Goal: Task Accomplishment & Management: Manage account settings

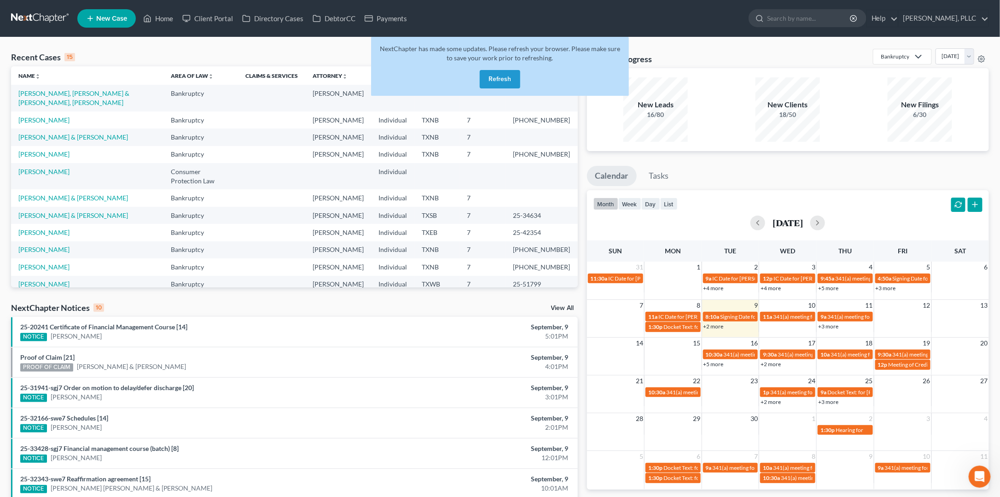
drag, startPoint x: 507, startPoint y: 84, endPoint x: 511, endPoint y: 1, distance: 83.0
click at [507, 83] on button "Refresh" at bounding box center [500, 79] width 41 height 18
click at [495, 78] on button "Refresh" at bounding box center [500, 79] width 41 height 18
click at [504, 78] on button "Refresh" at bounding box center [500, 79] width 41 height 18
click at [504, 77] on button "Refresh" at bounding box center [500, 79] width 41 height 18
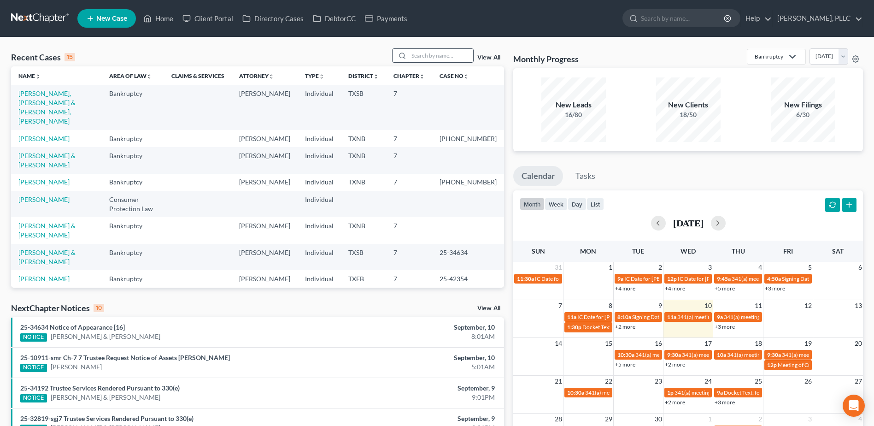
click at [456, 54] on input "search" at bounding box center [440, 55] width 64 height 13
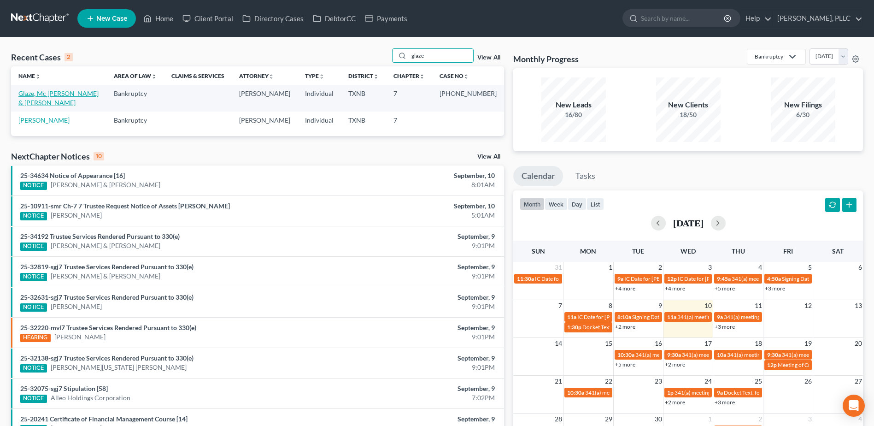
type input "glaze"
click at [63, 95] on link "Glaze, Mc Arthur & Kenyae" at bounding box center [58, 97] width 80 height 17
select select "4"
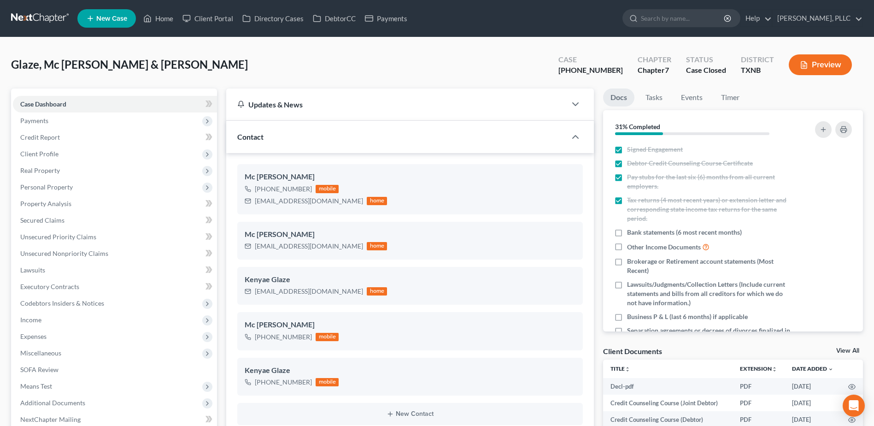
scroll to position [2483, 0]
click at [343, 79] on div "Glaze, Mc Arthur & Kenyae Upgraded Case 25-31364-7 Chapter Chapter 7 Status Cas…" at bounding box center [436, 68] width 851 height 40
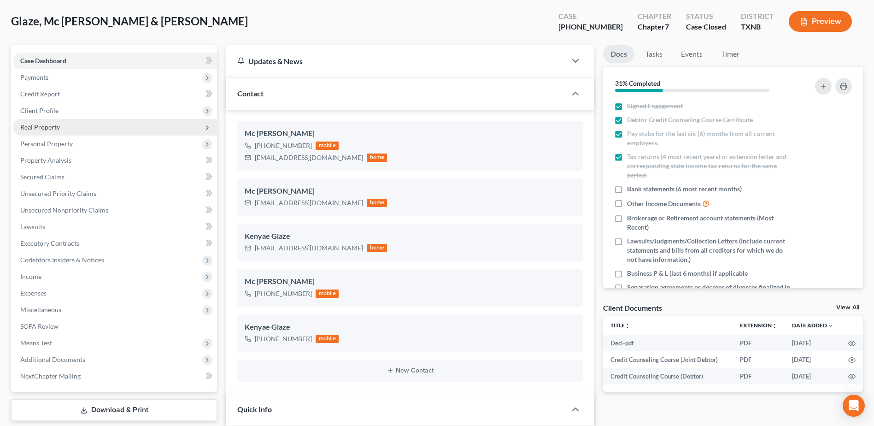
scroll to position [0, 0]
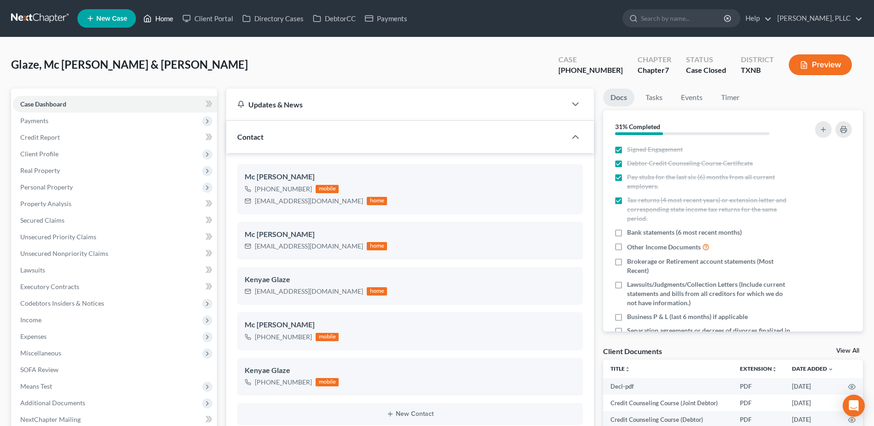
drag, startPoint x: 163, startPoint y: 17, endPoint x: 266, endPoint y: 41, distance: 106.3
click at [163, 17] on link "Home" at bounding box center [158, 18] width 39 height 17
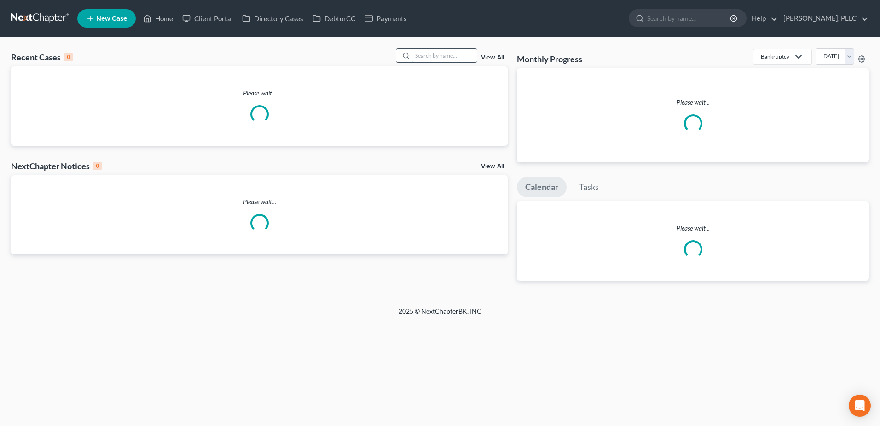
click at [424, 57] on input "search" at bounding box center [445, 55] width 64 height 13
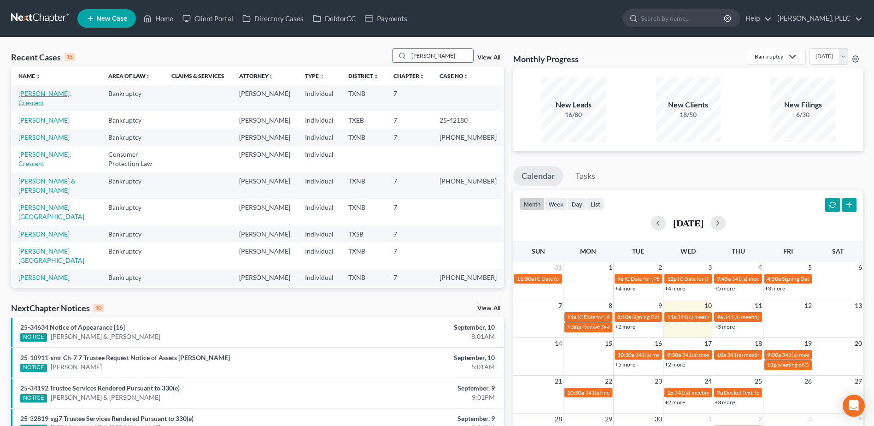
type input "[PERSON_NAME]"
click at [50, 97] on link "[PERSON_NAME], Crescent" at bounding box center [44, 97] width 52 height 17
select select "1"
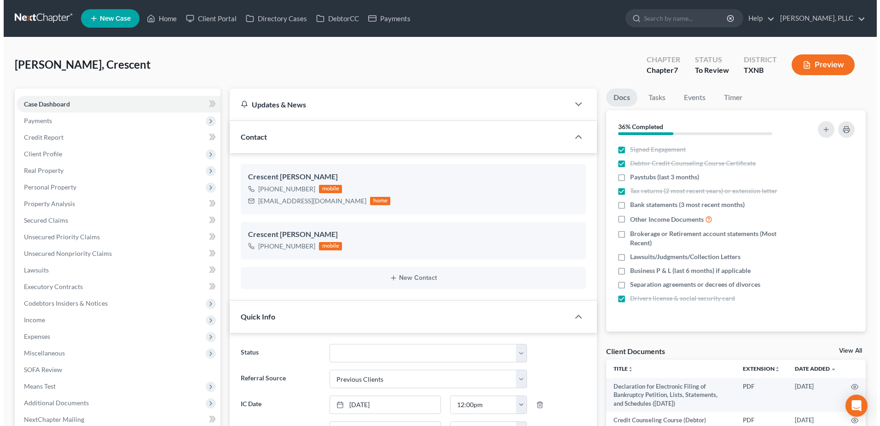
scroll to position [454, 0]
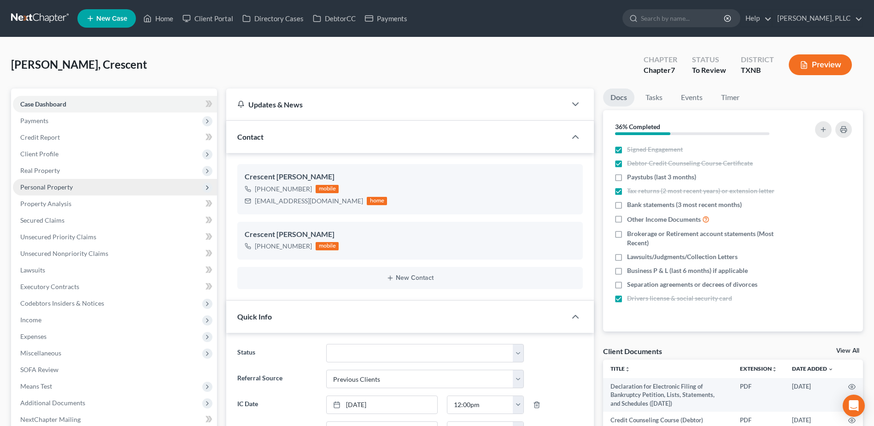
click at [51, 190] on span "Personal Property" at bounding box center [46, 187] width 52 height 8
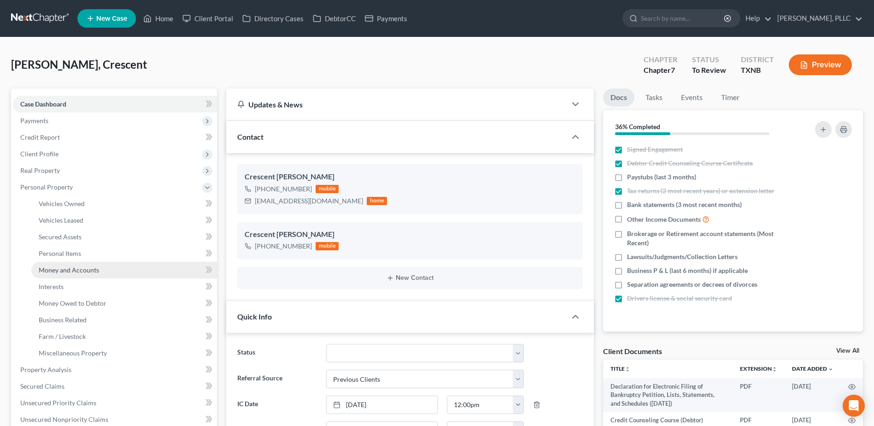
click at [64, 268] on span "Money and Accounts" at bounding box center [69, 270] width 60 height 8
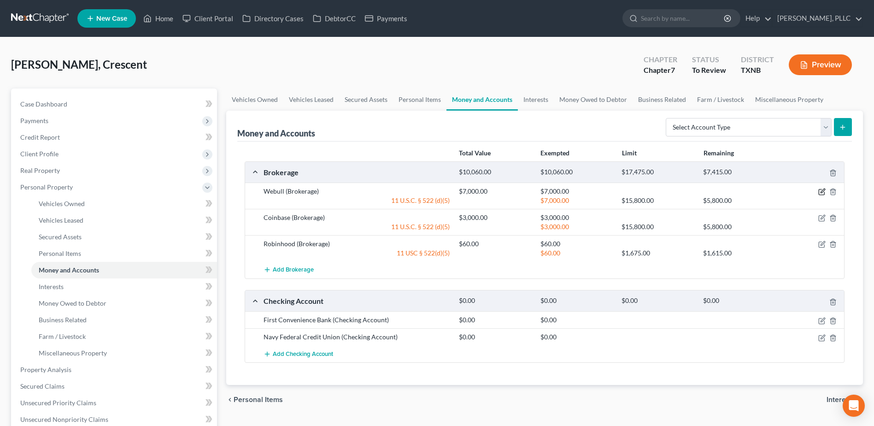
click at [820, 193] on icon "button" at bounding box center [821, 191] width 7 height 7
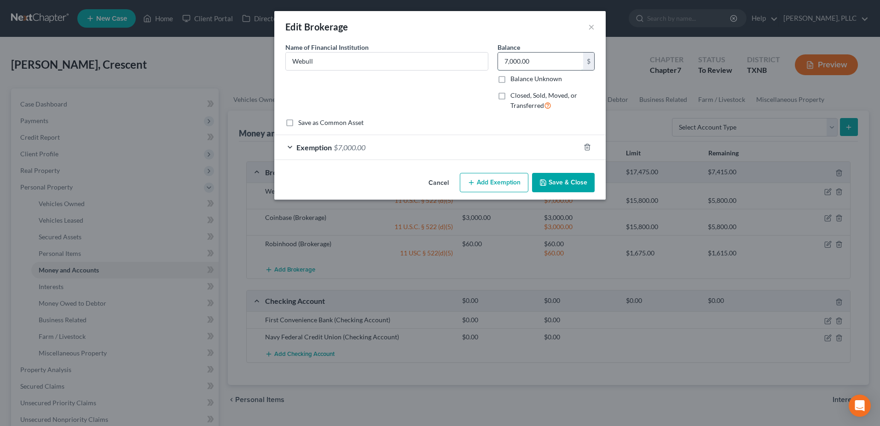
click at [536, 58] on input "7,000.00" at bounding box center [540, 60] width 85 height 17
type input "5,000.00"
click at [293, 147] on div "Exemption $7,000.00" at bounding box center [427, 147] width 306 height 24
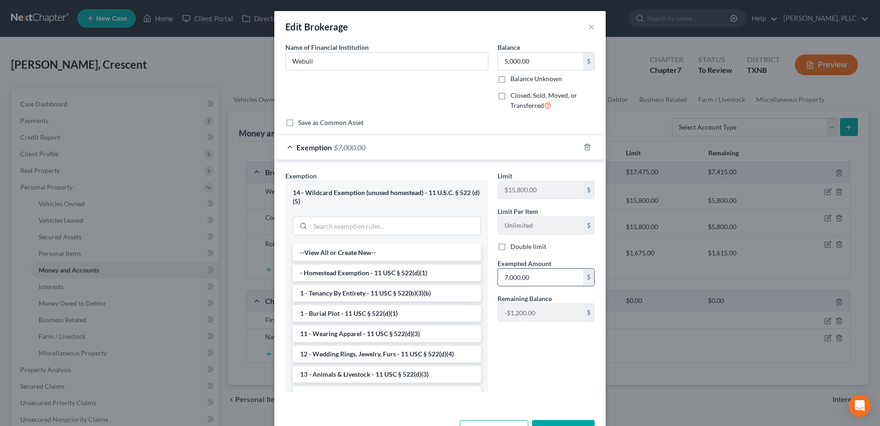
click at [504, 277] on input "7,000.00" at bounding box center [540, 276] width 85 height 17
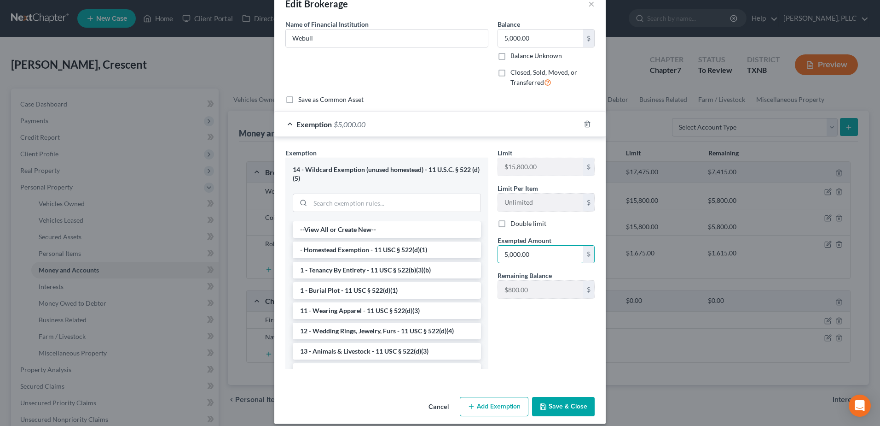
scroll to position [32, 0]
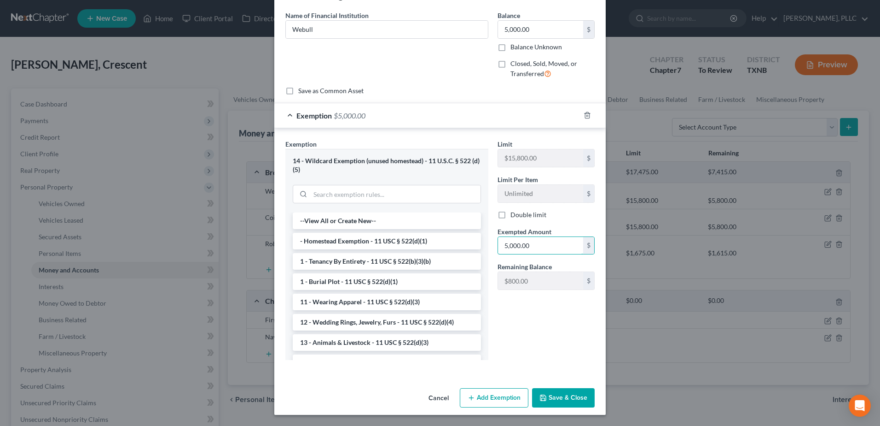
type input "5,000.00"
click at [578, 402] on button "Save & Close" at bounding box center [563, 397] width 63 height 19
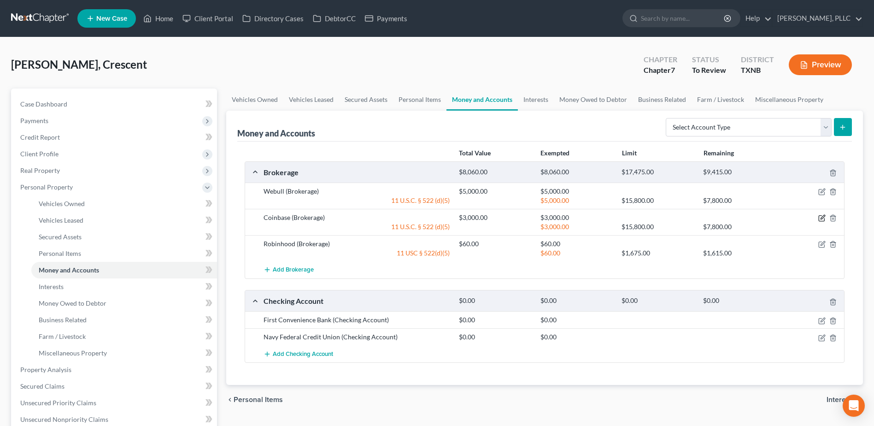
click at [820, 218] on icon "button" at bounding box center [821, 217] width 7 height 7
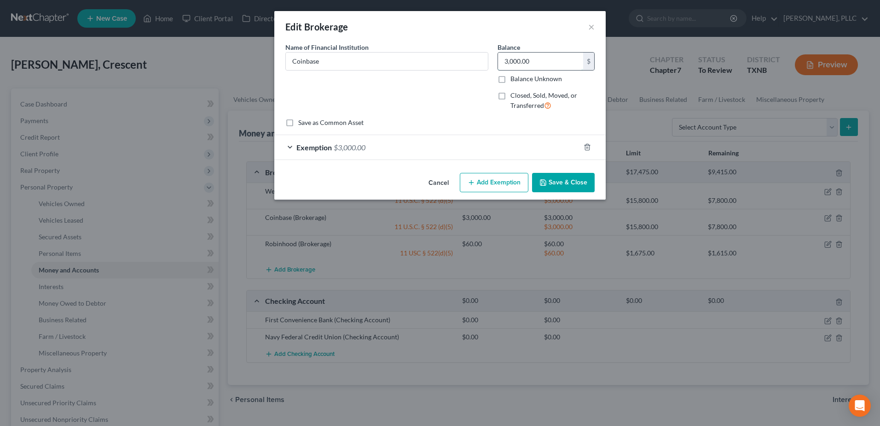
click at [553, 58] on input "3,000.00" at bounding box center [540, 60] width 85 height 17
type input "3,900.00"
click at [288, 148] on div "Exemption $3,000.00" at bounding box center [427, 147] width 306 height 24
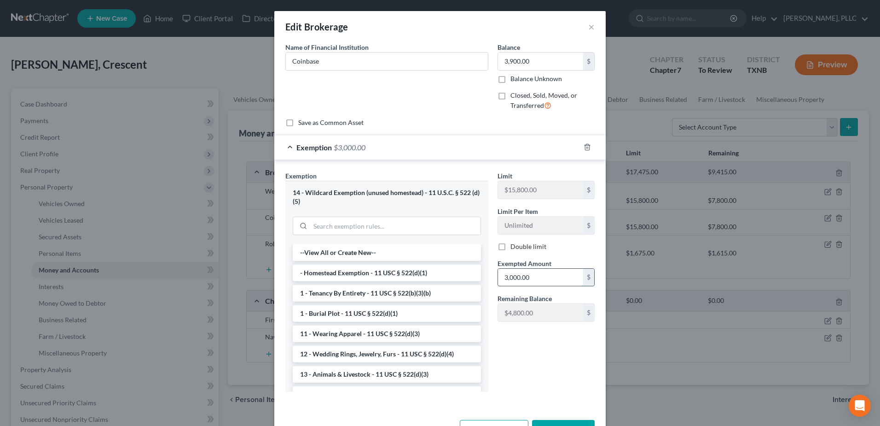
click at [508, 276] on input "3,000.00" at bounding box center [540, 276] width 85 height 17
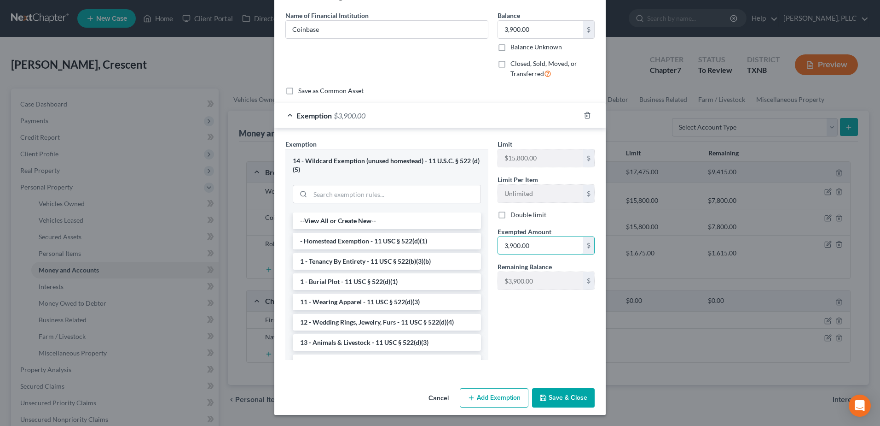
type input "3,900.00"
click at [578, 397] on button "Save & Close" at bounding box center [563, 397] width 63 height 19
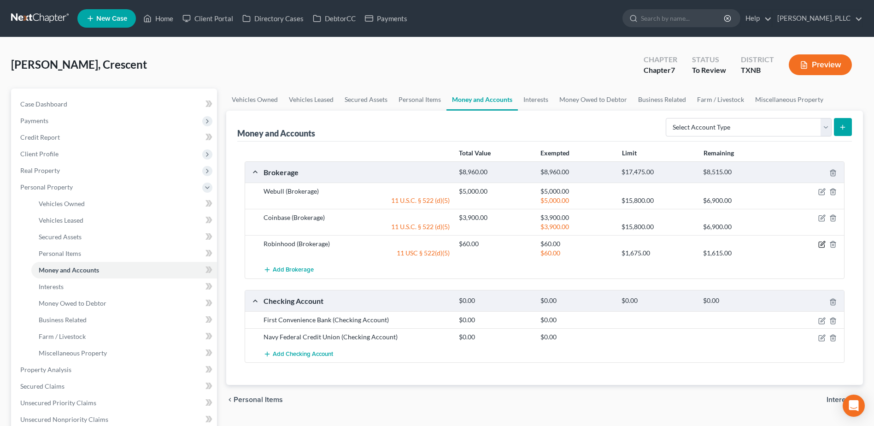
click at [820, 246] on icon "button" at bounding box center [821, 243] width 7 height 7
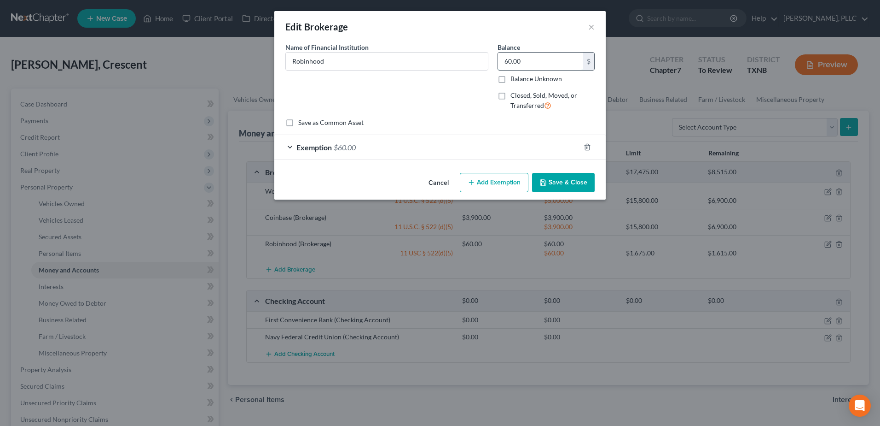
click at [525, 58] on input "60.00" at bounding box center [540, 60] width 85 height 17
type input "1,000.00"
click at [290, 146] on div "Exemption $60.00" at bounding box center [427, 147] width 306 height 24
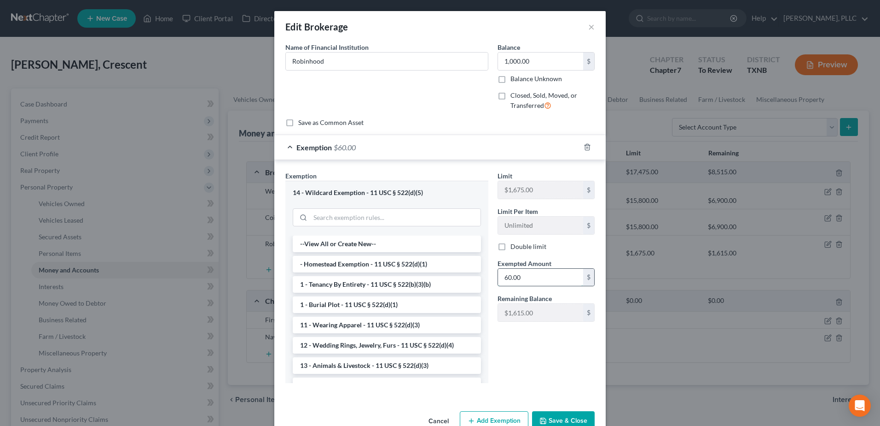
click at [533, 279] on input "60.00" at bounding box center [540, 276] width 85 height 17
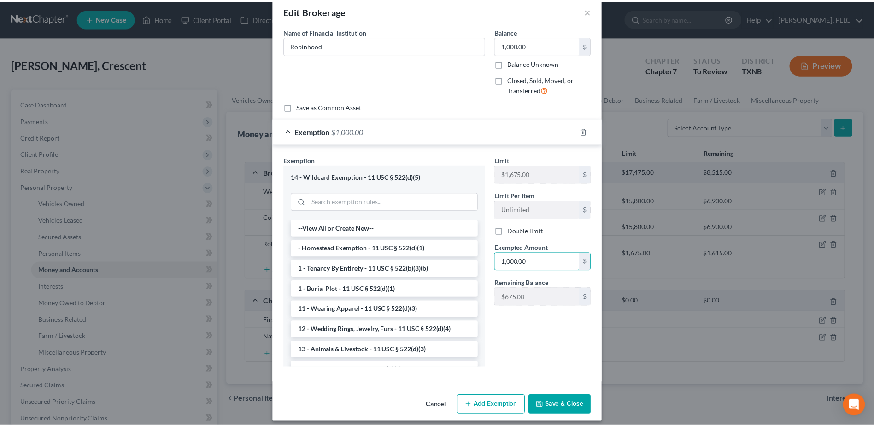
scroll to position [23, 0]
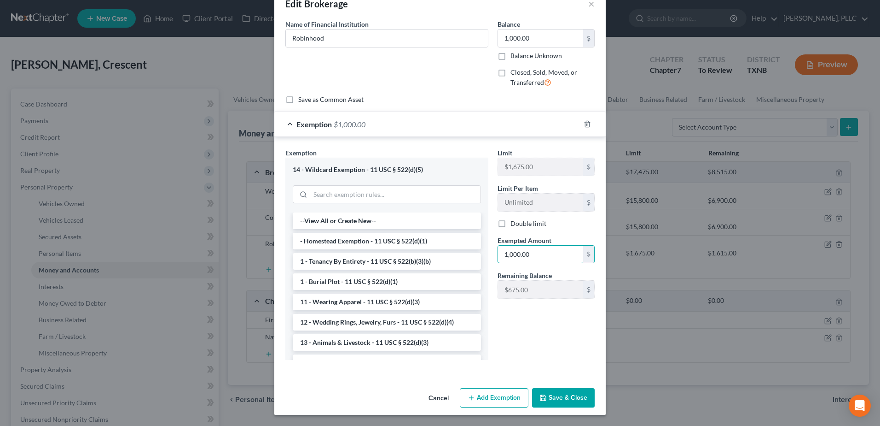
type input "1,000.00"
click at [579, 398] on button "Save & Close" at bounding box center [563, 397] width 63 height 19
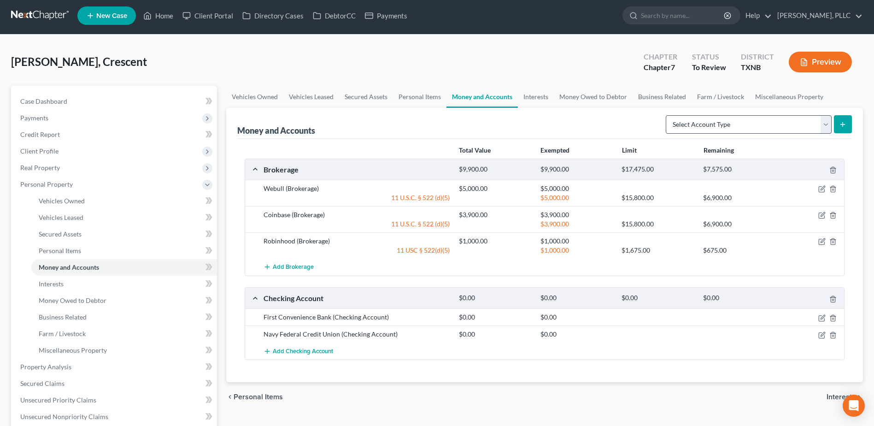
scroll to position [0, 0]
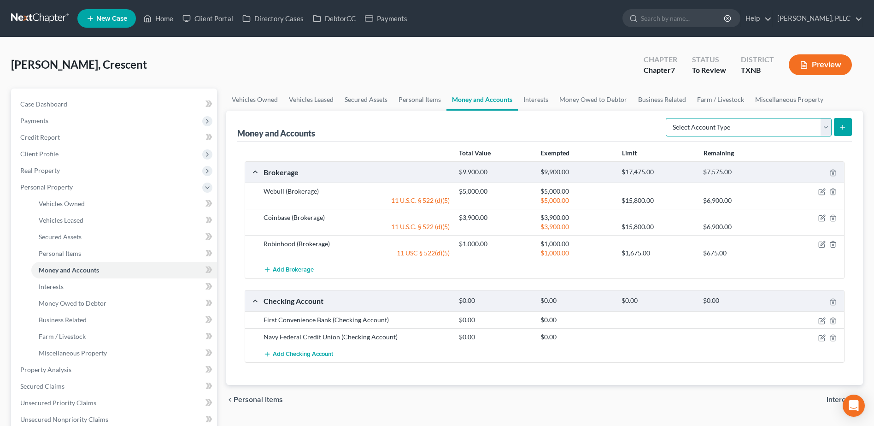
click at [825, 125] on select "Select Account Type Brokerage Cash on Hand Certificates of Deposit Checking Acc…" at bounding box center [748, 127] width 166 height 18
click at [573, 116] on div "Money and Accounts Select Account Type Brokerage Cash on Hand Certificates of D…" at bounding box center [544, 126] width 614 height 31
click at [825, 129] on select "Select Account Type Brokerage Cash on Hand Certificates of Deposit Checking Acc…" at bounding box center [748, 127] width 166 height 18
select select "checking"
click at [667, 118] on select "Select Account Type Brokerage Cash on Hand Certificates of Deposit Checking Acc…" at bounding box center [748, 127] width 166 height 18
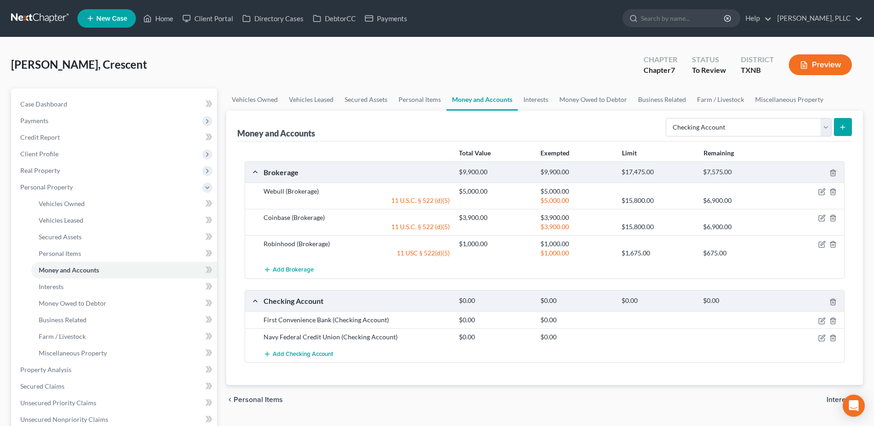
click at [840, 129] on icon "submit" at bounding box center [842, 126] width 7 height 7
click at [845, 129] on icon "submit" at bounding box center [842, 126] width 7 height 7
click at [71, 251] on span "Personal Items" at bounding box center [60, 253] width 42 height 8
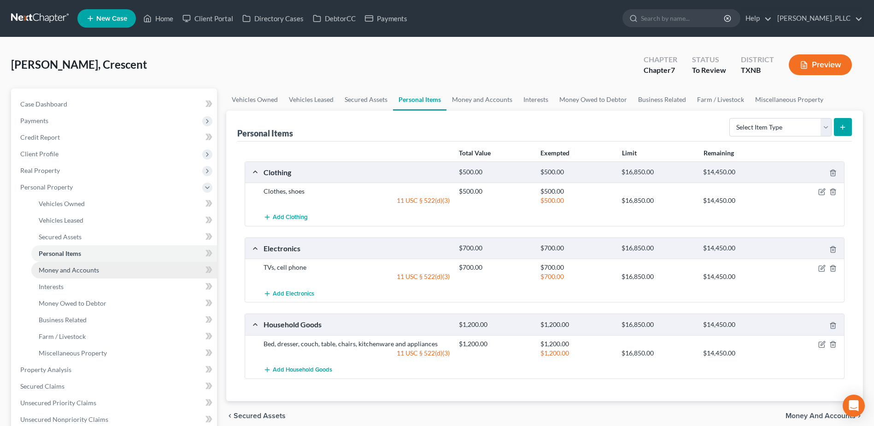
click at [74, 273] on span "Money and Accounts" at bounding box center [69, 270] width 60 height 8
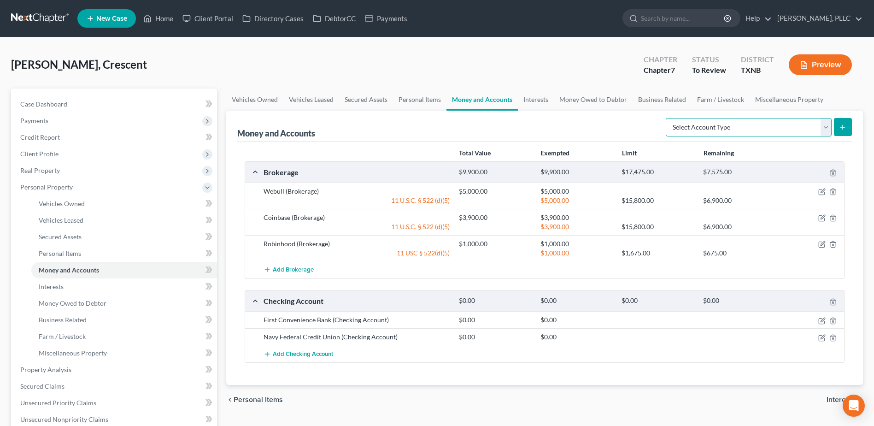
click at [827, 128] on select "Select Account Type Brokerage Cash on Hand Certificates of Deposit Checking Acc…" at bounding box center [748, 127] width 166 height 18
select select "checking"
click at [667, 118] on select "Select Account Type Brokerage Cash on Hand Certificates of Deposit Checking Acc…" at bounding box center [748, 127] width 166 height 18
click at [844, 129] on icon "submit" at bounding box center [842, 126] width 7 height 7
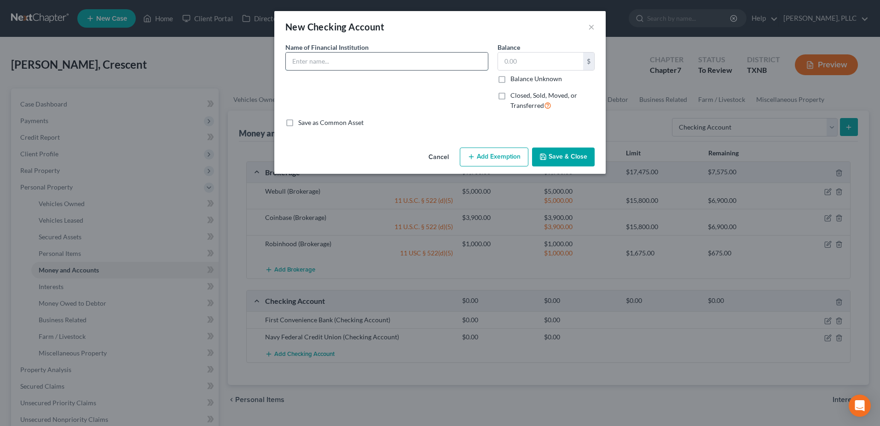
click at [434, 68] on input "text" at bounding box center [387, 60] width 202 height 17
type input "Capital One"
type input "10.00"
click at [574, 159] on button "Save & Close" at bounding box center [563, 156] width 63 height 19
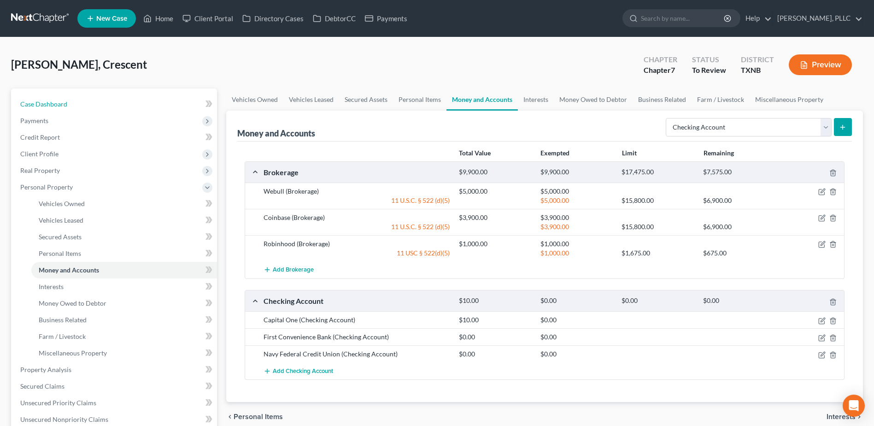
drag, startPoint x: 54, startPoint y: 105, endPoint x: 11, endPoint y: 119, distance: 45.3
click at [54, 105] on span "Case Dashboard" at bounding box center [43, 104] width 47 height 8
select select "1"
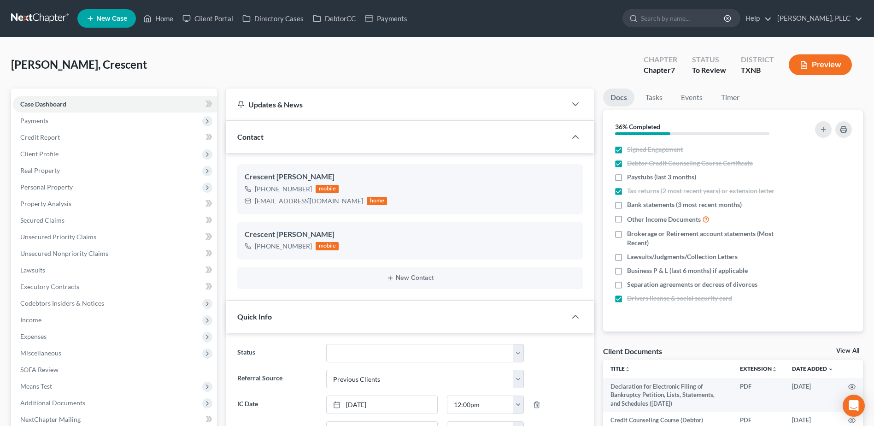
scroll to position [454, 0]
click at [52, 185] on span "Personal Property" at bounding box center [46, 187] width 52 height 8
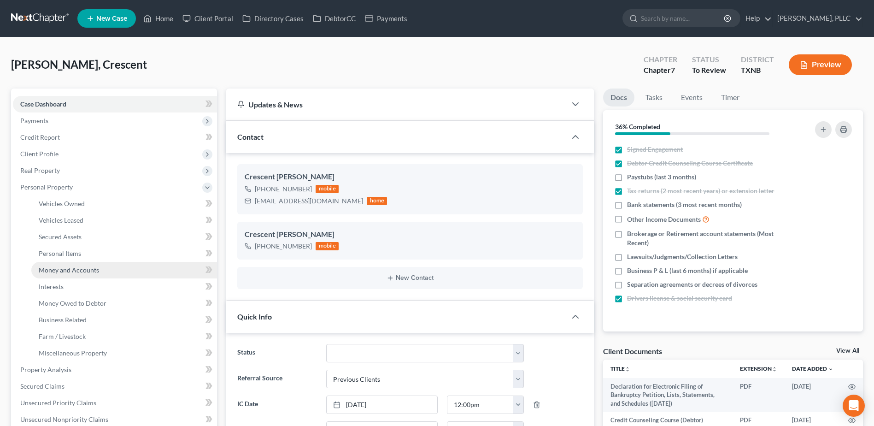
click at [70, 274] on link "Money and Accounts" at bounding box center [124, 270] width 186 height 17
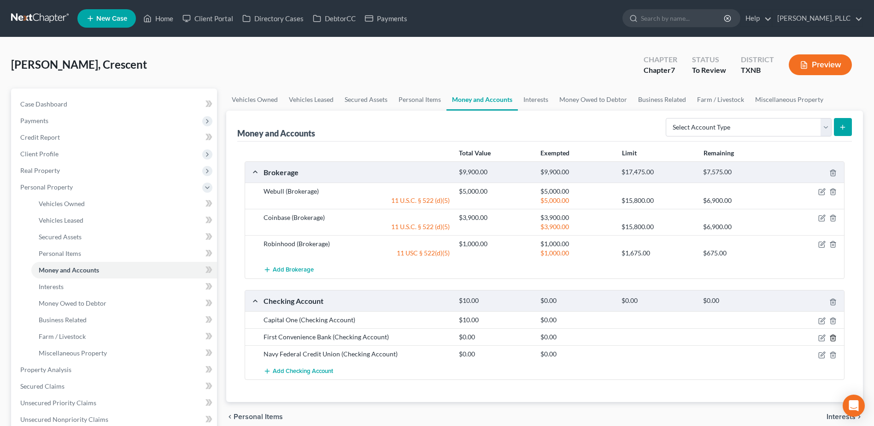
click at [831, 338] on icon "button" at bounding box center [832, 337] width 7 height 7
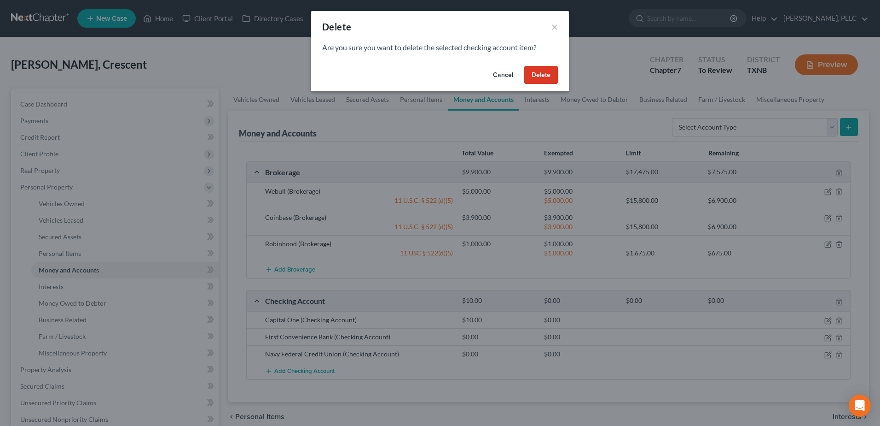
click at [552, 77] on button "Delete" at bounding box center [542, 75] width 34 height 18
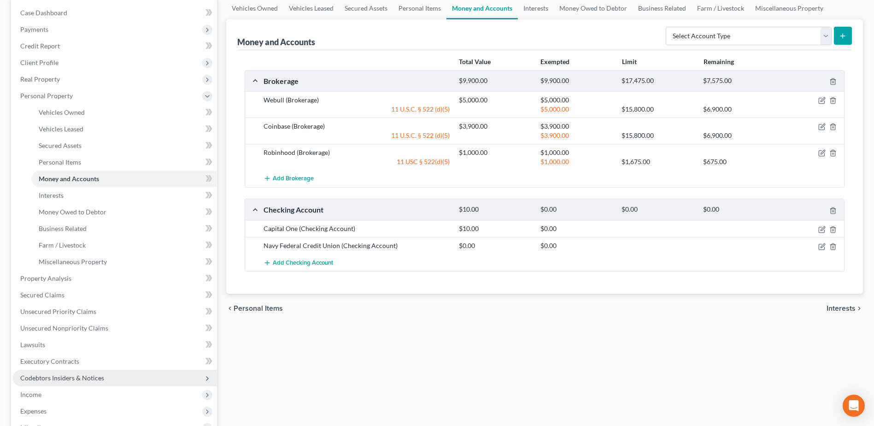
scroll to position [92, 0]
drag, startPoint x: 85, startPoint y: 323, endPoint x: 503, endPoint y: 329, distance: 418.2
click at [85, 323] on span "Unsecured Nonpriority Claims" at bounding box center [64, 327] width 88 height 8
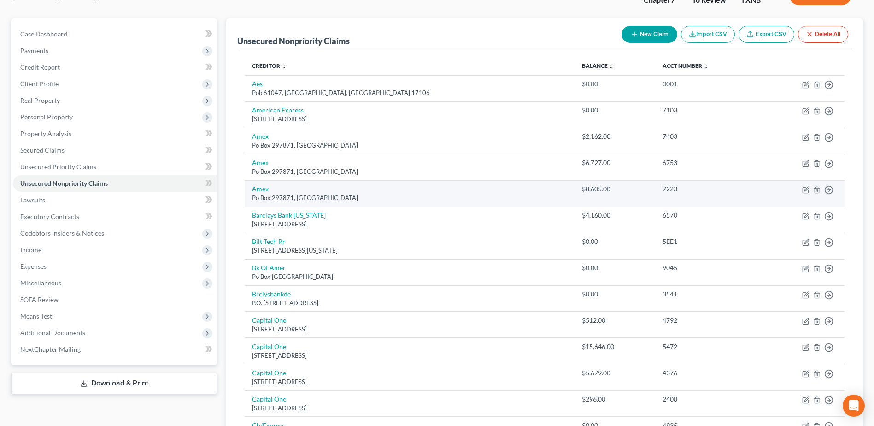
scroll to position [92, 0]
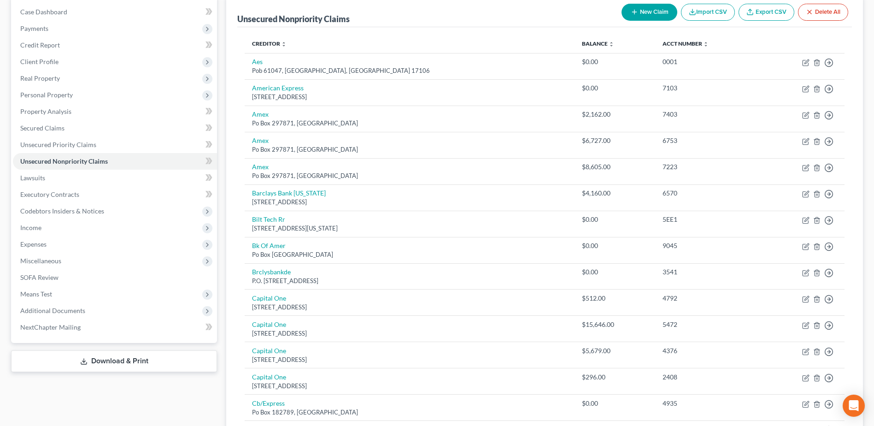
click at [645, 14] on button "New Claim" at bounding box center [649, 12] width 56 height 17
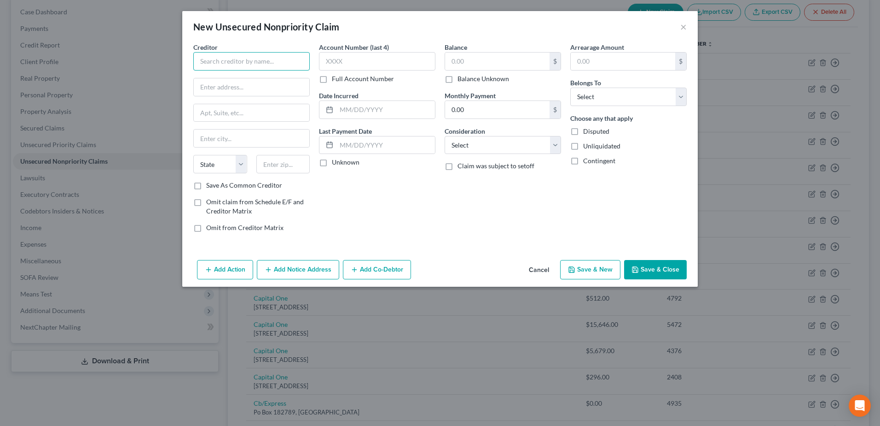
click at [277, 65] on input "text" at bounding box center [251, 61] width 117 height 18
type input "Business Revenue Systems, Inc."
type input "3030 Lake Avenue"
type input "Ste 20"
type input "Fort Wayne"
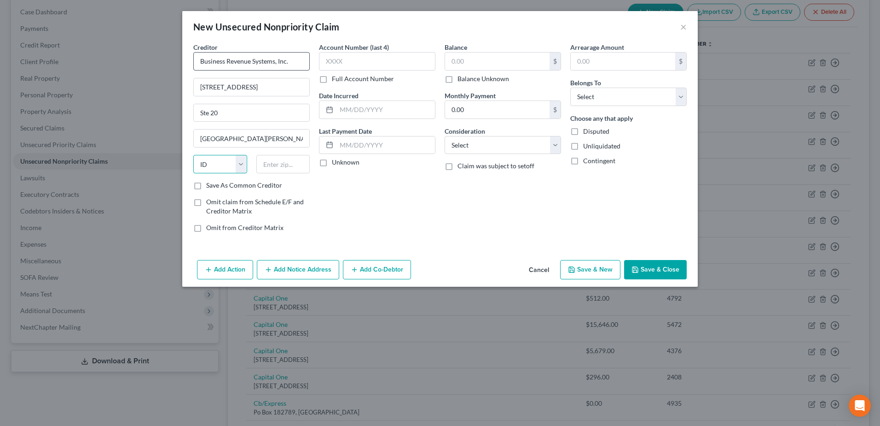
select select "15"
type input "46805"
click at [326, 62] on input "text" at bounding box center [377, 61] width 117 height 18
type input "1443"
click at [466, 63] on input "text" at bounding box center [497, 60] width 105 height 17
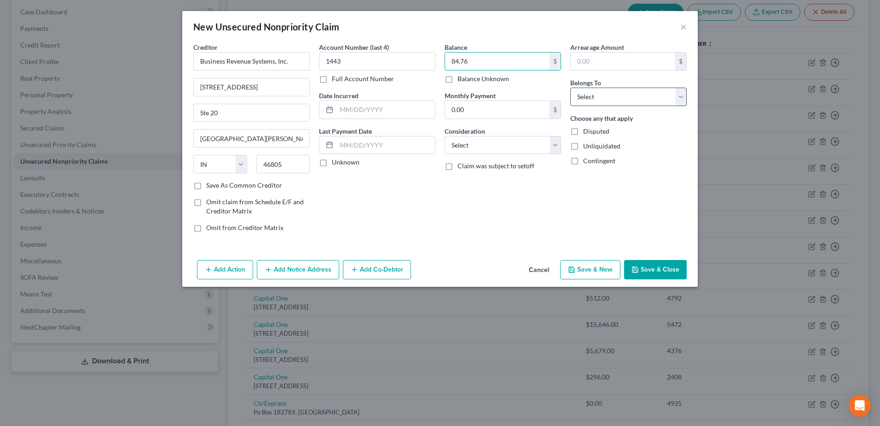
type input "84.76"
click at [676, 98] on select "Select Debtor 1 Only Debtor 2 Only Debtor 1 And Debtor 2 Only At Least One Of T…" at bounding box center [629, 96] width 117 height 18
select select "0"
click at [571, 87] on select "Select Debtor 1 Only Debtor 2 Only Debtor 1 And Debtor 2 Only At Least One Of T…" at bounding box center [629, 96] width 117 height 18
click at [648, 268] on button "Save & Close" at bounding box center [655, 269] width 63 height 19
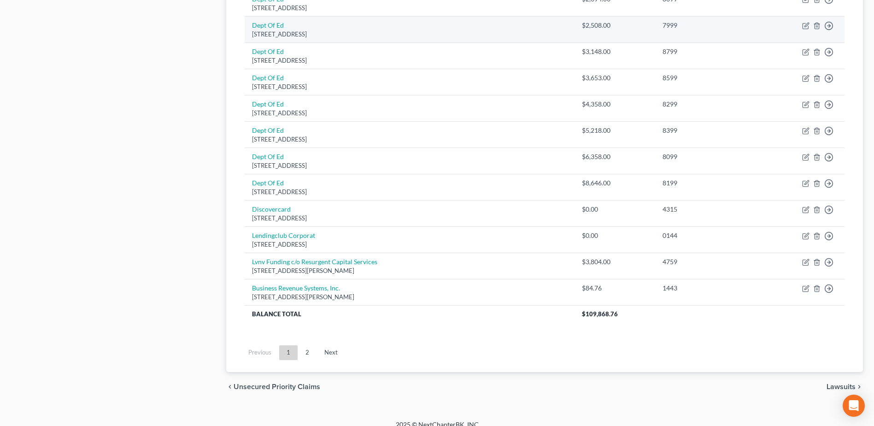
scroll to position [664, 0]
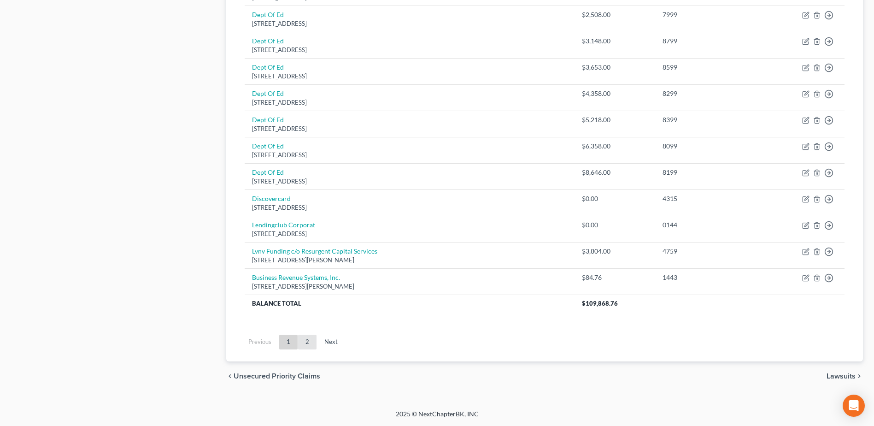
click at [311, 341] on link "2" at bounding box center [307, 341] width 18 height 15
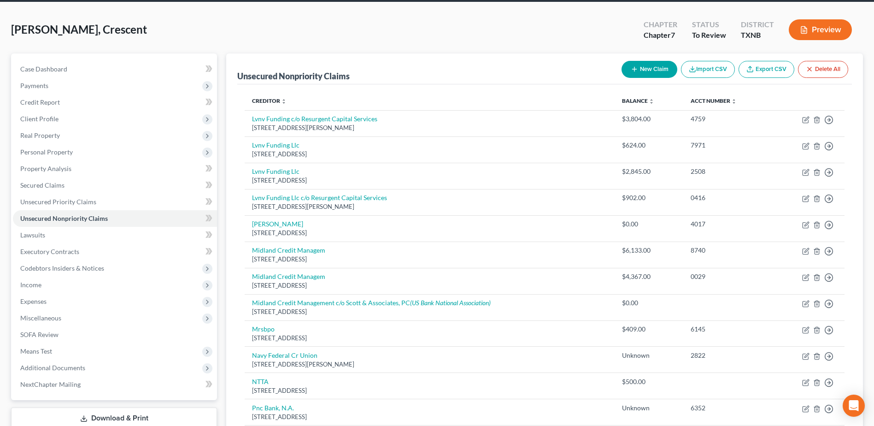
scroll to position [0, 0]
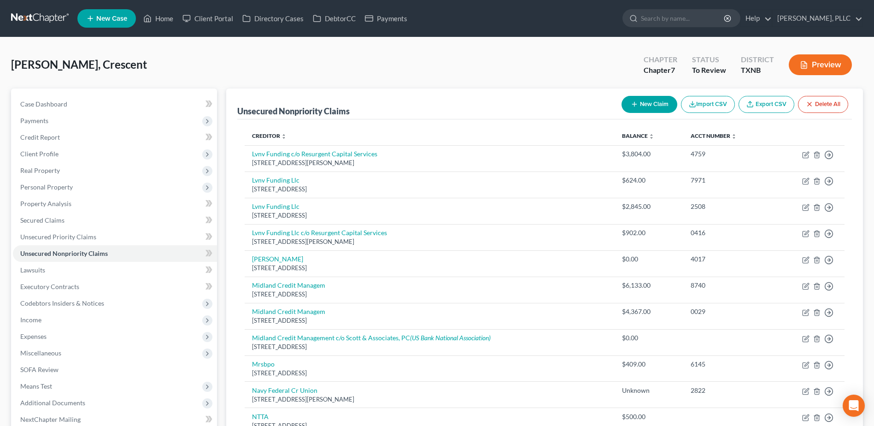
click at [641, 107] on button "New Claim" at bounding box center [649, 104] width 56 height 17
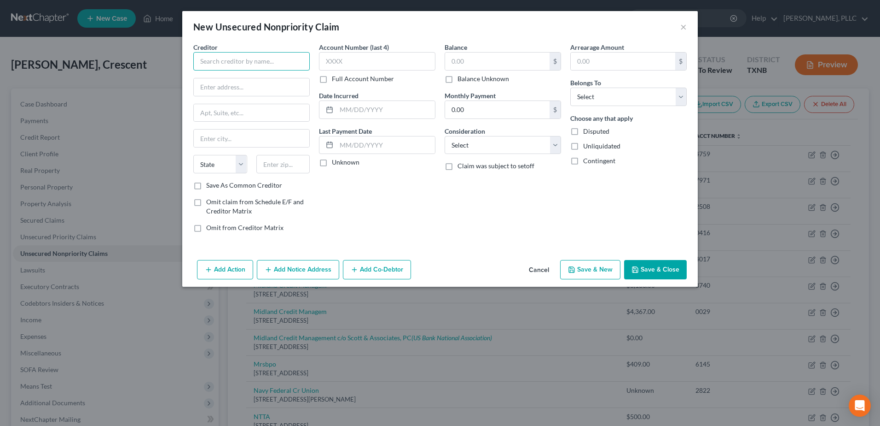
click at [214, 62] on input "text" at bounding box center [251, 61] width 117 height 18
type input "Professional Finance Company, Inc."
type input "5754 W 11th St"
type input "Ste 100"
type input "Greenley"
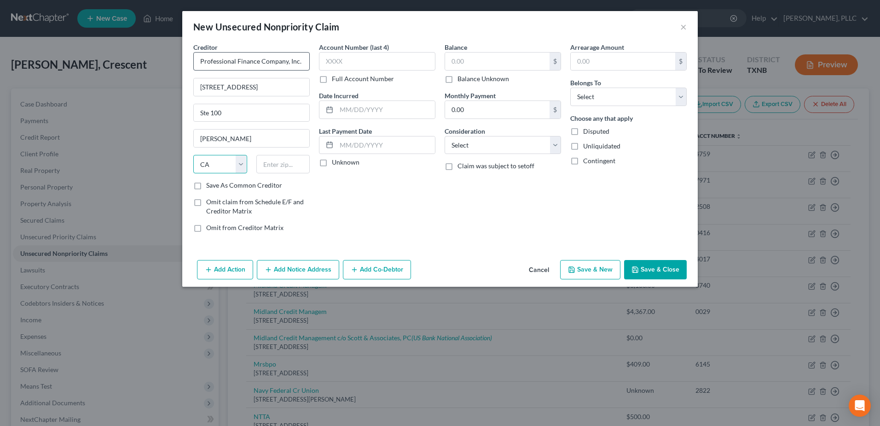
select select "5"
type input "80634"
click at [356, 58] on input "text" at bounding box center [377, 61] width 117 height 18
type input "Greeley"
type input "2671"
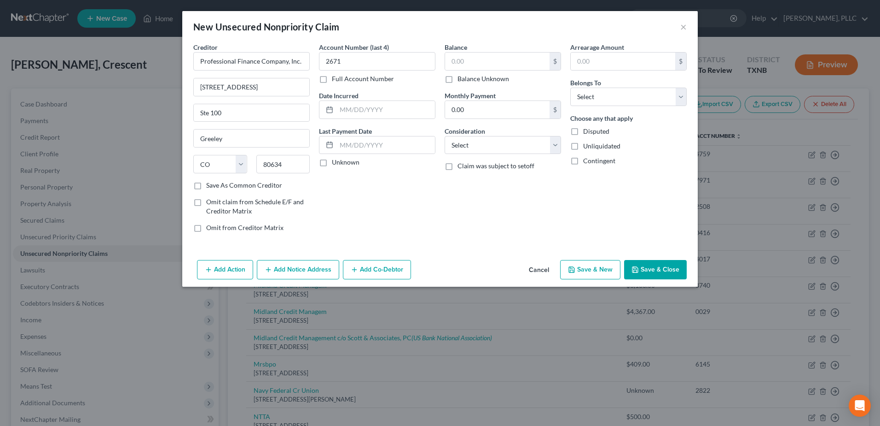
click at [495, 72] on div "$ Balance Unknown" at bounding box center [503, 67] width 117 height 31
click at [492, 65] on input "text" at bounding box center [497, 60] width 105 height 17
type input "719.06"
click at [680, 103] on select "Select Debtor 1 Only Debtor 2 Only Debtor 1 And Debtor 2 Only At Least One Of T…" at bounding box center [629, 96] width 117 height 18
select select "0"
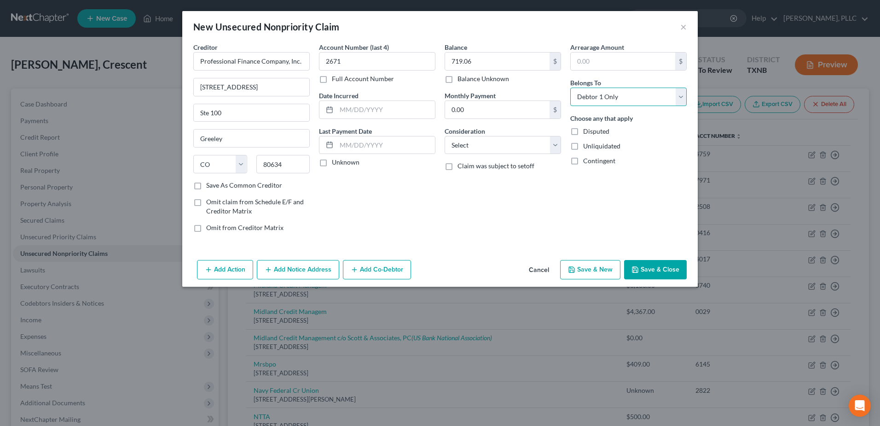
click at [571, 87] on select "Select Debtor 1 Only Debtor 2 Only Debtor 1 And Debtor 2 Only At Least One Of T…" at bounding box center [629, 96] width 117 height 18
click at [653, 272] on button "Save & Close" at bounding box center [655, 269] width 63 height 19
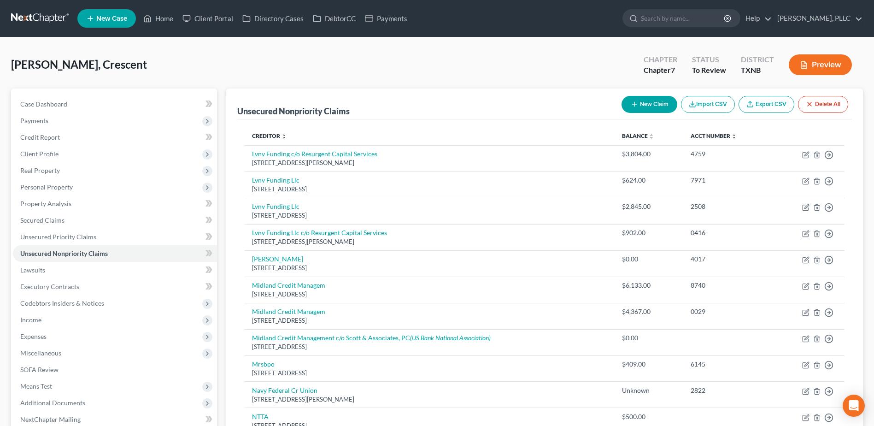
click at [640, 109] on button "New Claim" at bounding box center [649, 104] width 56 height 17
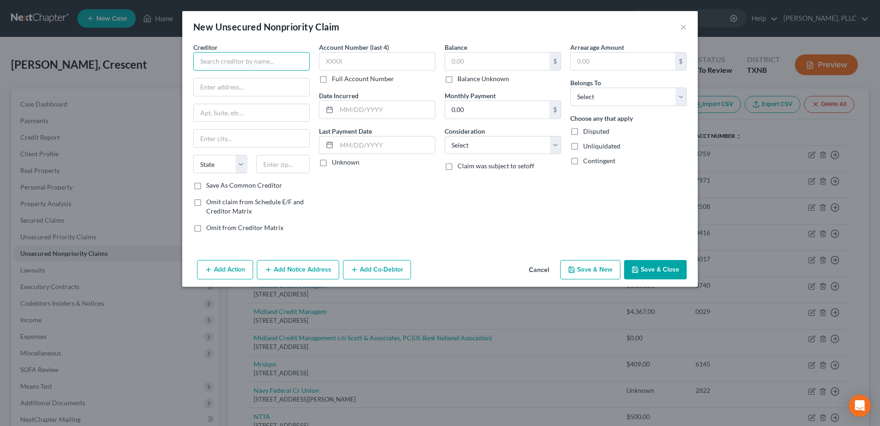
click at [277, 63] on input "text" at bounding box center [251, 61] width 117 height 18
type input "Revco"
type input "PO Box 163279"
type input "Columbus"
select select "36"
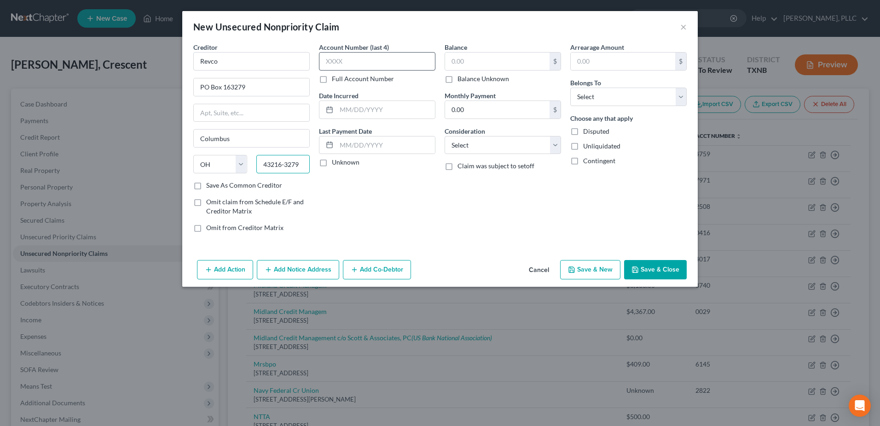
type input "43216-3279"
click at [375, 61] on input "text" at bounding box center [377, 61] width 117 height 18
type input "2745"
click at [497, 58] on input "text" at bounding box center [497, 60] width 105 height 17
type input "1,456.38"
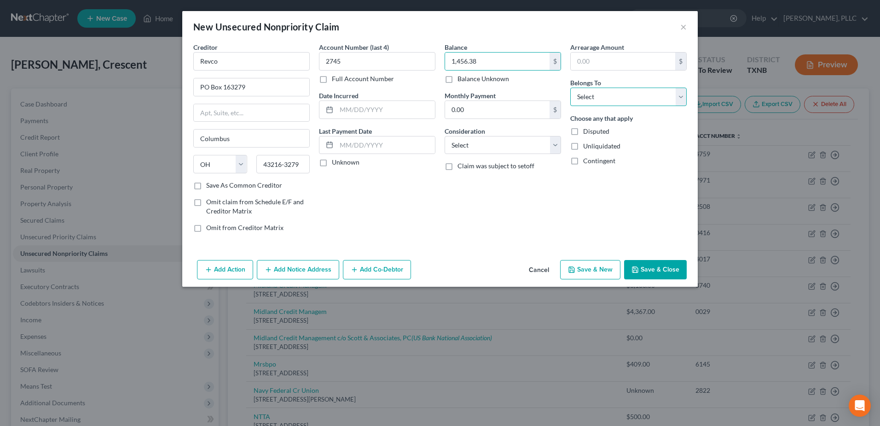
click at [682, 100] on select "Select Debtor 1 Only Debtor 2 Only Debtor 1 And Debtor 2 Only At Least One Of T…" at bounding box center [629, 96] width 117 height 18
select select "0"
click at [571, 87] on select "Select Debtor 1 Only Debtor 2 Only Debtor 1 And Debtor 2 Only At Least One Of T…" at bounding box center [629, 96] width 117 height 18
click at [676, 272] on button "Save & Close" at bounding box center [655, 269] width 63 height 19
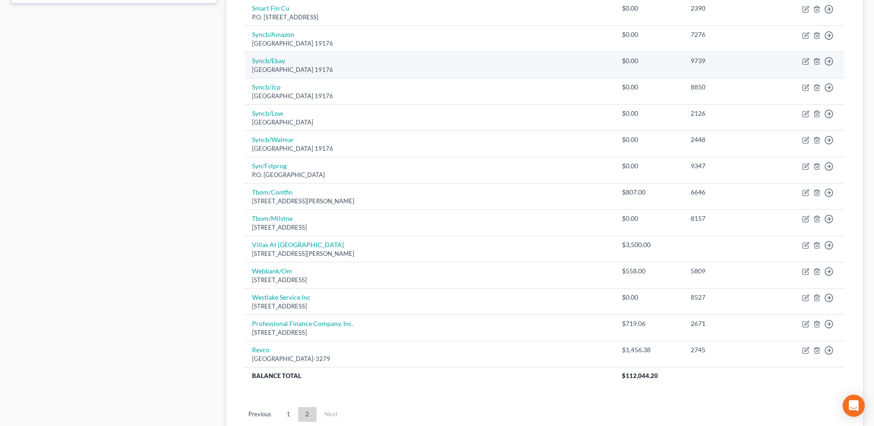
click at [447, 72] on div "Po Box 71737, Philadelphia, PA 19176" at bounding box center [429, 69] width 355 height 9
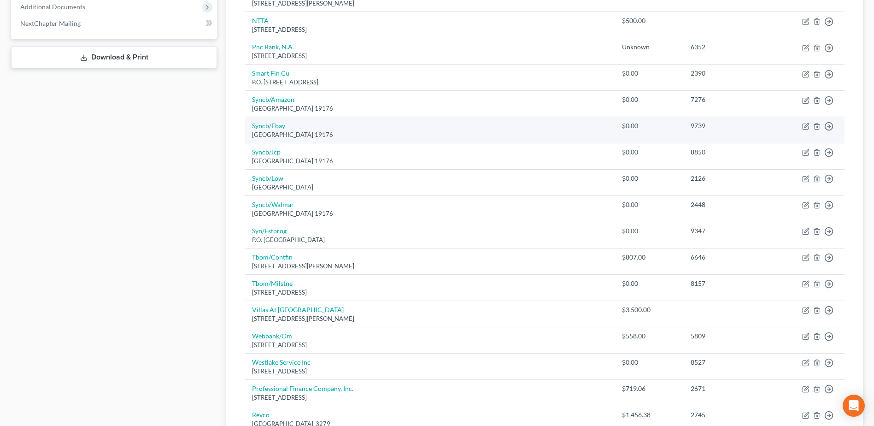
scroll to position [533, 0]
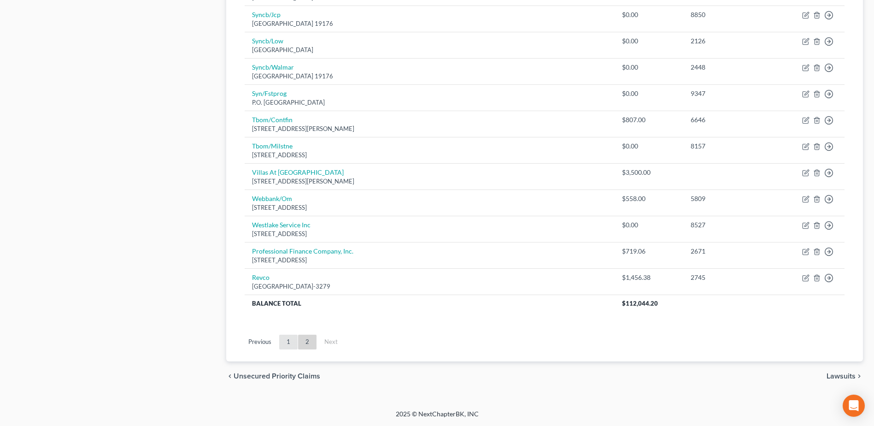
click at [289, 341] on link "1" at bounding box center [288, 341] width 18 height 15
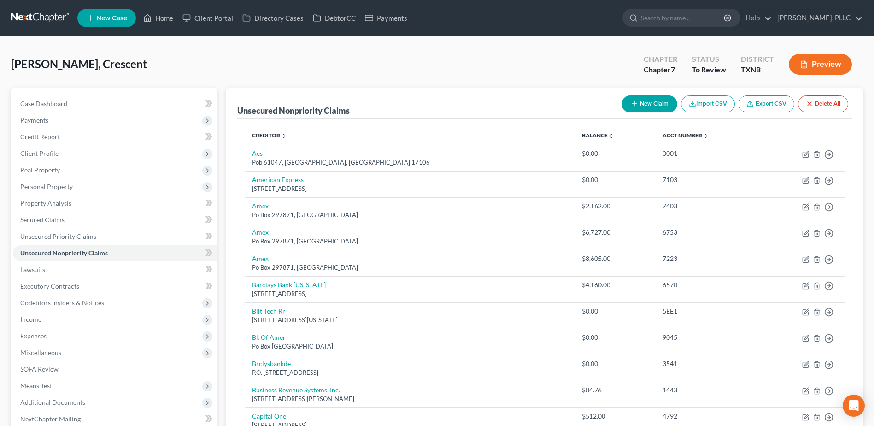
scroll to position [0, 0]
click at [648, 102] on button "New Claim" at bounding box center [649, 104] width 56 height 17
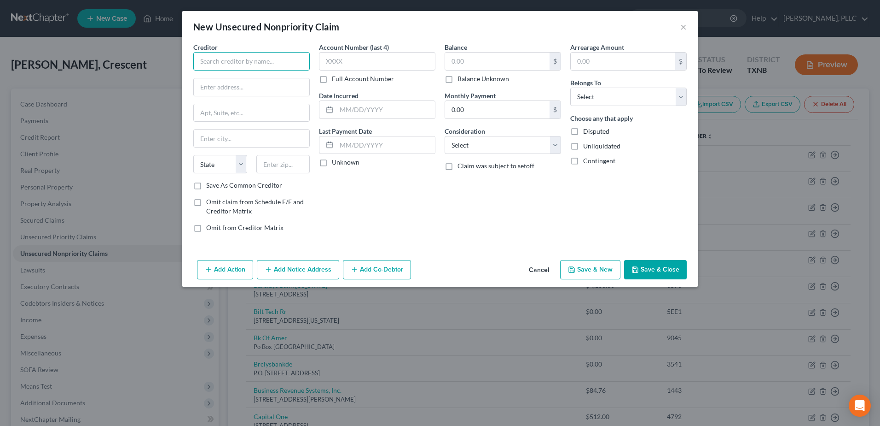
click at [225, 58] on input "text" at bounding box center [251, 61] width 117 height 18
type input "CompuNet"
type input "2308 Sandridge Drive"
type input "Moraine"
select select "36"
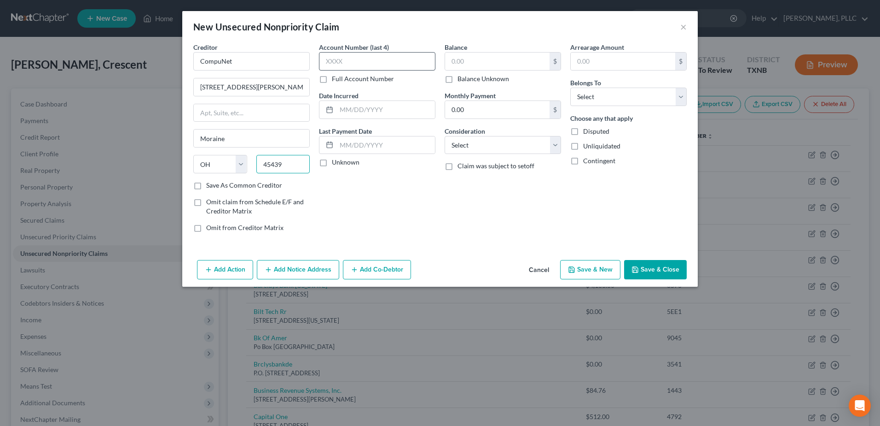
type input "45439"
click at [338, 57] on input "text" at bounding box center [377, 61] width 117 height 18
type input "Dayton"
type input "1218"
click at [501, 56] on input "text" at bounding box center [497, 60] width 105 height 17
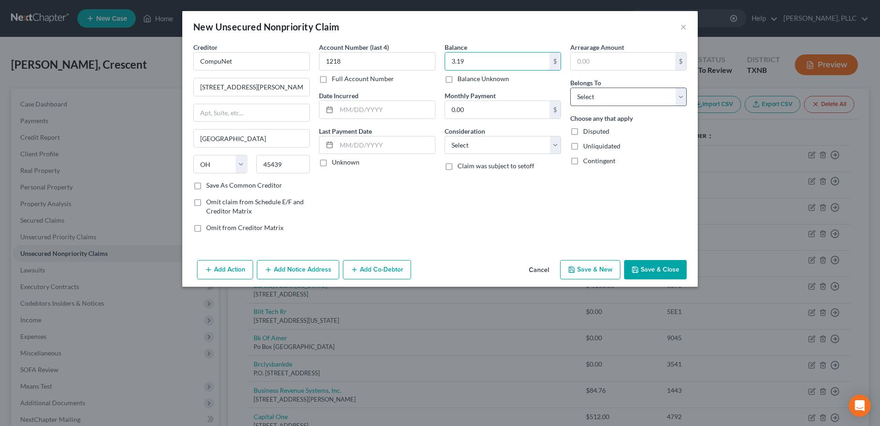
type input "3.19"
click at [682, 100] on select "Select Debtor 1 Only Debtor 2 Only Debtor 1 And Debtor 2 Only At Least One Of T…" at bounding box center [629, 96] width 117 height 18
select select "0"
click at [571, 87] on select "Select Debtor 1 Only Debtor 2 Only Debtor 1 And Debtor 2 Only At Least One Of T…" at bounding box center [629, 96] width 117 height 18
click at [670, 271] on button "Save & Close" at bounding box center [655, 269] width 63 height 19
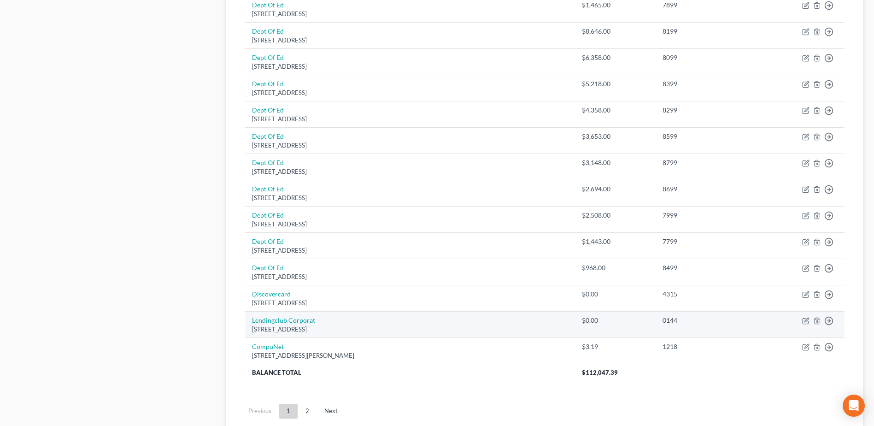
scroll to position [664, 0]
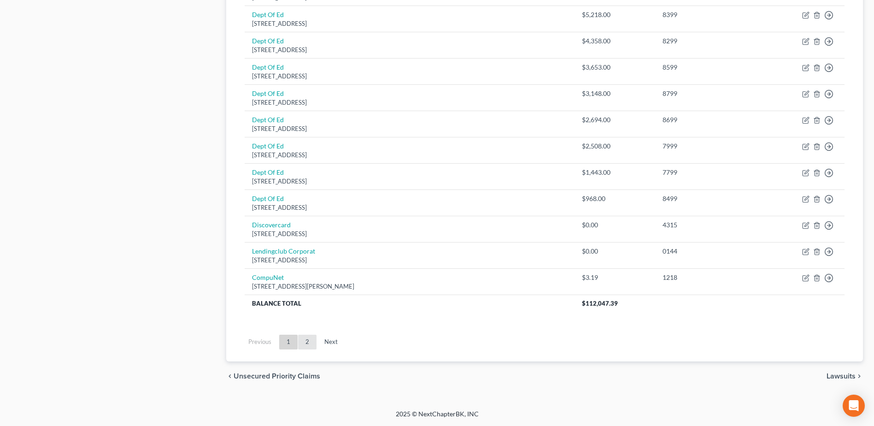
click at [307, 341] on link "2" at bounding box center [307, 341] width 18 height 15
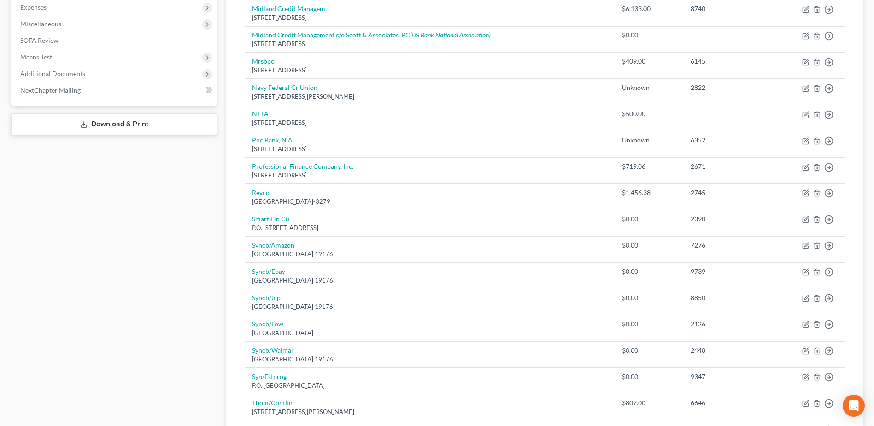
scroll to position [52, 0]
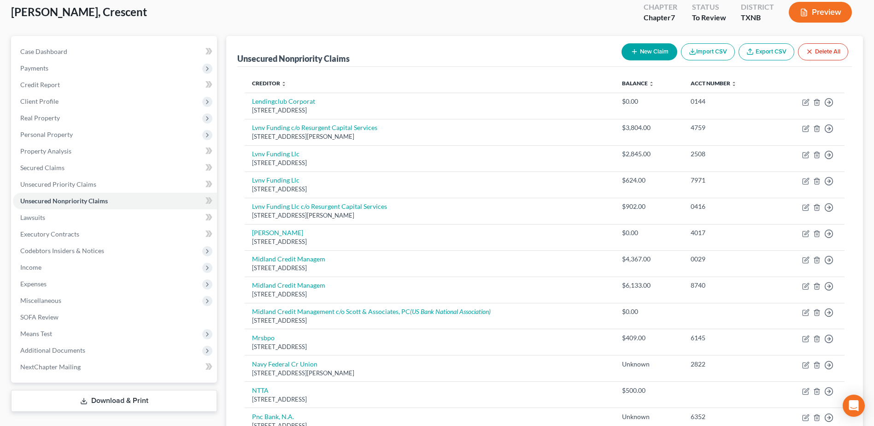
click at [647, 47] on button "New Claim" at bounding box center [649, 51] width 56 height 17
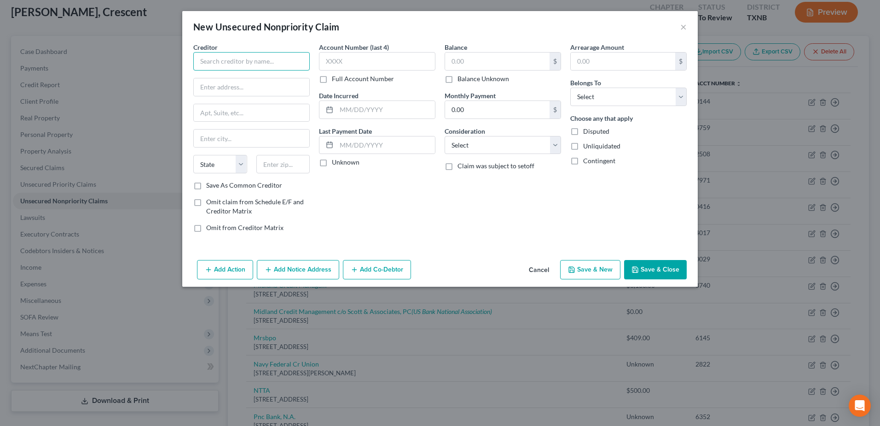
click at [222, 64] on input "text" at bounding box center [251, 61] width 117 height 18
type input "Quest Diagnostics"
type input "PO Box 825"
type input "South Windsor"
select select "6"
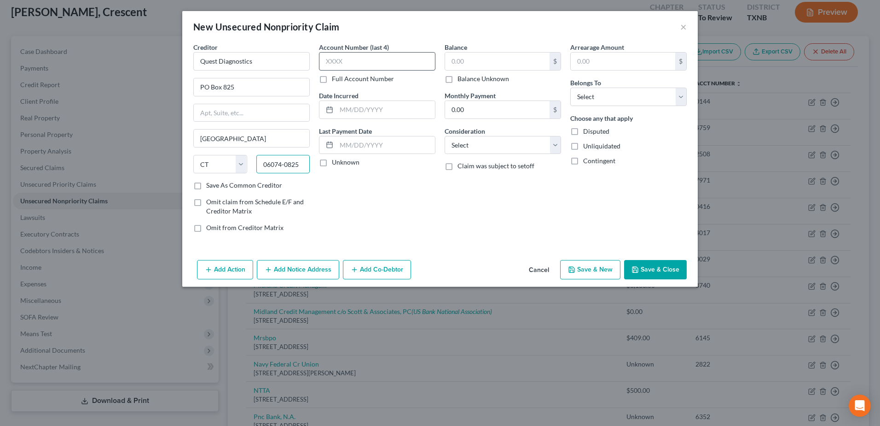
type input "06074-0825"
click at [322, 61] on input "text" at bounding box center [377, 61] width 117 height 18
type input "4281"
click at [510, 66] on input "text" at bounding box center [497, 60] width 105 height 17
type input "2.58"
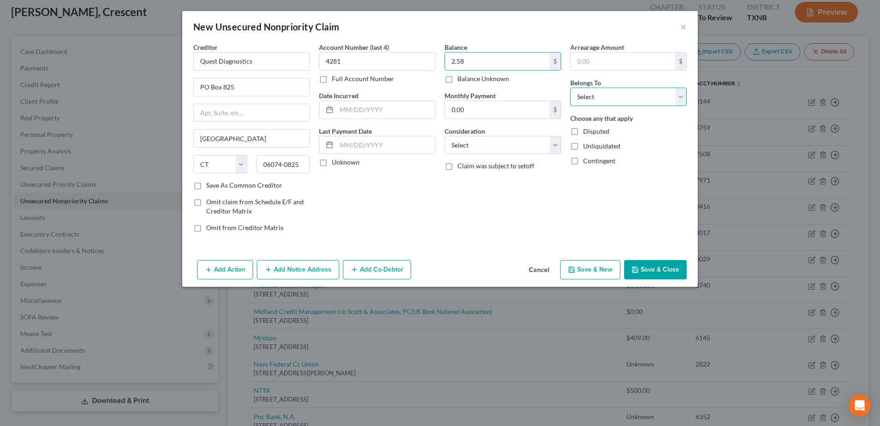
click at [680, 99] on select "Select Debtor 1 Only Debtor 2 Only Debtor 1 And Debtor 2 Only At Least One Of T…" at bounding box center [629, 96] width 117 height 18
select select "0"
click at [571, 87] on select "Select Debtor 1 Only Debtor 2 Only Debtor 1 And Debtor 2 Only At Least One Of T…" at bounding box center [629, 96] width 117 height 18
click at [654, 273] on button "Save & Close" at bounding box center [655, 269] width 63 height 19
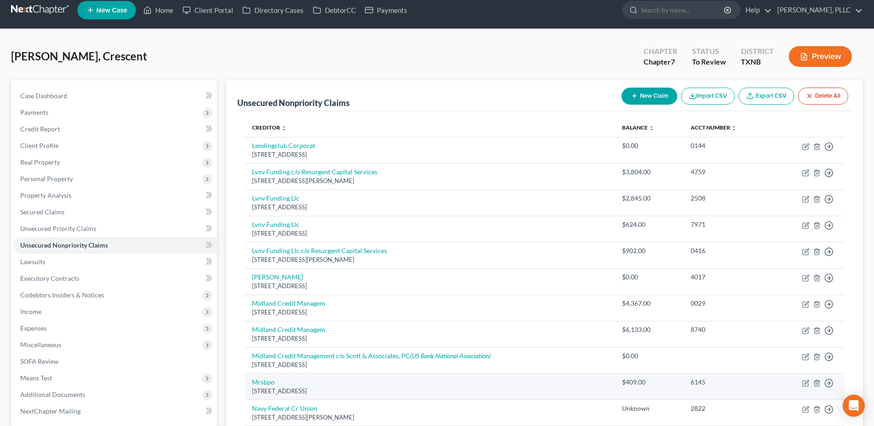
scroll to position [0, 0]
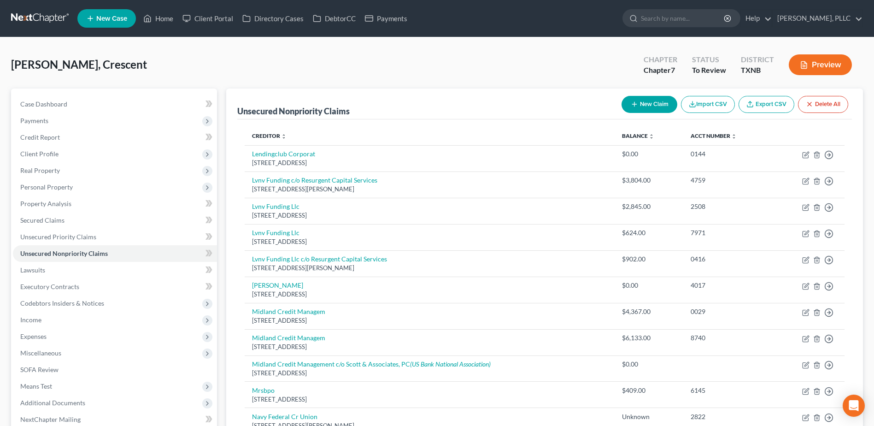
click at [657, 105] on button "New Claim" at bounding box center [649, 104] width 56 height 17
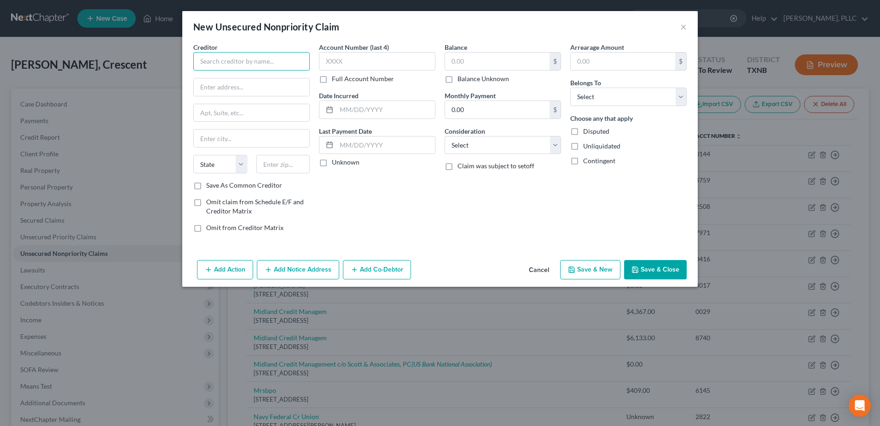
click at [243, 58] on input "text" at bounding box center [251, 61] width 117 height 18
type input "Premier Health Urgent Care"
type input "3170 Ketering Blvd"
type input "Bldg B Second Floor"
type input "Moraine"
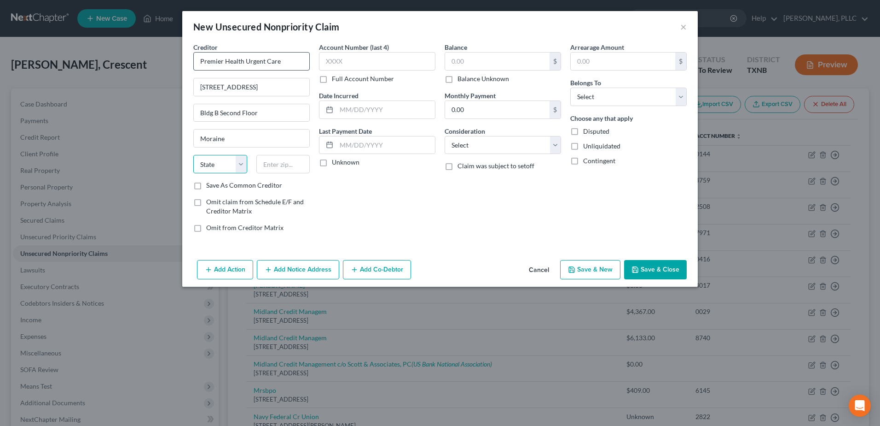
select select "36"
type input "45439"
click at [404, 58] on input "text" at bounding box center [377, 61] width 117 height 18
type input "Dayton"
type input "3846"
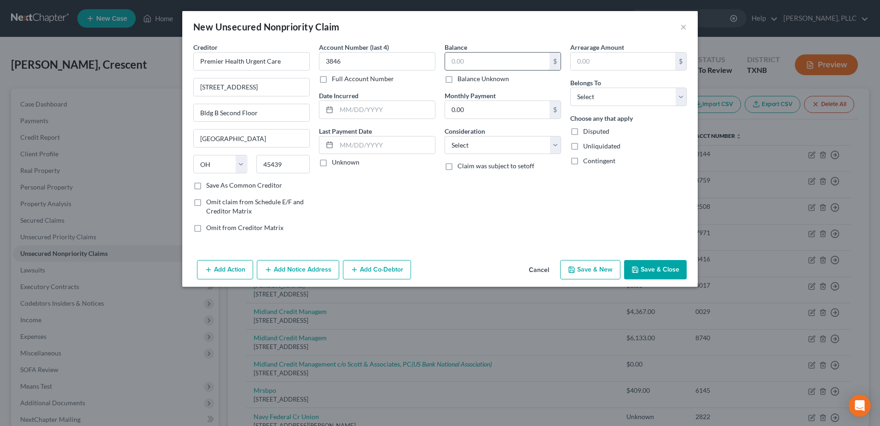
click at [501, 60] on input "text" at bounding box center [497, 60] width 105 height 17
type input "14.52"
click at [682, 99] on select "Select Debtor 1 Only Debtor 2 Only Debtor 1 And Debtor 2 Only At Least One Of T…" at bounding box center [629, 96] width 117 height 18
select select "0"
click at [571, 87] on select "Select Debtor 1 Only Debtor 2 Only Debtor 1 And Debtor 2 Only At Least One Of T…" at bounding box center [629, 96] width 117 height 18
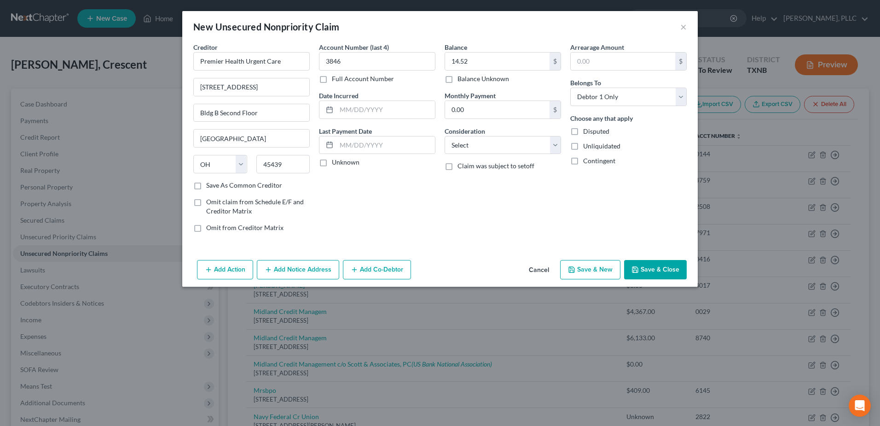
click at [643, 268] on button "Save & Close" at bounding box center [655, 269] width 63 height 19
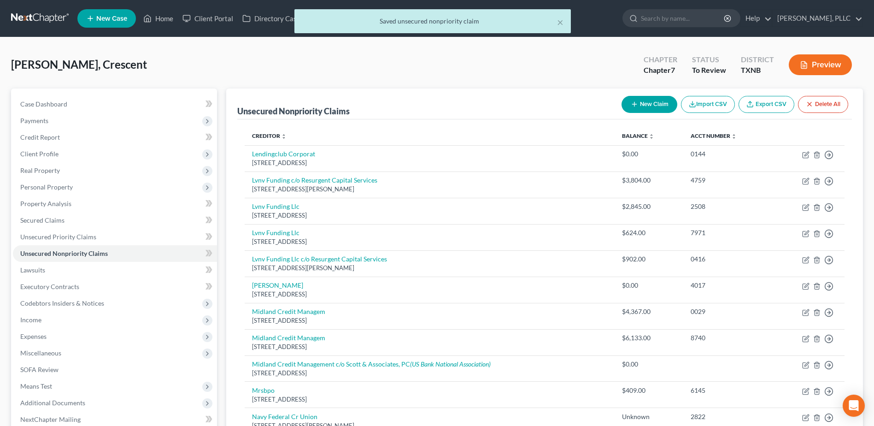
scroll to position [553, 0]
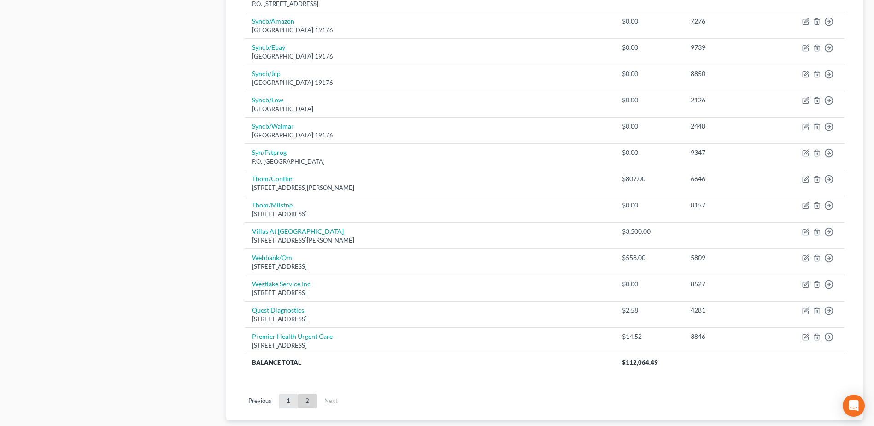
click at [286, 398] on link "1" at bounding box center [288, 400] width 18 height 15
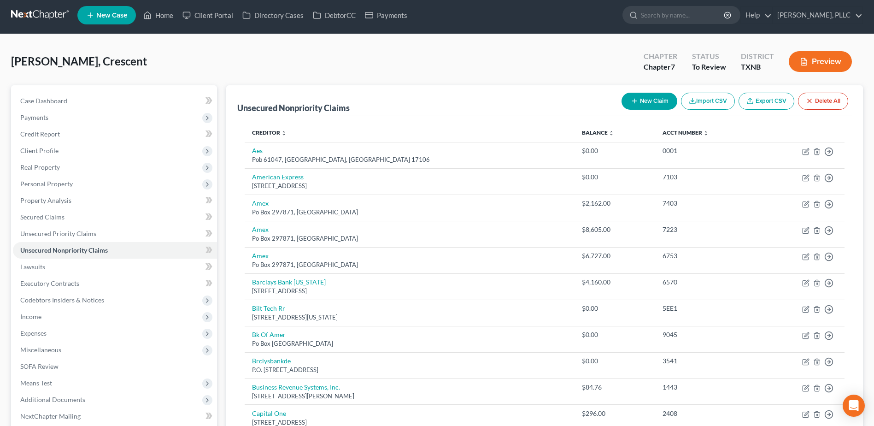
scroll to position [0, 0]
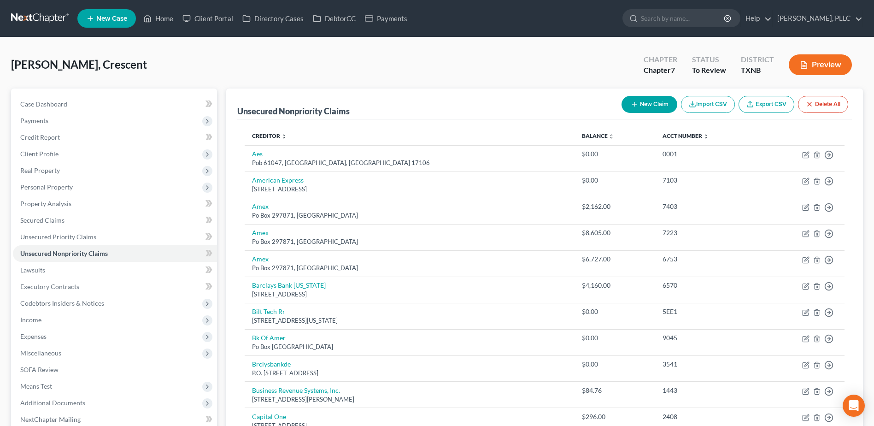
click at [655, 103] on button "New Claim" at bounding box center [649, 104] width 56 height 17
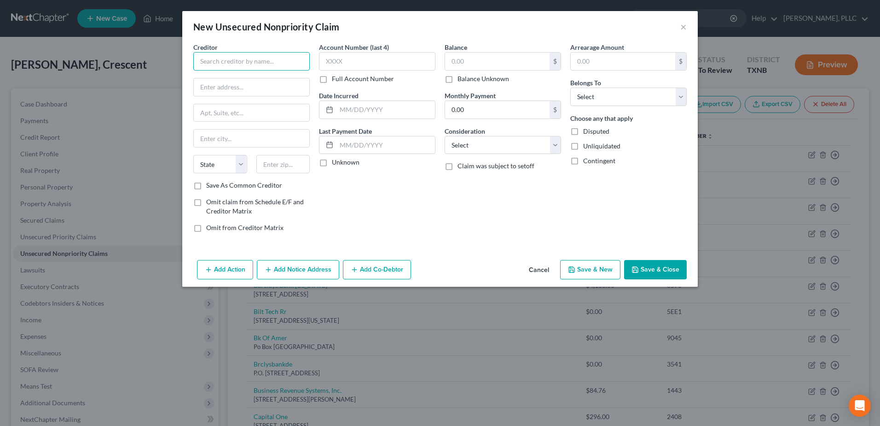
click at [232, 55] on input "text" at bounding box center [251, 61] width 117 height 18
type input "Credit Management LP"
click at [547, 272] on button "Cancel" at bounding box center [539, 270] width 35 height 18
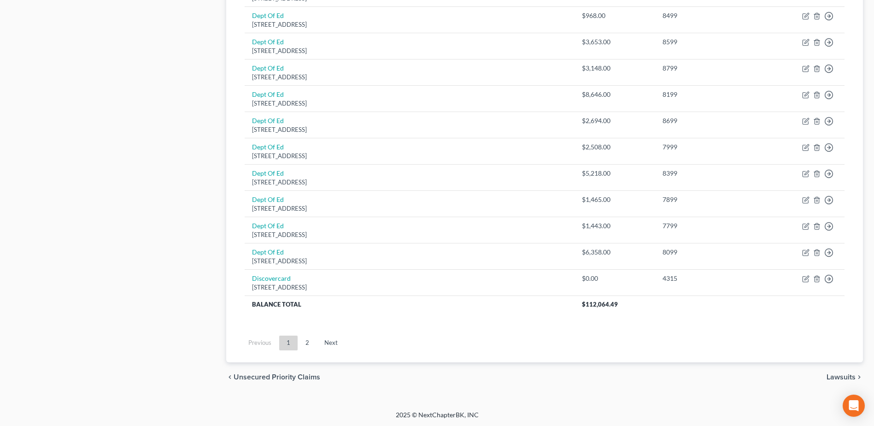
scroll to position [638, 0]
click at [308, 342] on link "2" at bounding box center [307, 341] width 18 height 15
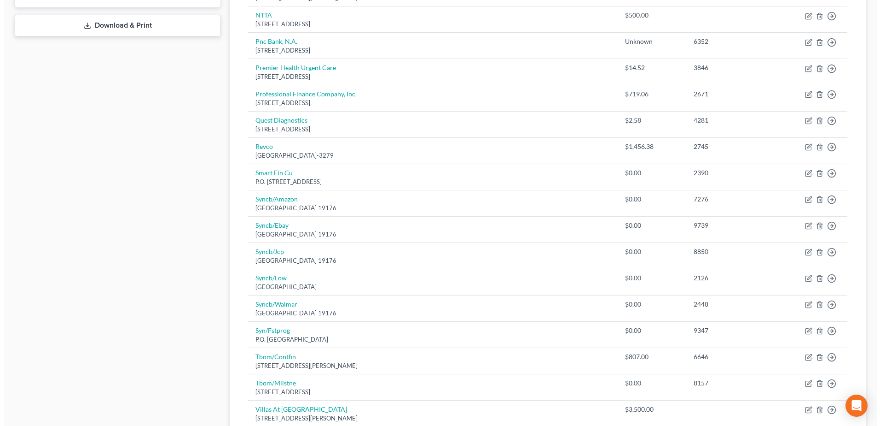
scroll to position [381, 0]
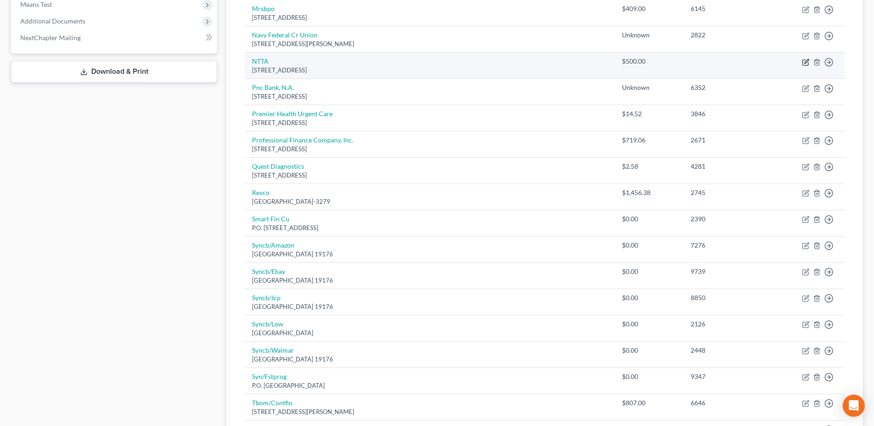
click at [804, 61] on icon "button" at bounding box center [805, 61] width 7 height 7
select select "45"
select select "0"
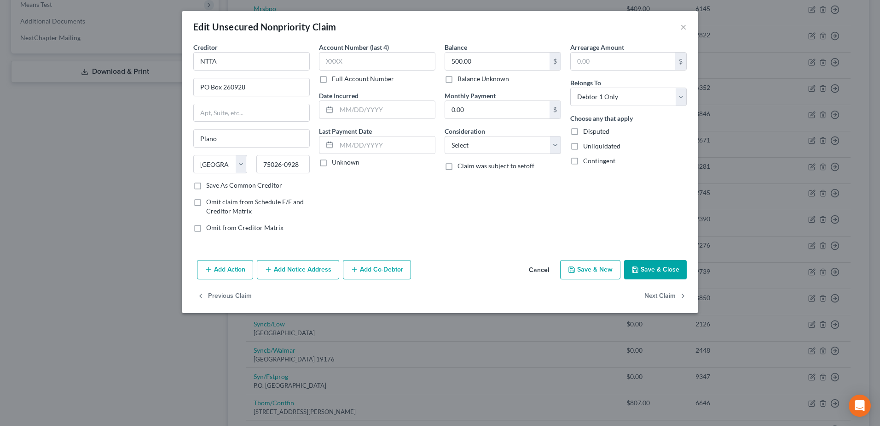
click at [316, 267] on button "Add Notice Address" at bounding box center [298, 269] width 82 height 19
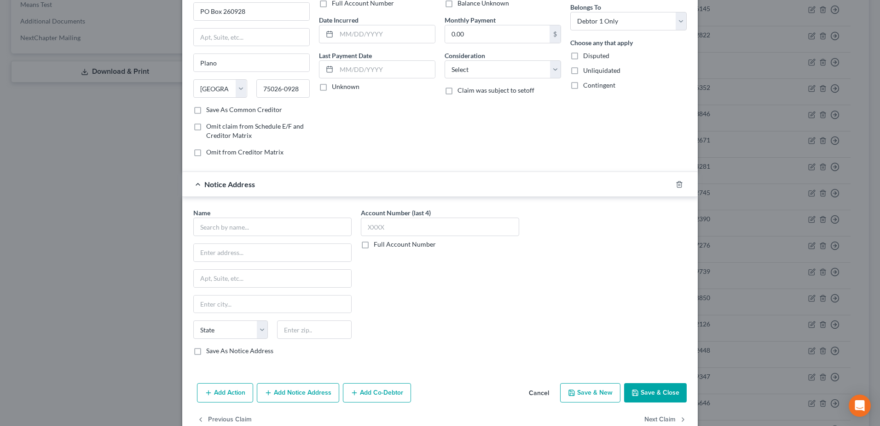
scroll to position [97, 0]
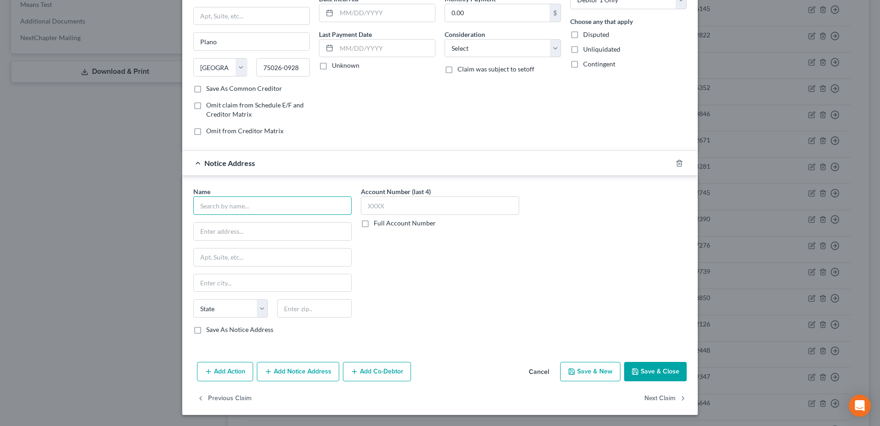
click at [250, 212] on input "text" at bounding box center [272, 205] width 158 height 18
type input "Credit Management LP"
type input "6080 Tennyson Parkway"
type input "Ste 100"
type input "Plano"
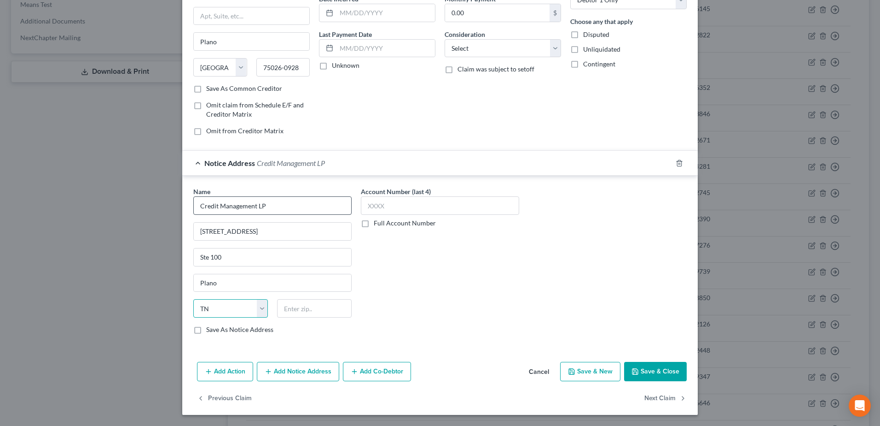
select select "45"
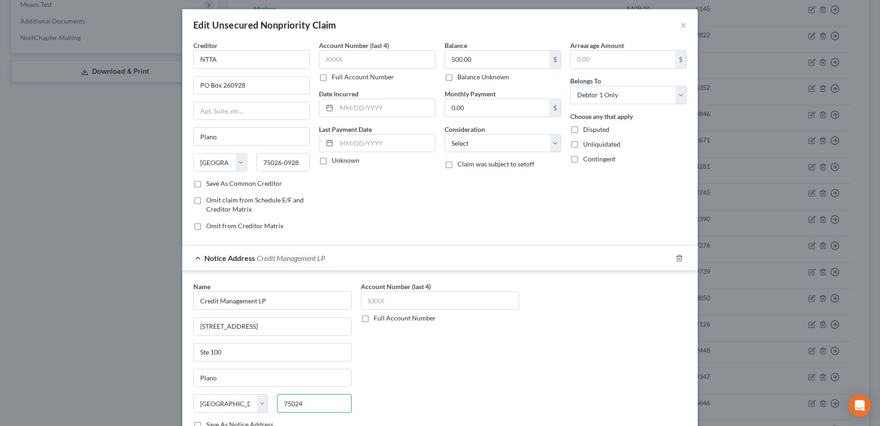
scroll to position [0, 0]
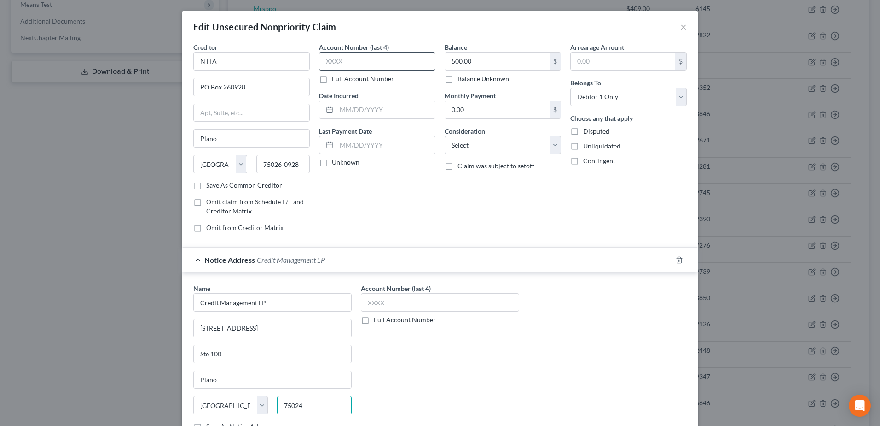
type input "75024"
click at [359, 60] on input "text" at bounding box center [377, 61] width 117 height 18
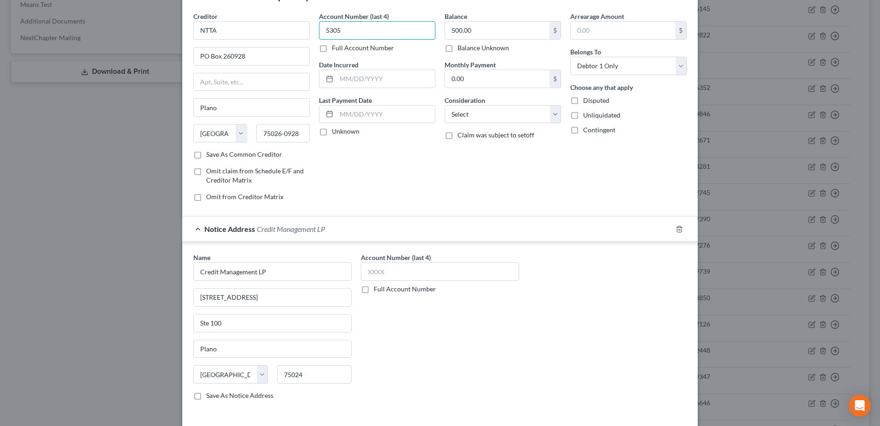
scroll to position [46, 0]
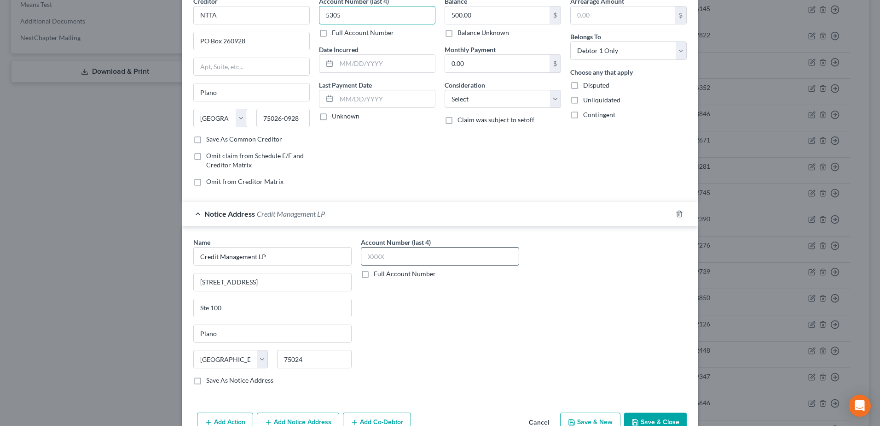
type input "5305"
click at [402, 252] on input "text" at bounding box center [440, 256] width 158 height 18
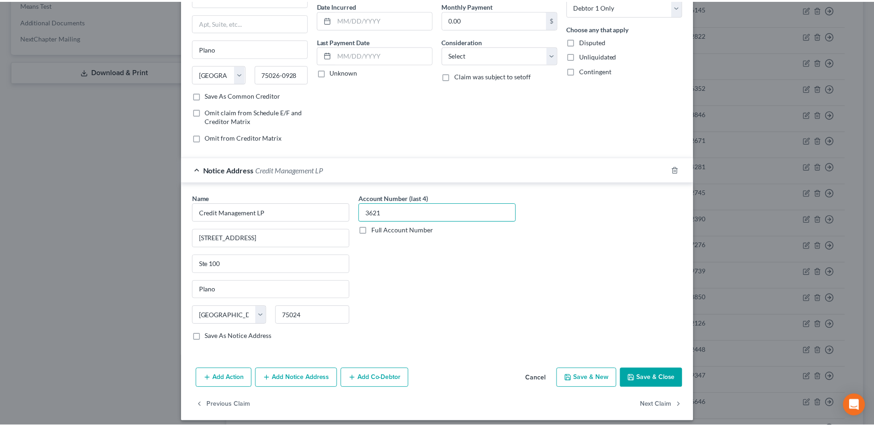
scroll to position [97, 0]
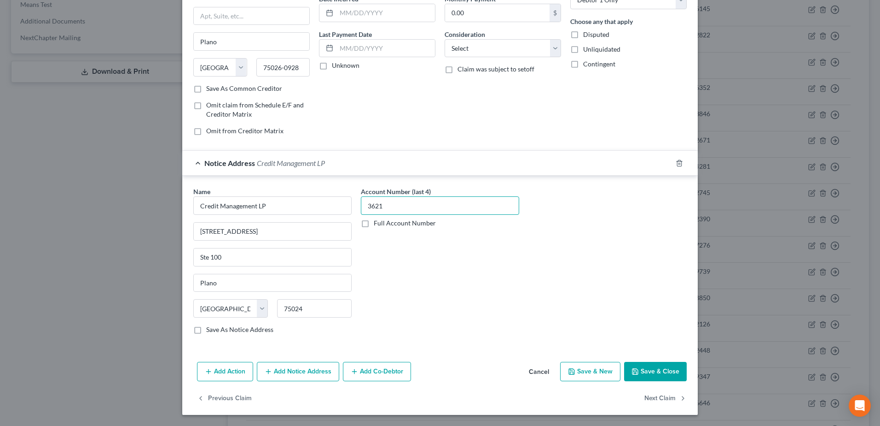
type input "3621"
click at [655, 378] on button "Save & Close" at bounding box center [655, 370] width 63 height 19
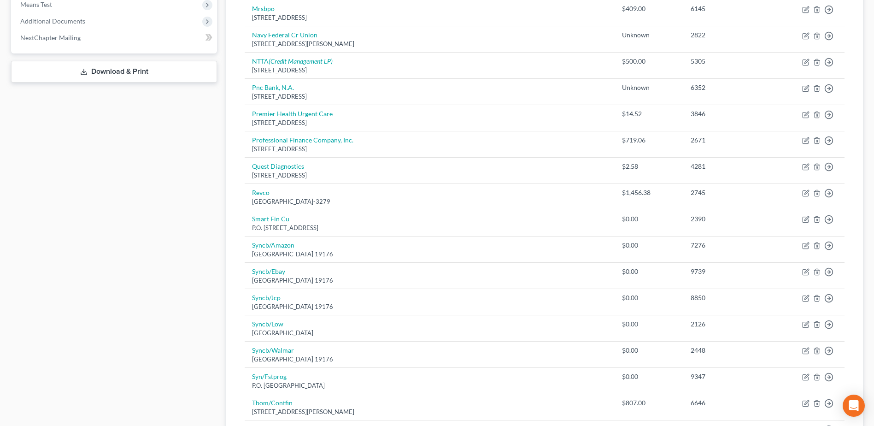
scroll to position [243, 0]
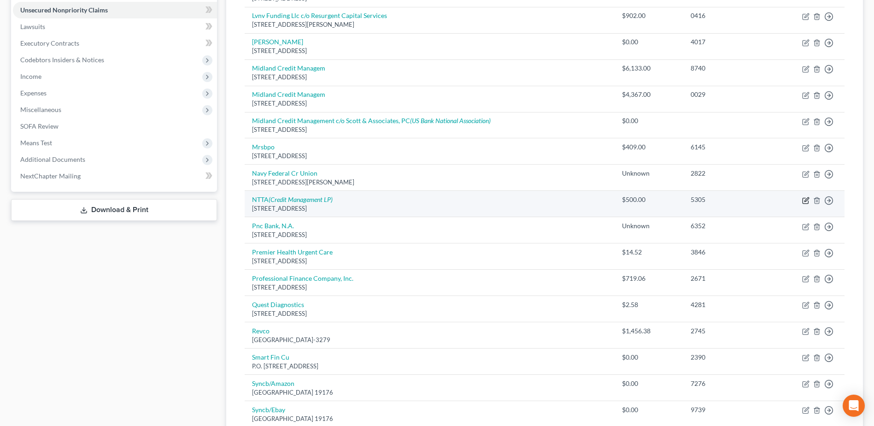
click at [803, 200] on icon "button" at bounding box center [805, 200] width 7 height 7
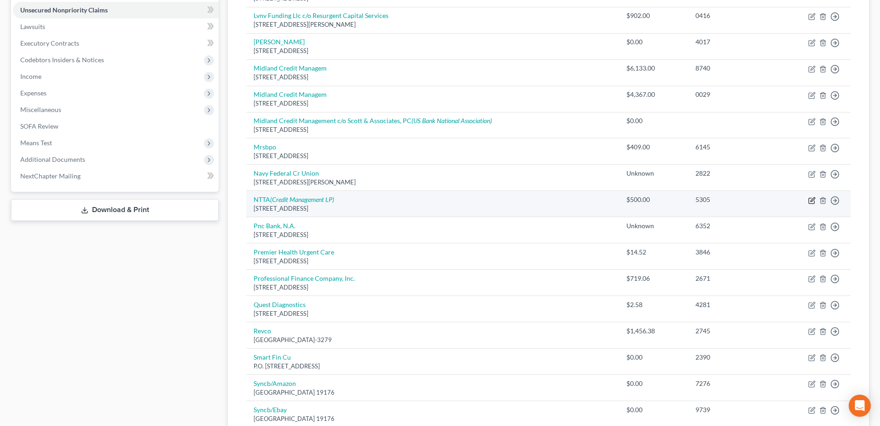
select select "45"
select select "0"
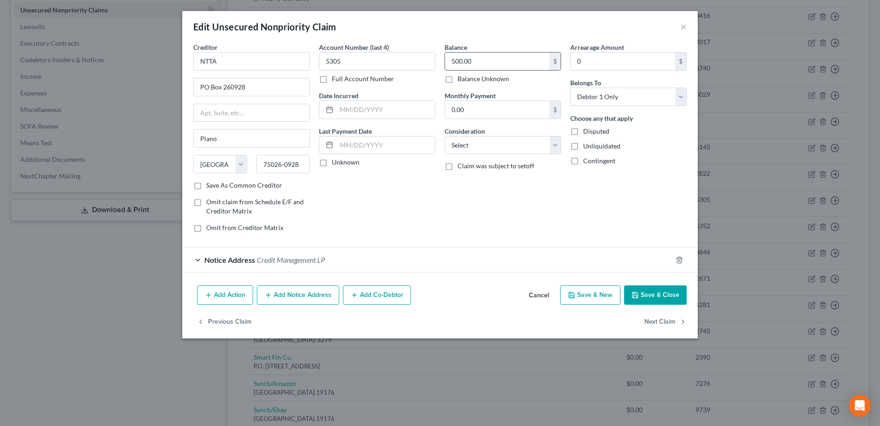
click at [507, 61] on input "500.00" at bounding box center [497, 60] width 105 height 17
type input "1,000.00"
click at [665, 294] on button "Save & Close" at bounding box center [655, 294] width 63 height 19
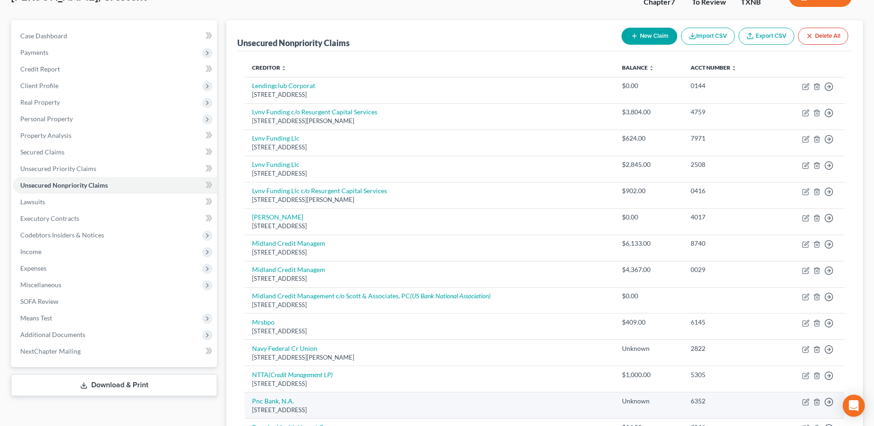
scroll to position [59, 0]
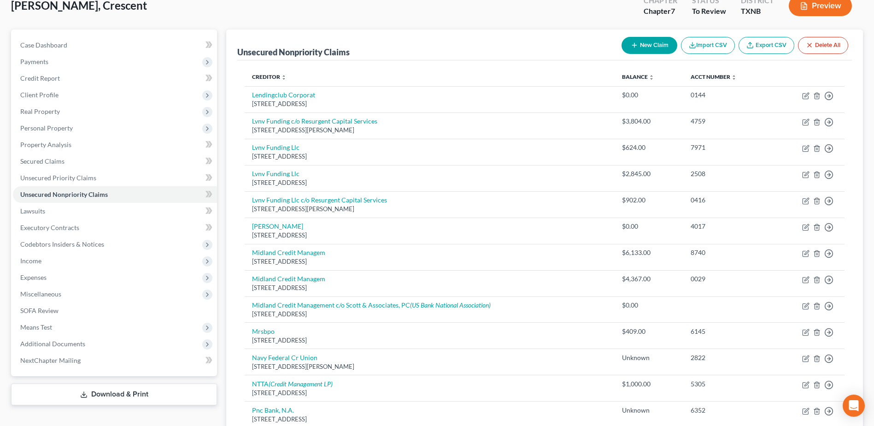
click at [150, 388] on link "Download & Print" at bounding box center [114, 394] width 206 height 22
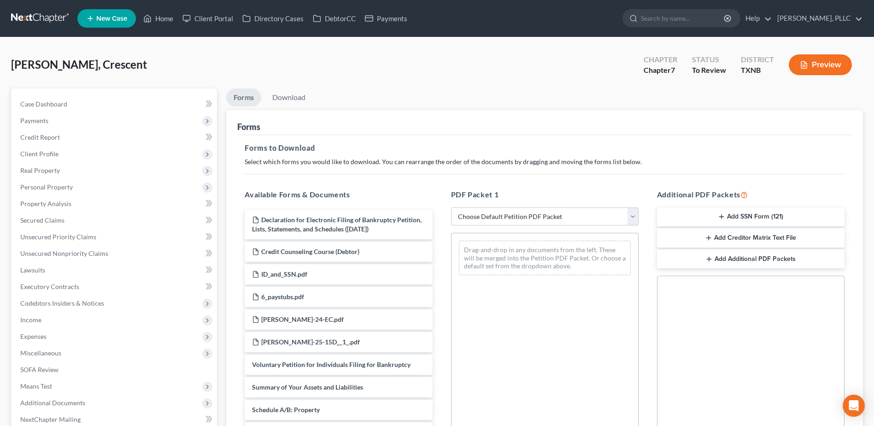
click at [632, 214] on select "Choose Default Petition PDF Packet Complete Bankruptcy Petition (all forms and …" at bounding box center [544, 216] width 187 height 18
select select "0"
click at [451, 207] on select "Choose Default Petition PDF Packet Complete Bankruptcy Petition (all forms and …" at bounding box center [544, 216] width 187 height 18
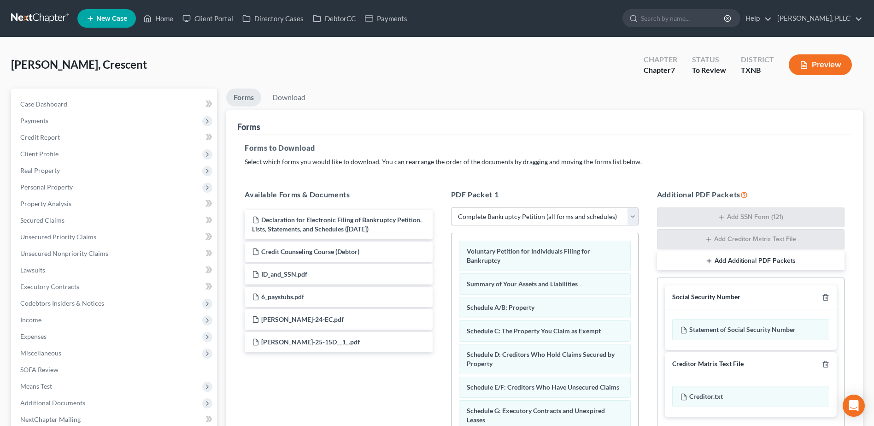
scroll to position [144, 0]
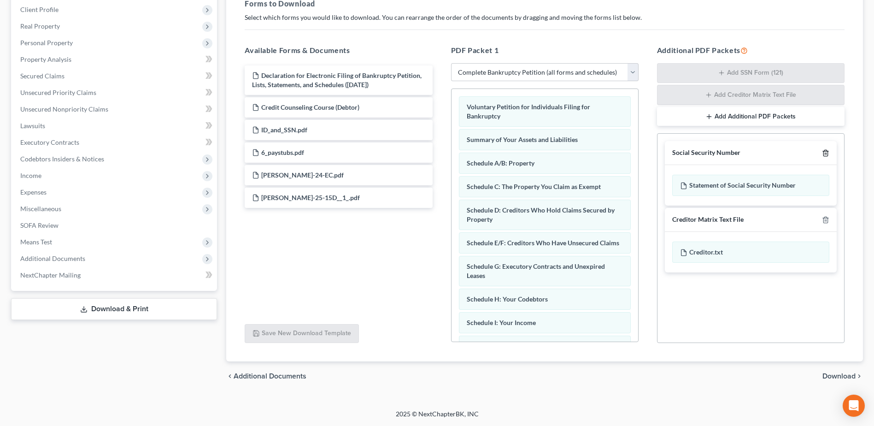
click at [825, 151] on icon "button" at bounding box center [825, 152] width 7 height 7
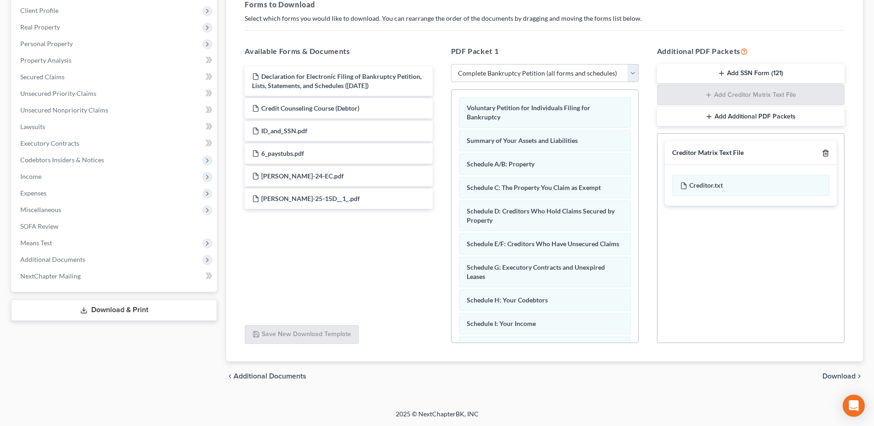
click at [825, 151] on icon "button" at bounding box center [825, 152] width 7 height 7
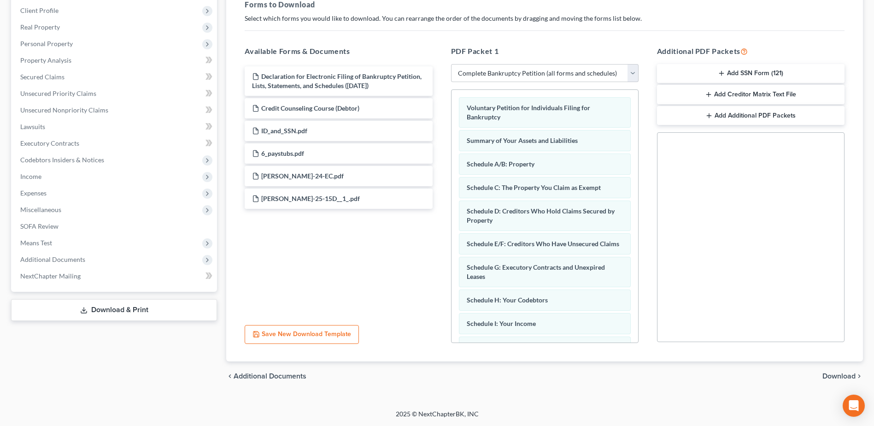
click at [835, 373] on span "Download" at bounding box center [838, 375] width 33 height 7
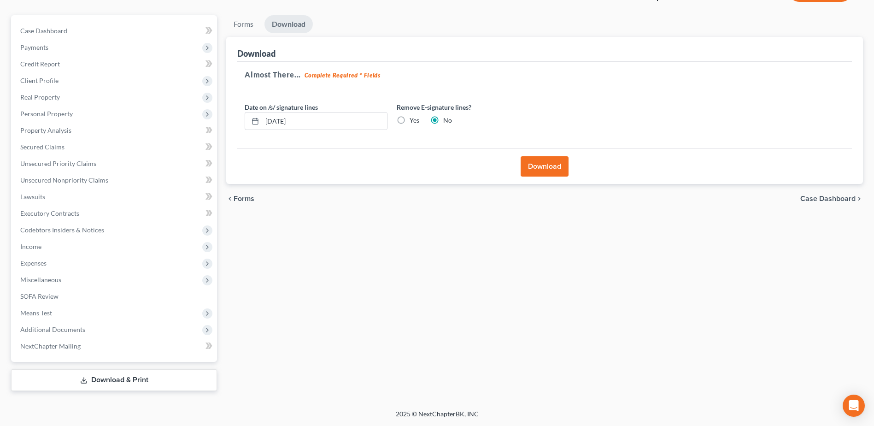
click at [546, 171] on button "Download" at bounding box center [544, 166] width 48 height 20
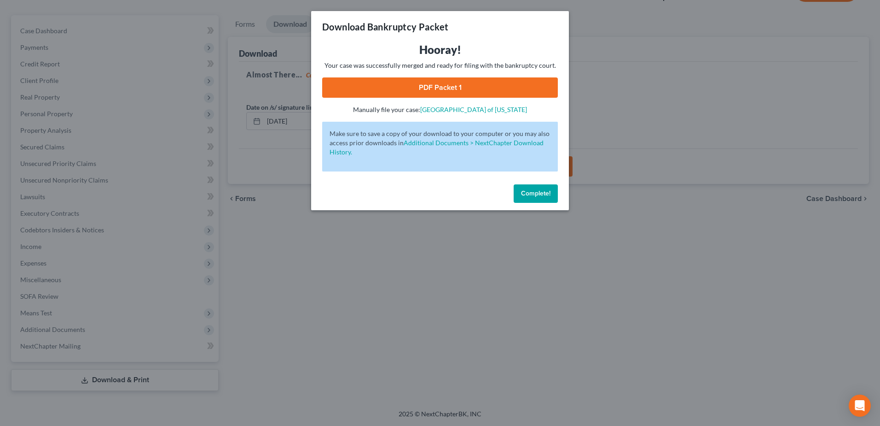
click at [457, 80] on link "PDF Packet 1" at bounding box center [440, 87] width 236 height 20
click at [539, 194] on span "Complete!" at bounding box center [535, 193] width 29 height 8
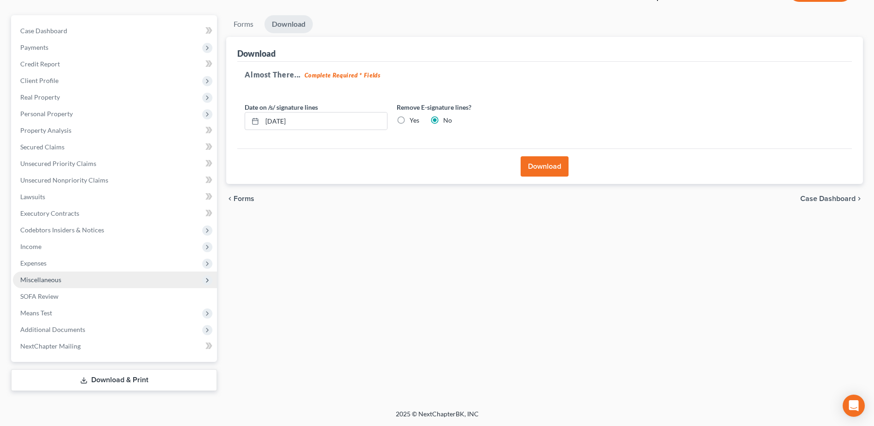
click at [49, 279] on span "Miscellaneous" at bounding box center [40, 279] width 41 height 8
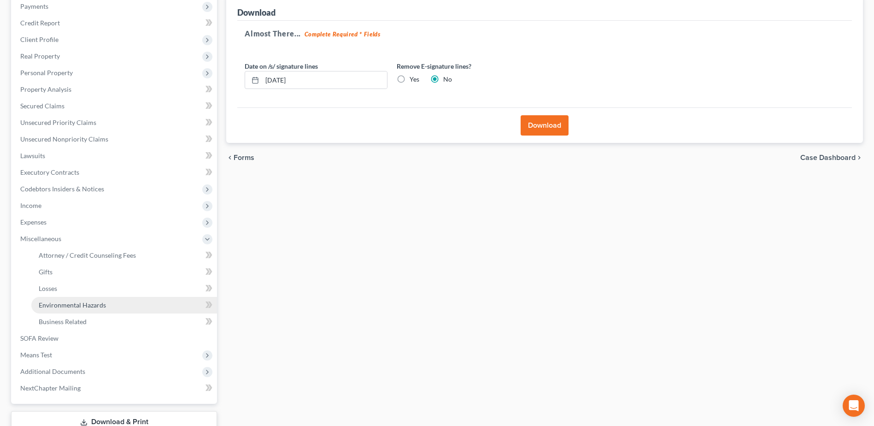
scroll to position [156, 0]
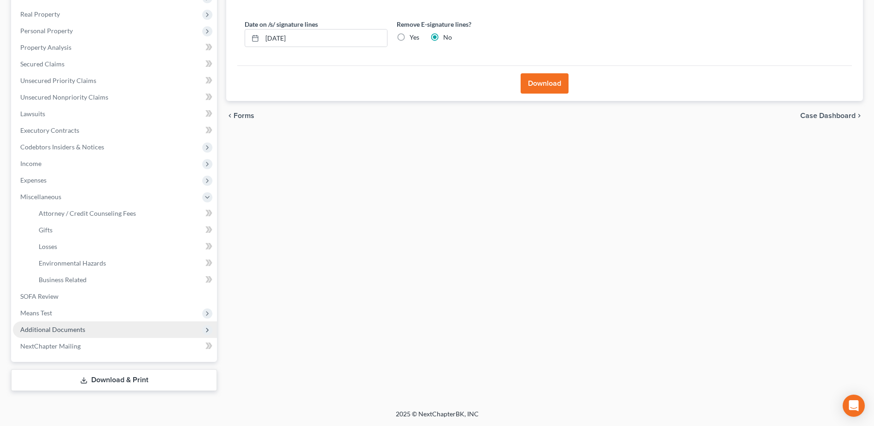
click at [67, 329] on span "Additional Documents" at bounding box center [52, 329] width 65 height 8
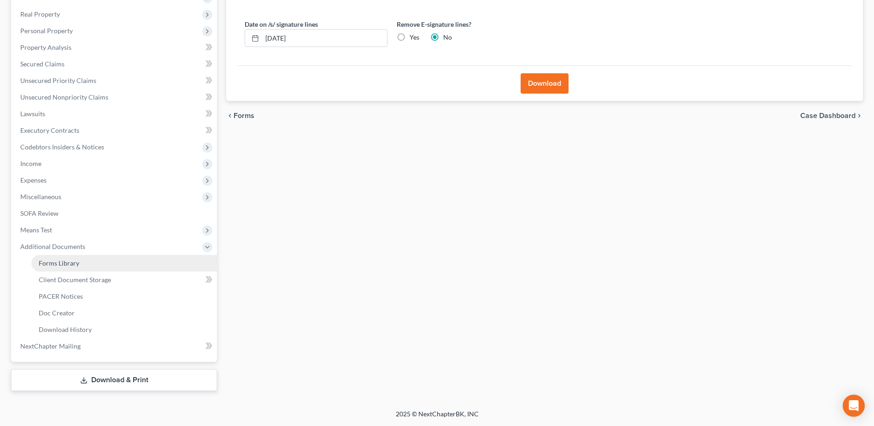
click at [72, 261] on span "Forms Library" at bounding box center [59, 263] width 41 height 8
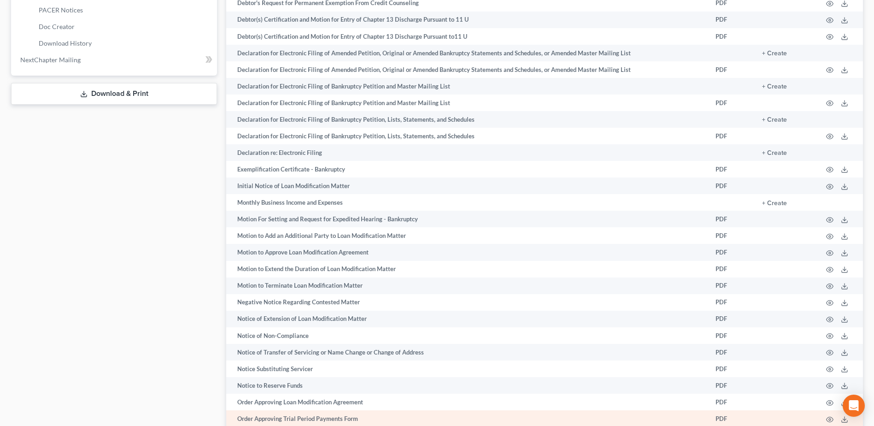
scroll to position [403, 0]
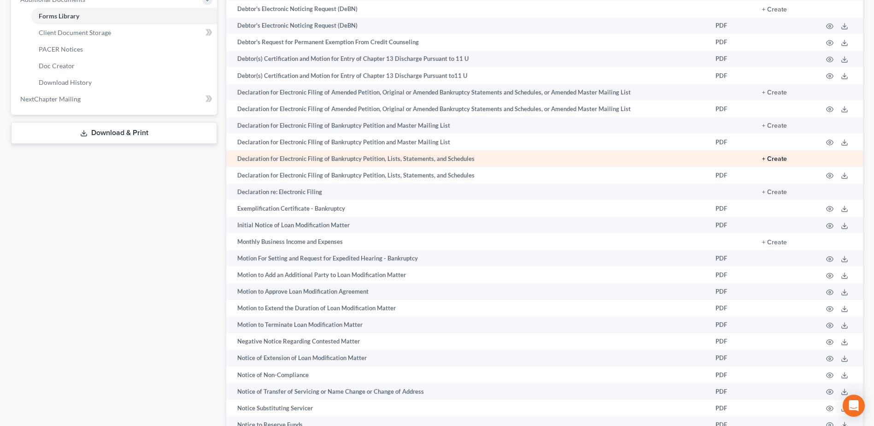
click at [778, 160] on button "+ Create" at bounding box center [774, 159] width 25 height 6
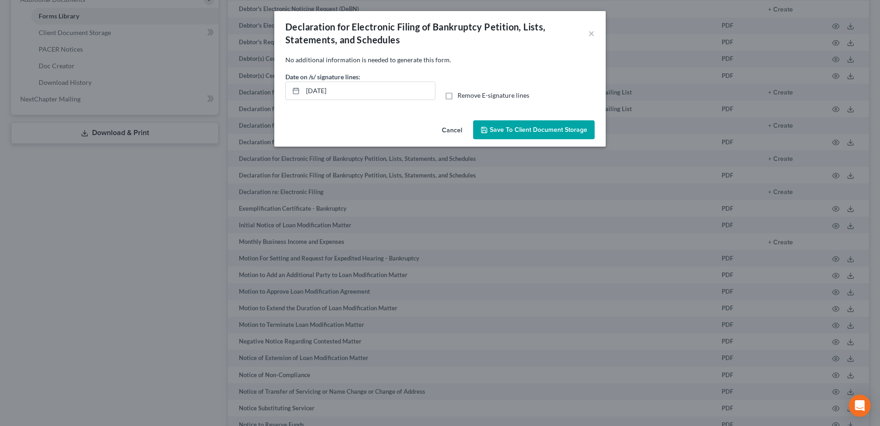
click at [458, 95] on label "Remove E-signature lines" at bounding box center [494, 95] width 72 height 9
click at [461, 95] on input "Remove E-signature lines" at bounding box center [464, 94] width 6 height 6
checkbox input "true"
click at [545, 124] on button "Save to Client Document Storage" at bounding box center [534, 129] width 122 height 19
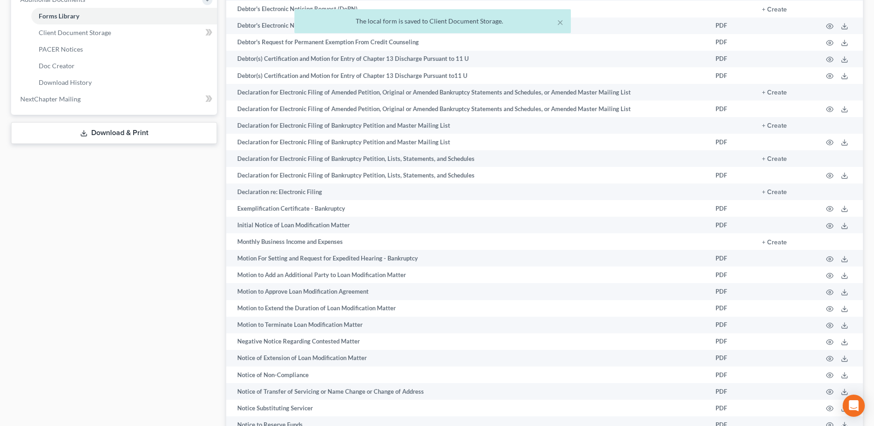
click at [99, 34] on div "× The local form is saved to Client Document Storage." at bounding box center [432, 23] width 874 height 29
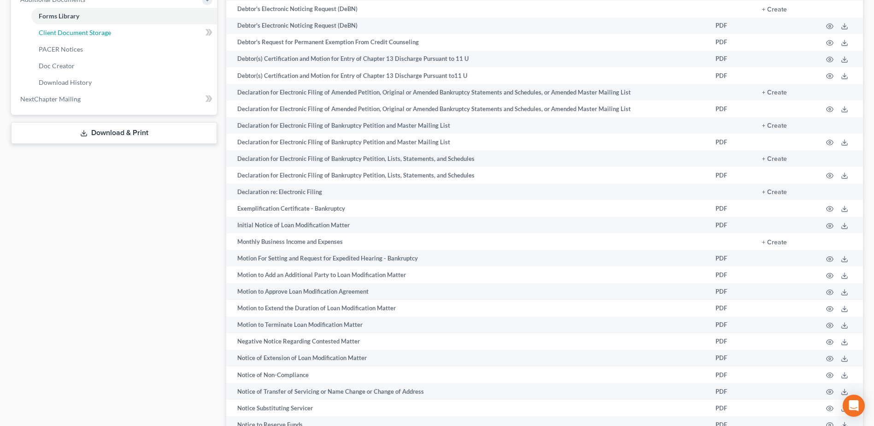
click at [92, 34] on span "Client Document Storage" at bounding box center [75, 33] width 72 height 8
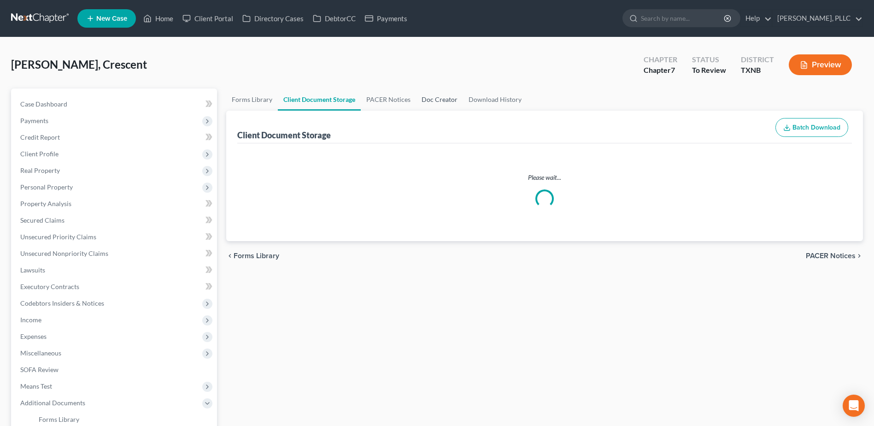
select select "6"
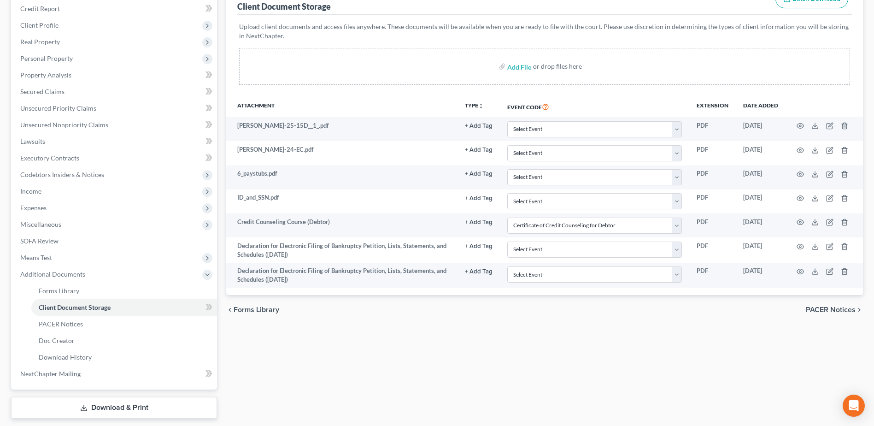
scroll to position [138, 0]
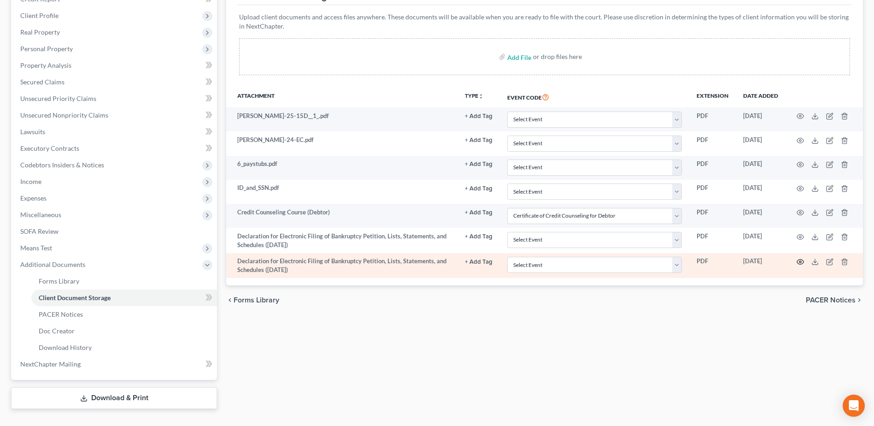
click at [803, 263] on icon "button" at bounding box center [799, 261] width 7 height 7
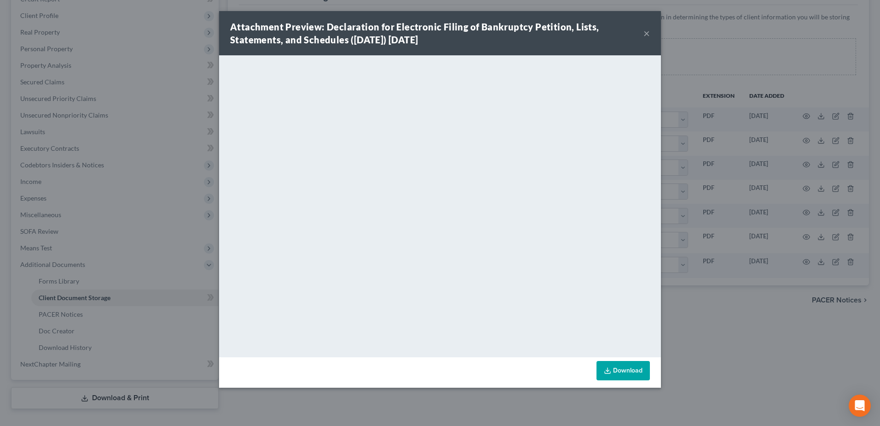
click at [647, 33] on button "×" at bounding box center [647, 33] width 6 height 11
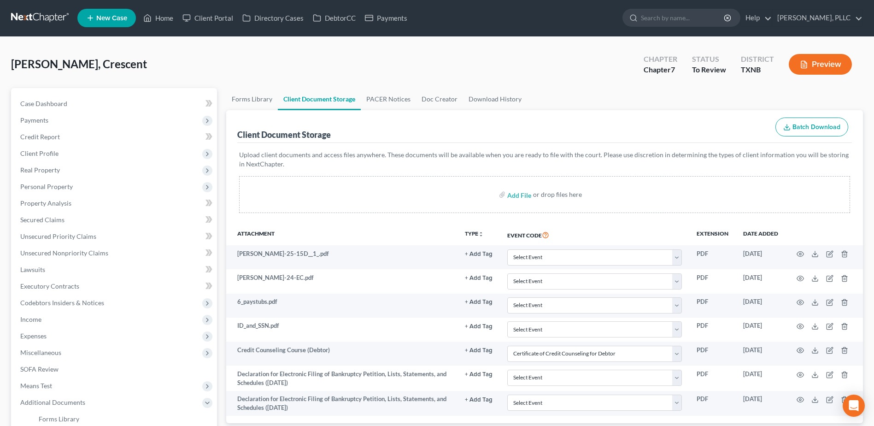
scroll to position [0, 0]
click at [169, 21] on link "Home" at bounding box center [158, 18] width 39 height 17
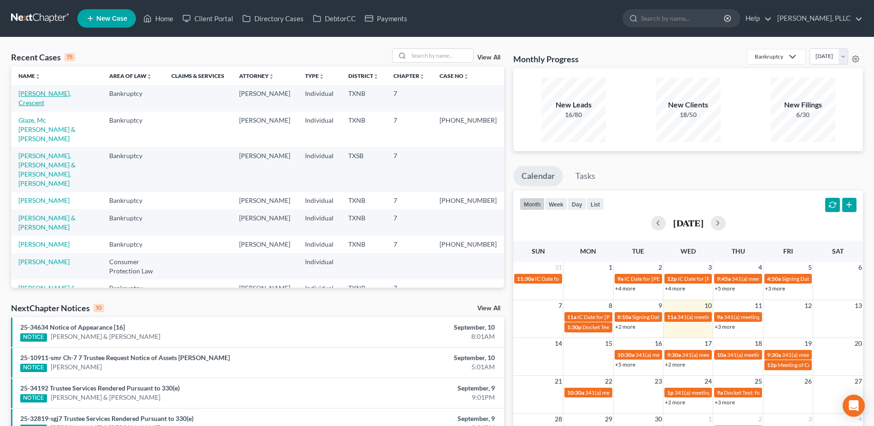
click at [40, 92] on link "[PERSON_NAME], Crescent" at bounding box center [44, 97] width 52 height 17
select select "1"
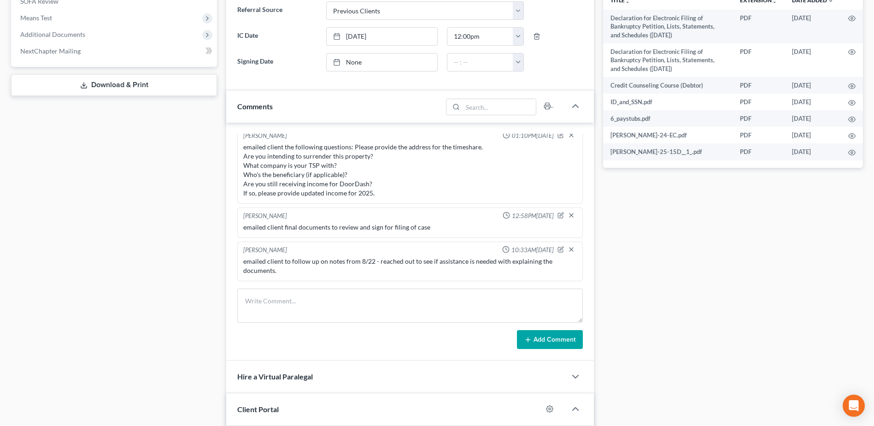
scroll to position [438, 0]
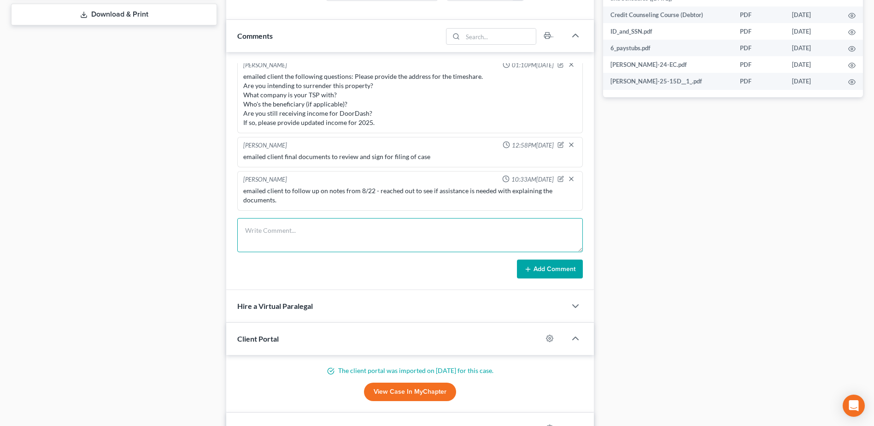
click at [361, 225] on textarea at bounding box center [409, 235] width 345 height 34
type textarea "client emailed additional creditors and updates to bank account balances, etc. …"
click at [536, 276] on button "Add Comment" at bounding box center [550, 268] width 66 height 19
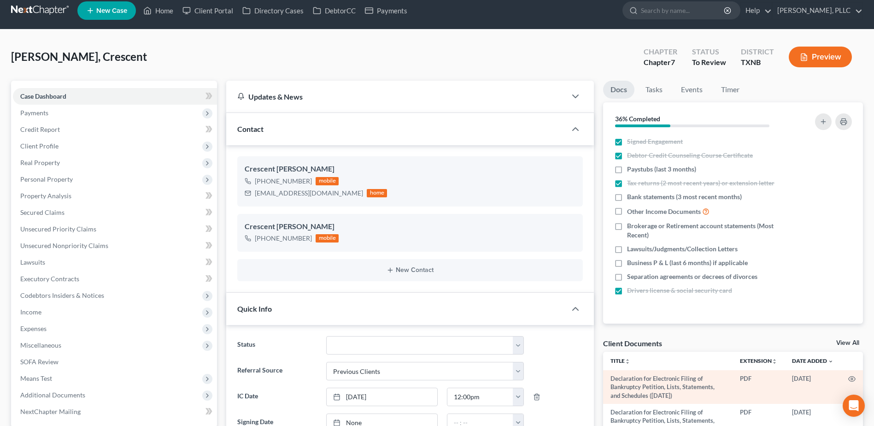
scroll to position [0, 0]
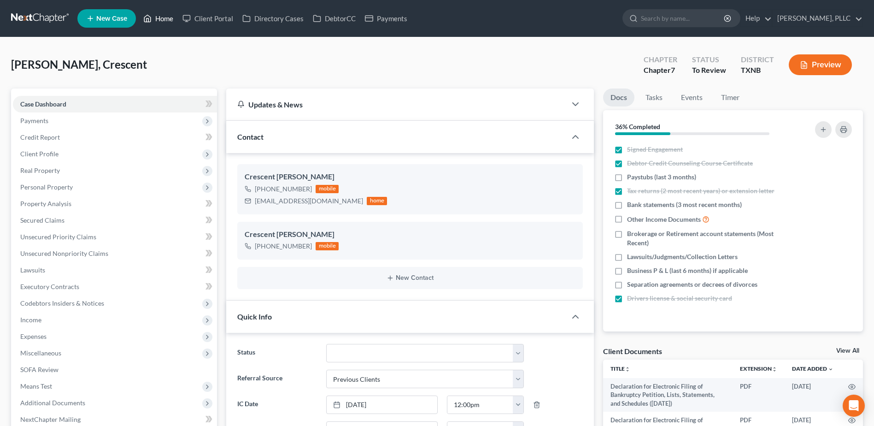
drag, startPoint x: 171, startPoint y: 18, endPoint x: 568, endPoint y: 83, distance: 402.6
click at [170, 18] on link "Home" at bounding box center [158, 18] width 39 height 17
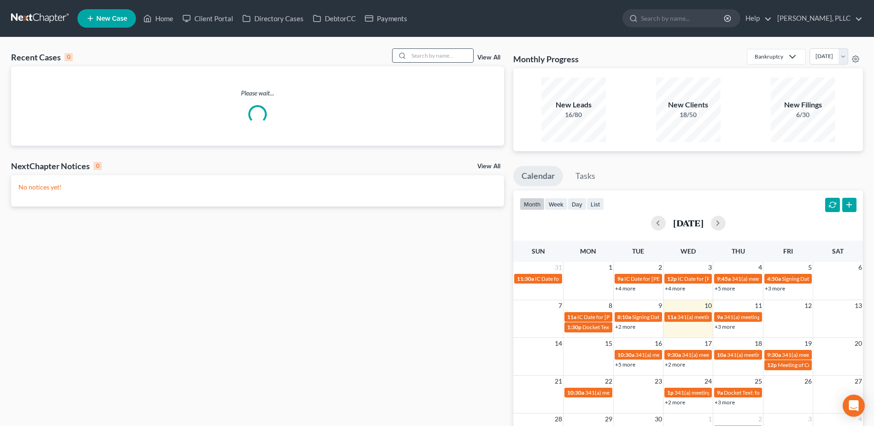
click at [427, 53] on input "search" at bounding box center [440, 55] width 64 height 13
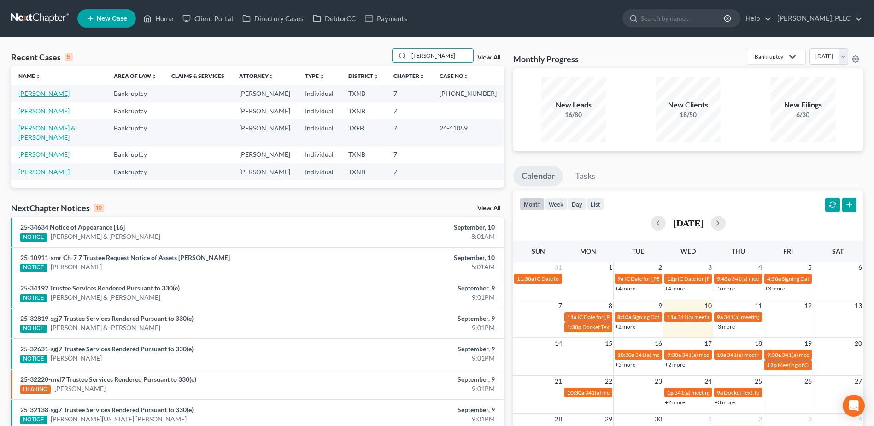
type input "[PERSON_NAME]"
click at [29, 94] on link "[PERSON_NAME]" at bounding box center [43, 93] width 51 height 8
select select "6"
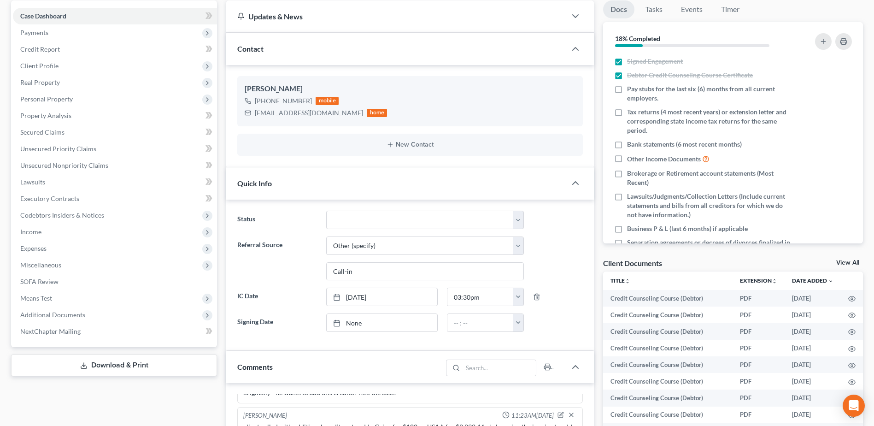
scroll to position [92, 0]
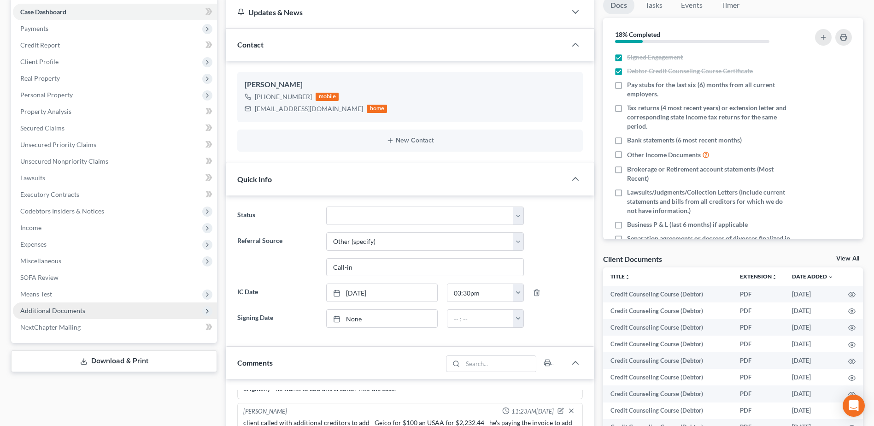
click at [128, 314] on span "Additional Documents" at bounding box center [115, 310] width 204 height 17
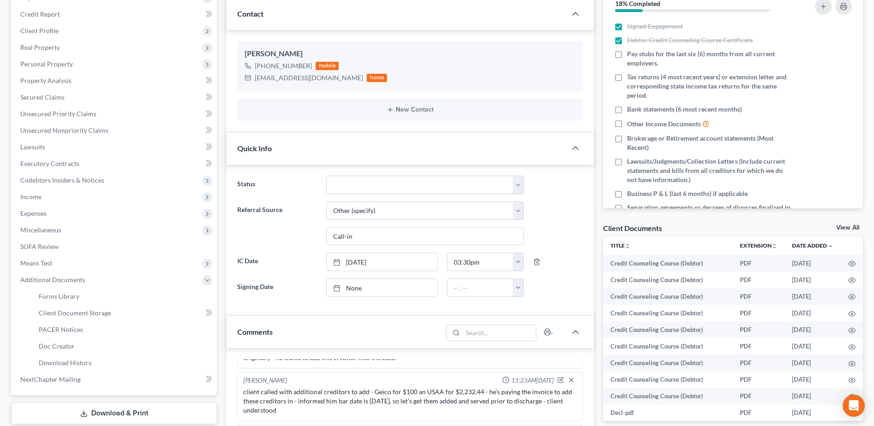
scroll to position [138, 0]
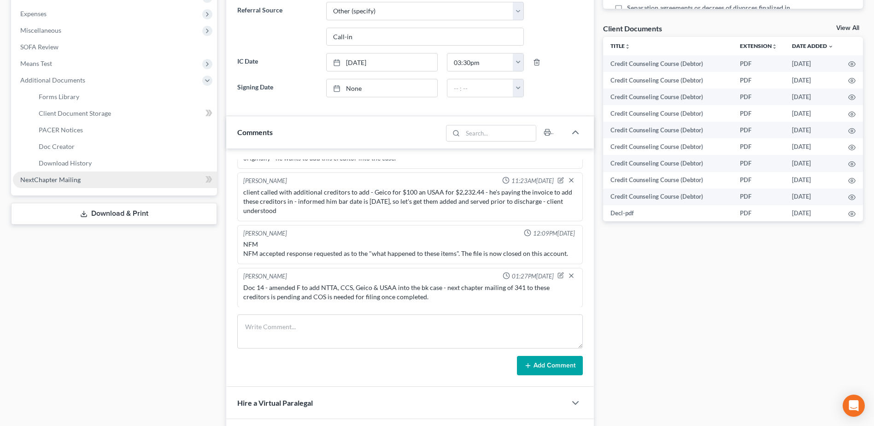
click at [73, 183] on span "NextChapter Mailing" at bounding box center [50, 179] width 60 height 8
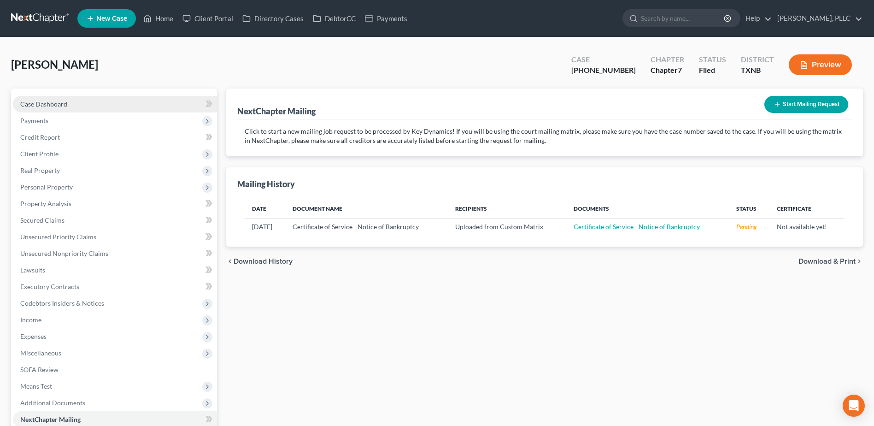
click at [49, 105] on span "Case Dashboard" at bounding box center [43, 104] width 47 height 8
select select "6"
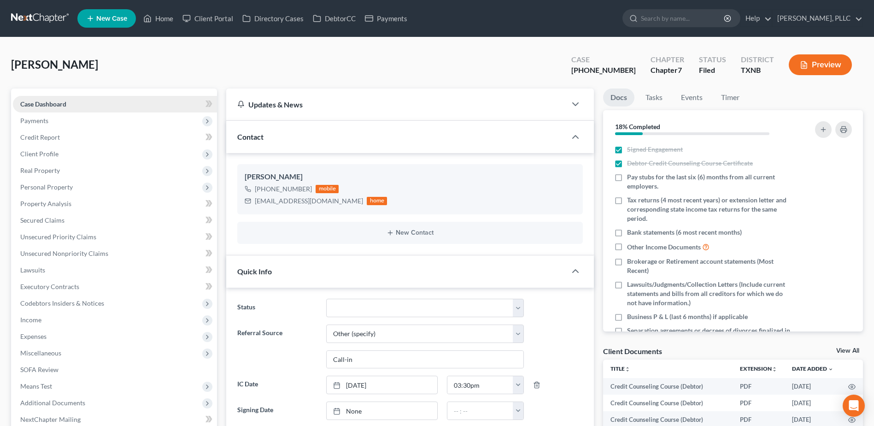
scroll to position [901, 0]
click at [160, 20] on link "Home" at bounding box center [158, 18] width 39 height 17
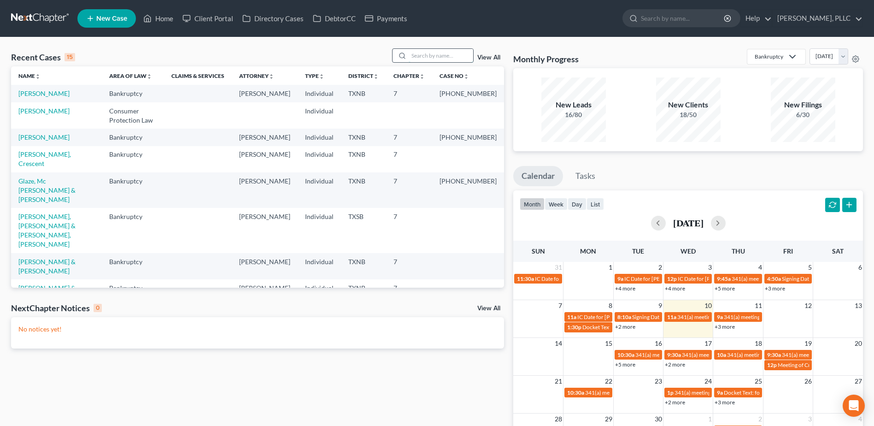
click at [419, 60] on input "search" at bounding box center [440, 55] width 64 height 13
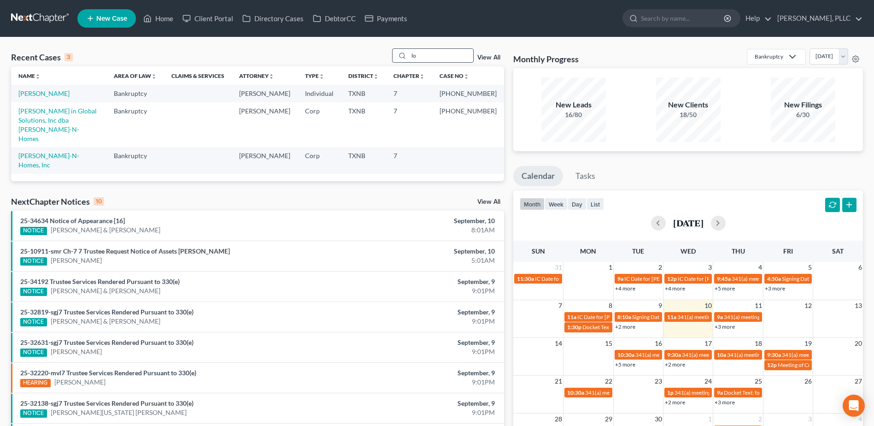
type input "l"
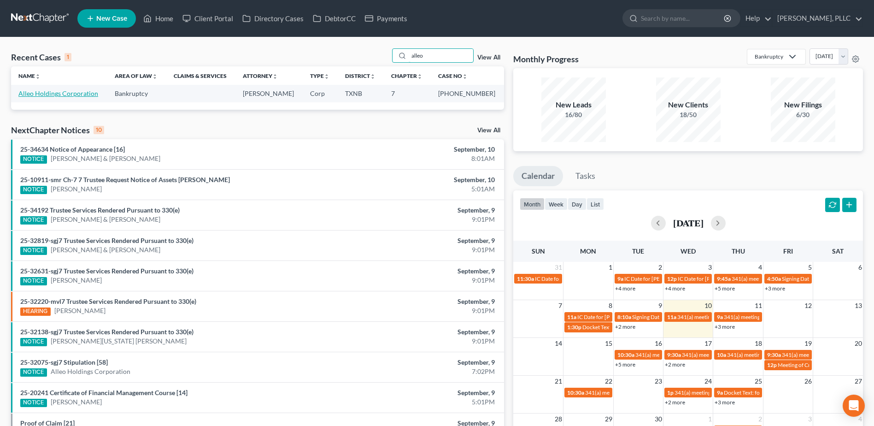
type input "alleo"
click at [49, 96] on link "Alleo Holdings Corporation" at bounding box center [58, 93] width 80 height 8
select select "1"
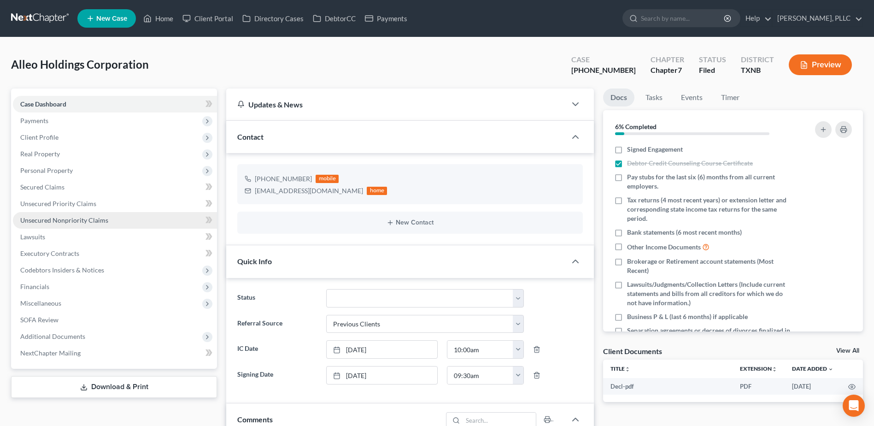
scroll to position [1230, 0]
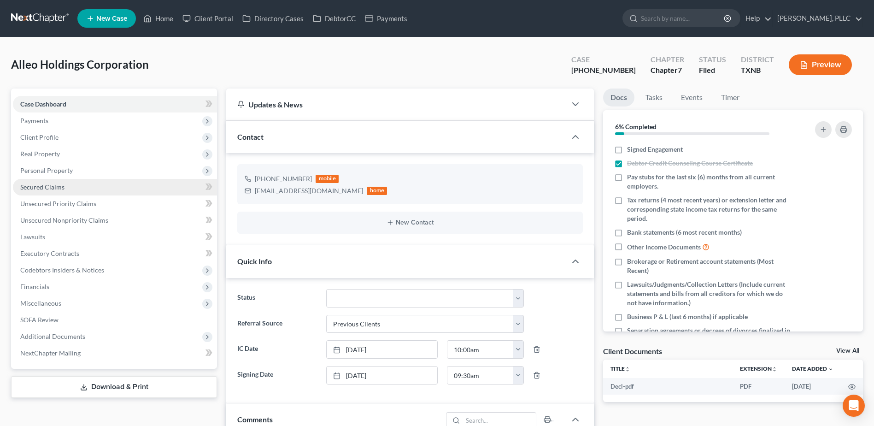
click at [42, 188] on span "Secured Claims" at bounding box center [42, 187] width 44 height 8
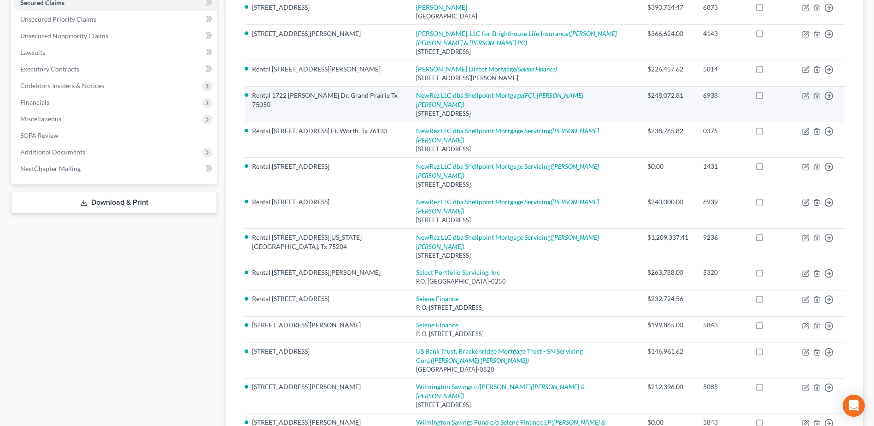
scroll to position [230, 0]
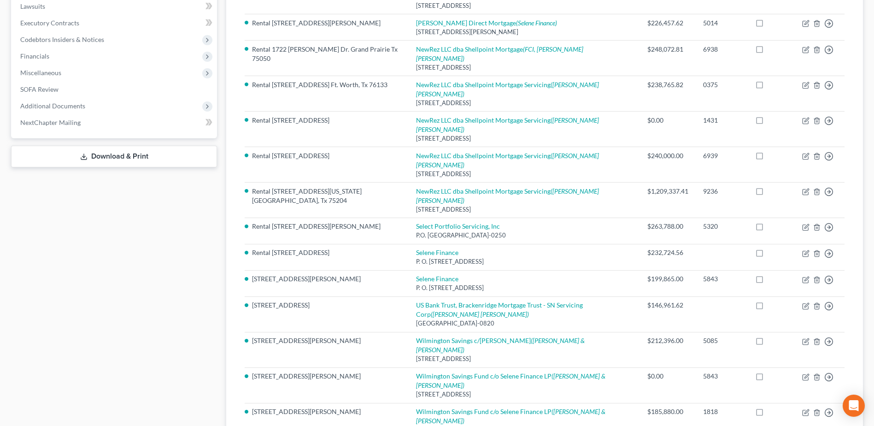
drag, startPoint x: 147, startPoint y: 413, endPoint x: 126, endPoint y: 418, distance: 22.2
click at [147, 413] on div "Case Dashboard Payments Invoices Payments Payments Credit Report Client Profile" at bounding box center [113, 180] width 215 height 645
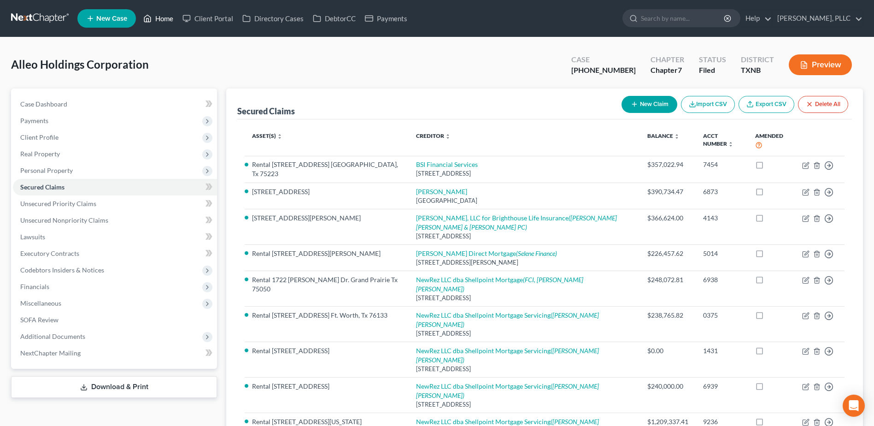
click at [176, 18] on link "Home" at bounding box center [158, 18] width 39 height 17
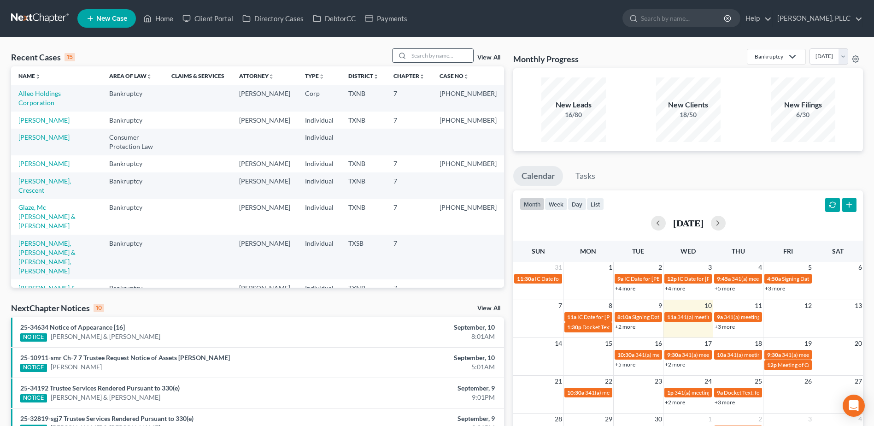
click at [460, 60] on input "search" at bounding box center [440, 55] width 64 height 13
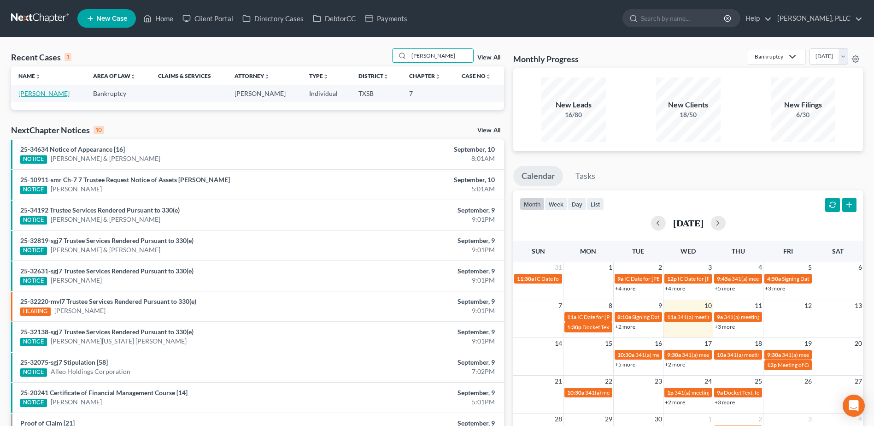
type input "[PERSON_NAME]"
click at [69, 91] on link "[PERSON_NAME]" at bounding box center [43, 93] width 51 height 8
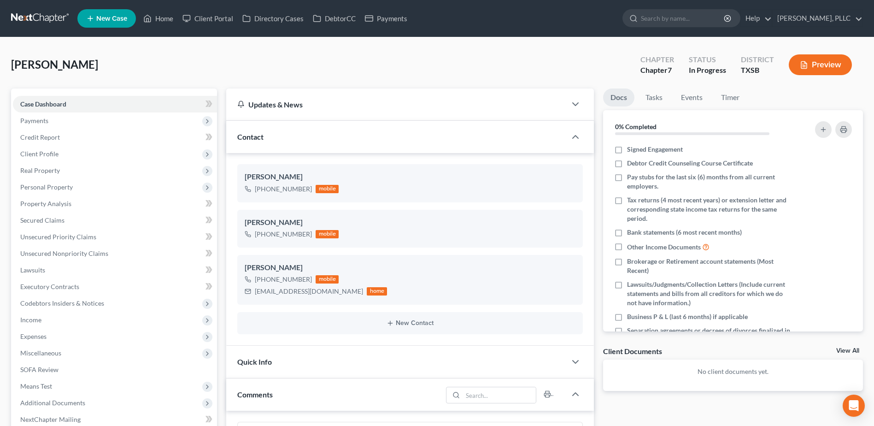
scroll to position [365, 0]
drag, startPoint x: 331, startPoint y: 291, endPoint x: 255, endPoint y: 294, distance: 75.6
click at [255, 293] on div "berthasm0945@gmail.com home" at bounding box center [316, 291] width 142 height 12
copy div "[EMAIL_ADDRESS][DOMAIN_NAME]"
drag, startPoint x: 167, startPoint y: 19, endPoint x: 595, endPoint y: 75, distance: 431.4
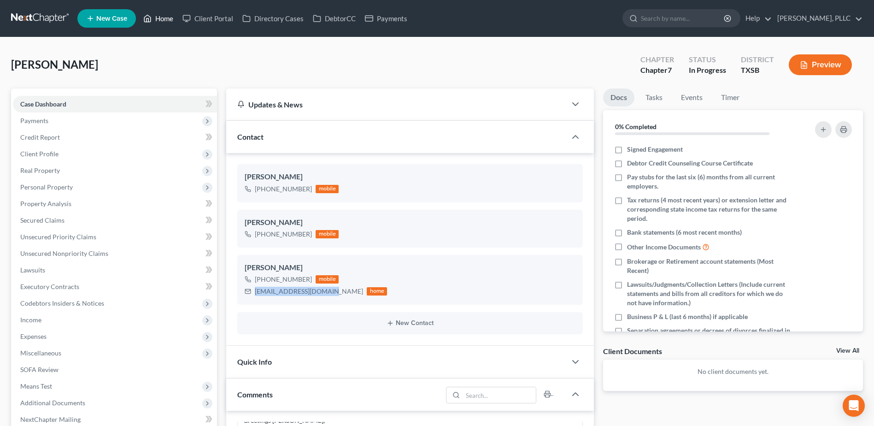
click at [167, 19] on link "Home" at bounding box center [158, 18] width 39 height 17
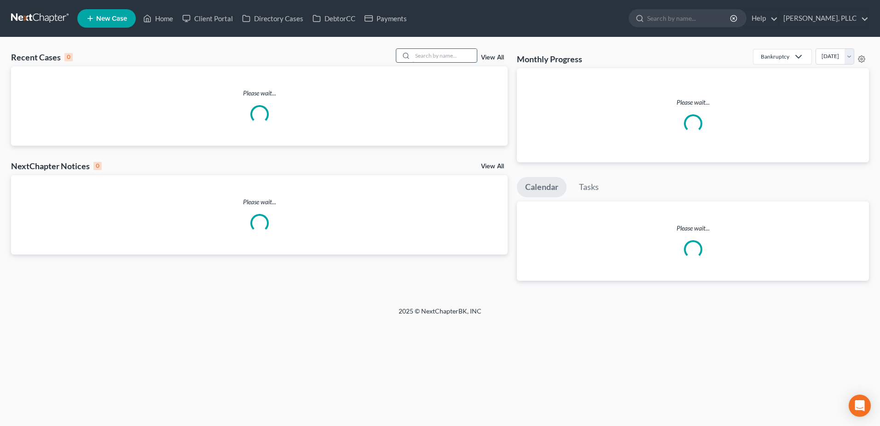
click at [446, 58] on input "search" at bounding box center [445, 55] width 64 height 13
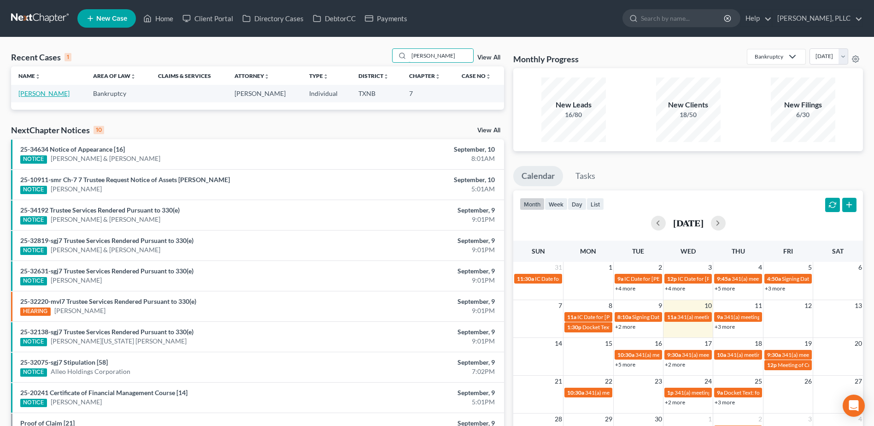
type input "boyland"
click at [39, 92] on link "Boyland, Floyd" at bounding box center [43, 93] width 51 height 8
select select "4"
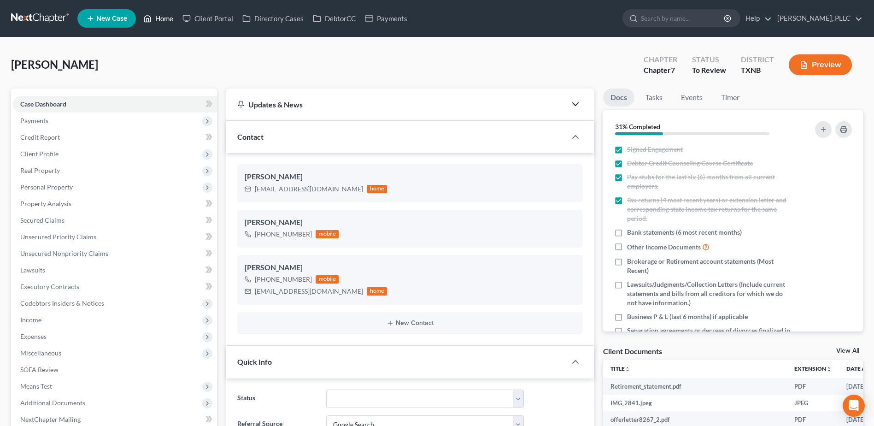
drag, startPoint x: 163, startPoint y: 22, endPoint x: 572, endPoint y: 106, distance: 418.1
click at [163, 22] on link "Home" at bounding box center [158, 18] width 39 height 17
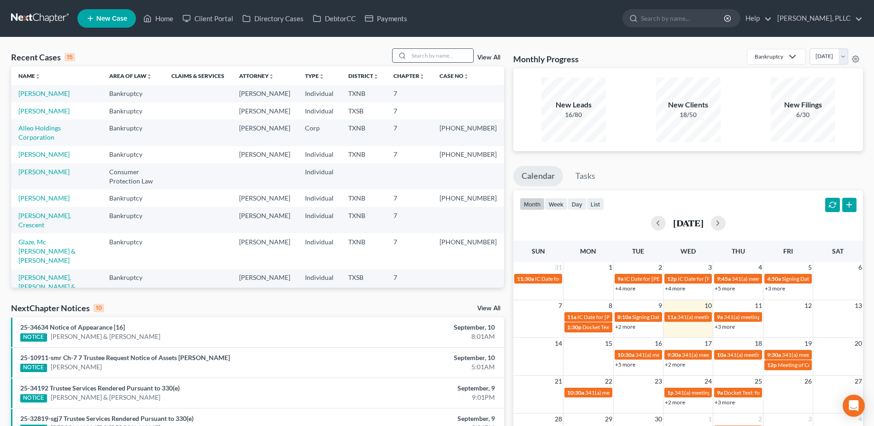
click at [421, 58] on input "search" at bounding box center [440, 55] width 64 height 13
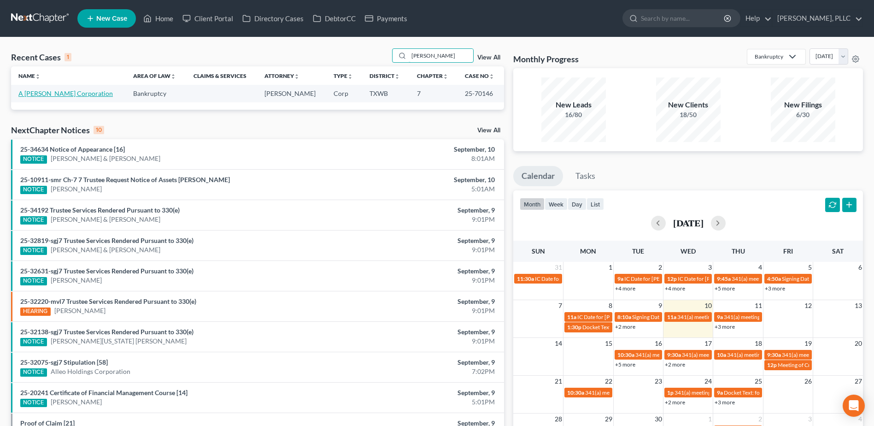
type input "rendon"
click at [95, 95] on link "A [PERSON_NAME] Corporation" at bounding box center [65, 93] width 94 height 8
select select "4"
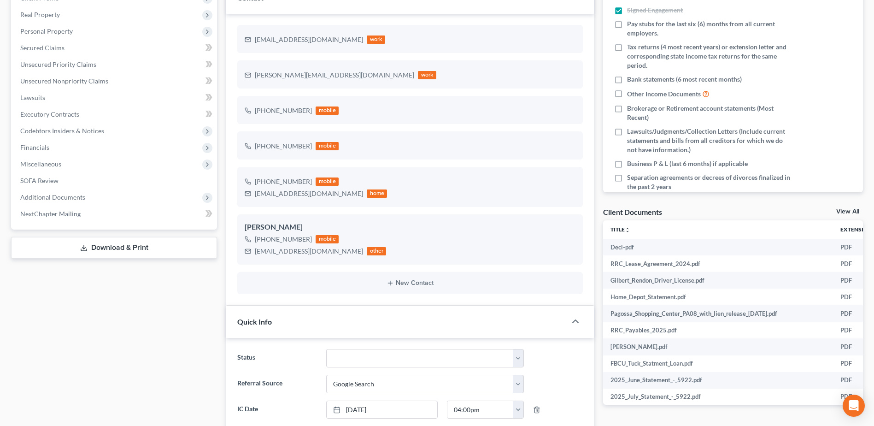
scroll to position [138, 0]
click at [73, 204] on span "Additional Documents" at bounding box center [115, 198] width 204 height 17
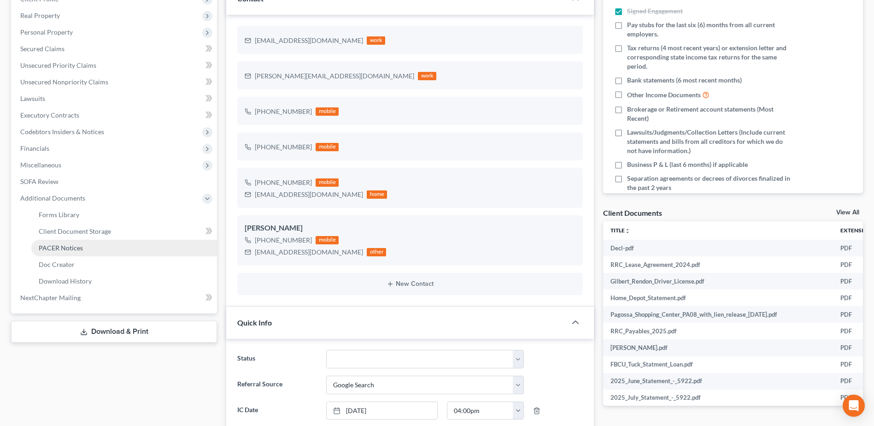
click at [72, 250] on span "PACER Notices" at bounding box center [61, 248] width 44 height 8
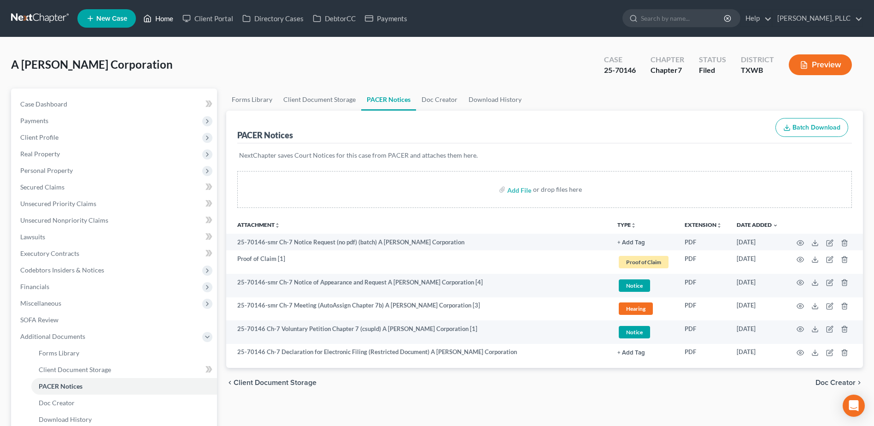
drag, startPoint x: 169, startPoint y: 18, endPoint x: 327, endPoint y: 29, distance: 157.8
click at [169, 18] on link "Home" at bounding box center [158, 18] width 39 height 17
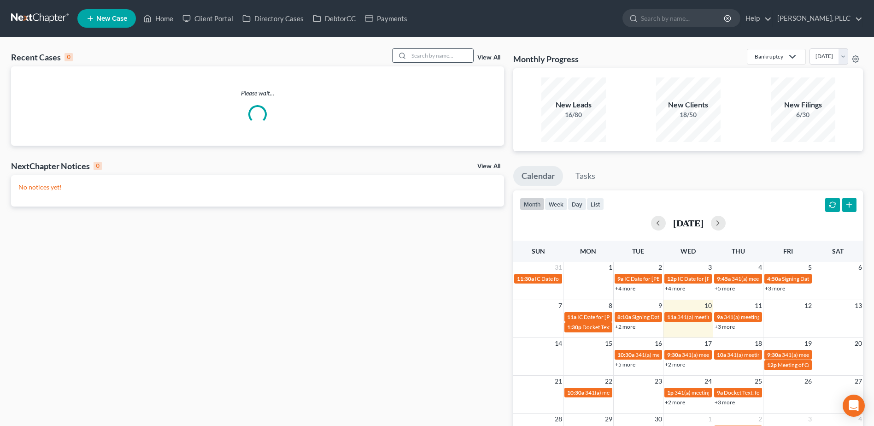
click at [461, 55] on input "search" at bounding box center [440, 55] width 64 height 13
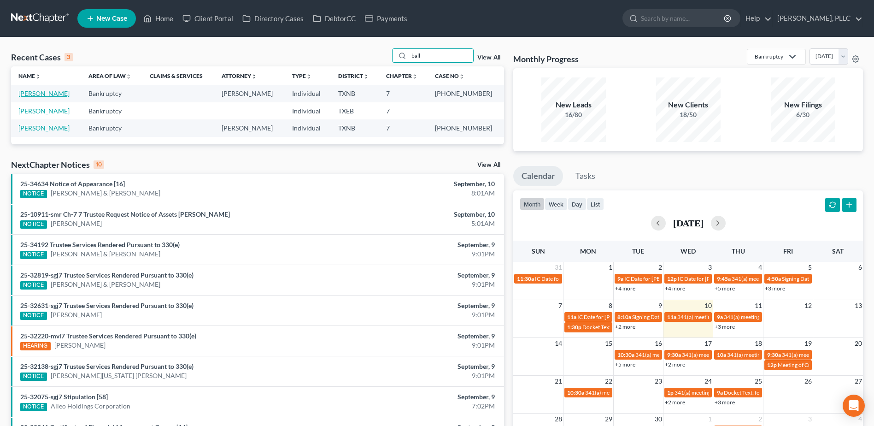
type input "ball"
click at [43, 93] on link "Ball, Tasheba" at bounding box center [43, 93] width 51 height 8
select select "4"
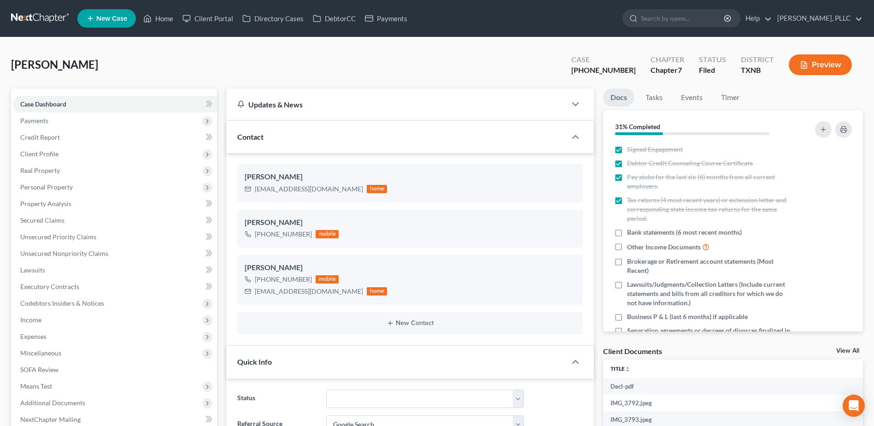
scroll to position [583, 0]
click at [52, 221] on span "Secured Claims" at bounding box center [42, 220] width 44 height 8
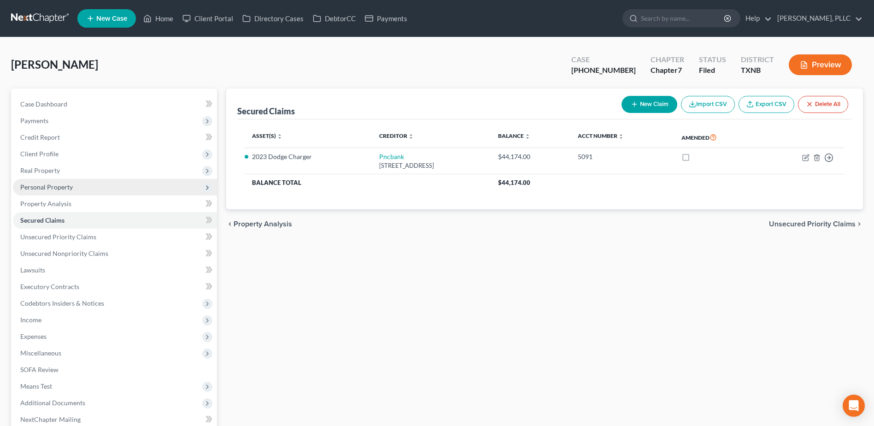
click at [48, 183] on span "Personal Property" at bounding box center [46, 187] width 52 height 8
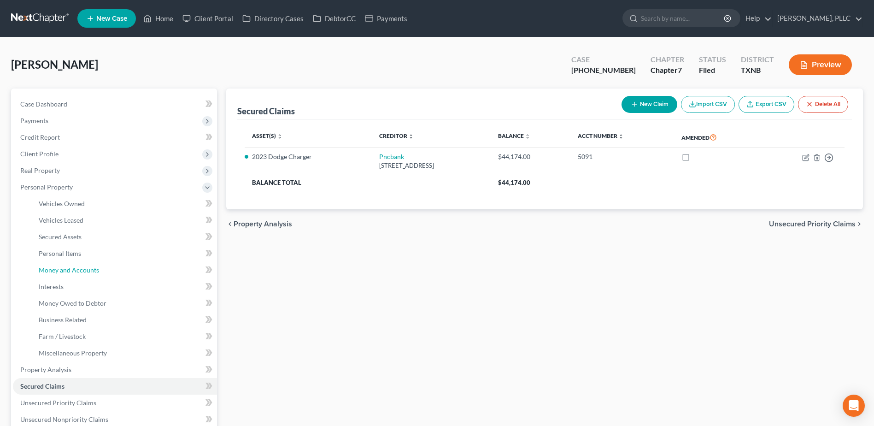
click at [71, 271] on span "Money and Accounts" at bounding box center [69, 270] width 60 height 8
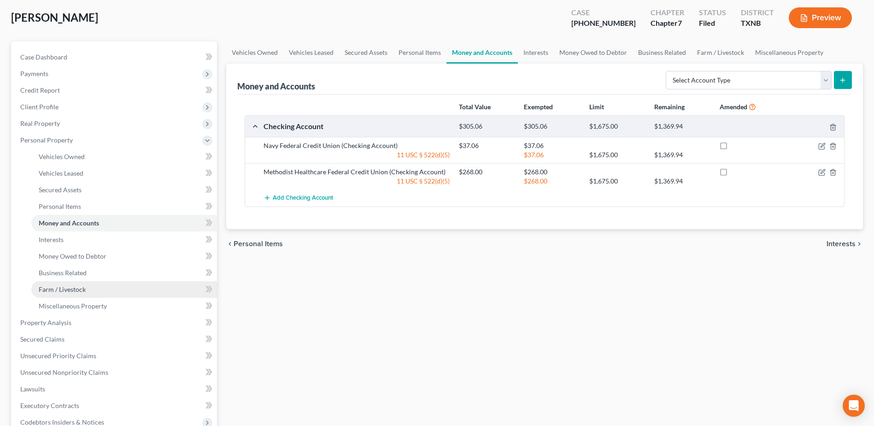
scroll to position [92, 0]
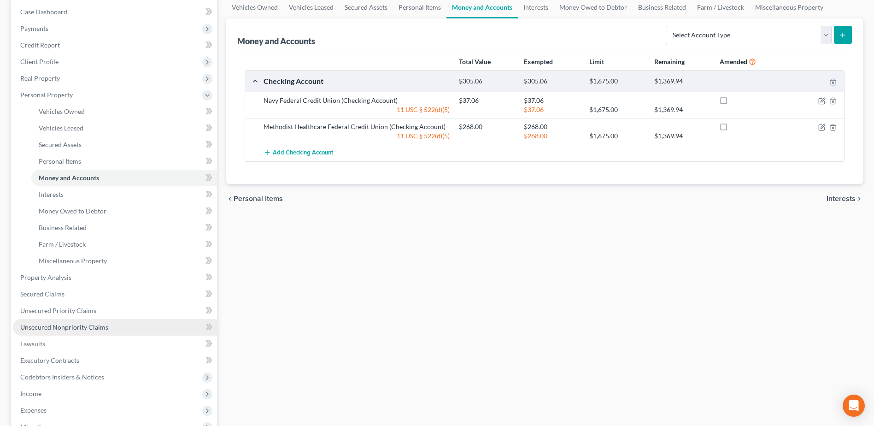
click at [87, 330] on span "Unsecured Nonpriority Claims" at bounding box center [64, 327] width 88 height 8
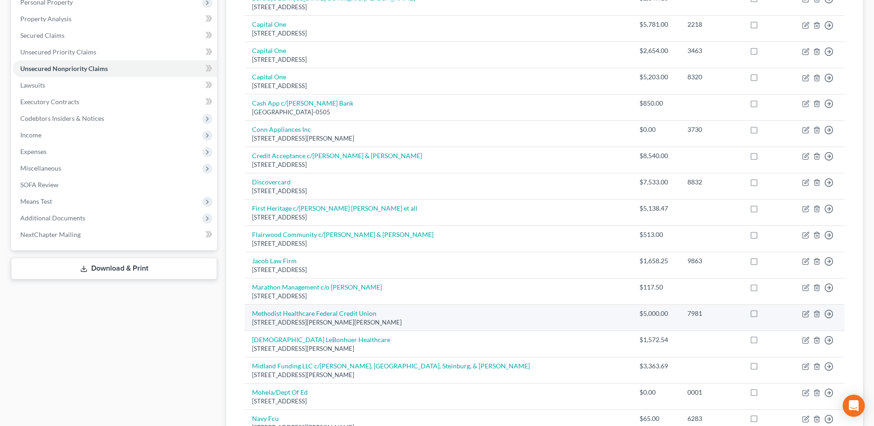
scroll to position [184, 0]
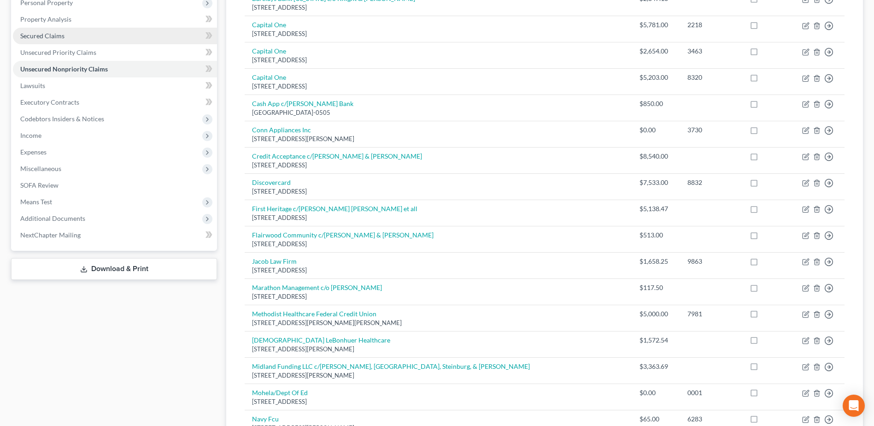
click at [51, 35] on span "Secured Claims" at bounding box center [42, 36] width 44 height 8
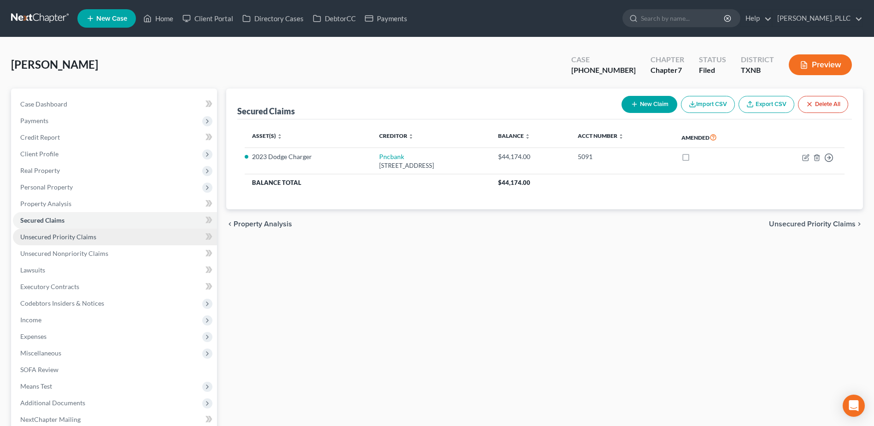
click at [73, 241] on link "Unsecured Priority Claims" at bounding box center [115, 236] width 204 height 17
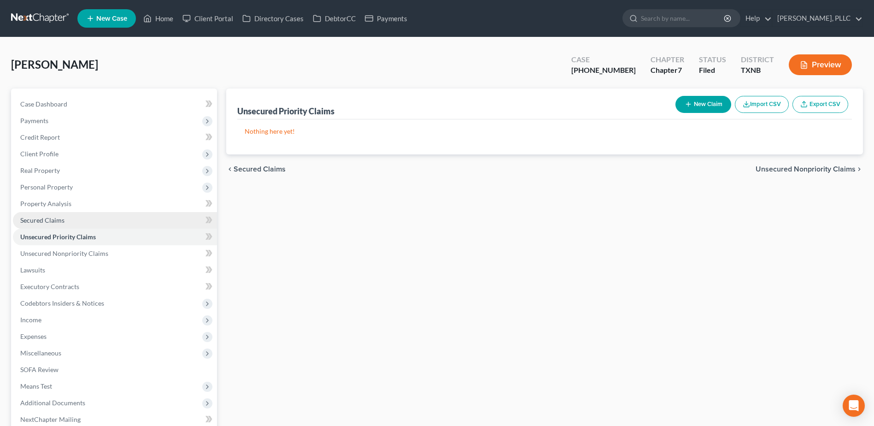
click at [56, 222] on span "Secured Claims" at bounding box center [42, 220] width 44 height 8
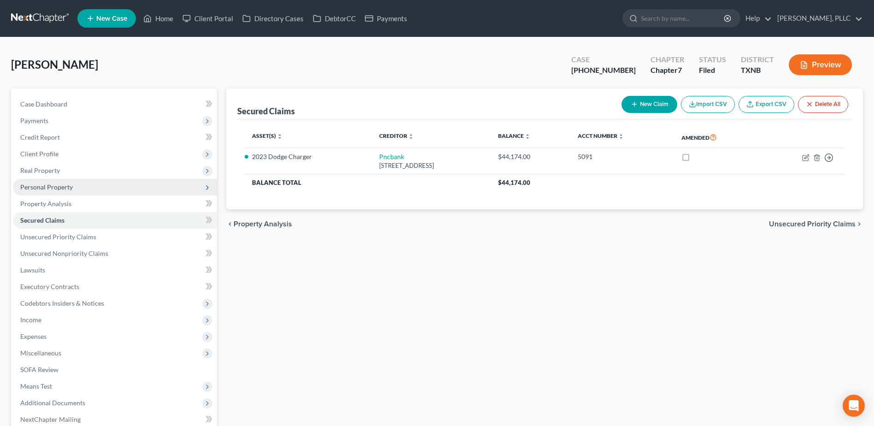
click at [47, 179] on span "Personal Property" at bounding box center [115, 187] width 204 height 17
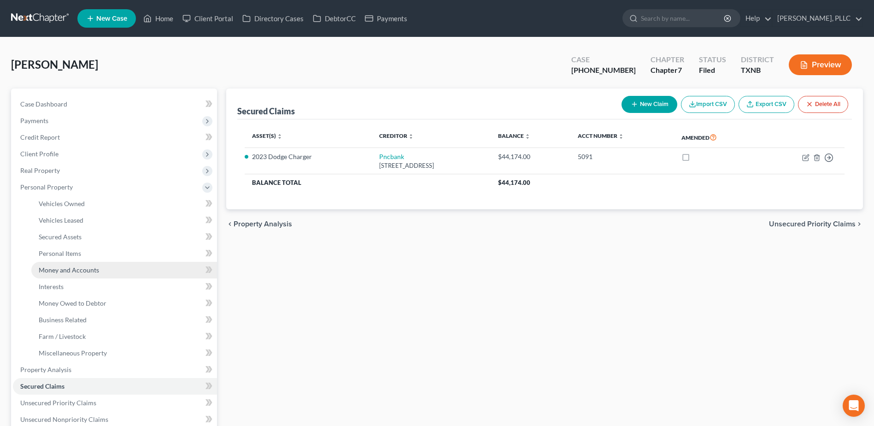
click at [61, 266] on span "Money and Accounts" at bounding box center [69, 270] width 60 height 8
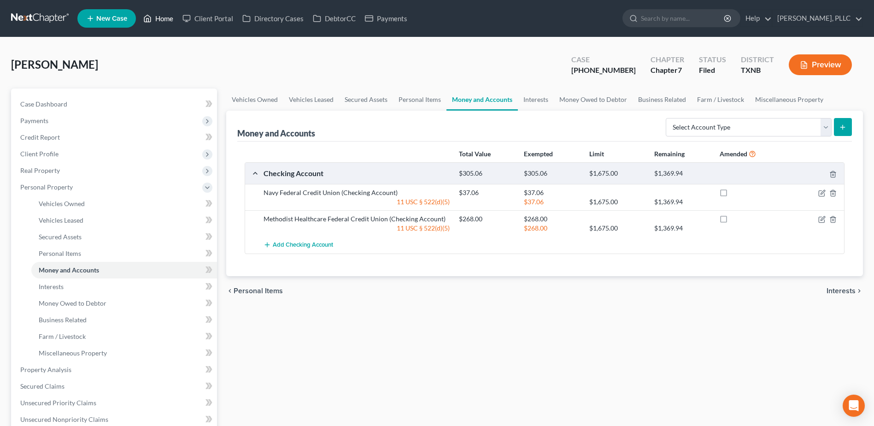
click at [163, 18] on link "Home" at bounding box center [158, 18] width 39 height 17
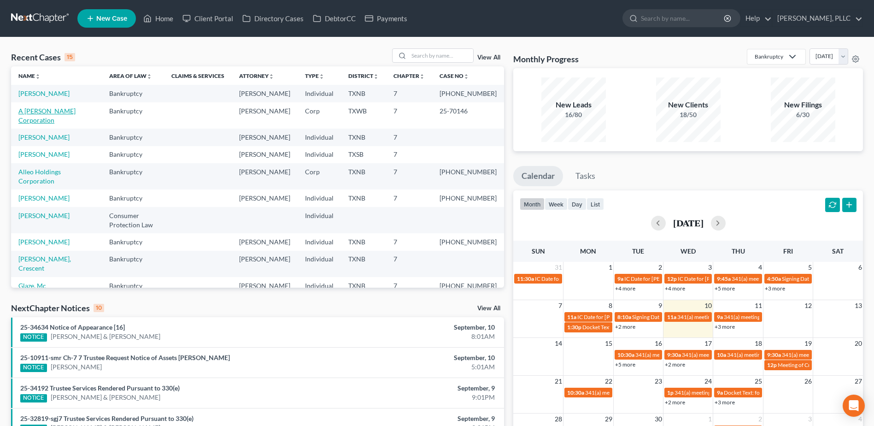
click at [47, 120] on link "A [PERSON_NAME] Corporation" at bounding box center [46, 115] width 57 height 17
select select "4"
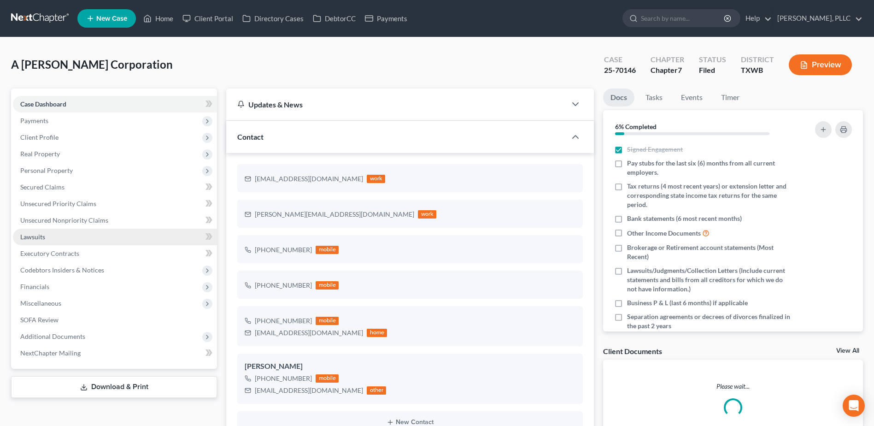
click at [38, 236] on span "Lawsuits" at bounding box center [32, 237] width 25 height 8
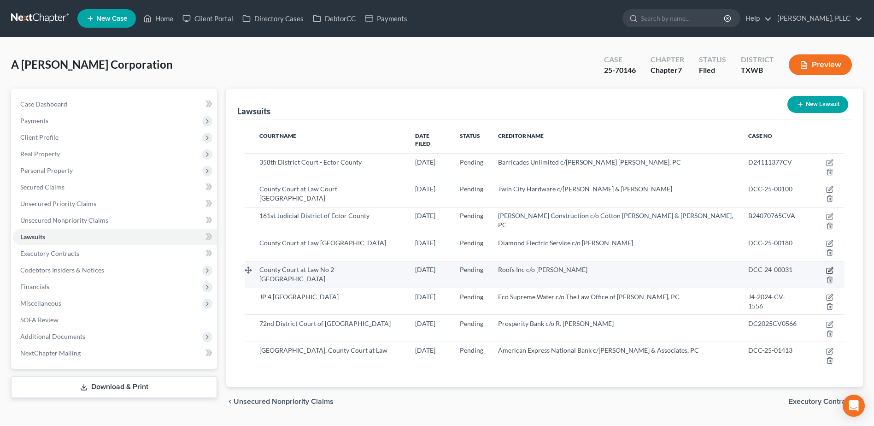
click at [826, 267] on icon "button" at bounding box center [829, 270] width 7 height 7
select select "45"
select select "0"
select select "3"
select select "45"
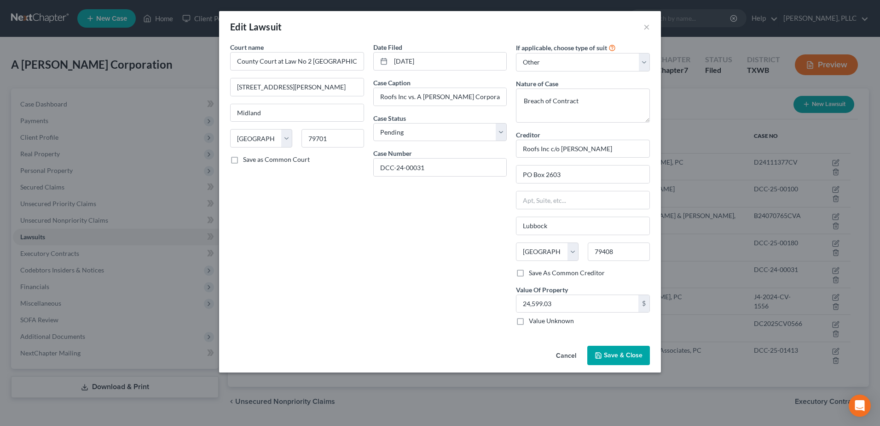
click at [561, 356] on button "Cancel" at bounding box center [566, 355] width 35 height 18
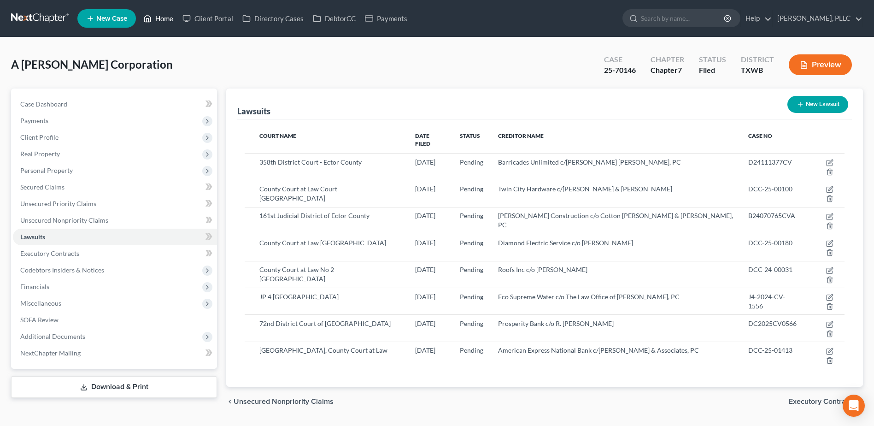
drag, startPoint x: 162, startPoint y: 17, endPoint x: 170, endPoint y: 16, distance: 8.3
click at [162, 17] on link "Home" at bounding box center [158, 18] width 39 height 17
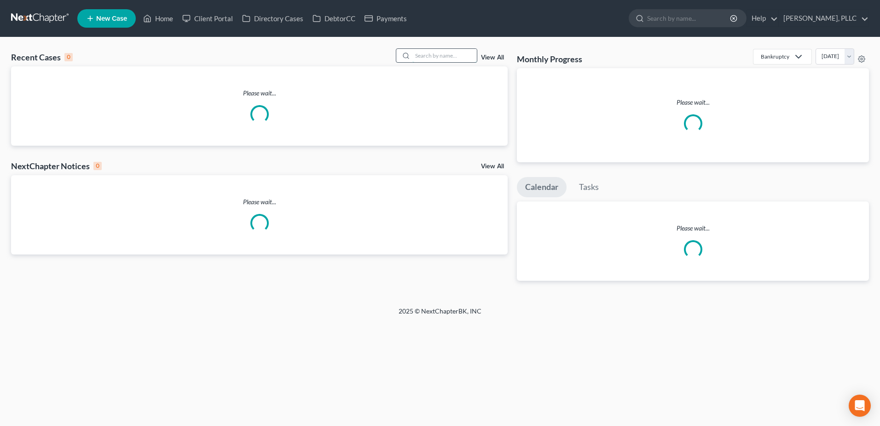
click at [436, 58] on input "search" at bounding box center [445, 55] width 64 height 13
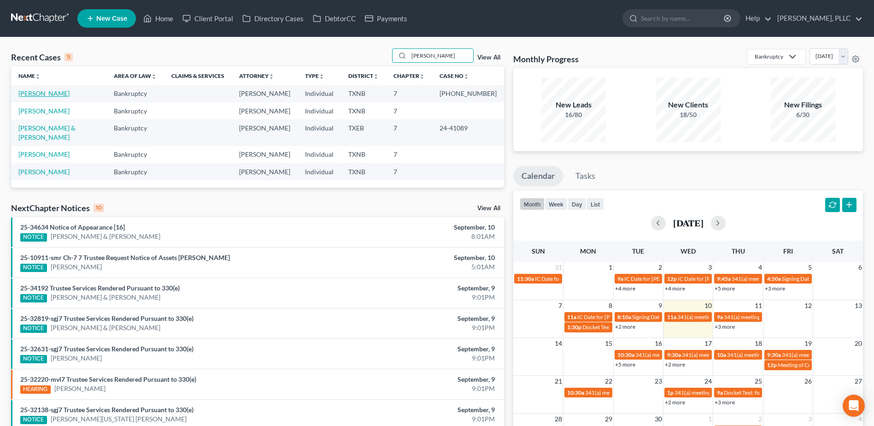
type input "[PERSON_NAME]"
click at [37, 91] on link "[PERSON_NAME]" at bounding box center [43, 93] width 51 height 8
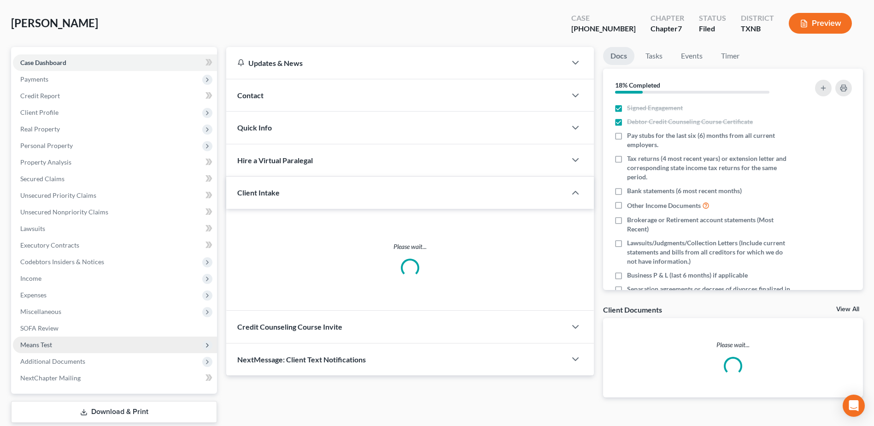
scroll to position [73, 0]
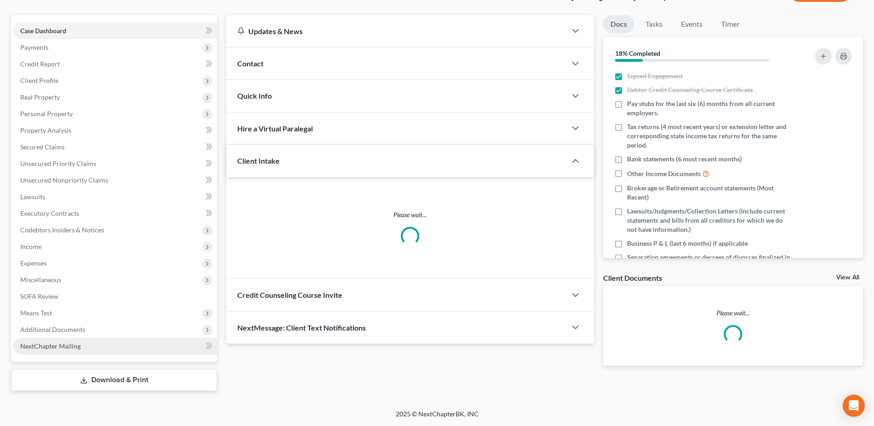
click at [50, 350] on link "NextChapter Mailing" at bounding box center [115, 346] width 204 height 17
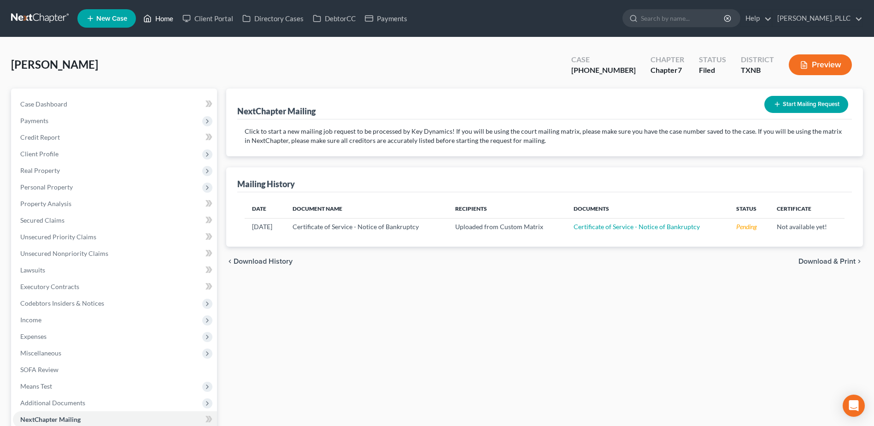
click at [163, 19] on link "Home" at bounding box center [158, 18] width 39 height 17
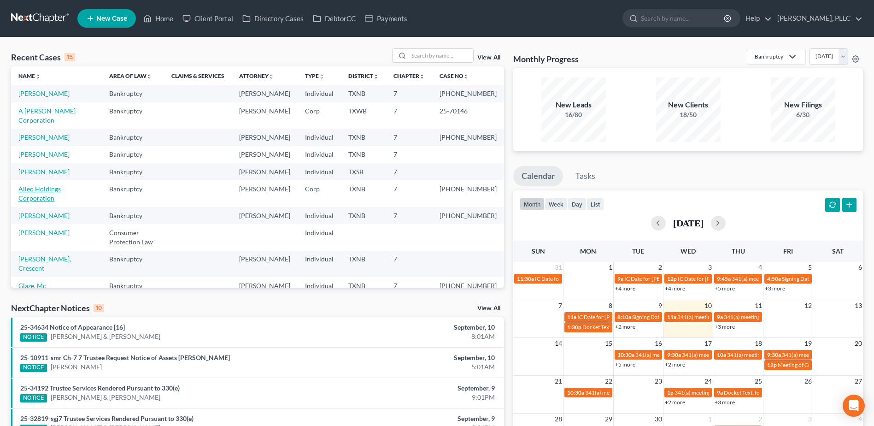
click at [61, 202] on link "Alleo Holdings Corporation" at bounding box center [39, 193] width 42 height 17
select select "1"
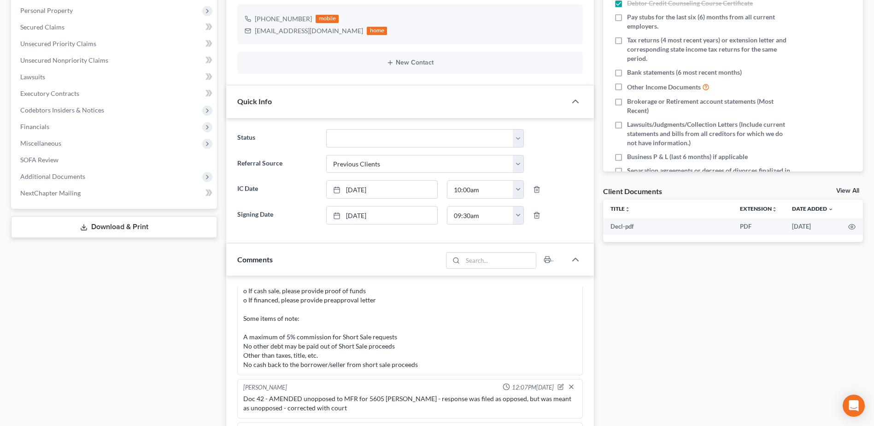
scroll to position [482, 0]
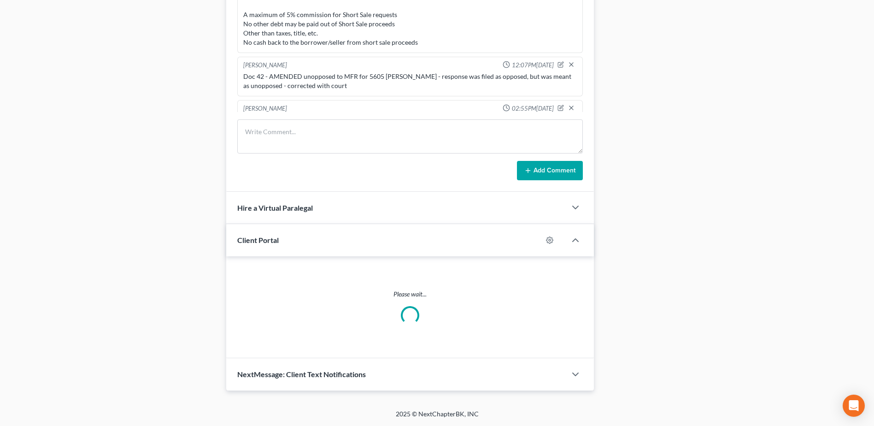
click at [277, 113] on div "[PERSON_NAME]" at bounding box center [265, 108] width 44 height 9
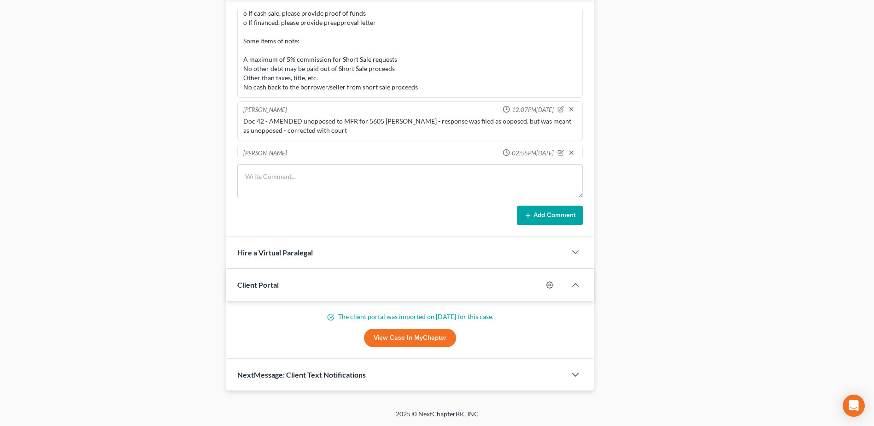
scroll to position [437, 0]
click at [361, 177] on textarea at bounding box center [409, 181] width 345 height 34
type textarea "r"
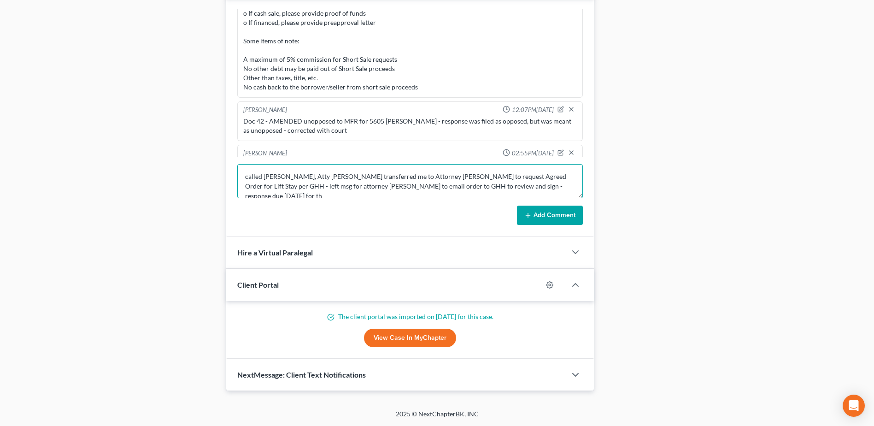
scroll to position [2, 0]
type textarea "called Gray Reed, Atty Jason Brookner transferred me to Attorney Emily Shanks t…"
click at [578, 214] on button "Add Comment" at bounding box center [550, 214] width 66 height 19
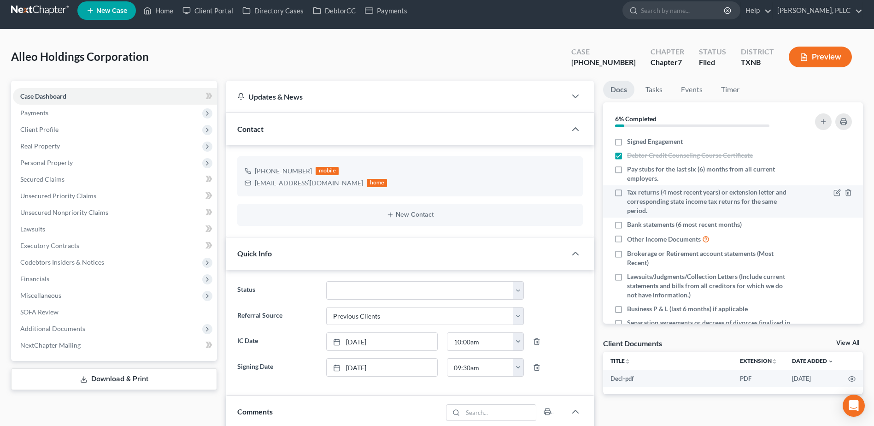
scroll to position [0, 0]
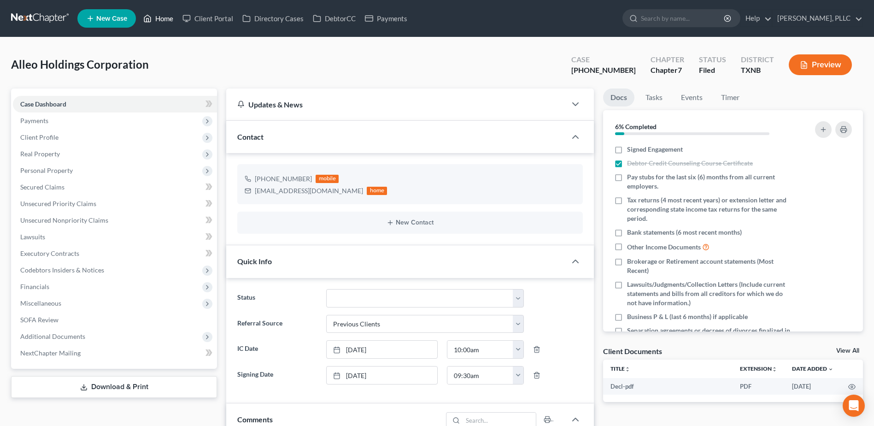
drag, startPoint x: 170, startPoint y: 22, endPoint x: 13, endPoint y: 48, distance: 159.7
click at [170, 21] on link "Home" at bounding box center [158, 18] width 39 height 17
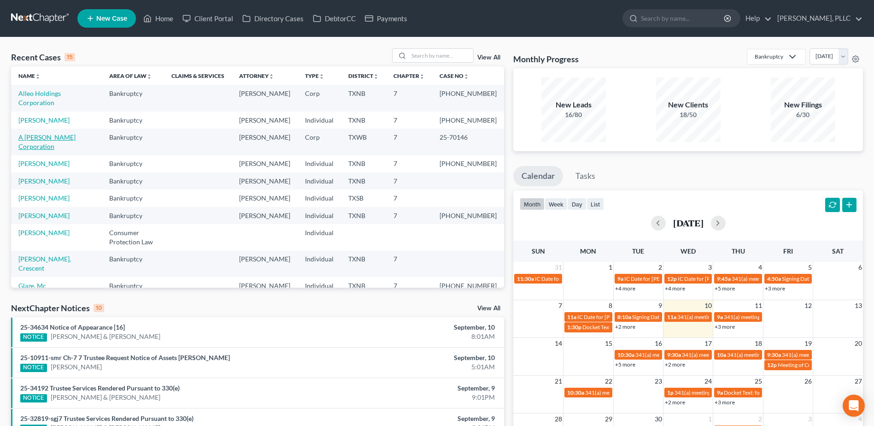
click at [35, 150] on link "A [PERSON_NAME] Corporation" at bounding box center [46, 141] width 57 height 17
select select "4"
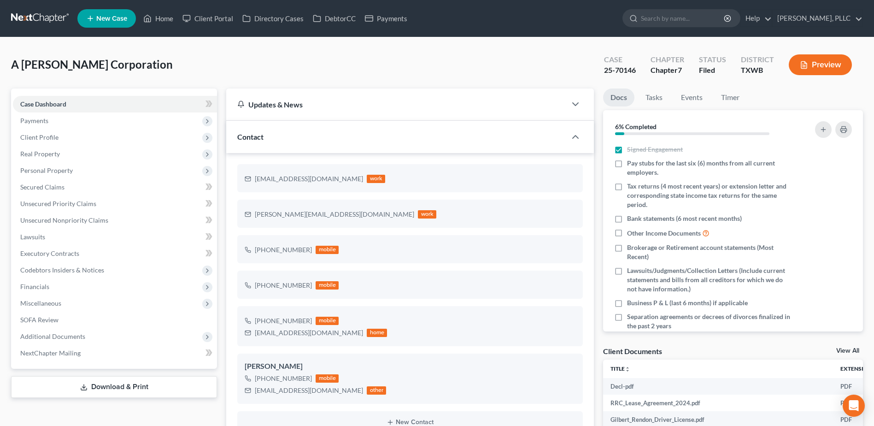
scroll to position [275, 0]
click at [57, 233] on link "Lawsuits" at bounding box center [115, 236] width 204 height 17
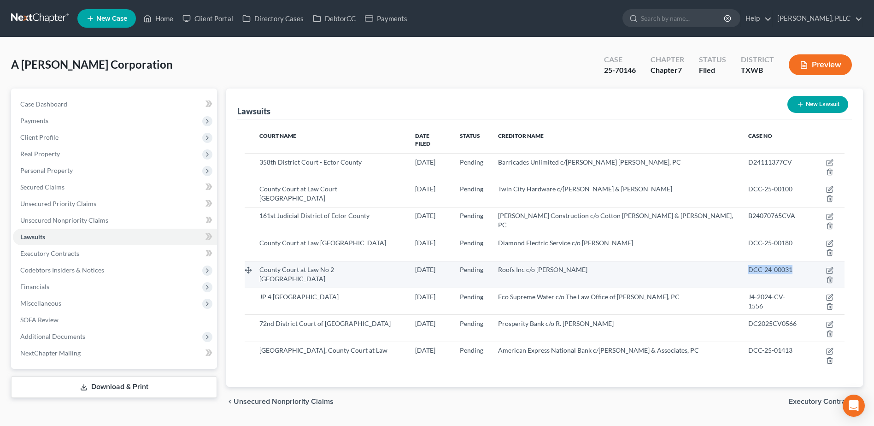
drag, startPoint x: 775, startPoint y: 225, endPoint x: 733, endPoint y: 224, distance: 42.8
click at [748, 265] on span "DCC-24-00031" at bounding box center [770, 269] width 44 height 8
copy span "DCC-24-00031"
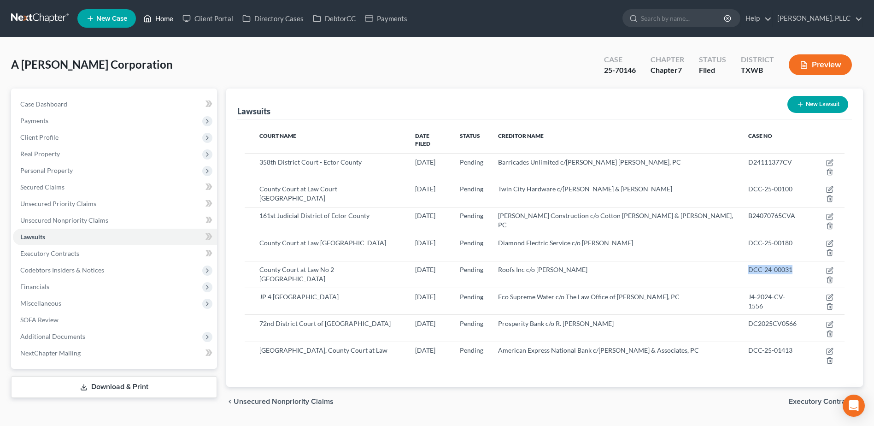
drag, startPoint x: 167, startPoint y: 19, endPoint x: 239, endPoint y: 31, distance: 72.4
click at [167, 19] on link "Home" at bounding box center [158, 18] width 39 height 17
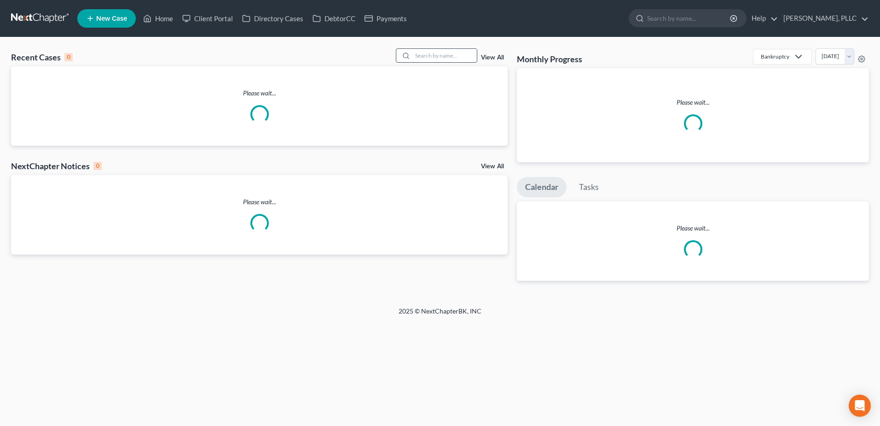
click at [426, 59] on input "search" at bounding box center [445, 55] width 64 height 13
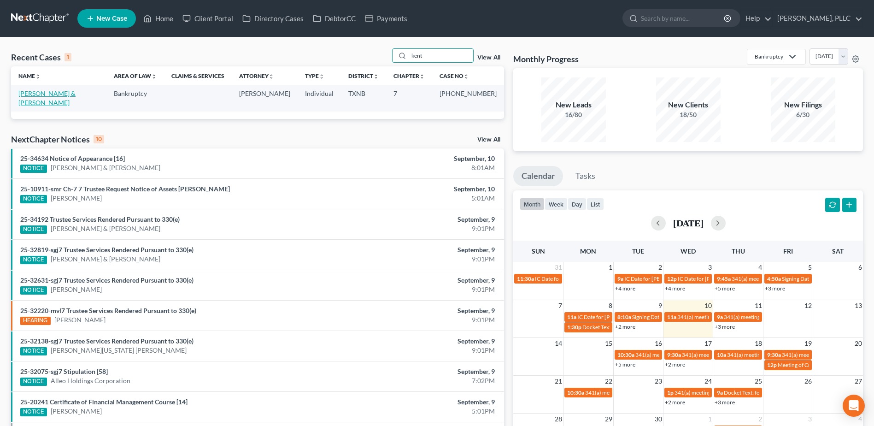
type input "kent"
click at [41, 94] on link "Kent, Travis & Arletha" at bounding box center [46, 97] width 57 height 17
select select "0"
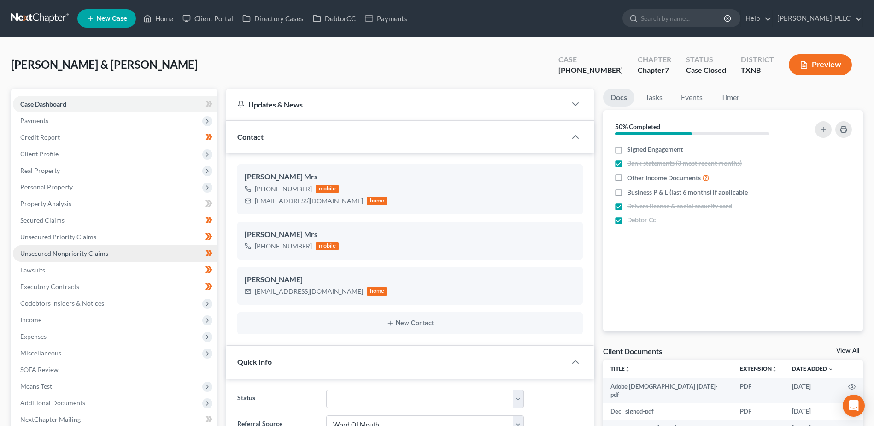
click at [75, 255] on span "Unsecured Nonpriority Claims" at bounding box center [64, 253] width 88 height 8
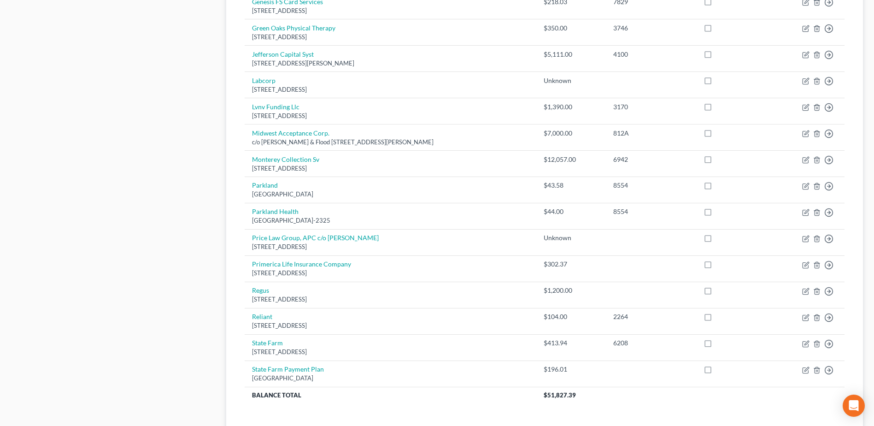
scroll to position [553, 0]
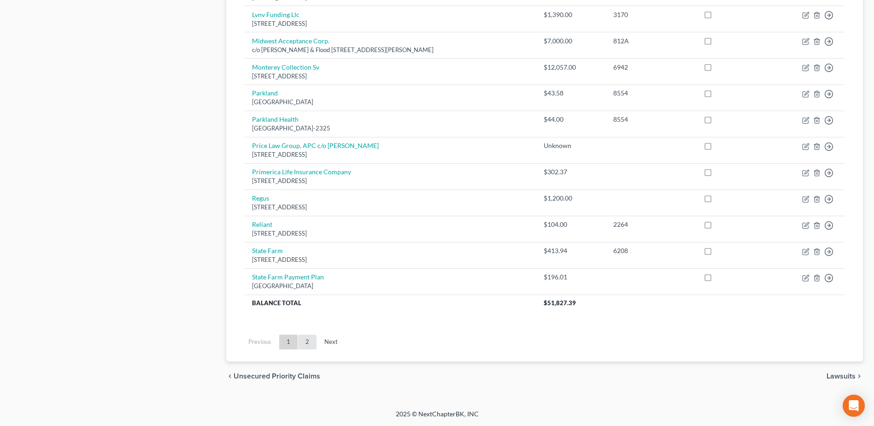
click at [309, 340] on link "2" at bounding box center [307, 341] width 18 height 15
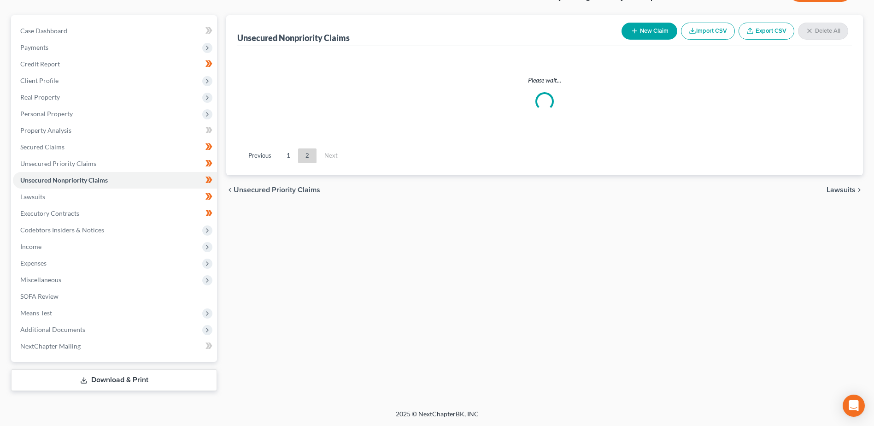
scroll to position [73, 0]
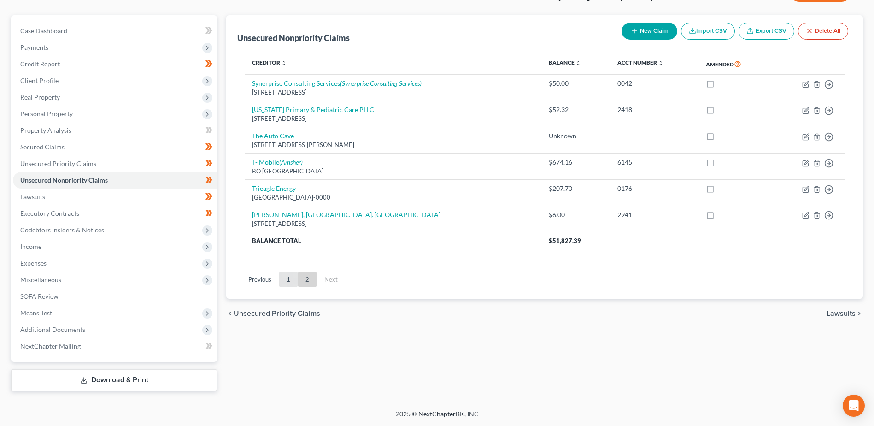
click at [292, 281] on link "1" at bounding box center [288, 279] width 18 height 15
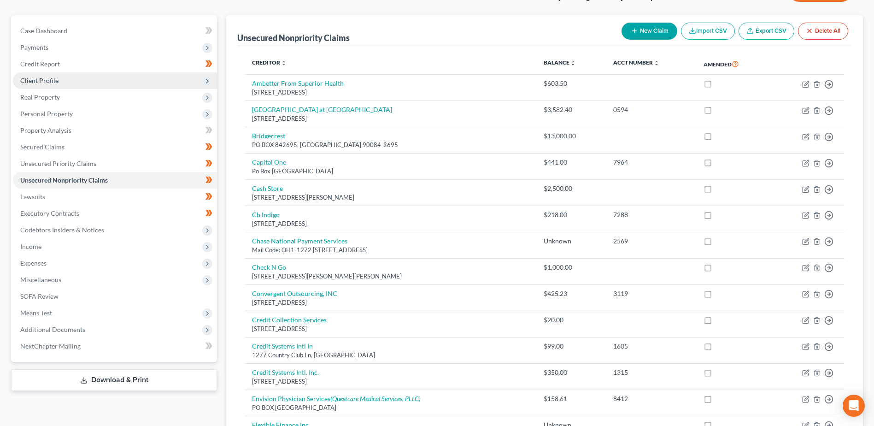
click at [46, 81] on span "Client Profile" at bounding box center [39, 80] width 38 height 8
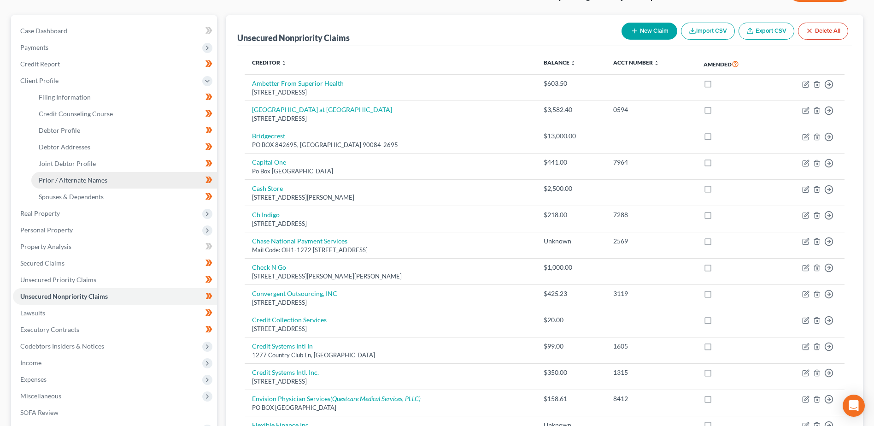
click at [79, 181] on span "Prior / Alternate Names" at bounding box center [73, 180] width 69 height 8
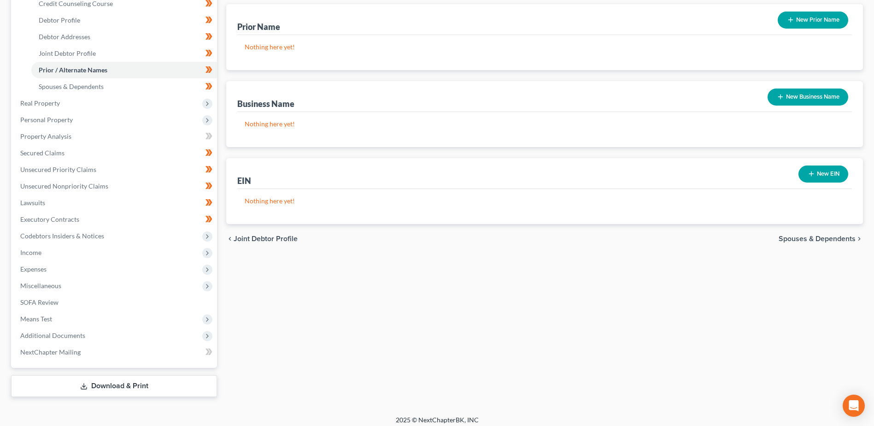
scroll to position [184, 0]
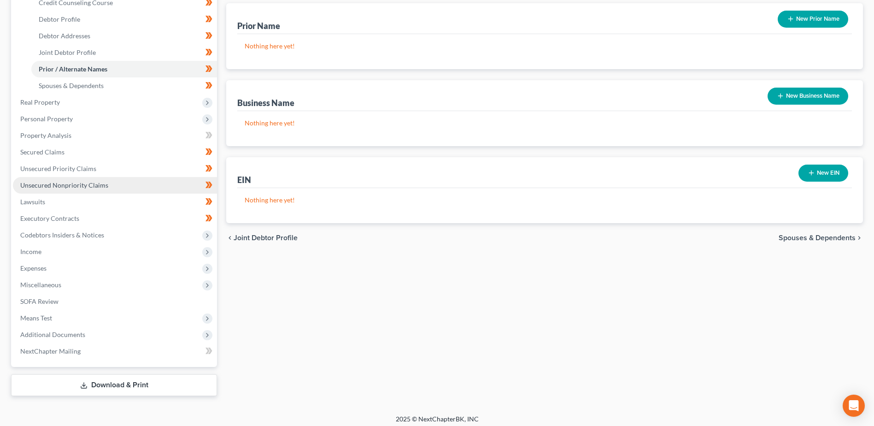
click at [85, 184] on span "Unsecured Nonpriority Claims" at bounding box center [64, 185] width 88 height 8
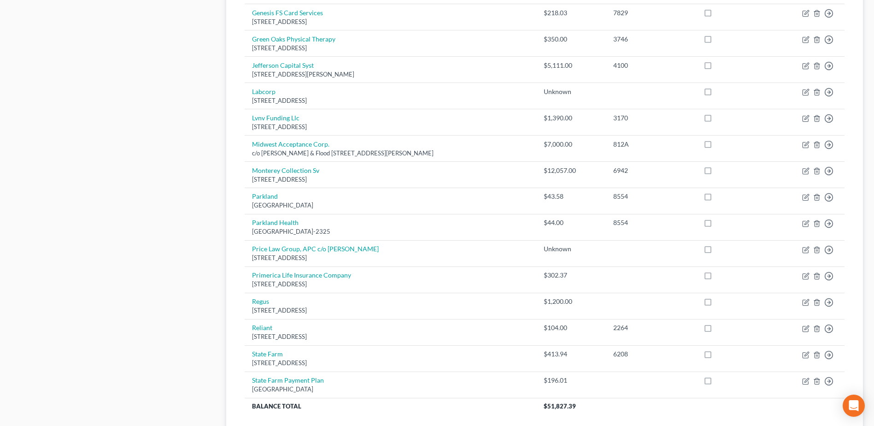
scroll to position [553, 0]
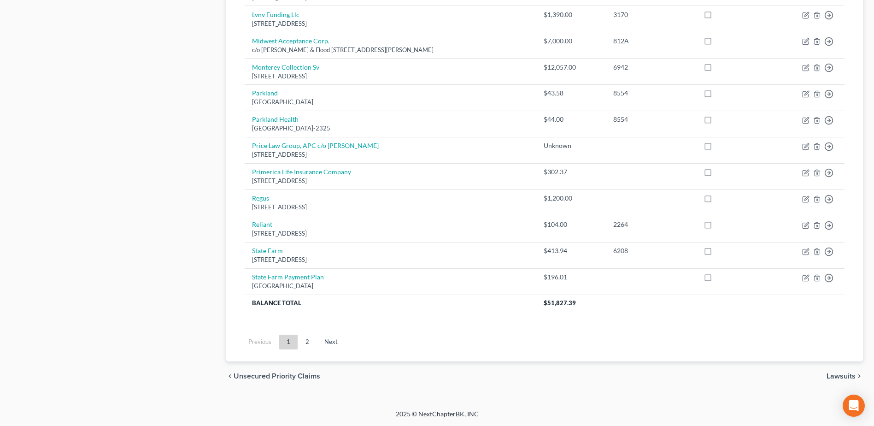
drag, startPoint x: 310, startPoint y: 342, endPoint x: 334, endPoint y: 332, distance: 26.3
click at [310, 341] on link "2" at bounding box center [307, 341] width 18 height 15
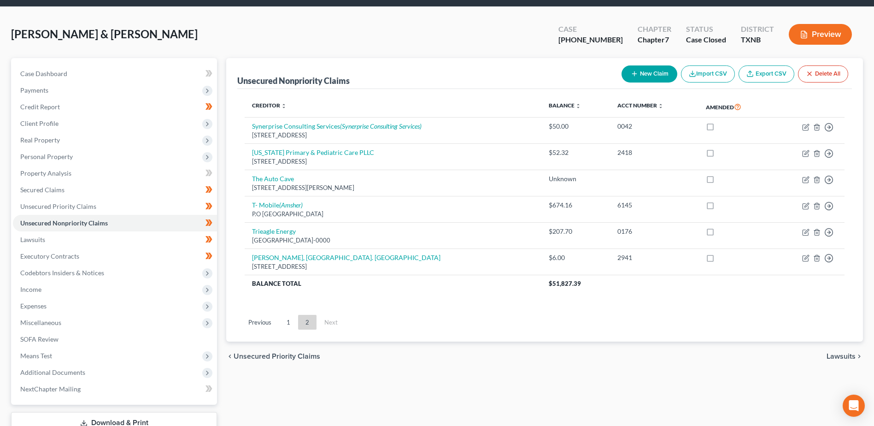
scroll to position [0, 0]
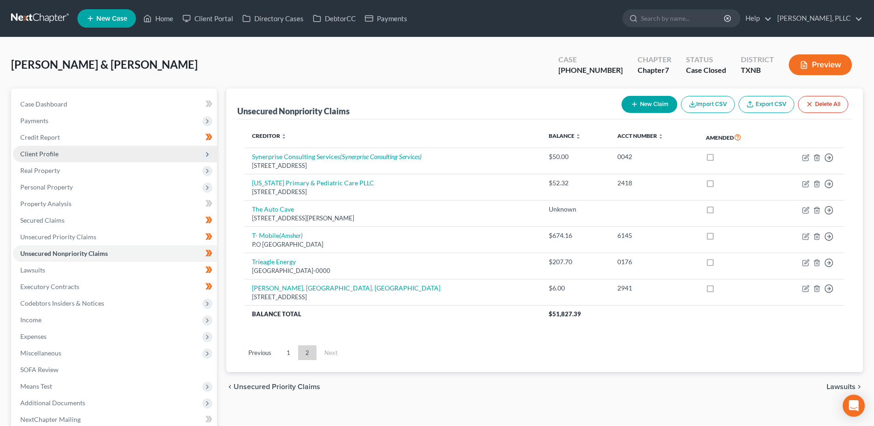
click at [38, 159] on span "Client Profile" at bounding box center [115, 154] width 204 height 17
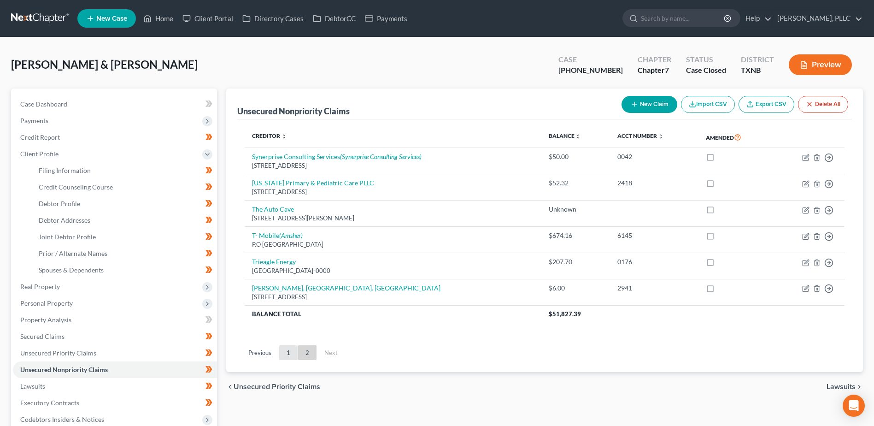
click at [287, 350] on link "1" at bounding box center [288, 352] width 18 height 15
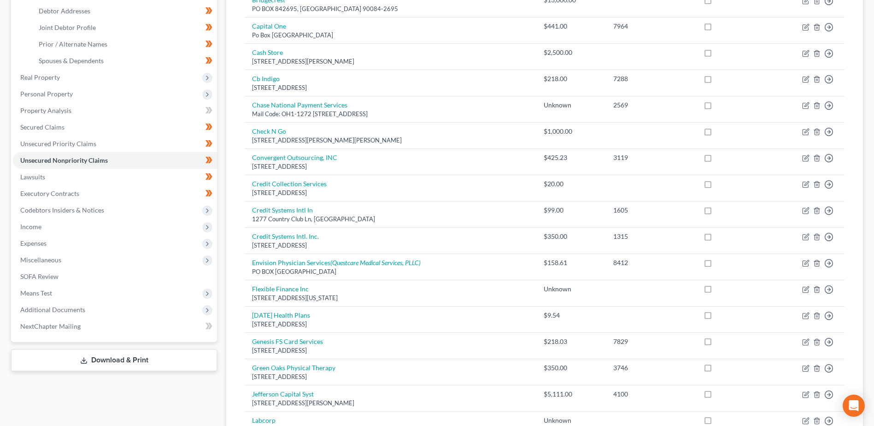
scroll to position [322, 0]
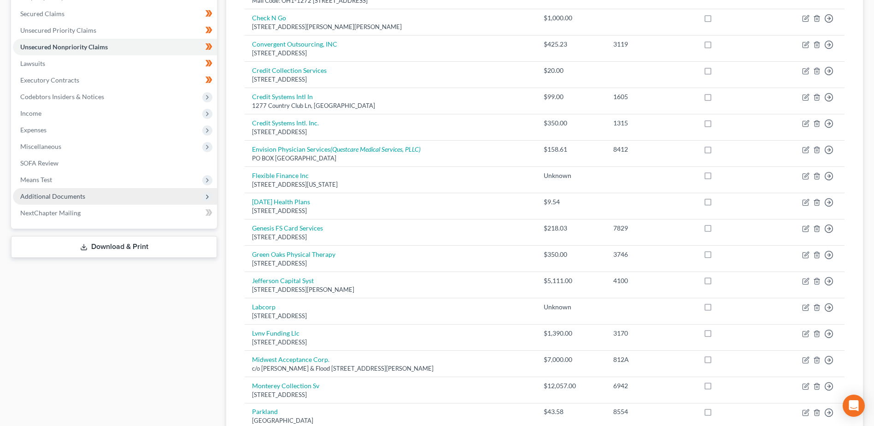
click at [57, 194] on span "Additional Documents" at bounding box center [52, 196] width 65 height 8
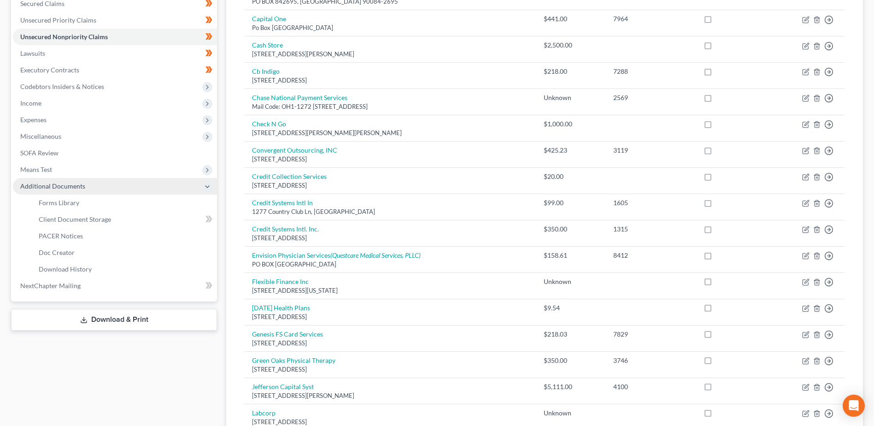
scroll to position [206, 0]
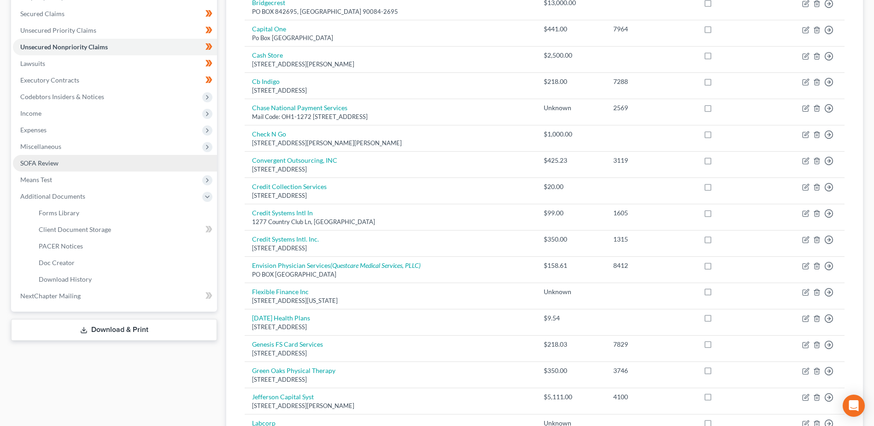
click at [45, 165] on span "SOFA Review" at bounding box center [39, 163] width 38 height 8
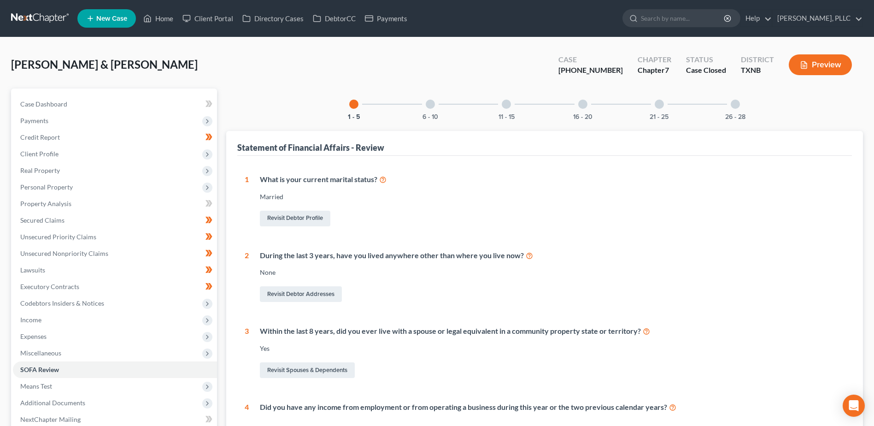
click at [735, 105] on div at bounding box center [734, 103] width 9 height 9
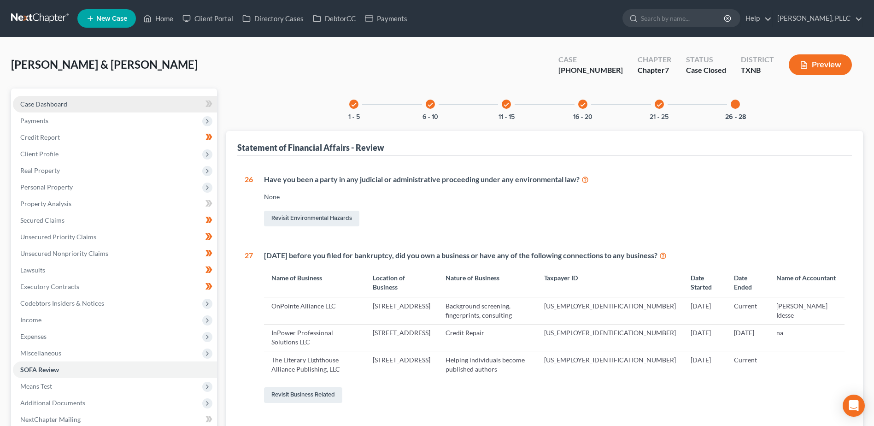
click at [56, 104] on span "Case Dashboard" at bounding box center [43, 104] width 47 height 8
select select "0"
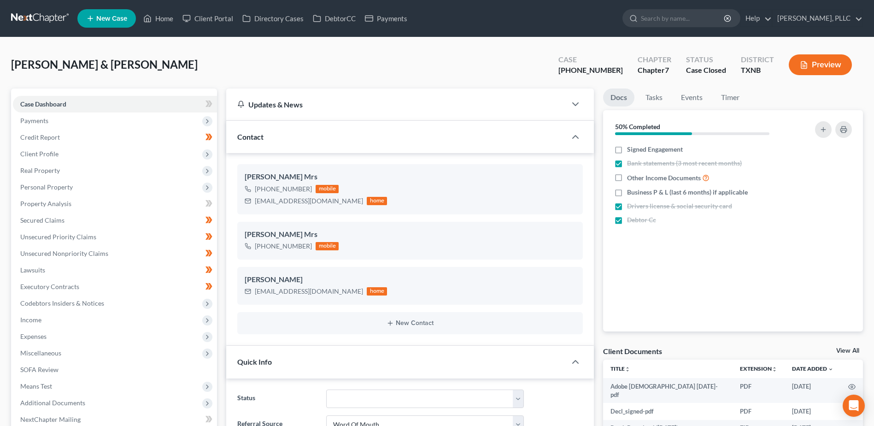
scroll to position [599, 0]
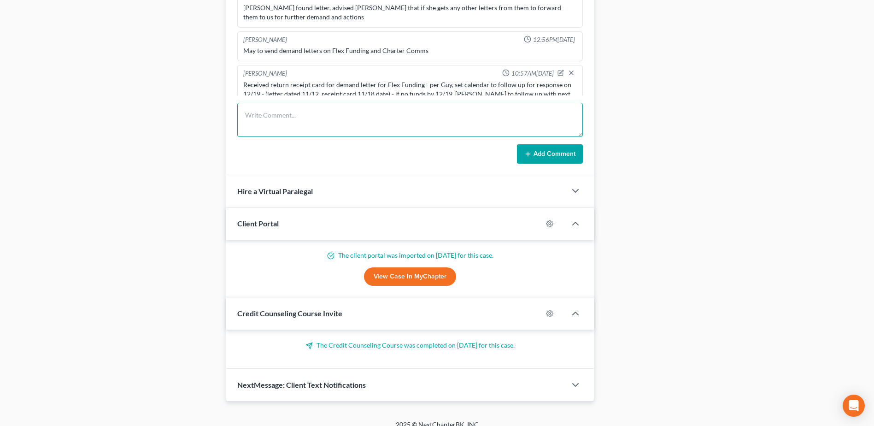
click at [326, 122] on textarea at bounding box center [409, 120] width 345 height 34
type textarea "c"
drag, startPoint x: 326, startPoint y: 122, endPoint x: 361, endPoint y: 124, distance: 36.0
click at [361, 124] on textarea "Mrs. Kent called to inform us SBA sent a letter requesting her to pay" at bounding box center [409, 120] width 345 height 34
click at [453, 116] on textarea "Mrs. Kent called to inform us SBA sent a letter requesting her to pay" at bounding box center [409, 120] width 345 height 34
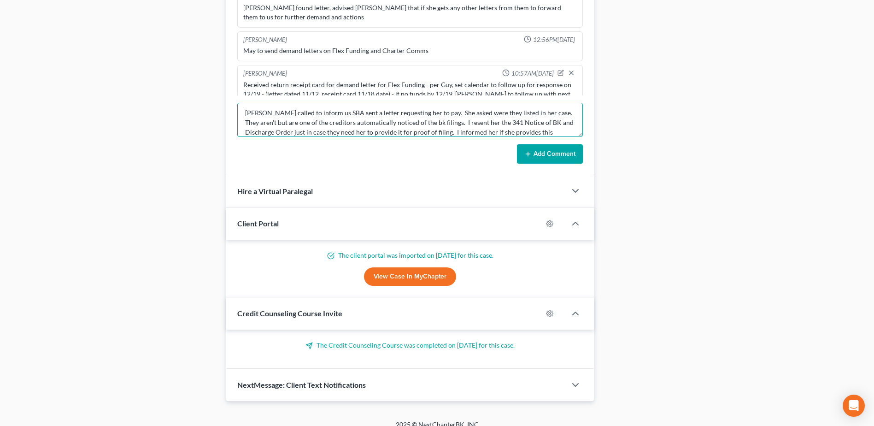
scroll to position [12, 0]
type textarea "Mrs. Kent called to inform us SBA sent a letter requesting her to pay. She aske…"
click at [574, 159] on button "Add Comment" at bounding box center [550, 153] width 66 height 19
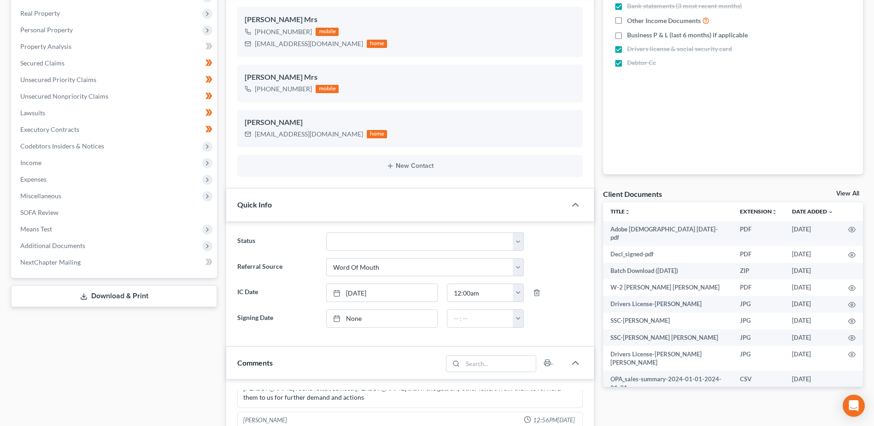
scroll to position [0, 0]
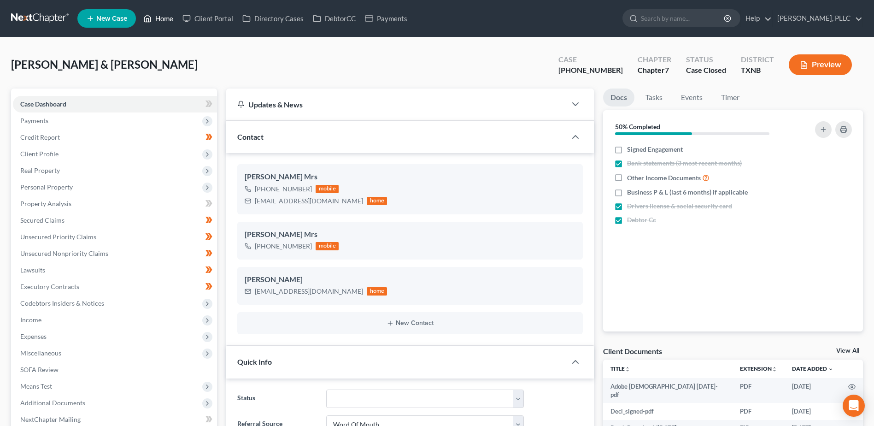
click at [157, 16] on link "Home" at bounding box center [158, 18] width 39 height 17
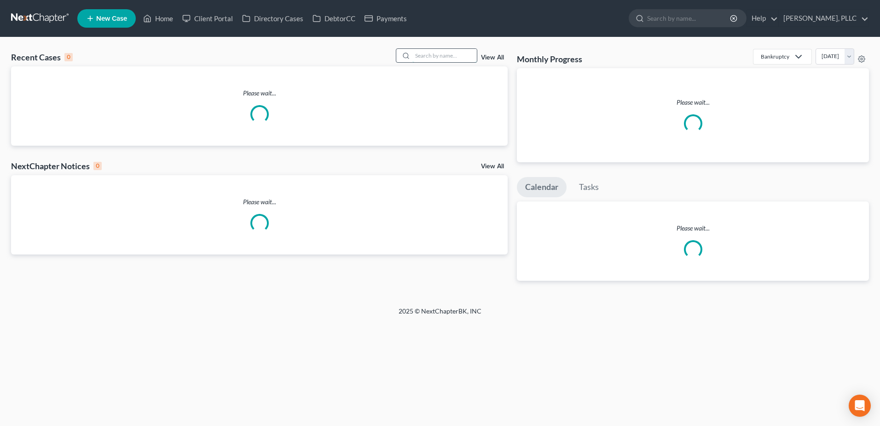
click at [441, 58] on input "search" at bounding box center [445, 55] width 64 height 13
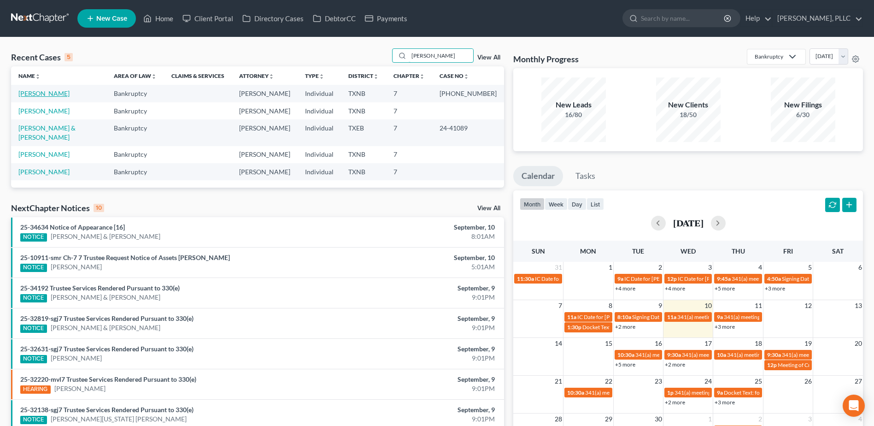
type input "[PERSON_NAME]"
click at [37, 94] on link "[PERSON_NAME]" at bounding box center [43, 93] width 51 height 8
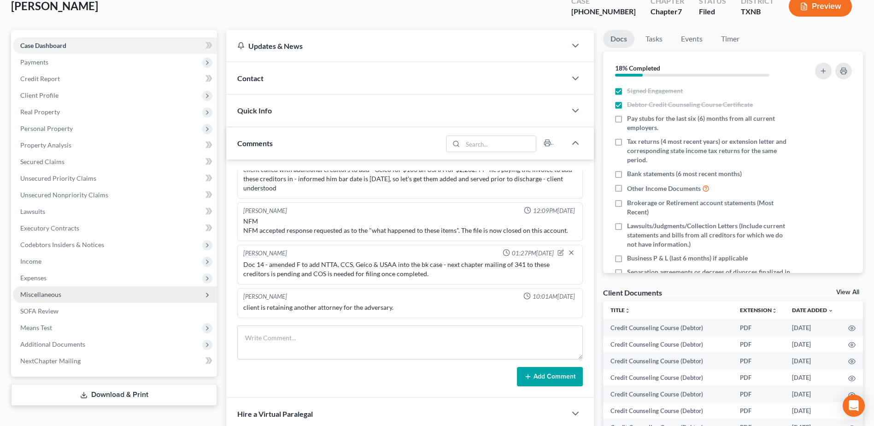
scroll to position [184, 0]
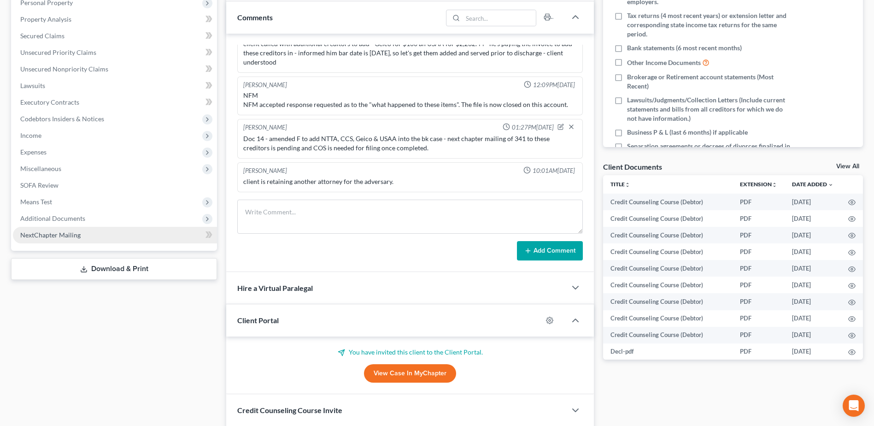
click at [67, 235] on span "NextChapter Mailing" at bounding box center [50, 235] width 60 height 8
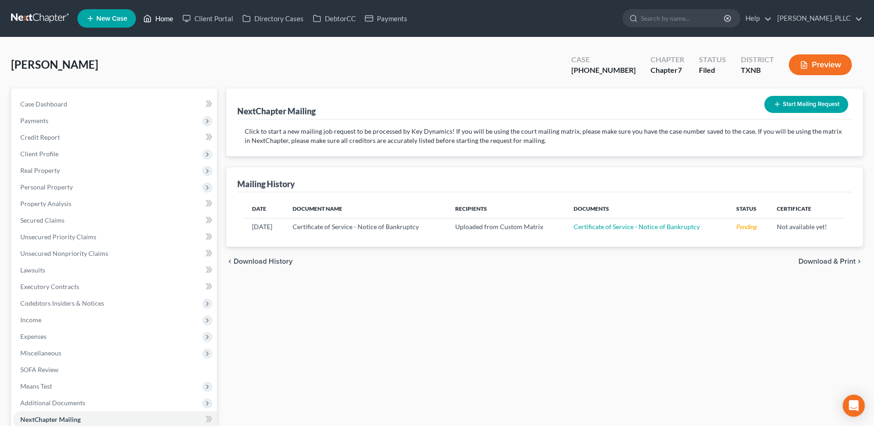
click at [171, 20] on link "Home" at bounding box center [158, 18] width 39 height 17
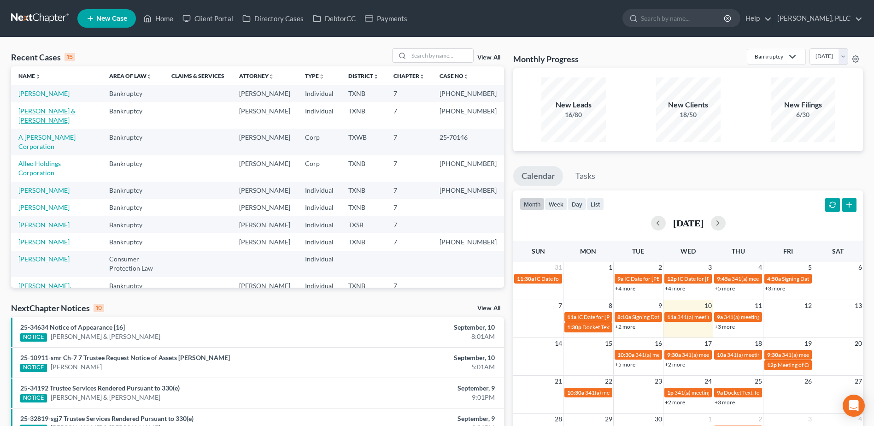
click at [48, 121] on link "Kent, Travis & Arletha" at bounding box center [46, 115] width 57 height 17
select select "0"
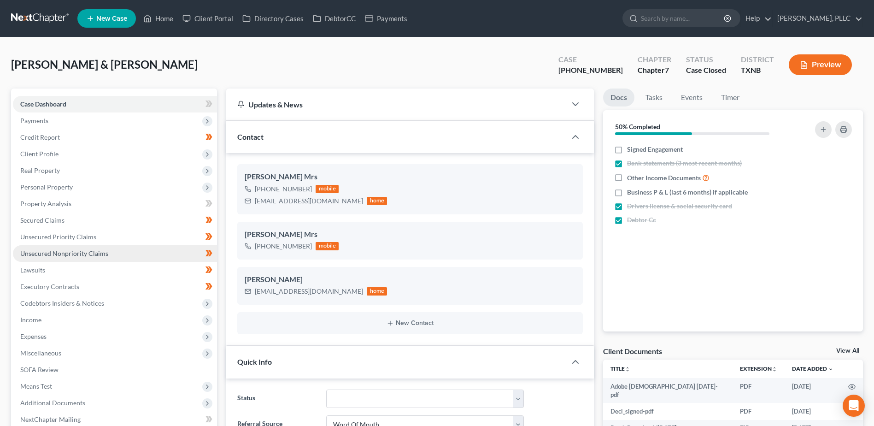
scroll to position [781, 0]
click at [76, 251] on span "Unsecured Nonpriority Claims" at bounding box center [64, 253] width 88 height 8
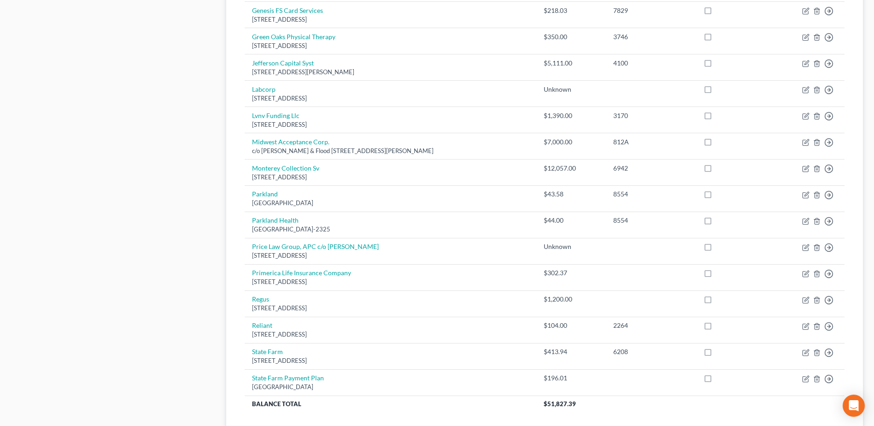
scroll to position [553, 0]
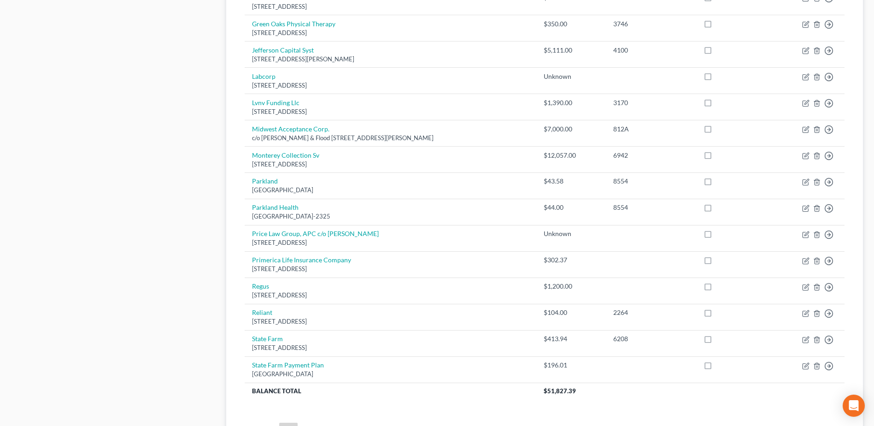
click at [156, 296] on div "Case Dashboard Payments Invoices Payments Payments Credit Report Client Profile" at bounding box center [113, 7] width 215 height 943
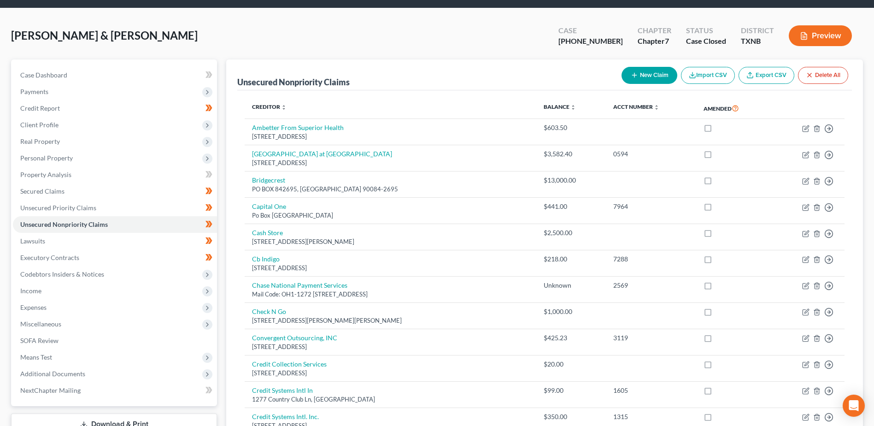
scroll to position [0, 0]
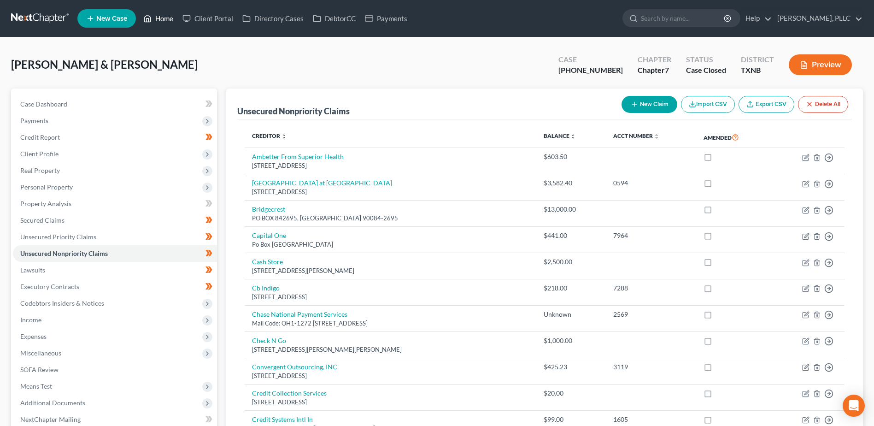
click at [164, 17] on link "Home" at bounding box center [158, 18] width 39 height 17
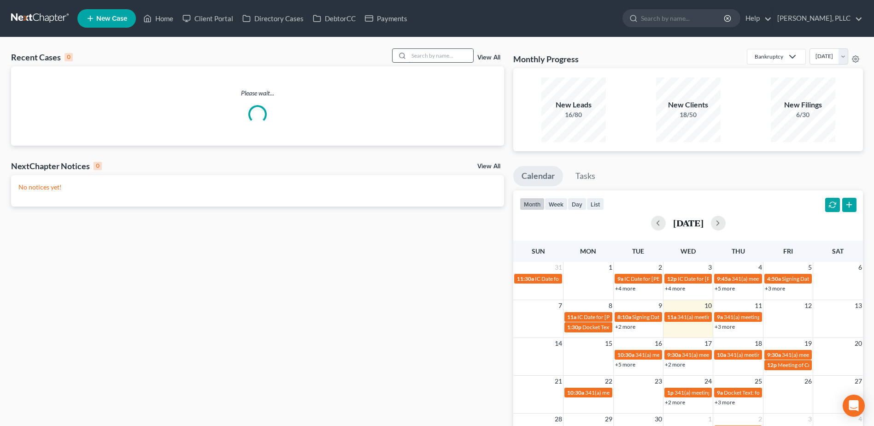
click at [410, 53] on input "search" at bounding box center [440, 55] width 64 height 13
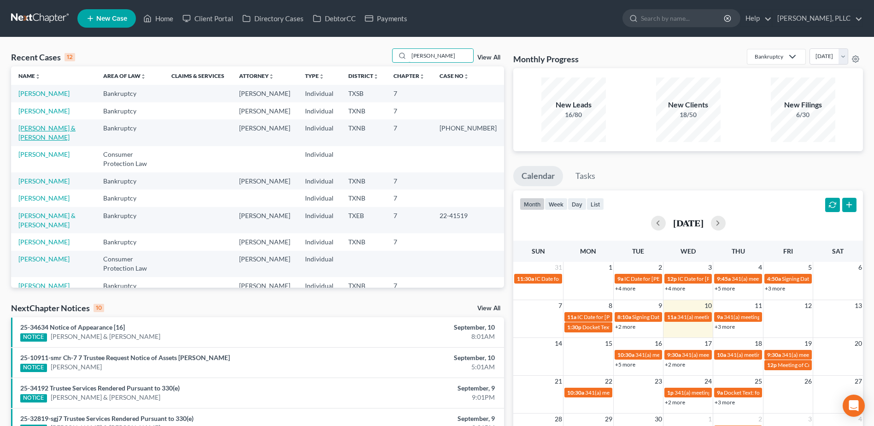
type input "hernandez"
click at [70, 130] on link "[PERSON_NAME] & [PERSON_NAME]" at bounding box center [46, 132] width 57 height 17
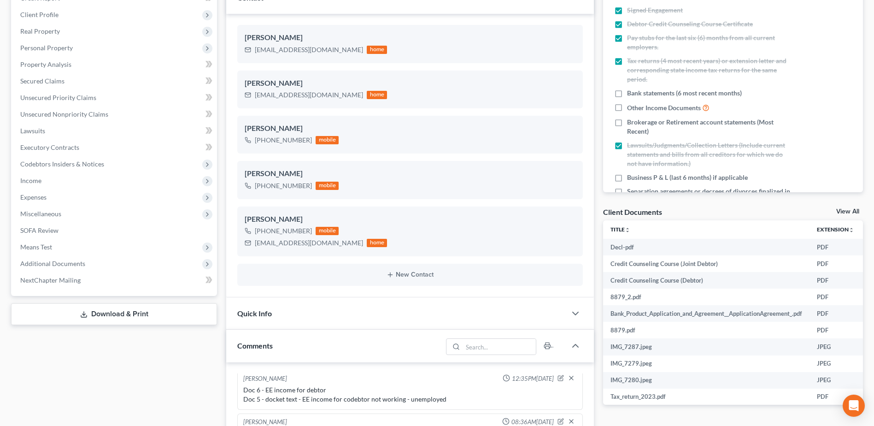
scroll to position [138, 0]
click at [53, 265] on span "Additional Documents" at bounding box center [52, 264] width 65 height 8
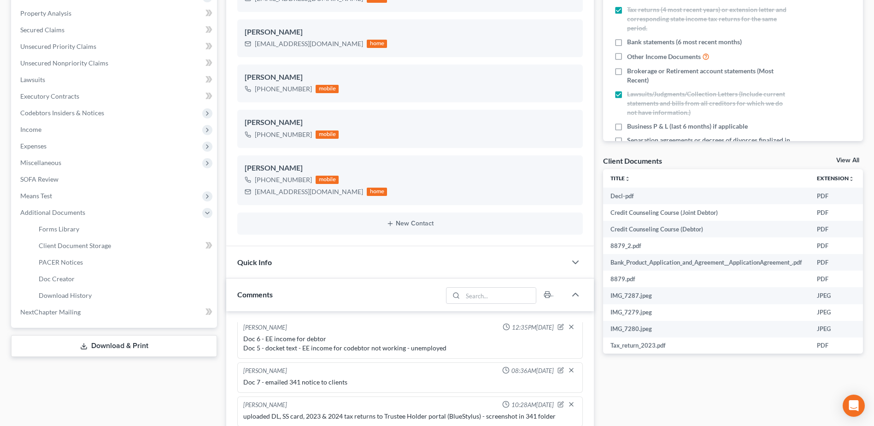
scroll to position [322, 0]
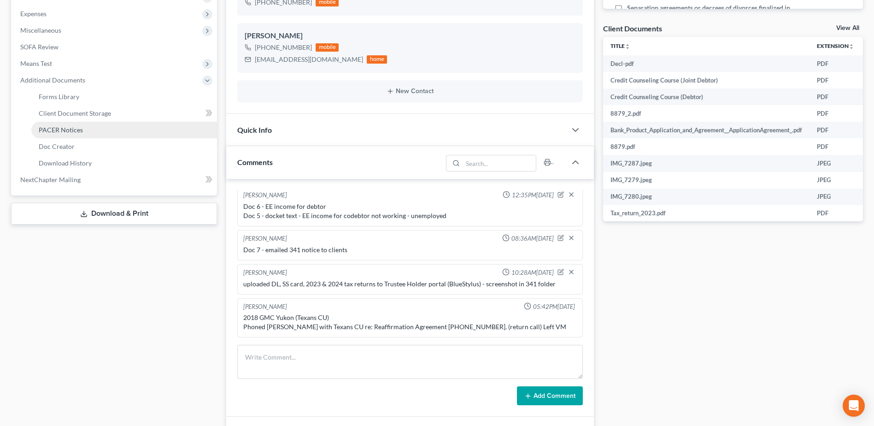
click at [73, 133] on span "PACER Notices" at bounding box center [61, 130] width 44 height 8
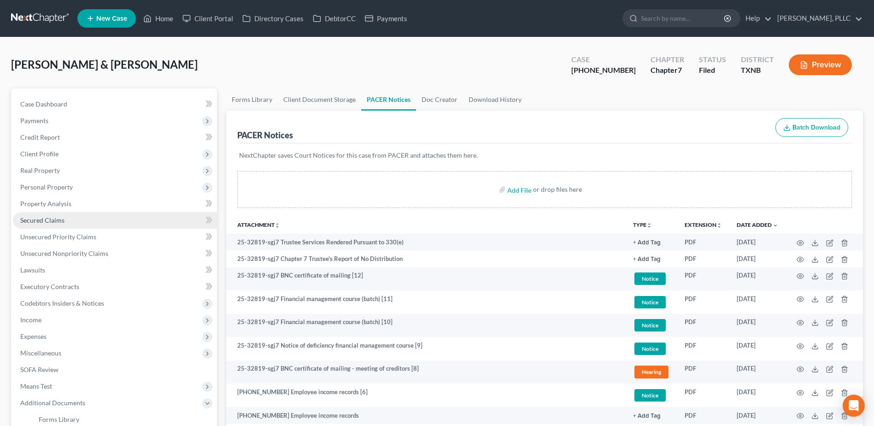
click at [49, 221] on span "Secured Claims" at bounding box center [42, 220] width 44 height 8
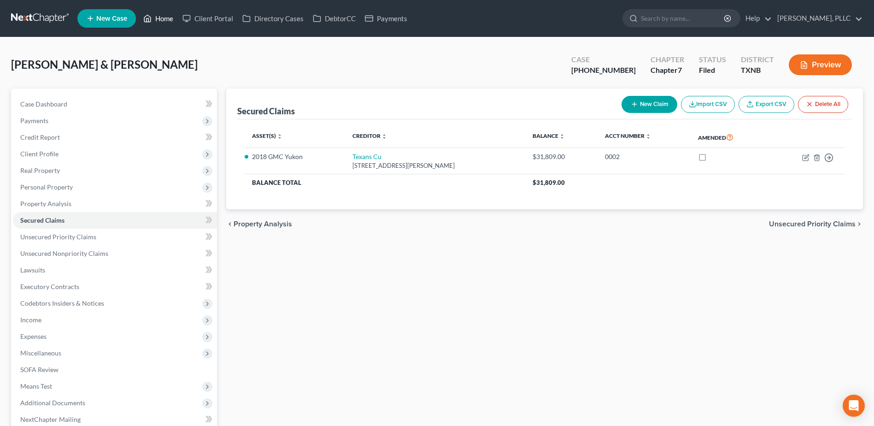
drag, startPoint x: 164, startPoint y: 21, endPoint x: 643, endPoint y: 78, distance: 482.4
click at [163, 21] on link "Home" at bounding box center [158, 18] width 39 height 17
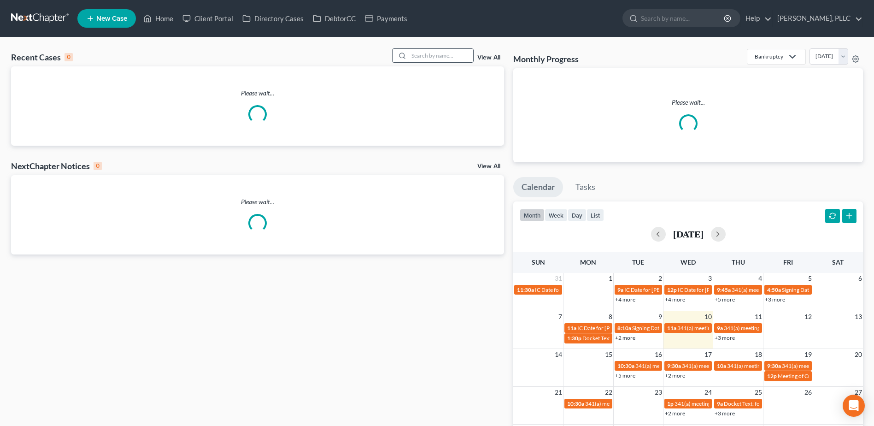
click at [431, 54] on input "search" at bounding box center [440, 55] width 64 height 13
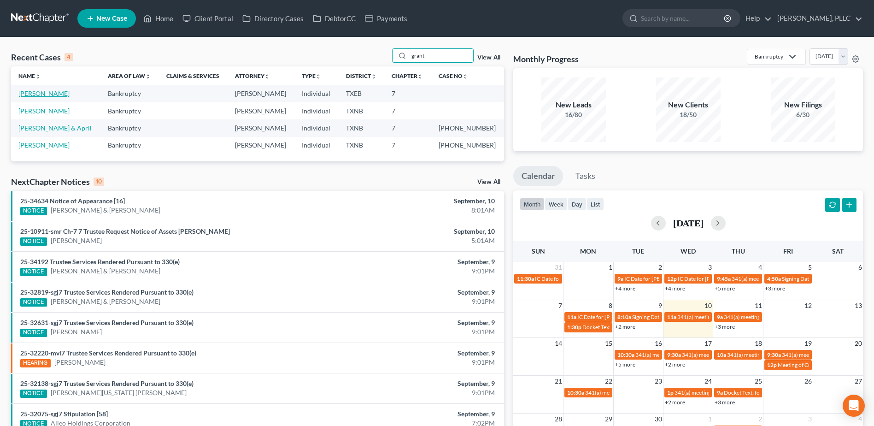
type input "grant"
click at [41, 95] on link "[PERSON_NAME]" at bounding box center [43, 93] width 51 height 8
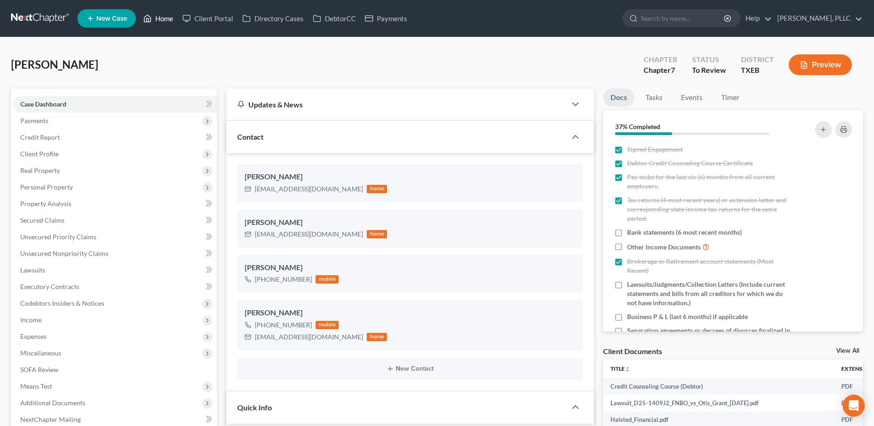
click at [173, 17] on link "Home" at bounding box center [158, 18] width 39 height 17
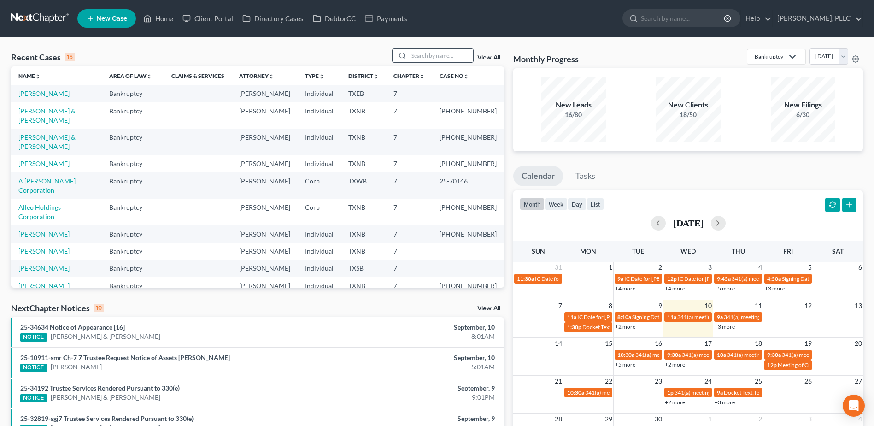
click at [421, 54] on input "search" at bounding box center [440, 55] width 64 height 13
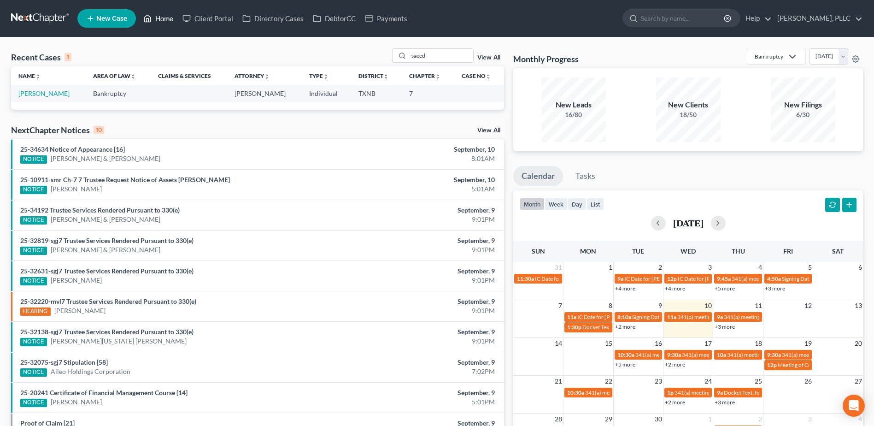
click at [171, 18] on link "Home" at bounding box center [158, 18] width 39 height 17
click at [164, 16] on link "Home" at bounding box center [158, 18] width 39 height 17
click at [139, 10] on link "Home" at bounding box center [158, 18] width 39 height 17
drag, startPoint x: 439, startPoint y: 53, endPoint x: 377, endPoint y: 55, distance: 62.2
click at [377, 54] on div "Recent Cases 1 saeed View All" at bounding box center [257, 57] width 493 height 18
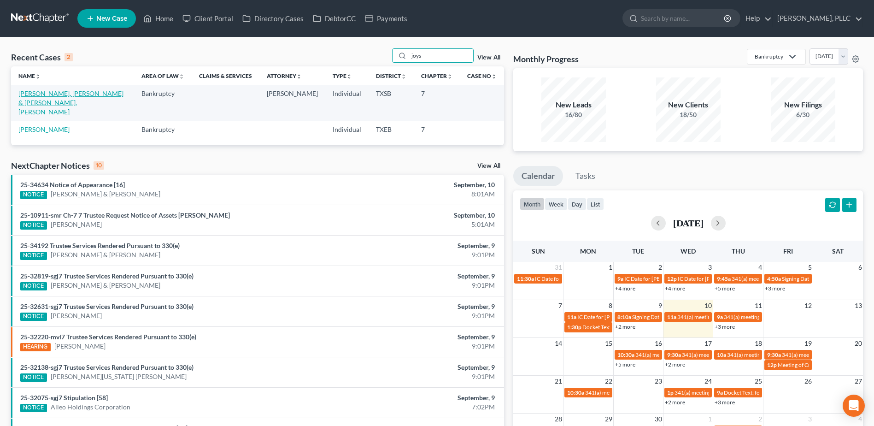
type input "joys"
click at [76, 96] on link "[PERSON_NAME], [PERSON_NAME] & [PERSON_NAME], [PERSON_NAME]" at bounding box center [70, 102] width 105 height 26
select select "6"
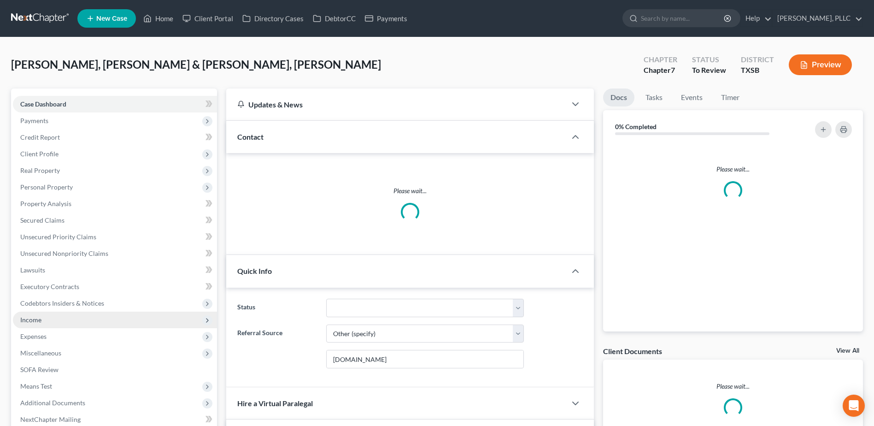
click at [44, 324] on span "Income" at bounding box center [115, 319] width 204 height 17
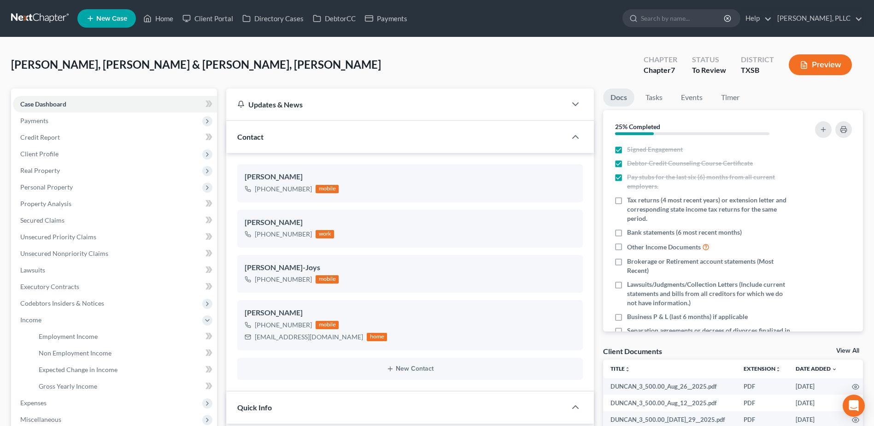
scroll to position [184, 0]
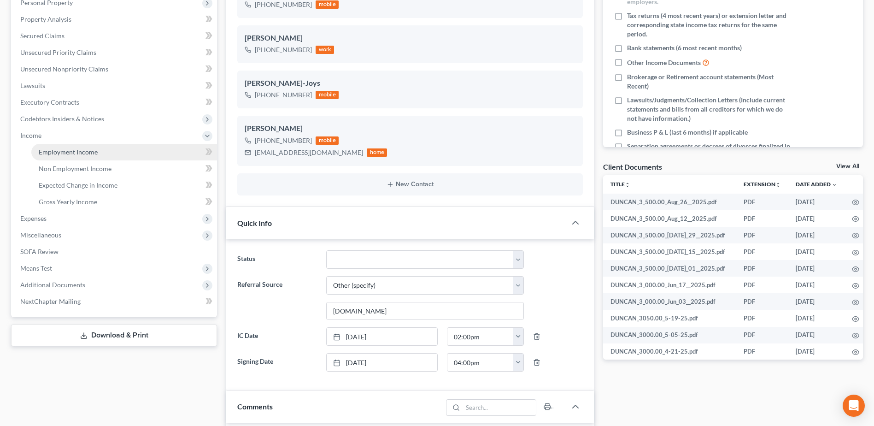
click at [75, 152] on span "Employment Income" at bounding box center [68, 152] width 59 height 8
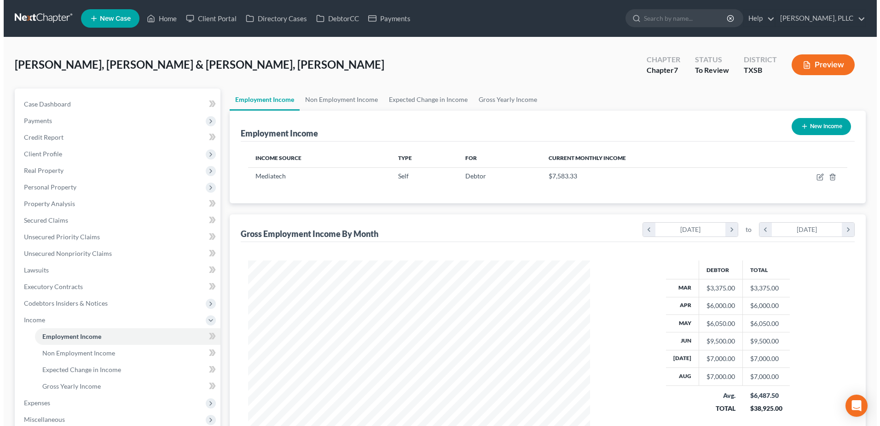
scroll to position [140, 0]
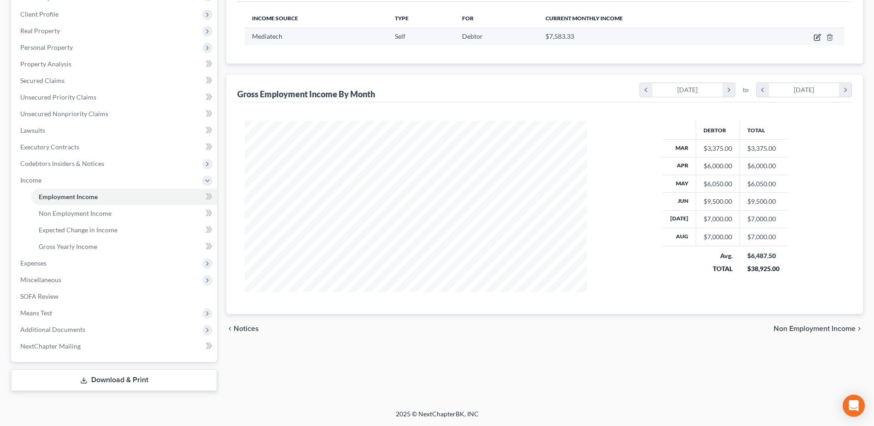
click at [816, 38] on icon "button" at bounding box center [818, 36] width 4 height 4
select select "1"
select select "9"
select select "2"
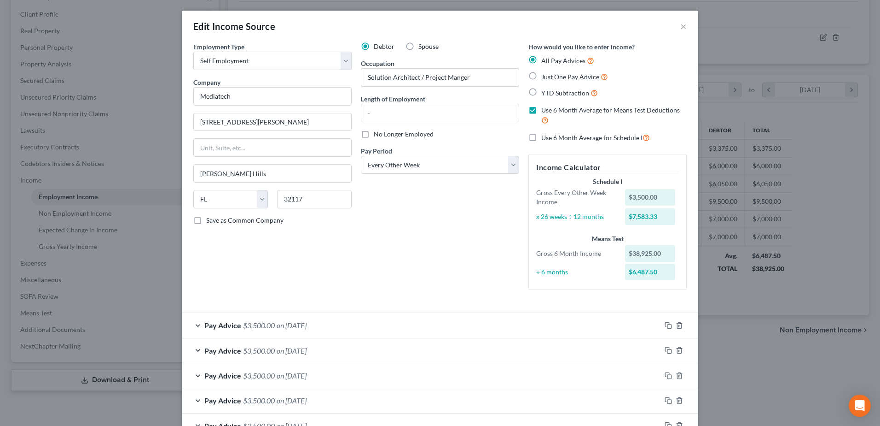
scroll to position [0, 0]
drag, startPoint x: 528, startPoint y: 75, endPoint x: 629, endPoint y: 103, distance: 105.1
click at [542, 75] on label "Just One Pay Advice" at bounding box center [575, 77] width 67 height 11
click at [545, 75] on input "Just One Pay Advice" at bounding box center [548, 75] width 6 height 6
radio input "true"
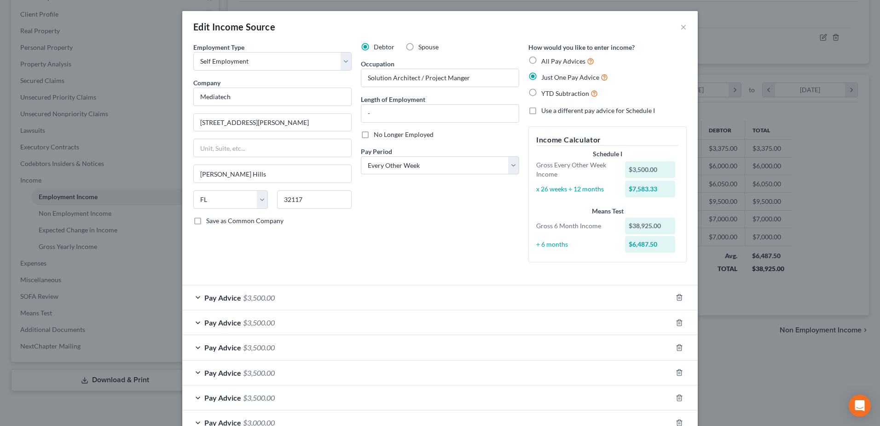
click at [542, 64] on label "All Pay Advices" at bounding box center [568, 61] width 53 height 11
click at [545, 62] on input "All Pay Advices" at bounding box center [548, 59] width 6 height 6
radio input "true"
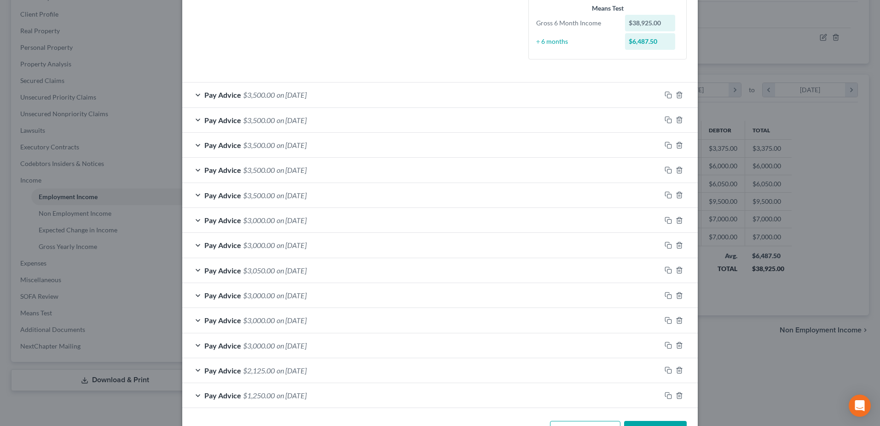
scroll to position [263, 0]
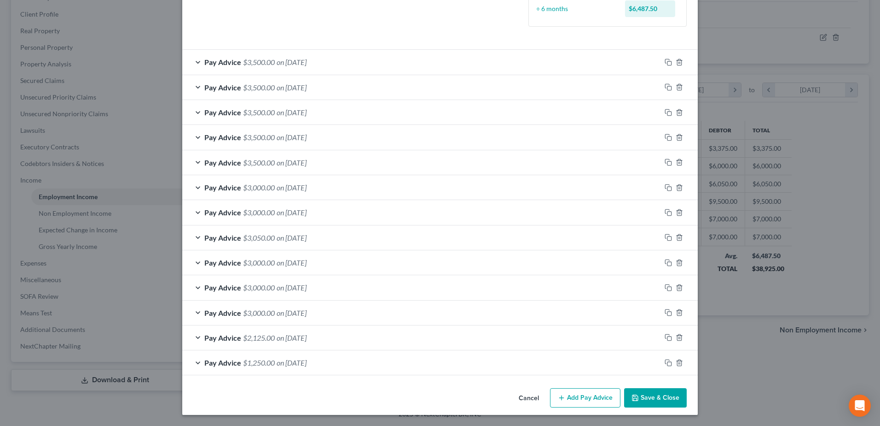
click at [565, 400] on button "Add Pay Advice" at bounding box center [585, 397] width 70 height 19
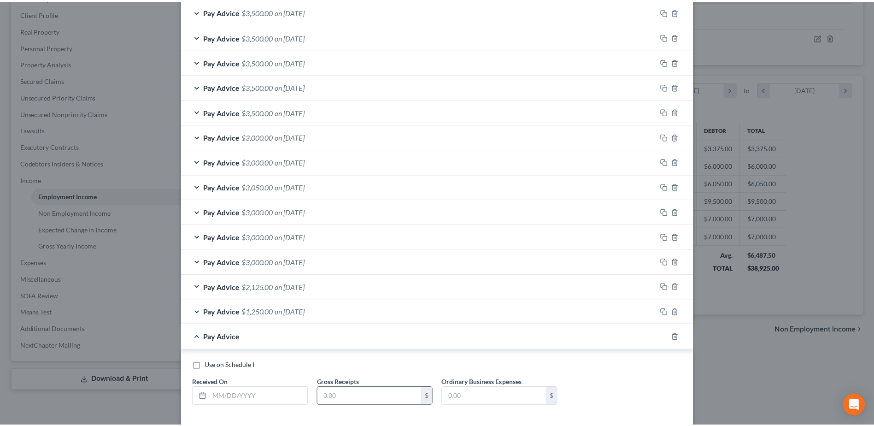
scroll to position [359, 0]
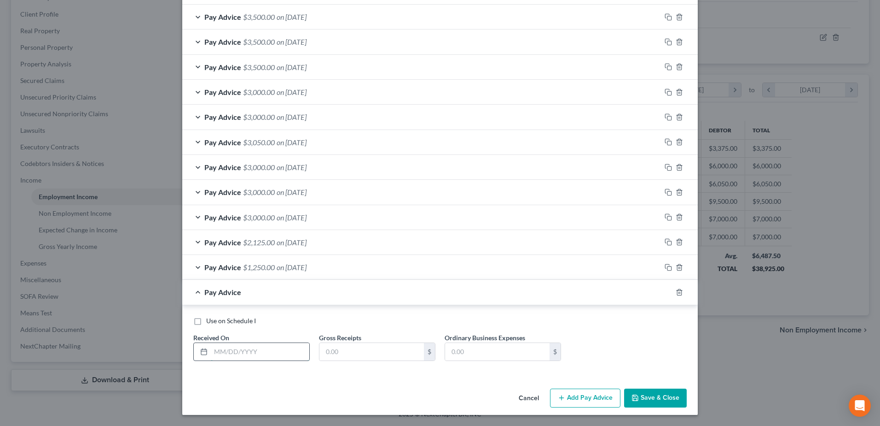
click at [245, 347] on input "text" at bounding box center [260, 351] width 99 height 17
type input "[DATE]"
type input "3,000.00"
click at [673, 401] on button "Save & Close" at bounding box center [655, 397] width 63 height 19
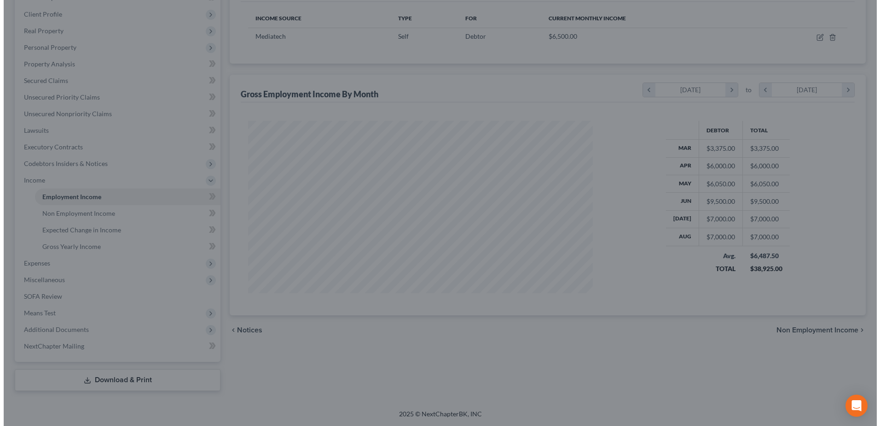
scroll to position [460336, 460146]
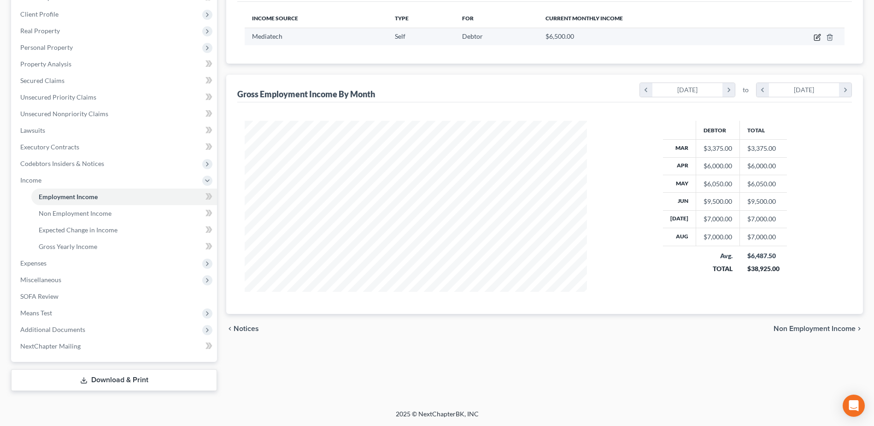
click at [816, 37] on icon "button" at bounding box center [816, 37] width 7 height 7
select select "1"
select select "9"
select select "2"
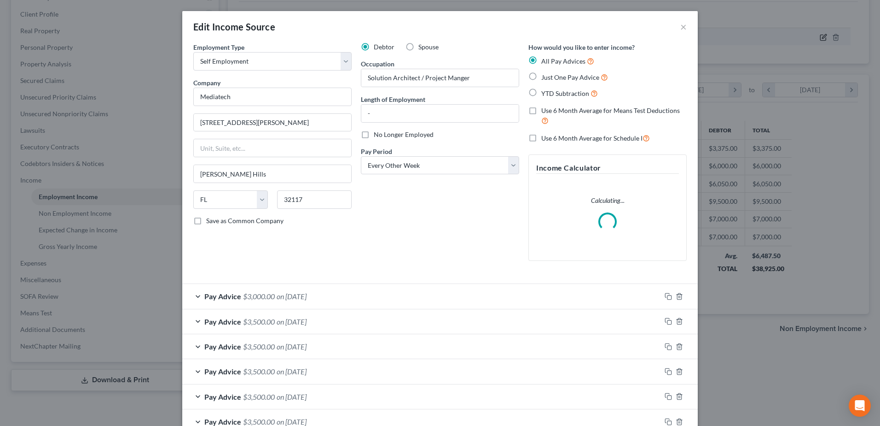
scroll to position [172, 364]
drag, startPoint x: 666, startPoint y: 297, endPoint x: 377, endPoint y: 286, distance: 289.4
click at [666, 296] on icon "button" at bounding box center [668, 295] width 7 height 7
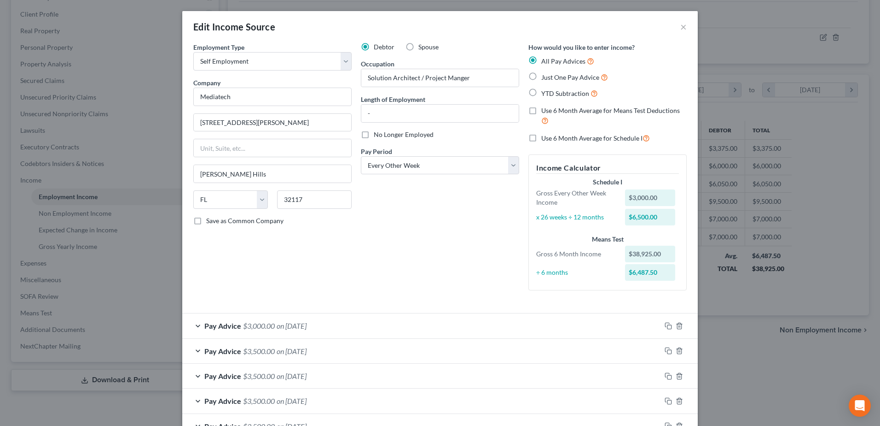
click at [194, 323] on div "Pay Advice $3,000.00 on 09/09/2025" at bounding box center [421, 325] width 479 height 24
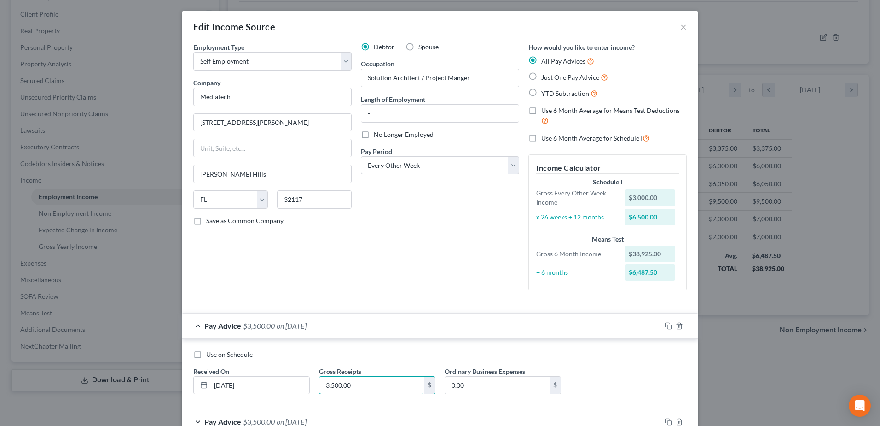
type input "3,500.00"
click at [375, 303] on div "Employment Type * Select Full or Part Time Employment Self Employment Company *…" at bounding box center [440, 173] width 503 height 263
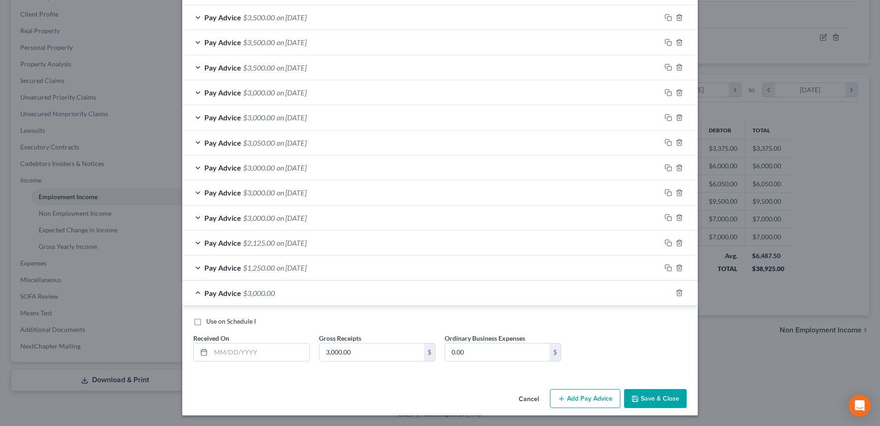
scroll to position [455, 0]
click at [680, 292] on line "button" at bounding box center [680, 293] width 0 height 2
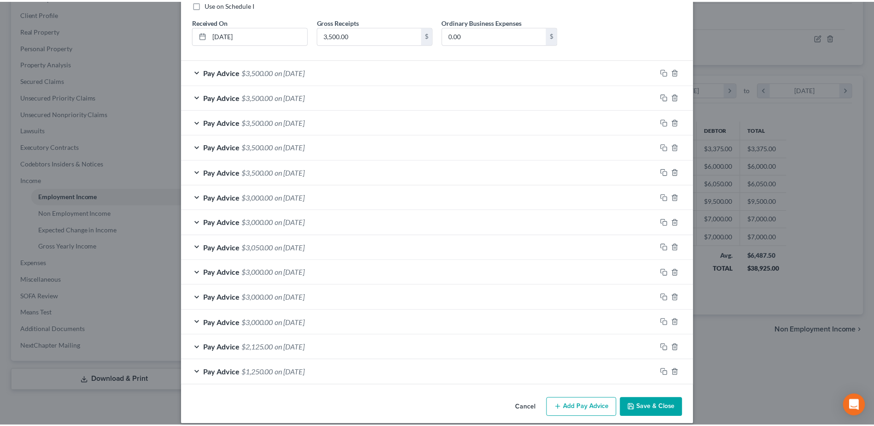
scroll to position [359, 0]
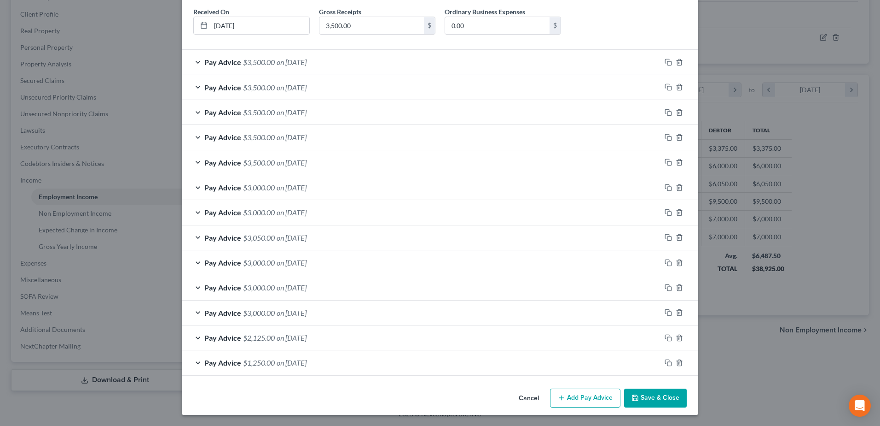
click at [662, 401] on button "Save & Close" at bounding box center [655, 397] width 63 height 19
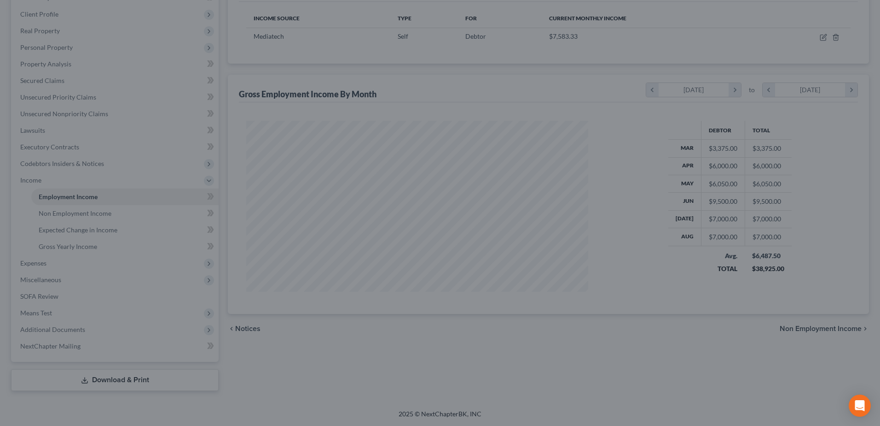
scroll to position [460336, 460146]
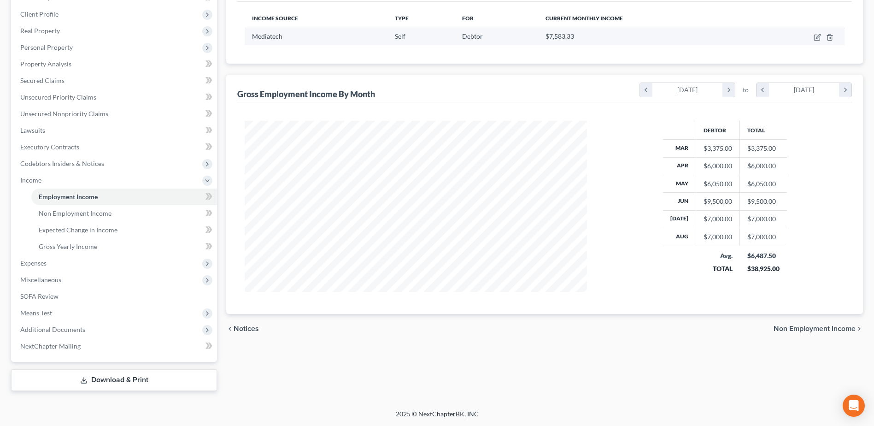
click at [821, 35] on td at bounding box center [799, 36] width 90 height 17
click at [816, 37] on icon "button" at bounding box center [818, 36] width 4 height 4
select select "1"
select select "9"
select select "2"
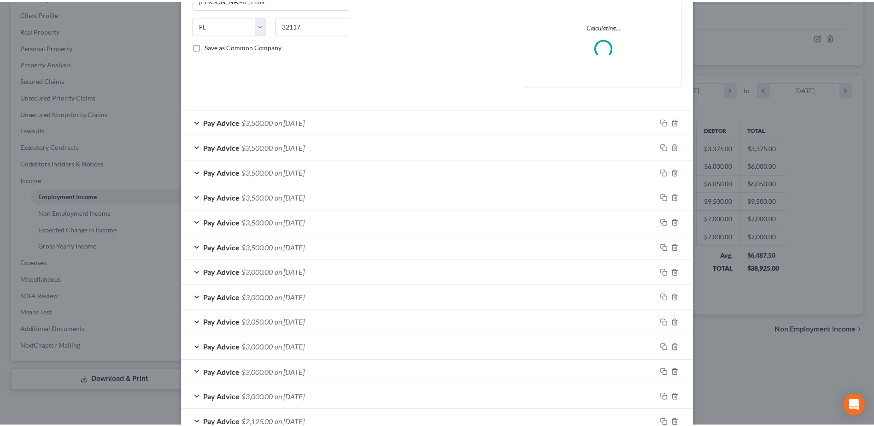
scroll to position [259, 0]
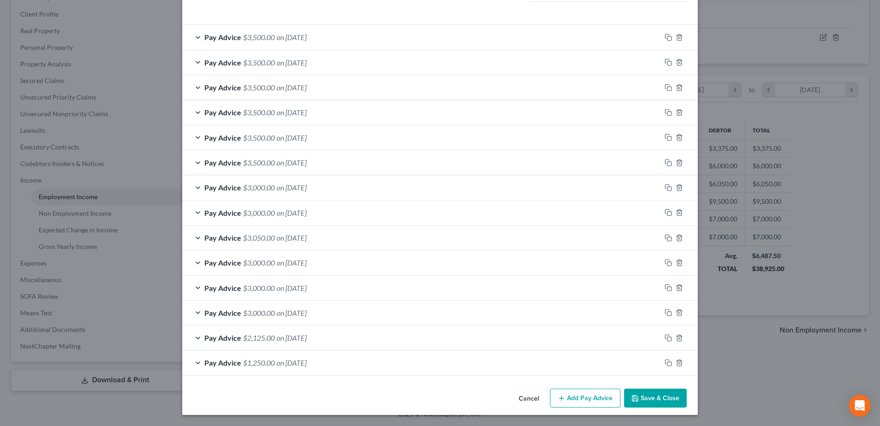
click at [523, 398] on button "Cancel" at bounding box center [529, 398] width 35 height 18
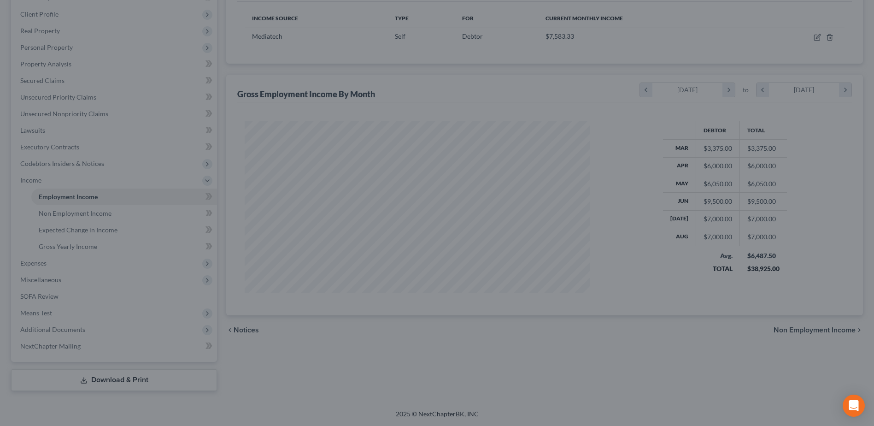
scroll to position [460336, 460146]
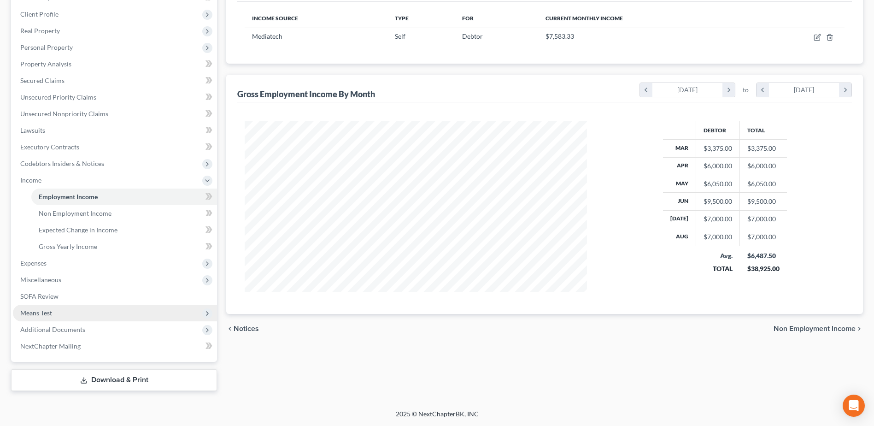
click at [46, 314] on span "Means Test" at bounding box center [36, 313] width 32 height 8
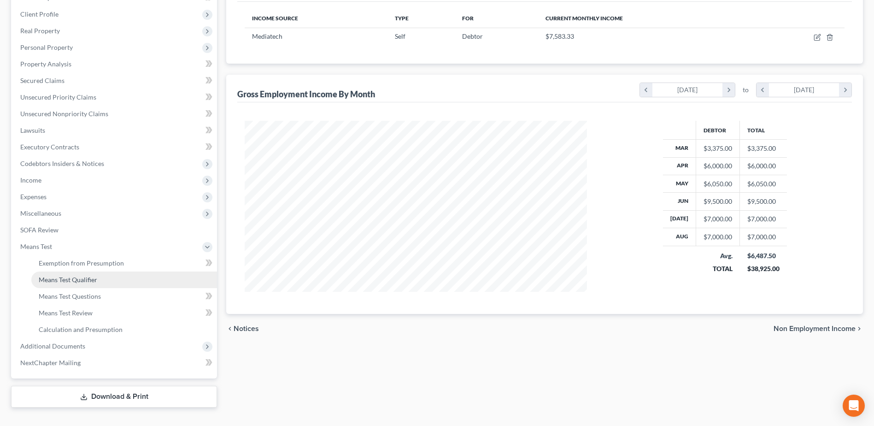
click at [83, 277] on span "Means Test Qualifier" at bounding box center [68, 279] width 58 height 8
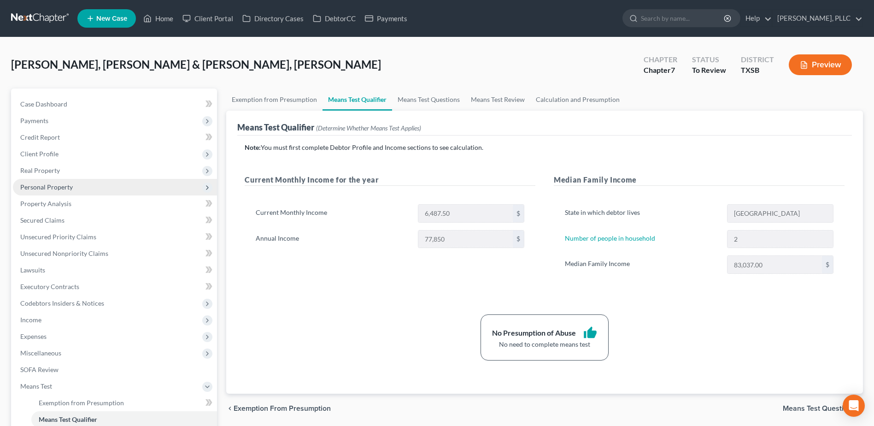
click at [33, 187] on span "Personal Property" at bounding box center [46, 187] width 52 height 8
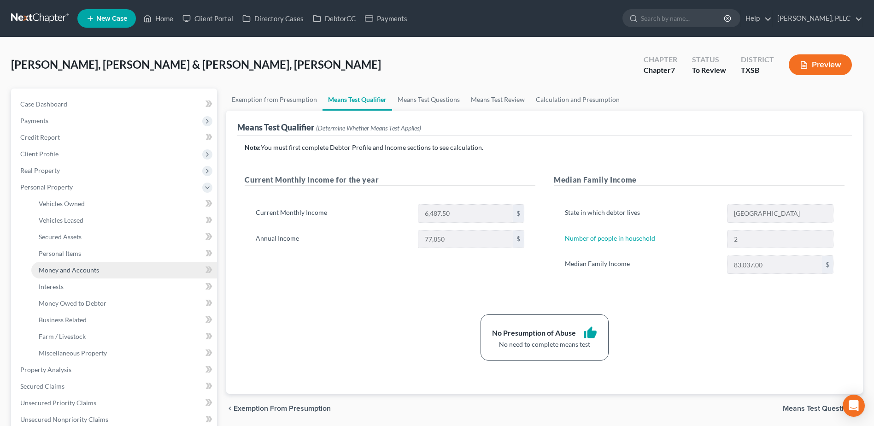
click at [68, 271] on span "Money and Accounts" at bounding box center [69, 270] width 60 height 8
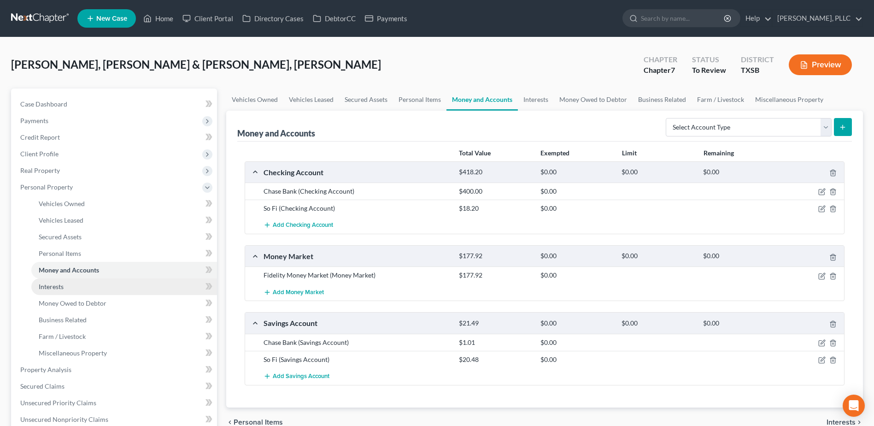
click at [61, 284] on span "Interests" at bounding box center [51, 286] width 25 height 8
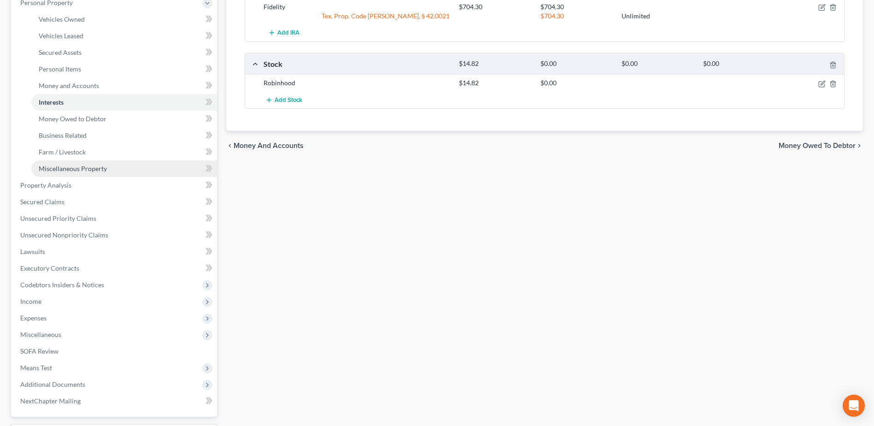
scroll to position [239, 0]
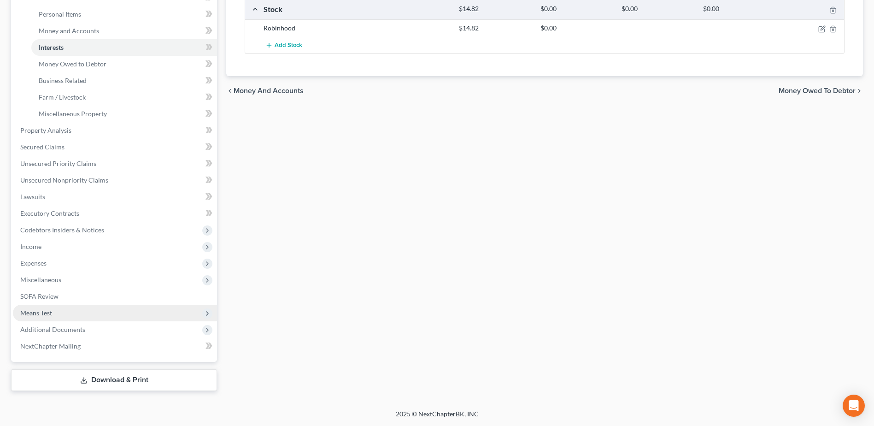
click at [53, 312] on span "Means Test" at bounding box center [115, 312] width 204 height 17
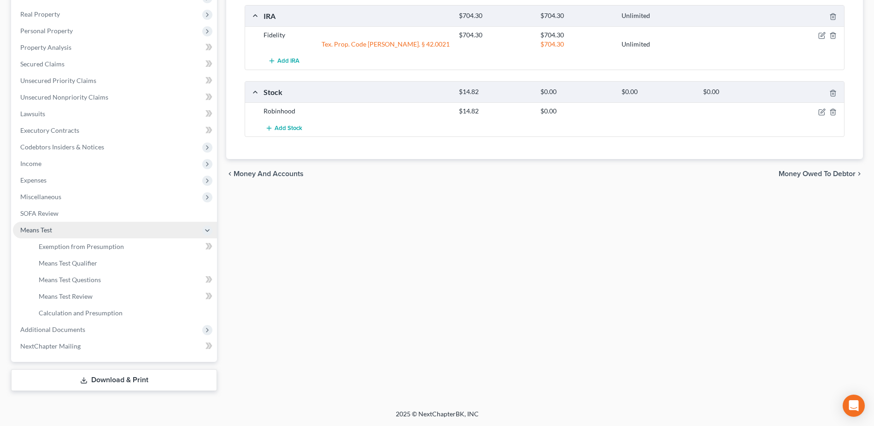
scroll to position [156, 0]
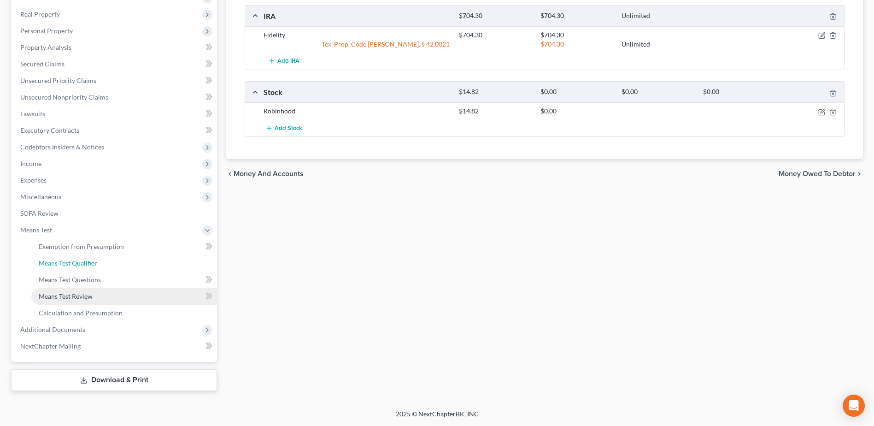
drag, startPoint x: 64, startPoint y: 259, endPoint x: 181, endPoint y: 301, distance: 123.2
click at [64, 259] on span "Means Test Qualifier" at bounding box center [68, 263] width 58 height 8
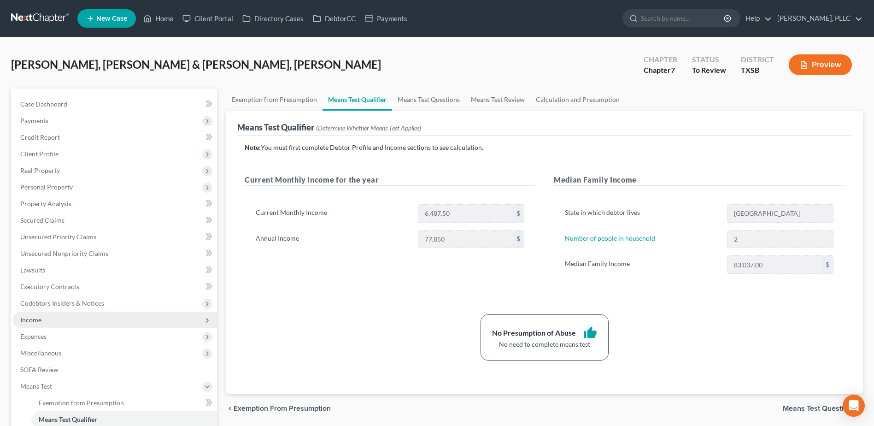
click at [39, 317] on span "Income" at bounding box center [30, 319] width 21 height 8
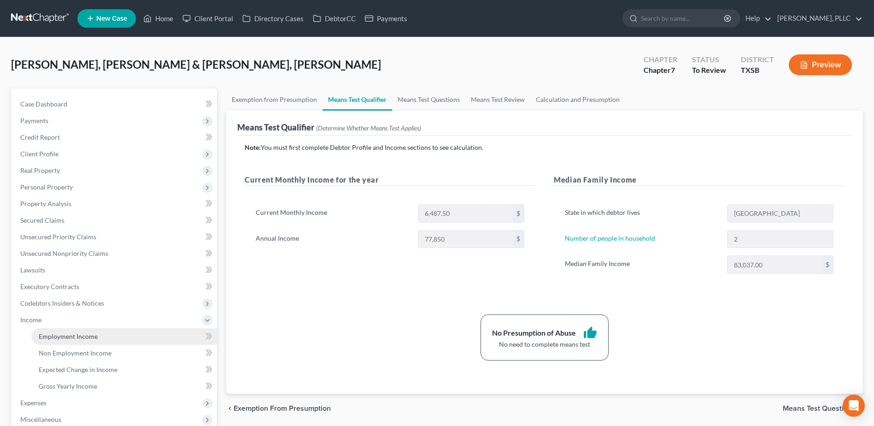
click at [38, 335] on link "Employment Income" at bounding box center [124, 336] width 186 height 17
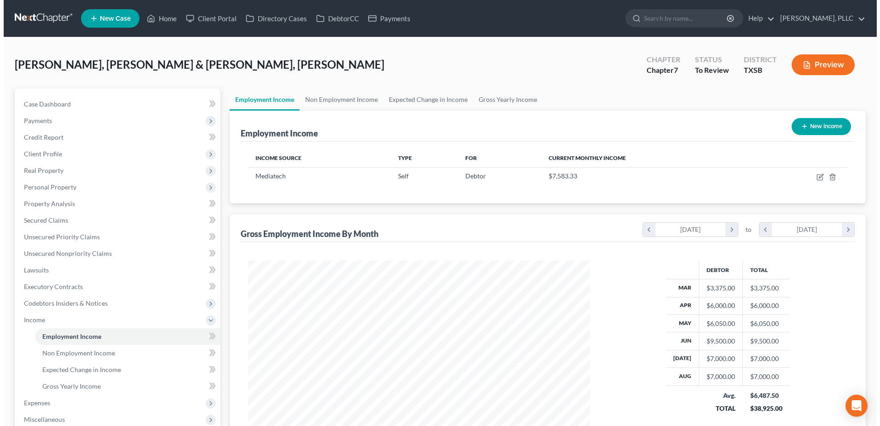
scroll to position [171, 360]
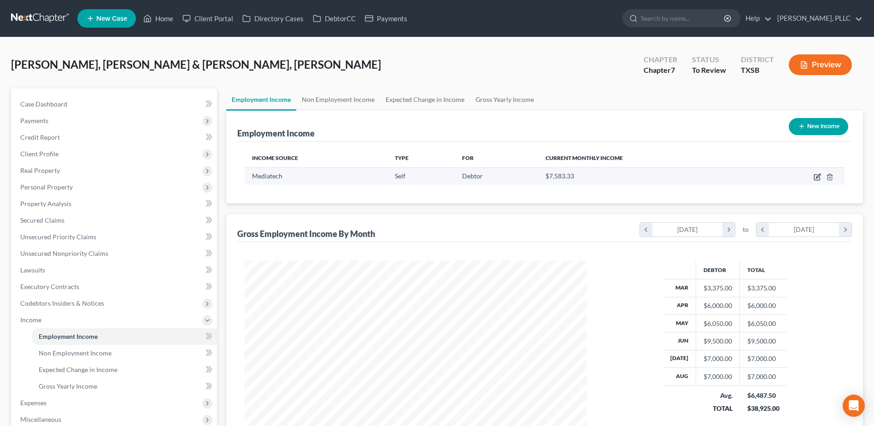
click at [816, 176] on icon "button" at bounding box center [816, 176] width 7 height 7
select select "1"
select select "9"
select select "2"
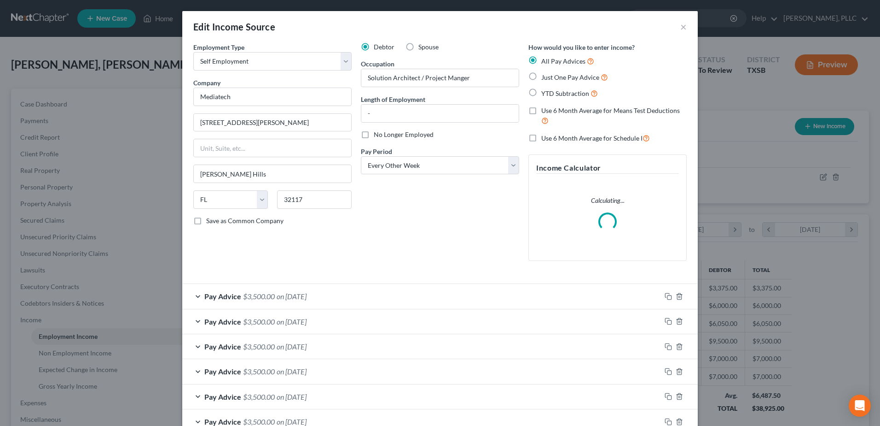
scroll to position [172, 364]
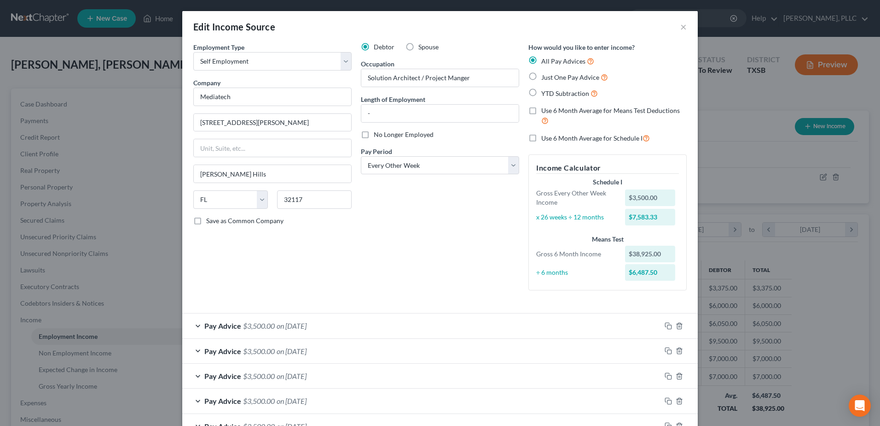
drag, startPoint x: 528, startPoint y: 110, endPoint x: 633, endPoint y: 147, distance: 111.3
click at [542, 110] on label "Use 6 Month Average for Means Test Deductions" at bounding box center [615, 116] width 146 height 20
click at [545, 110] on input "Use 6 Month Average for Means Test Deductions" at bounding box center [548, 109] width 6 height 6
checkbox input "true"
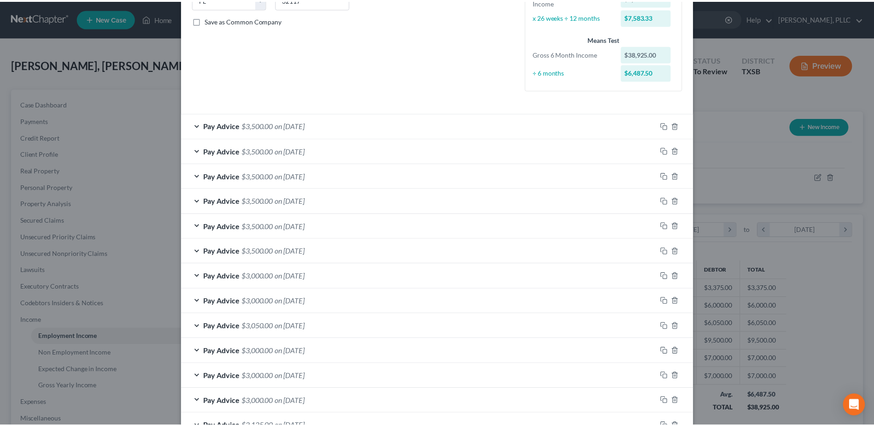
scroll to position [288, 0]
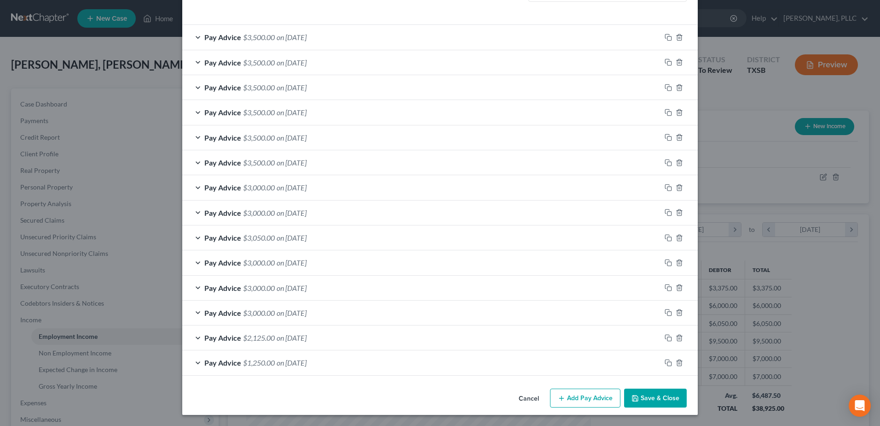
click at [651, 403] on button "Save & Close" at bounding box center [655, 397] width 63 height 19
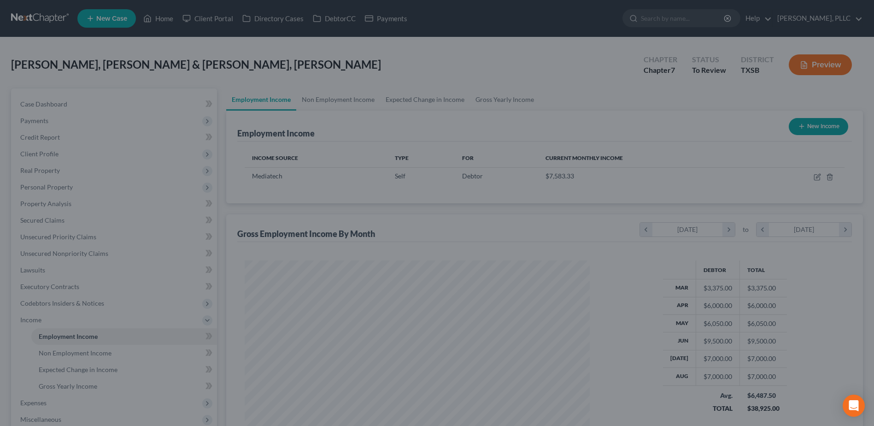
scroll to position [460336, 460146]
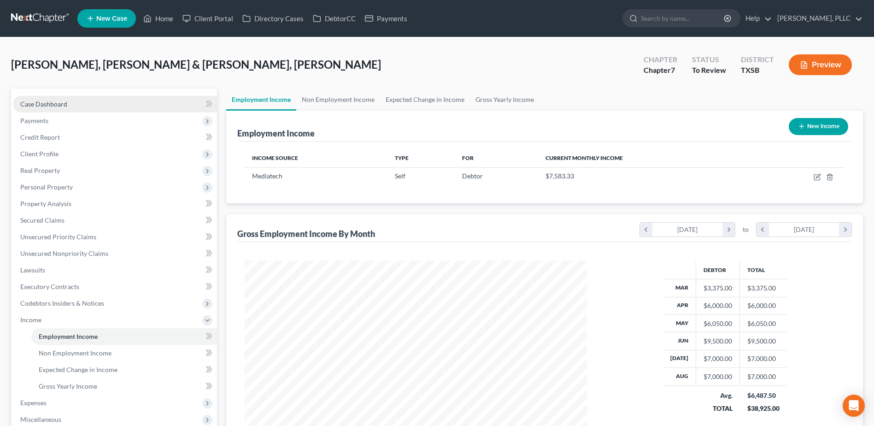
click at [56, 103] on span "Case Dashboard" at bounding box center [43, 104] width 47 height 8
select select "6"
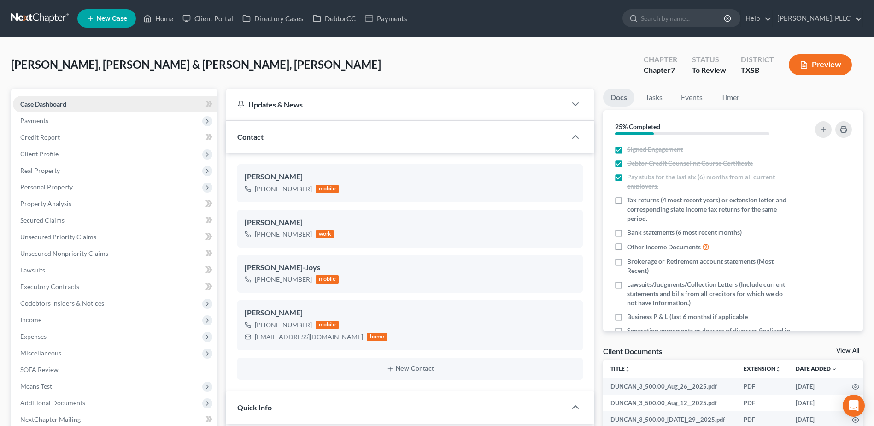
scroll to position [421, 0]
click at [162, 15] on link "Home" at bounding box center [158, 18] width 39 height 17
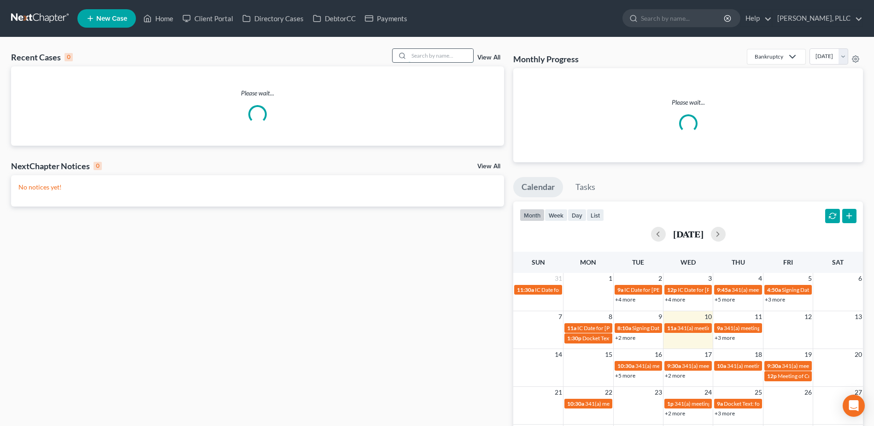
click at [411, 52] on input "search" at bounding box center [440, 55] width 64 height 13
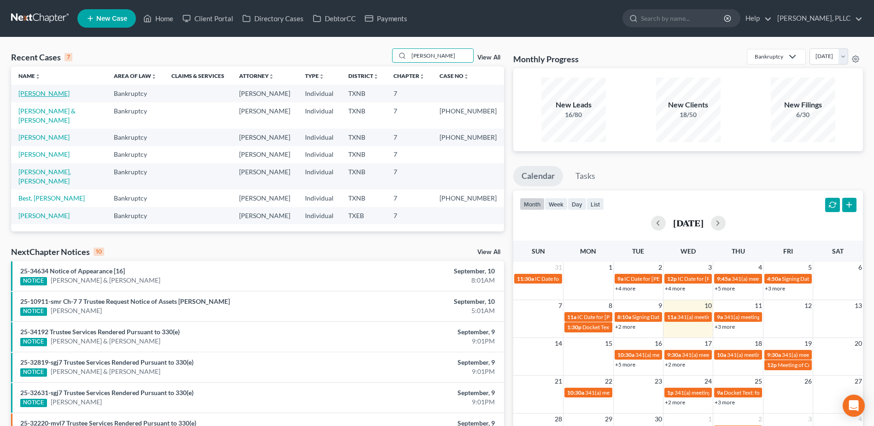
type input "howard"
click at [45, 93] on link "[PERSON_NAME]" at bounding box center [43, 93] width 51 height 8
select select "6"
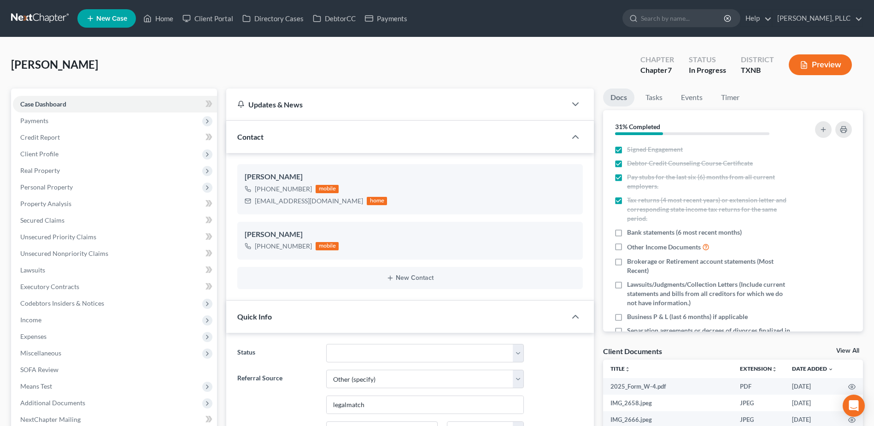
scroll to position [437, 0]
click at [54, 186] on span "Personal Property" at bounding box center [46, 187] width 52 height 8
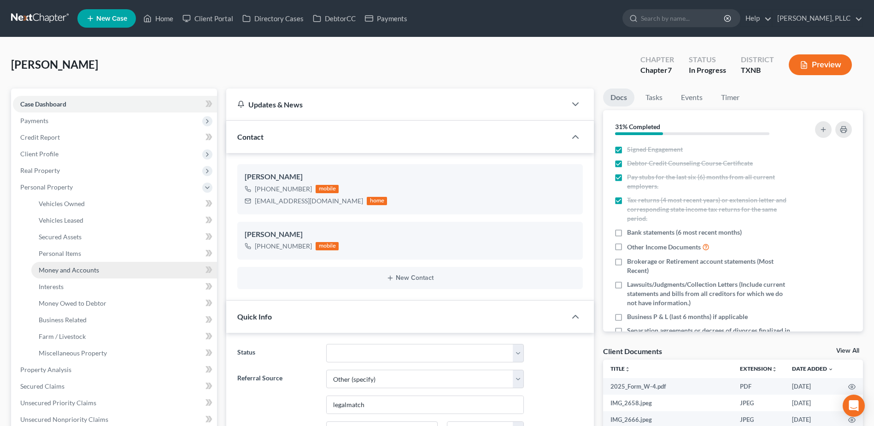
click at [64, 272] on span "Money and Accounts" at bounding box center [69, 270] width 60 height 8
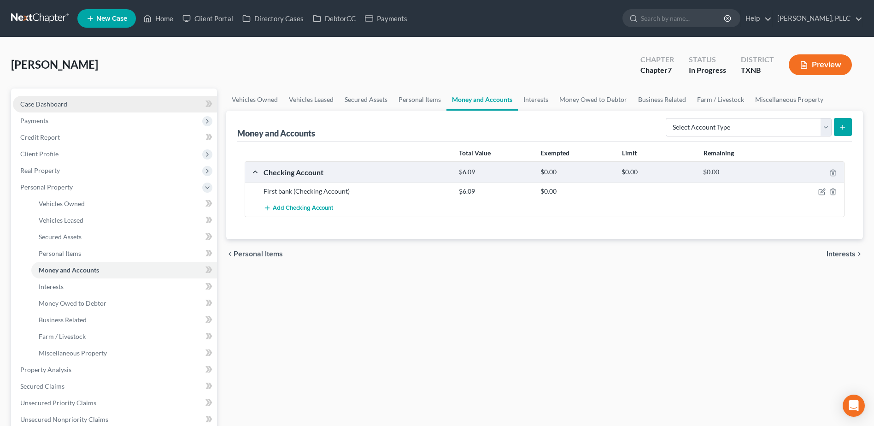
click at [50, 99] on link "Case Dashboard" at bounding box center [115, 104] width 204 height 17
select select "6"
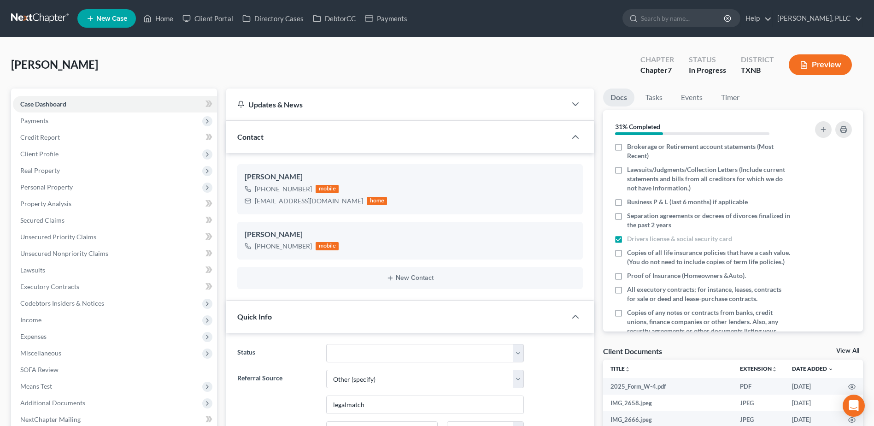
scroll to position [205, 0]
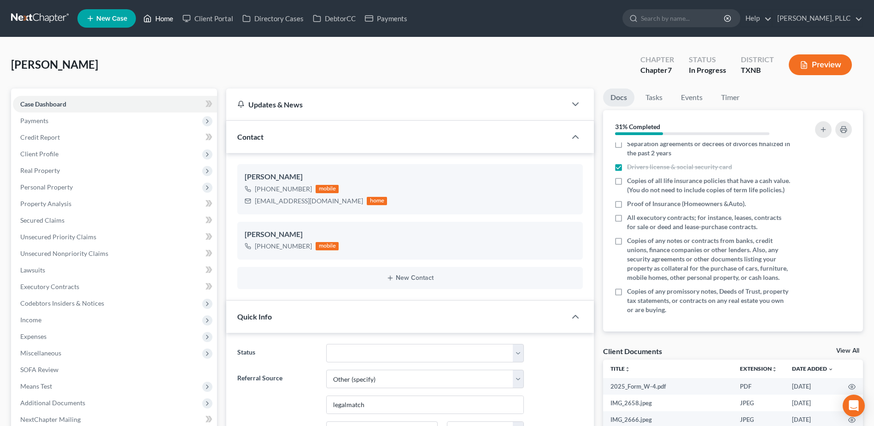
click at [162, 19] on link "Home" at bounding box center [158, 18] width 39 height 17
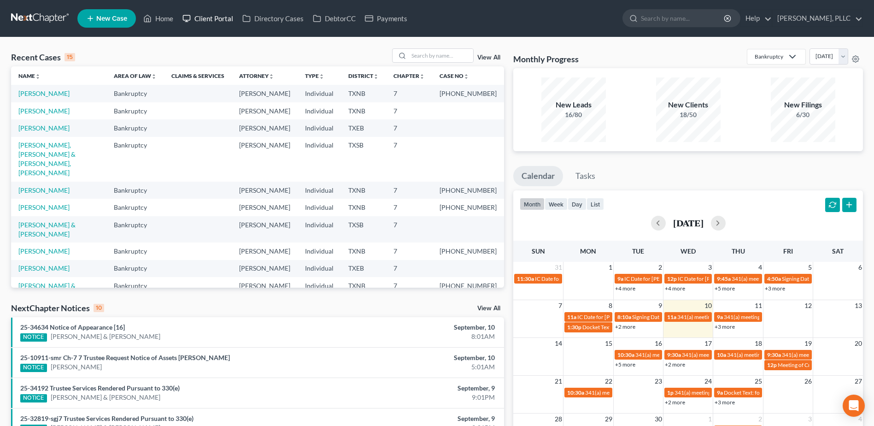
click at [211, 17] on link "Client Portal" at bounding box center [208, 18] width 60 height 17
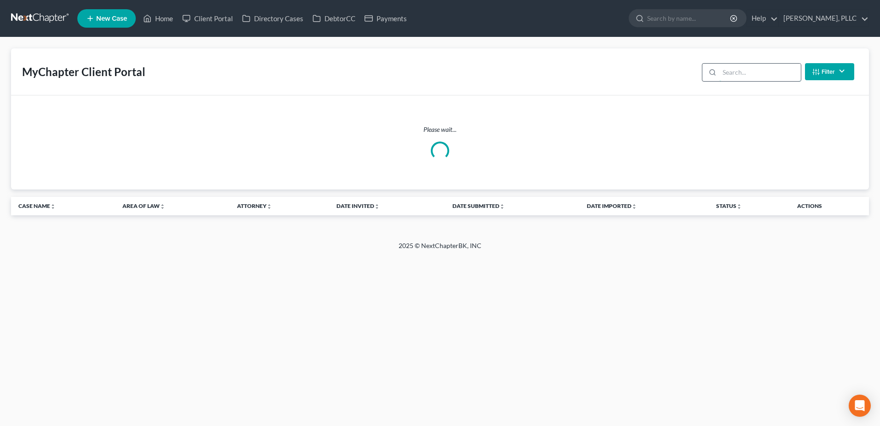
click at [768, 72] on input "search" at bounding box center [761, 72] width 82 height 17
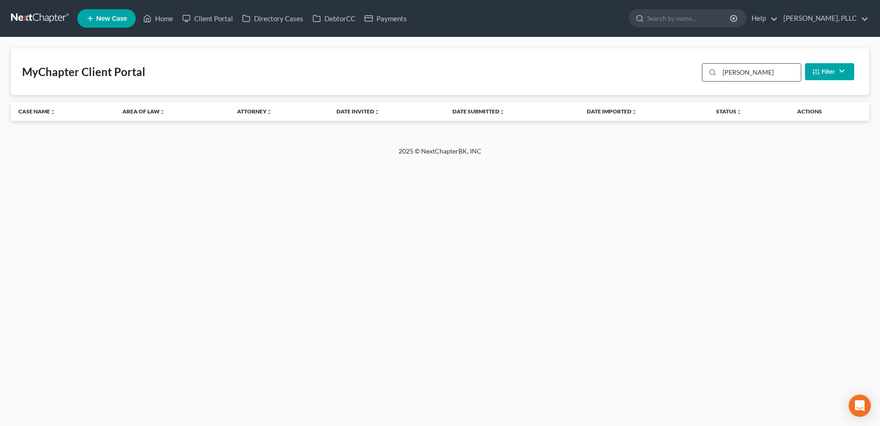
click at [761, 76] on input "beachum" at bounding box center [761, 72] width 82 height 17
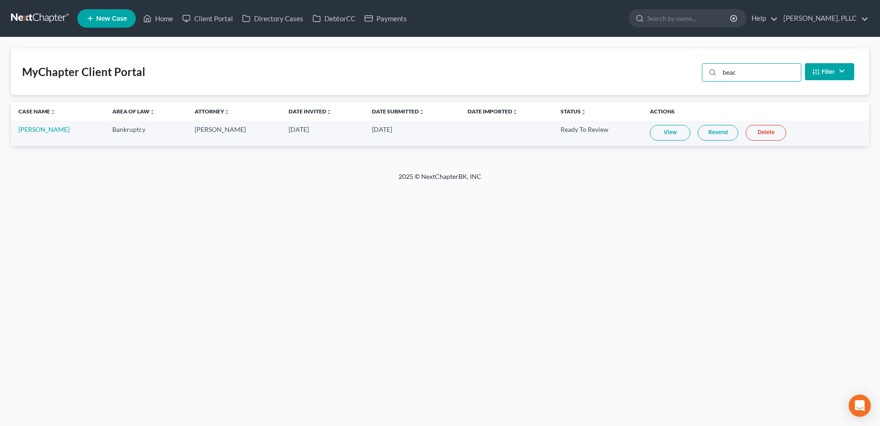
type input "beac"
click at [665, 137] on link "View" at bounding box center [670, 133] width 41 height 16
click at [711, 134] on link "Resend" at bounding box center [718, 133] width 41 height 16
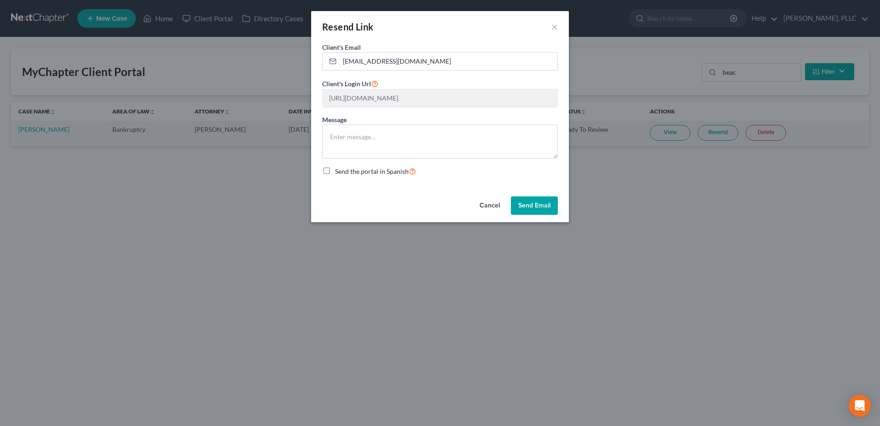
click at [534, 209] on button "Send Email" at bounding box center [534, 205] width 47 height 18
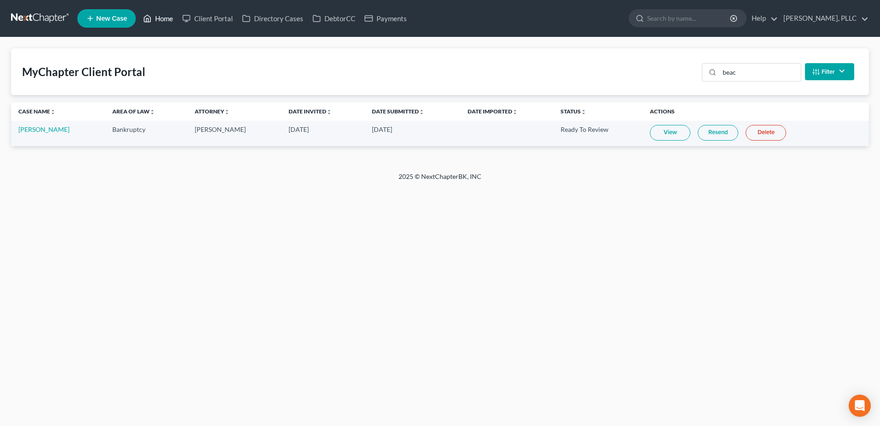
click at [163, 21] on link "Home" at bounding box center [158, 18] width 39 height 17
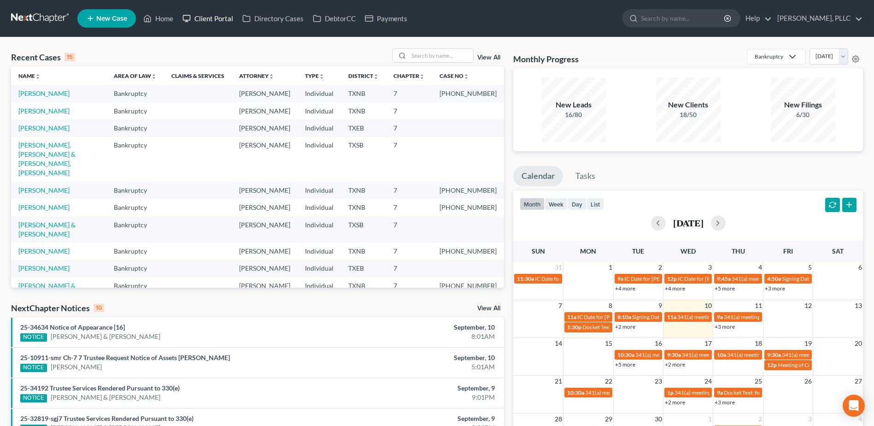
click at [212, 21] on link "Client Portal" at bounding box center [208, 18] width 60 height 17
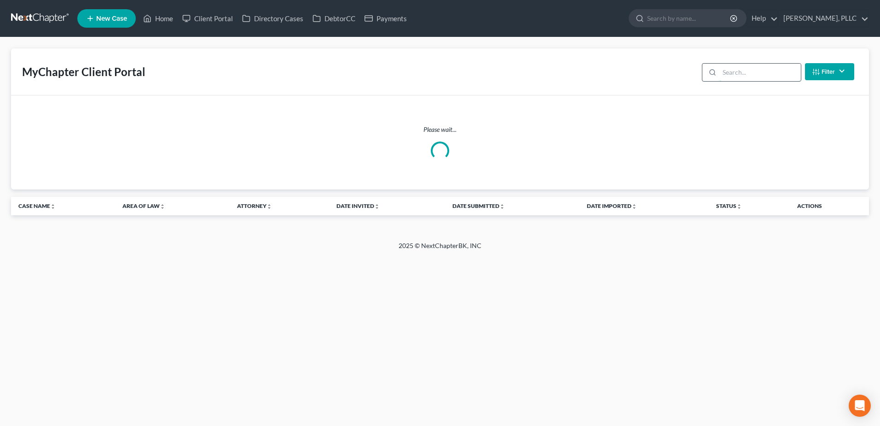
click at [739, 71] on input "search" at bounding box center [761, 72] width 82 height 17
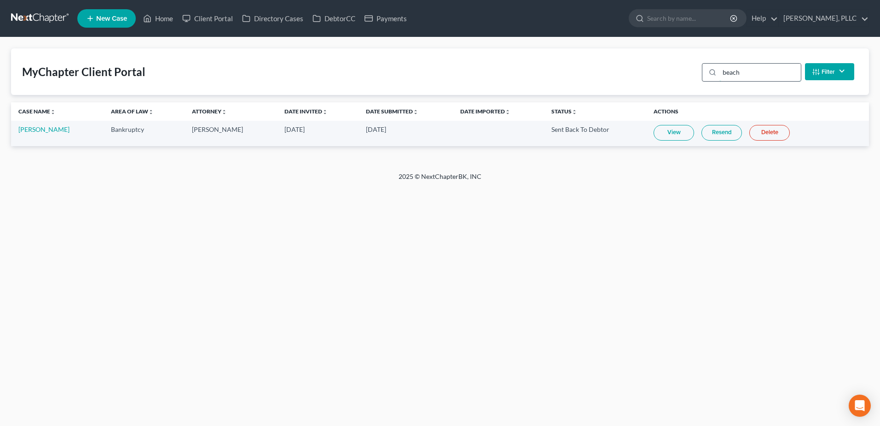
type input "beach"
click at [164, 14] on link "Home" at bounding box center [158, 18] width 39 height 17
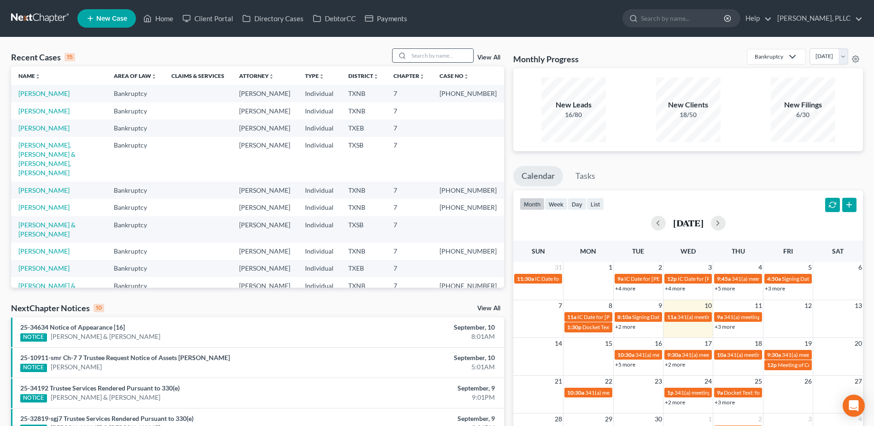
click at [427, 55] on input "search" at bounding box center [440, 55] width 64 height 13
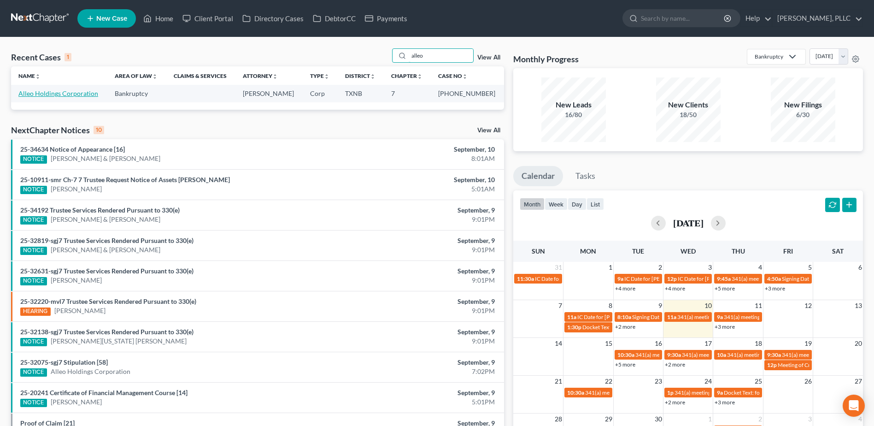
type input "alleo"
click at [52, 93] on link "Alleo Holdings Corporation" at bounding box center [58, 93] width 80 height 8
select select "1"
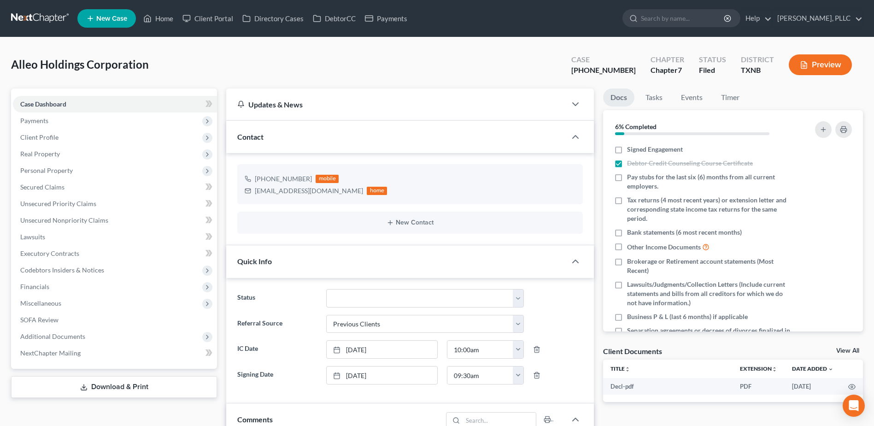
scroll to position [1282, 0]
click at [163, 20] on link "Home" at bounding box center [158, 18] width 39 height 17
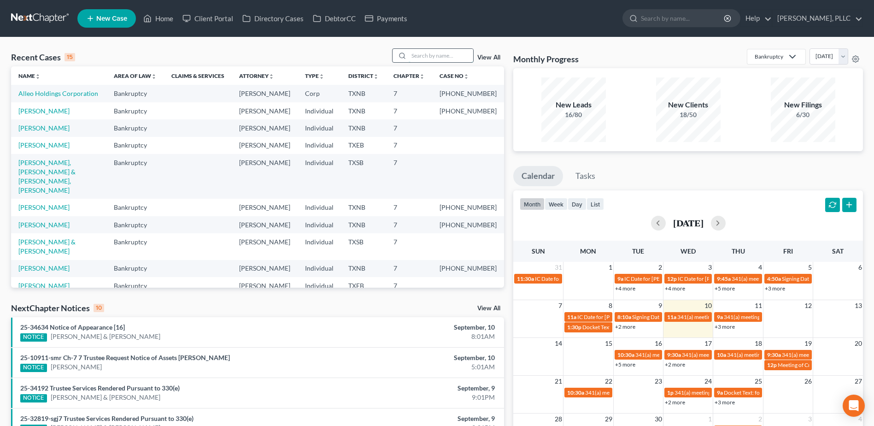
click at [449, 59] on input "search" at bounding box center [440, 55] width 64 height 13
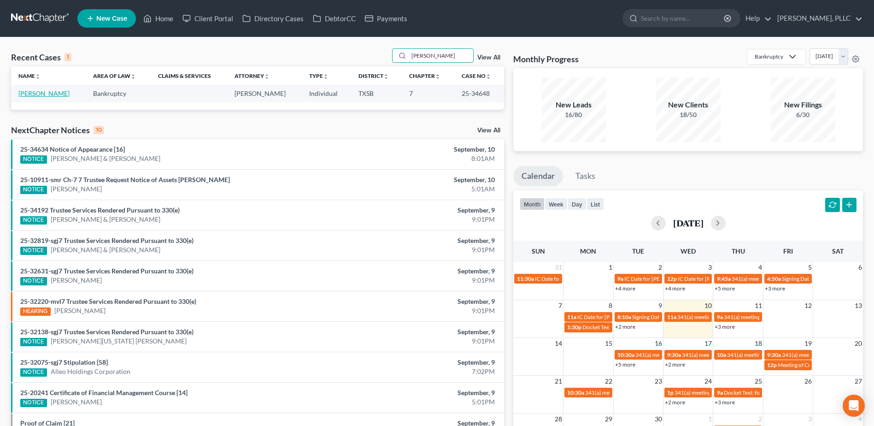
type input "cason"
click at [49, 95] on link "[PERSON_NAME]" at bounding box center [43, 93] width 51 height 8
select select "4"
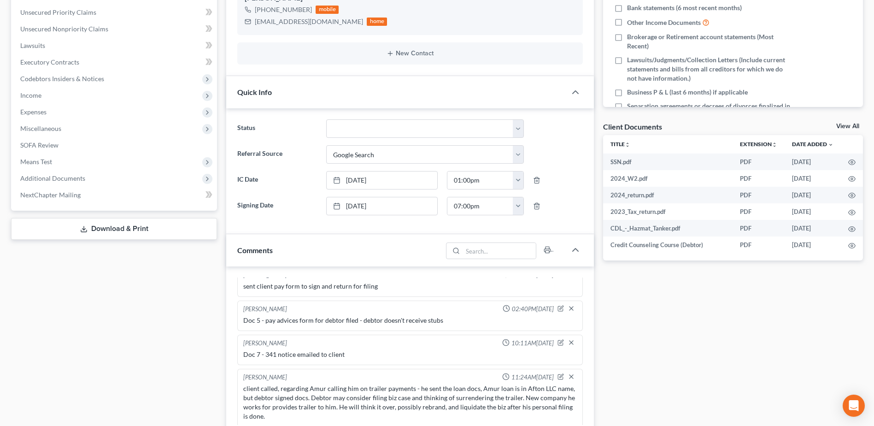
scroll to position [322, 0]
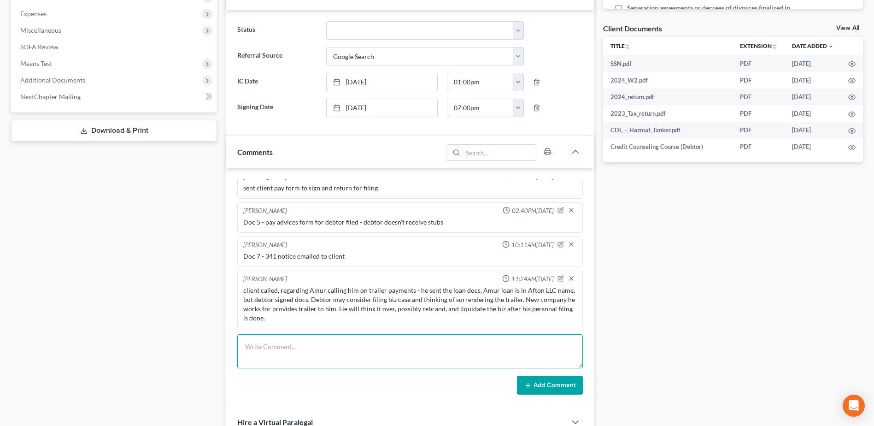
click at [353, 358] on textarea at bounding box center [409, 351] width 345 height 34
type textarea "resent 341 meeting notice to client, client stated he didn't receive it, but in…"
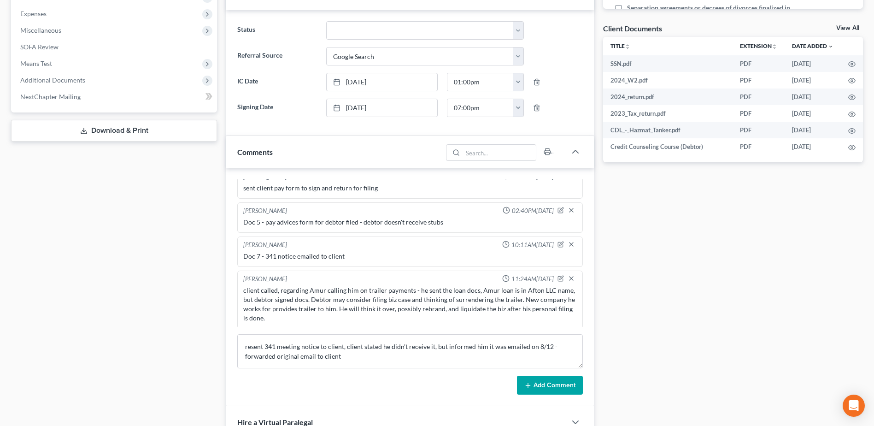
click at [543, 384] on button "Add Comment" at bounding box center [550, 384] width 66 height 19
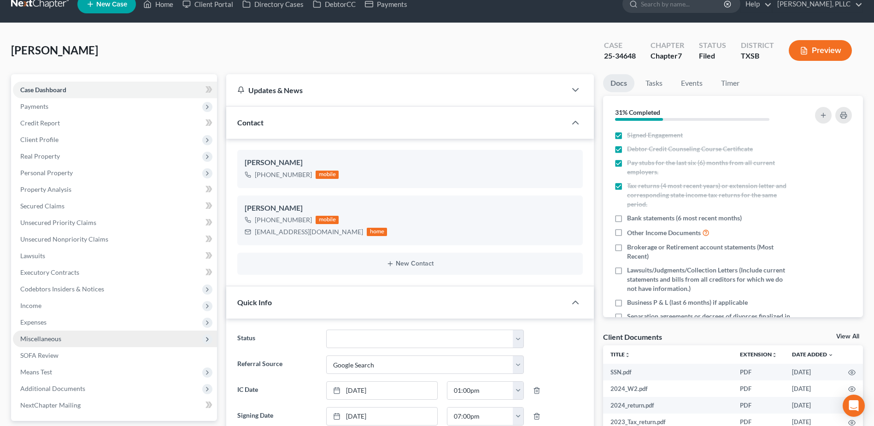
scroll to position [0, 0]
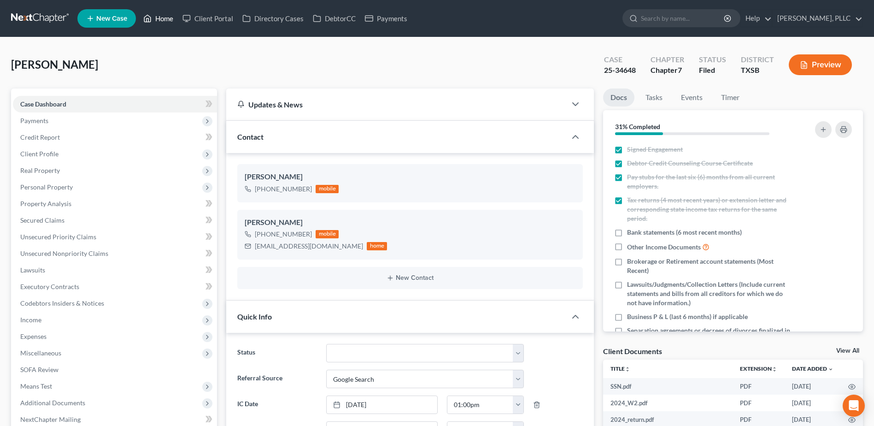
drag, startPoint x: 157, startPoint y: 17, endPoint x: 338, endPoint y: 77, distance: 190.2
click at [157, 17] on link "Home" at bounding box center [158, 18] width 39 height 17
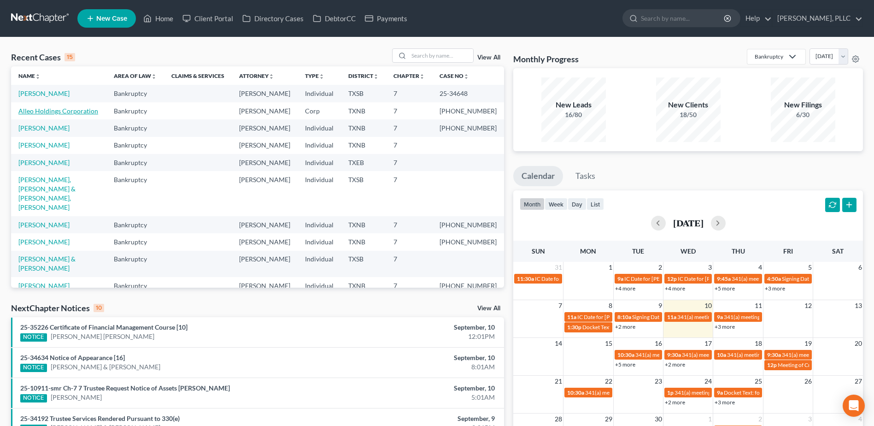
click at [91, 111] on link "Alleo Holdings Corporation" at bounding box center [58, 111] width 80 height 8
select select "1"
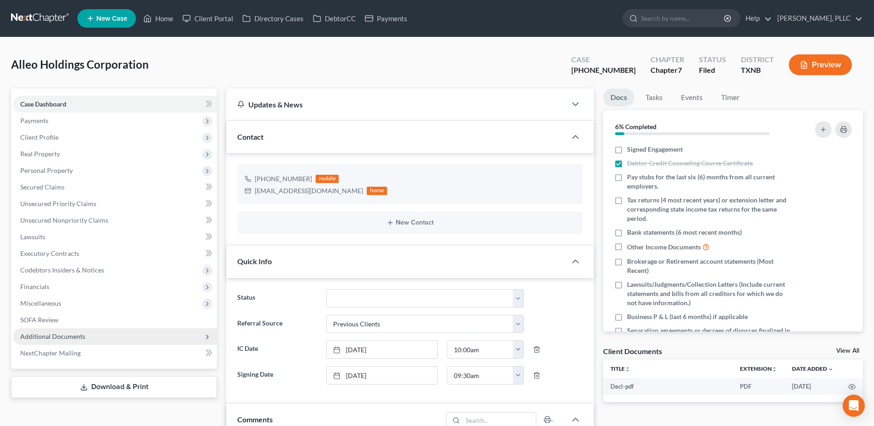
click at [70, 335] on span "Additional Documents" at bounding box center [52, 336] width 65 height 8
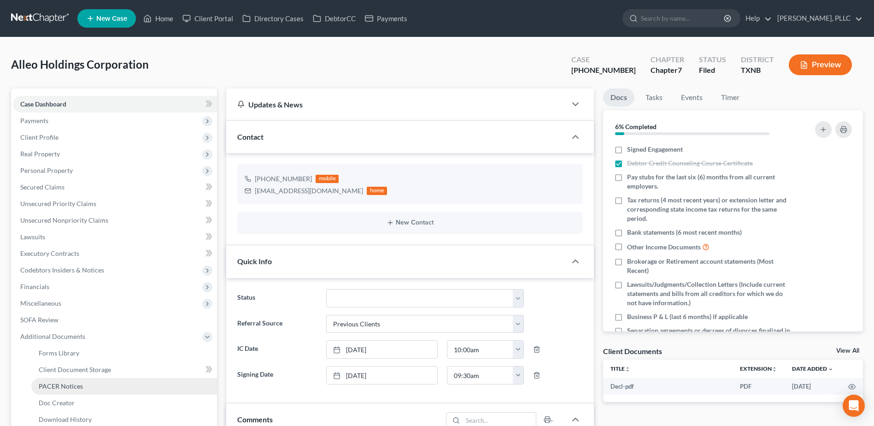
click at [81, 386] on span "PACER Notices" at bounding box center [61, 386] width 44 height 8
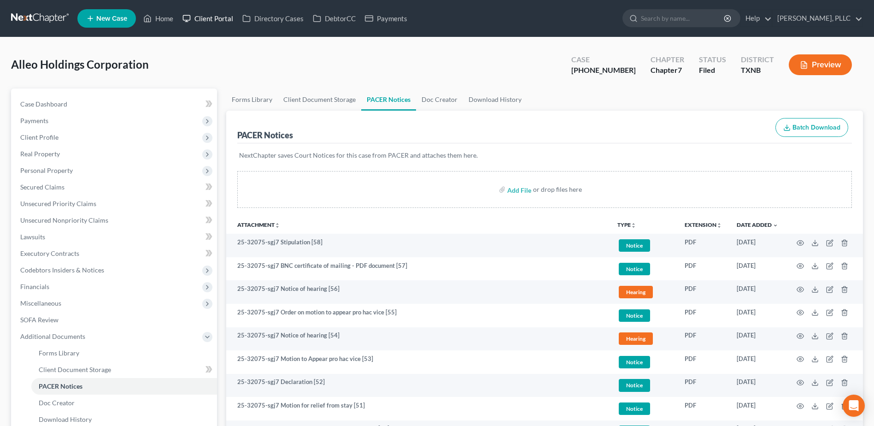
click at [217, 19] on link "Client Portal" at bounding box center [208, 18] width 60 height 17
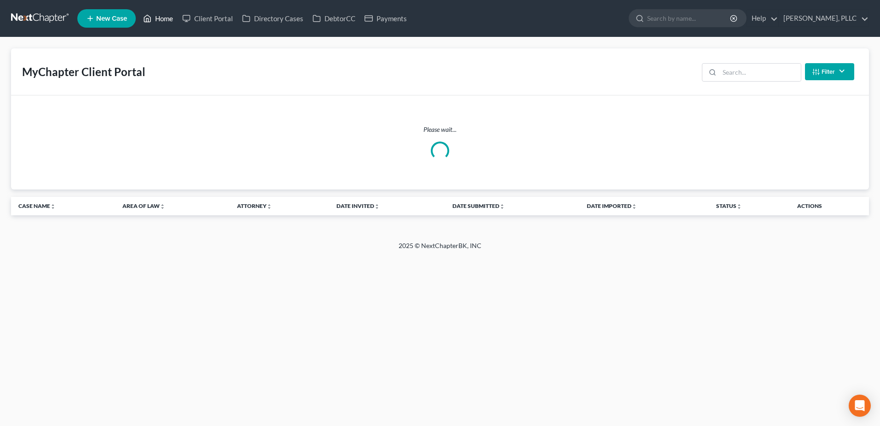
click at [160, 19] on link "Home" at bounding box center [158, 18] width 39 height 17
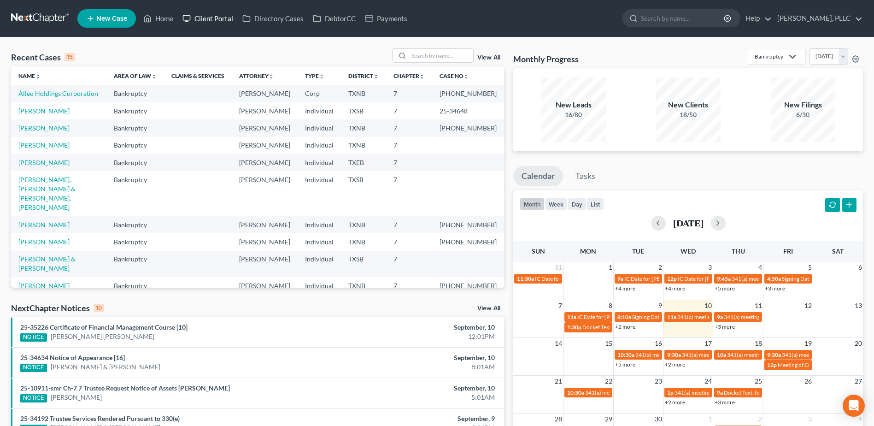
click at [212, 20] on link "Client Portal" at bounding box center [208, 18] width 60 height 17
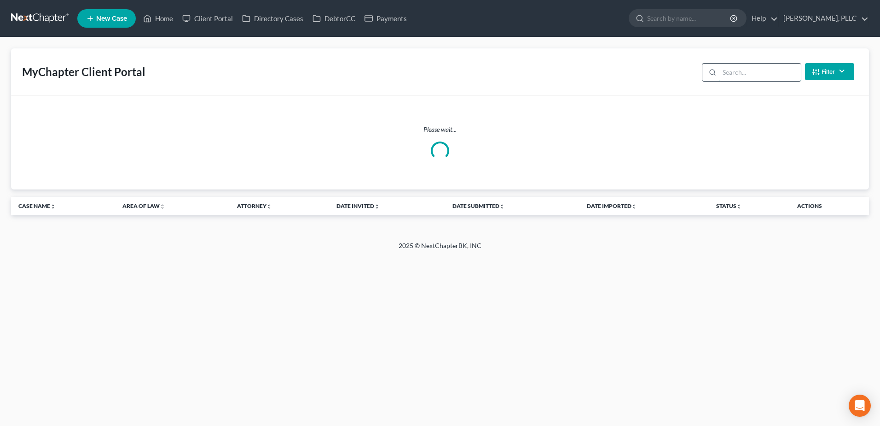
click at [730, 75] on input "search" at bounding box center [761, 72] width 82 height 17
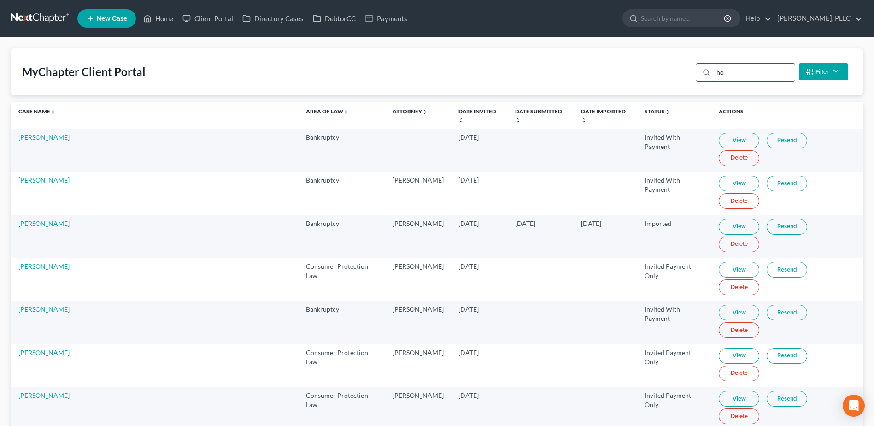
type input "h"
click at [164, 18] on link "Home" at bounding box center [158, 18] width 39 height 17
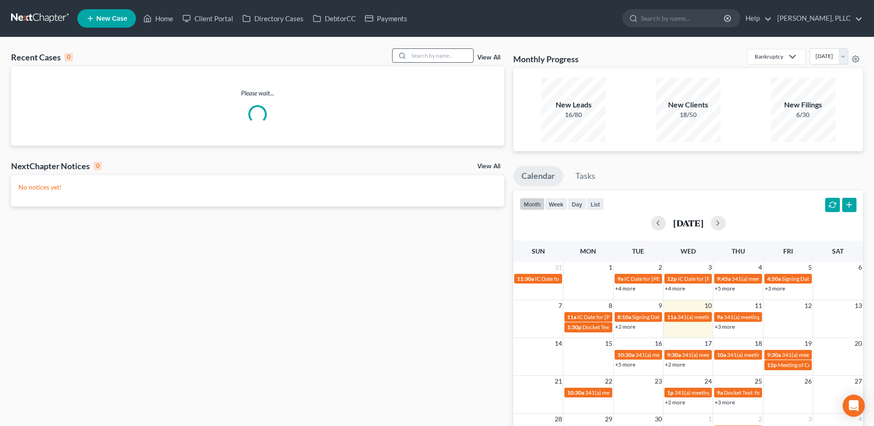
click at [456, 56] on input "search" at bounding box center [440, 55] width 64 height 13
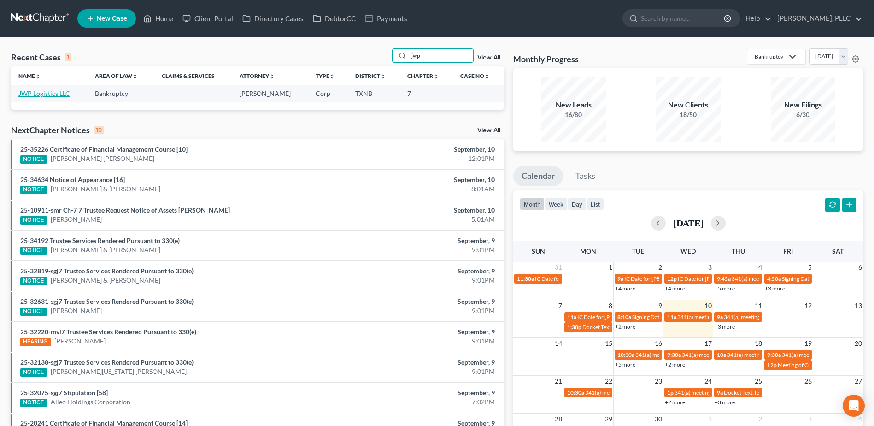
type input "jwp"
click at [61, 91] on link "JWP Logistics LLC" at bounding box center [44, 93] width 52 height 8
select select "3"
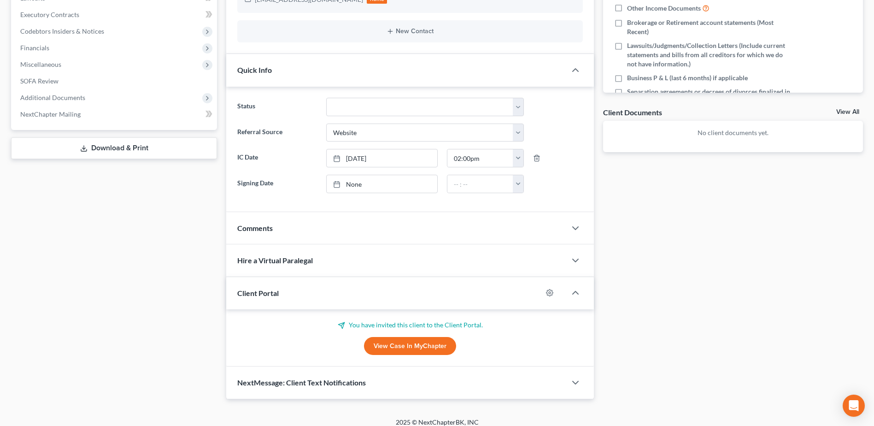
scroll to position [247, 0]
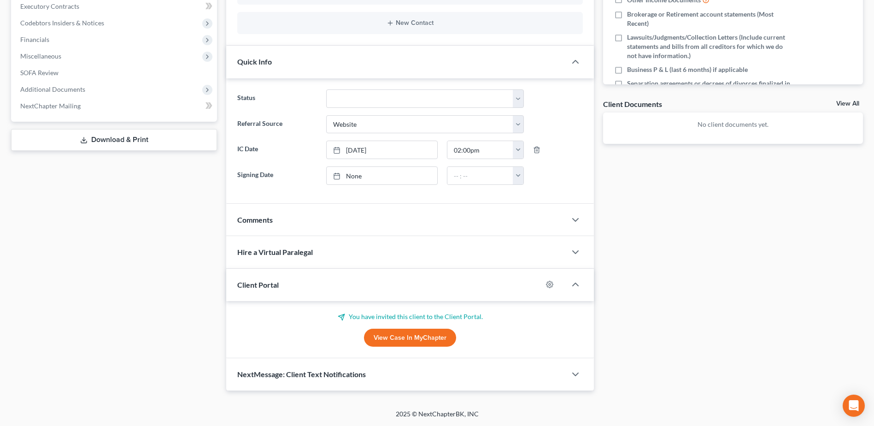
click at [430, 338] on link "View Case in MyChapter" at bounding box center [410, 337] width 92 height 18
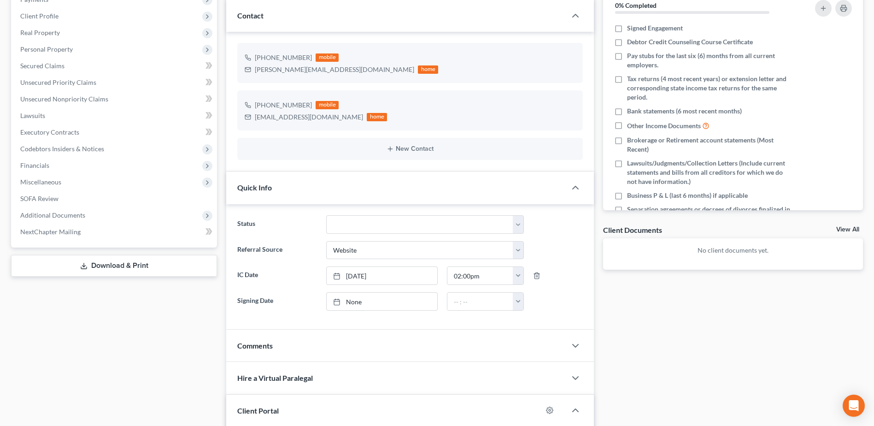
scroll to position [0, 0]
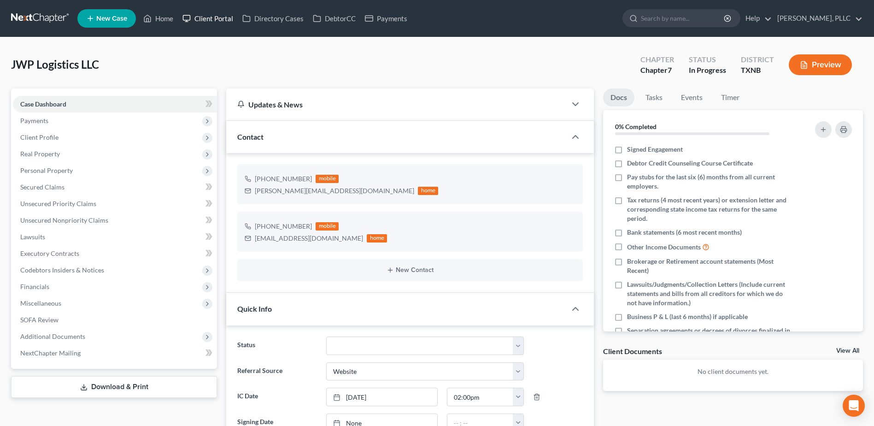
drag, startPoint x: 224, startPoint y: 19, endPoint x: 647, endPoint y: 130, distance: 437.4
click at [224, 19] on link "Client Portal" at bounding box center [208, 18] width 60 height 17
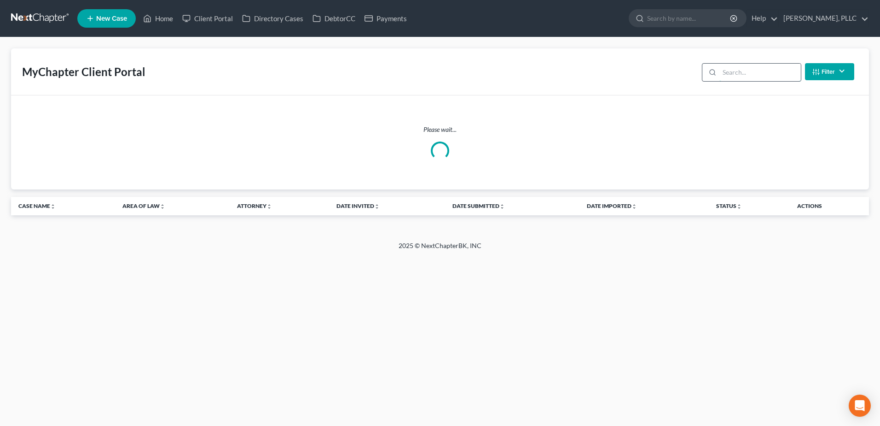
click at [724, 74] on input "search" at bounding box center [761, 72] width 82 height 17
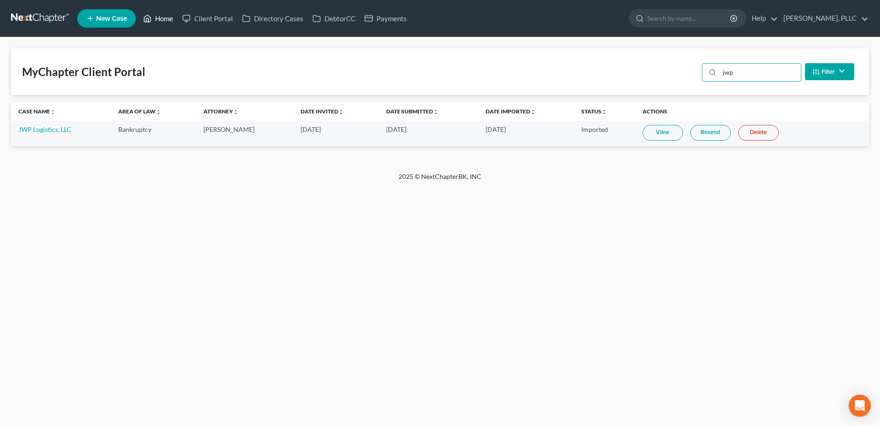
type input "jwp"
click at [162, 17] on link "Home" at bounding box center [158, 18] width 39 height 17
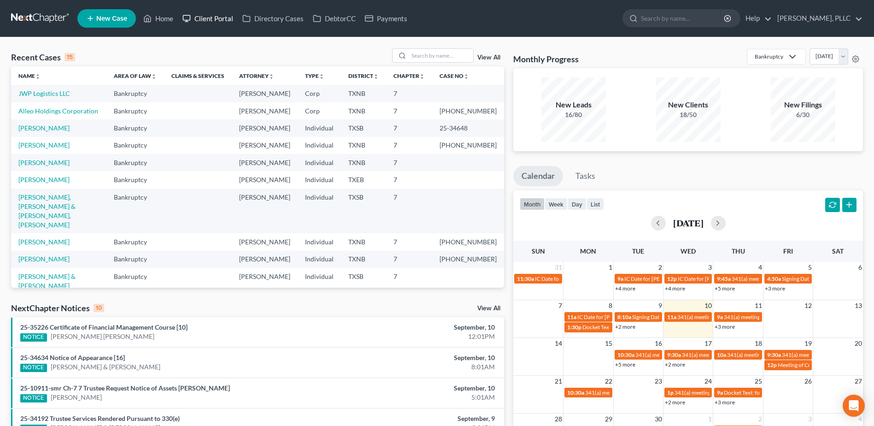
click at [216, 18] on link "Client Portal" at bounding box center [208, 18] width 60 height 17
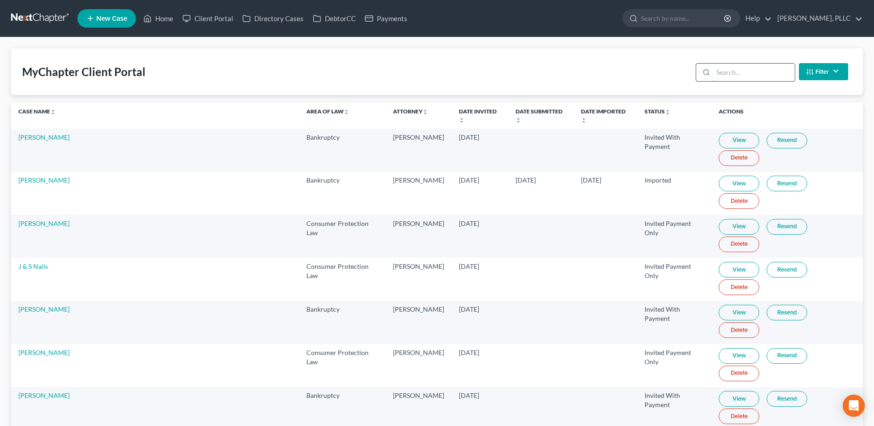
click at [758, 74] on input "search" at bounding box center [754, 72] width 82 height 17
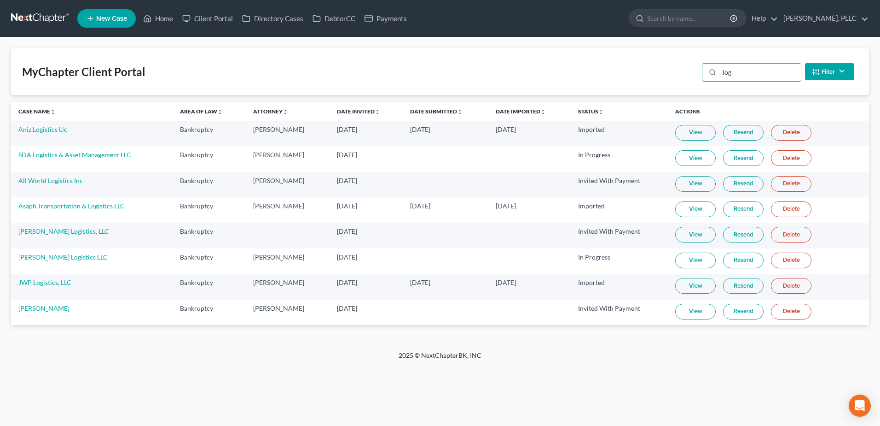
type input "log"
click at [743, 286] on link "Resend" at bounding box center [743, 286] width 41 height 16
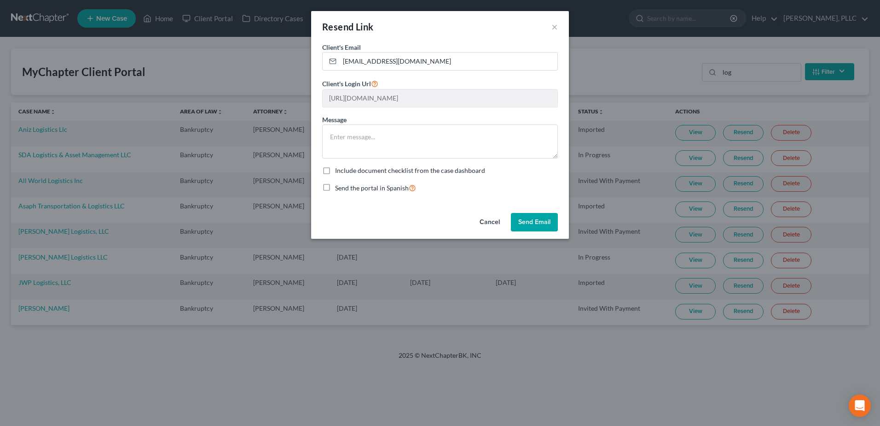
click at [535, 218] on button "Send Email" at bounding box center [534, 222] width 47 height 18
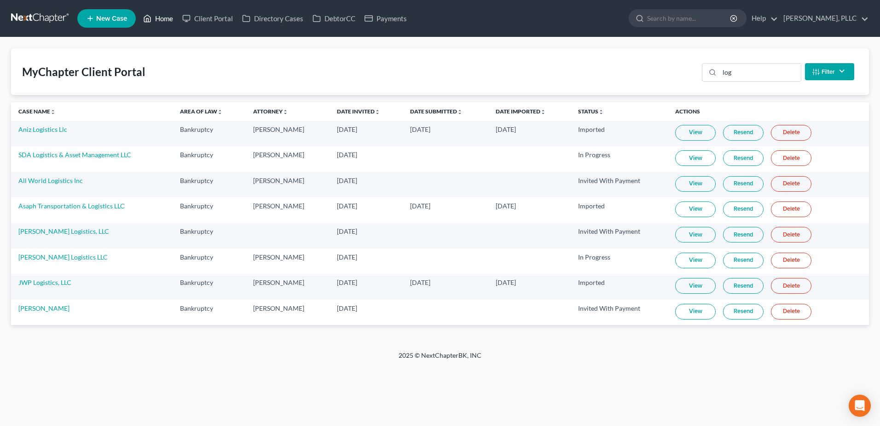
click at [163, 21] on link "Home" at bounding box center [158, 18] width 39 height 17
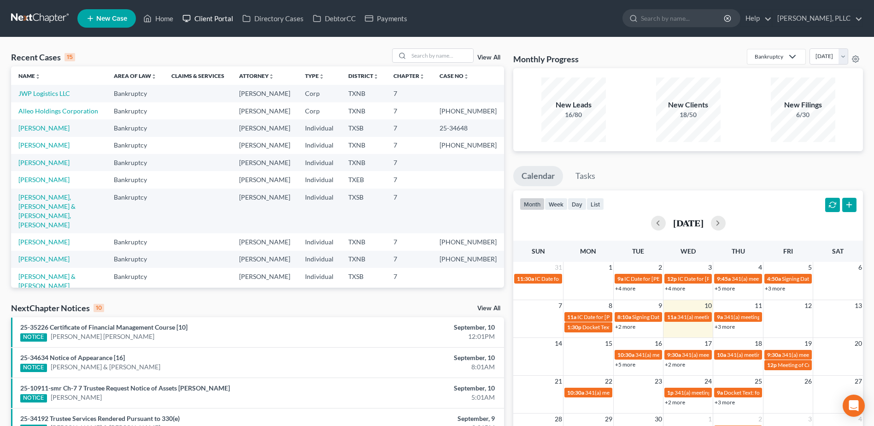
click at [201, 18] on link "Client Portal" at bounding box center [208, 18] width 60 height 17
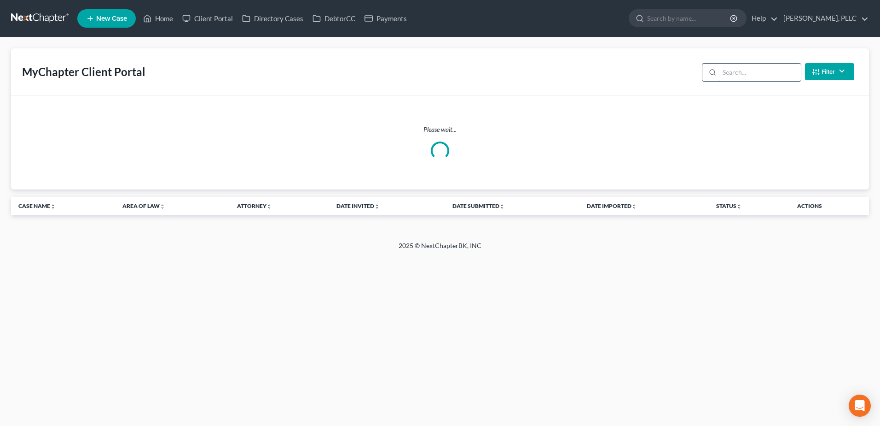
click at [759, 73] on input "search" at bounding box center [761, 72] width 82 height 17
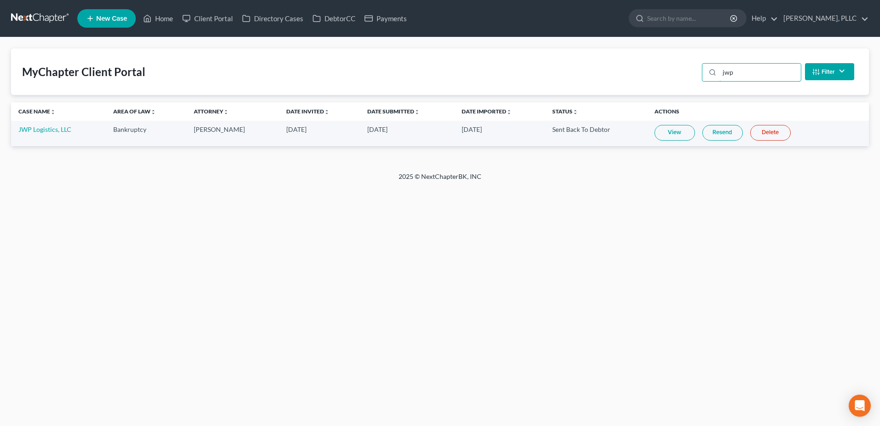
type input "jwp"
drag, startPoint x: 674, startPoint y: 134, endPoint x: 683, endPoint y: 137, distance: 9.6
click at [674, 134] on link "View" at bounding box center [675, 133] width 41 height 16
click at [46, 129] on link "JWP Logistics, LLC" at bounding box center [44, 129] width 53 height 8
select select "3"
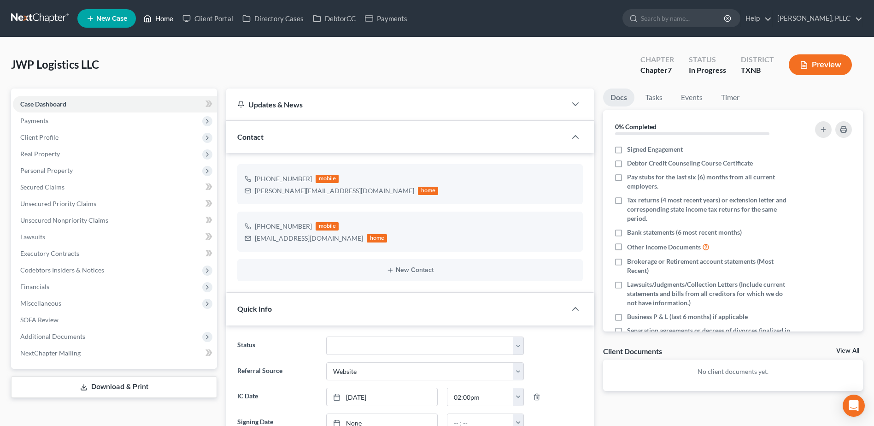
click at [169, 17] on link "Home" at bounding box center [158, 18] width 39 height 17
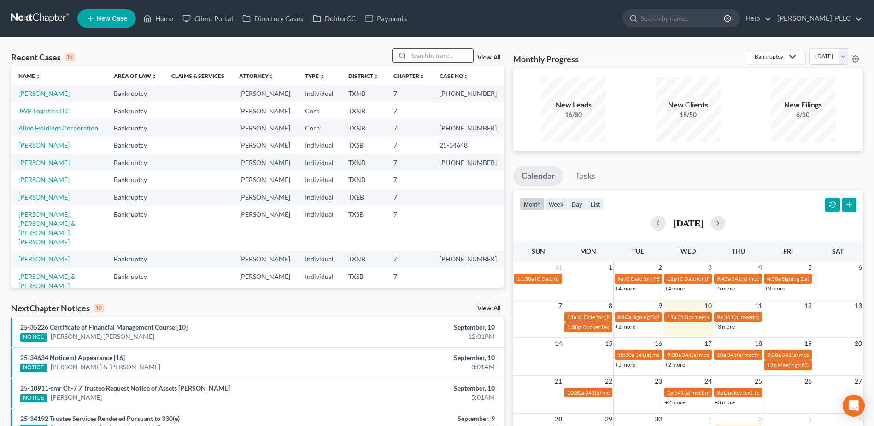
click at [446, 58] on input "search" at bounding box center [440, 55] width 64 height 13
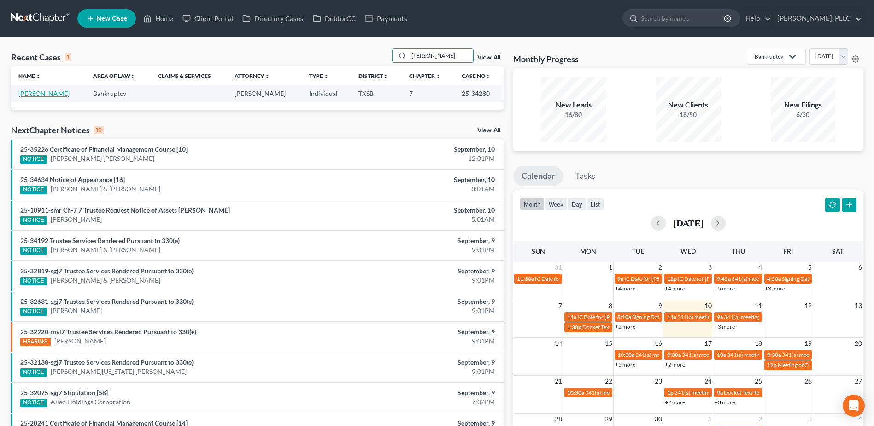
type input "mayfield"
click at [44, 94] on link "[PERSON_NAME]" at bounding box center [43, 93] width 51 height 8
select select "4"
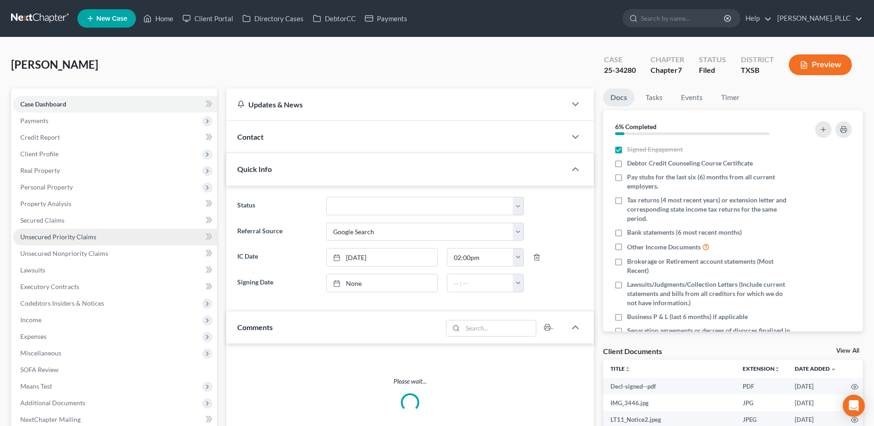
click at [56, 233] on span "Unsecured Priority Claims" at bounding box center [58, 237] width 76 height 8
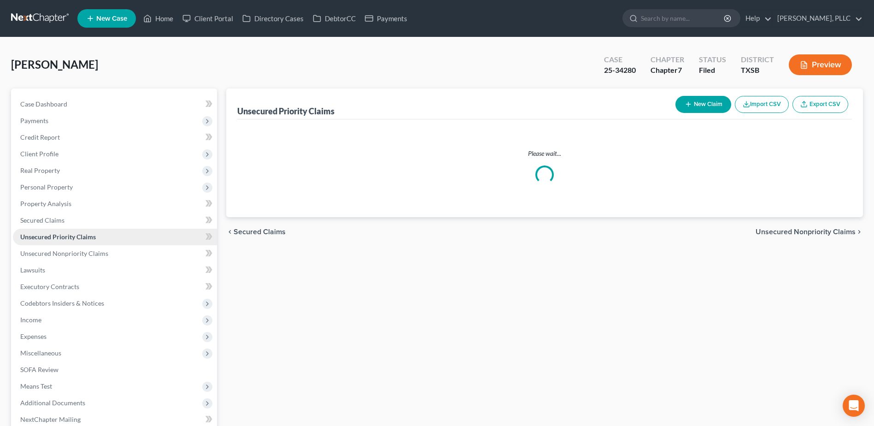
click at [56, 236] on span "Unsecured Priority Claims" at bounding box center [58, 237] width 76 height 8
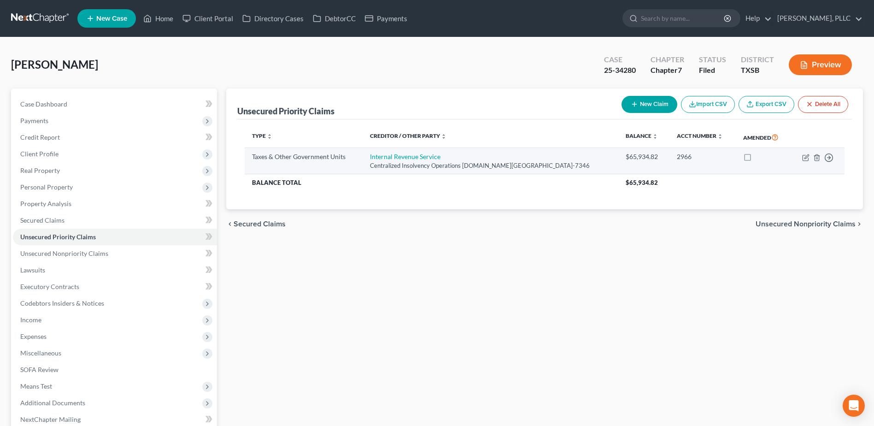
click at [801, 157] on td "Move to D Move to F Move to G Move to Notice Only" at bounding box center [817, 161] width 54 height 26
click at [804, 157] on icon "button" at bounding box center [805, 157] width 7 height 7
select select "0"
select select "39"
select select "0"
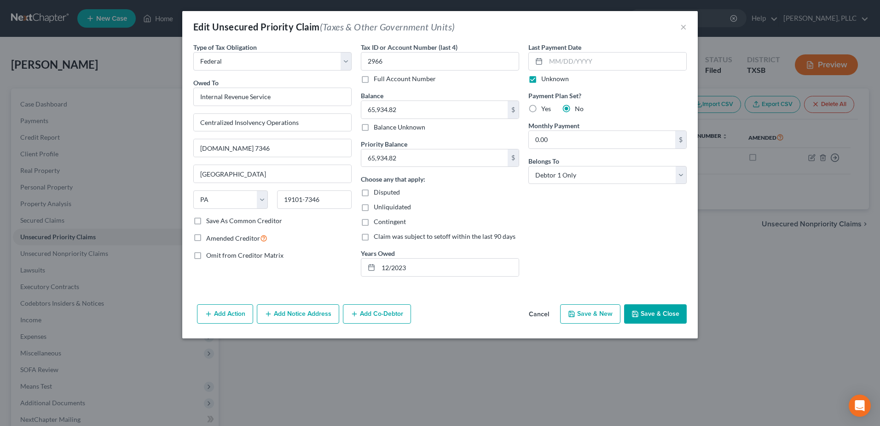
click at [543, 312] on button "Cancel" at bounding box center [539, 314] width 35 height 18
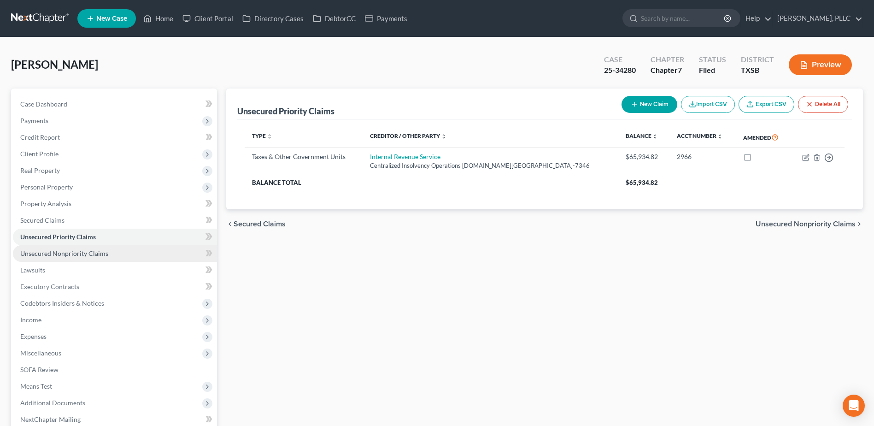
click at [69, 256] on span "Unsecured Nonpriority Claims" at bounding box center [64, 253] width 88 height 8
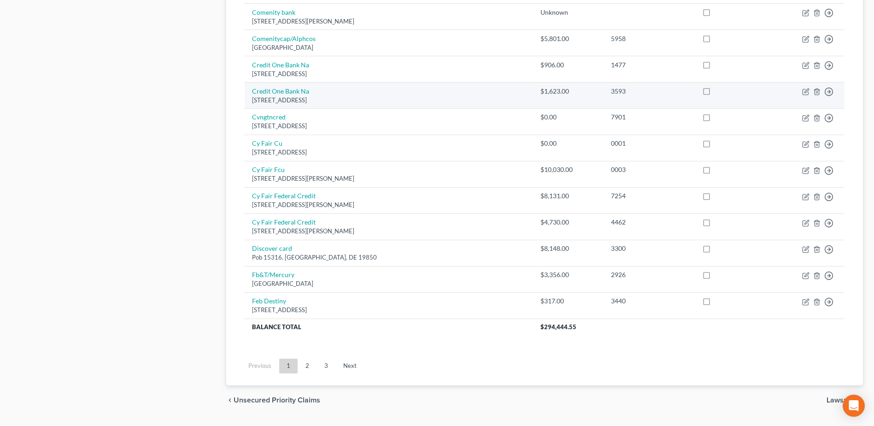
scroll to position [641, 0]
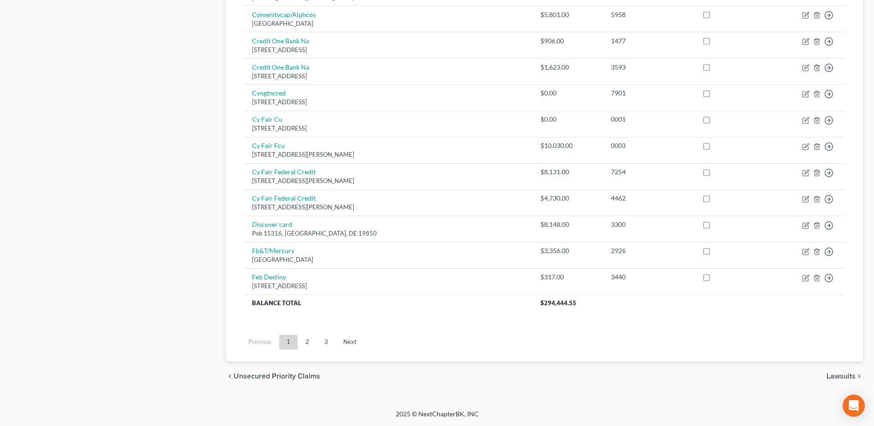
click at [308, 343] on link "2" at bounding box center [307, 341] width 18 height 15
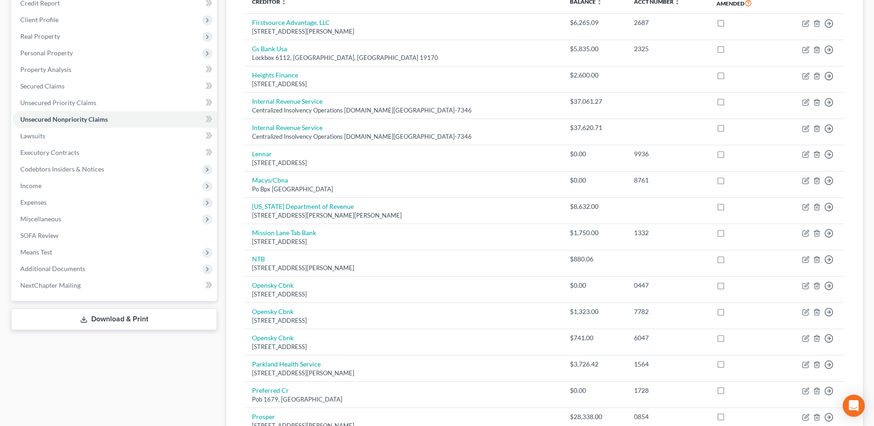
scroll to position [42, 0]
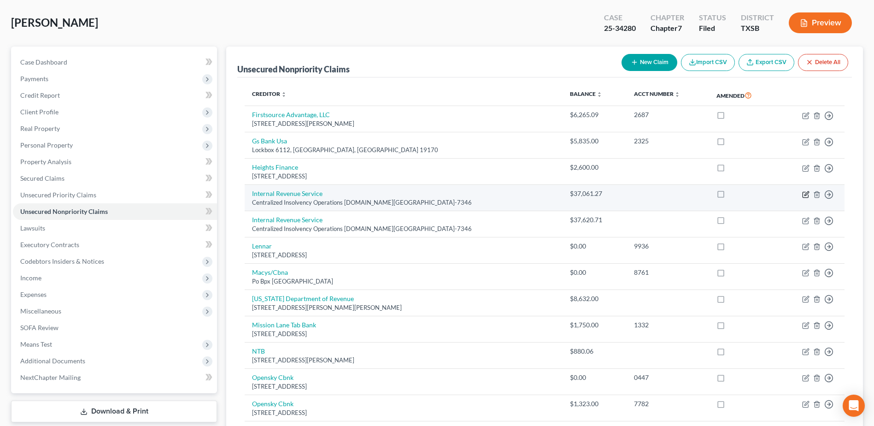
click at [805, 196] on icon "button" at bounding box center [805, 194] width 7 height 7
select select "39"
select select "0"
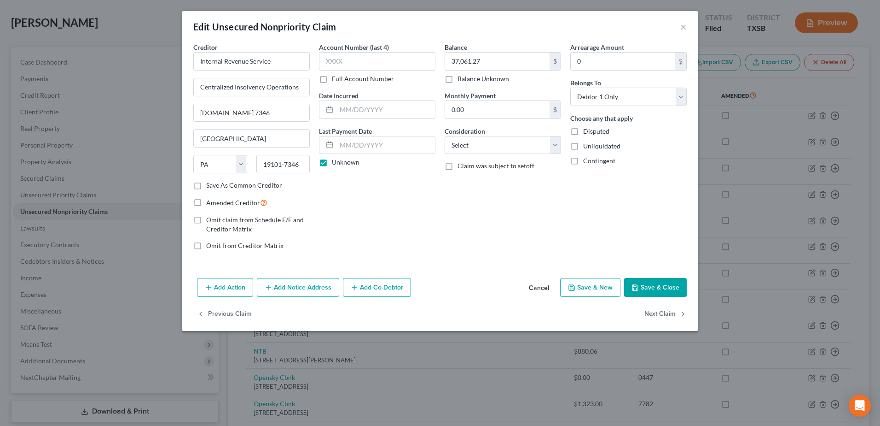
click at [546, 288] on button "Cancel" at bounding box center [539, 288] width 35 height 18
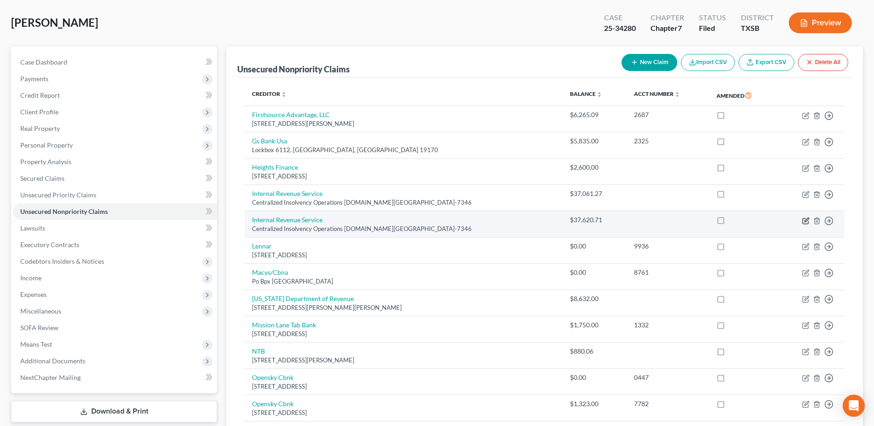
click at [804, 222] on icon "button" at bounding box center [805, 220] width 7 height 7
select select "39"
select select "0"
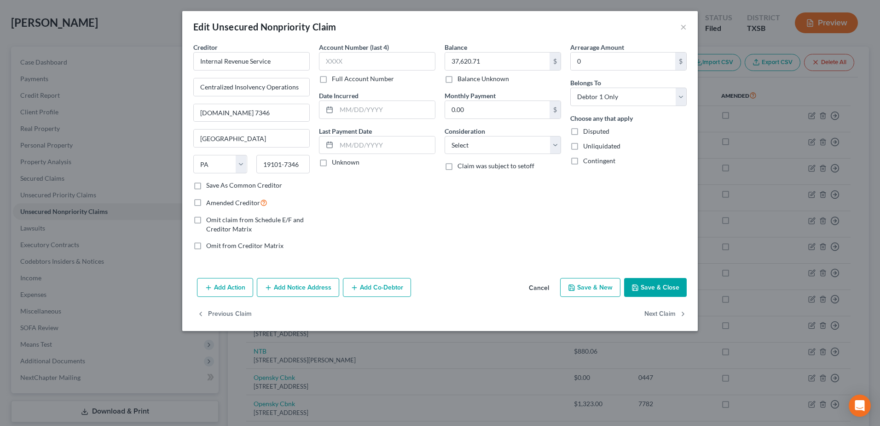
click at [541, 288] on button "Cancel" at bounding box center [539, 288] width 35 height 18
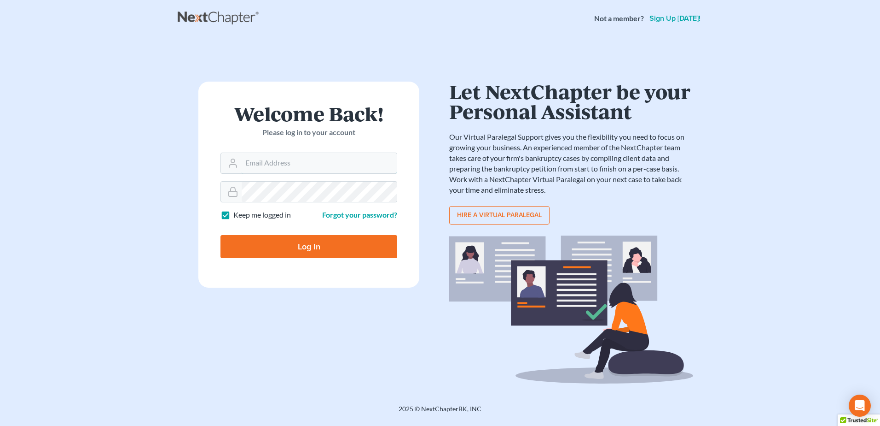
type input "[EMAIL_ADDRESS][DOMAIN_NAME]"
drag, startPoint x: 284, startPoint y: 247, endPoint x: 196, endPoint y: 243, distance: 88.1
click at [284, 247] on input "Log In" at bounding box center [309, 246] width 177 height 23
type input "Thinking..."
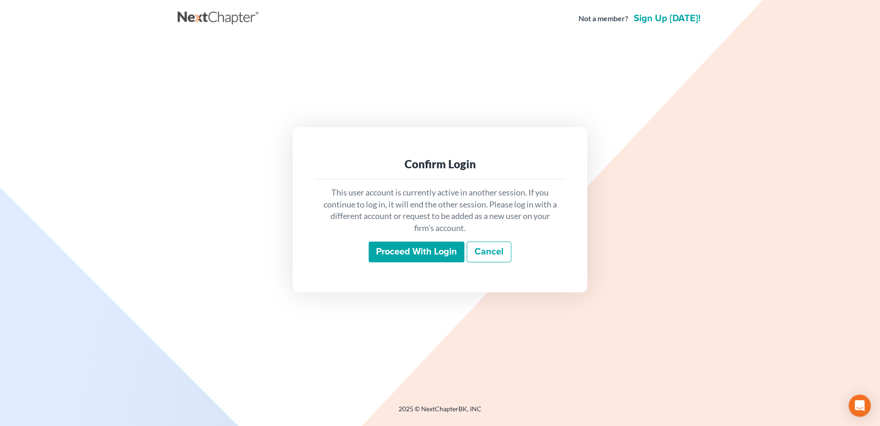
click at [445, 257] on input "Proceed with login" at bounding box center [417, 251] width 96 height 21
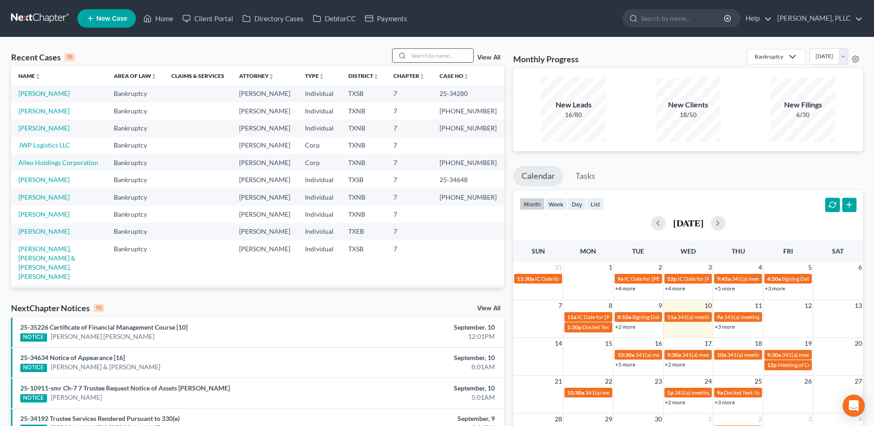
click at [431, 53] on input "search" at bounding box center [440, 55] width 64 height 13
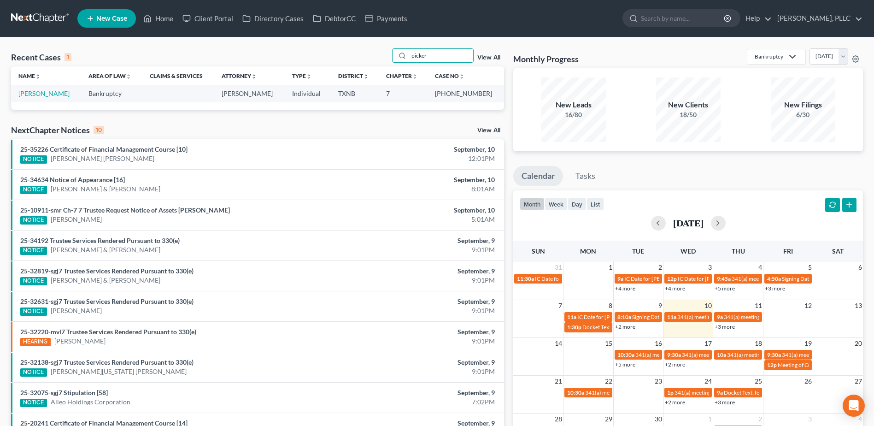
type input "picker"
click at [31, 98] on td "[PERSON_NAME]" at bounding box center [46, 93] width 70 height 17
click at [30, 96] on link "[PERSON_NAME]" at bounding box center [43, 93] width 51 height 8
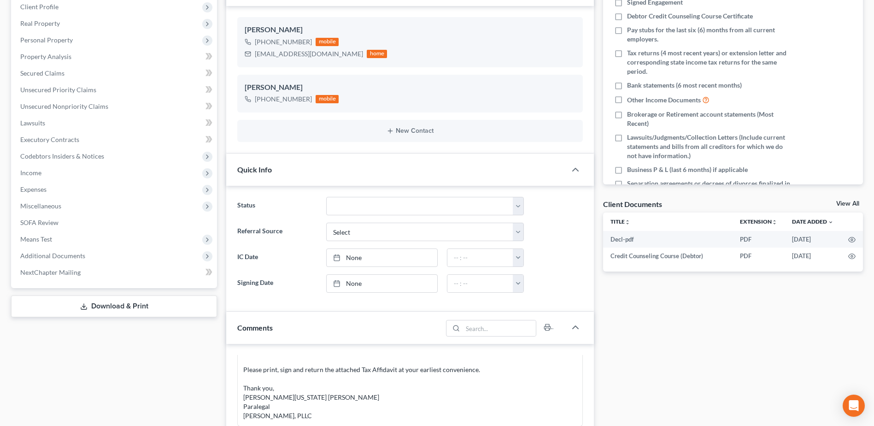
scroll to position [138, 0]
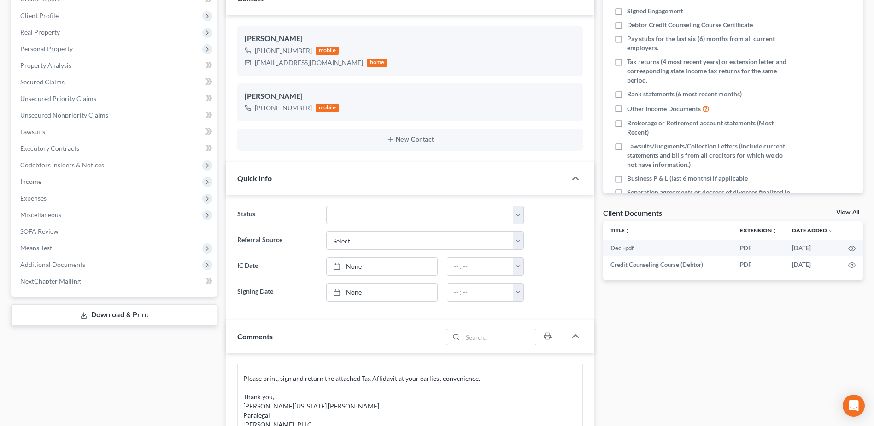
click at [736, 339] on div "Docs Tasks Events Timer 0% Completed Nothing here yet! Signed Engagement Debtor…" at bounding box center [732, 383] width 269 height 866
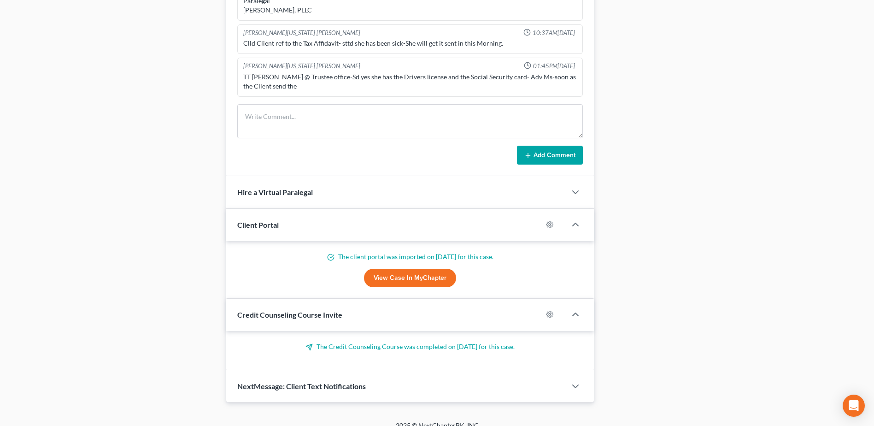
scroll to position [553, 0]
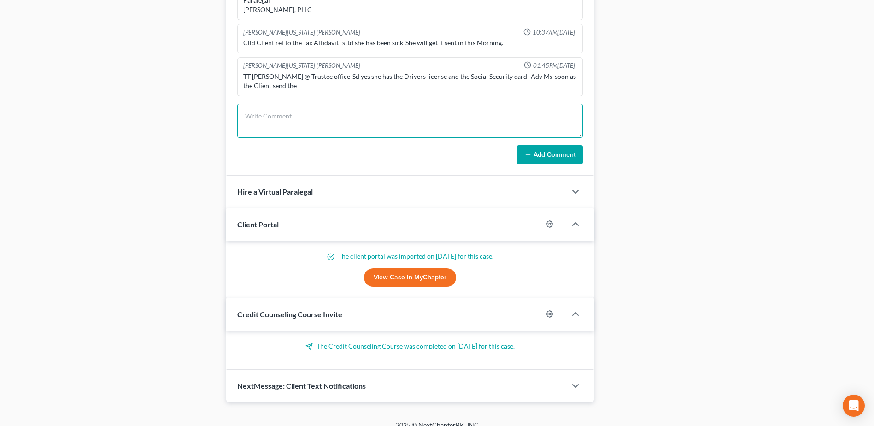
click at [284, 113] on textarea at bounding box center [409, 121] width 345 height 34
type textarea "called client for signed tax affidavit - follow up from note on 9/9 - left msg …"
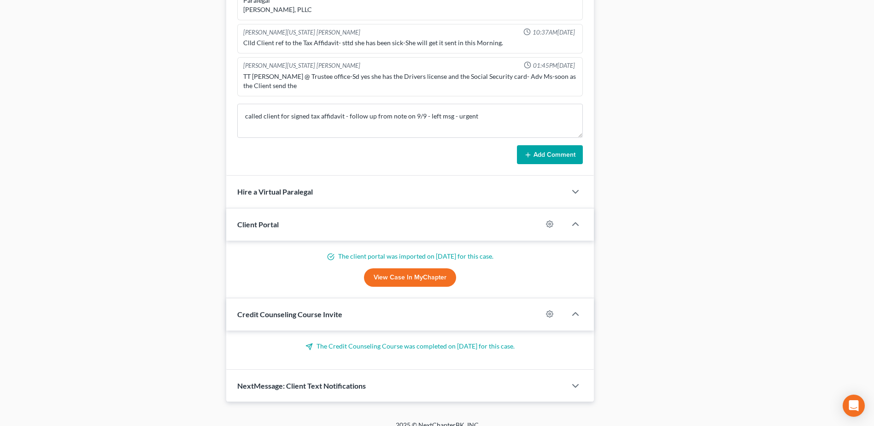
click at [529, 154] on icon at bounding box center [527, 154] width 7 height 7
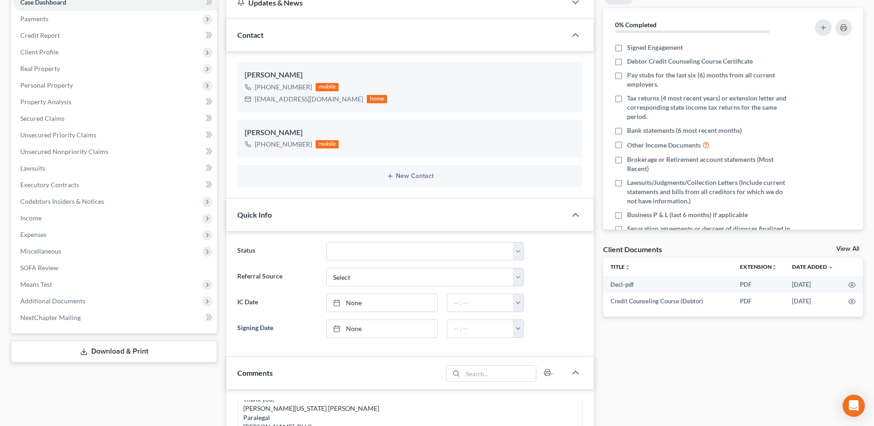
scroll to position [0, 0]
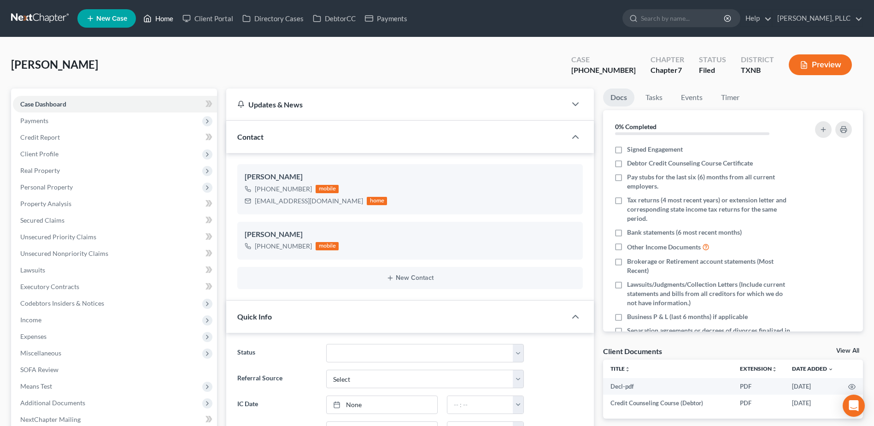
click at [163, 15] on link "Home" at bounding box center [158, 18] width 39 height 17
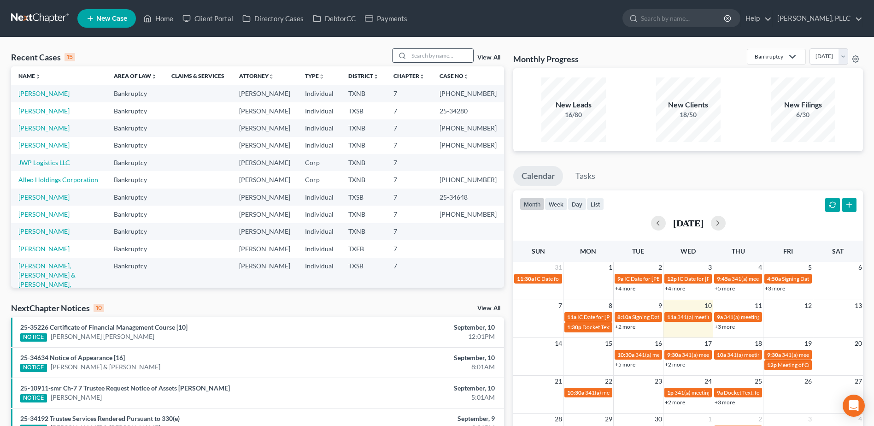
click at [426, 54] on input "search" at bounding box center [440, 55] width 64 height 13
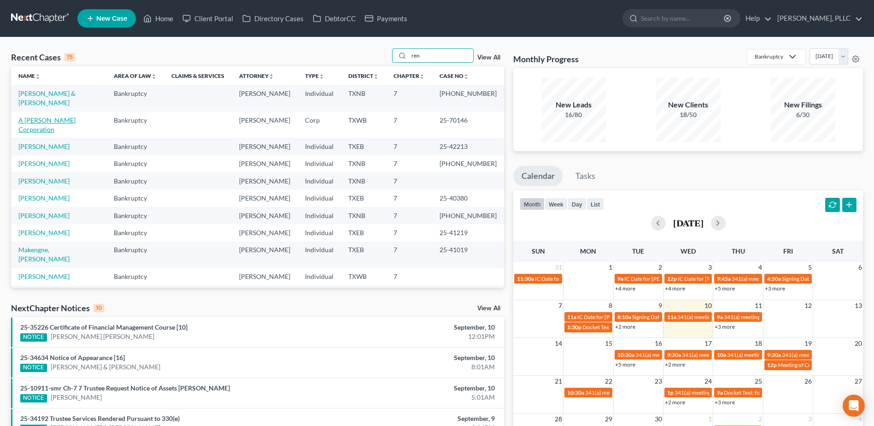
type input "ren"
click at [55, 118] on link "A [PERSON_NAME] Corporation" at bounding box center [46, 124] width 57 height 17
select select "4"
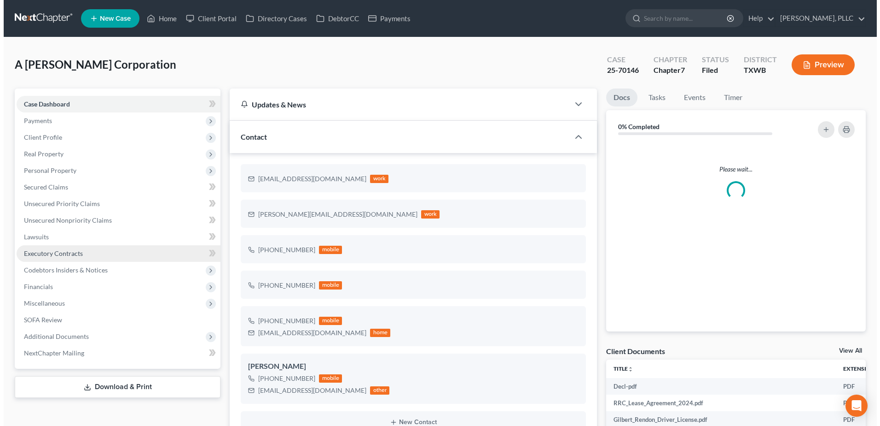
scroll to position [275, 0]
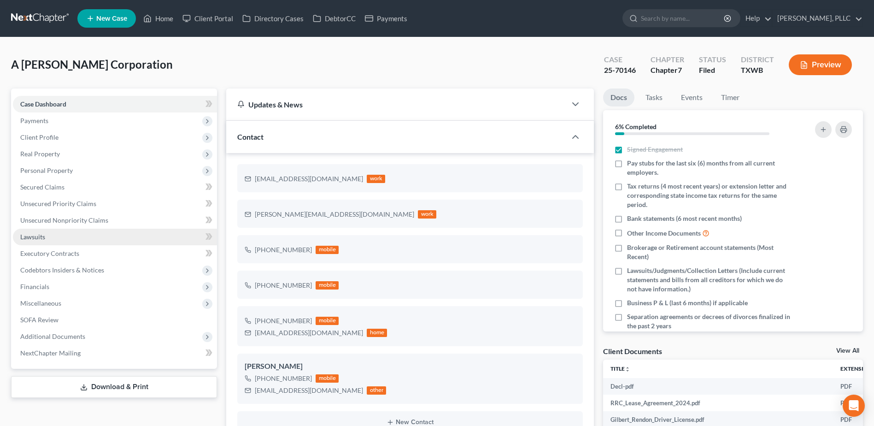
click at [44, 233] on span "Lawsuits" at bounding box center [32, 237] width 25 height 8
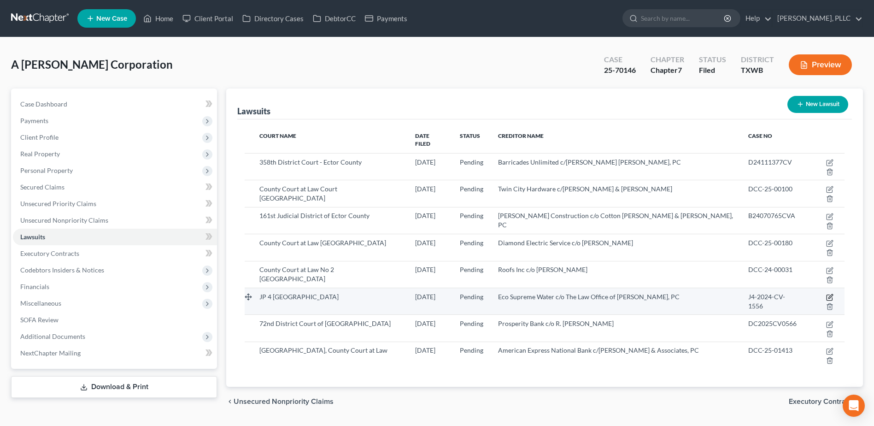
click at [826, 293] on icon "button" at bounding box center [829, 296] width 7 height 7
select select "45"
select select "0"
select select "3"
select select "45"
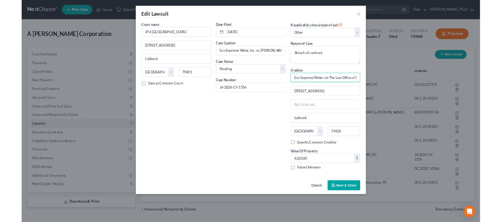
scroll to position [0, 54]
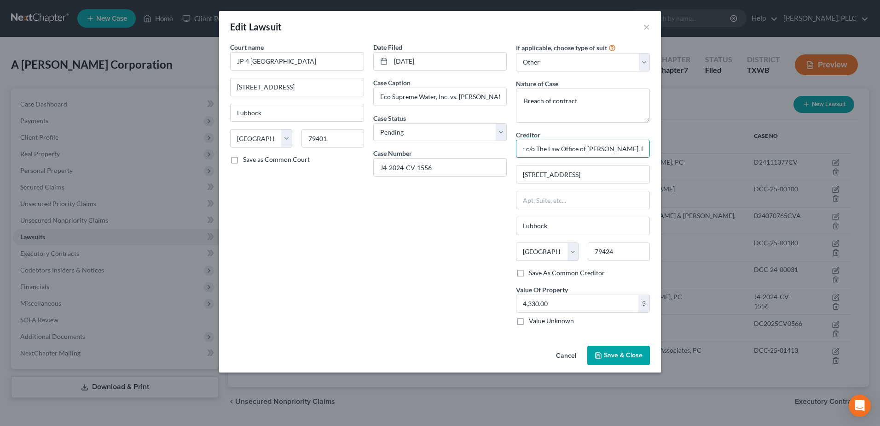
drag, startPoint x: 590, startPoint y: 149, endPoint x: 691, endPoint y: 147, distance: 100.4
click at [691, 147] on div "Edit Lawsuit × Court name * JP 4 Lubbock County 904 Broadway Lubbock State [US_…" at bounding box center [440, 213] width 880 height 426
click at [566, 355] on button "Cancel" at bounding box center [566, 355] width 35 height 18
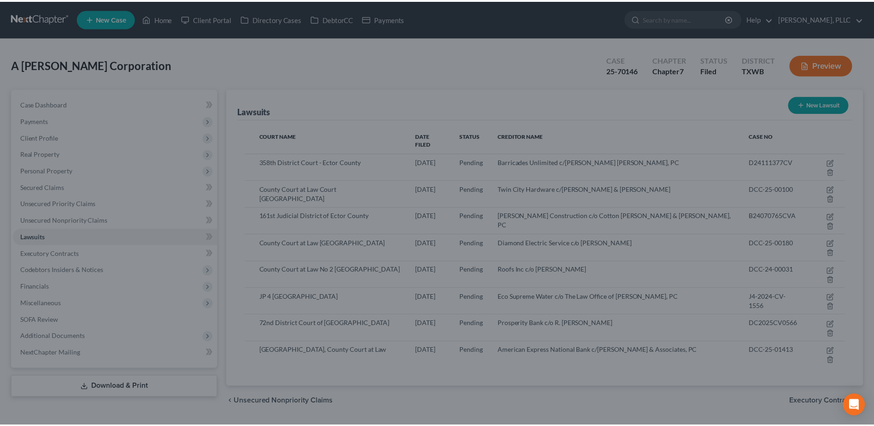
scroll to position [0, 0]
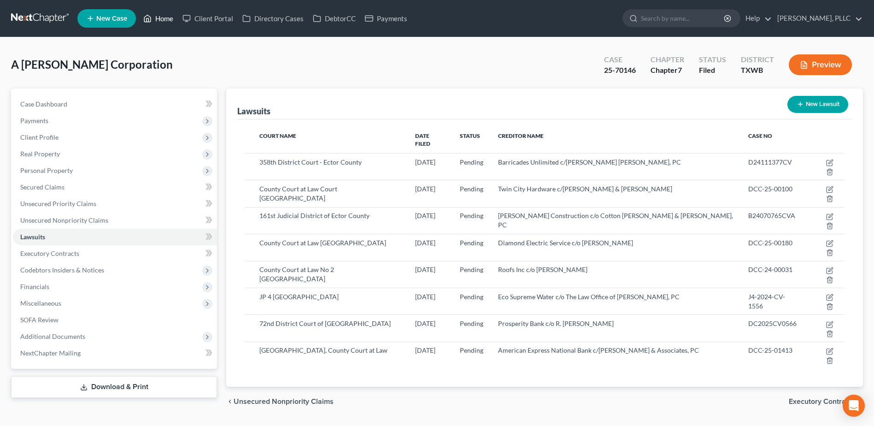
click at [158, 21] on link "Home" at bounding box center [158, 18] width 39 height 17
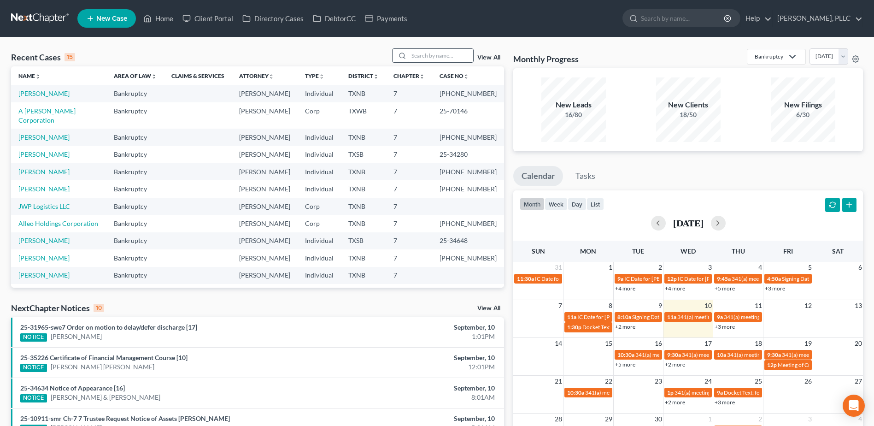
click at [422, 58] on input "search" at bounding box center [440, 55] width 64 height 13
type input "[PERSON_NAME]"
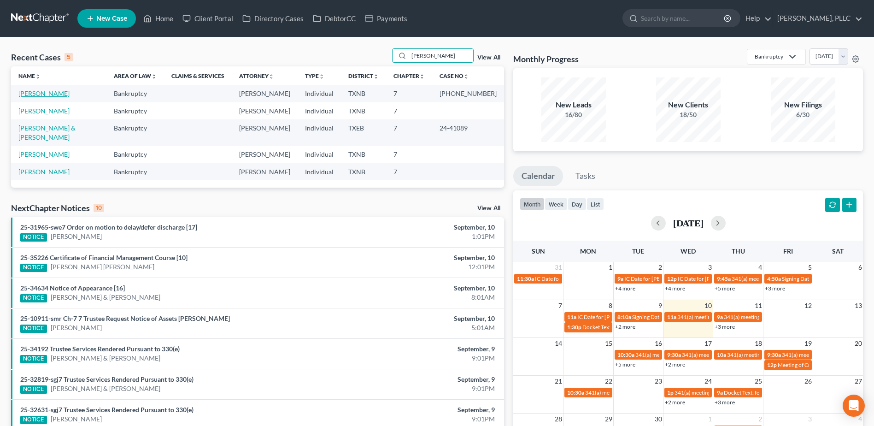
click at [32, 91] on link "[PERSON_NAME]" at bounding box center [43, 93] width 51 height 8
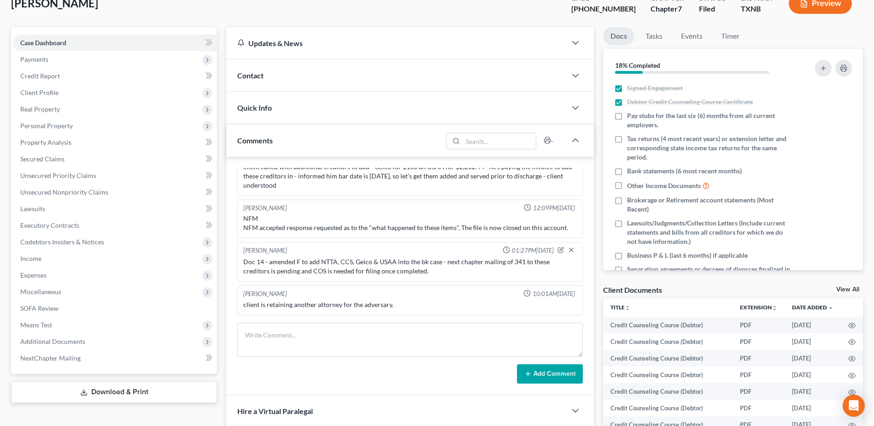
scroll to position [184, 0]
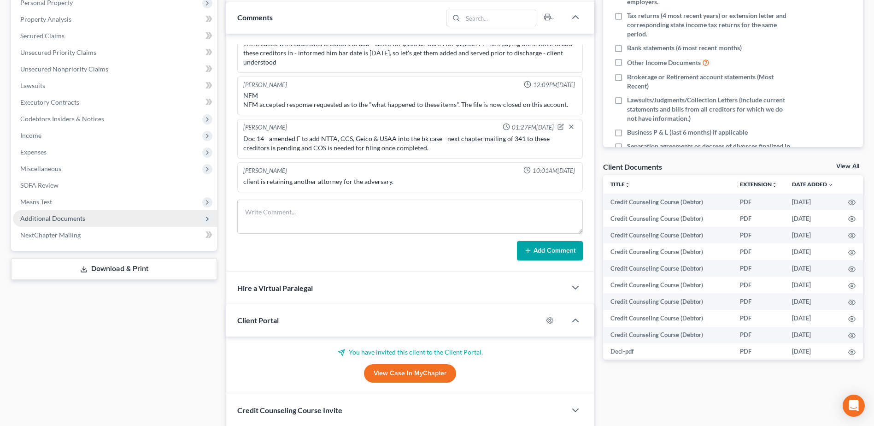
drag, startPoint x: 69, startPoint y: 221, endPoint x: 77, endPoint y: 222, distance: 8.4
click at [69, 221] on span "Additional Documents" at bounding box center [52, 218] width 65 height 8
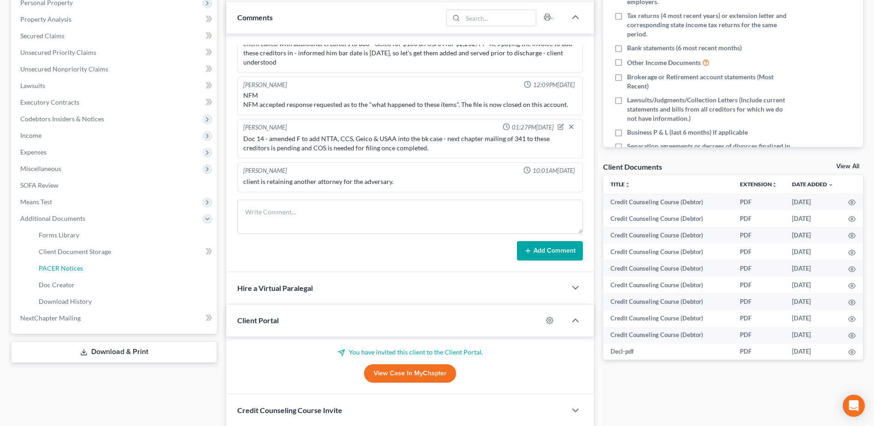
drag, startPoint x: 58, startPoint y: 269, endPoint x: 335, endPoint y: 291, distance: 278.0
click at [58, 269] on span "PACER Notices" at bounding box center [61, 268] width 44 height 8
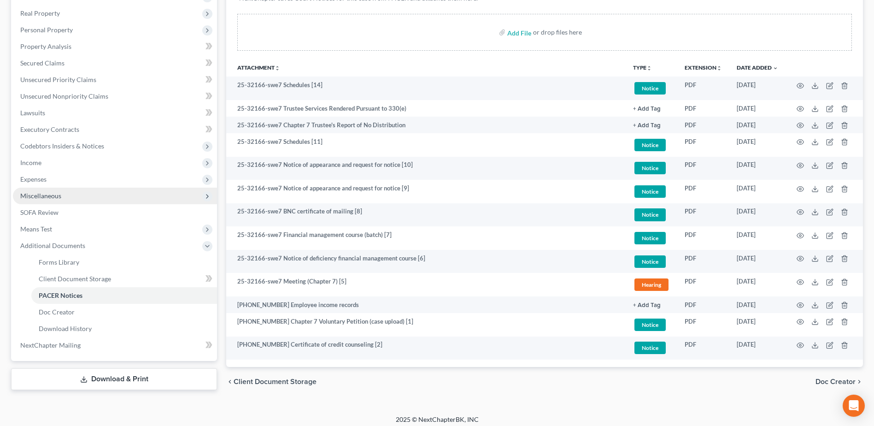
scroll to position [163, 0]
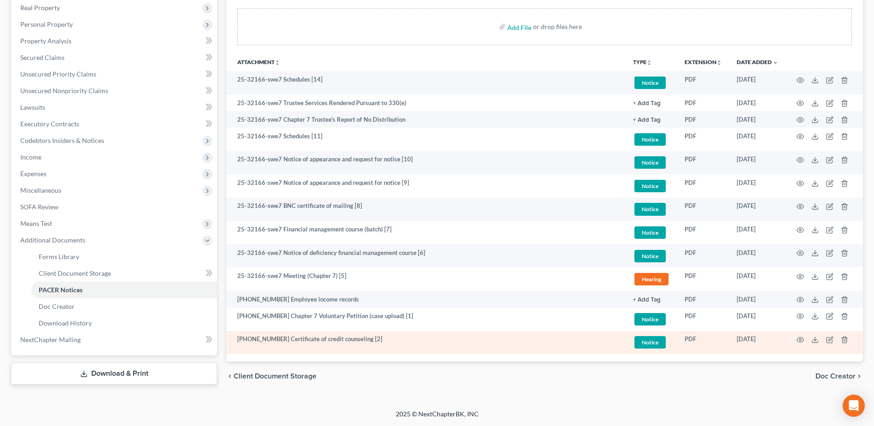
click at [70, 339] on span "NextChapter Mailing" at bounding box center [50, 339] width 60 height 8
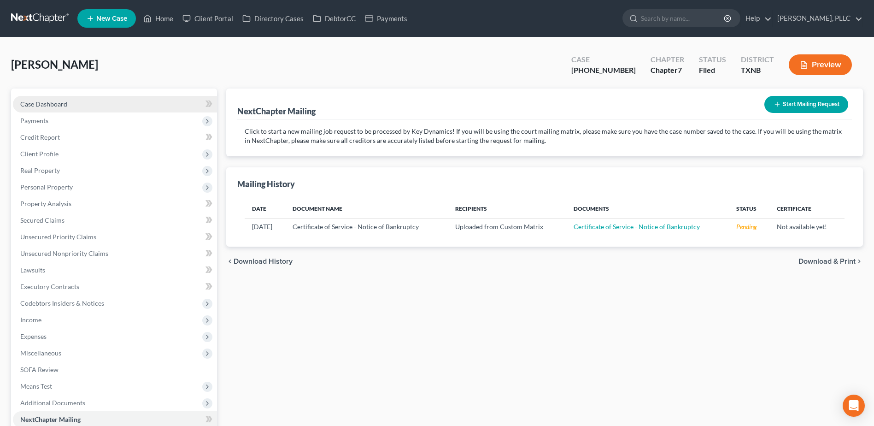
click at [64, 103] on span "Case Dashboard" at bounding box center [43, 104] width 47 height 8
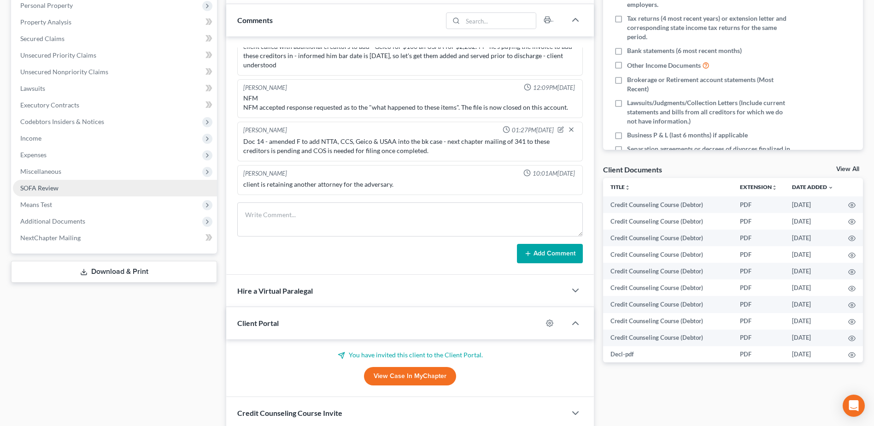
scroll to position [184, 0]
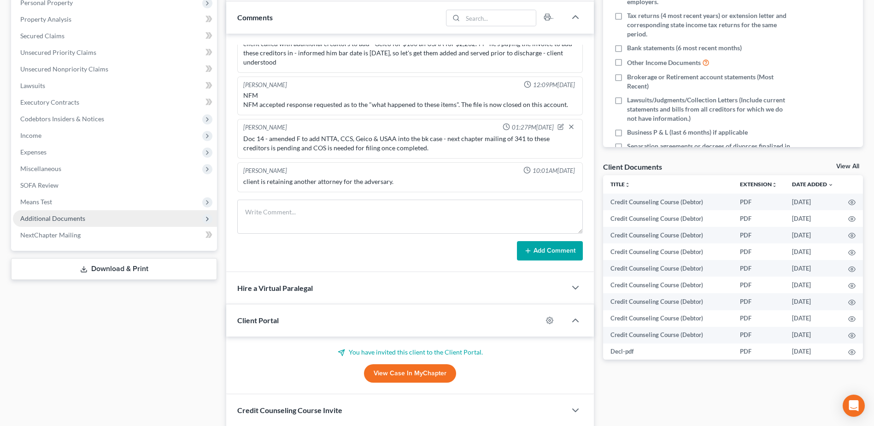
click at [53, 216] on span "Additional Documents" at bounding box center [52, 218] width 65 height 8
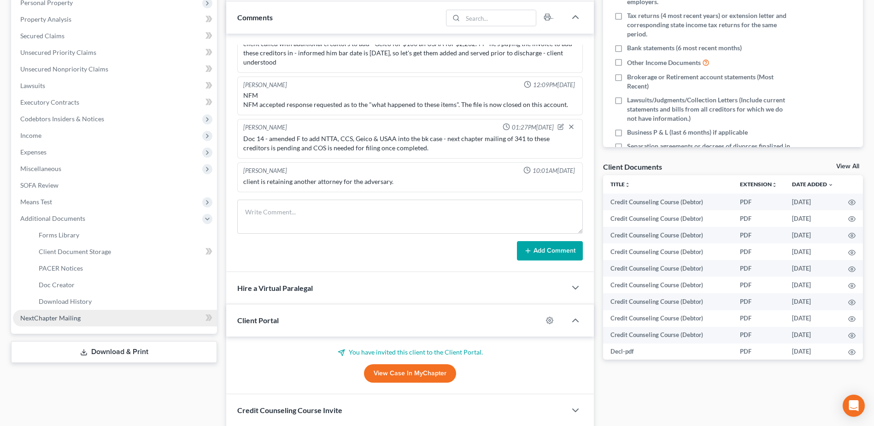
click at [56, 319] on span "NextChapter Mailing" at bounding box center [50, 318] width 60 height 8
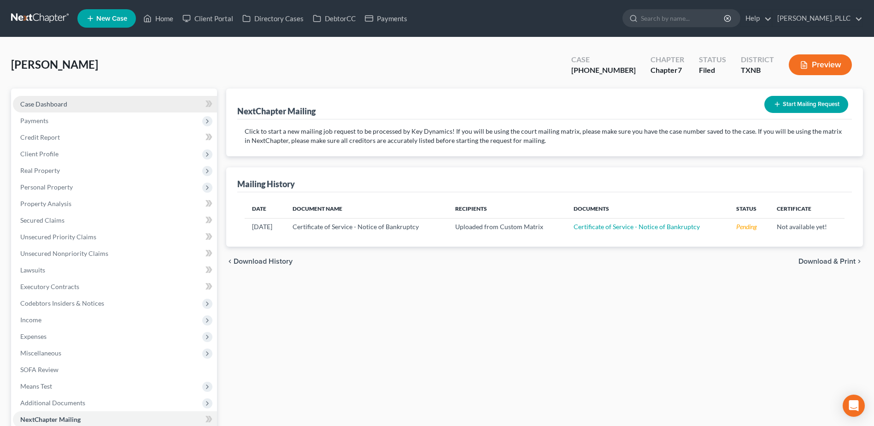
click at [47, 100] on span "Case Dashboard" at bounding box center [43, 104] width 47 height 8
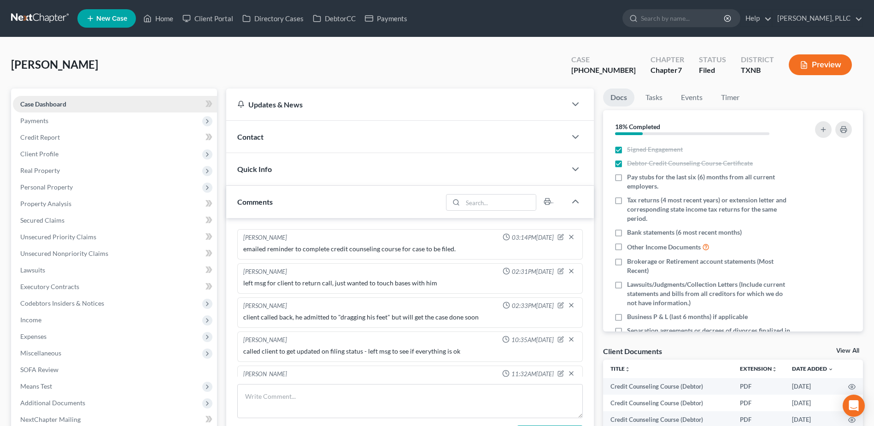
scroll to position [934, 0]
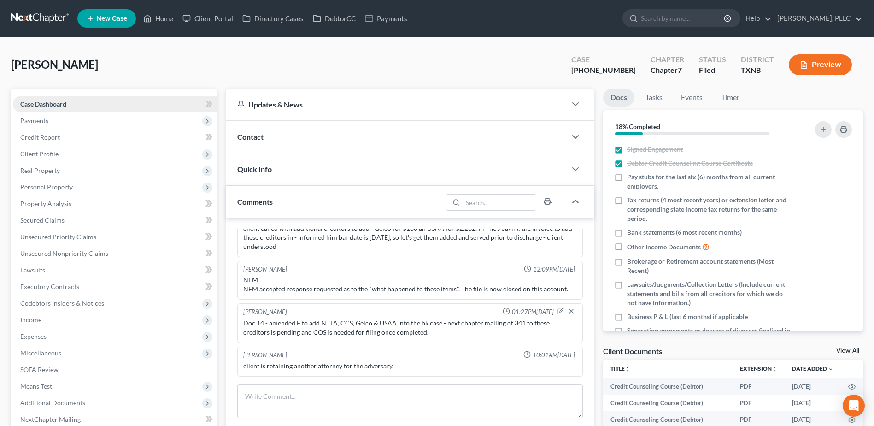
click at [13, 96] on link "Case Dashboard" at bounding box center [115, 104] width 204 height 17
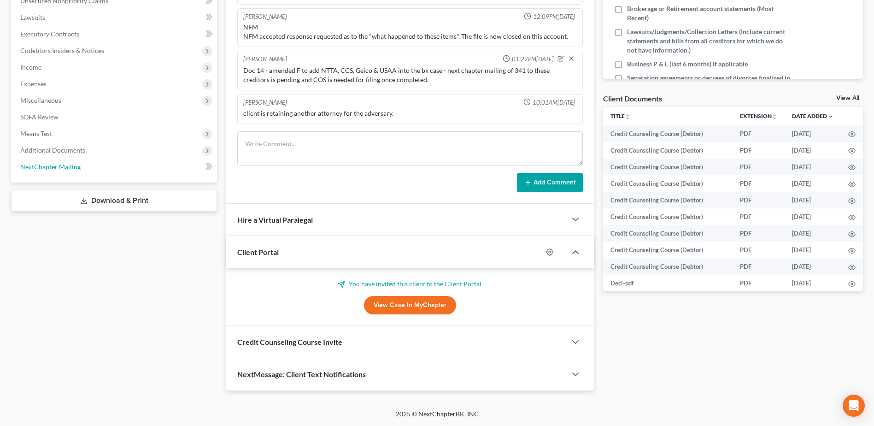
click at [69, 166] on span "NextChapter Mailing" at bounding box center [50, 167] width 60 height 8
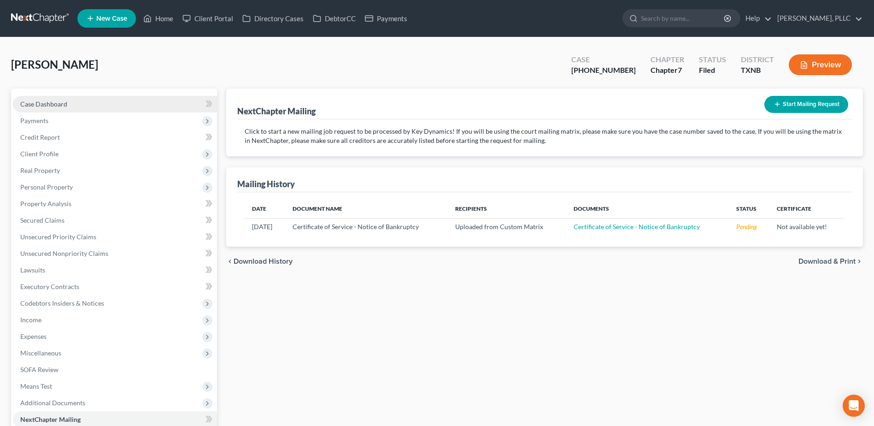
click at [39, 102] on span "Case Dashboard" at bounding box center [43, 104] width 47 height 8
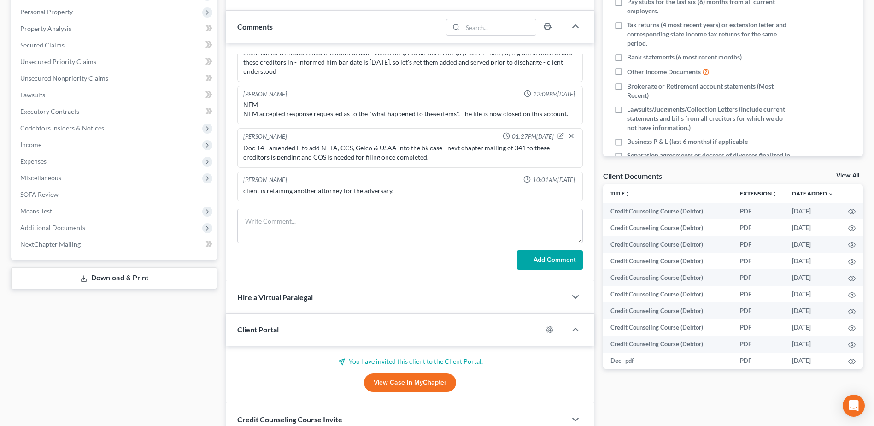
scroll to position [252, 0]
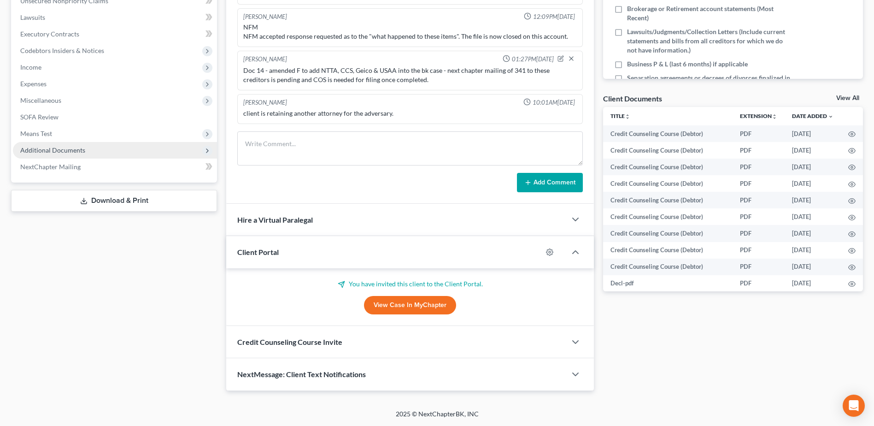
click at [81, 151] on span "Additional Documents" at bounding box center [52, 150] width 65 height 8
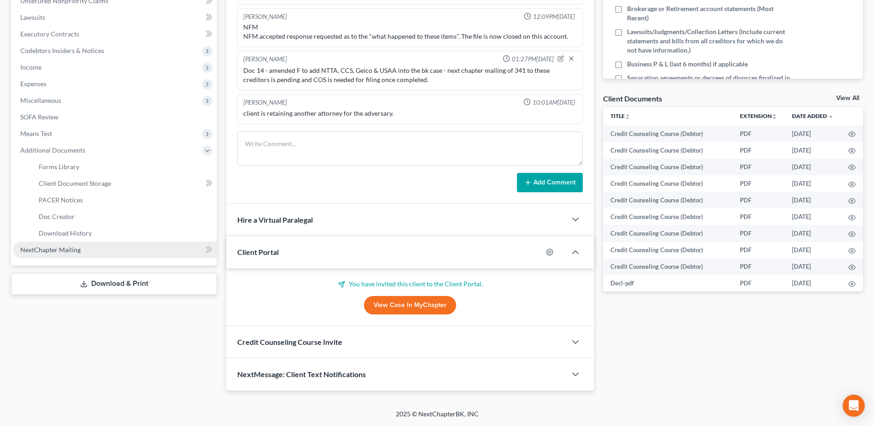
click at [87, 257] on link "NextChapter Mailing" at bounding box center [115, 249] width 204 height 17
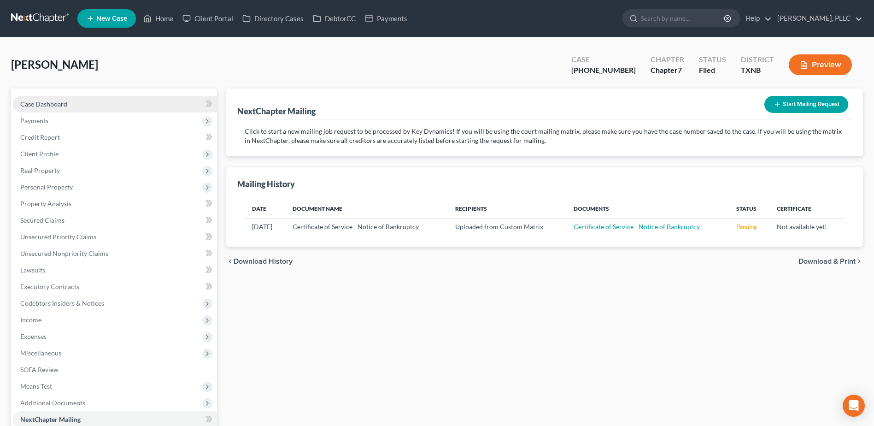
click at [60, 107] on span "Case Dashboard" at bounding box center [43, 104] width 47 height 8
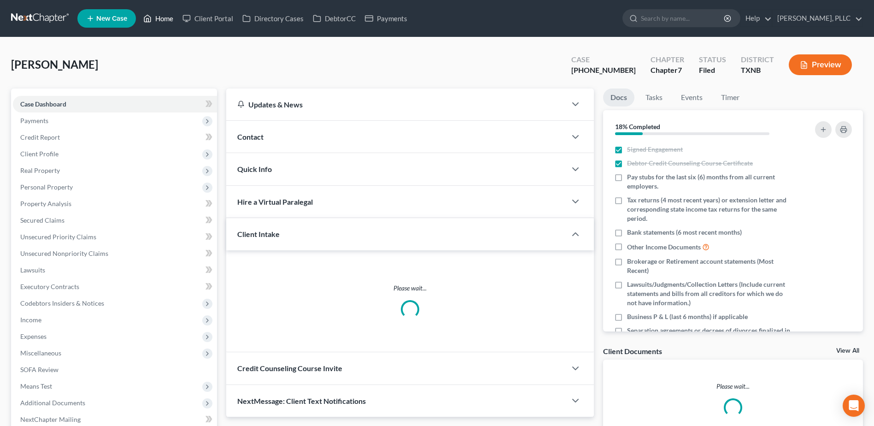
click at [169, 18] on link "Home" at bounding box center [158, 18] width 39 height 17
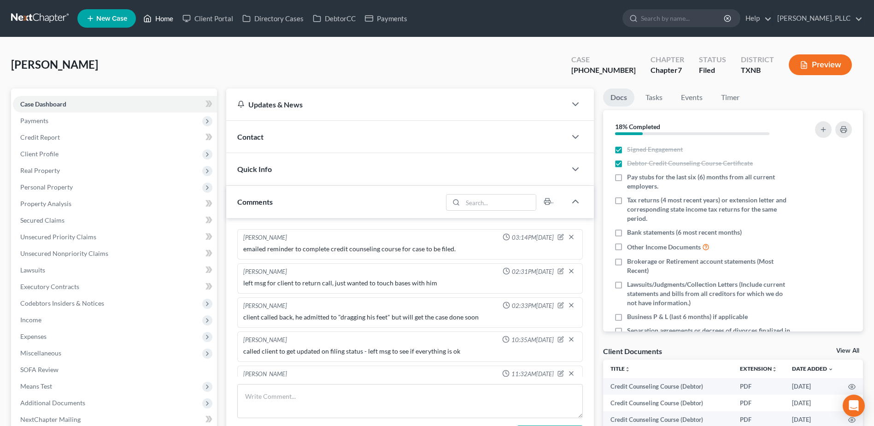
scroll to position [934, 0]
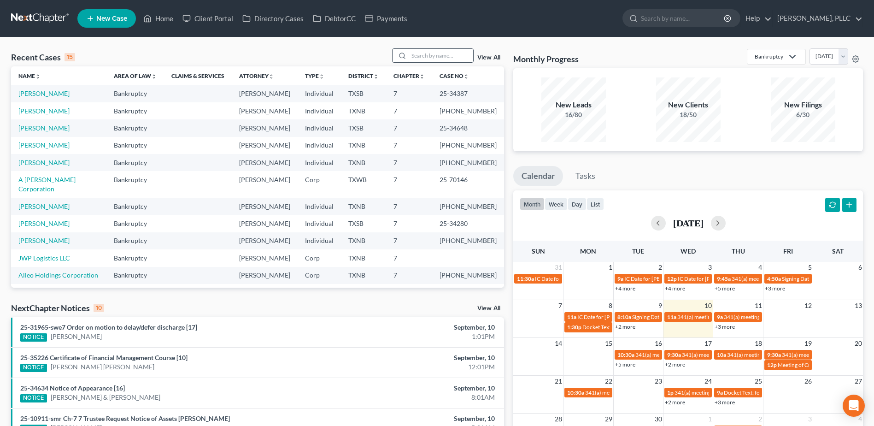
click at [423, 58] on input "search" at bounding box center [440, 55] width 64 height 13
click at [40, 142] on link "[PERSON_NAME]" at bounding box center [43, 145] width 51 height 8
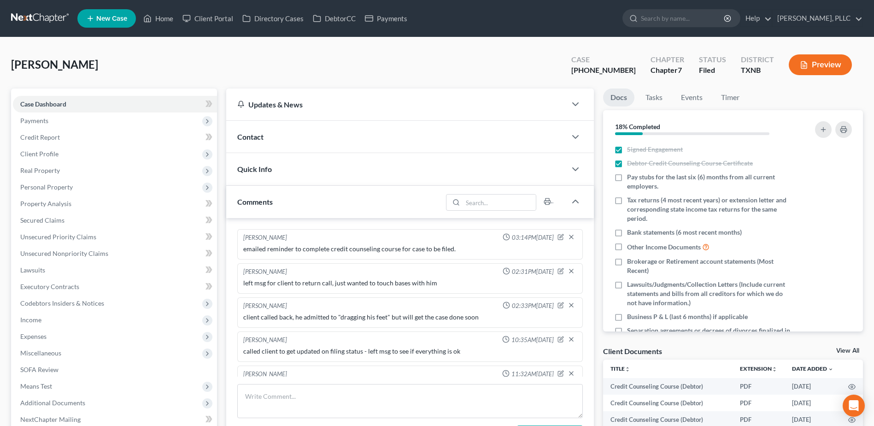
scroll to position [934, 0]
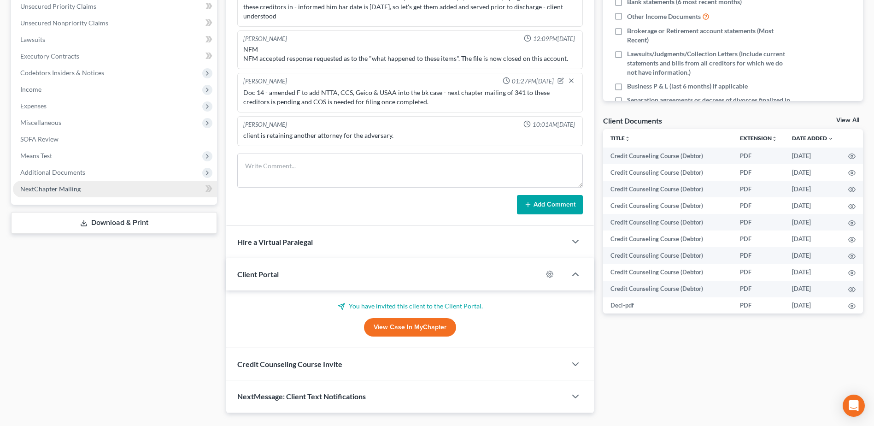
click at [62, 187] on span "NextChapter Mailing" at bounding box center [50, 189] width 60 height 8
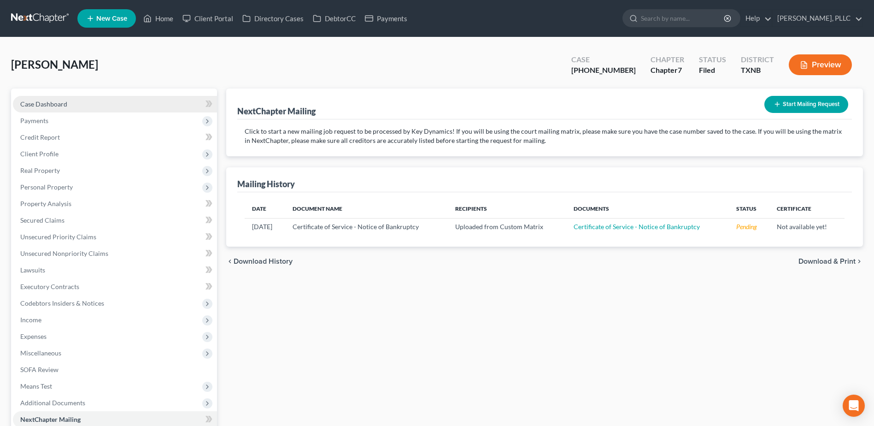
click at [61, 105] on span "Case Dashboard" at bounding box center [43, 104] width 47 height 8
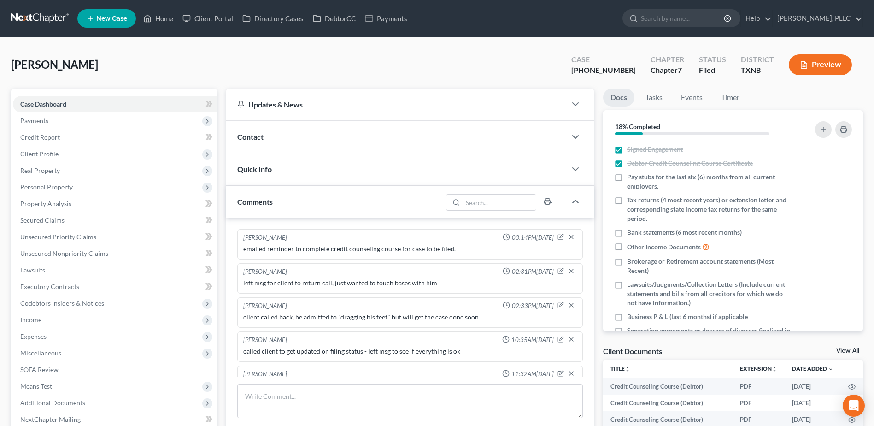
scroll to position [934, 0]
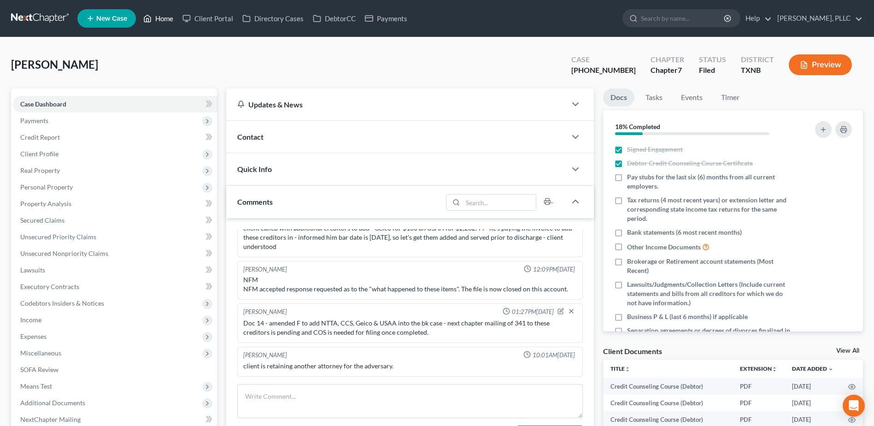
click at [167, 17] on link "Home" at bounding box center [158, 18] width 39 height 17
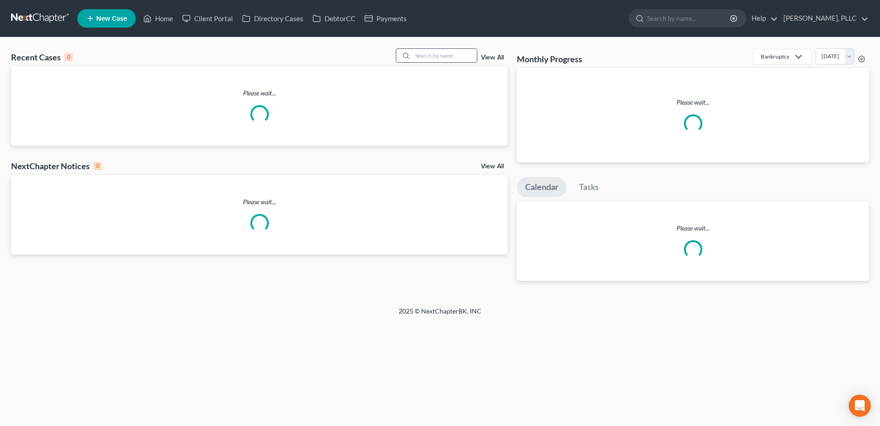
click at [439, 53] on input "search" at bounding box center [445, 55] width 64 height 13
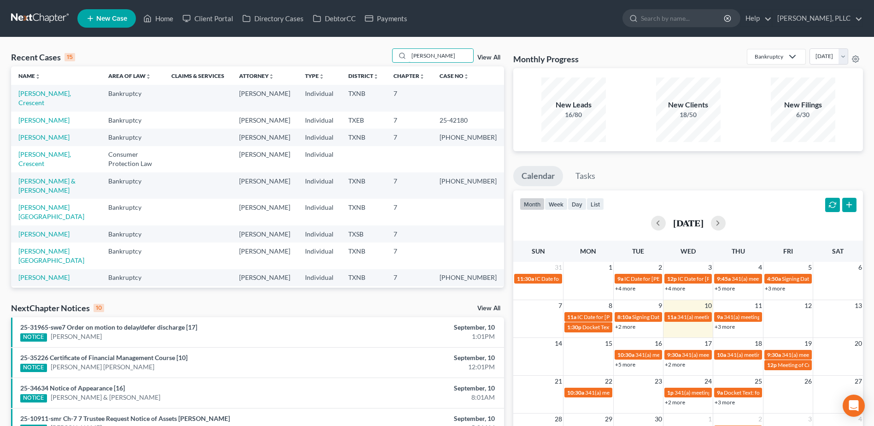
type input "[PERSON_NAME]"
click at [52, 88] on td "[PERSON_NAME], Crescent" at bounding box center [56, 98] width 90 height 26
click at [51, 94] on link "[PERSON_NAME], Crescent" at bounding box center [44, 97] width 52 height 17
select select "1"
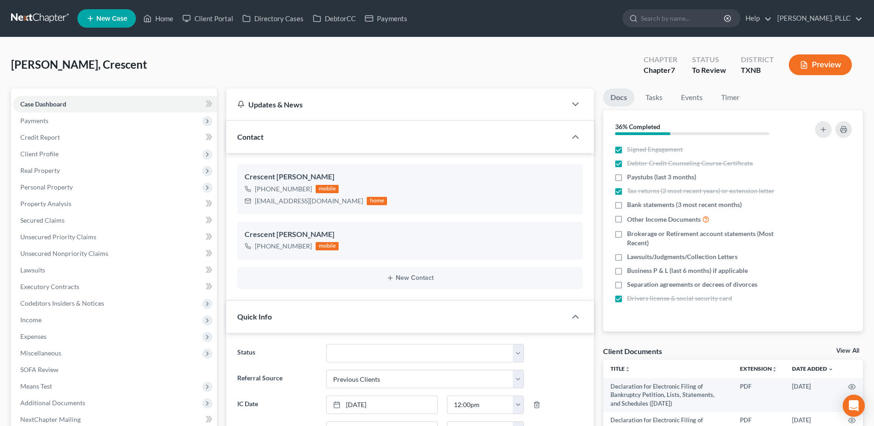
scroll to position [497, 0]
drag, startPoint x: 167, startPoint y: 16, endPoint x: 480, endPoint y: 86, distance: 321.2
click at [166, 16] on link "Home" at bounding box center [158, 18] width 39 height 17
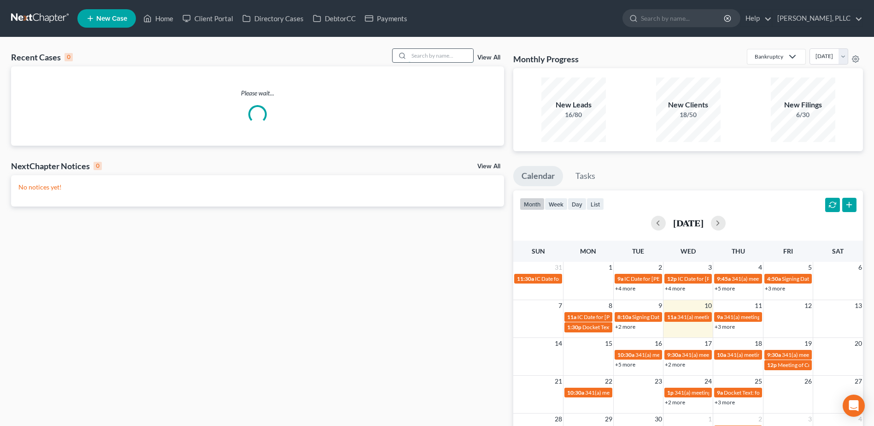
click at [471, 56] on input "search" at bounding box center [440, 55] width 64 height 13
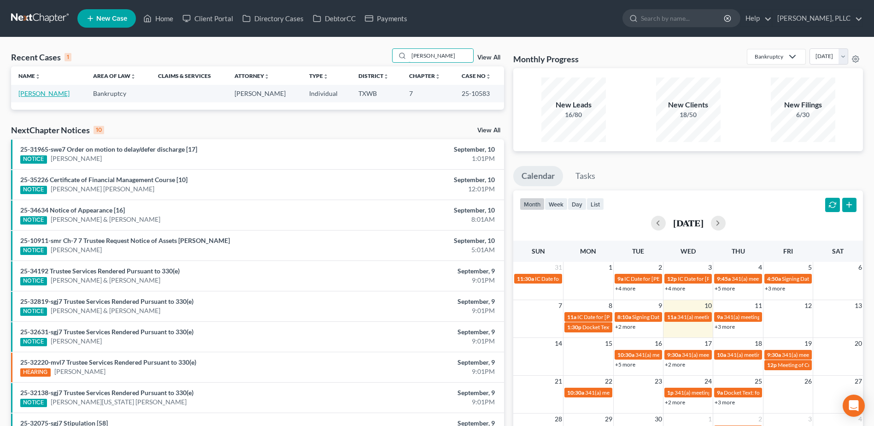
type input "[PERSON_NAME]"
click at [53, 93] on link "[PERSON_NAME]" at bounding box center [43, 93] width 51 height 8
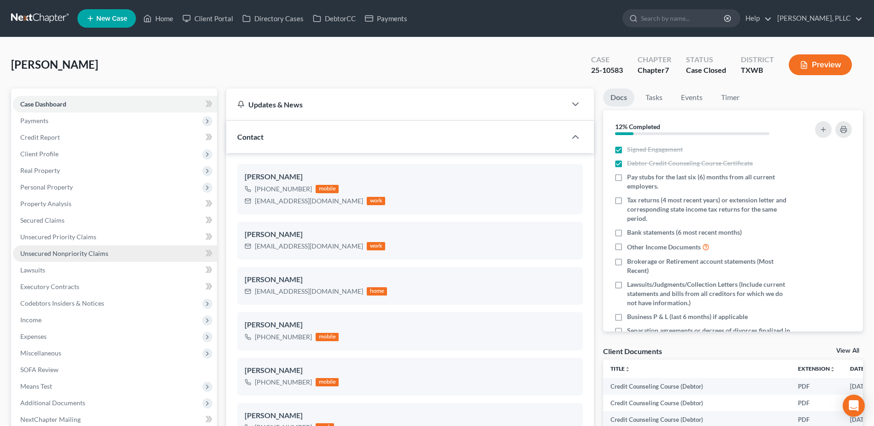
click at [104, 255] on span "Unsecured Nonpriority Claims" at bounding box center [64, 253] width 88 height 8
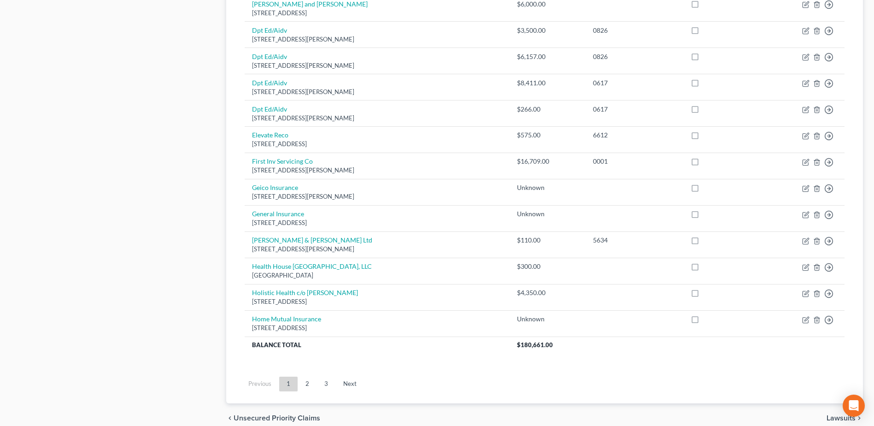
scroll to position [641, 0]
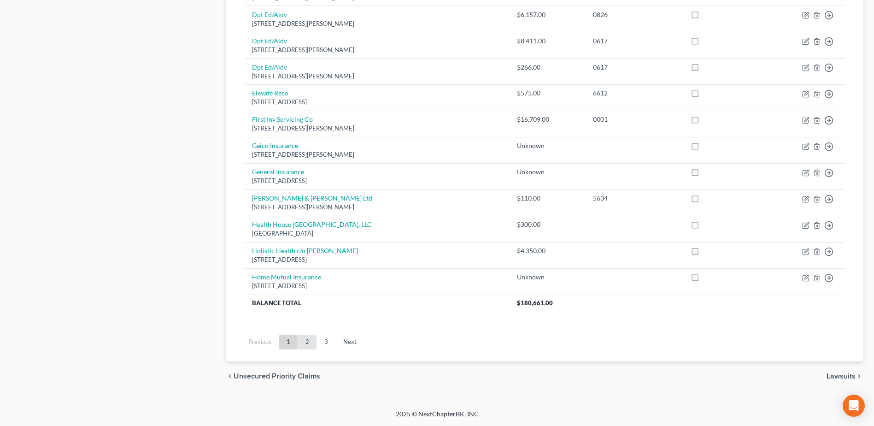
click at [306, 338] on link "2" at bounding box center [307, 341] width 18 height 15
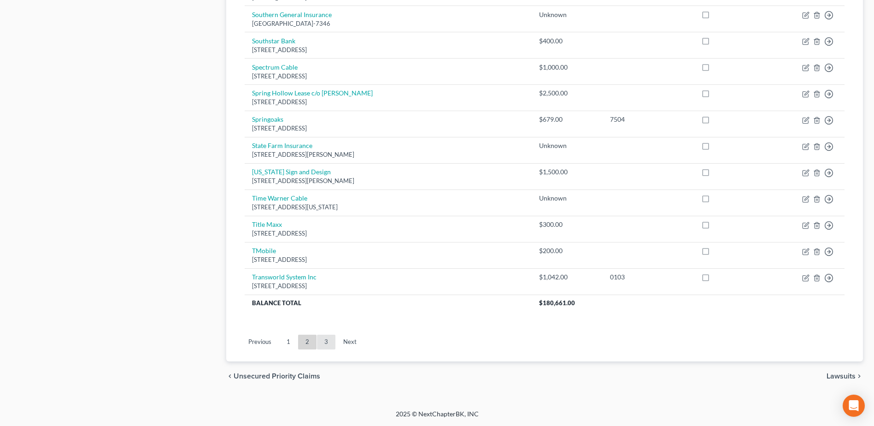
click at [322, 344] on link "3" at bounding box center [326, 341] width 18 height 15
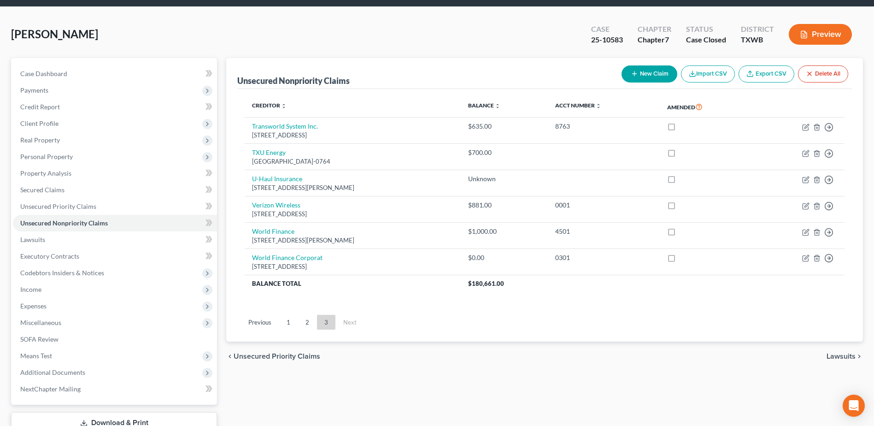
scroll to position [0, 0]
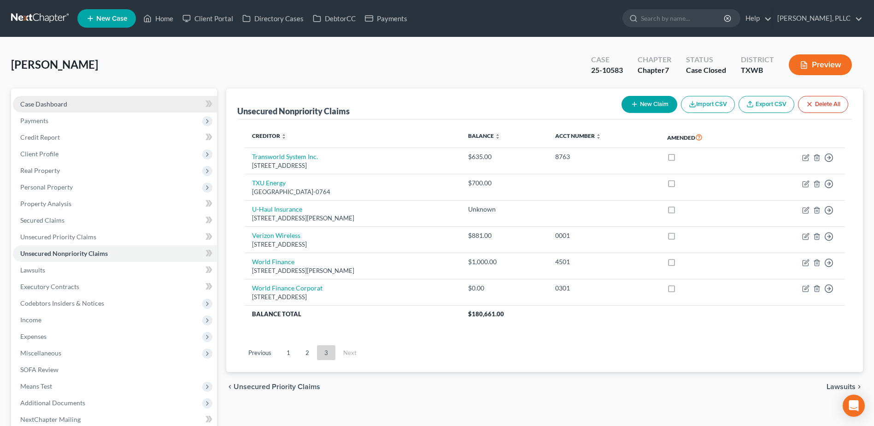
click at [52, 106] on span "Case Dashboard" at bounding box center [43, 104] width 47 height 8
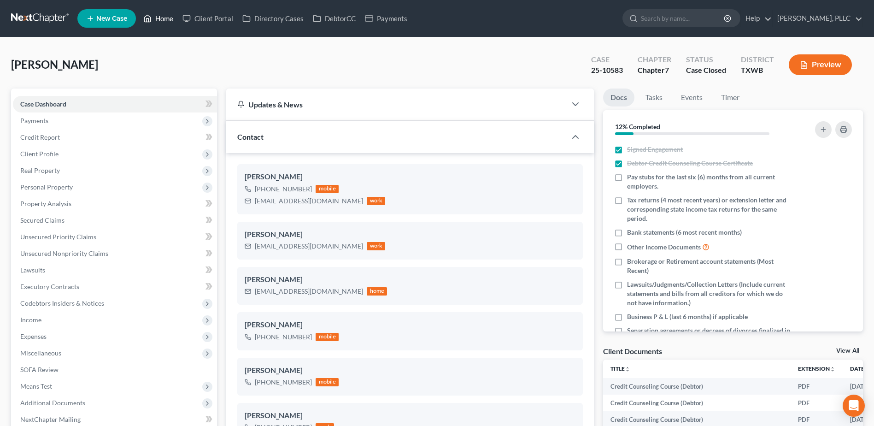
drag, startPoint x: 165, startPoint y: 20, endPoint x: 401, endPoint y: 38, distance: 236.0
click at [165, 20] on link "Home" at bounding box center [158, 18] width 39 height 17
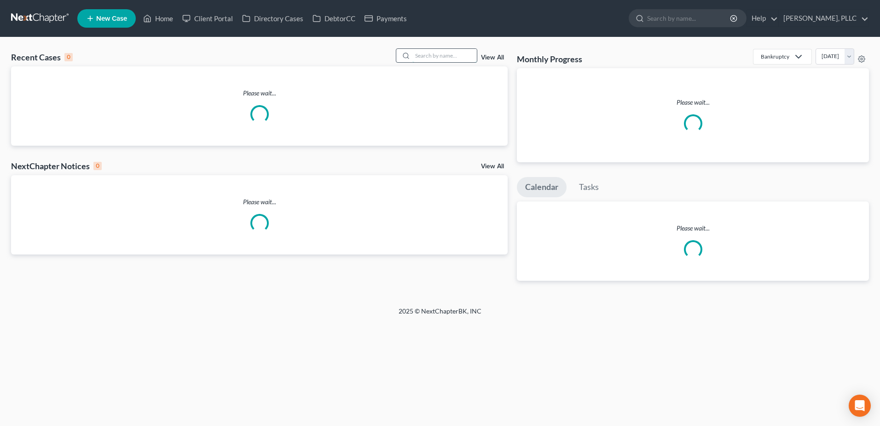
click at [437, 56] on input "search" at bounding box center [445, 55] width 64 height 13
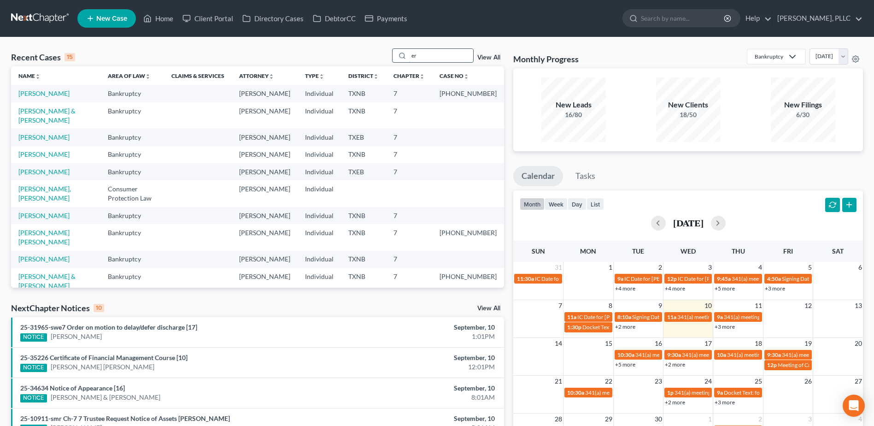
type input "e"
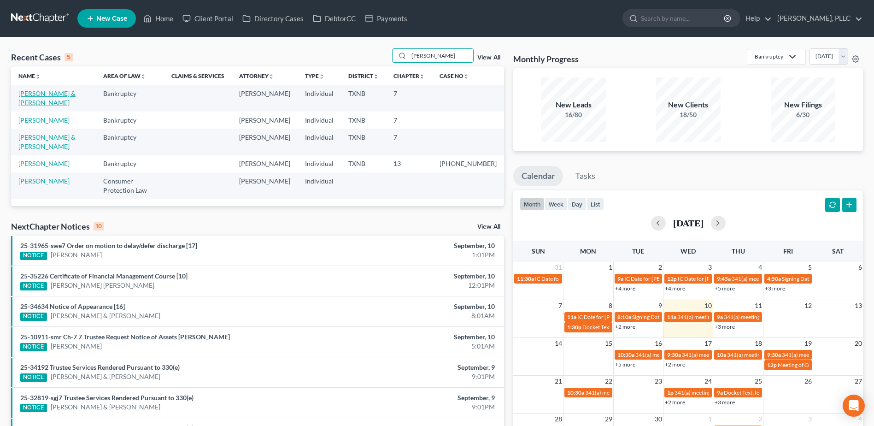
type input "[PERSON_NAME]"
click at [55, 96] on link "[PERSON_NAME] & [PERSON_NAME]" at bounding box center [46, 97] width 57 height 17
select select "4"
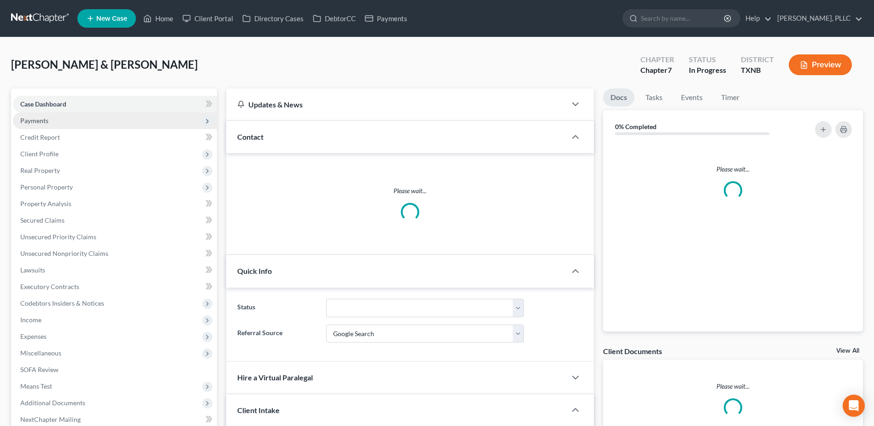
click at [41, 123] on span "Payments" at bounding box center [34, 121] width 28 height 8
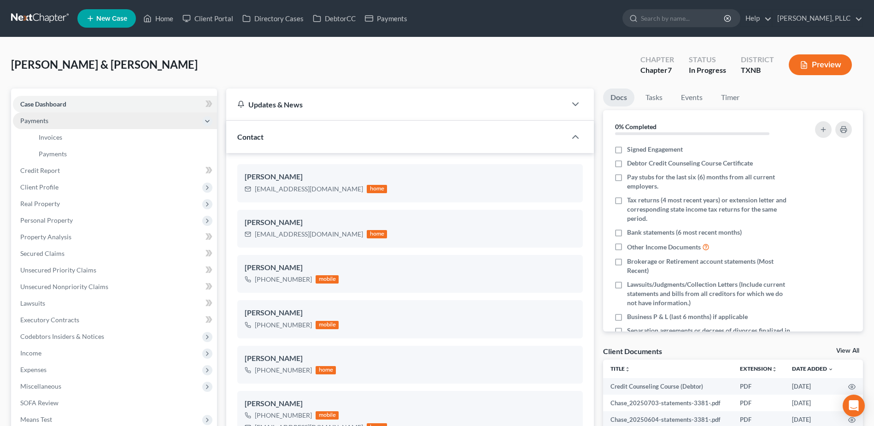
scroll to position [966, 0]
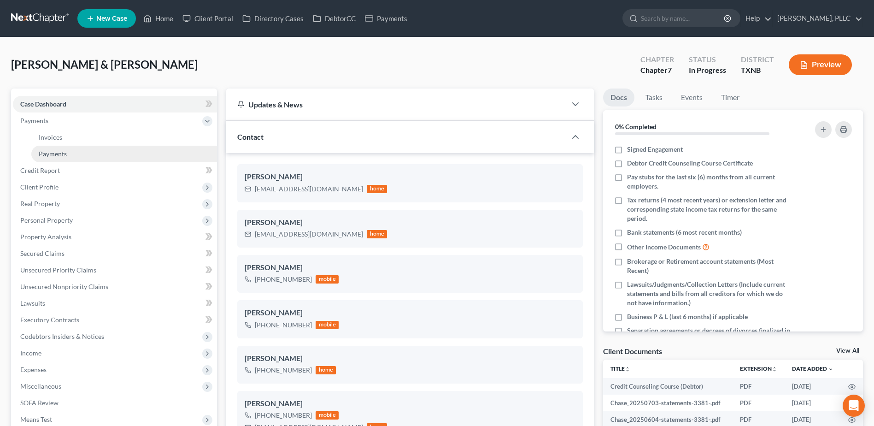
click at [59, 155] on span "Payments" at bounding box center [53, 154] width 28 height 8
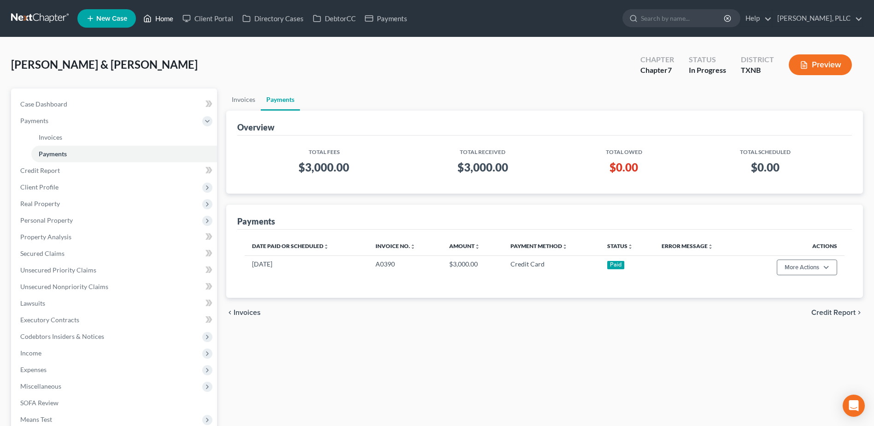
click at [168, 20] on link "Home" at bounding box center [158, 18] width 39 height 17
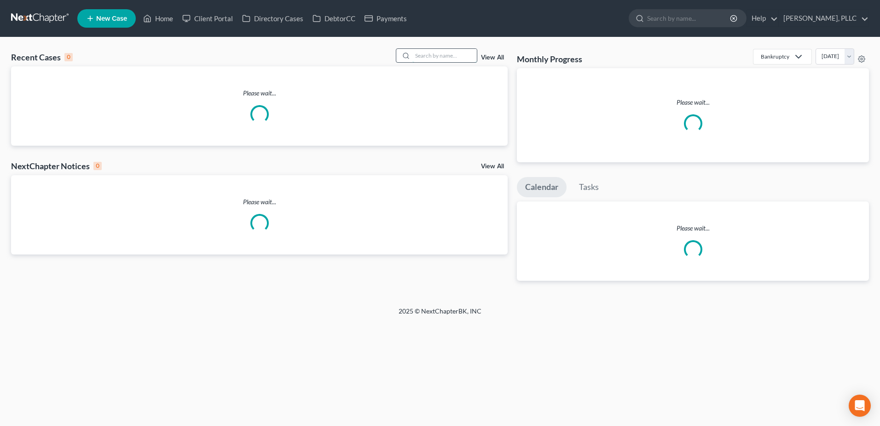
click at [443, 58] on input "search" at bounding box center [445, 55] width 64 height 13
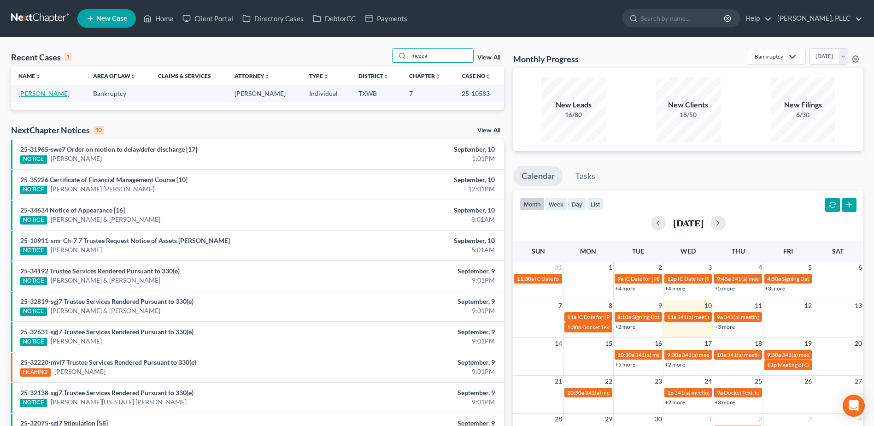
type input "mezza"
click at [43, 94] on link "[PERSON_NAME]" at bounding box center [43, 93] width 51 height 8
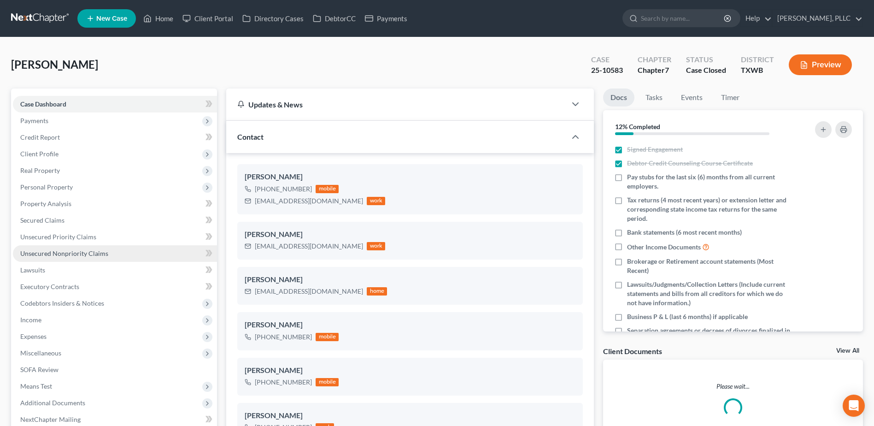
click at [66, 252] on span "Unsecured Nonpriority Claims" at bounding box center [64, 253] width 88 height 8
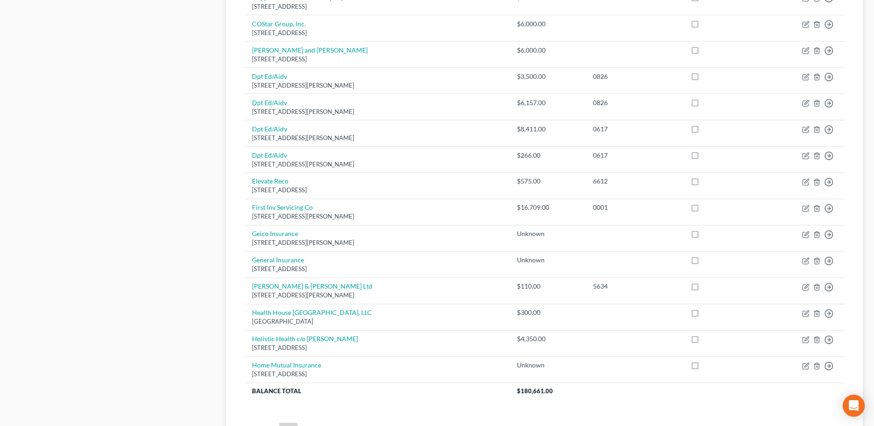
scroll to position [599, 0]
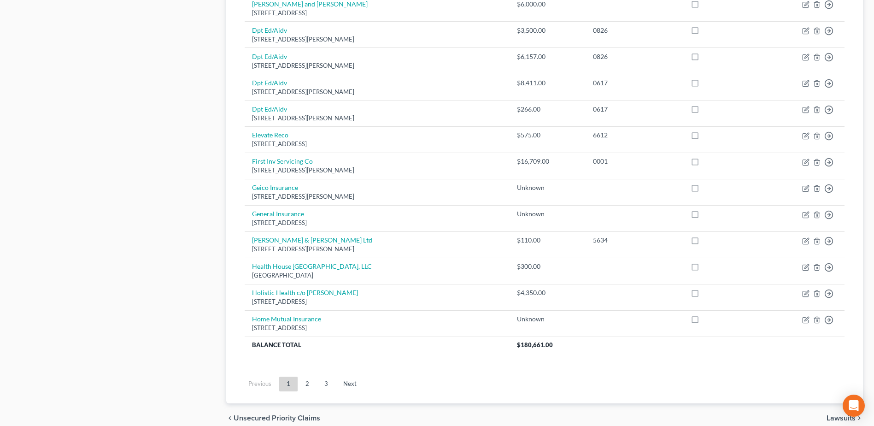
drag, startPoint x: 306, startPoint y: 383, endPoint x: 328, endPoint y: 373, distance: 23.7
click at [306, 383] on link "2" at bounding box center [307, 383] width 18 height 15
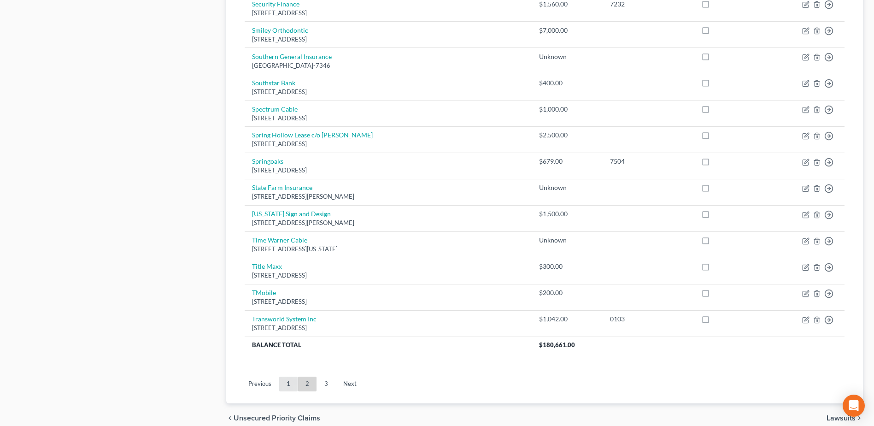
click at [286, 382] on link "1" at bounding box center [288, 383] width 18 height 15
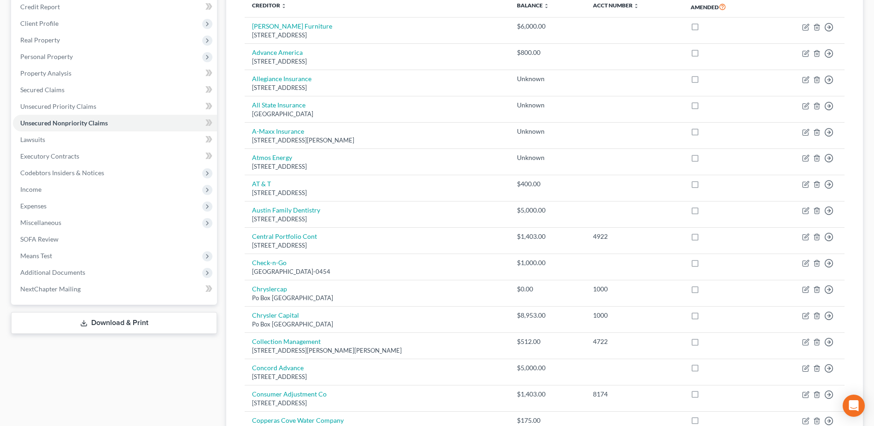
scroll to position [0, 0]
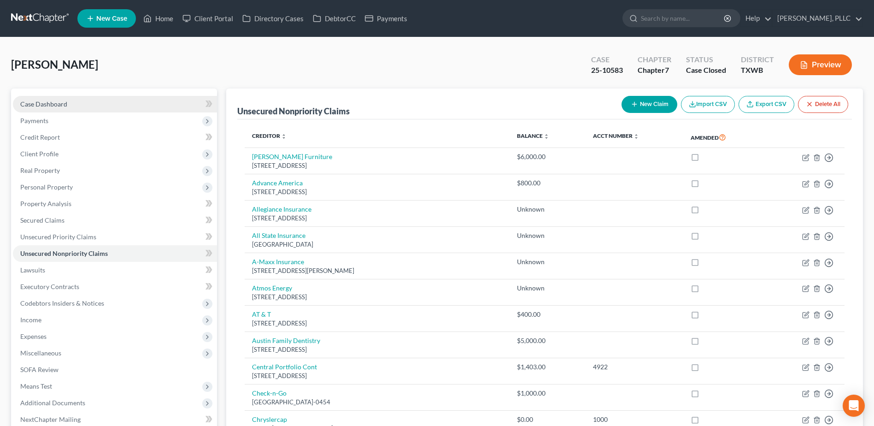
click at [43, 108] on link "Case Dashboard" at bounding box center [115, 104] width 204 height 17
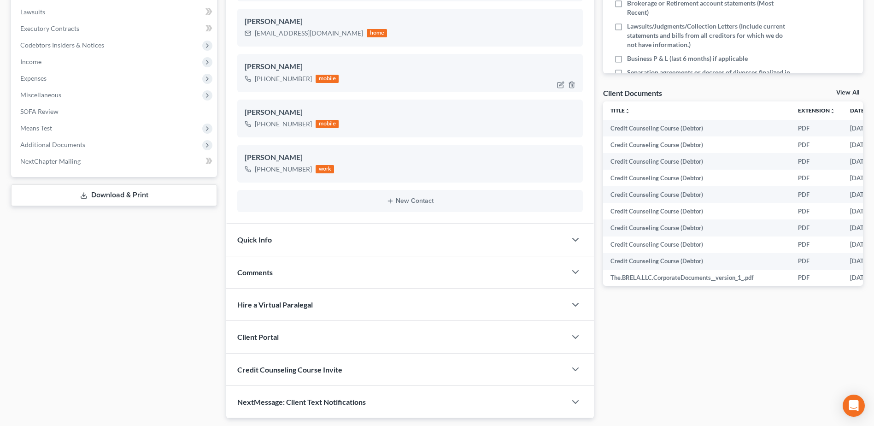
scroll to position [285, 0]
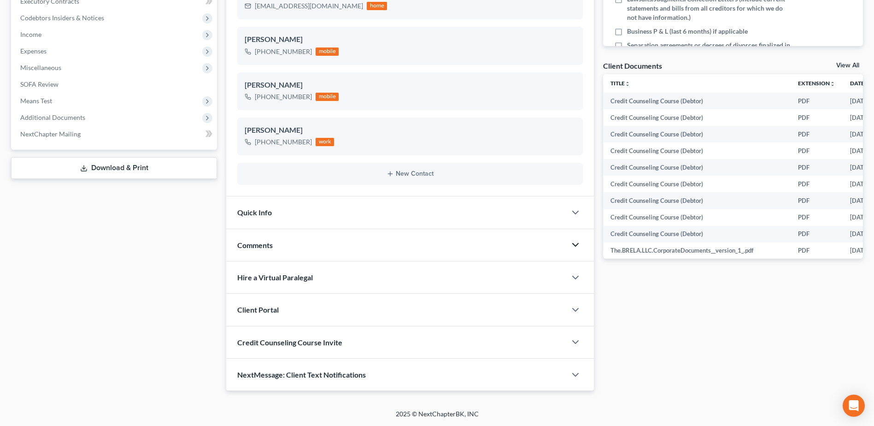
click at [577, 244] on polyline "button" at bounding box center [575, 244] width 6 height 3
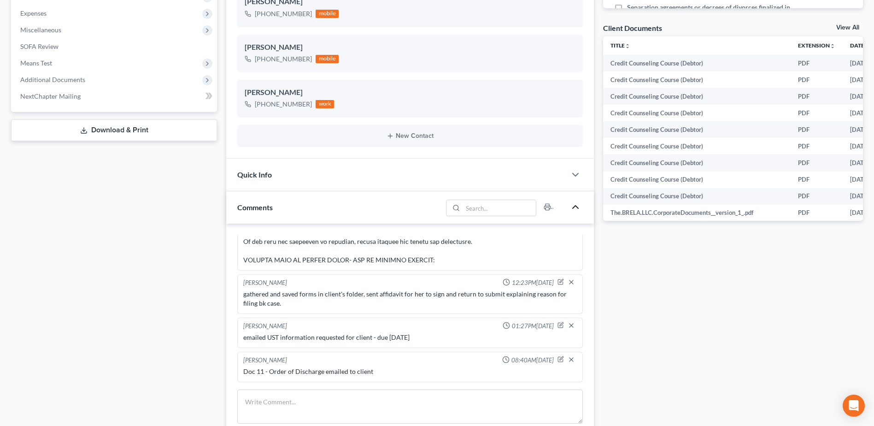
scroll to position [377, 0]
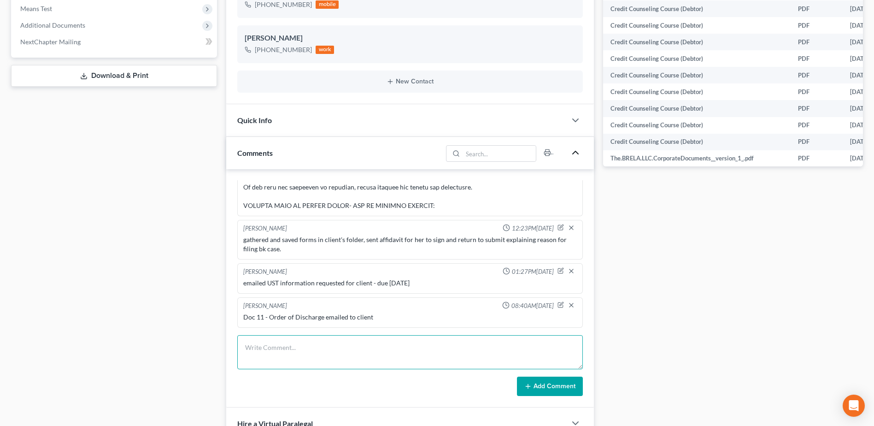
click at [269, 351] on textarea at bounding box center [409, 352] width 345 height 34
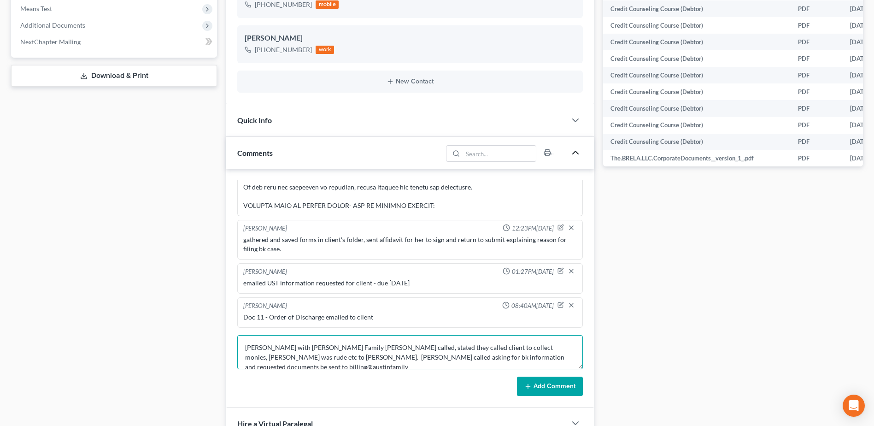
paste textarea "orthodontists"
type textarea "[PERSON_NAME] with [PERSON_NAME] Family [PERSON_NAME] called, stated they calle…"
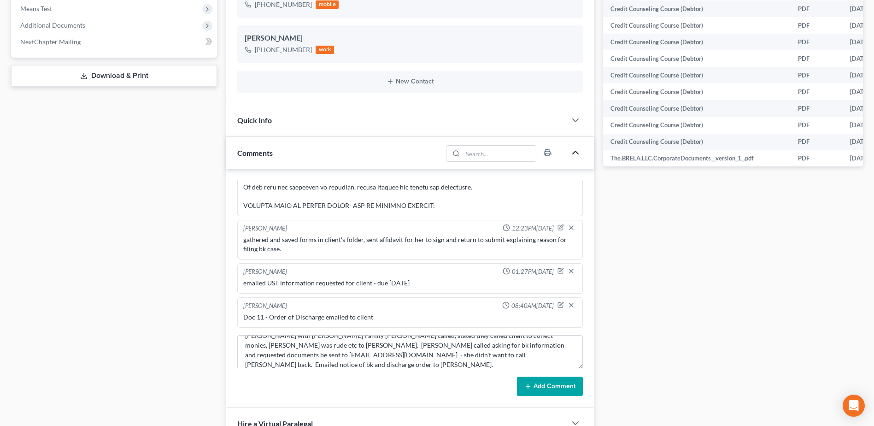
click at [572, 388] on button "Add Comment" at bounding box center [550, 385] width 66 height 19
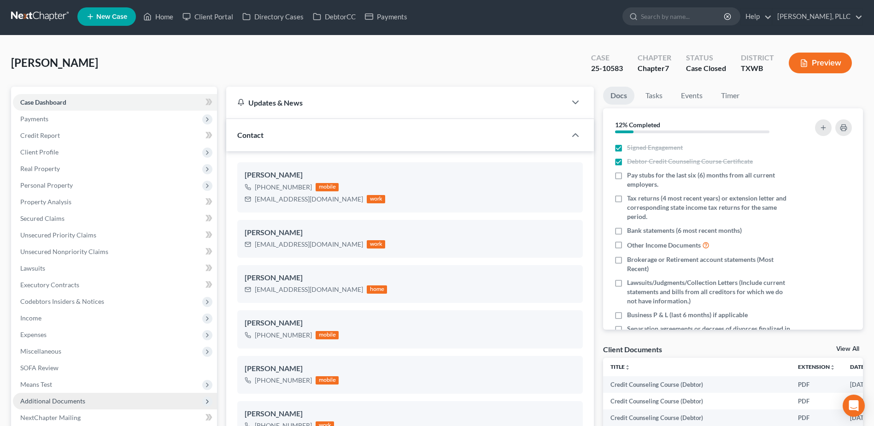
scroll to position [0, 0]
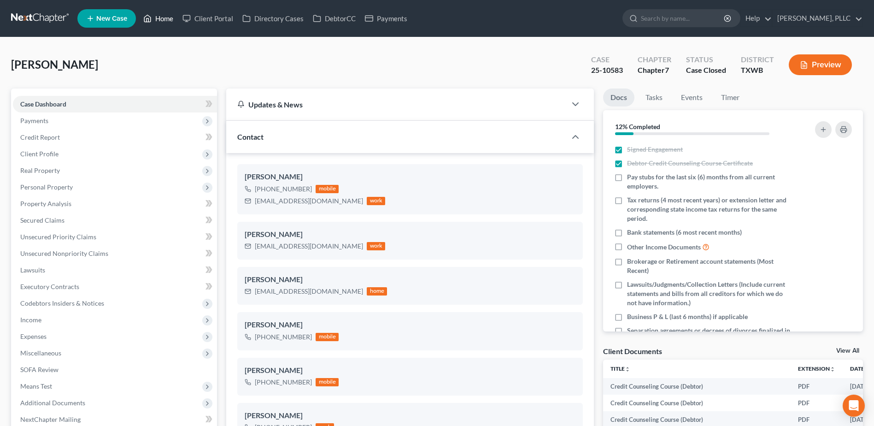
click at [168, 17] on link "Home" at bounding box center [158, 18] width 39 height 17
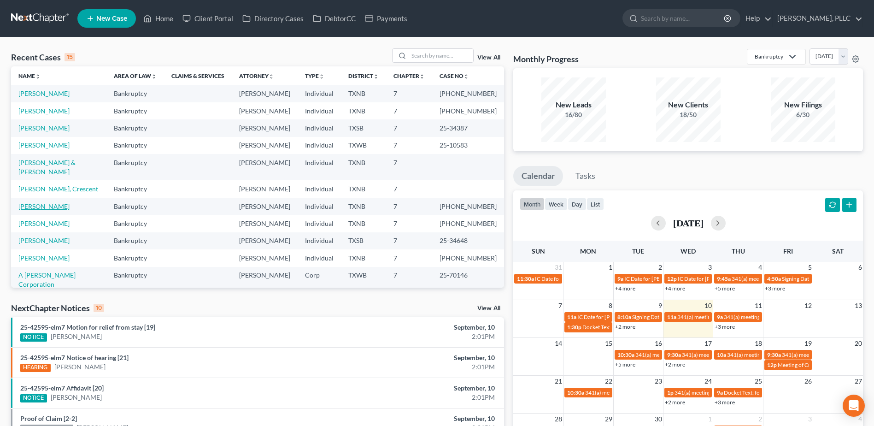
click at [35, 202] on link "[PERSON_NAME]" at bounding box center [43, 206] width 51 height 8
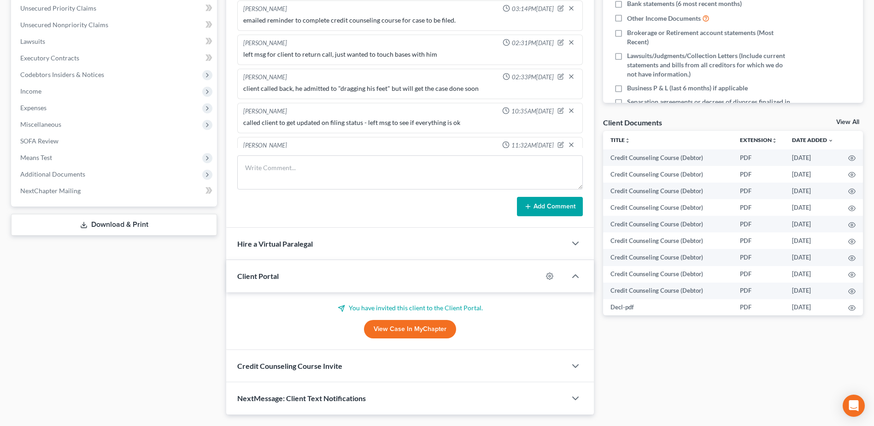
scroll to position [934, 0]
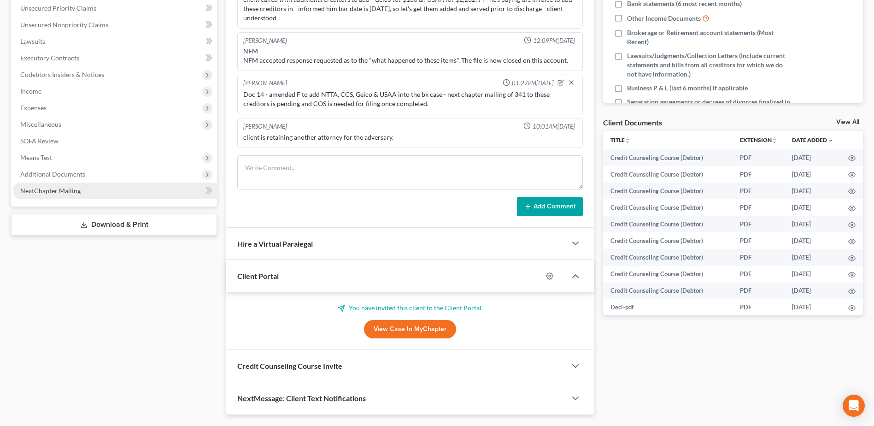
click at [80, 193] on link "NextChapter Mailing" at bounding box center [115, 190] width 204 height 17
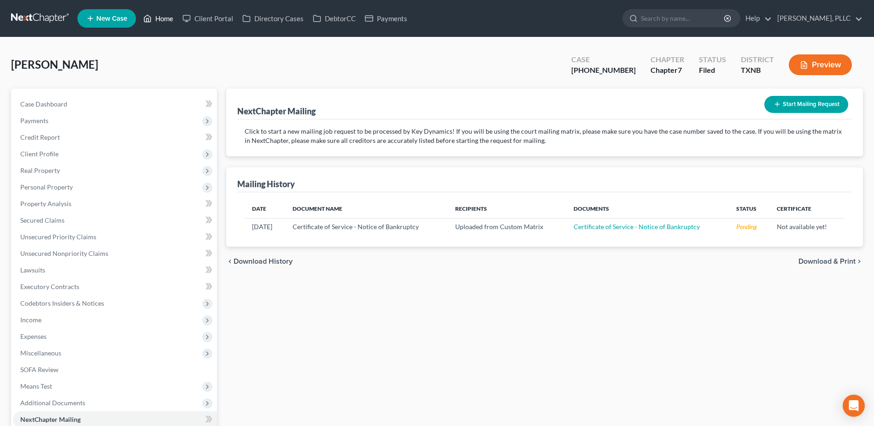
drag, startPoint x: 168, startPoint y: 17, endPoint x: 213, endPoint y: 35, distance: 49.3
click at [168, 16] on link "Home" at bounding box center [158, 18] width 39 height 17
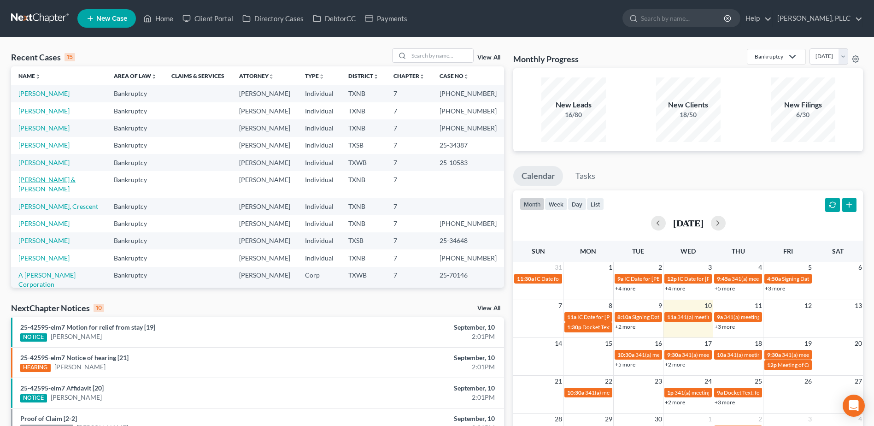
click at [52, 179] on link "[PERSON_NAME] & [PERSON_NAME]" at bounding box center [46, 183] width 57 height 17
select select "4"
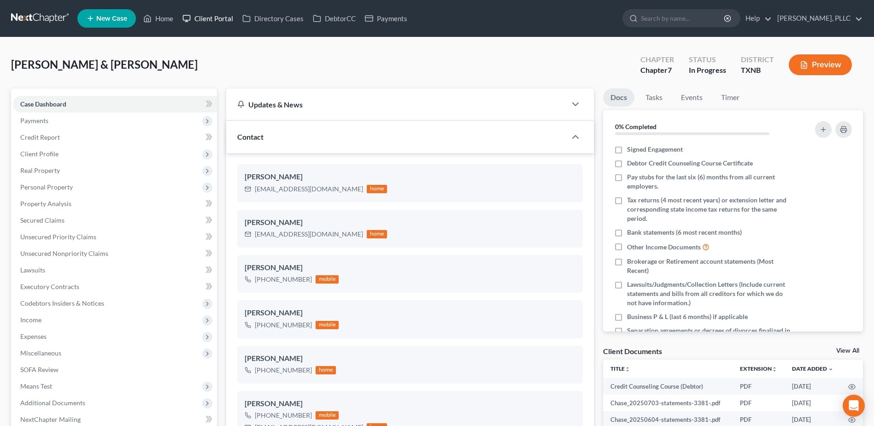
click at [229, 18] on link "Client Portal" at bounding box center [208, 18] width 60 height 17
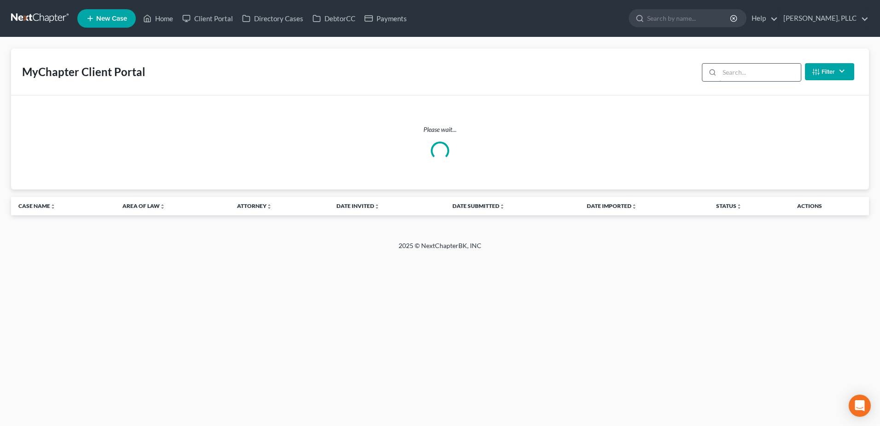
click at [734, 75] on input "search" at bounding box center [761, 72] width 82 height 17
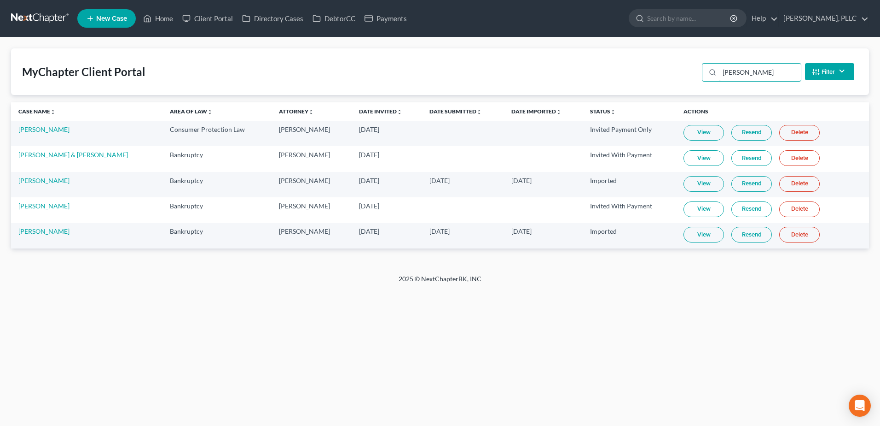
type input "[PERSON_NAME]"
click at [684, 238] on link "View" at bounding box center [704, 235] width 41 height 16
click at [211, 17] on link "Client Portal" at bounding box center [208, 18] width 60 height 17
click at [697, 237] on link "View" at bounding box center [704, 235] width 41 height 16
click at [170, 21] on link "Home" at bounding box center [158, 18] width 39 height 17
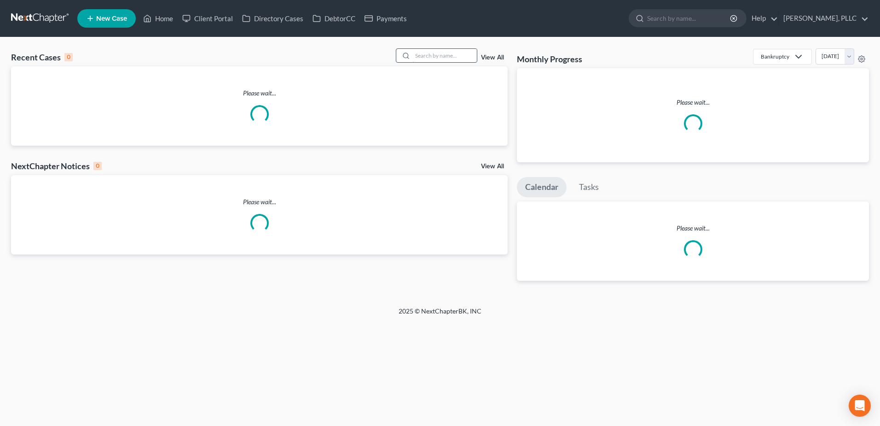
click at [424, 55] on input "search" at bounding box center [445, 55] width 64 height 13
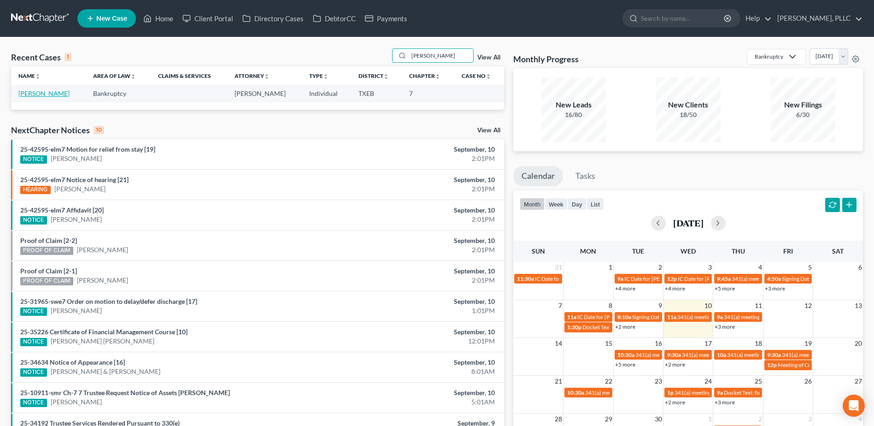
type input "[PERSON_NAME]"
click at [49, 97] on link "[PERSON_NAME]" at bounding box center [43, 93] width 51 height 8
select select "3"
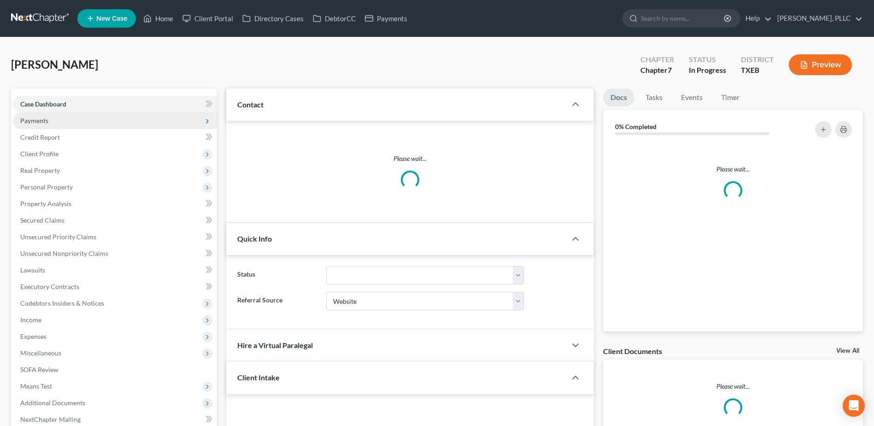
click at [47, 121] on span "Payments" at bounding box center [34, 121] width 28 height 8
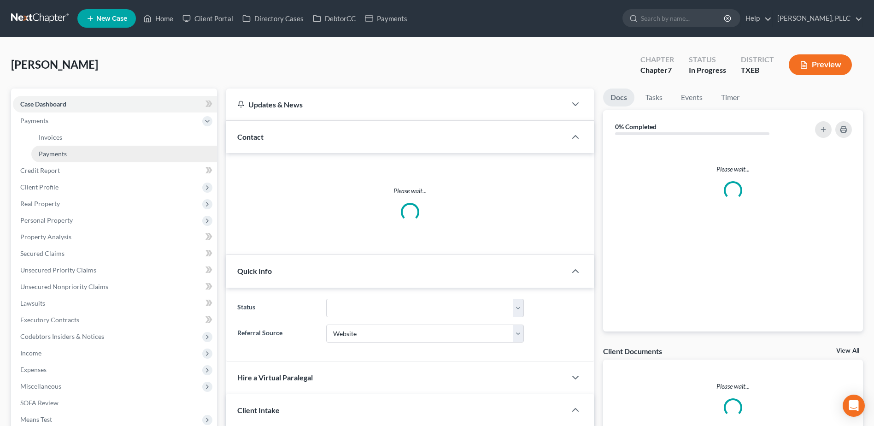
click at [61, 155] on span "Payments" at bounding box center [53, 154] width 28 height 8
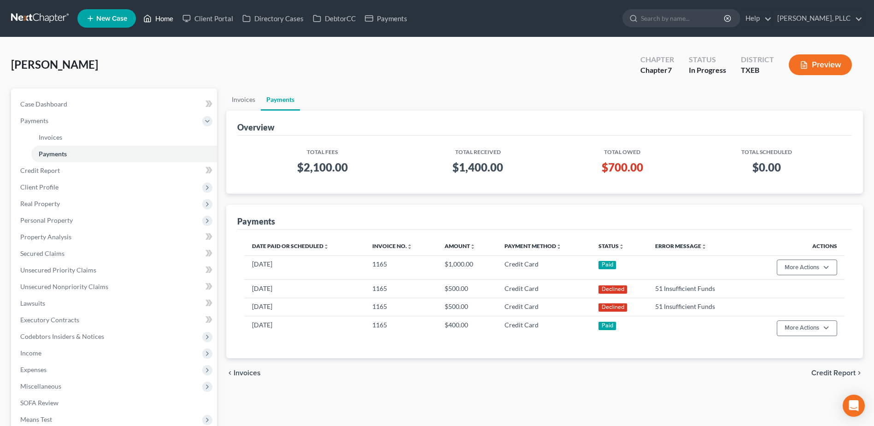
drag, startPoint x: 162, startPoint y: 18, endPoint x: 292, endPoint y: 32, distance: 130.6
click at [162, 18] on link "Home" at bounding box center [158, 18] width 39 height 17
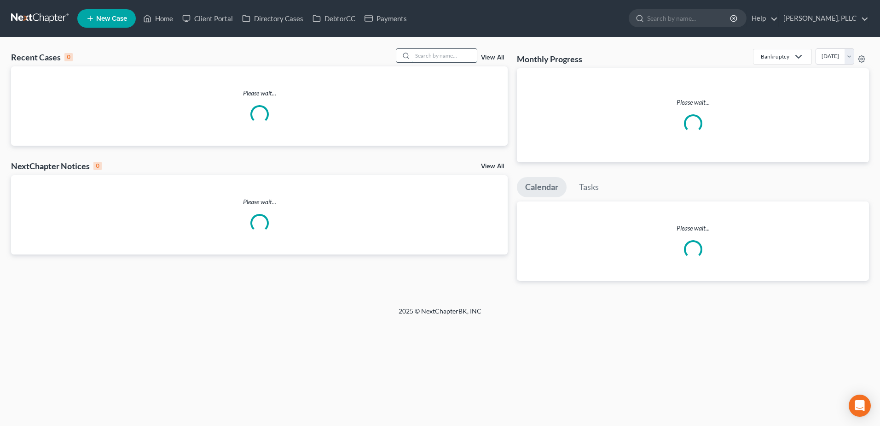
click at [438, 55] on input "search" at bounding box center [445, 55] width 64 height 13
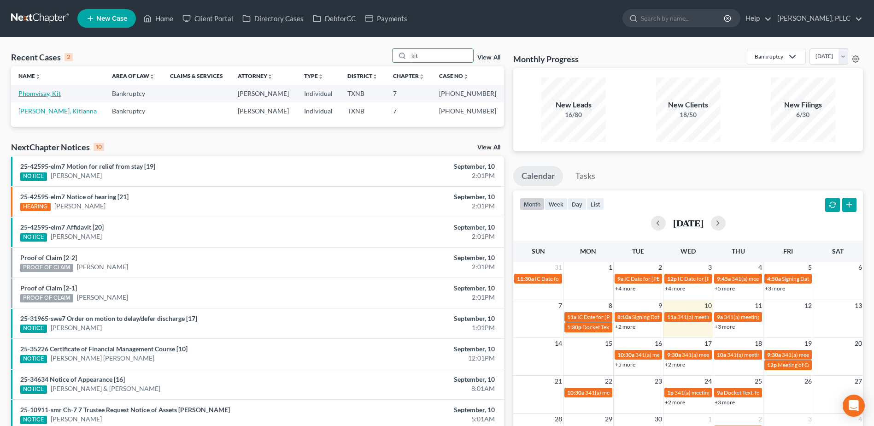
type input "kit"
click at [43, 97] on link "Phomvisay, Kit" at bounding box center [39, 93] width 42 height 8
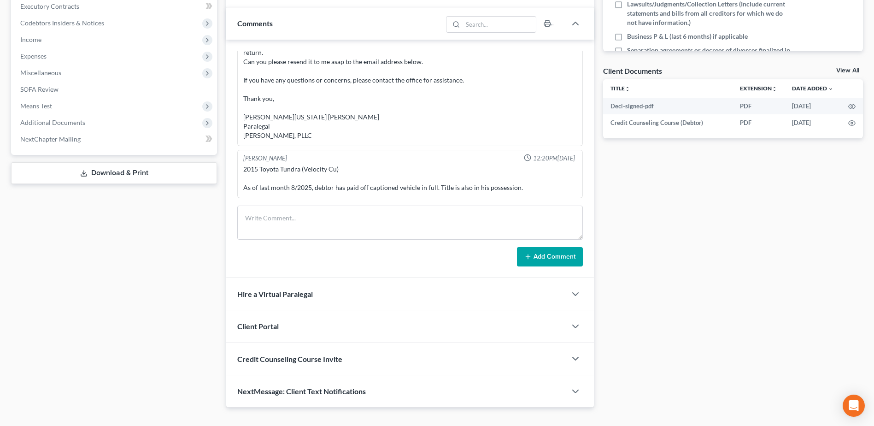
scroll to position [297, 0]
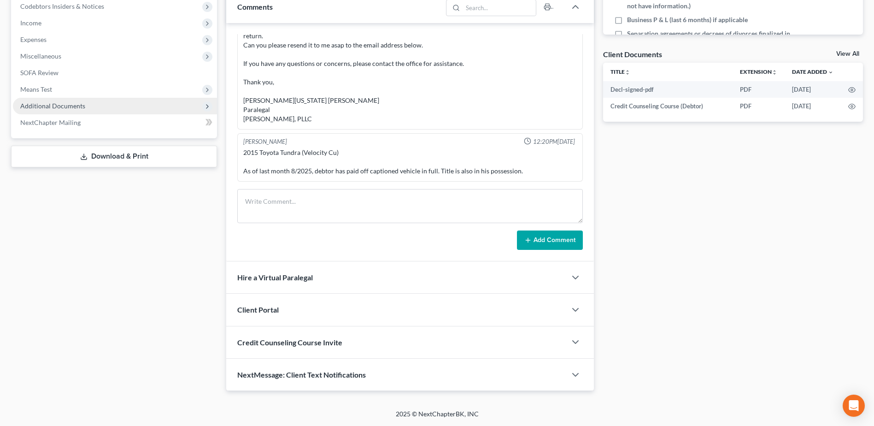
click at [41, 105] on span "Additional Documents" at bounding box center [52, 106] width 65 height 8
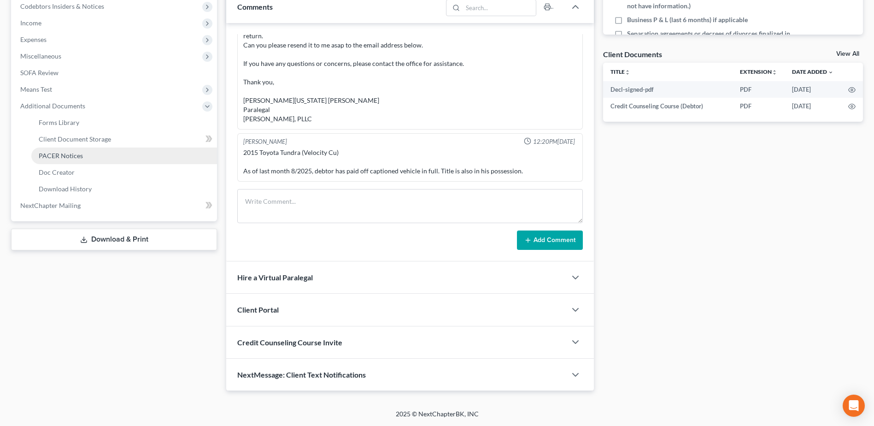
click at [62, 157] on span "PACER Notices" at bounding box center [61, 156] width 44 height 8
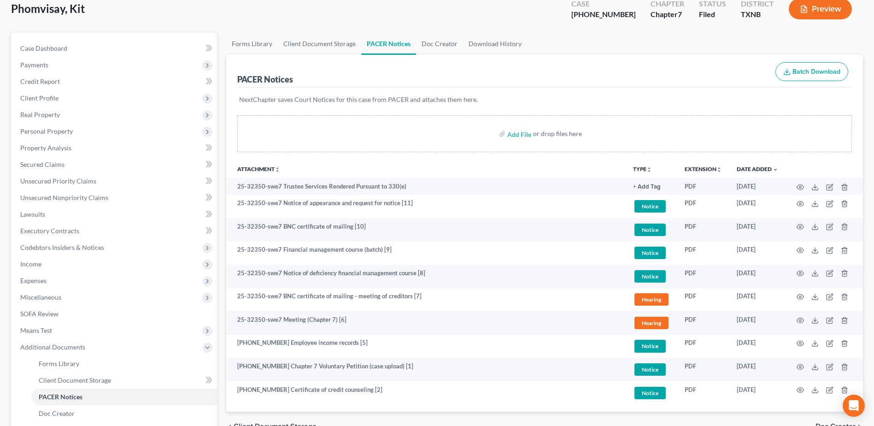
scroll to position [138, 0]
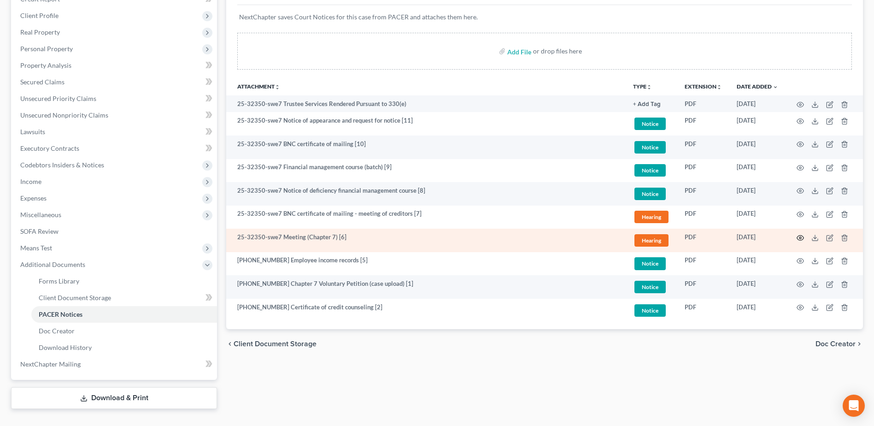
click at [801, 239] on icon "button" at bounding box center [799, 237] width 7 height 7
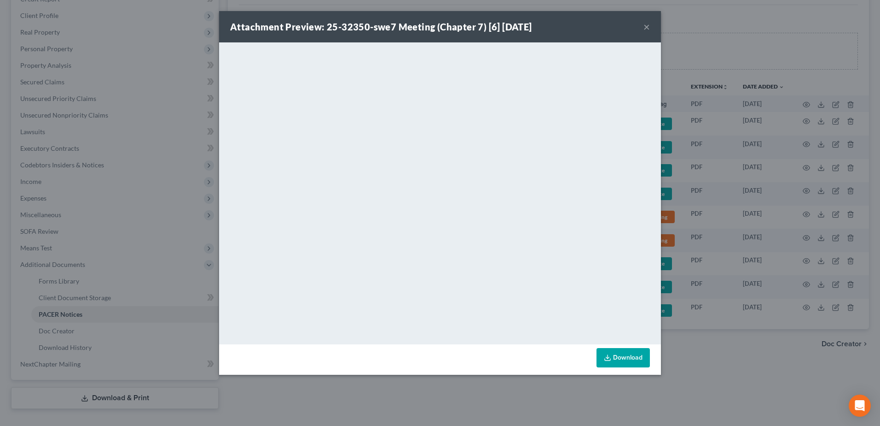
click at [774, 382] on div "Attachment Preview: 25-32350-swe7 Meeting (Chapter 7) [6] [DATE] × <object ng-a…" at bounding box center [440, 213] width 880 height 426
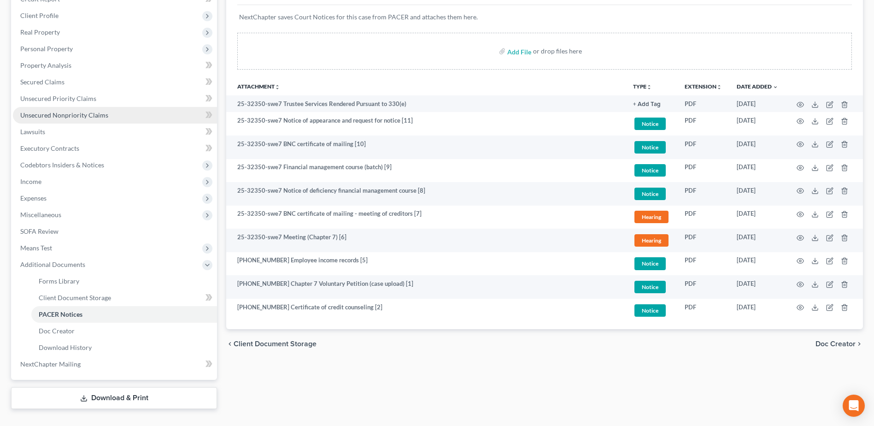
click at [76, 114] on span "Unsecured Nonpriority Claims" at bounding box center [64, 115] width 88 height 8
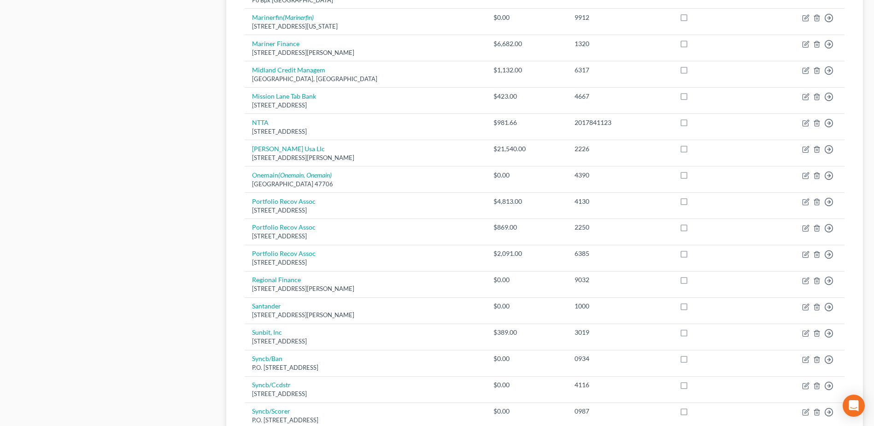
scroll to position [599, 0]
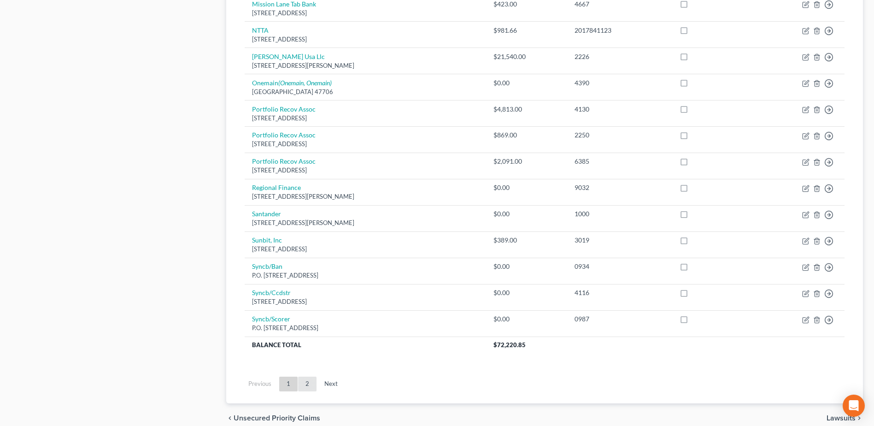
click at [305, 382] on link "2" at bounding box center [307, 383] width 18 height 15
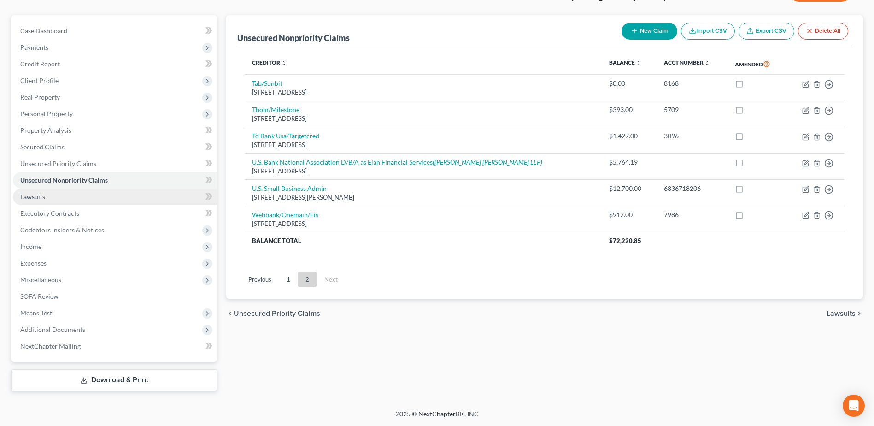
scroll to position [27, 0]
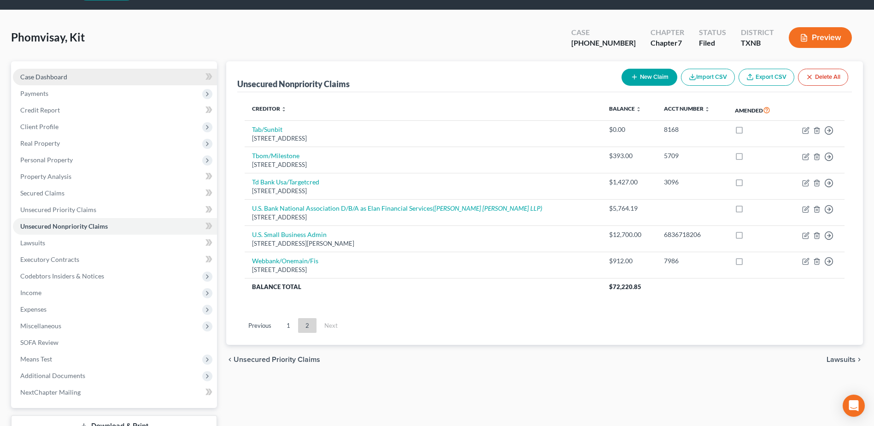
click at [45, 76] on span "Case Dashboard" at bounding box center [43, 77] width 47 height 8
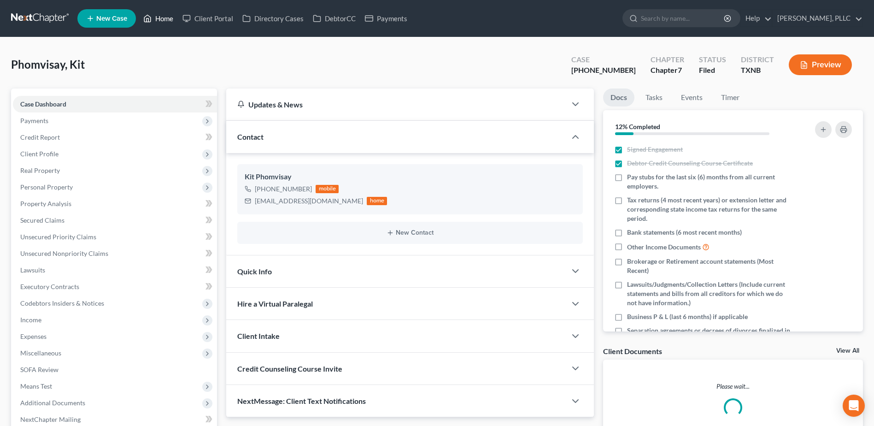
click at [160, 21] on link "Home" at bounding box center [158, 18] width 39 height 17
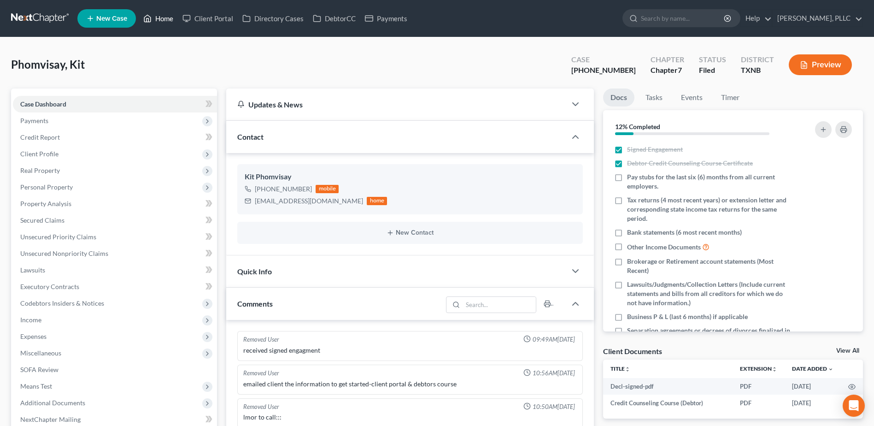
scroll to position [1449, 0]
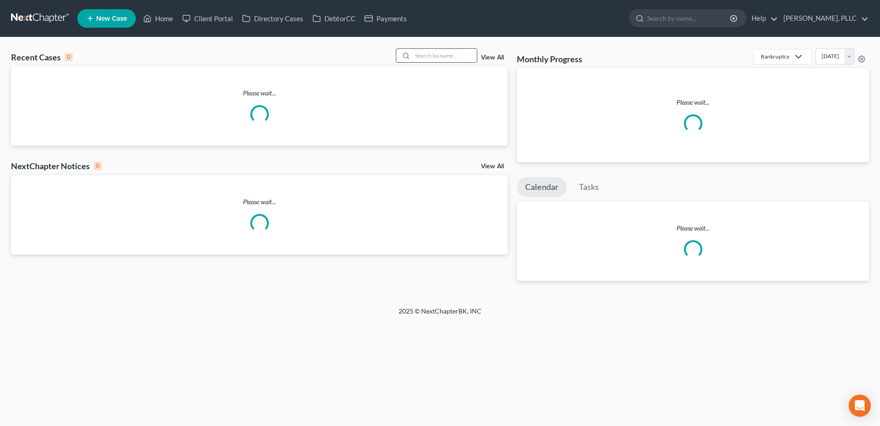
click at [437, 58] on input "search" at bounding box center [445, 55] width 64 height 13
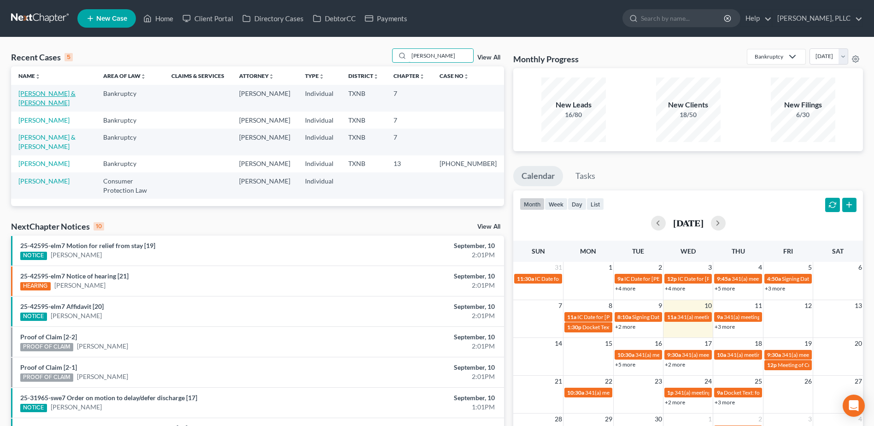
type input "[PERSON_NAME]"
click at [62, 94] on link "[PERSON_NAME] & [PERSON_NAME]" at bounding box center [46, 97] width 57 height 17
select select "4"
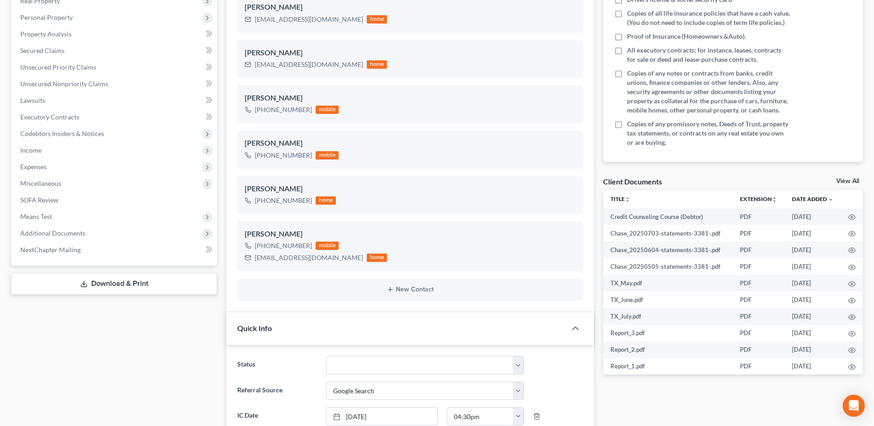
scroll to position [172, 0]
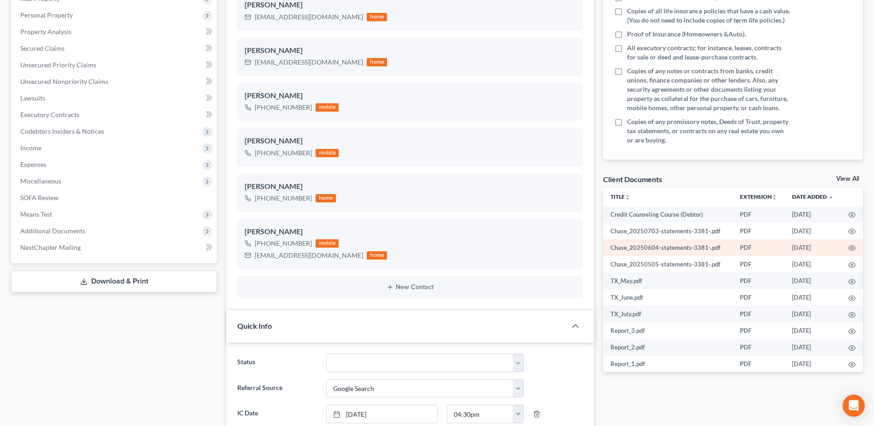
drag, startPoint x: 847, startPoint y: 175, endPoint x: 829, endPoint y: 240, distance: 68.1
click at [847, 174] on div "Client Documents View All" at bounding box center [733, 180] width 260 height 13
click at [850, 176] on link "View All" at bounding box center [847, 178] width 23 height 6
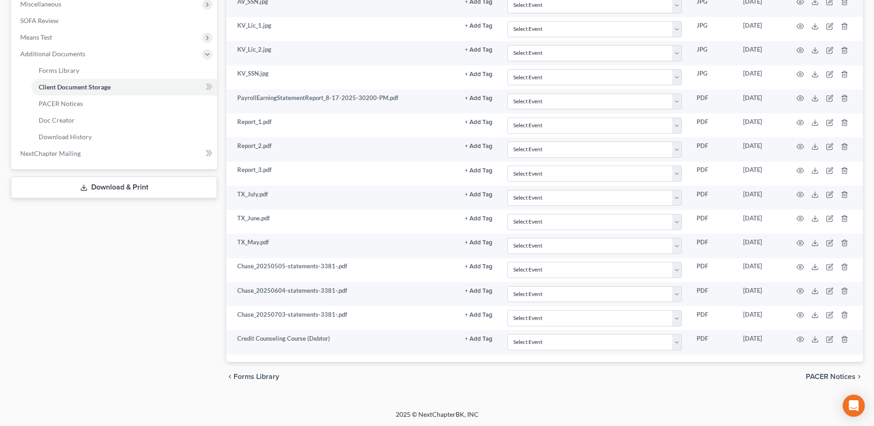
scroll to position [349, 0]
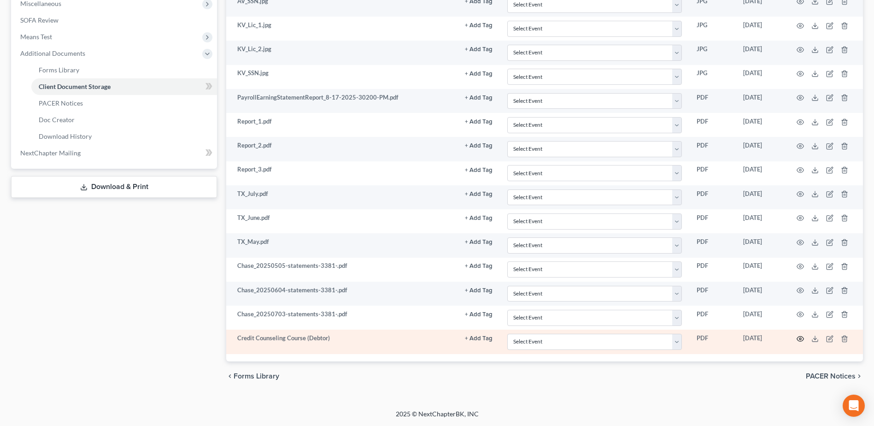
click at [801, 338] on circle "button" at bounding box center [800, 339] width 2 height 2
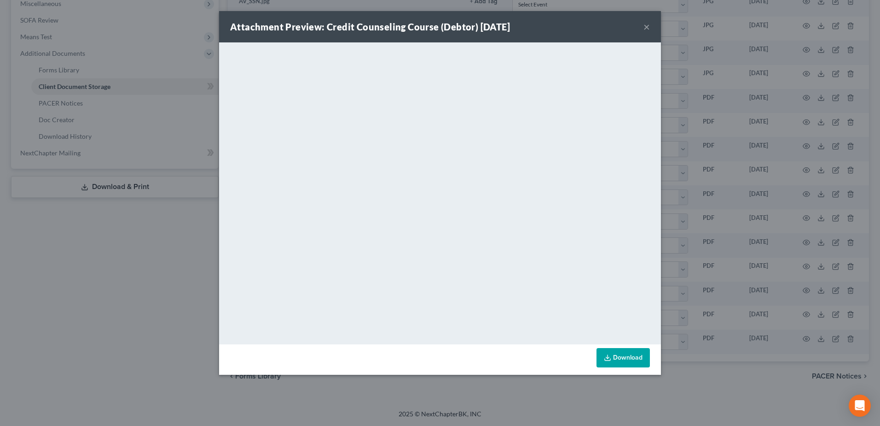
drag, startPoint x: 646, startPoint y: 25, endPoint x: 651, endPoint y: 35, distance: 11.9
click at [646, 24] on button "×" at bounding box center [647, 26] width 6 height 11
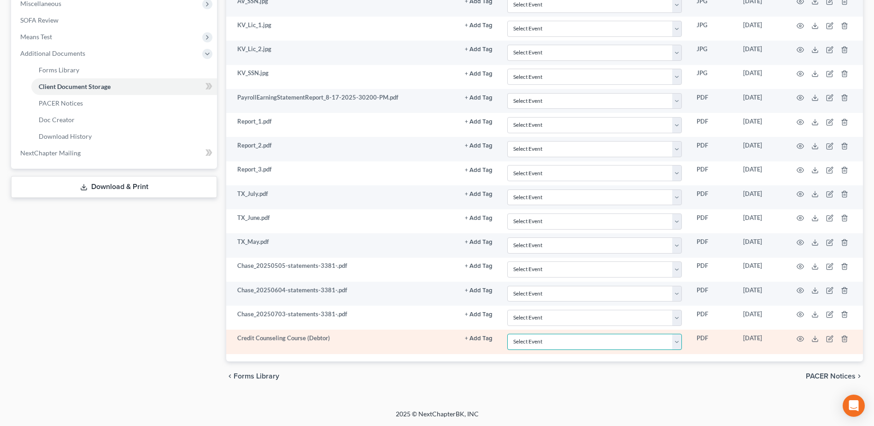
click at [681, 342] on select "Select Event 20 Largest unsecured creditors Amended petition Attachment to Volu…" at bounding box center [594, 341] width 175 height 16
select select "6"
click at [507, 333] on select "Select Event 20 Largest unsecured creditors Amended petition Attachment to Volu…" at bounding box center [594, 341] width 175 height 16
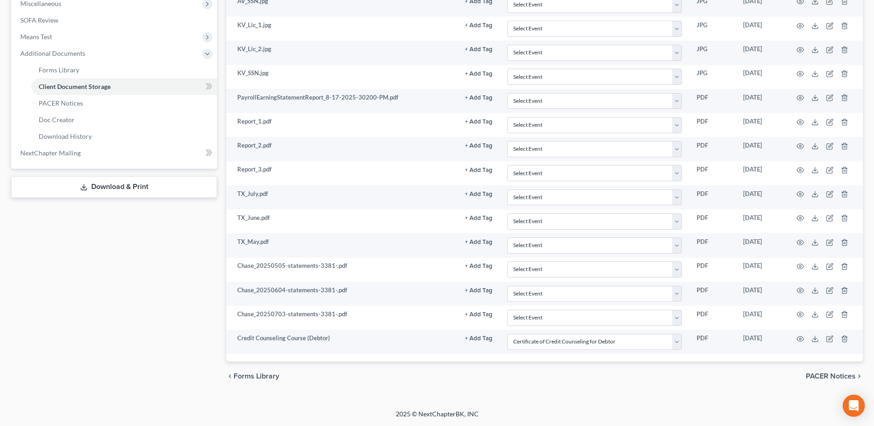
click at [750, 386] on div "chevron_left Forms Library PACER Notices chevron_right" at bounding box center [544, 375] width 636 height 29
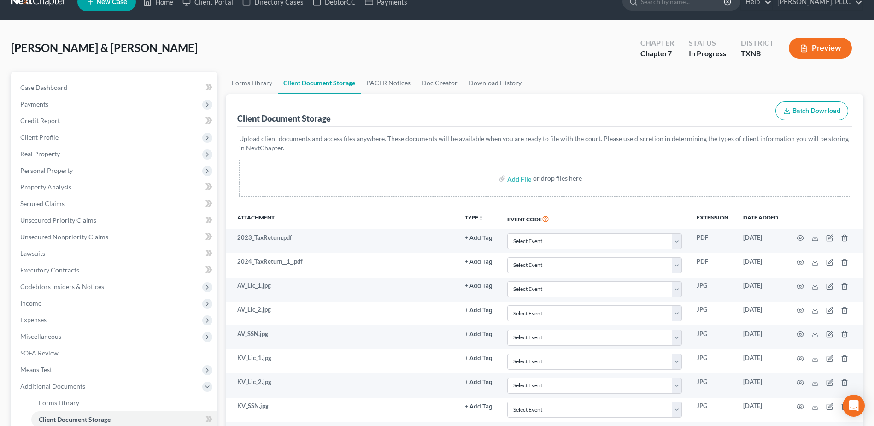
scroll to position [0, 0]
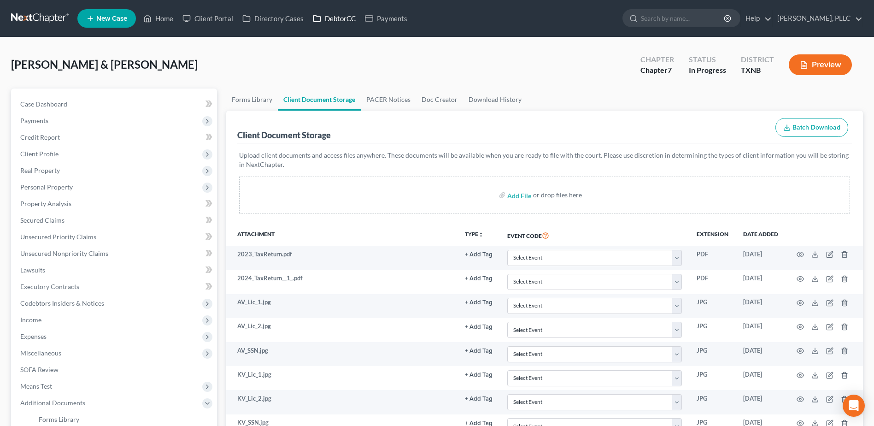
click at [340, 12] on link "DebtorCC" at bounding box center [334, 18] width 52 height 17
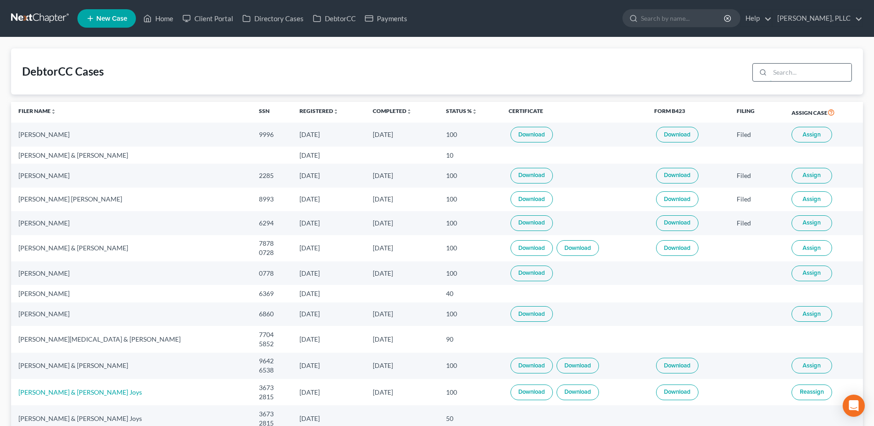
click at [786, 73] on input "search" at bounding box center [811, 72] width 82 height 17
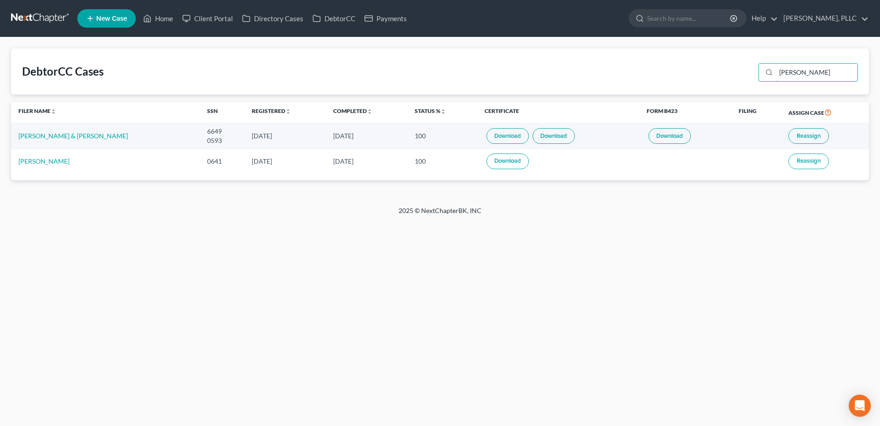
type input "[PERSON_NAME]"
click at [533, 138] on link "Download" at bounding box center [554, 136] width 42 height 16
click at [797, 138] on span "Reassign" at bounding box center [809, 135] width 24 height 7
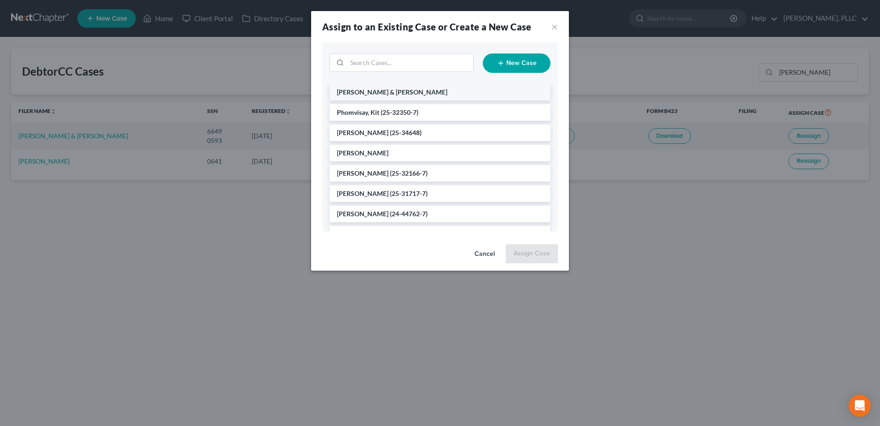
click at [378, 91] on span "[PERSON_NAME] & [PERSON_NAME]" at bounding box center [392, 92] width 111 height 8
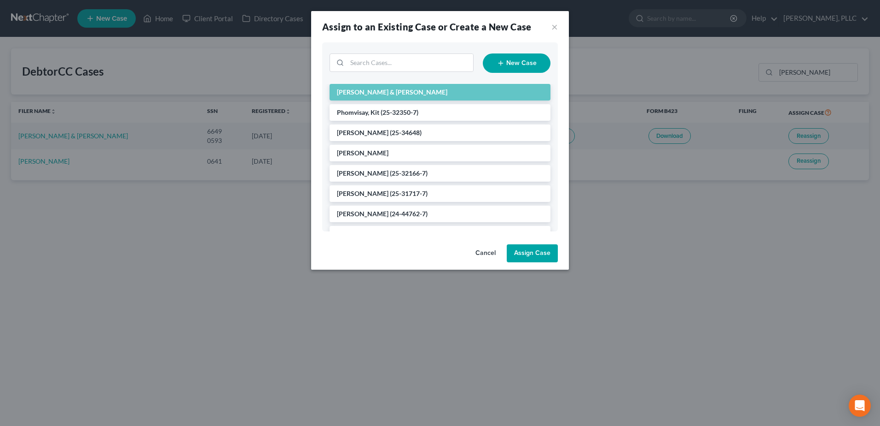
click at [539, 255] on button "Assign Case" at bounding box center [532, 253] width 51 height 18
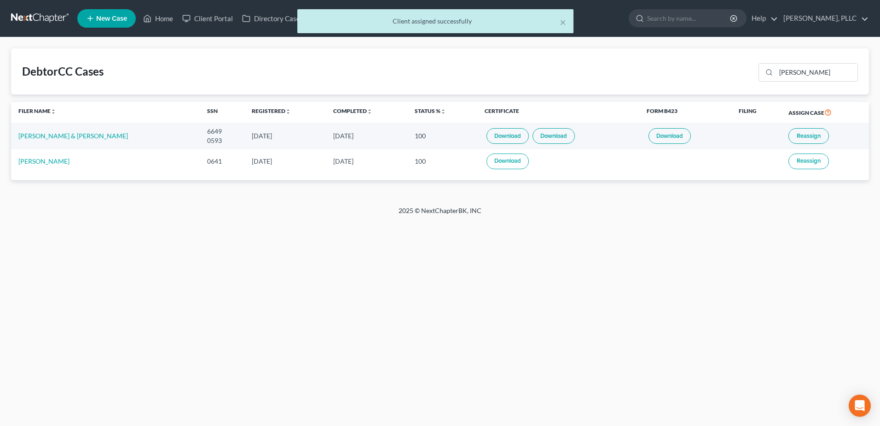
click at [167, 19] on div "× Client assigned successfully" at bounding box center [435, 23] width 880 height 29
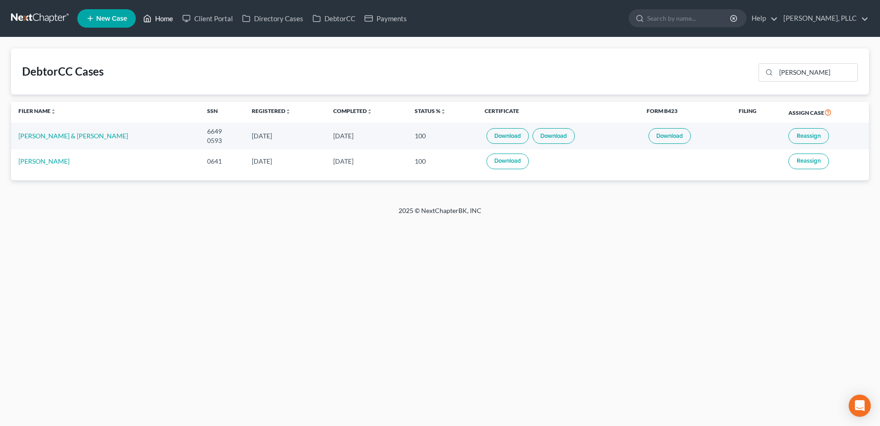
click at [173, 18] on link "Home" at bounding box center [158, 18] width 39 height 17
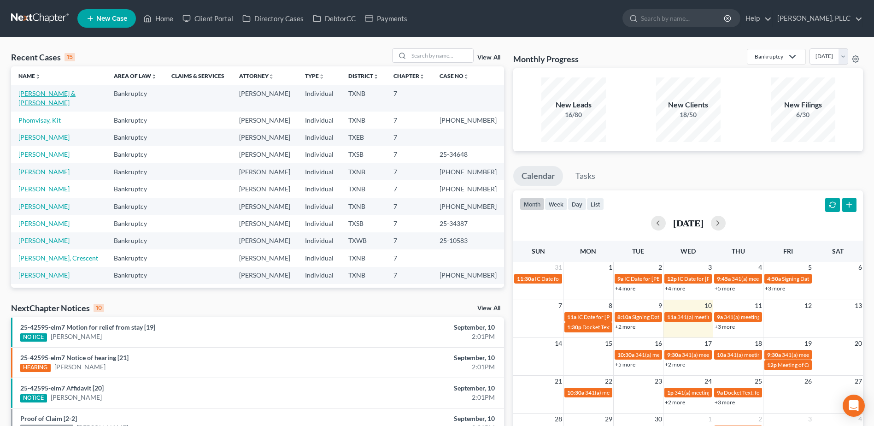
drag, startPoint x: 44, startPoint y: 94, endPoint x: 62, endPoint y: 97, distance: 18.6
click at [44, 94] on link "[PERSON_NAME] & [PERSON_NAME]" at bounding box center [46, 97] width 57 height 17
select select "4"
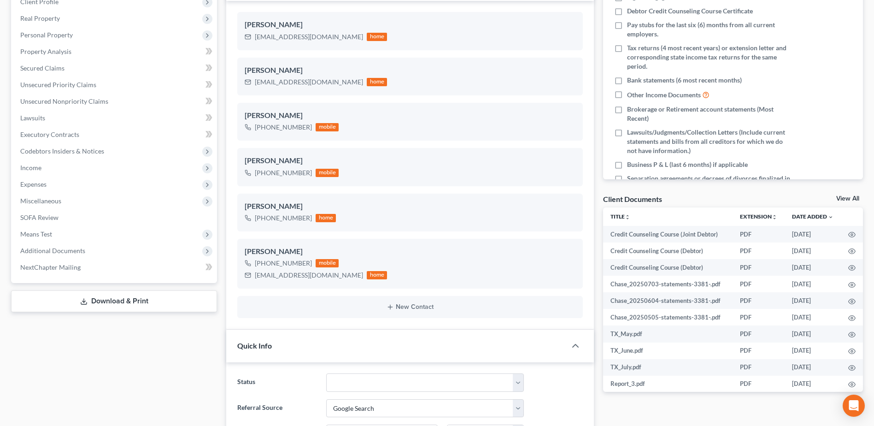
scroll to position [169, 0]
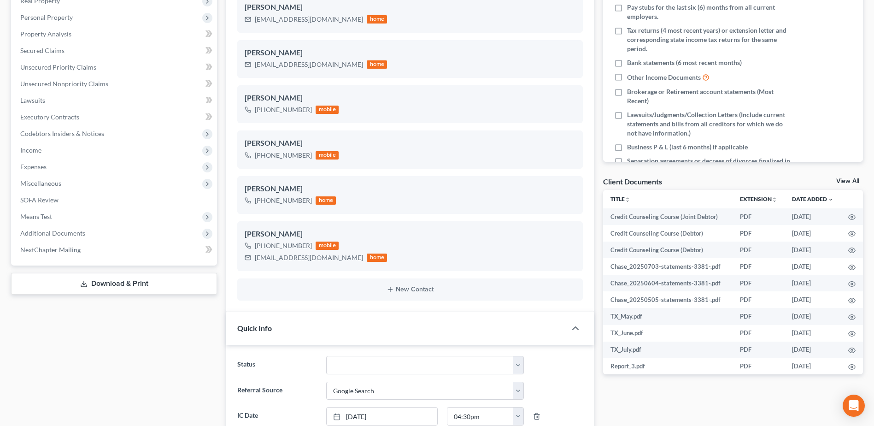
click at [848, 178] on link "View All" at bounding box center [847, 181] width 23 height 6
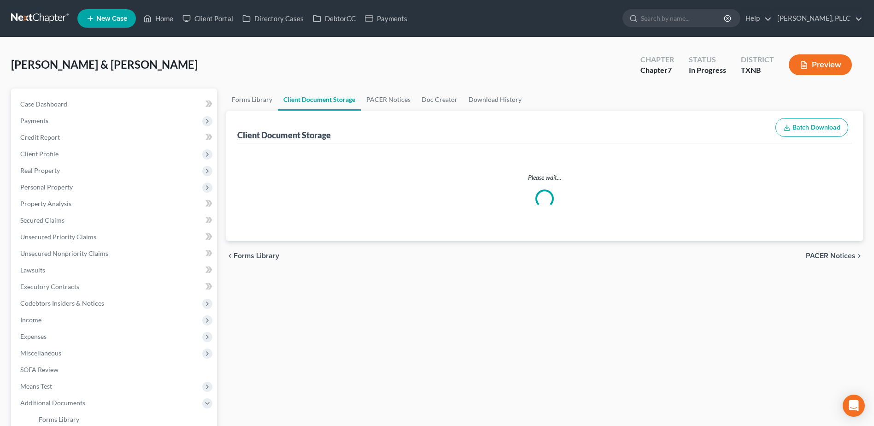
select select "6"
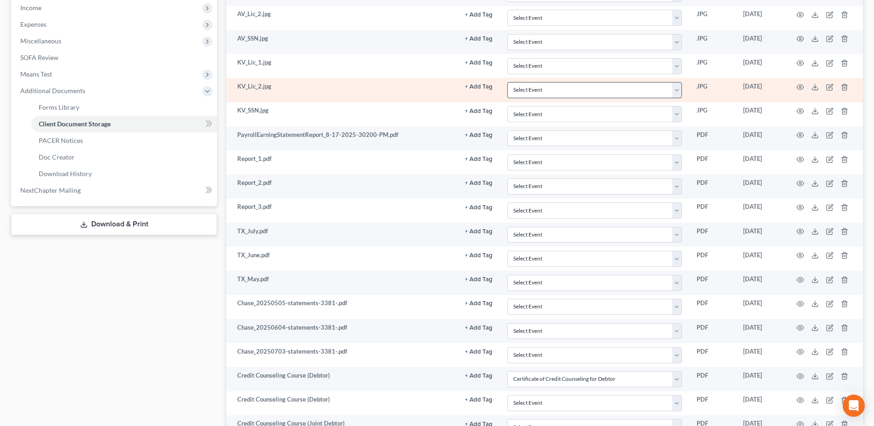
scroll to position [397, 0]
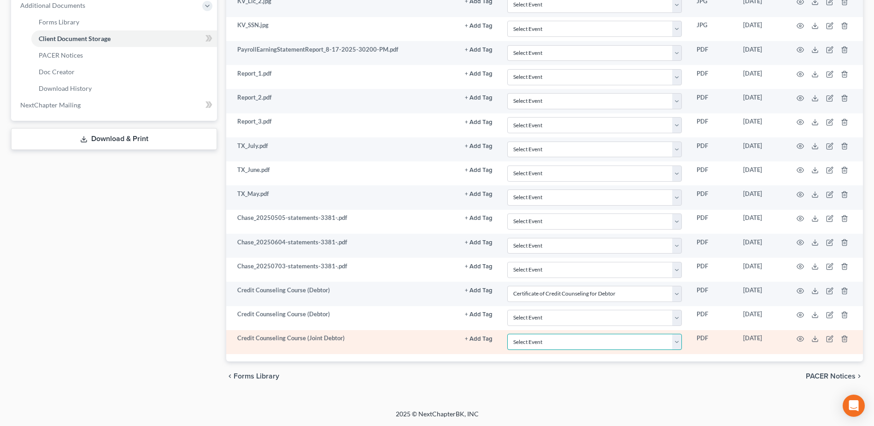
drag, startPoint x: 679, startPoint y: 343, endPoint x: 626, endPoint y: 333, distance: 53.8
click at [679, 343] on select "Select Event 20 Largest unsecured creditors Amended petition Attachment to Volu…" at bounding box center [594, 341] width 175 height 16
select select "7"
click at [507, 333] on select "Select Event 20 Largest unsecured creditors Amended petition Attachment to Volu…" at bounding box center [594, 341] width 175 height 16
click at [798, 339] on icon "button" at bounding box center [799, 338] width 7 height 7
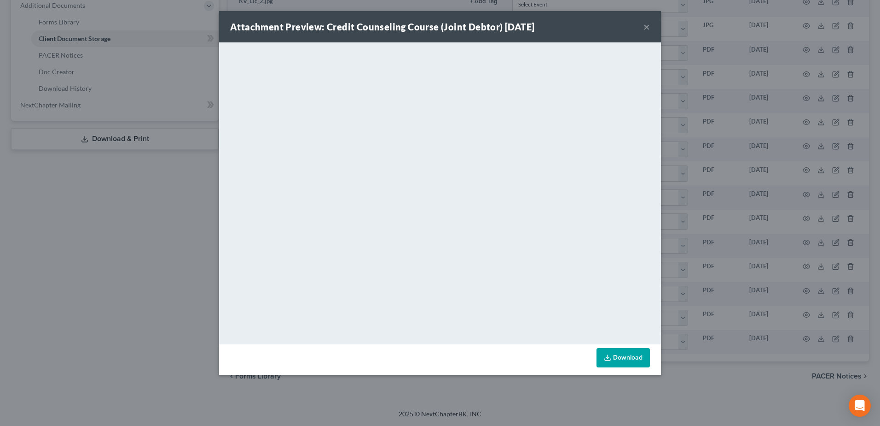
drag, startPoint x: 647, startPoint y: 28, endPoint x: 711, endPoint y: 94, distance: 92.5
click at [647, 28] on button "×" at bounding box center [647, 26] width 6 height 11
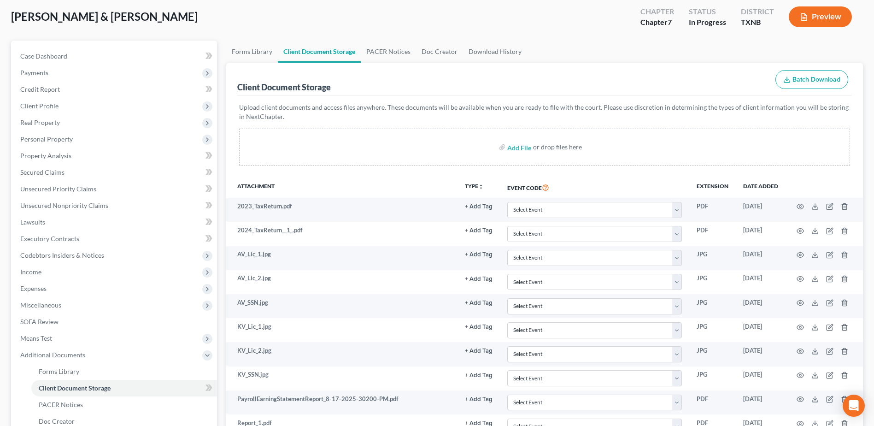
scroll to position [0, 0]
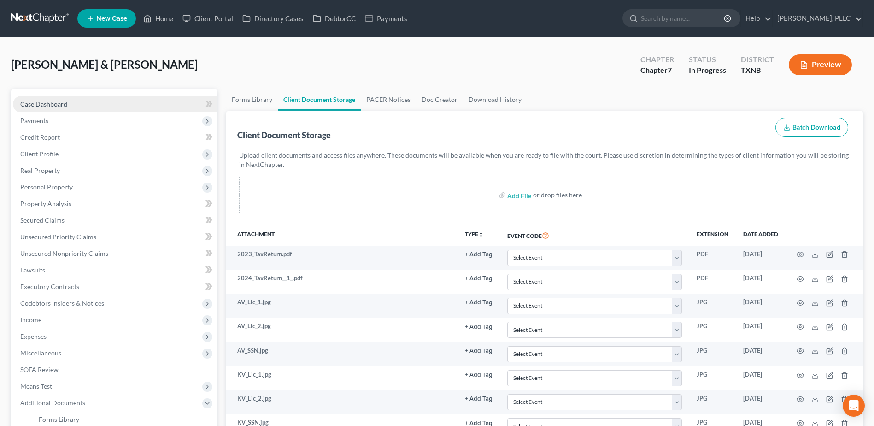
click at [36, 105] on span "Case Dashboard" at bounding box center [43, 104] width 47 height 8
select select "4"
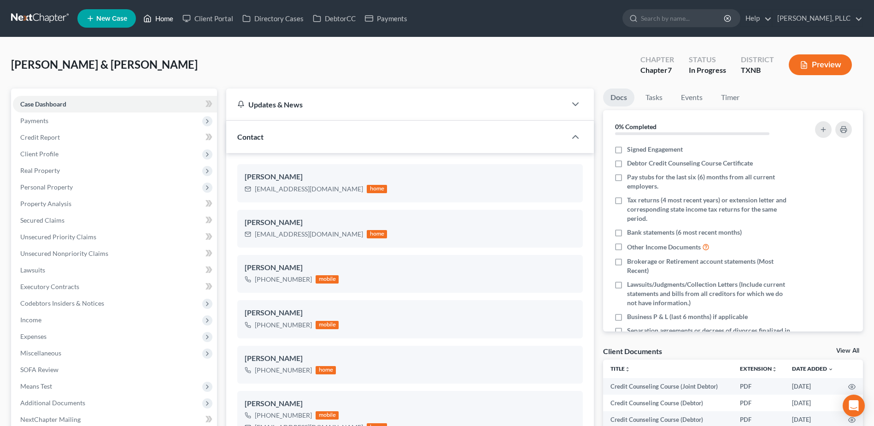
drag, startPoint x: 168, startPoint y: 18, endPoint x: 525, endPoint y: 70, distance: 361.2
click at [168, 18] on link "Home" at bounding box center [158, 18] width 39 height 17
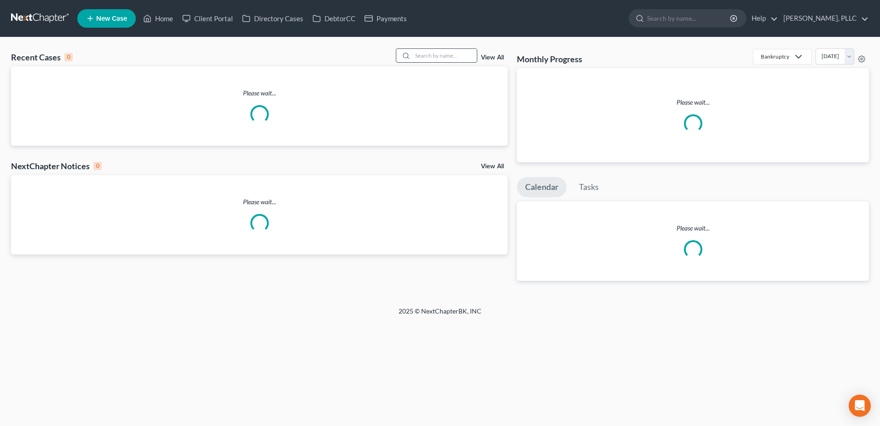
click at [454, 58] on input "search" at bounding box center [445, 55] width 64 height 13
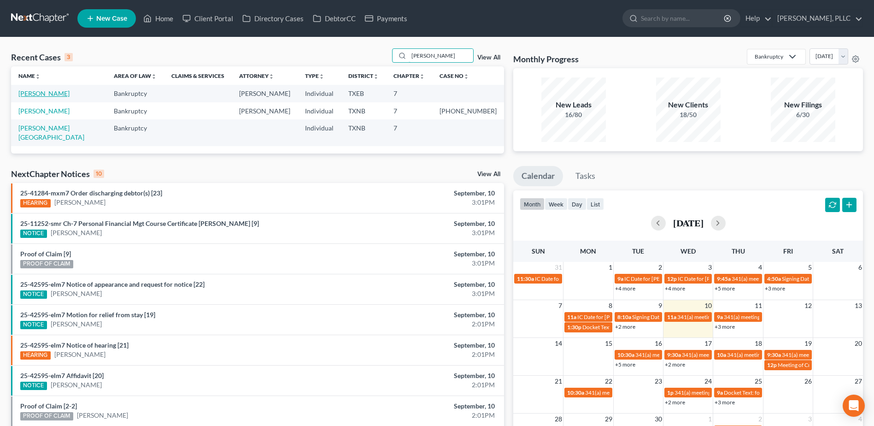
type input "[PERSON_NAME]"
drag, startPoint x: 46, startPoint y: 94, endPoint x: 122, endPoint y: 110, distance: 77.9
click at [46, 94] on link "[PERSON_NAME]" at bounding box center [43, 93] width 51 height 8
select select "4"
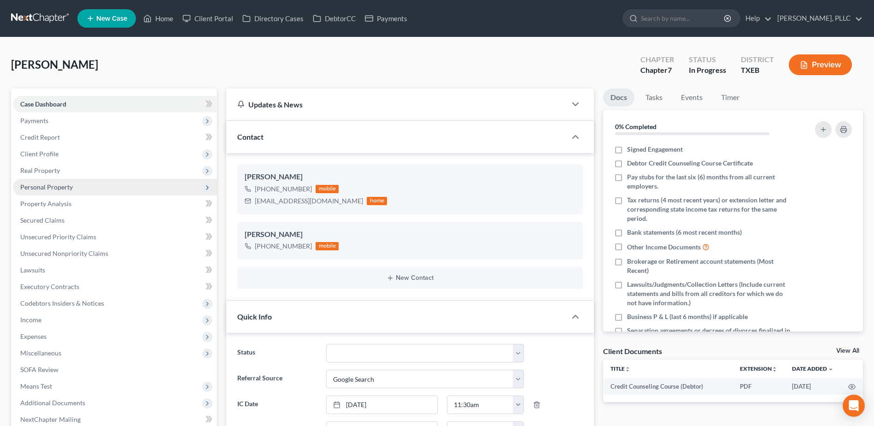
click at [47, 185] on span "Personal Property" at bounding box center [46, 187] width 52 height 8
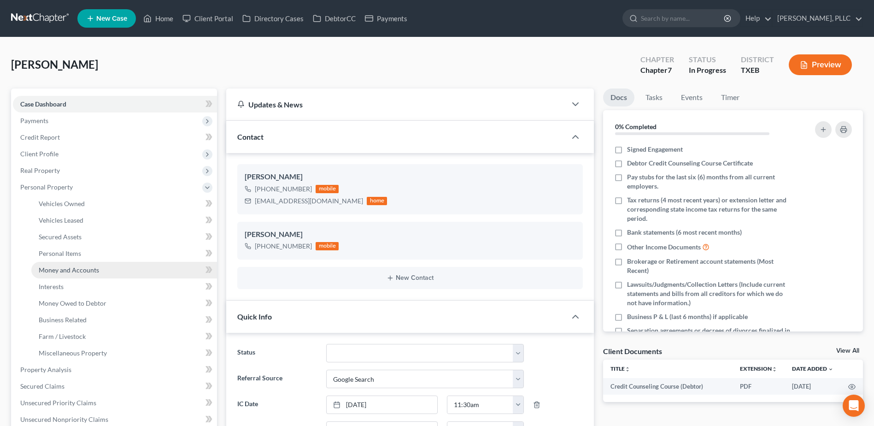
click at [74, 268] on span "Money and Accounts" at bounding box center [69, 270] width 60 height 8
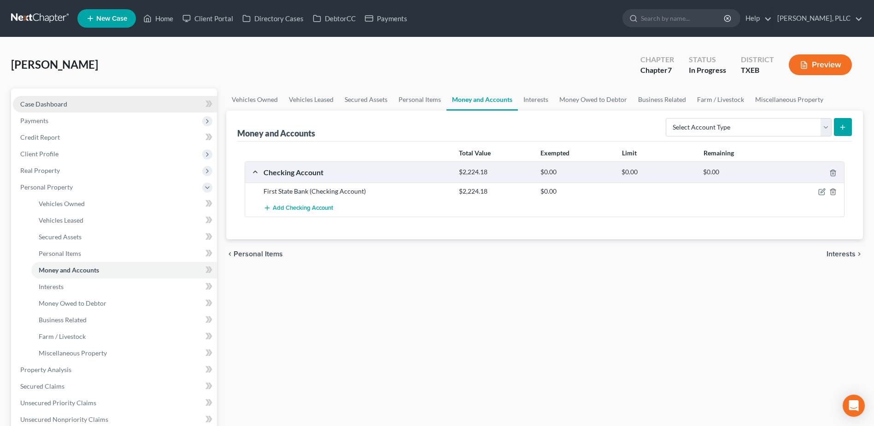
click at [52, 104] on span "Case Dashboard" at bounding box center [43, 104] width 47 height 8
select select "4"
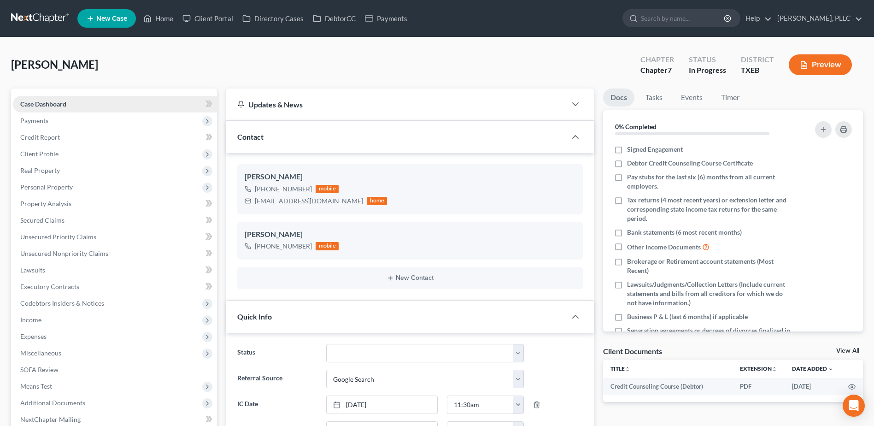
scroll to position [609, 0]
click at [47, 187] on span "Personal Property" at bounding box center [46, 187] width 52 height 8
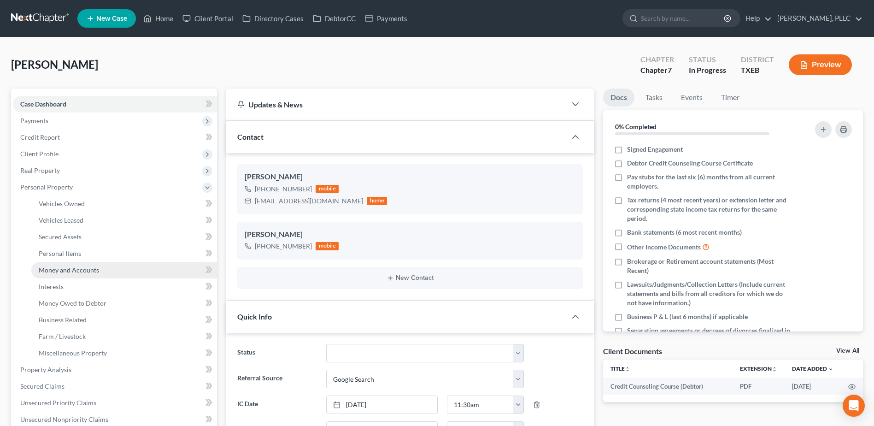
click at [76, 267] on span "Money and Accounts" at bounding box center [69, 270] width 60 height 8
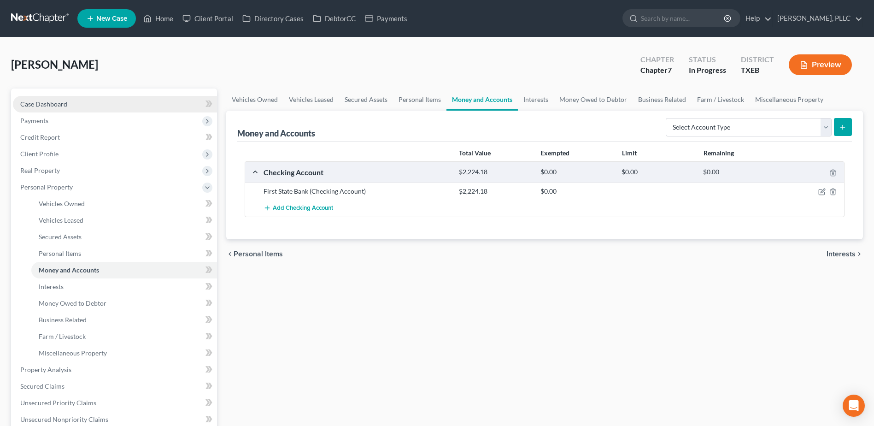
click at [63, 102] on span "Case Dashboard" at bounding box center [43, 104] width 47 height 8
select select "4"
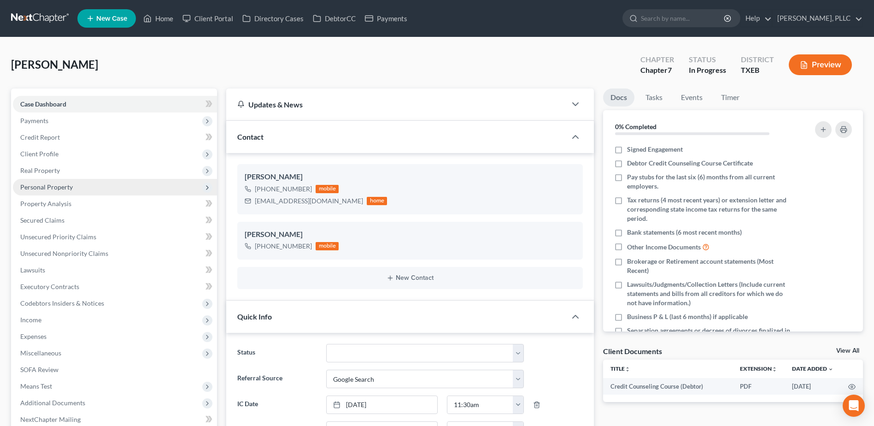
click at [49, 189] on span "Personal Property" at bounding box center [46, 187] width 52 height 8
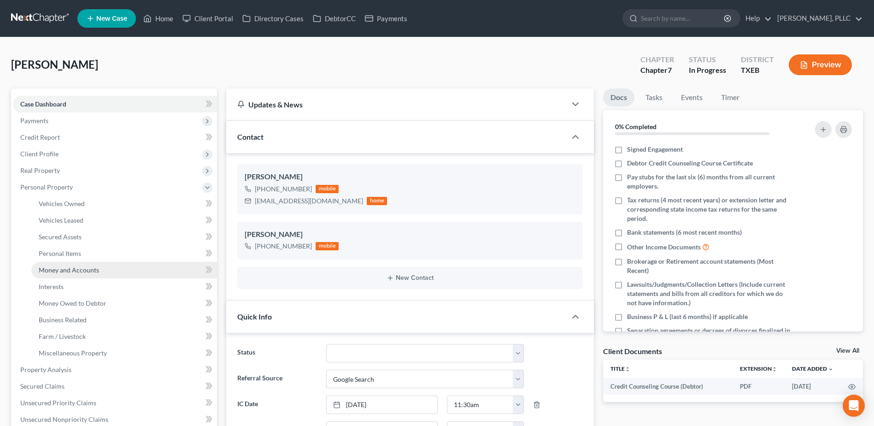
click at [76, 272] on span "Money and Accounts" at bounding box center [69, 270] width 60 height 8
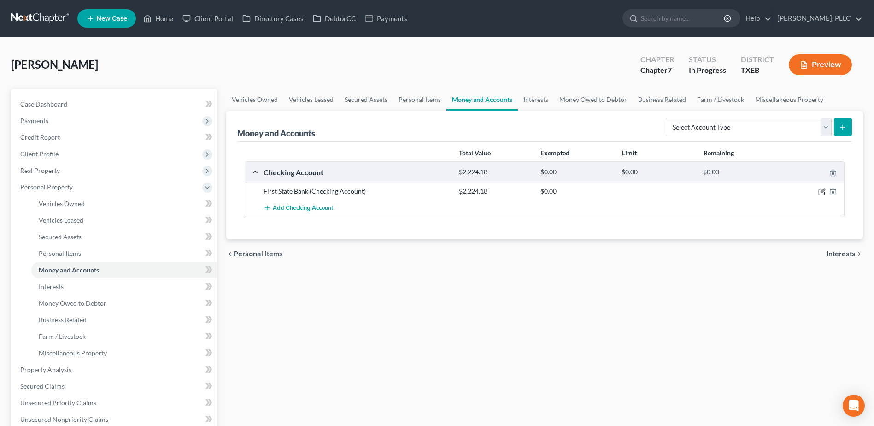
click at [822, 192] on icon "button" at bounding box center [821, 191] width 7 height 7
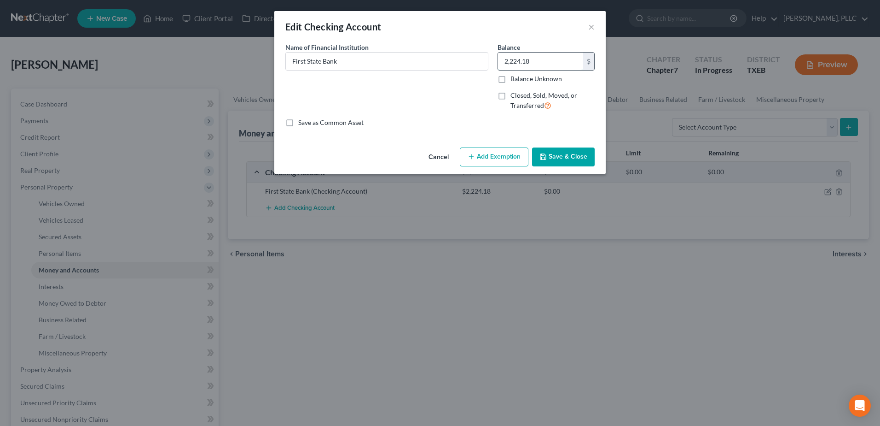
click at [539, 61] on input "2,224.18" at bounding box center [540, 60] width 85 height 17
type input "900.00"
click at [576, 160] on button "Save & Close" at bounding box center [563, 156] width 63 height 19
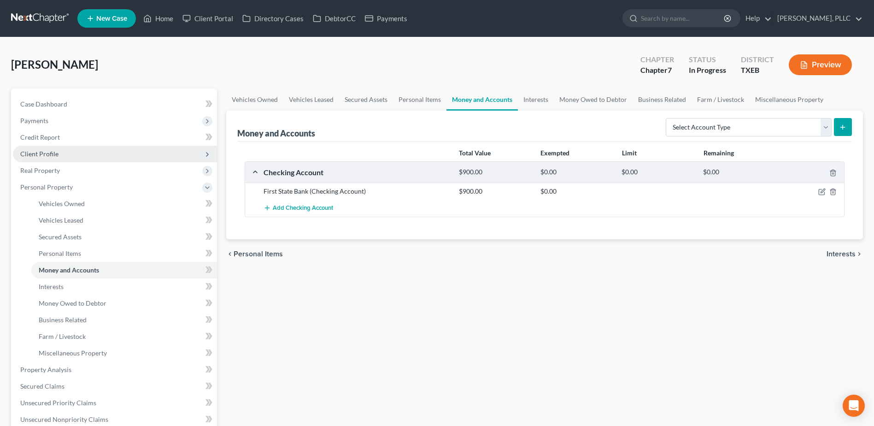
click at [48, 153] on span "Client Profile" at bounding box center [39, 154] width 38 height 8
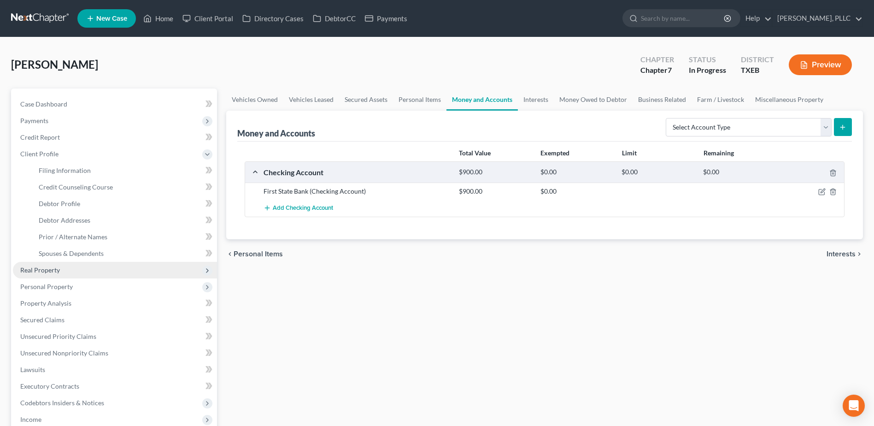
click at [44, 271] on span "Real Property" at bounding box center [40, 270] width 40 height 8
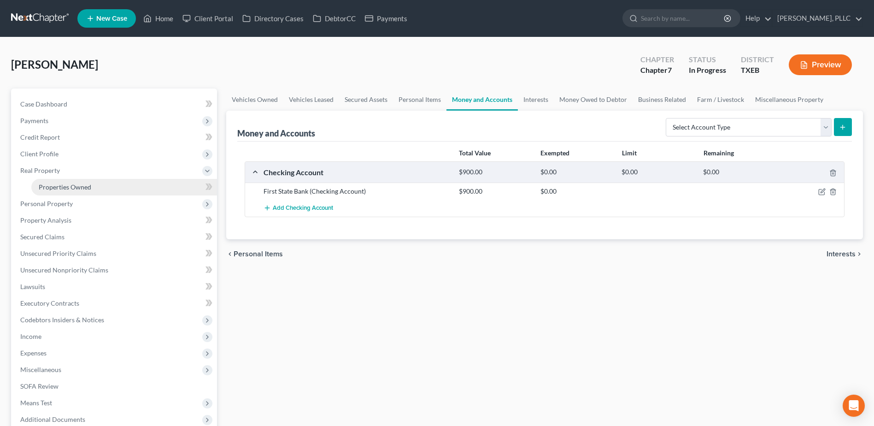
click at [62, 191] on link "Properties Owned" at bounding box center [124, 187] width 186 height 17
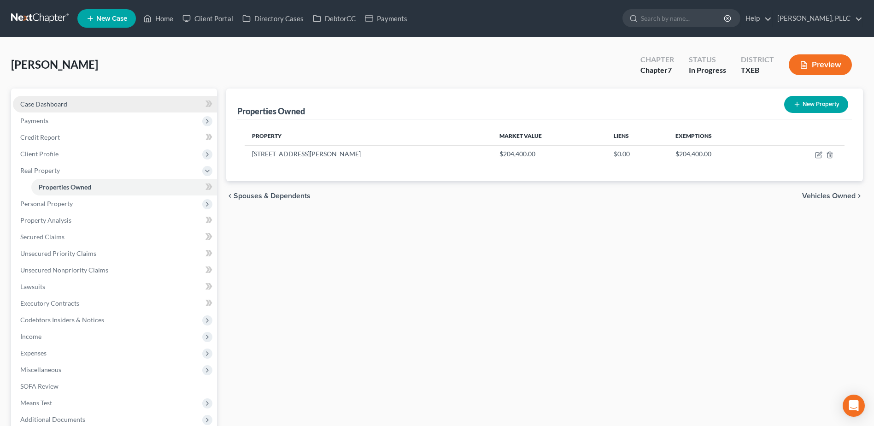
click at [57, 98] on link "Case Dashboard" at bounding box center [115, 104] width 204 height 17
select select "4"
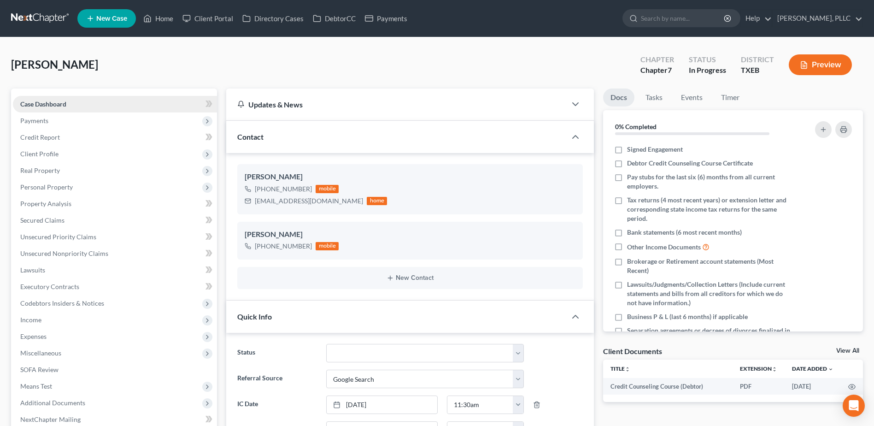
scroll to position [609, 0]
click at [170, 19] on link "Home" at bounding box center [158, 18] width 39 height 17
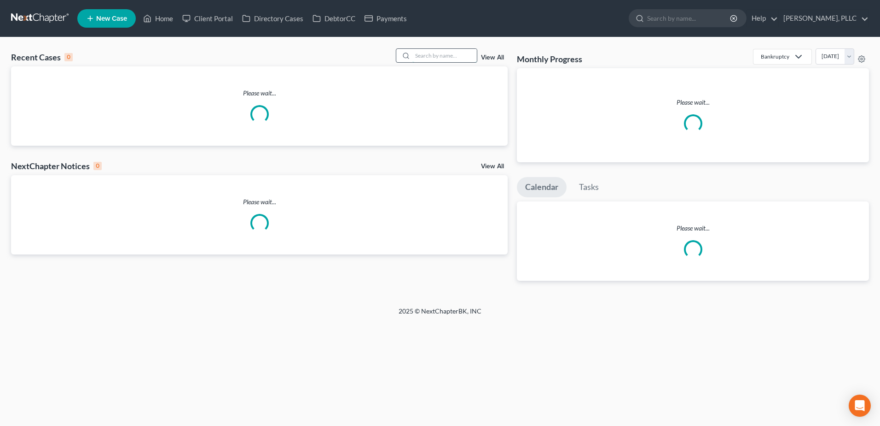
click at [458, 55] on input "search" at bounding box center [445, 55] width 64 height 13
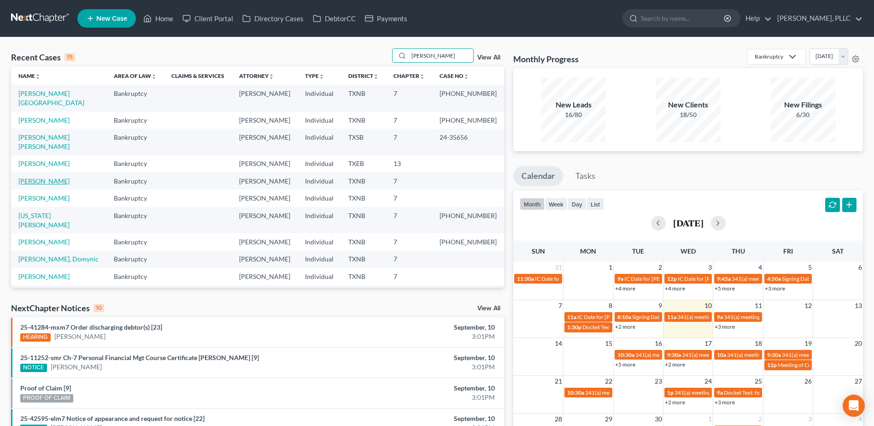
type input "[PERSON_NAME]"
click at [58, 177] on link "[PERSON_NAME]" at bounding box center [43, 181] width 51 height 8
select select "4"
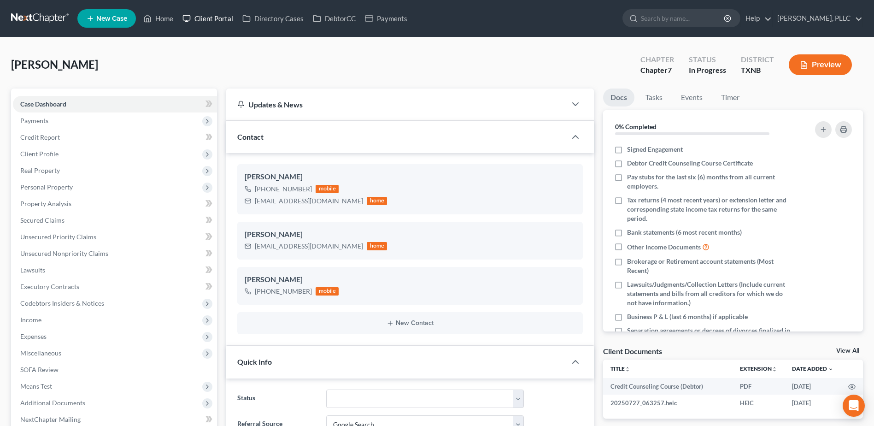
drag, startPoint x: 222, startPoint y: 19, endPoint x: 423, endPoint y: 67, distance: 207.4
click at [221, 19] on link "Client Portal" at bounding box center [208, 18] width 60 height 17
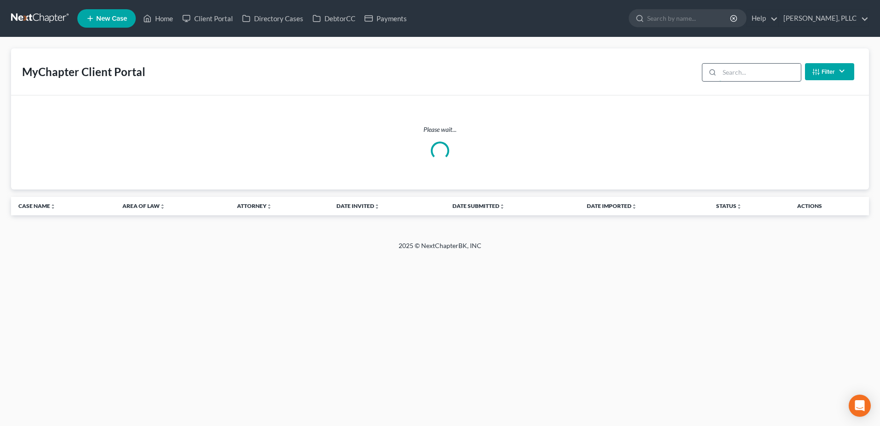
click at [735, 71] on input "search" at bounding box center [761, 72] width 82 height 17
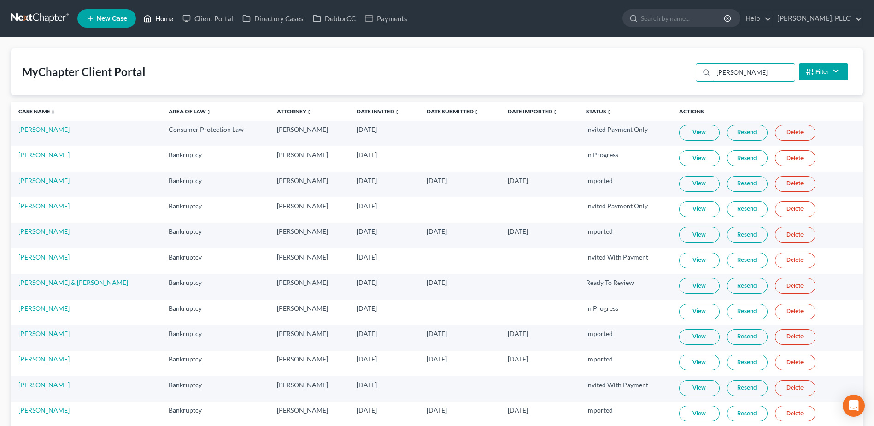
type input "[PERSON_NAME]"
drag, startPoint x: 169, startPoint y: 21, endPoint x: 298, endPoint y: 146, distance: 179.1
click at [169, 20] on link "Home" at bounding box center [158, 18] width 39 height 17
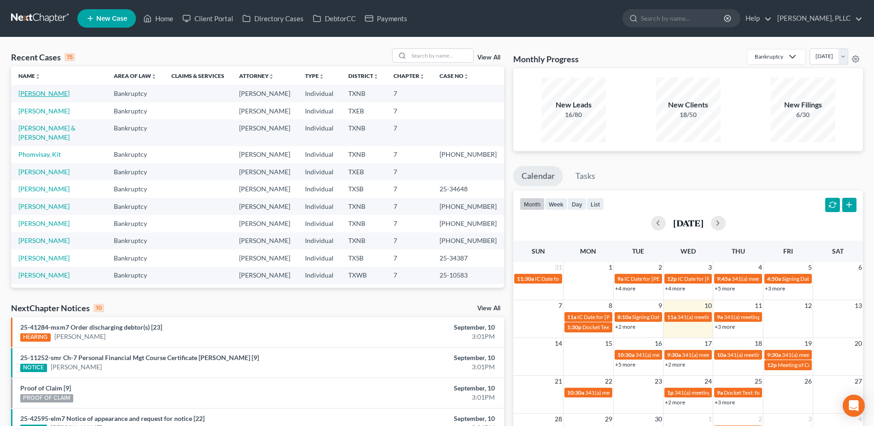
click at [44, 97] on link "[PERSON_NAME]" at bounding box center [43, 93] width 51 height 8
select select "4"
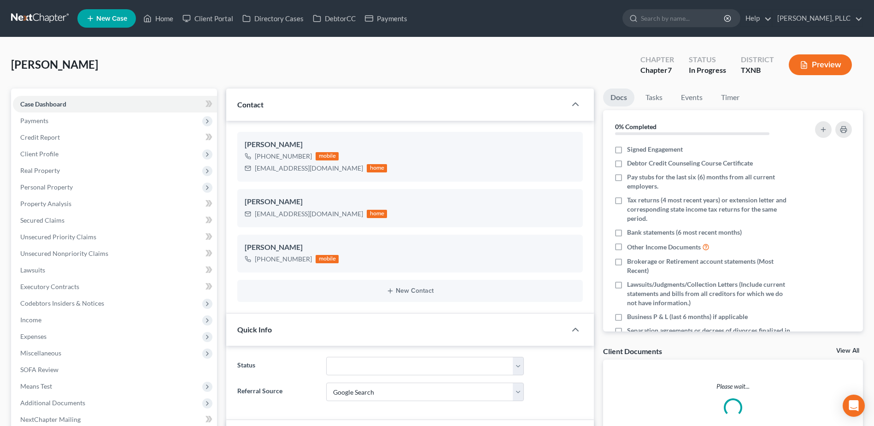
scroll to position [1107, 0]
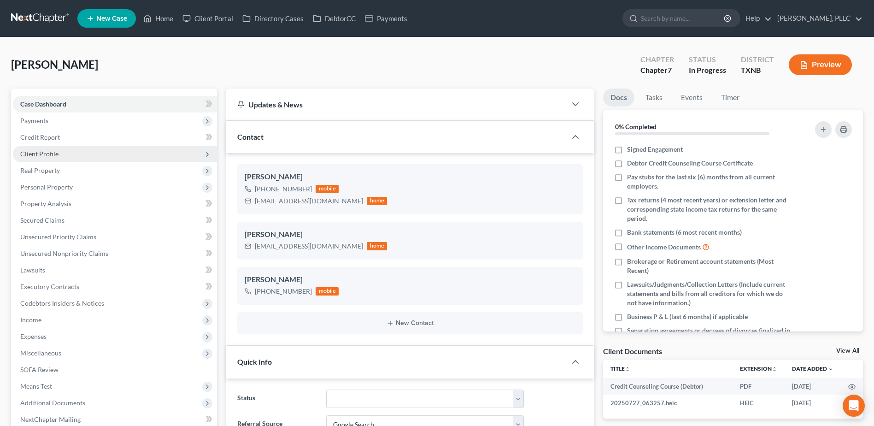
click at [41, 157] on span "Client Profile" at bounding box center [115, 154] width 204 height 17
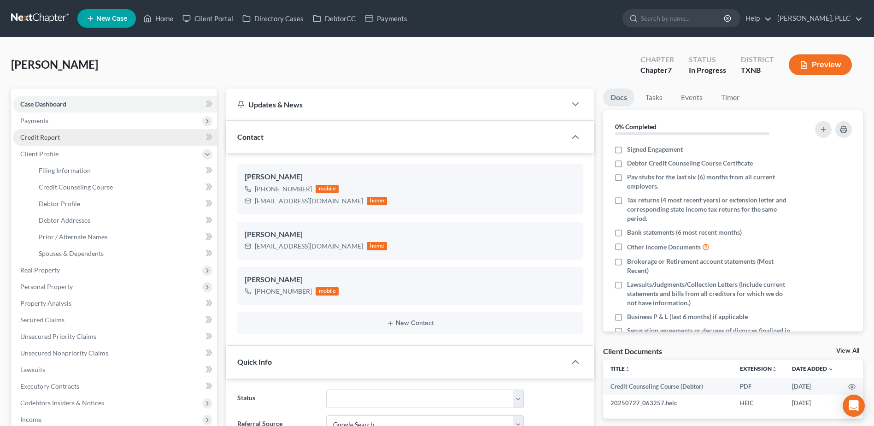
click at [39, 140] on span "Credit Report" at bounding box center [40, 137] width 40 height 8
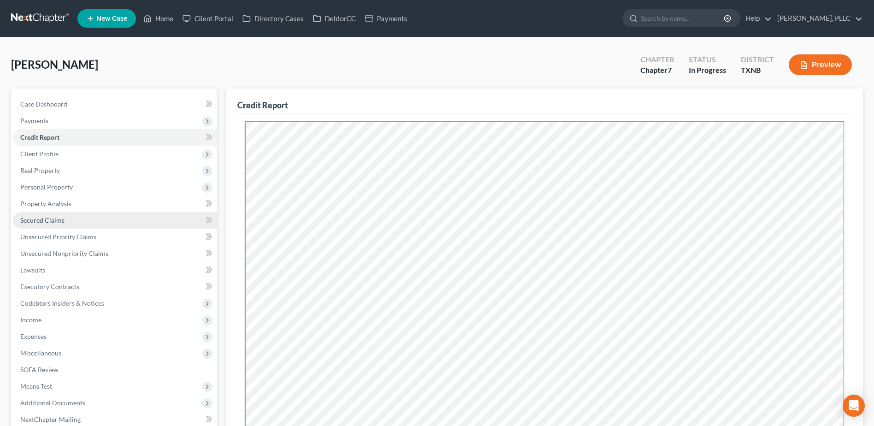
click at [61, 223] on span "Secured Claims" at bounding box center [42, 220] width 44 height 8
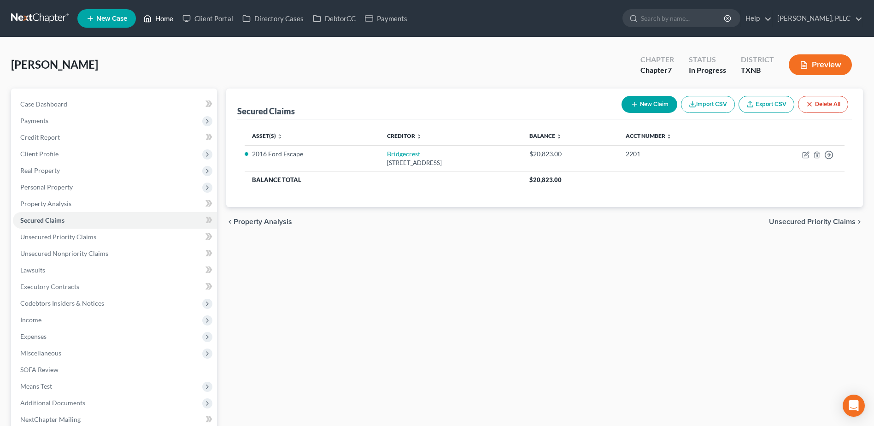
click at [172, 13] on link "Home" at bounding box center [158, 18] width 39 height 17
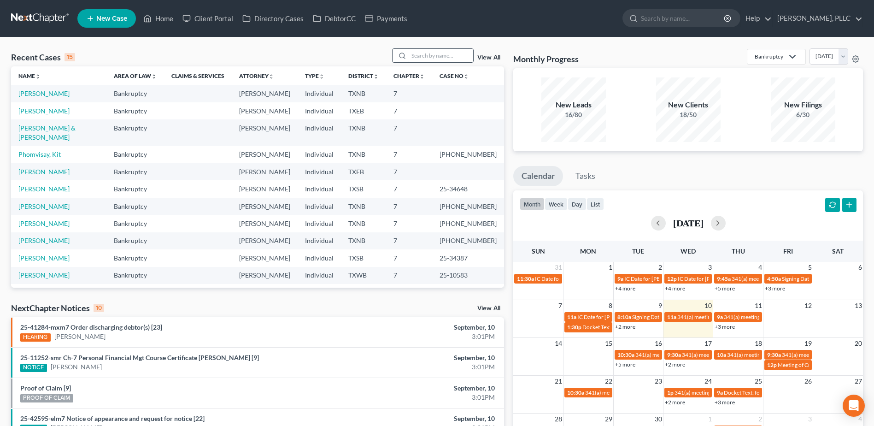
click at [430, 52] on input "search" at bounding box center [440, 55] width 64 height 13
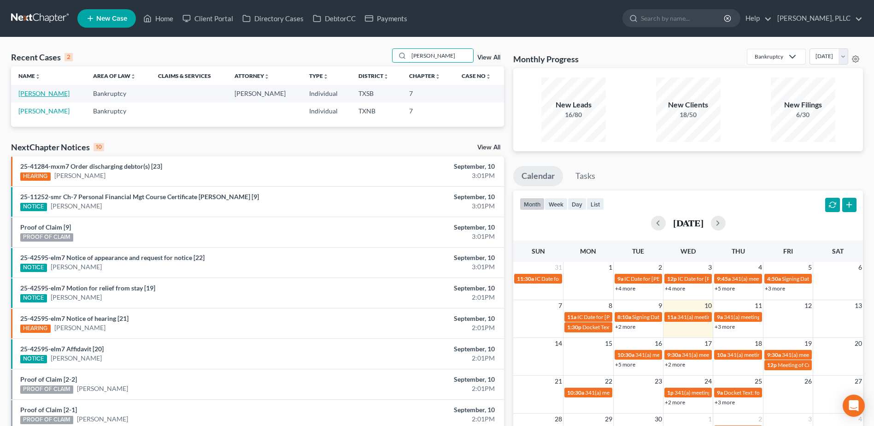
type input "[PERSON_NAME]"
click at [46, 93] on link "[PERSON_NAME]" at bounding box center [43, 93] width 51 height 8
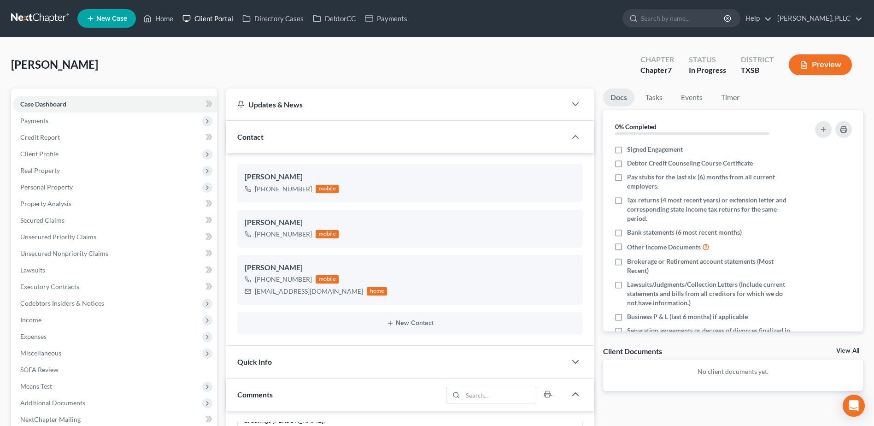
click at [214, 19] on link "Client Portal" at bounding box center [208, 18] width 60 height 17
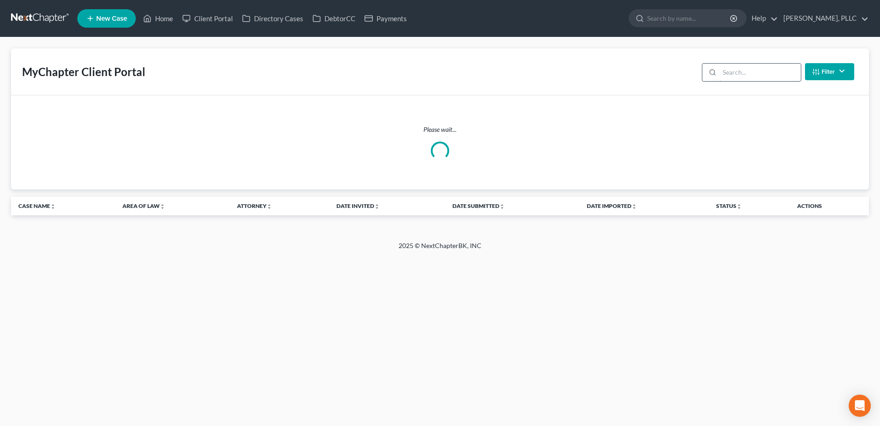
click at [742, 75] on input "search" at bounding box center [761, 72] width 82 height 17
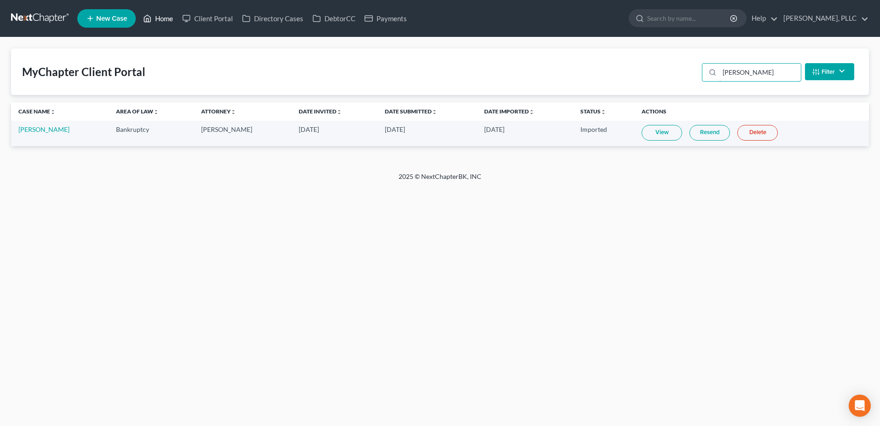
type input "[PERSON_NAME]"
click at [158, 21] on link "Home" at bounding box center [158, 18] width 39 height 17
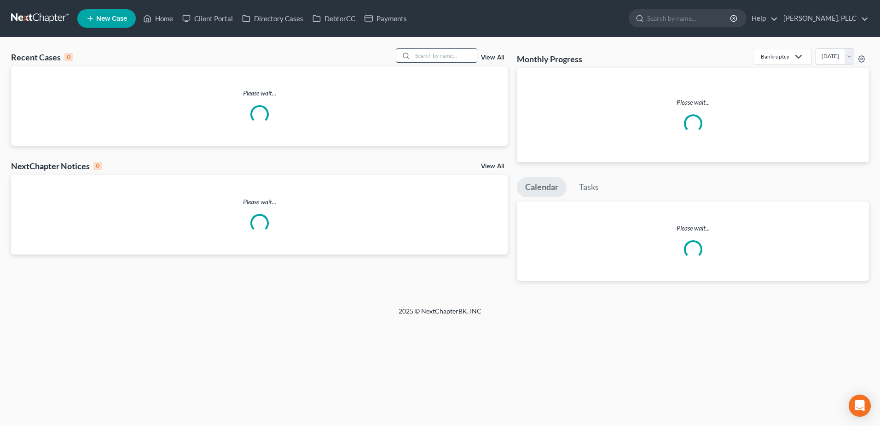
click at [455, 58] on input "search" at bounding box center [445, 55] width 64 height 13
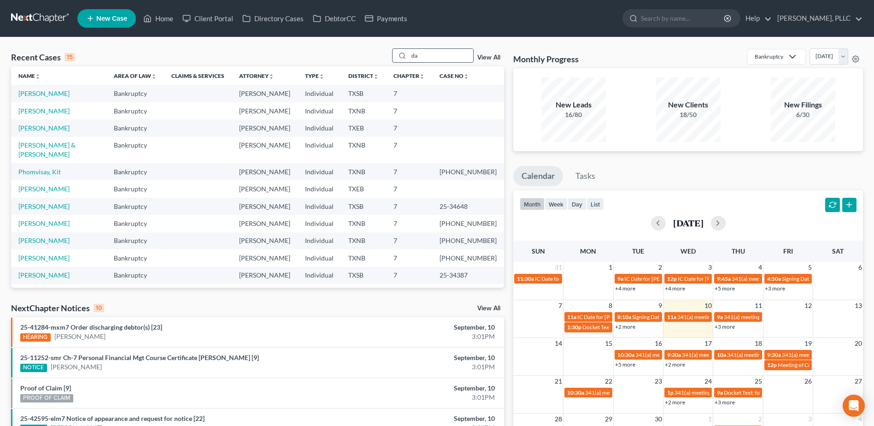
type input "d"
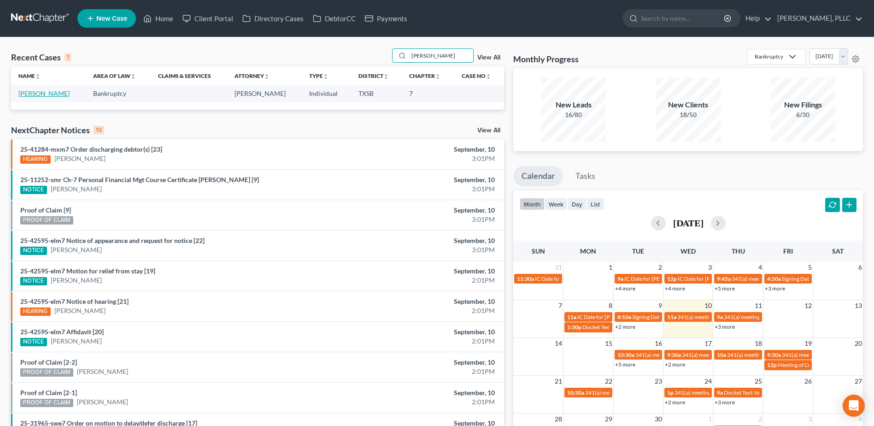
type input "[PERSON_NAME]"
click at [47, 95] on link "[PERSON_NAME]" at bounding box center [43, 93] width 51 height 8
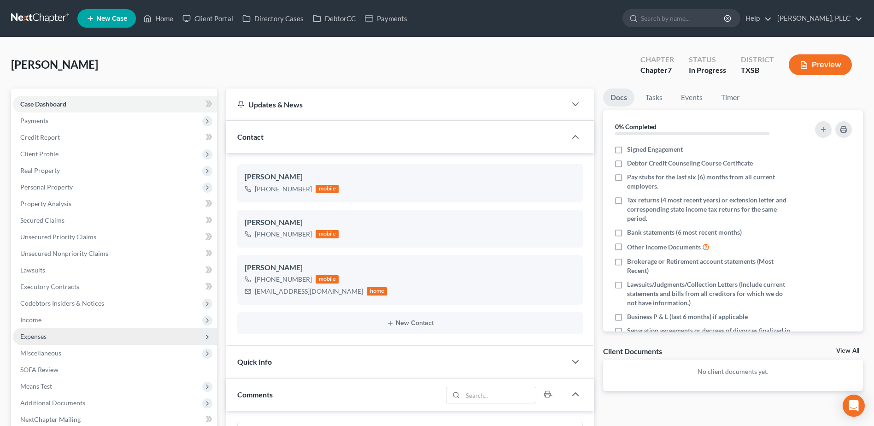
click at [42, 335] on span "Expenses" at bounding box center [33, 336] width 26 height 8
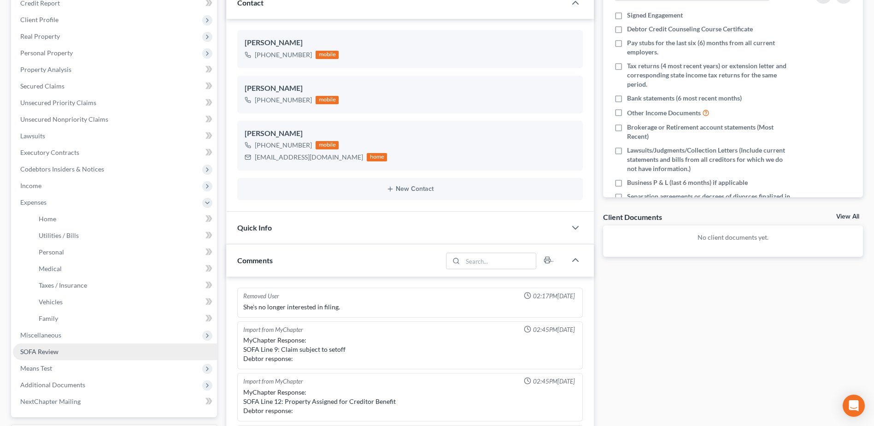
scroll to position [138, 0]
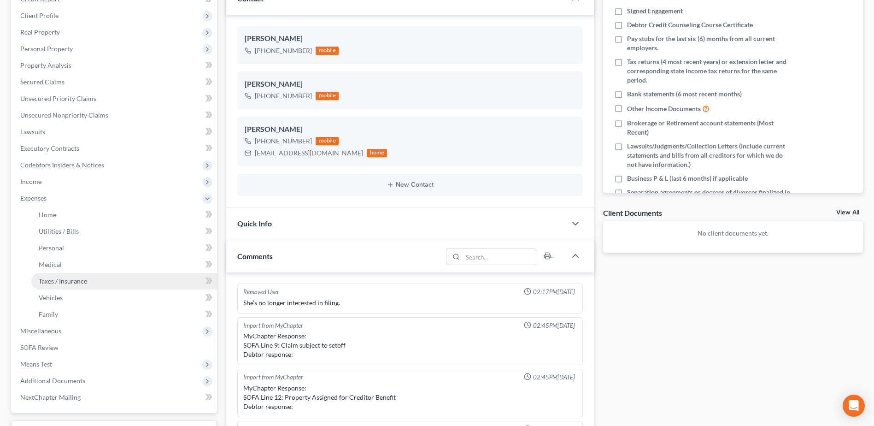
click at [61, 280] on span "Taxes / Insurance" at bounding box center [63, 281] width 48 height 8
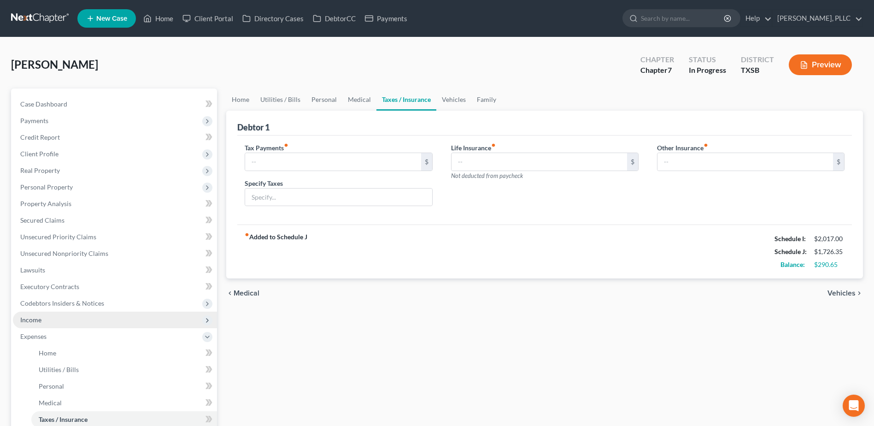
click at [39, 321] on span "Income" at bounding box center [30, 319] width 21 height 8
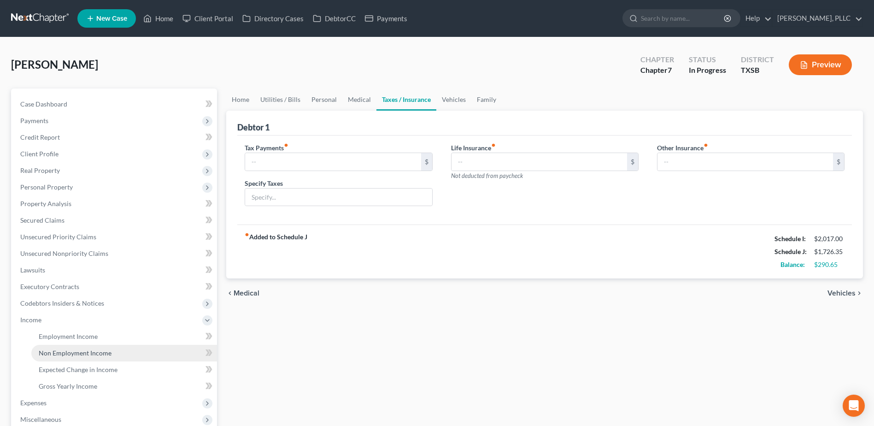
click at [66, 350] on span "Non Employment Income" at bounding box center [75, 353] width 73 height 8
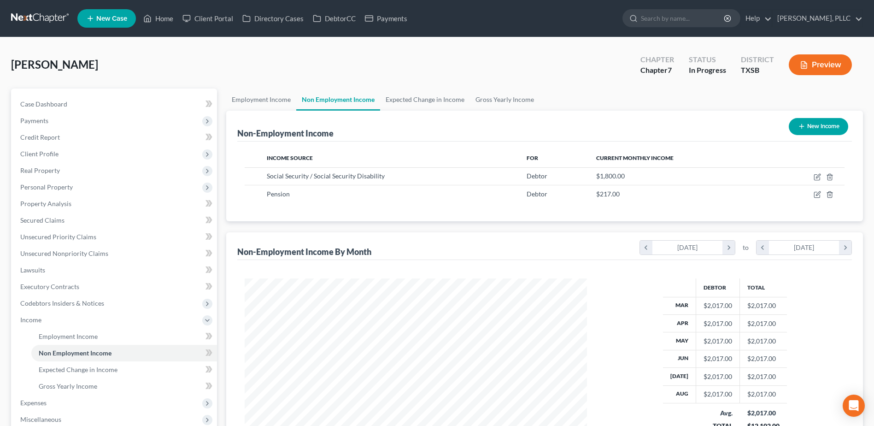
scroll to position [171, 360]
drag, startPoint x: 219, startPoint y: 17, endPoint x: 525, endPoint y: 121, distance: 323.0
click at [219, 17] on link "Client Portal" at bounding box center [208, 18] width 60 height 17
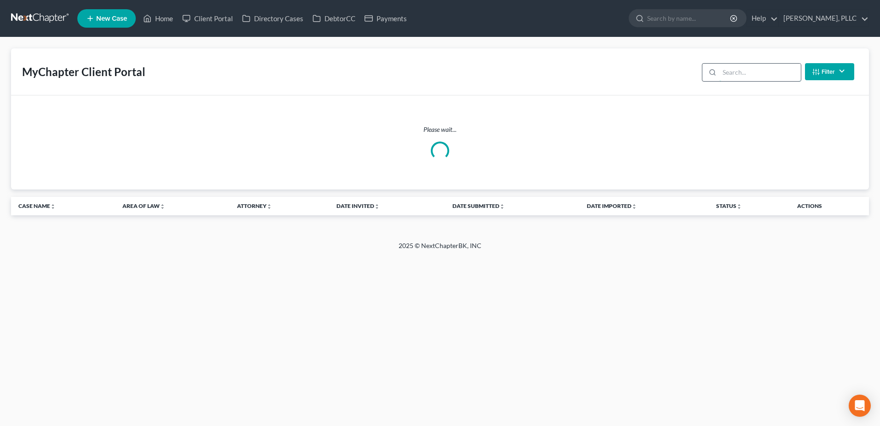
click at [766, 72] on input "search" at bounding box center [761, 72] width 82 height 17
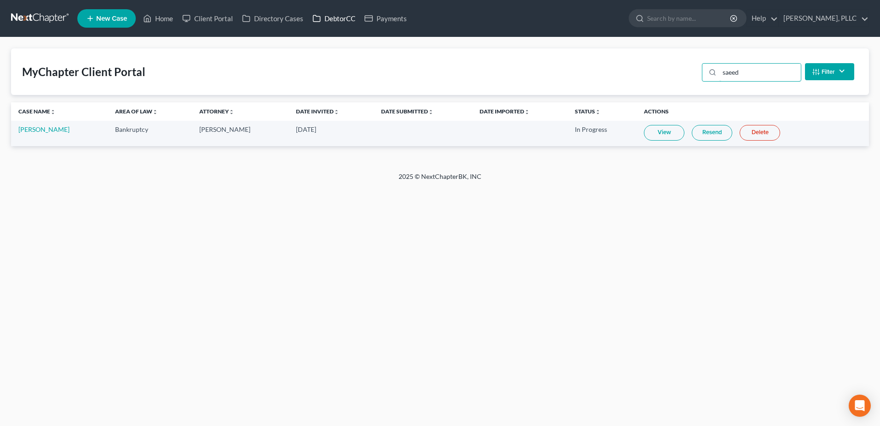
type input "saeed"
click at [330, 23] on link "DebtorCC" at bounding box center [334, 18] width 52 height 17
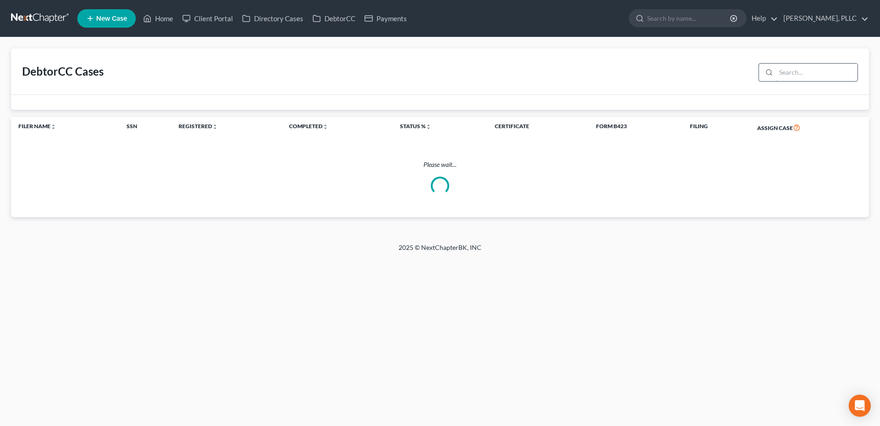
click at [793, 76] on input "search" at bounding box center [817, 72] width 82 height 17
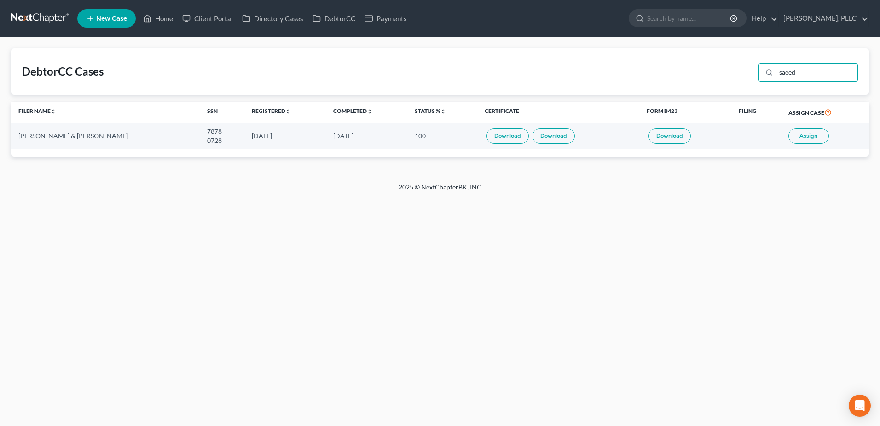
type input "saeed"
click at [809, 135] on span "Assign" at bounding box center [809, 135] width 18 height 7
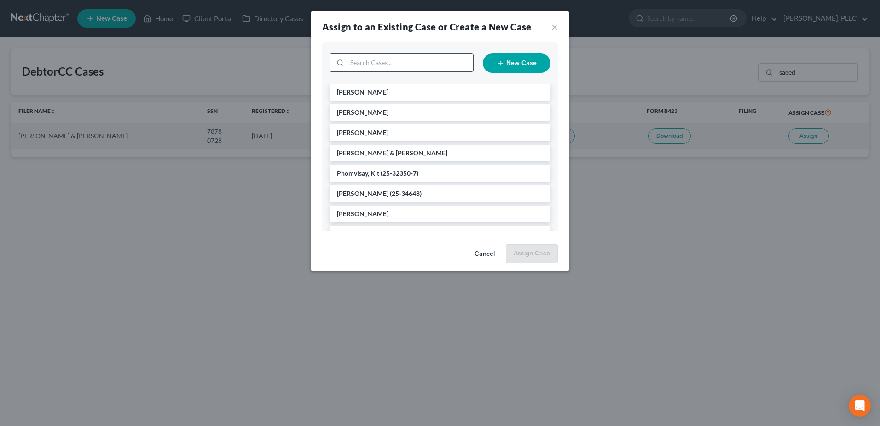
click at [391, 65] on input "search" at bounding box center [410, 62] width 126 height 17
type input "sa"
click at [381, 67] on input "sa" at bounding box center [410, 62] width 126 height 17
type input "saee"
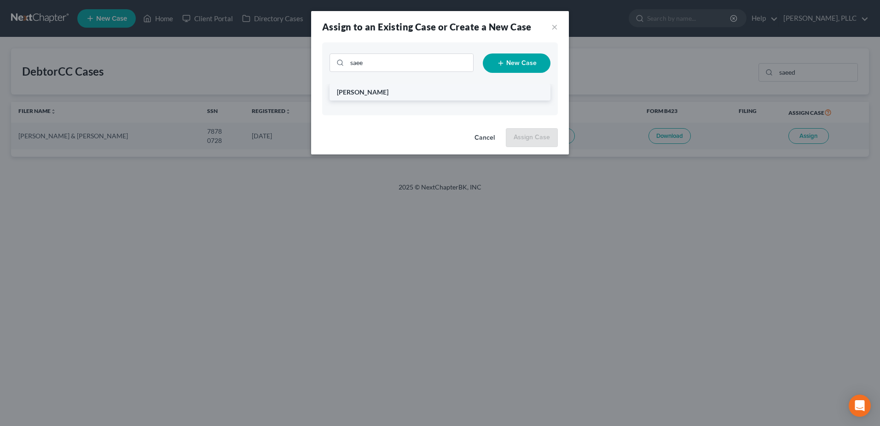
click at [381, 94] on span "[PERSON_NAME]" at bounding box center [363, 92] width 52 height 8
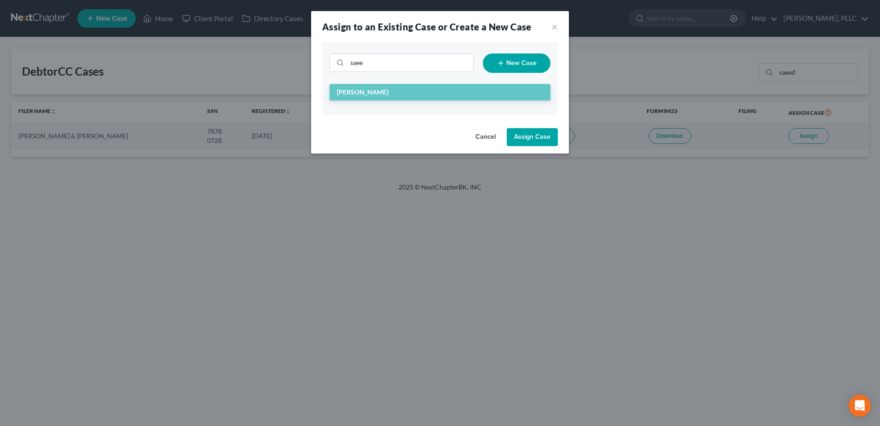
click at [521, 142] on button "Assign Case" at bounding box center [532, 137] width 51 height 18
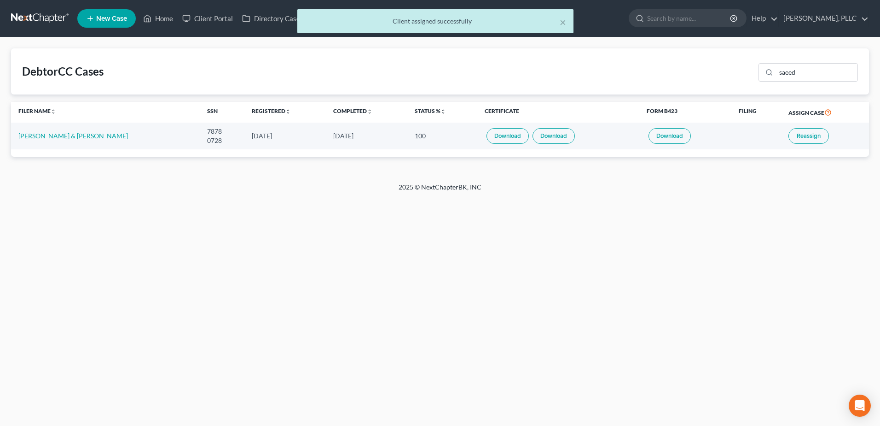
click at [494, 137] on link "Download" at bounding box center [508, 136] width 42 height 16
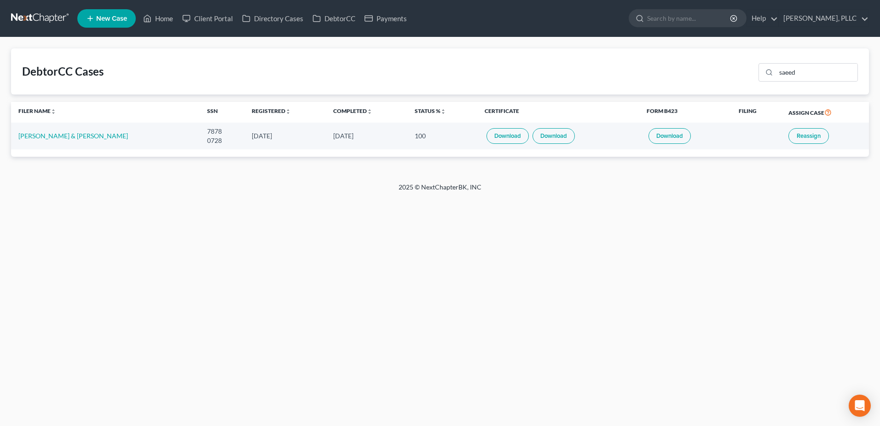
click at [556, 138] on link "Download" at bounding box center [554, 136] width 42 height 16
drag, startPoint x: 812, startPoint y: 67, endPoint x: 742, endPoint y: 73, distance: 69.8
click at [742, 73] on div "DebtorCC Cases saeed" at bounding box center [440, 71] width 858 height 46
type input "ver"
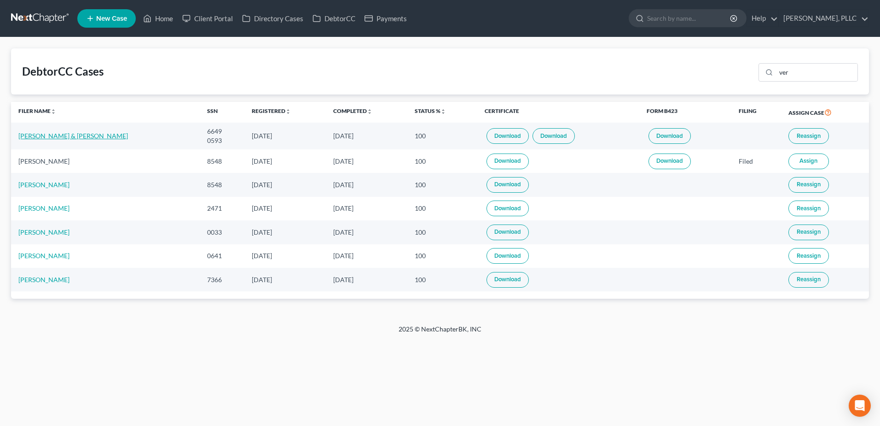
click at [35, 137] on link "[PERSON_NAME] & [PERSON_NAME]" at bounding box center [73, 136] width 110 height 8
select select "4"
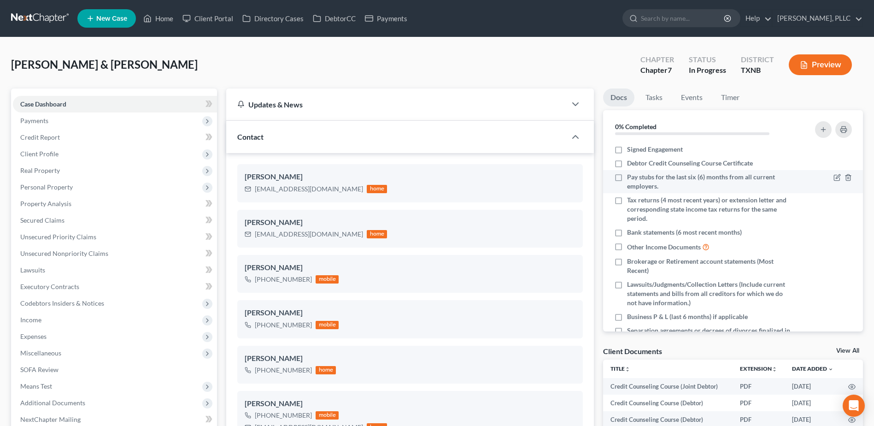
scroll to position [966, 0]
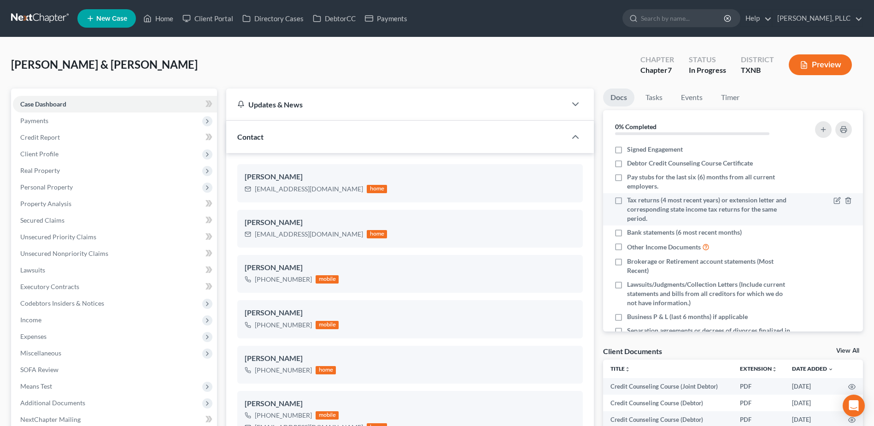
click at [627, 167] on label "Debtor Credit Counseling Course Certificate" at bounding box center [690, 162] width 126 height 9
click at [630, 164] on input "Debtor Credit Counseling Course Certificate" at bounding box center [633, 161] width 6 height 6
checkbox input "true"
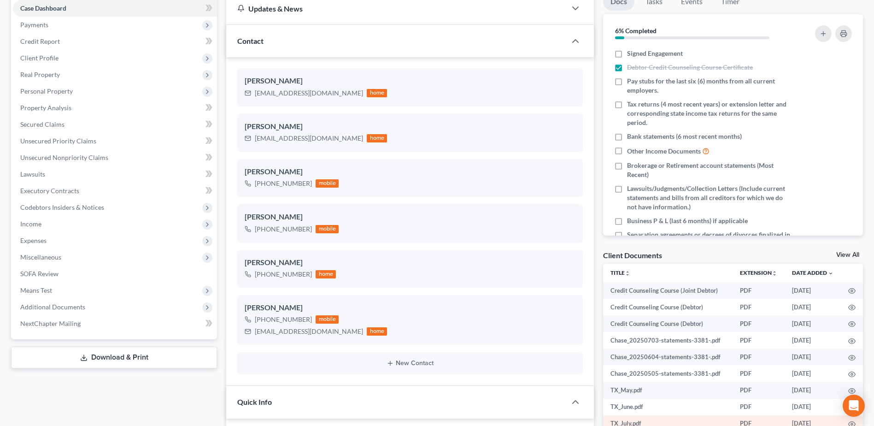
scroll to position [0, 0]
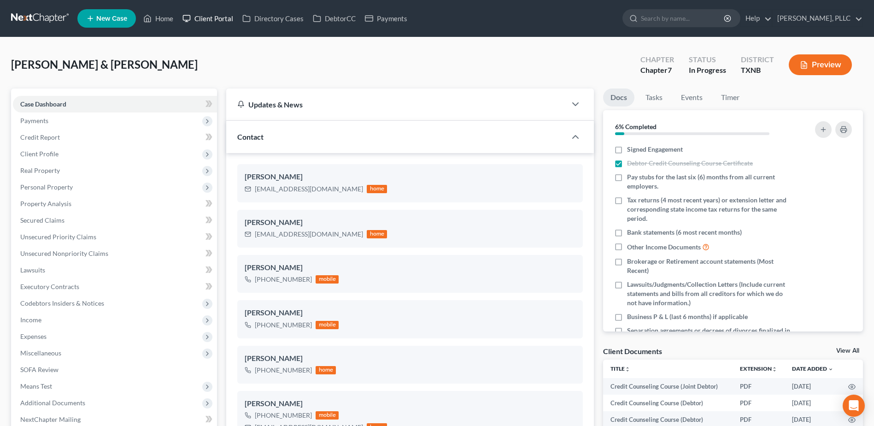
click at [217, 17] on link "Client Portal" at bounding box center [208, 18] width 60 height 17
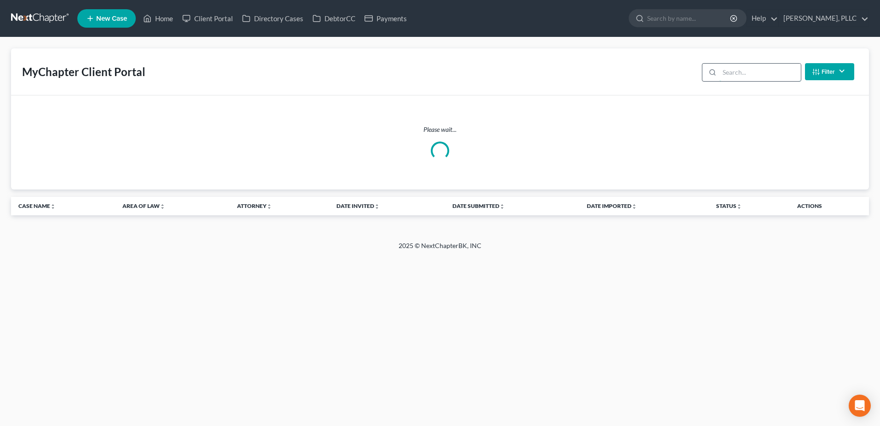
click at [738, 75] on input "search" at bounding box center [761, 72] width 82 height 17
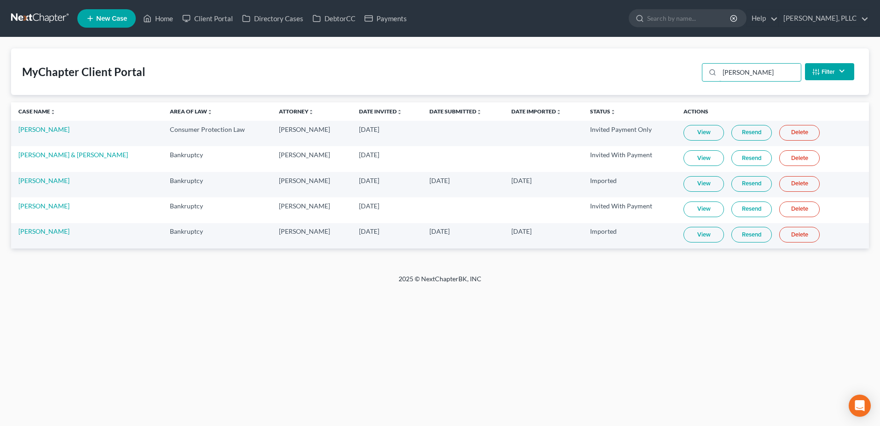
type input "[PERSON_NAME]"
click at [46, 229] on link "[PERSON_NAME]" at bounding box center [43, 231] width 51 height 8
select select "4"
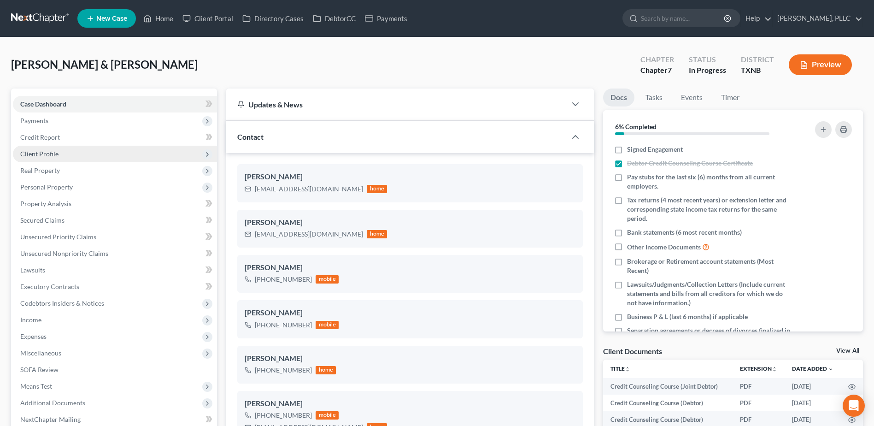
click at [49, 153] on span "Client Profile" at bounding box center [39, 154] width 38 height 8
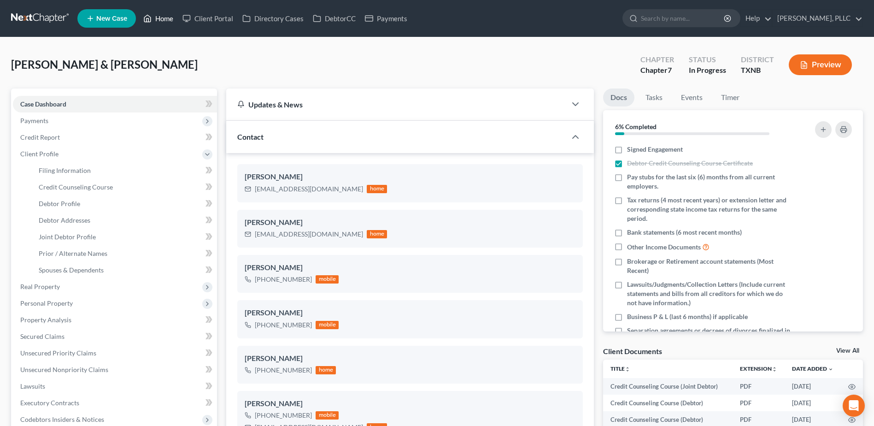
click at [165, 20] on link "Home" at bounding box center [158, 18] width 39 height 17
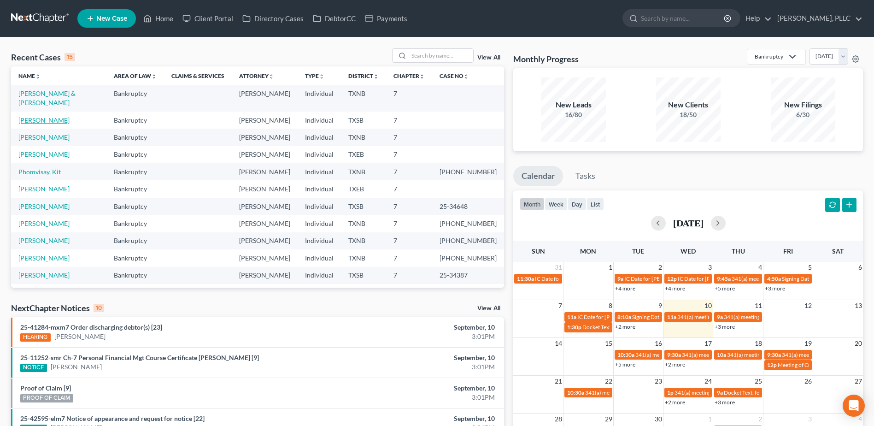
click at [70, 116] on link "[PERSON_NAME]" at bounding box center [43, 120] width 51 height 8
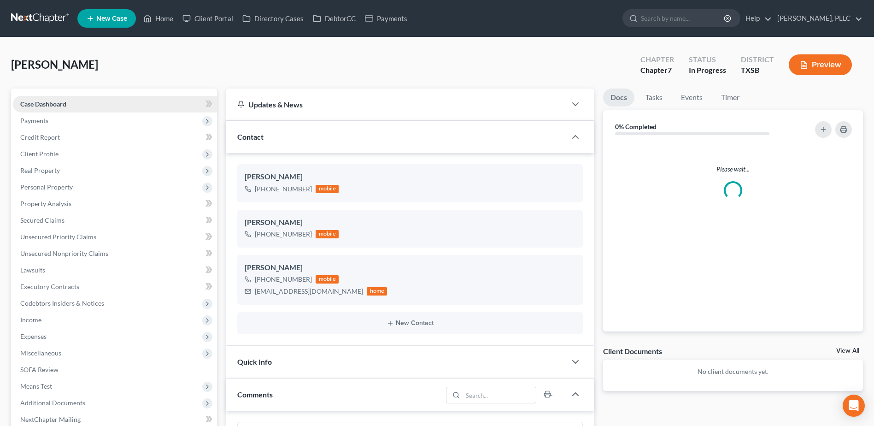
scroll to position [365, 0]
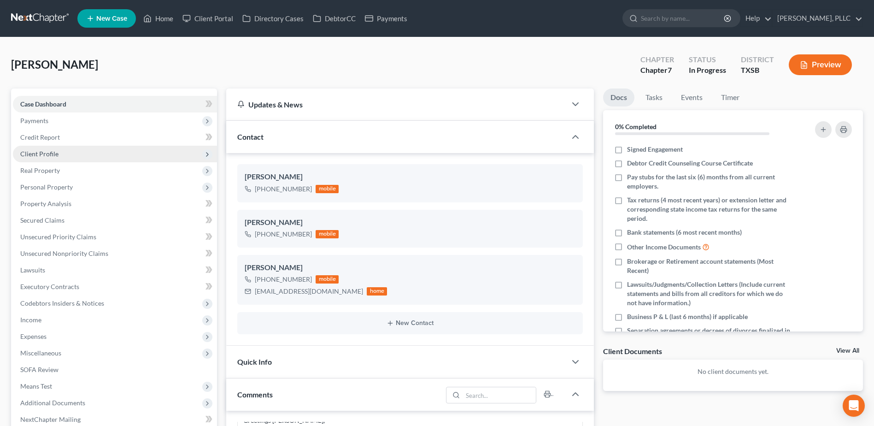
click at [57, 152] on span "Client Profile" at bounding box center [39, 154] width 38 height 8
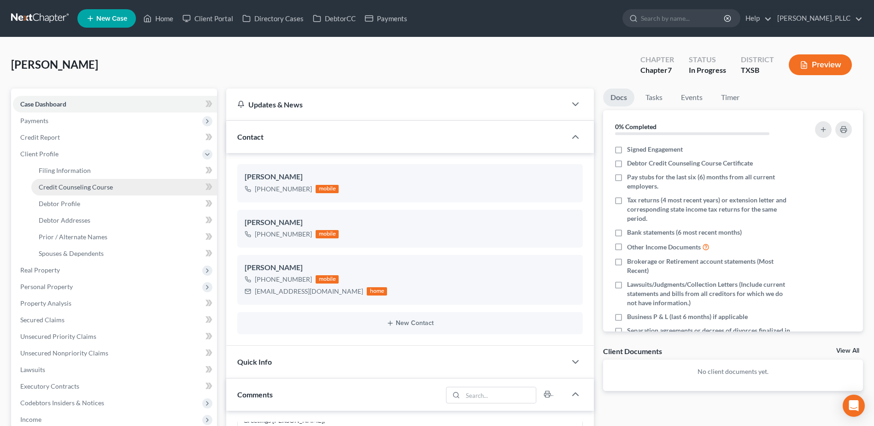
click at [107, 187] on span "Credit Counseling Course" at bounding box center [76, 187] width 74 height 8
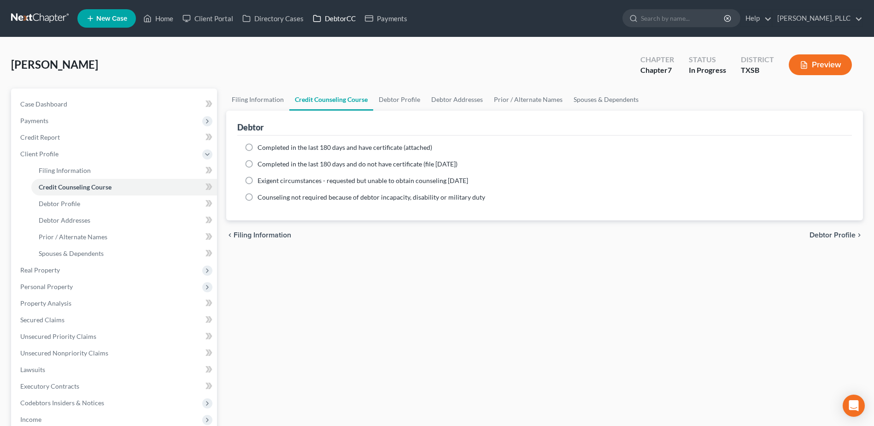
click at [344, 15] on link "DebtorCC" at bounding box center [334, 18] width 52 height 17
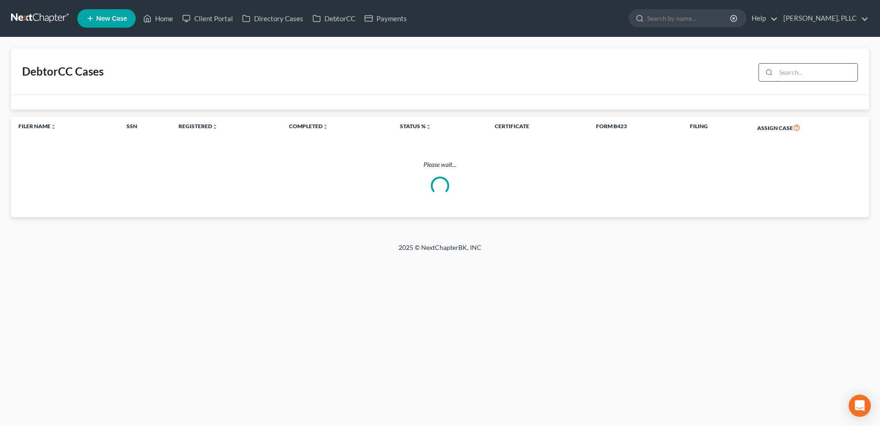
click at [794, 71] on input "search" at bounding box center [817, 72] width 82 height 17
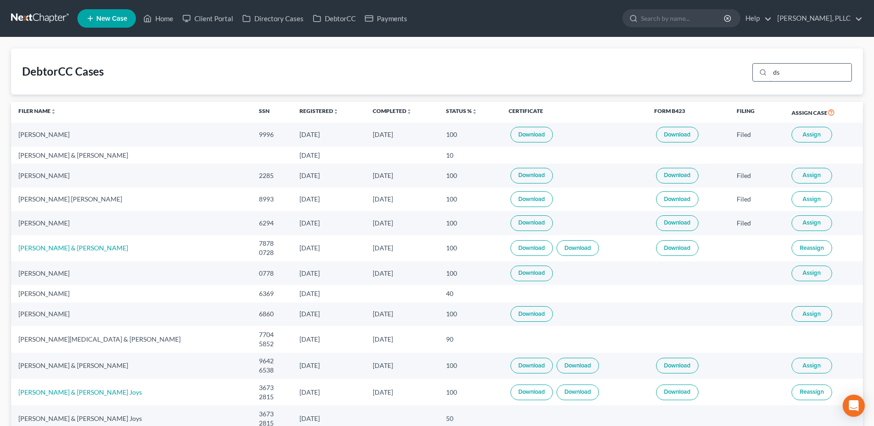
type input "d"
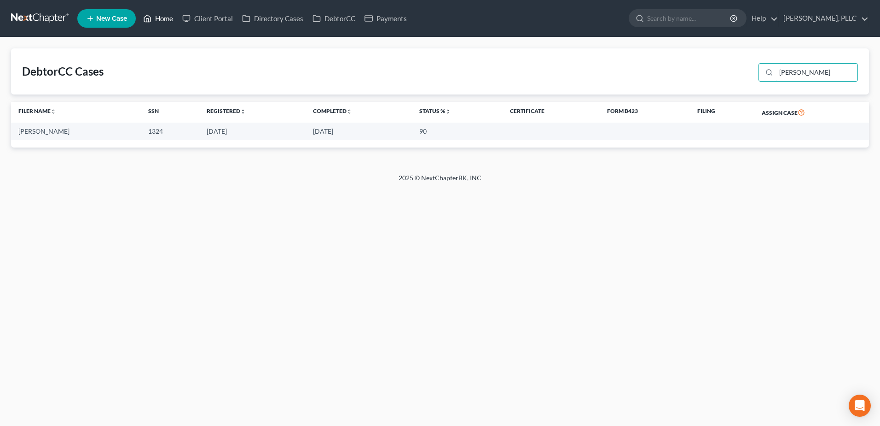
type input "[PERSON_NAME]"
click at [166, 22] on link "Home" at bounding box center [158, 18] width 39 height 17
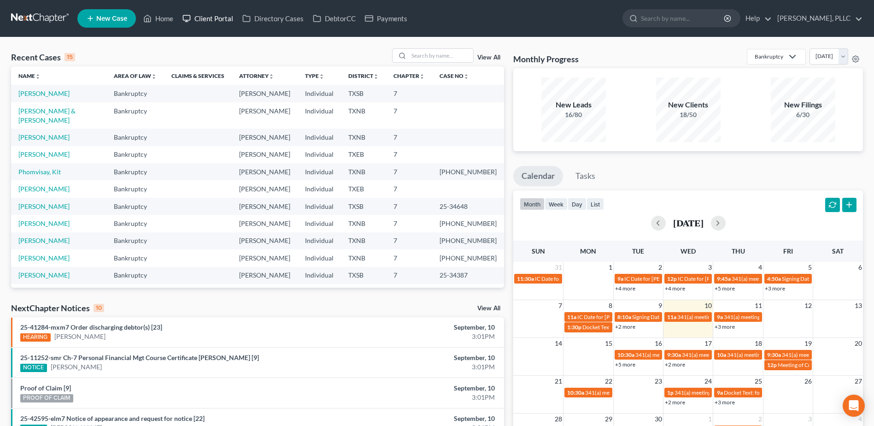
click at [217, 20] on link "Client Portal" at bounding box center [208, 18] width 60 height 17
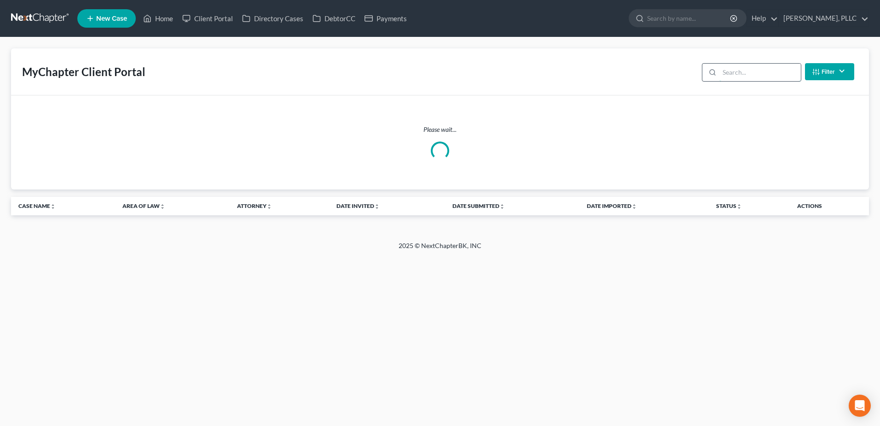
click at [765, 75] on input "search" at bounding box center [761, 72] width 82 height 17
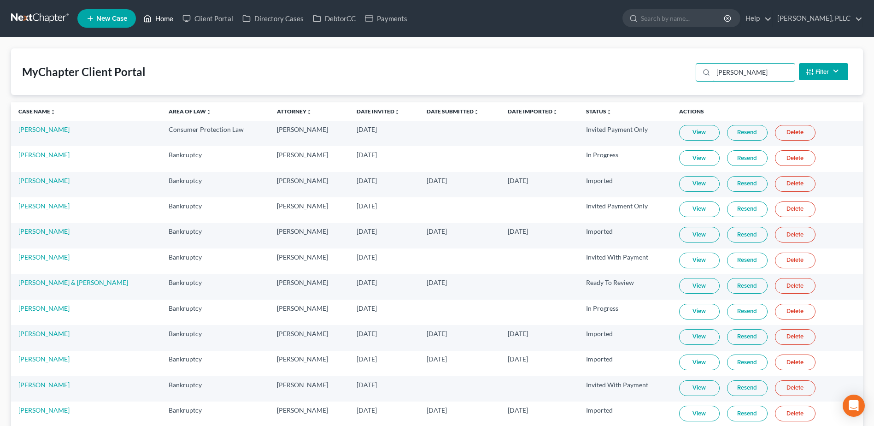
type input "[PERSON_NAME]"
click at [165, 19] on link "Home" at bounding box center [158, 18] width 39 height 17
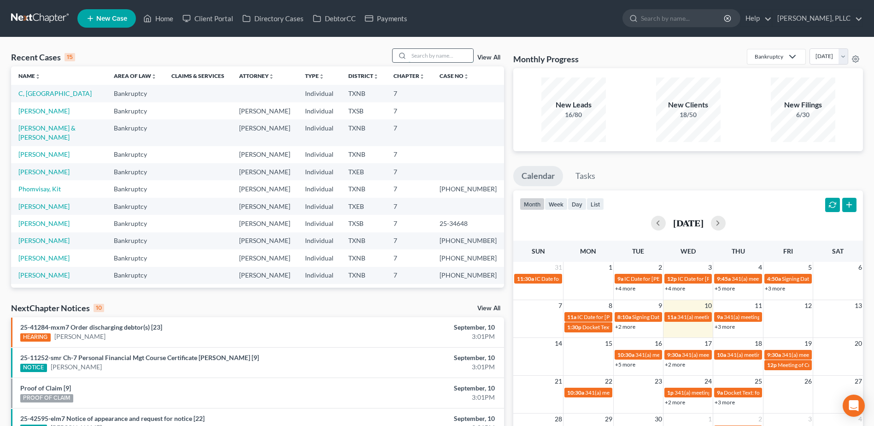
click at [448, 54] on input "search" at bounding box center [440, 55] width 64 height 13
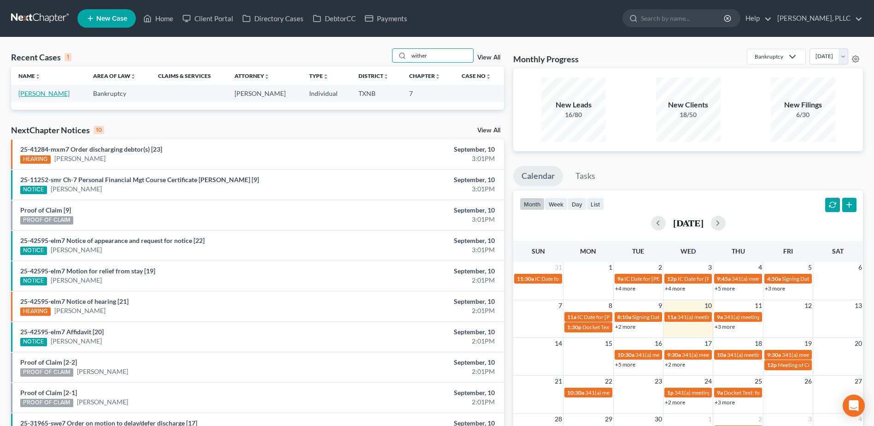
type input "wither"
click at [50, 94] on link "[PERSON_NAME]" at bounding box center [43, 93] width 51 height 8
select select "6"
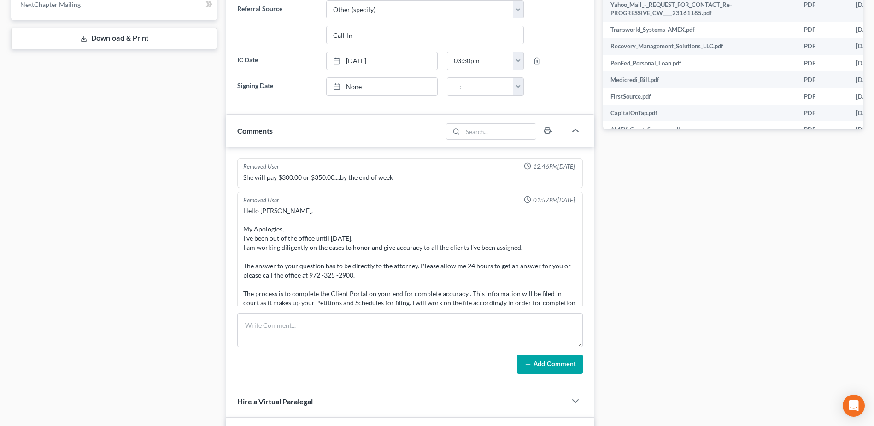
click at [718, 276] on div "Docs Tasks Events Timer 12% Completed Nothing here yet! Signed Engagement Debto…" at bounding box center [732, 142] width 269 height 937
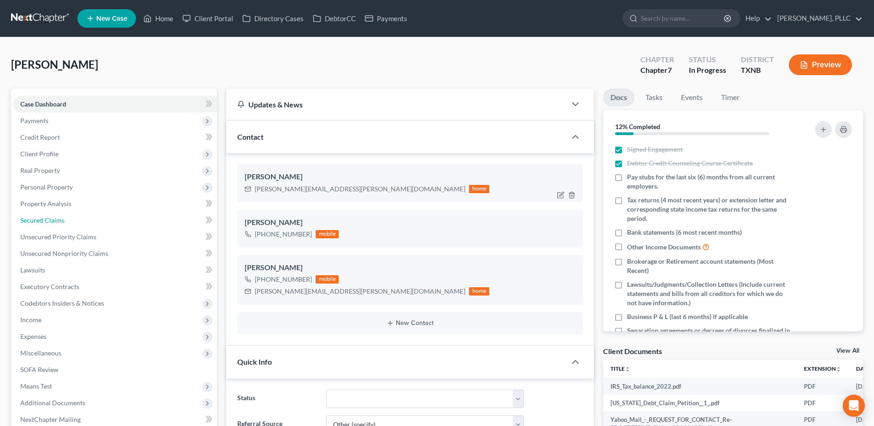
click at [29, 221] on span "Secured Claims" at bounding box center [42, 220] width 44 height 8
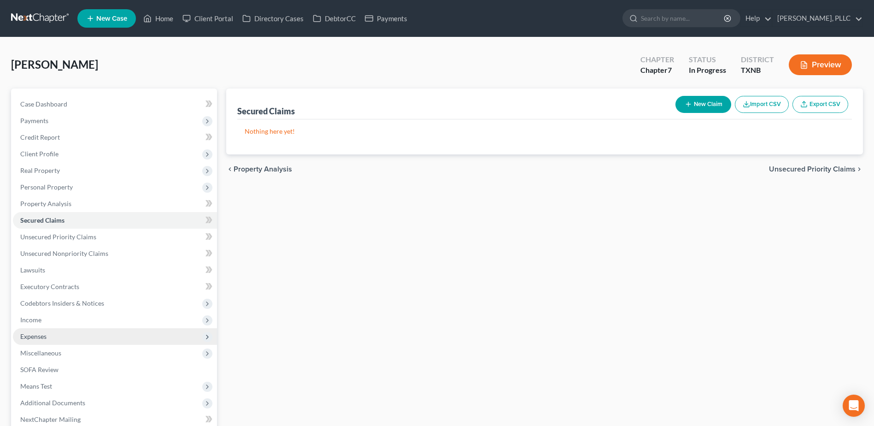
click at [43, 337] on span "Expenses" at bounding box center [33, 336] width 26 height 8
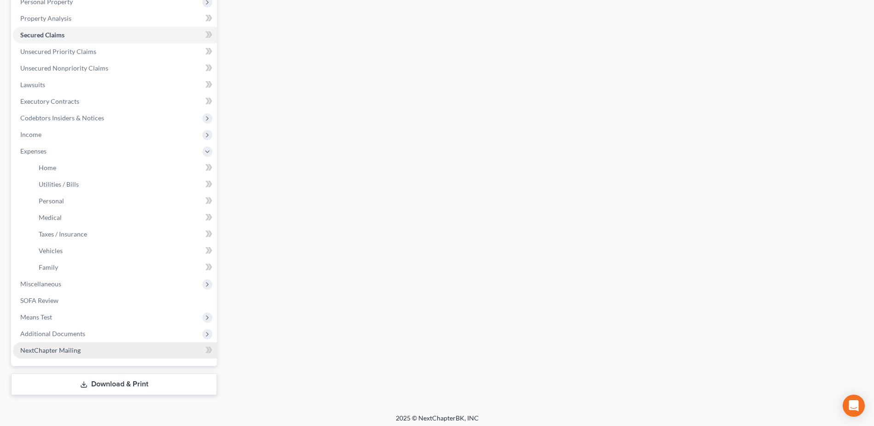
scroll to position [189, 0]
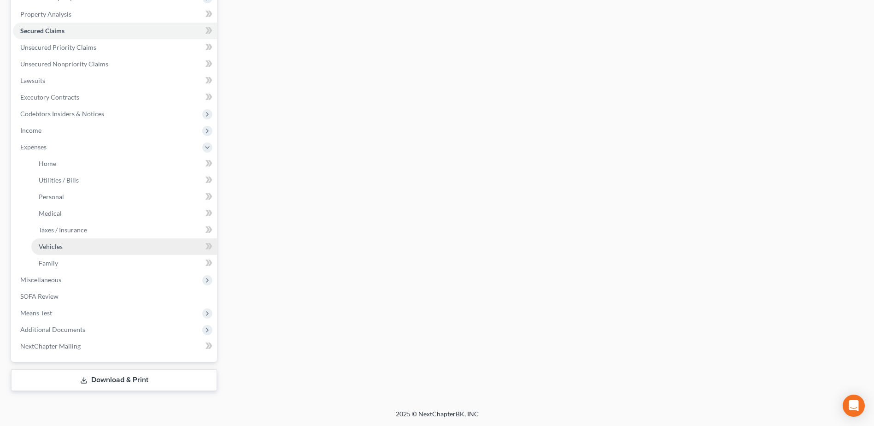
click at [54, 248] on span "Vehicles" at bounding box center [51, 246] width 24 height 8
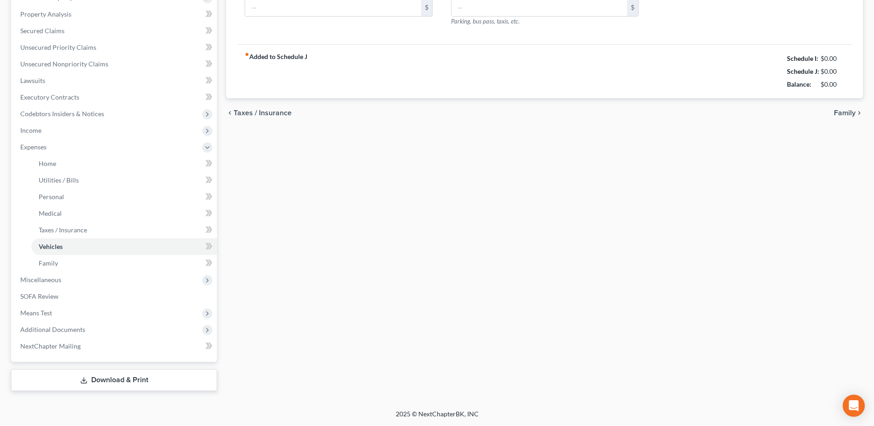
type input "447.00"
type input "160.00"
type input "25.00"
type input "0.00"
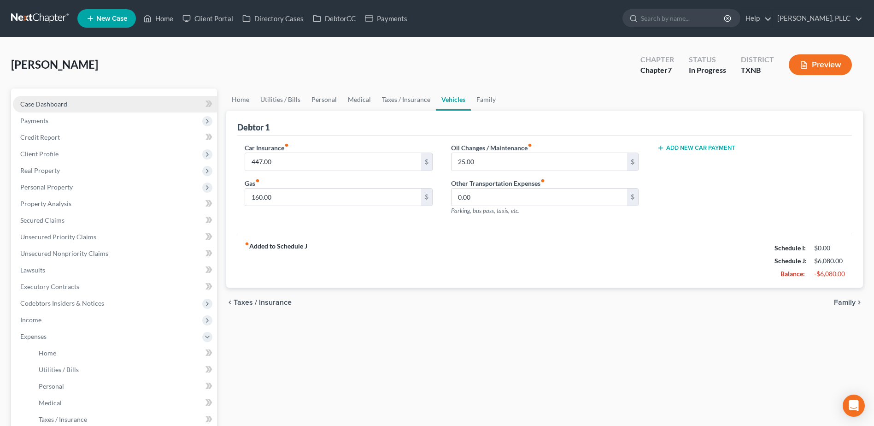
click at [55, 102] on span "Case Dashboard" at bounding box center [43, 104] width 47 height 8
select select "6"
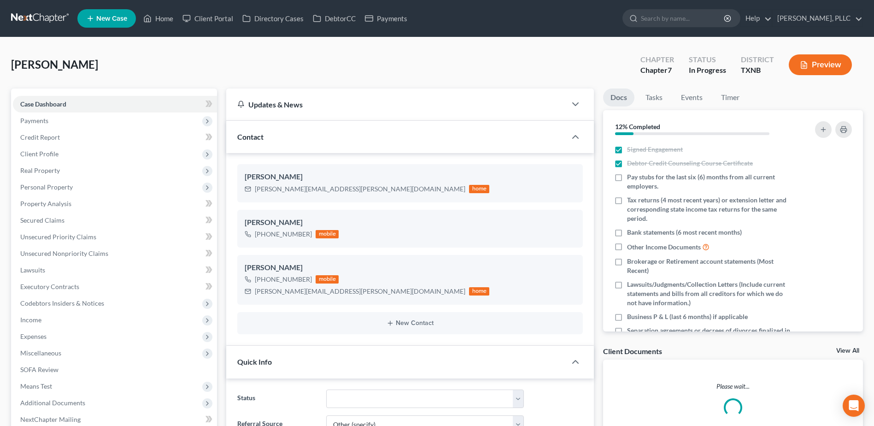
scroll to position [1388, 0]
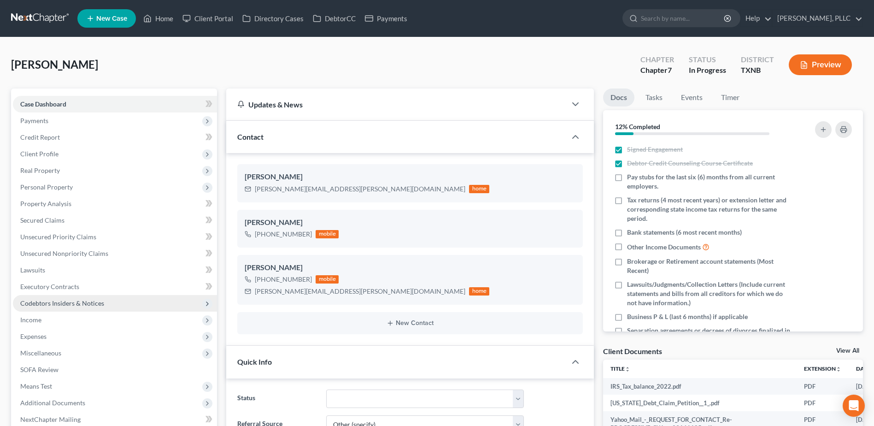
click at [39, 301] on span "Codebtors Insiders & Notices" at bounding box center [62, 303] width 84 height 8
click at [52, 320] on span "Codebtors" at bounding box center [54, 319] width 30 height 8
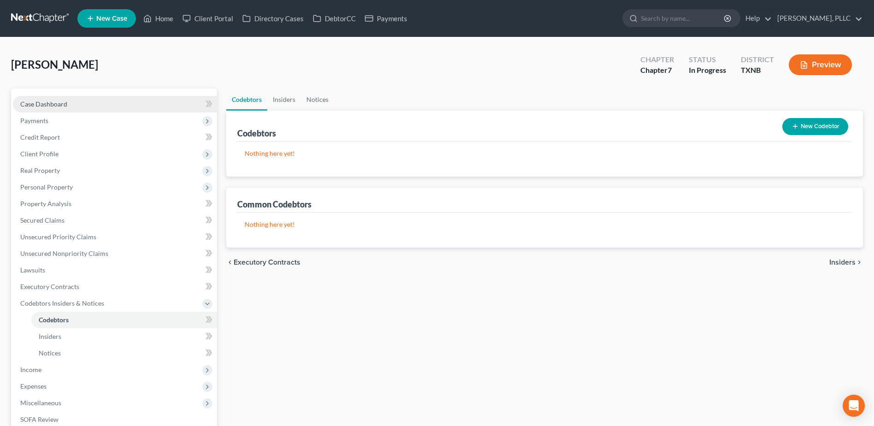
click at [57, 102] on span "Case Dashboard" at bounding box center [43, 104] width 47 height 8
select select "6"
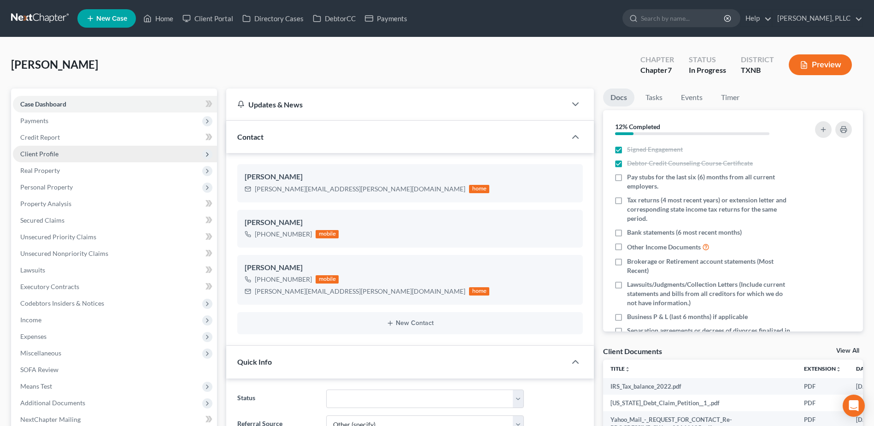
click at [45, 148] on span "Client Profile" at bounding box center [115, 154] width 204 height 17
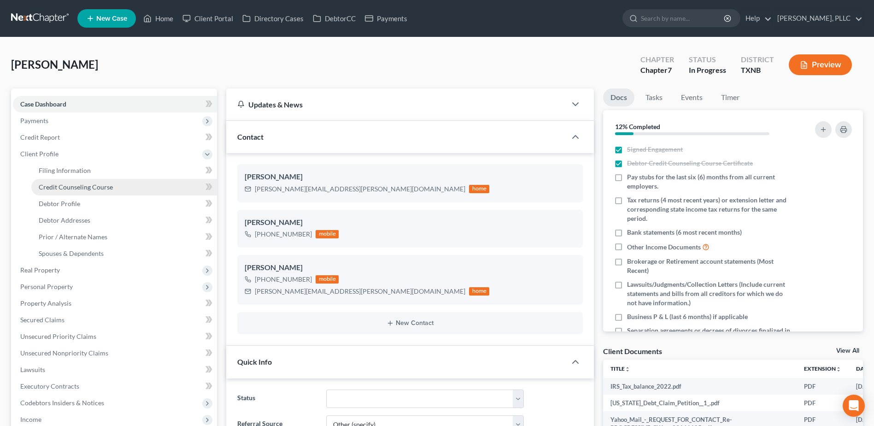
click at [50, 185] on span "Credit Counseling Course" at bounding box center [76, 187] width 74 height 8
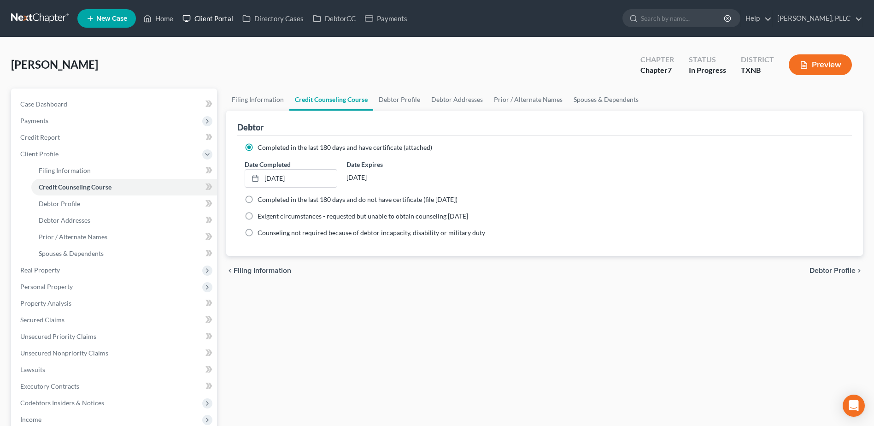
click at [218, 17] on link "Client Portal" at bounding box center [208, 18] width 60 height 17
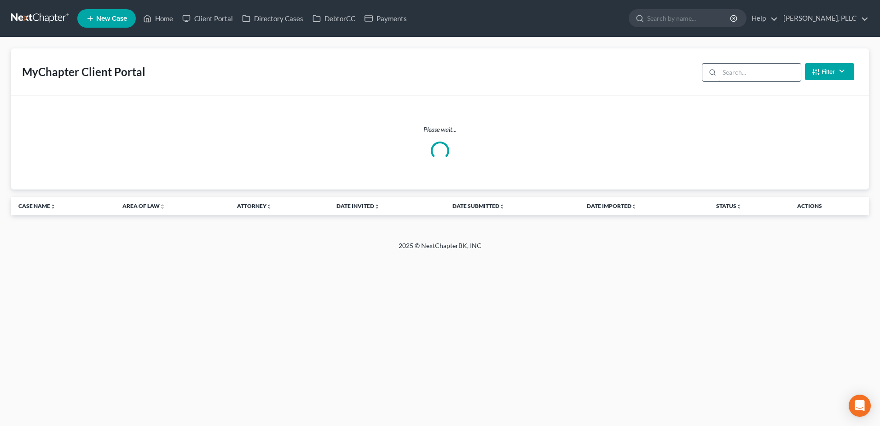
click at [739, 76] on input "search" at bounding box center [761, 72] width 82 height 17
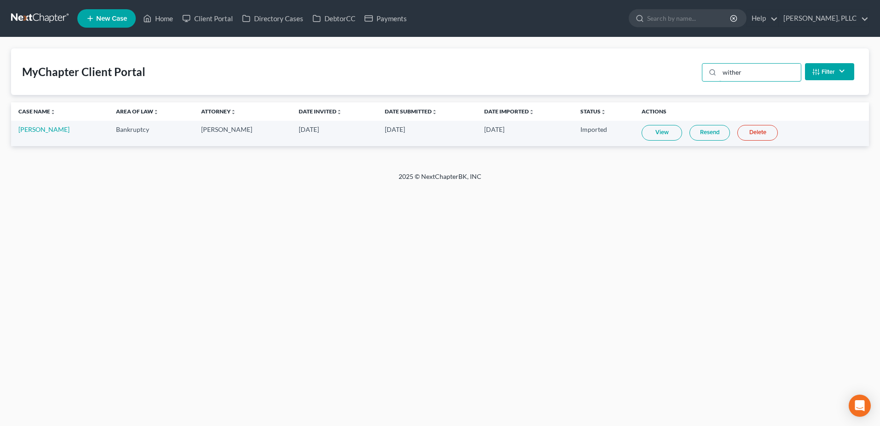
type input "wither"
click at [59, 130] on link "[PERSON_NAME]" at bounding box center [43, 129] width 51 height 8
select select "6"
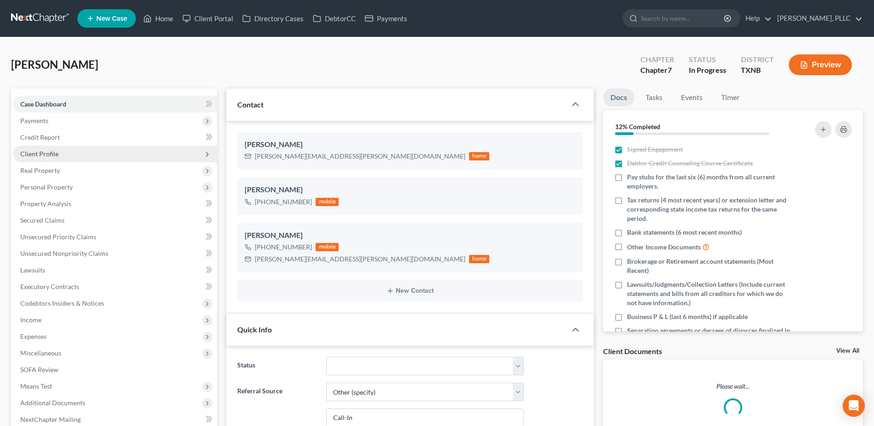
click at [41, 154] on span "Client Profile" at bounding box center [39, 154] width 38 height 8
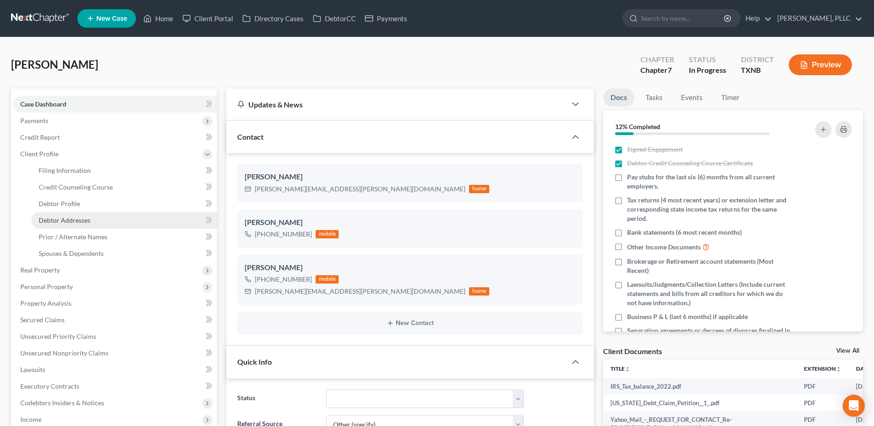
scroll to position [1388, 0]
click at [65, 222] on span "Debtor Addresses" at bounding box center [65, 220] width 52 height 8
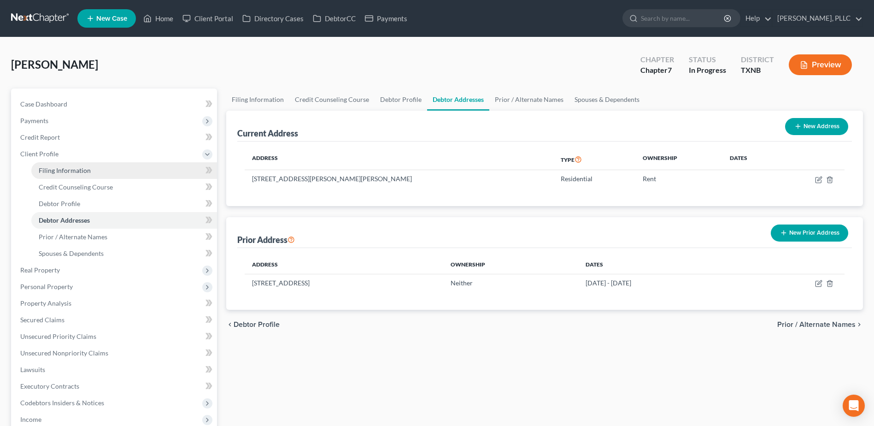
click at [45, 169] on span "Filing Information" at bounding box center [65, 170] width 52 height 8
select select "1"
select select "0"
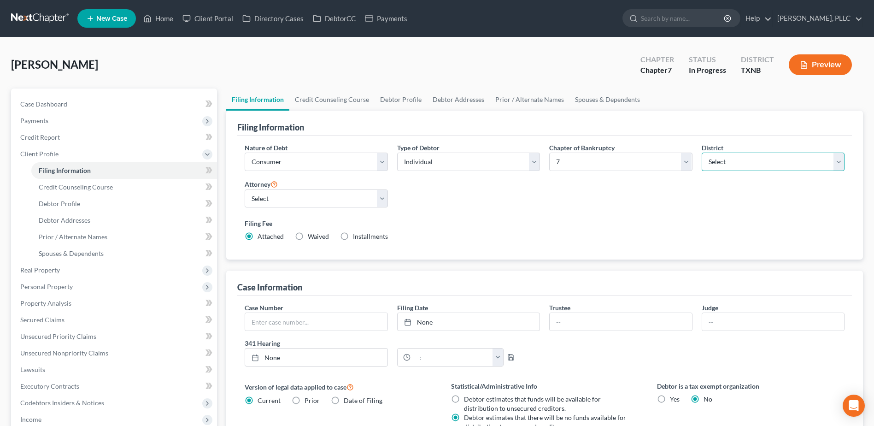
click at [839, 165] on select "Select [US_STATE] - [GEOGRAPHIC_DATA] [US_STATE] - [GEOGRAPHIC_DATA][US_STATE] …" at bounding box center [772, 161] width 143 height 18
select select "77"
click at [701, 152] on select "Select [US_STATE] - [GEOGRAPHIC_DATA] [US_STATE] - [GEOGRAPHIC_DATA][US_STATE] …" at bounding box center [772, 161] width 143 height 18
click at [380, 199] on select "Select [PERSON_NAME] - TXEB [PERSON_NAME] - [GEOGRAPHIC_DATA] [PERSON_NAME] - […" at bounding box center [316, 198] width 143 height 18
select select "0"
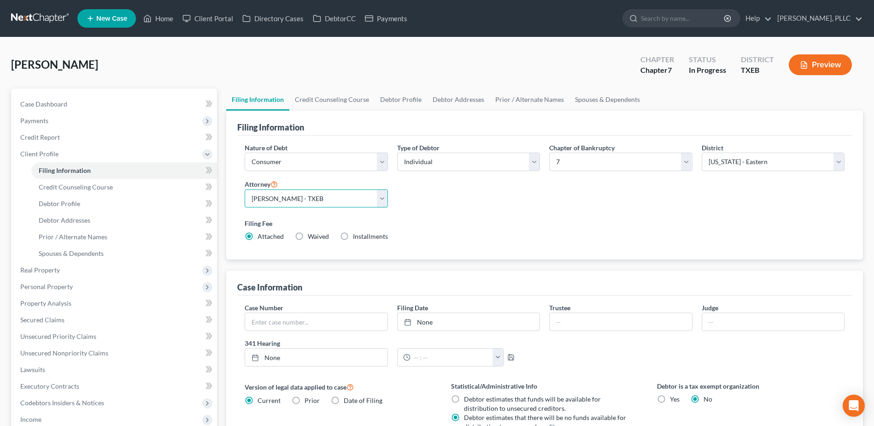
click at [245, 189] on select "Select [PERSON_NAME] - TXEB [PERSON_NAME] - [GEOGRAPHIC_DATA] [PERSON_NAME] - […" at bounding box center [316, 198] width 143 height 18
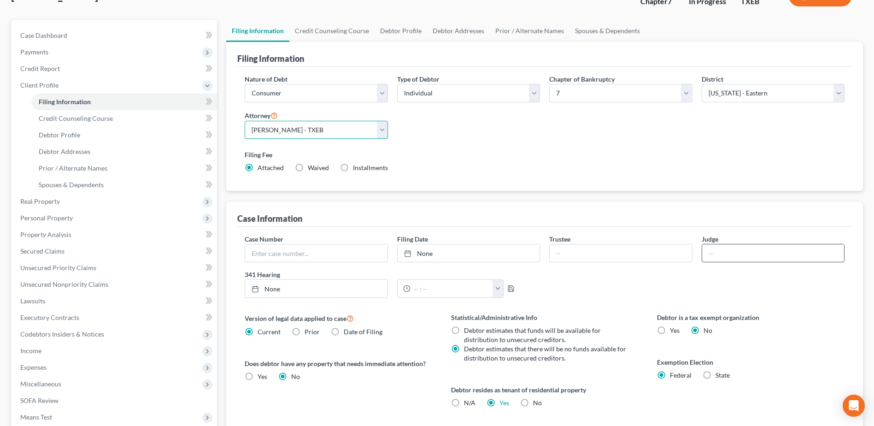
scroll to position [181, 0]
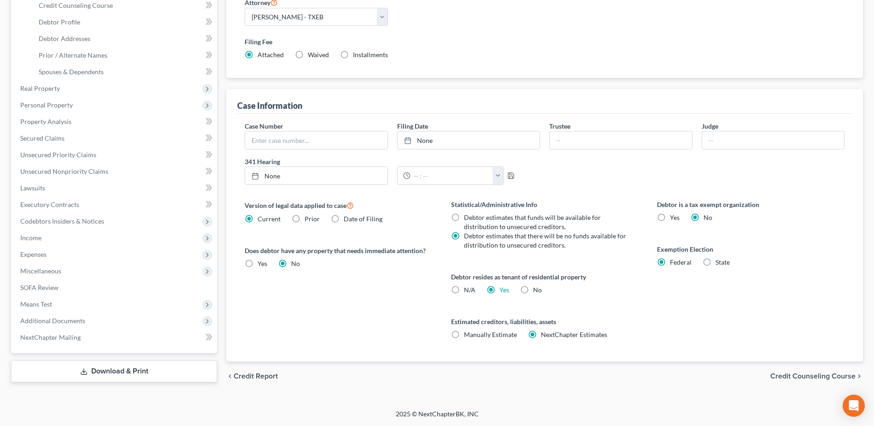
click at [823, 370] on div "chevron_left Credit Report Credit Counseling Course chevron_right" at bounding box center [544, 375] width 636 height 29
click at [823, 373] on span "Credit Counseling Course" at bounding box center [812, 375] width 85 height 7
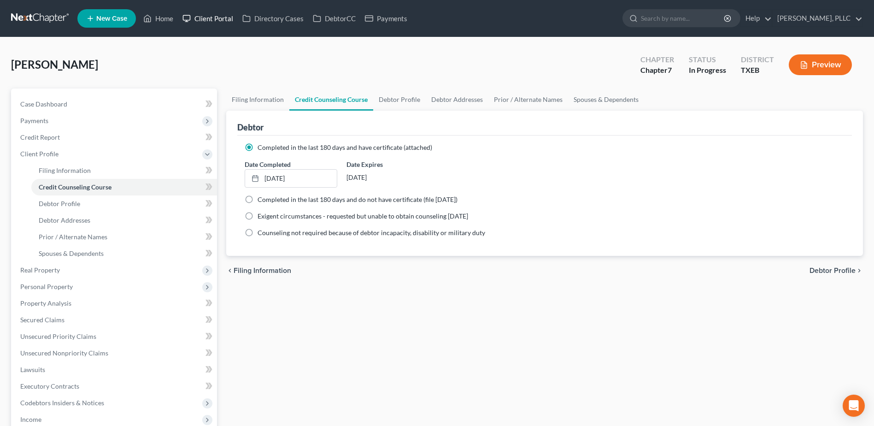
drag, startPoint x: 221, startPoint y: 14, endPoint x: 396, endPoint y: 113, distance: 200.7
click at [221, 14] on link "Client Portal" at bounding box center [208, 18] width 60 height 17
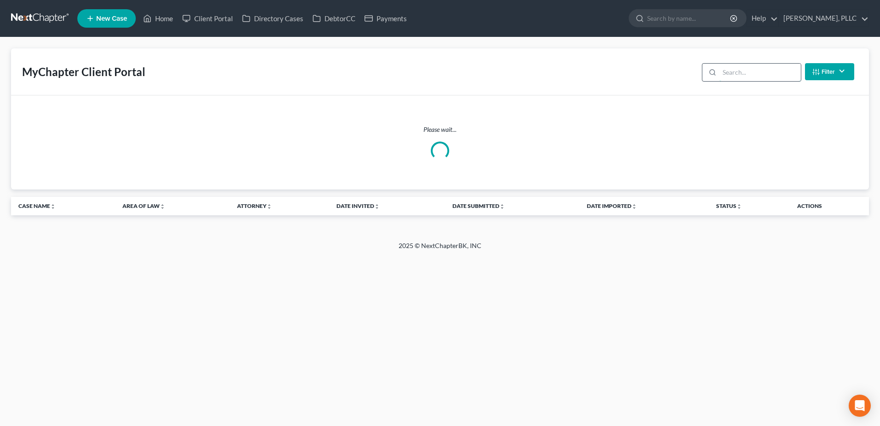
click at [733, 72] on input "search" at bounding box center [761, 72] width 82 height 17
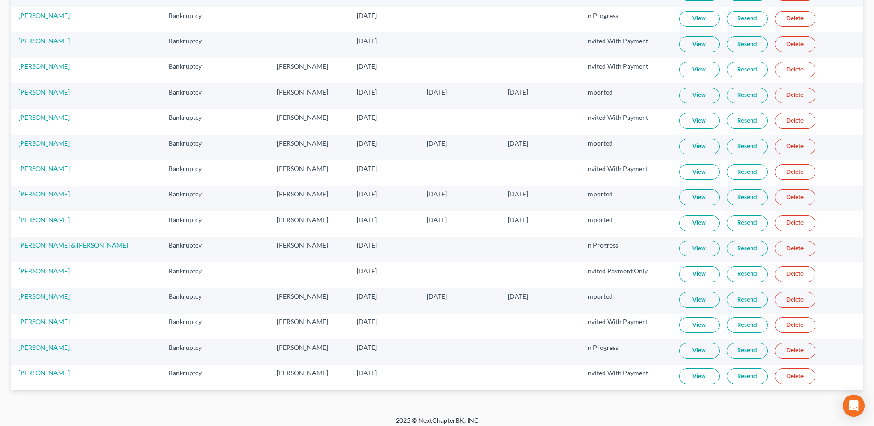
scroll to position [554, 0]
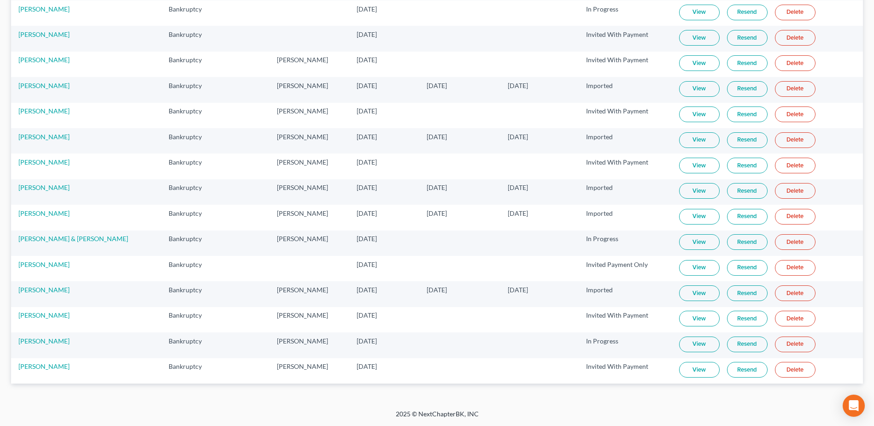
click at [691, 292] on link "View" at bounding box center [699, 293] width 41 height 16
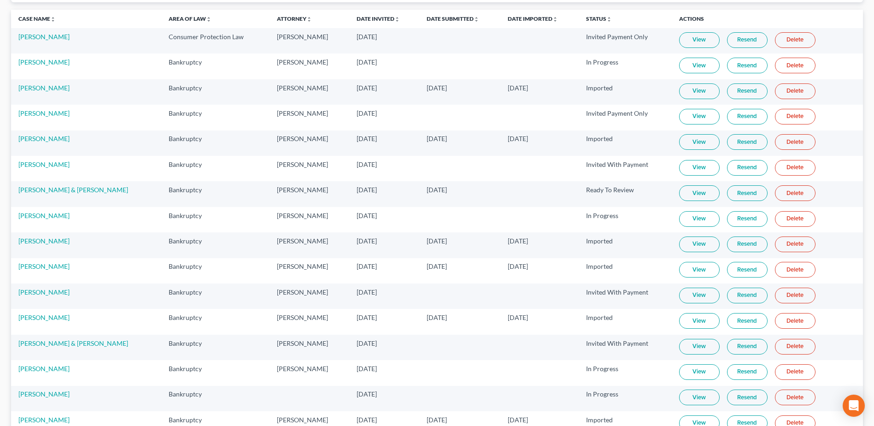
scroll to position [0, 0]
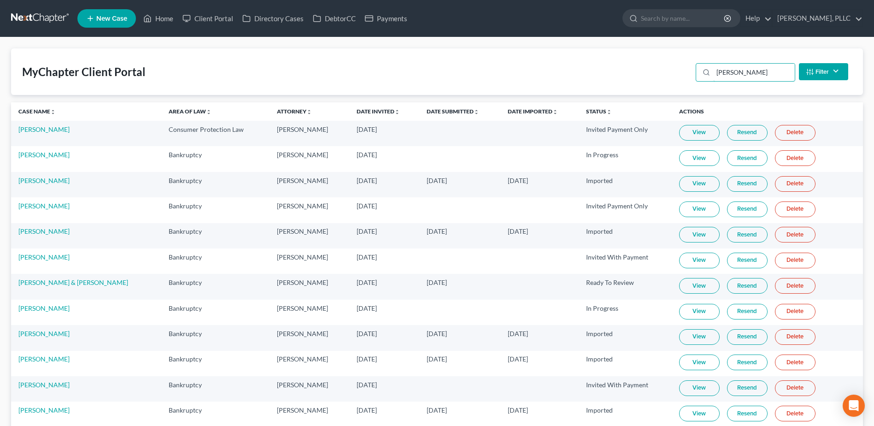
drag, startPoint x: 759, startPoint y: 75, endPoint x: 671, endPoint y: 67, distance: 88.3
click at [671, 68] on div "MyChapter Client Portal [PERSON_NAME] Filter Status Filter... Invited With Paym…" at bounding box center [436, 71] width 851 height 47
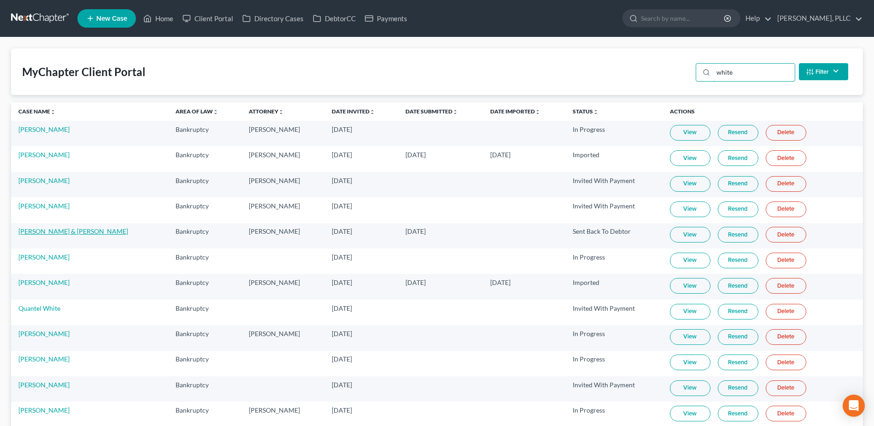
type input "white"
click at [54, 231] on link "[PERSON_NAME] & [PERSON_NAME]" at bounding box center [73, 231] width 110 height 8
select select "4"
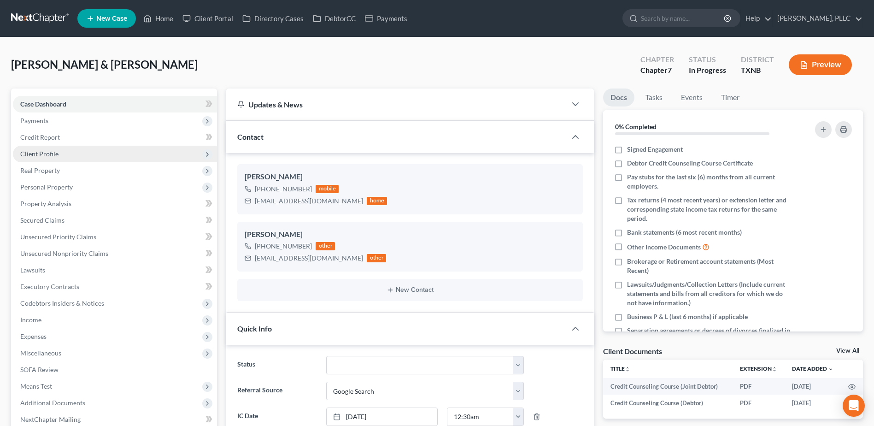
click at [37, 152] on span "Client Profile" at bounding box center [39, 154] width 38 height 8
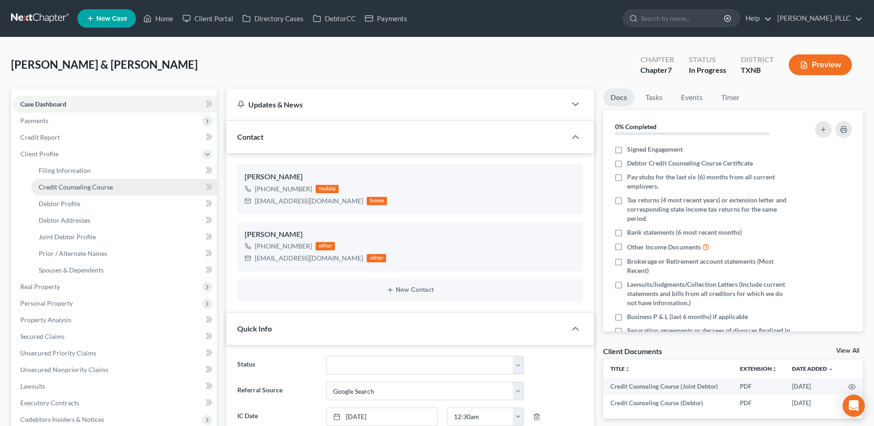
click at [70, 188] on span "Credit Counseling Course" at bounding box center [76, 187] width 74 height 8
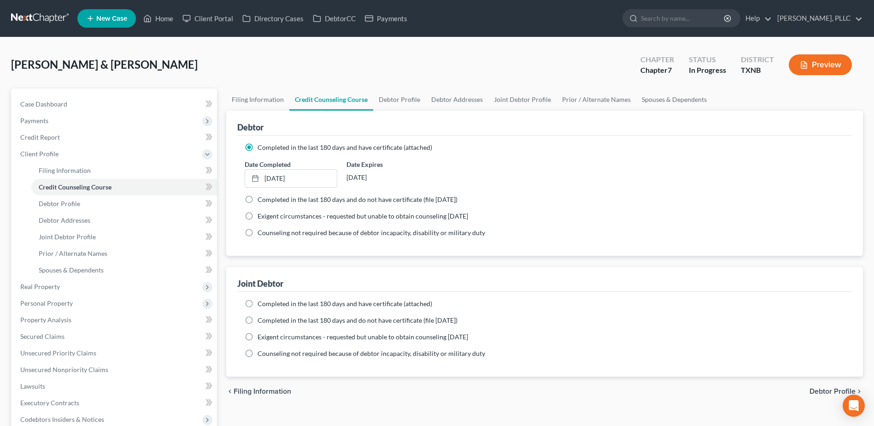
click at [257, 303] on label "Completed in the last 180 days and have certificate (attached)" at bounding box center [344, 303] width 175 height 9
click at [261, 303] on input "Completed in the last 180 days and have certificate (attached)" at bounding box center [264, 302] width 6 height 6
radio input "true"
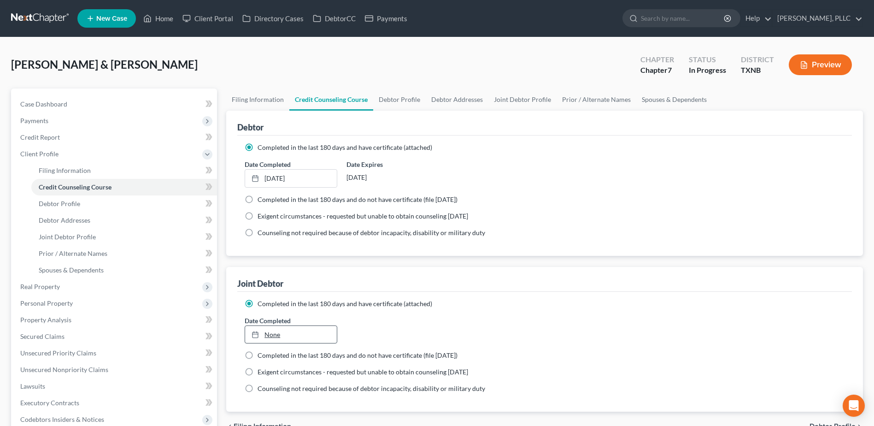
type input "[DATE]"
click at [274, 332] on link "None" at bounding box center [290, 334] width 91 height 17
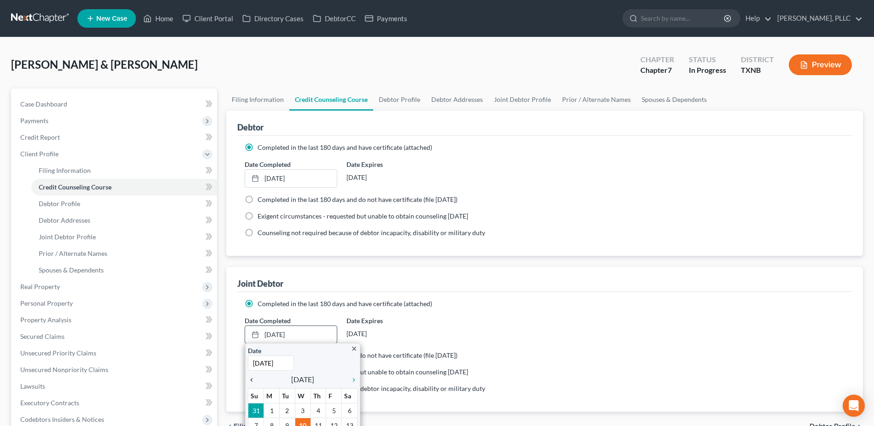
click at [254, 379] on icon "chevron_left" at bounding box center [254, 379] width 12 height 7
click at [512, 320] on div "Date Completed [DATE] close Date [DATE] Time 12:00 AM chevron_left [DATE] chevr…" at bounding box center [544, 329] width 609 height 28
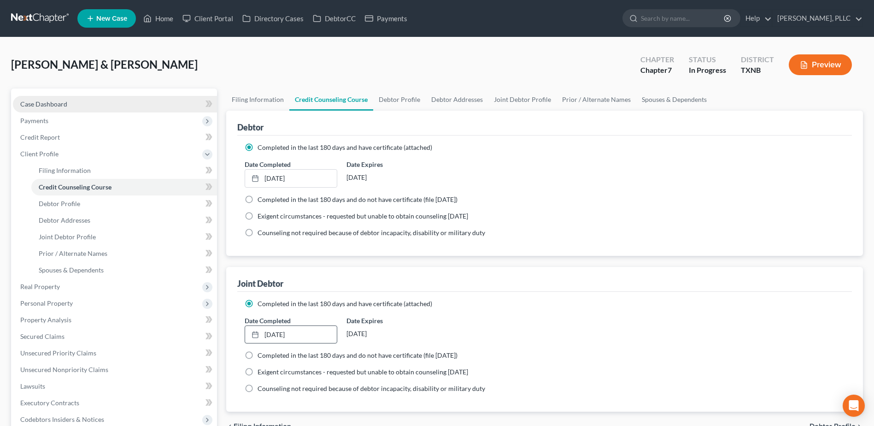
click at [38, 104] on span "Case Dashboard" at bounding box center [43, 104] width 47 height 8
select select "4"
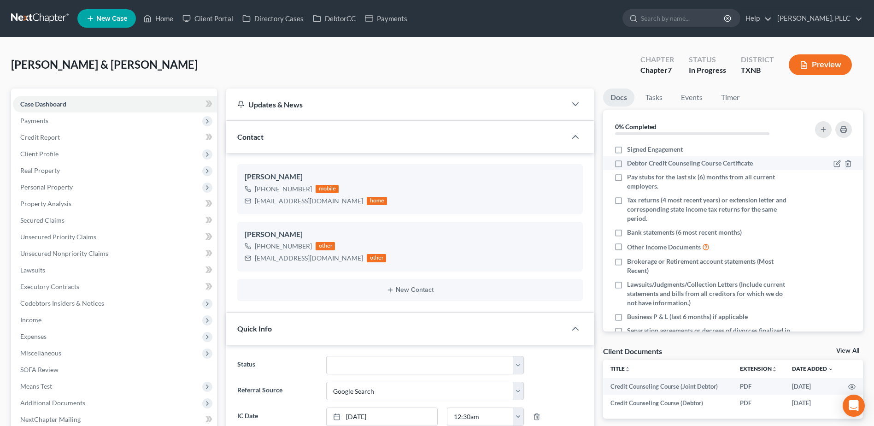
click at [627, 164] on label "Debtor Credit Counseling Course Certificate" at bounding box center [690, 162] width 126 height 9
click at [630, 164] on input "Debtor Credit Counseling Course Certificate" at bounding box center [633, 161] width 6 height 6
checkbox input "true"
click at [159, 18] on link "Home" at bounding box center [158, 18] width 39 height 17
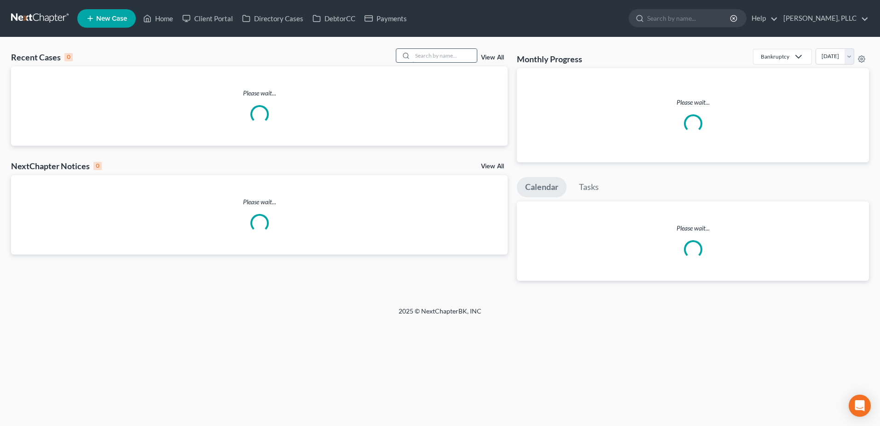
click at [441, 52] on input "search" at bounding box center [445, 55] width 64 height 13
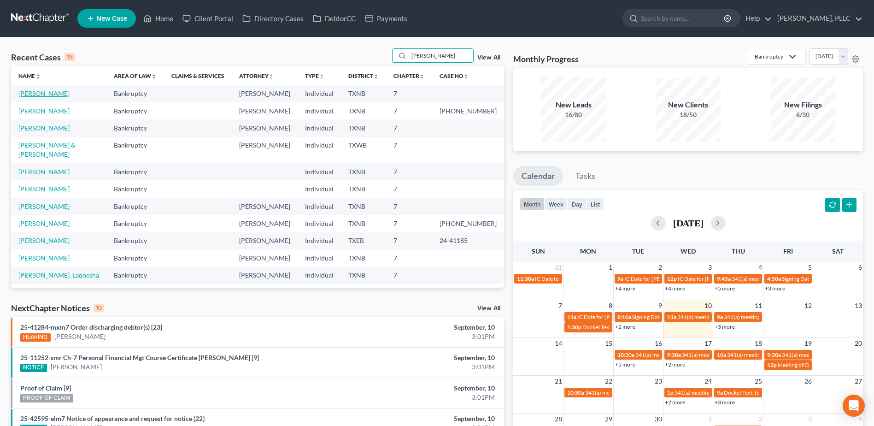
type input "[PERSON_NAME]"
click at [46, 92] on link "[PERSON_NAME]" at bounding box center [43, 93] width 51 height 8
select select "4"
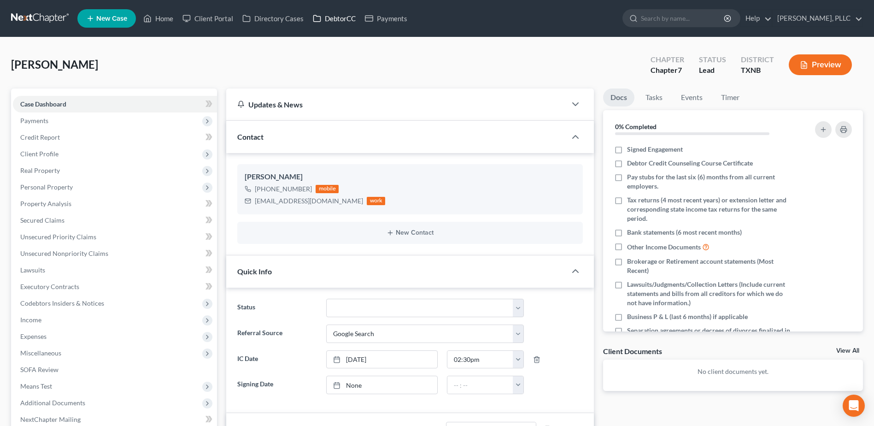
click at [330, 20] on link "DebtorCC" at bounding box center [334, 18] width 52 height 17
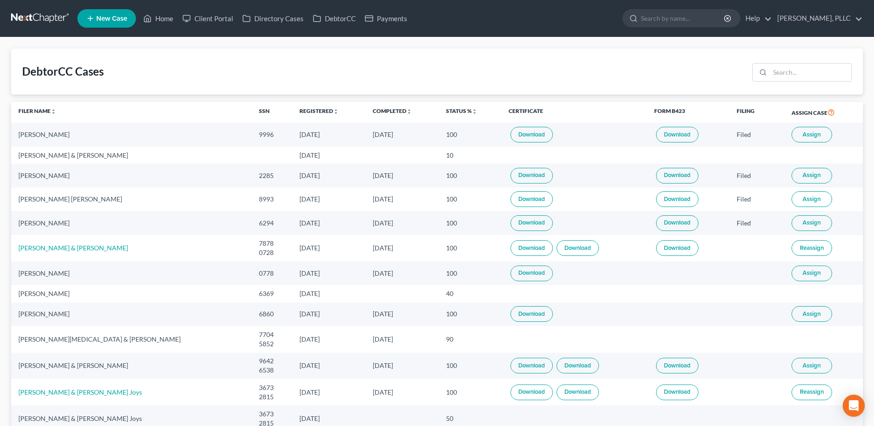
click at [802, 137] on span "Assign" at bounding box center [811, 134] width 18 height 7
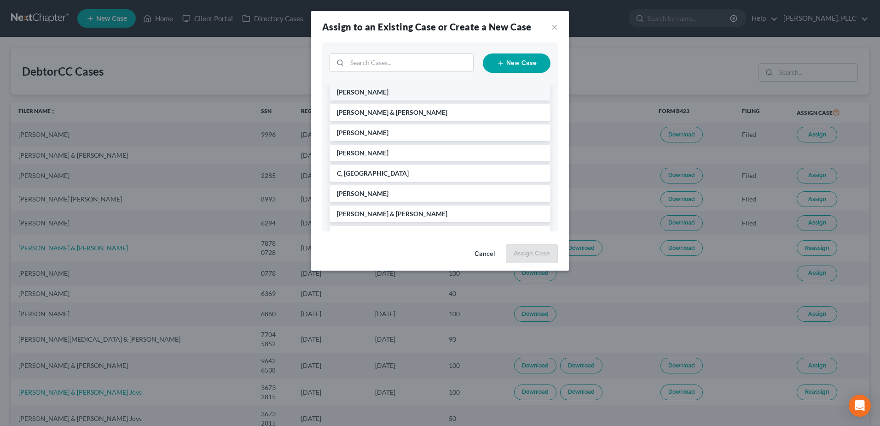
click at [357, 99] on li "[PERSON_NAME]" at bounding box center [440, 92] width 221 height 17
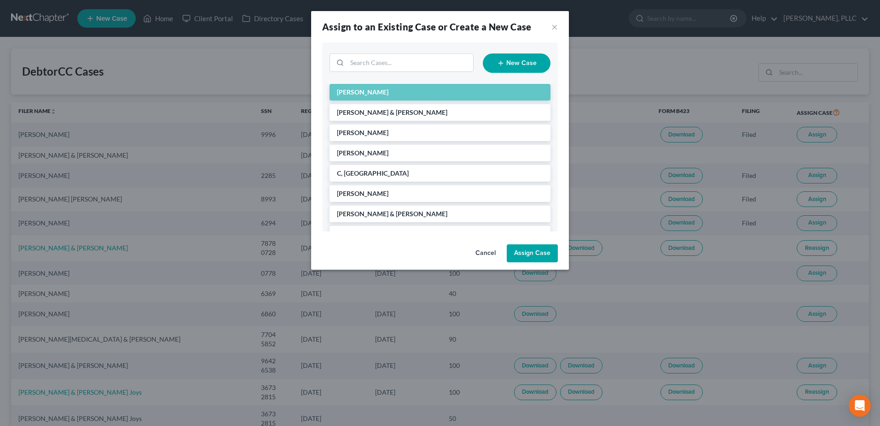
drag, startPoint x: 541, startPoint y: 254, endPoint x: 550, endPoint y: 254, distance: 9.7
click at [541, 254] on button "Assign Case" at bounding box center [532, 253] width 51 height 18
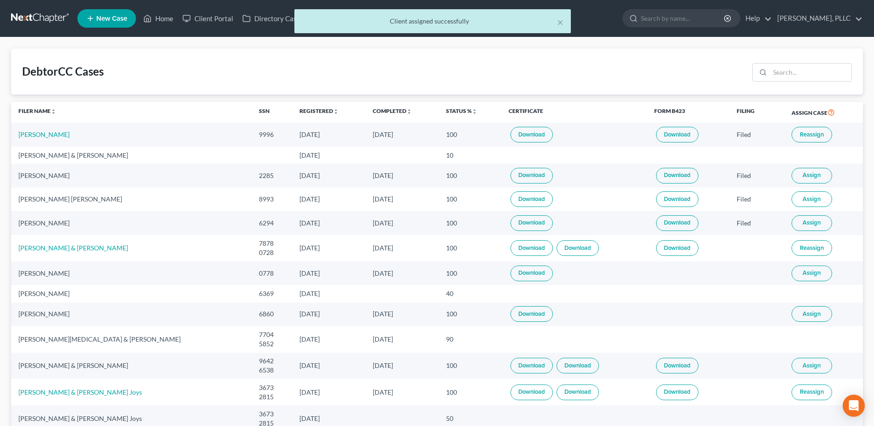
click at [510, 133] on link "Download" at bounding box center [531, 135] width 42 height 16
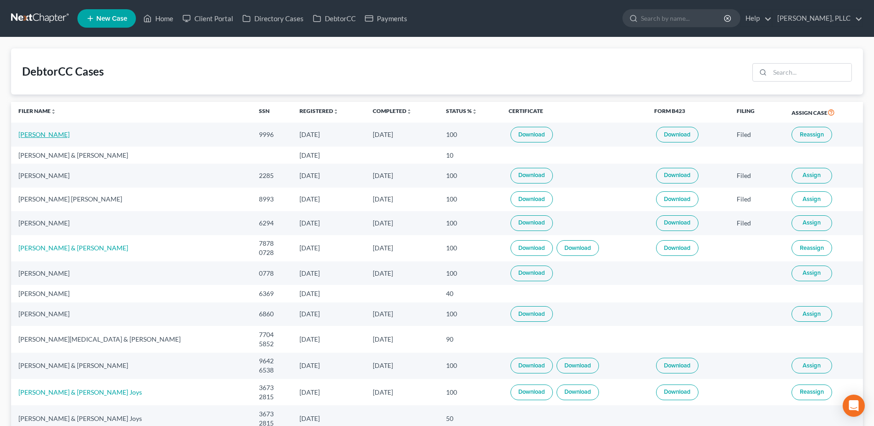
click at [39, 133] on link "[PERSON_NAME]" at bounding box center [43, 134] width 51 height 8
select select "4"
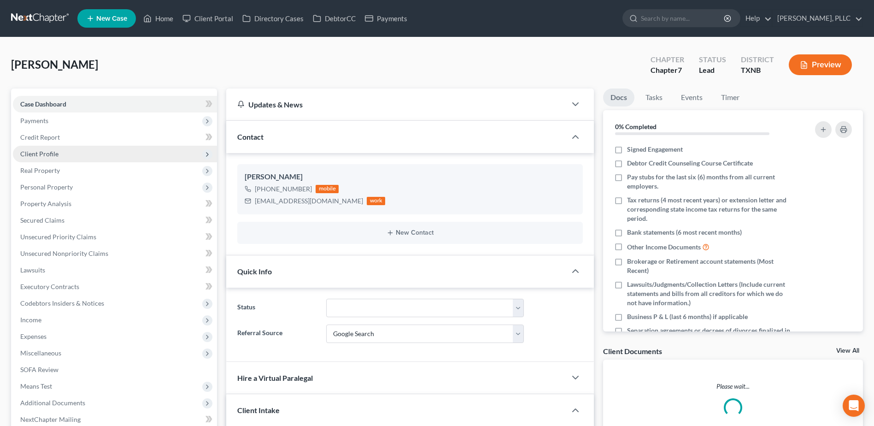
click at [41, 157] on span "Client Profile" at bounding box center [39, 154] width 38 height 8
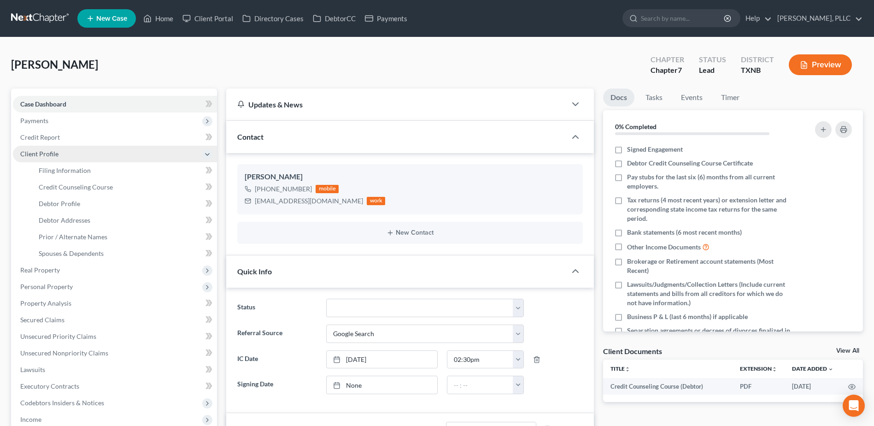
scroll to position [857, 0]
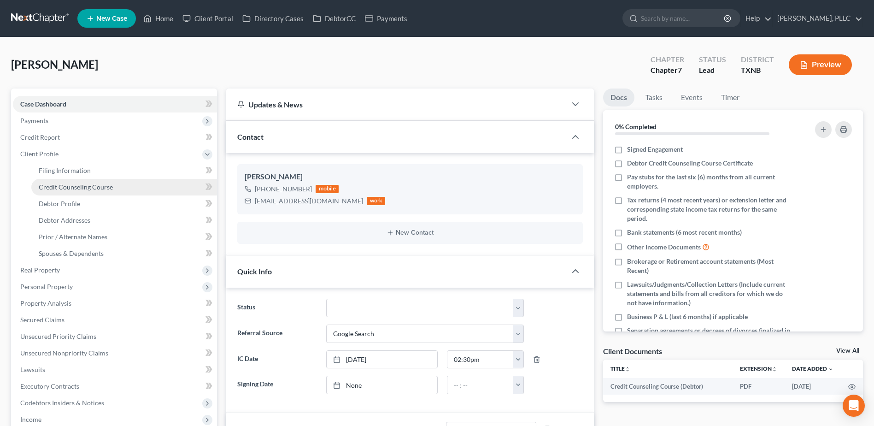
click at [49, 185] on span "Credit Counseling Course" at bounding box center [76, 187] width 74 height 8
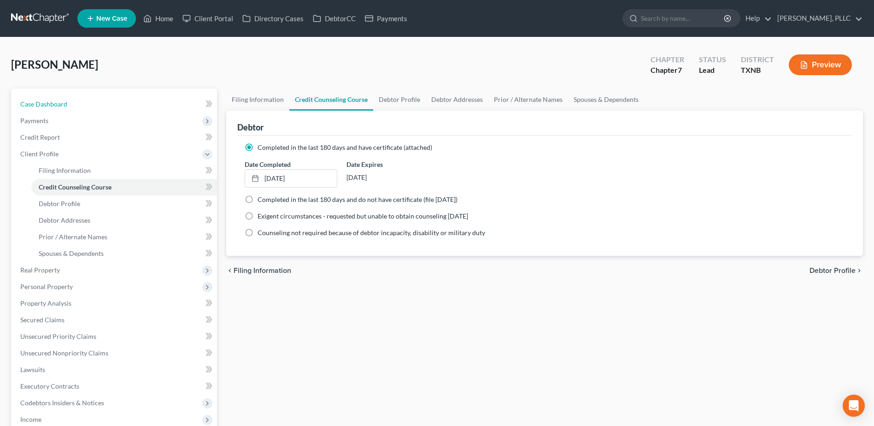
click at [51, 105] on span "Case Dashboard" at bounding box center [43, 104] width 47 height 8
select select "4"
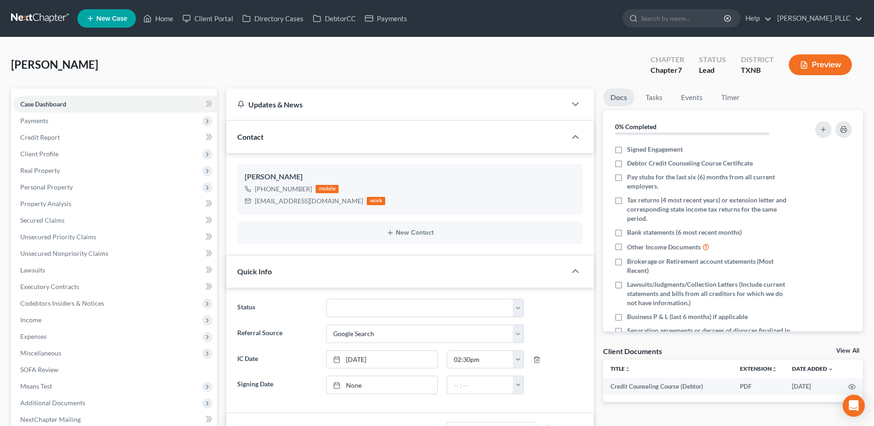
scroll to position [857, 0]
click at [851, 350] on link "View All" at bounding box center [847, 350] width 23 height 6
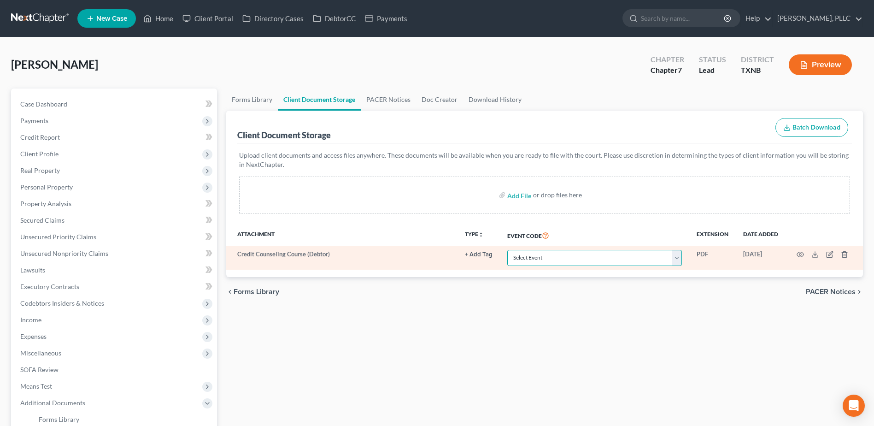
click at [676, 255] on select "Select Event 20 Largest unsecured creditors Amended petition Attachment to Volu…" at bounding box center [594, 258] width 175 height 16
select select "6"
click at [507, 250] on select "Select Event 20 Largest unsecured creditors Amended petition Attachment to Volu…" at bounding box center [594, 258] width 175 height 16
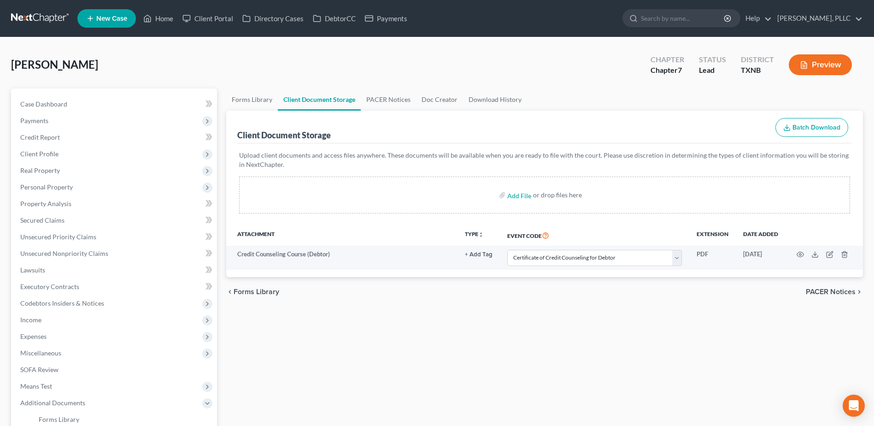
click at [684, 316] on div "Forms Library Client Document Storage PACER Notices Doc Creator Download Histor…" at bounding box center [545, 317] width 646 height 458
click at [59, 102] on span "Case Dashboard" at bounding box center [43, 104] width 47 height 8
select select "4"
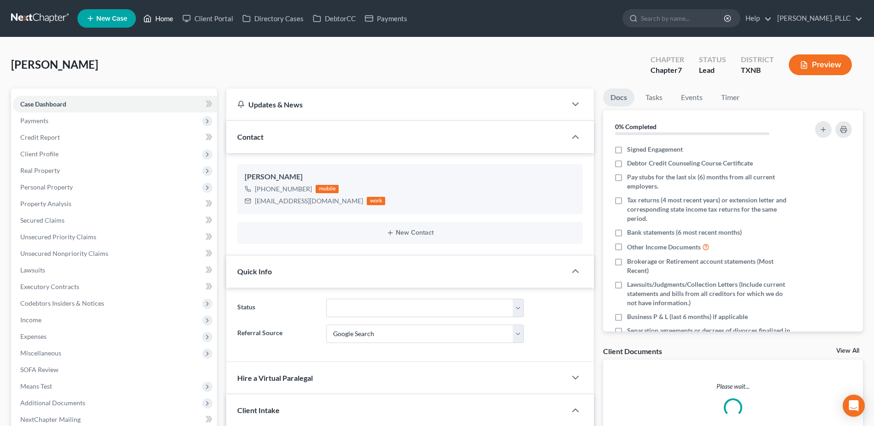
drag, startPoint x: 175, startPoint y: 18, endPoint x: 434, endPoint y: 73, distance: 265.5
click at [174, 18] on link "Home" at bounding box center [158, 18] width 39 height 17
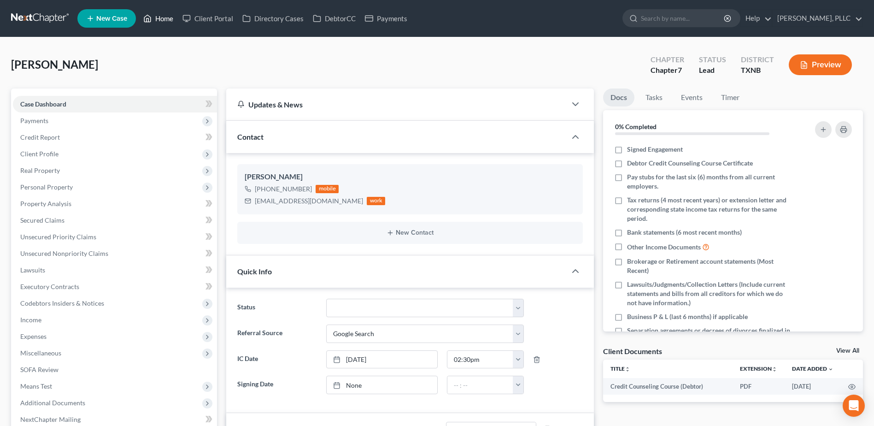
scroll to position [857, 0]
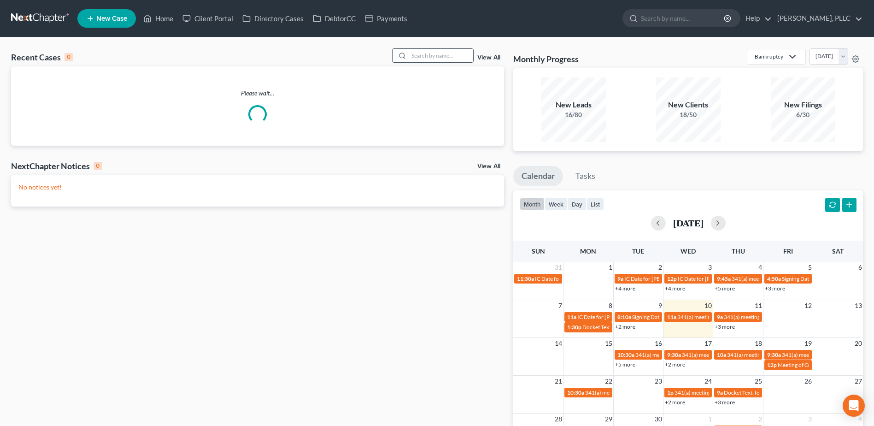
click at [430, 53] on input "search" at bounding box center [440, 55] width 64 height 13
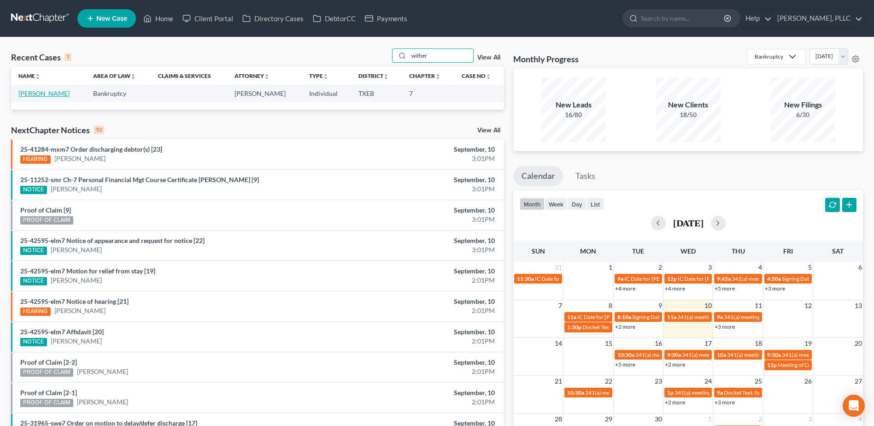
type input "wither"
drag, startPoint x: 61, startPoint y: 92, endPoint x: 107, endPoint y: 99, distance: 46.6
click at [61, 92] on link "[PERSON_NAME]" at bounding box center [43, 93] width 51 height 8
select select "6"
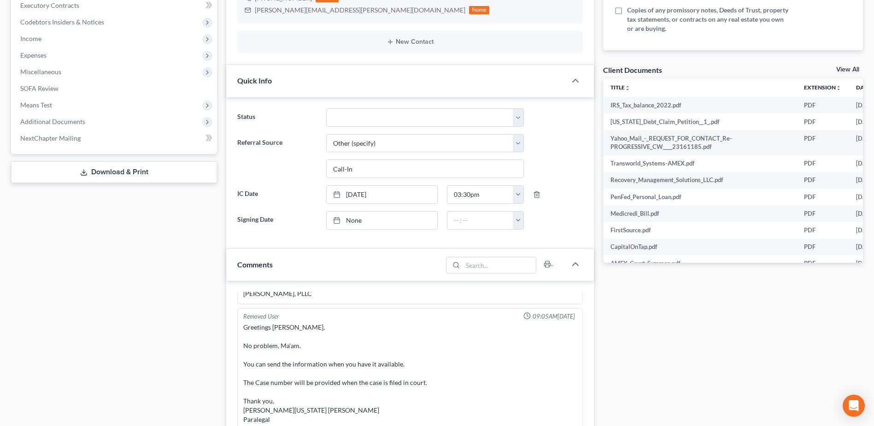
scroll to position [306, 0]
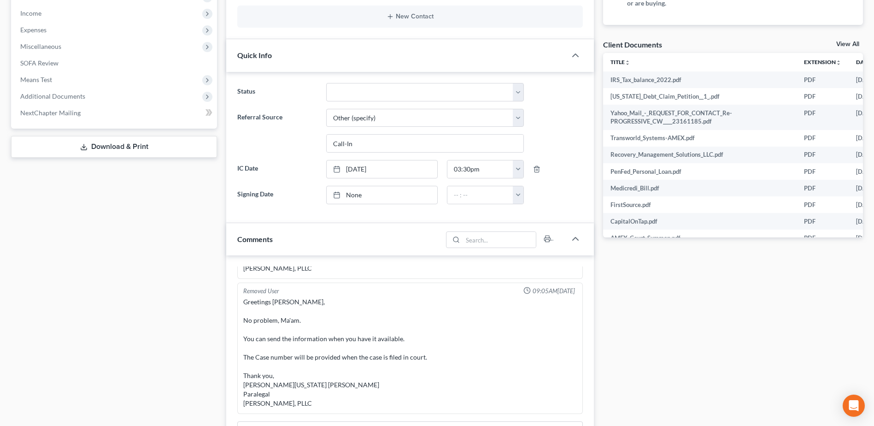
click at [845, 43] on link "View All" at bounding box center [847, 44] width 23 height 6
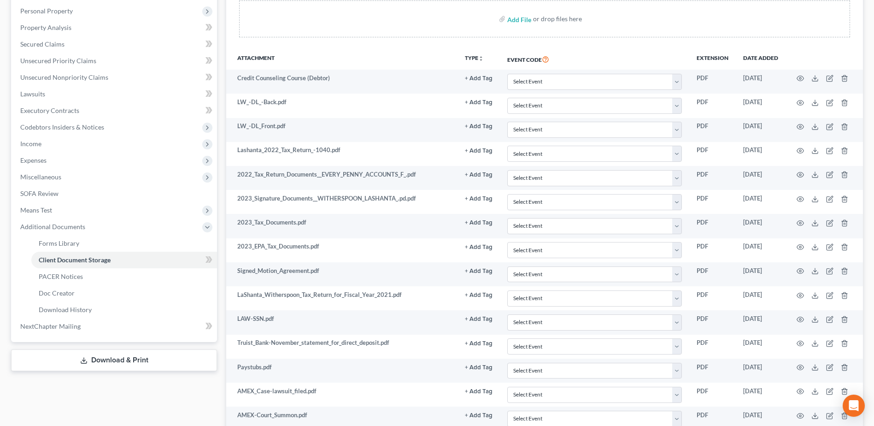
scroll to position [148, 0]
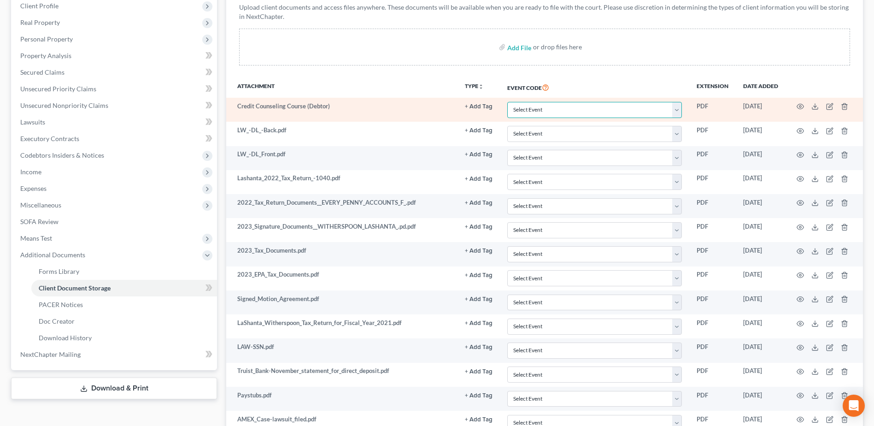
click at [676, 111] on select "Select Event 20 Largest Unsecured Creditors Amended (CONVERSION) Schedules and …" at bounding box center [594, 110] width 175 height 16
select select "10"
click at [507, 102] on select "Select Event 20 Largest Unsecured Creditors Amended (CONVERSION) Schedules and …" at bounding box center [594, 110] width 175 height 16
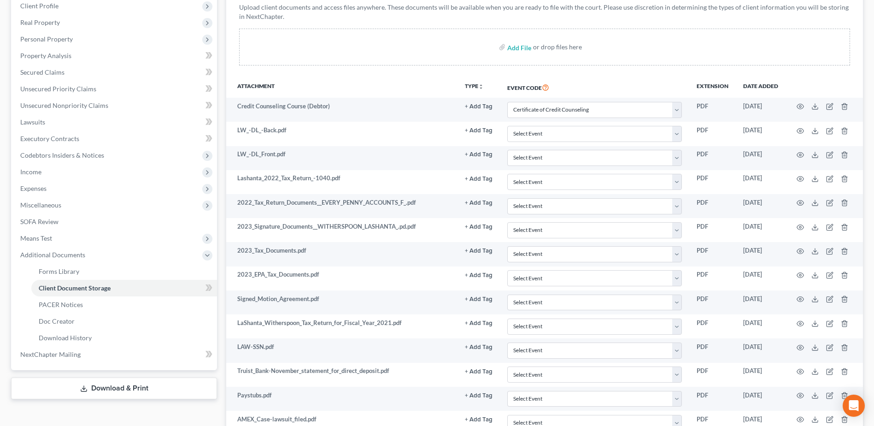
click at [335, 81] on th "Attachment" at bounding box center [341, 86] width 231 height 21
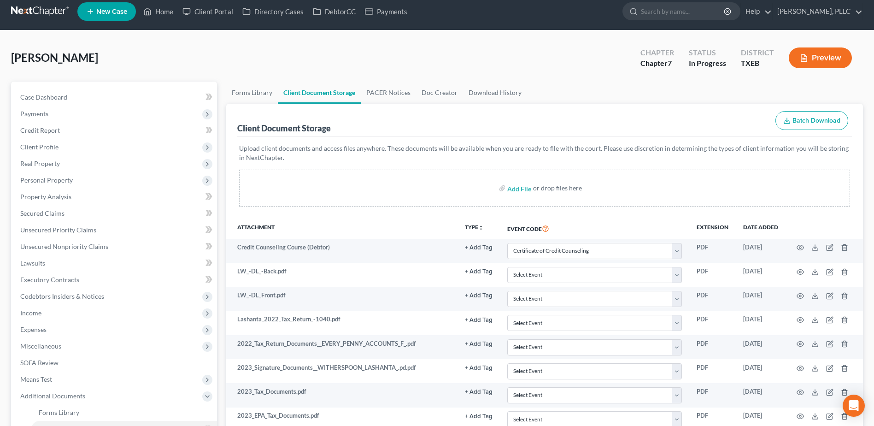
scroll to position [0, 0]
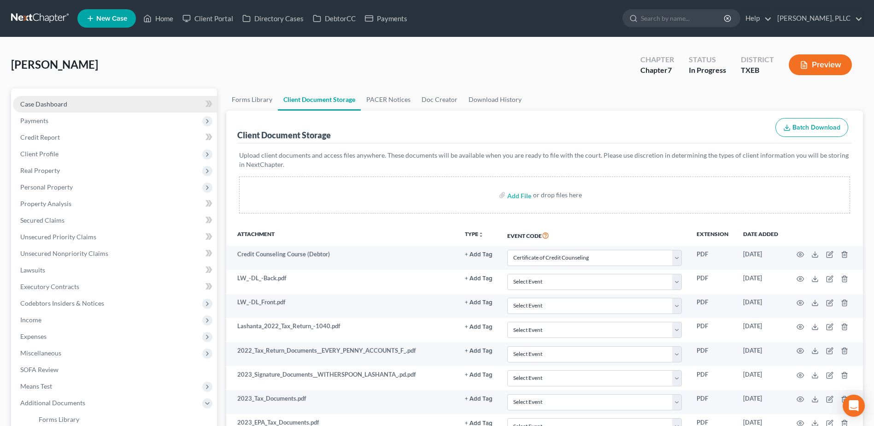
click at [50, 103] on span "Case Dashboard" at bounding box center [43, 104] width 47 height 8
select select "6"
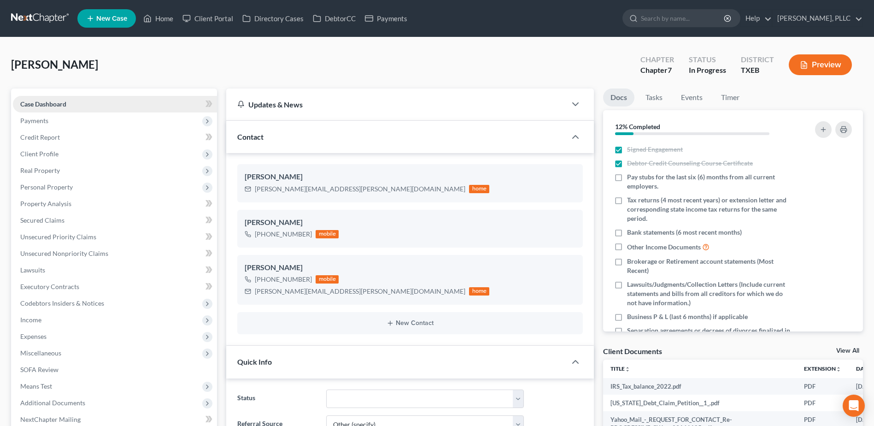
scroll to position [1388, 0]
click at [208, 16] on link "Client Portal" at bounding box center [208, 18] width 60 height 17
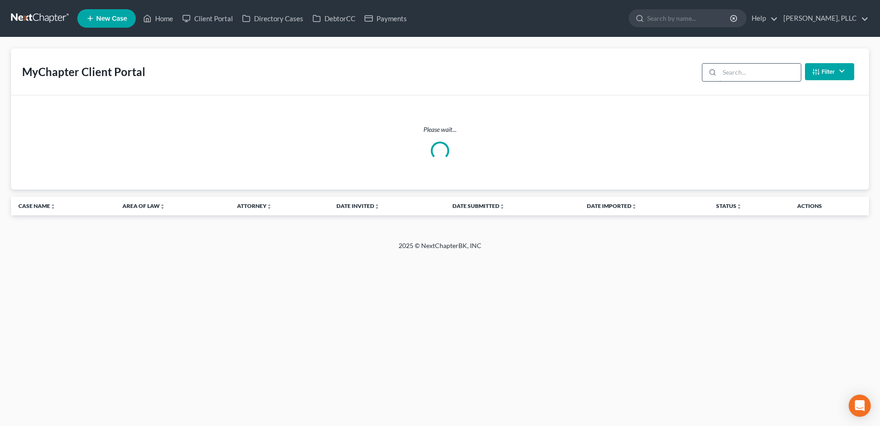
click at [746, 73] on input "search" at bounding box center [761, 72] width 82 height 17
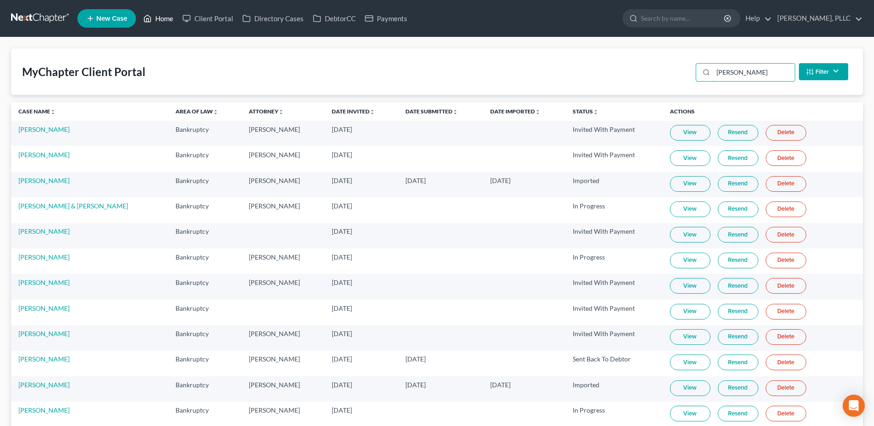
type input "[PERSON_NAME]"
click at [163, 18] on link "Home" at bounding box center [158, 18] width 39 height 17
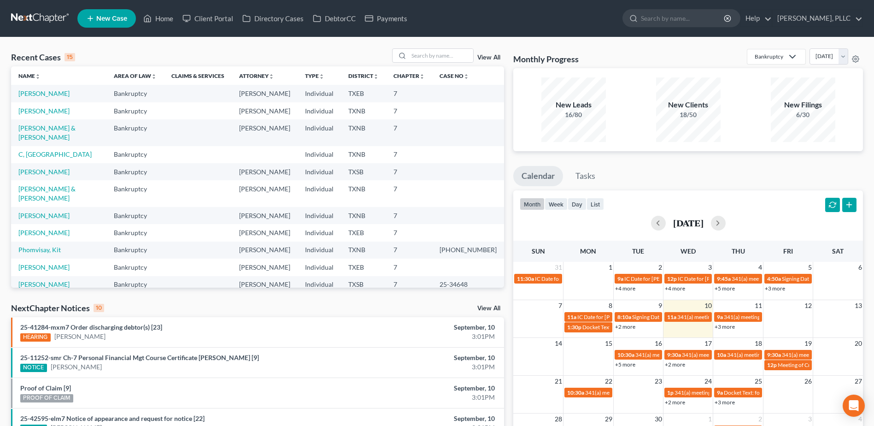
click at [50, 102] on td "[PERSON_NAME]" at bounding box center [58, 110] width 95 height 17
click at [52, 111] on link "[PERSON_NAME]" at bounding box center [43, 111] width 51 height 8
select select "4"
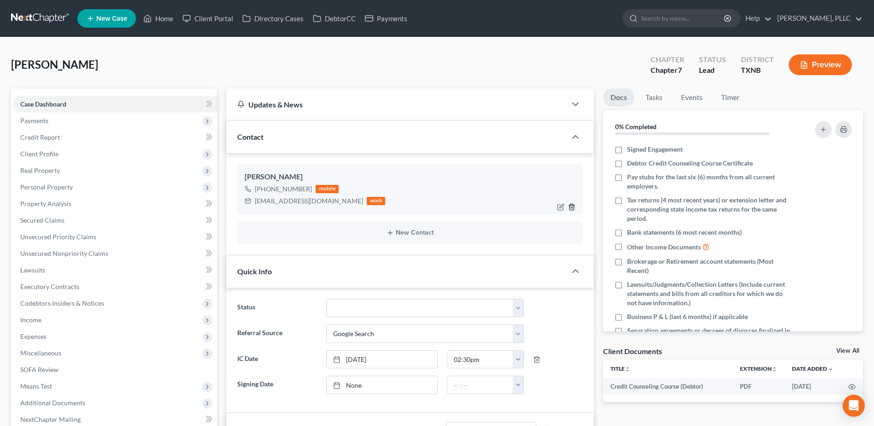
scroll to position [857, 0]
click at [627, 163] on label "Debtor Credit Counseling Course Certificate" at bounding box center [690, 162] width 126 height 9
click at [630, 163] on input "Debtor Credit Counseling Course Certificate" at bounding box center [633, 161] width 6 height 6
checkbox input "true"
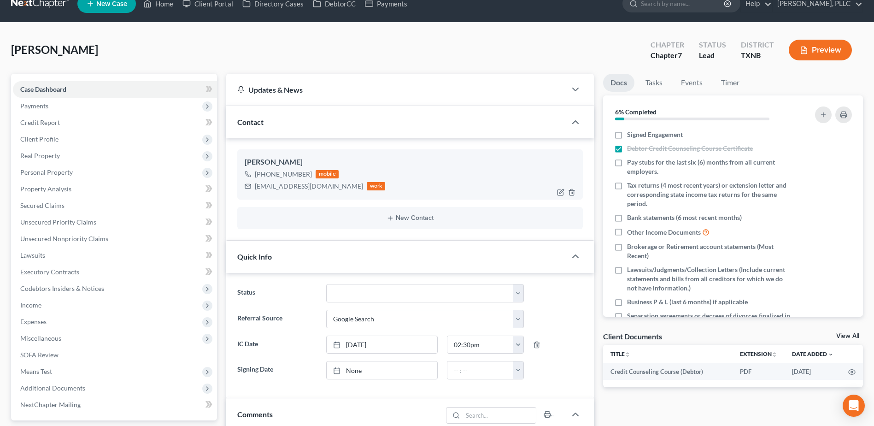
scroll to position [0, 0]
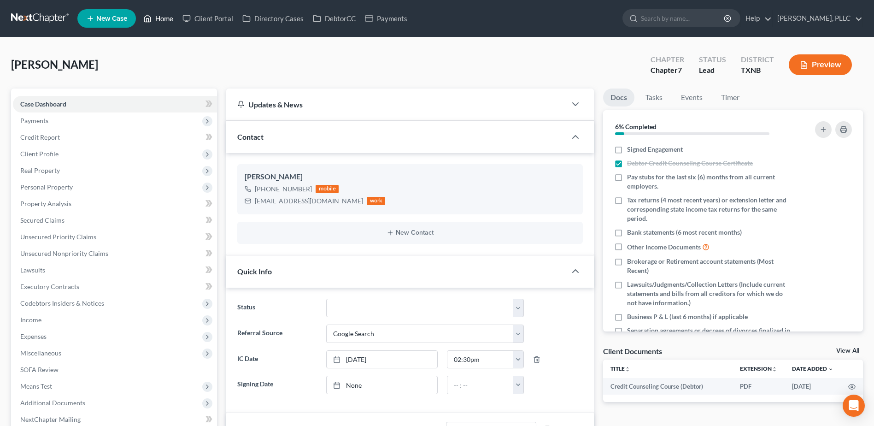
click at [163, 15] on link "Home" at bounding box center [158, 18] width 39 height 17
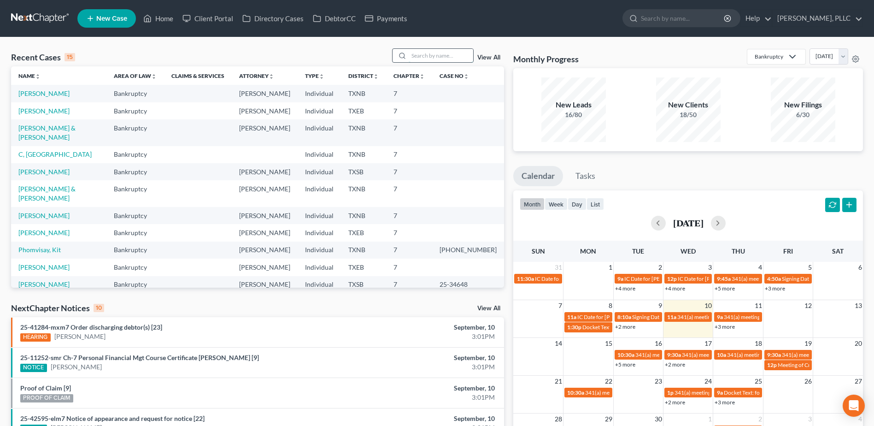
click at [417, 58] on input "search" at bounding box center [440, 55] width 64 height 13
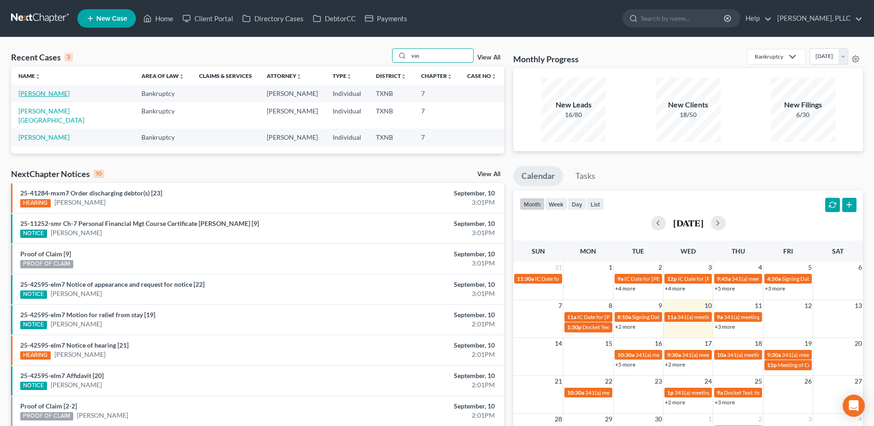
type input "vas"
click at [48, 94] on link "[PERSON_NAME]" at bounding box center [43, 93] width 51 height 8
select select "4"
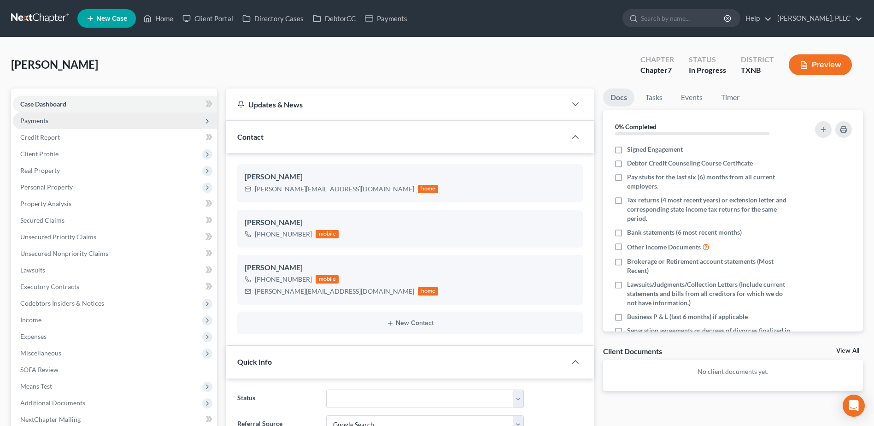
scroll to position [640, 0]
click at [31, 123] on span "Payments" at bounding box center [34, 121] width 28 height 8
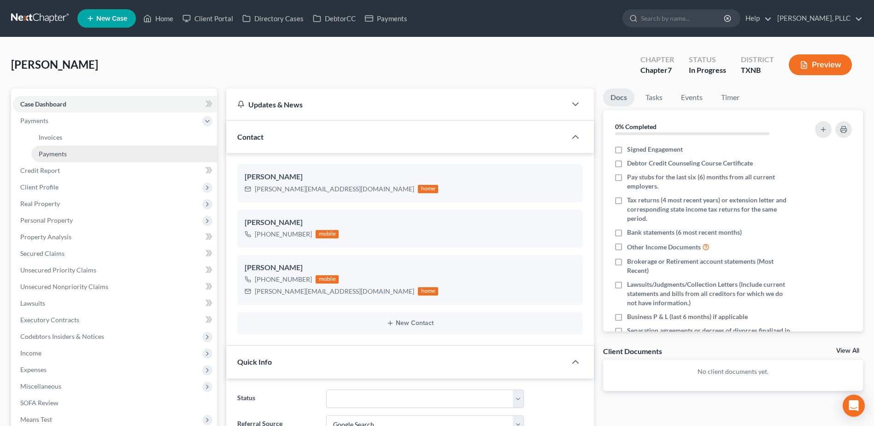
click at [69, 153] on link "Payments" at bounding box center [124, 154] width 186 height 17
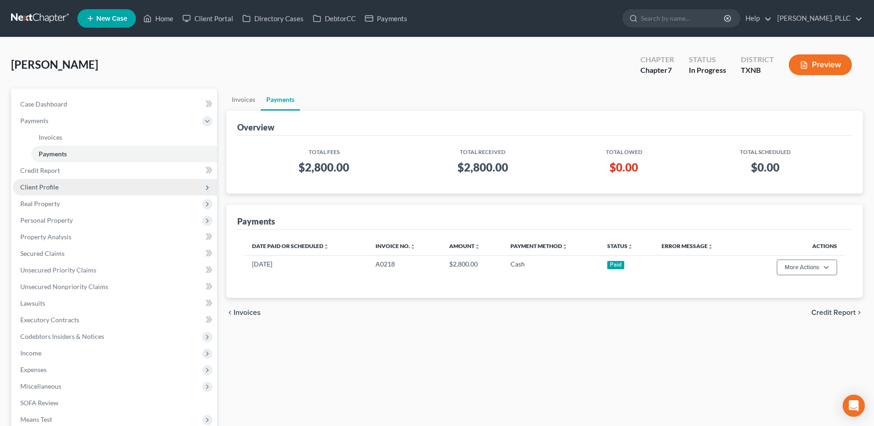
click at [43, 183] on span "Client Profile" at bounding box center [39, 187] width 38 height 8
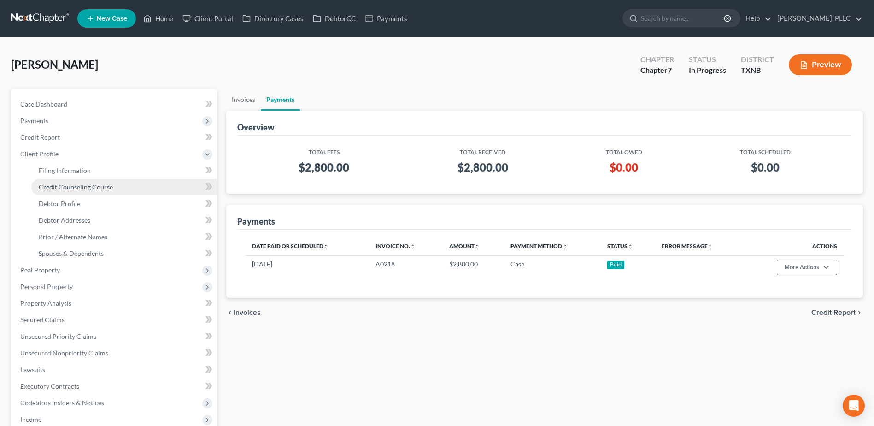
click at [94, 184] on span "Credit Counseling Course" at bounding box center [76, 187] width 74 height 8
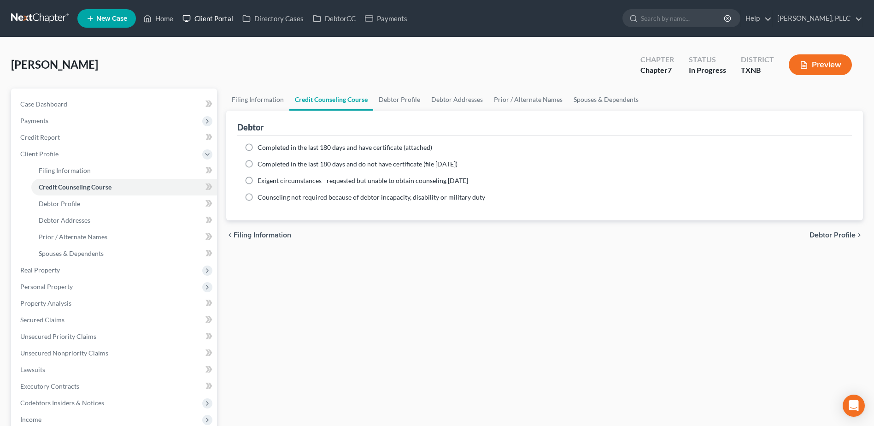
click at [218, 20] on link "Client Portal" at bounding box center [208, 18] width 60 height 17
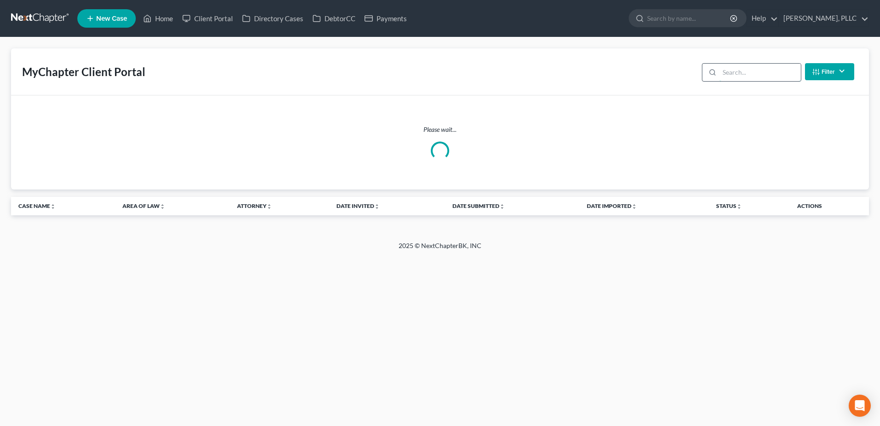
click at [735, 73] on input "search" at bounding box center [761, 72] width 82 height 17
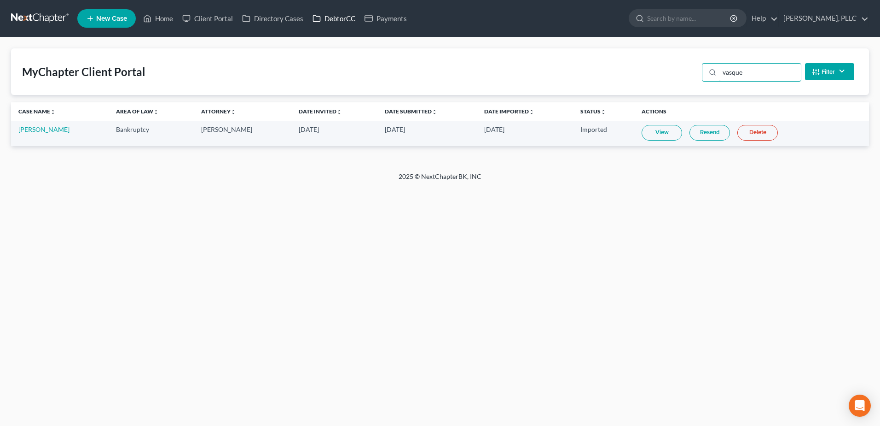
type input "vasque"
click at [327, 20] on link "DebtorCC" at bounding box center [334, 18] width 52 height 17
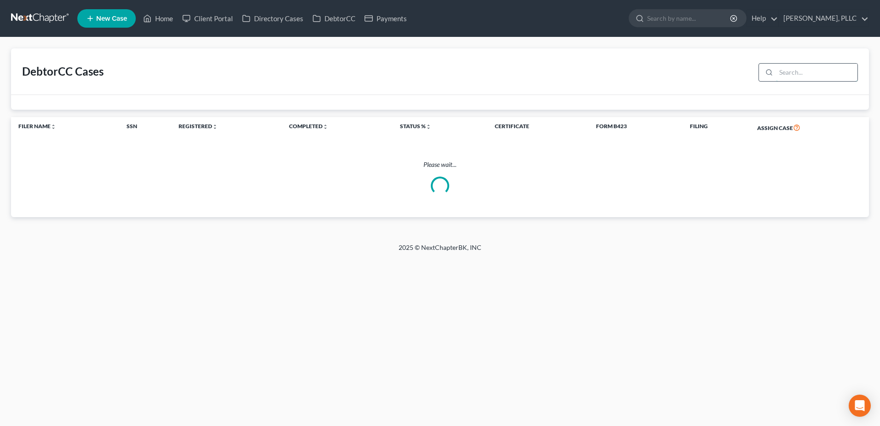
click at [807, 76] on input "search" at bounding box center [817, 72] width 82 height 17
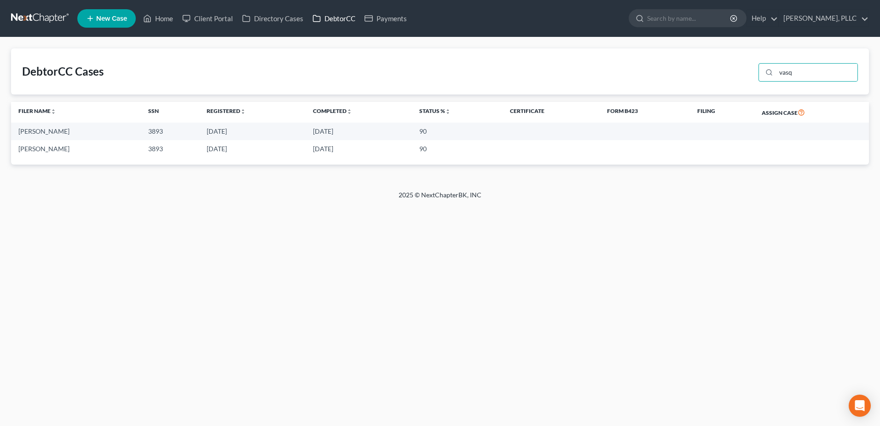
click at [342, 23] on link "DebtorCC" at bounding box center [334, 18] width 52 height 17
drag, startPoint x: 798, startPoint y: 73, endPoint x: 773, endPoint y: 73, distance: 24.9
click at [773, 73] on div "vasq" at bounding box center [808, 72] width 99 height 18
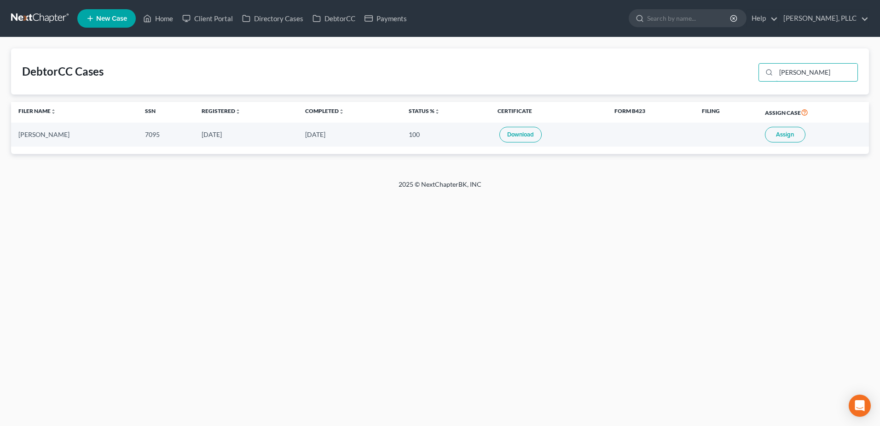
type input "[PERSON_NAME]"
click at [787, 131] on span "Assign" at bounding box center [785, 134] width 18 height 7
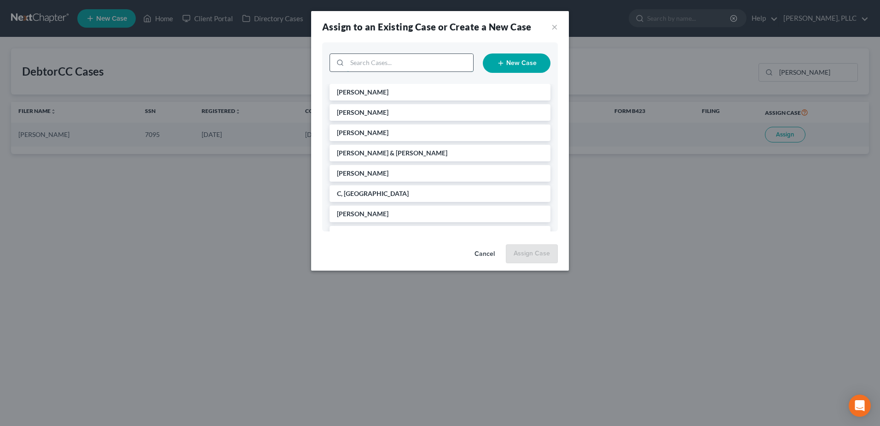
click at [442, 66] on input "search" at bounding box center [410, 62] width 126 height 17
type input "[PERSON_NAME]"
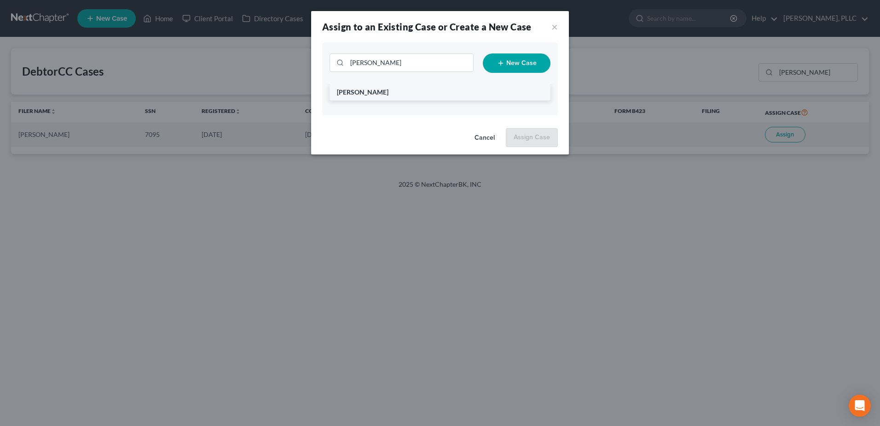
click at [365, 90] on span "[PERSON_NAME]" at bounding box center [363, 92] width 52 height 8
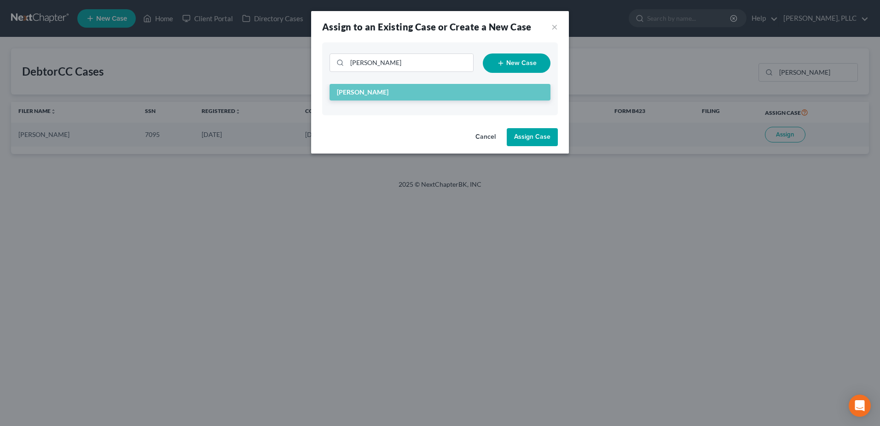
click at [540, 140] on button "Assign Case" at bounding box center [532, 137] width 51 height 18
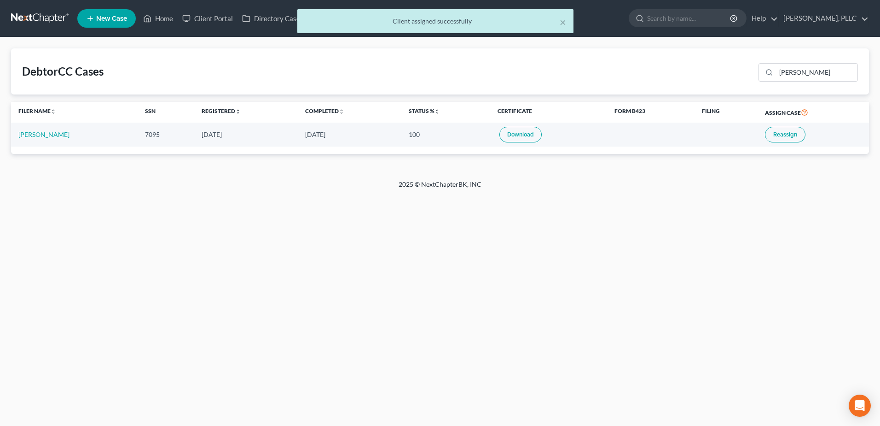
click at [533, 138] on link "Download" at bounding box center [521, 135] width 42 height 16
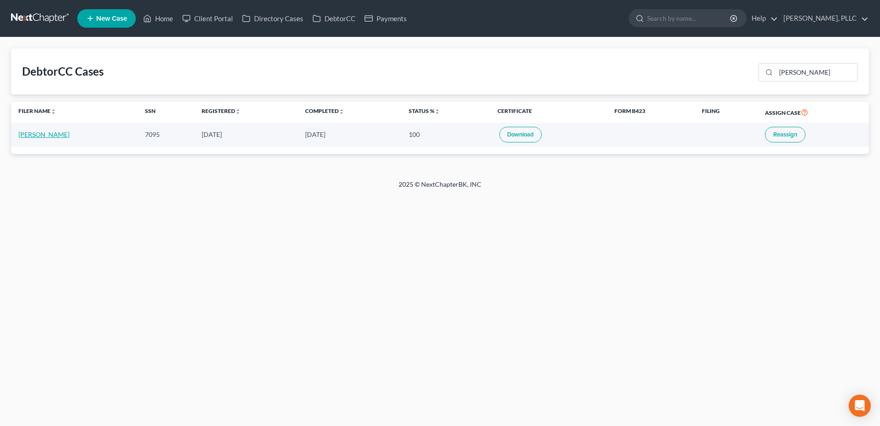
click at [69, 134] on link "[PERSON_NAME]" at bounding box center [43, 134] width 51 height 8
select select "1"
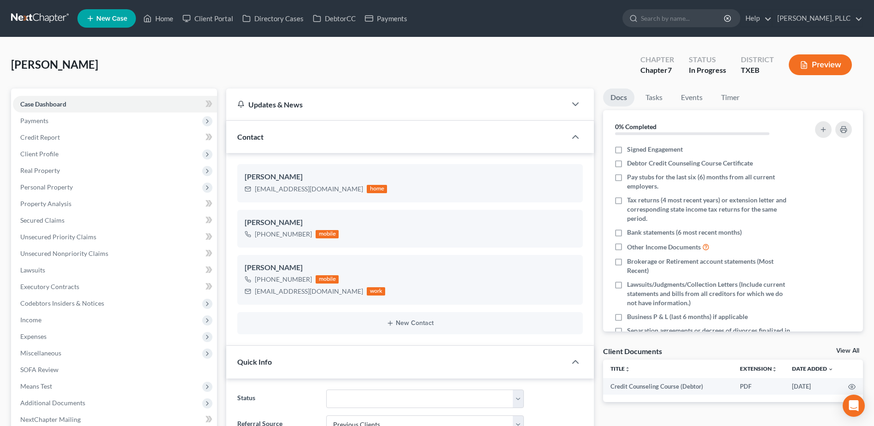
scroll to position [787, 0]
click at [627, 165] on label "Debtor Credit Counseling Course Certificate" at bounding box center [690, 162] width 126 height 9
click at [630, 164] on input "Debtor Credit Counseling Course Certificate" at bounding box center [633, 161] width 6 height 6
checkbox input "true"
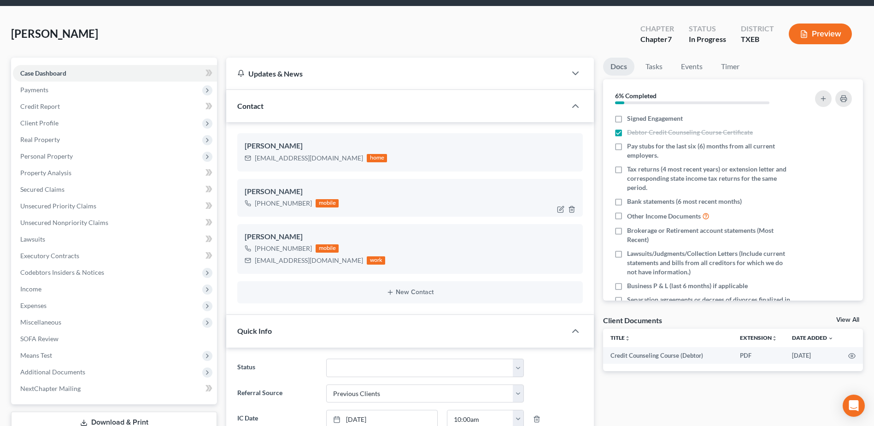
scroll to position [0, 0]
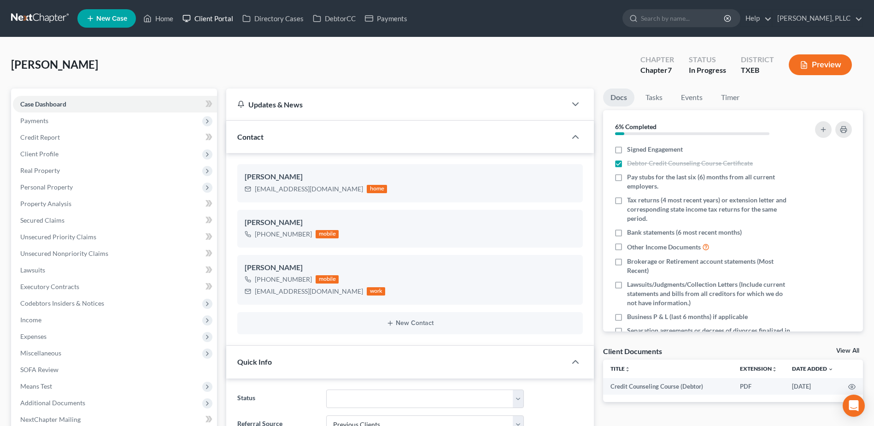
click at [217, 17] on link "Client Portal" at bounding box center [208, 18] width 60 height 17
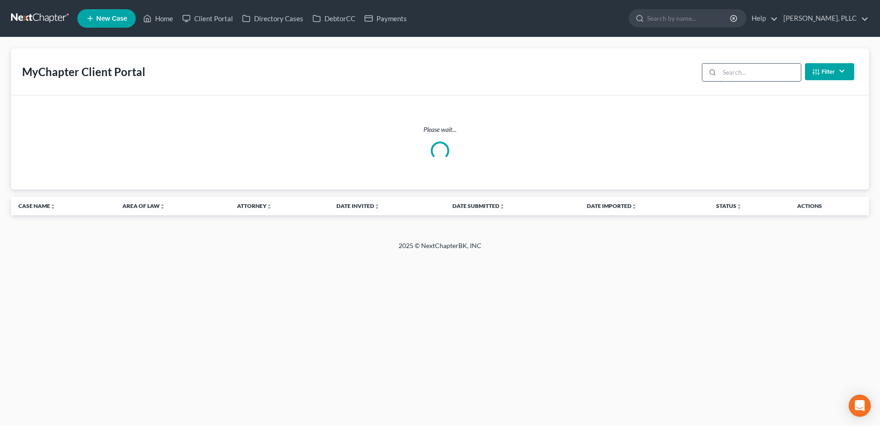
click at [749, 66] on input "search" at bounding box center [761, 72] width 82 height 17
type input "[PERSON_NAME]"
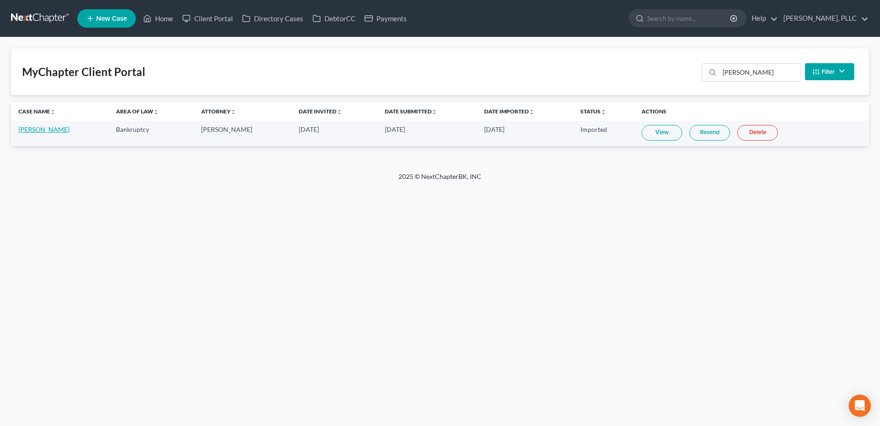
click at [28, 126] on link "[PERSON_NAME]" at bounding box center [43, 129] width 51 height 8
select select "1"
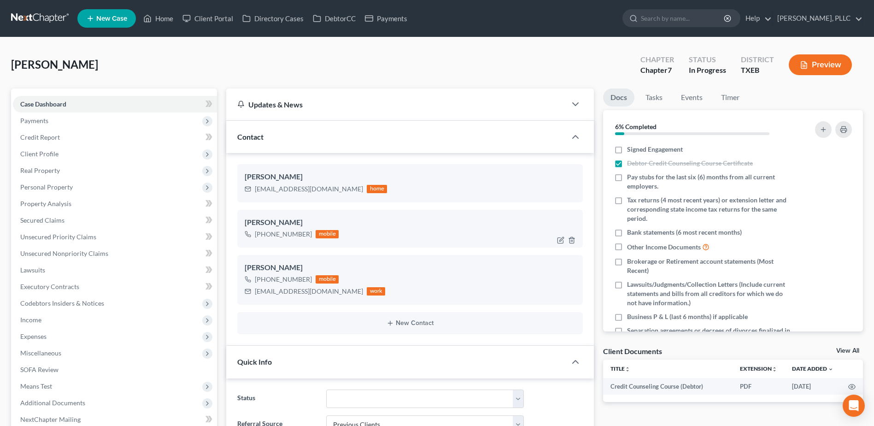
scroll to position [787, 0]
drag, startPoint x: 224, startPoint y: 24, endPoint x: 504, endPoint y: 43, distance: 280.2
click at [224, 23] on link "Client Portal" at bounding box center [208, 18] width 60 height 17
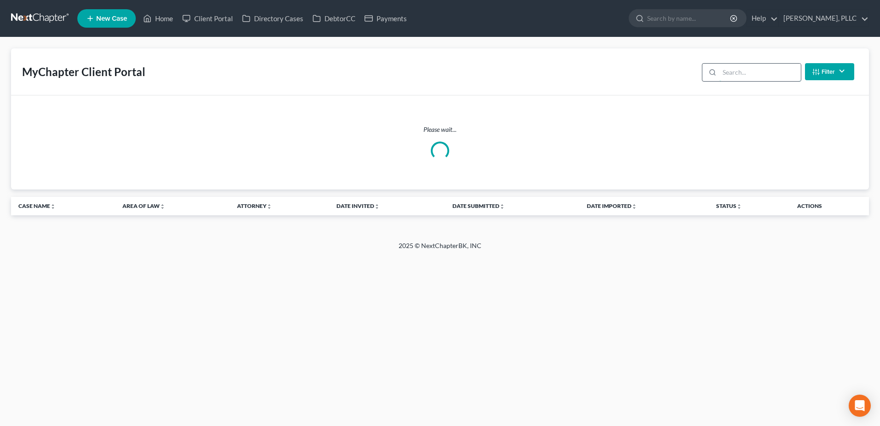
click at [740, 70] on input "search" at bounding box center [761, 72] width 82 height 17
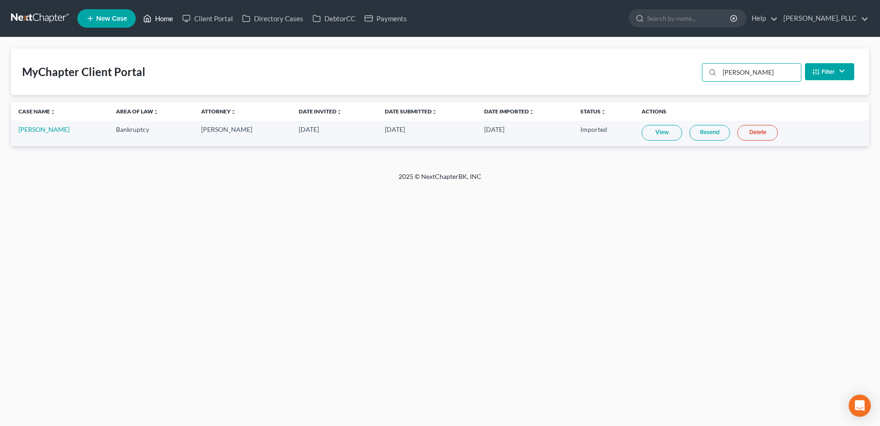
type input "[PERSON_NAME]"
click at [163, 20] on link "Home" at bounding box center [158, 18] width 39 height 17
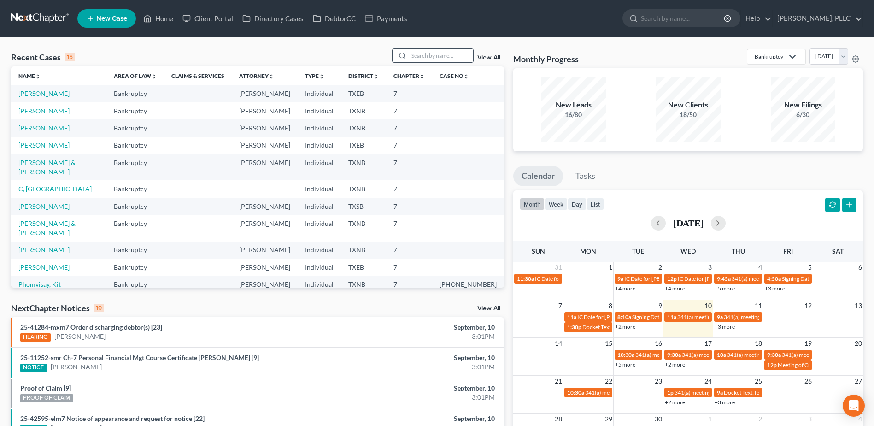
click at [431, 58] on input "search" at bounding box center [440, 55] width 64 height 13
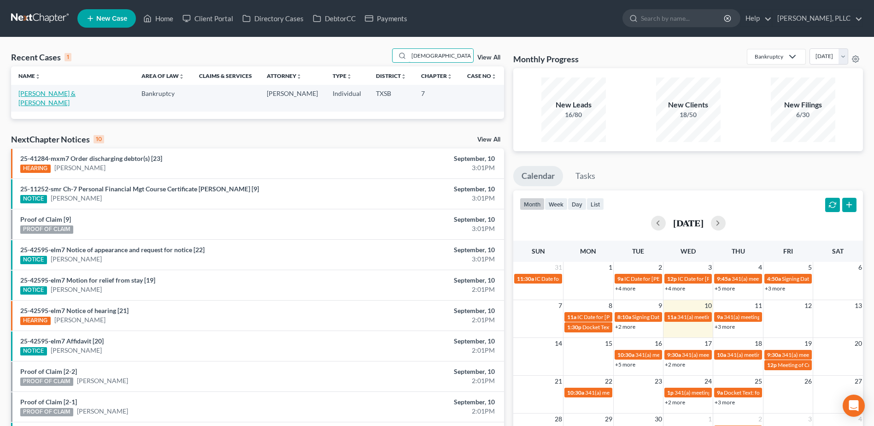
type input "[DEMOGRAPHIC_DATA]"
click at [41, 93] on link "[PERSON_NAME] & [PERSON_NAME]" at bounding box center [46, 97] width 57 height 17
select select "3"
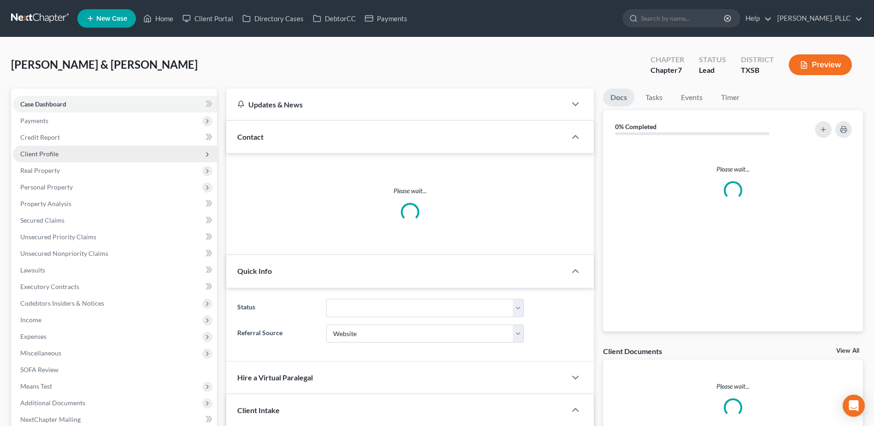
click at [46, 155] on span "Client Profile" at bounding box center [39, 154] width 38 height 8
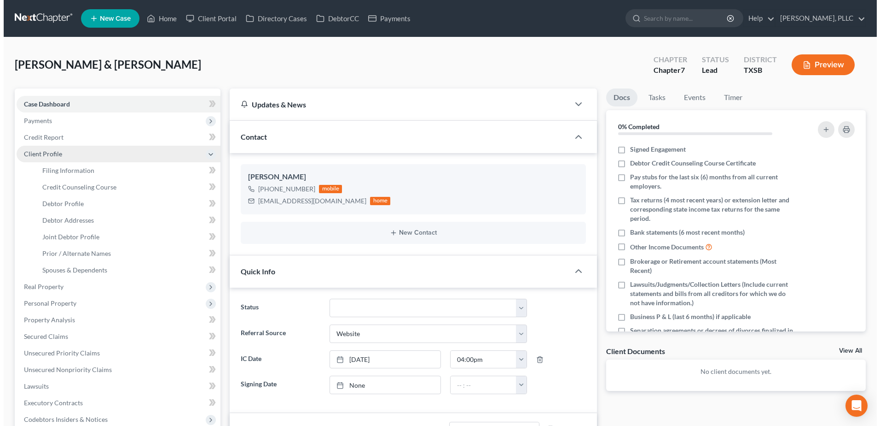
scroll to position [12, 0]
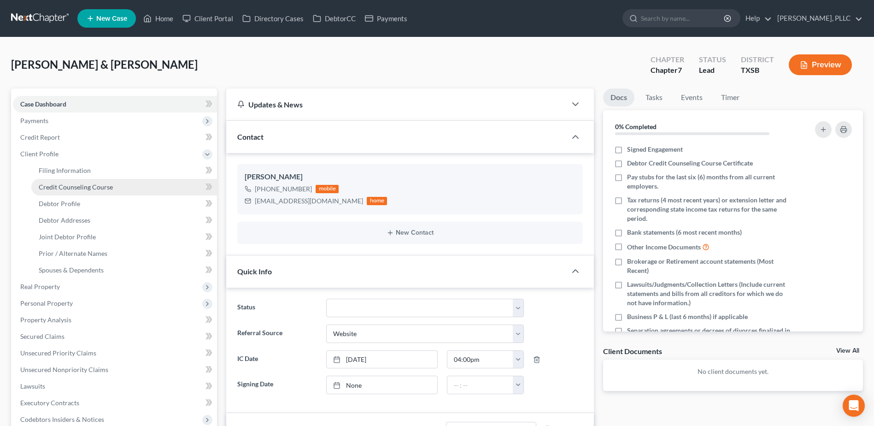
click at [52, 183] on span "Credit Counseling Course" at bounding box center [76, 187] width 74 height 8
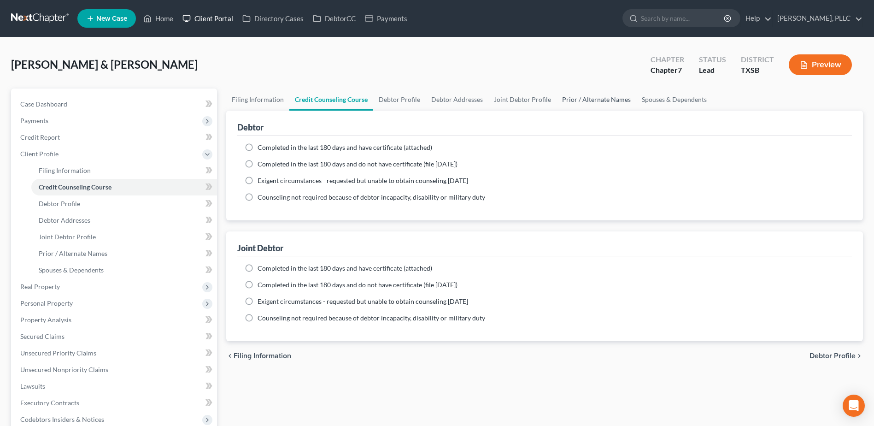
drag, startPoint x: 212, startPoint y: 21, endPoint x: 601, endPoint y: 109, distance: 398.0
click at [212, 20] on link "Client Portal" at bounding box center [208, 18] width 60 height 17
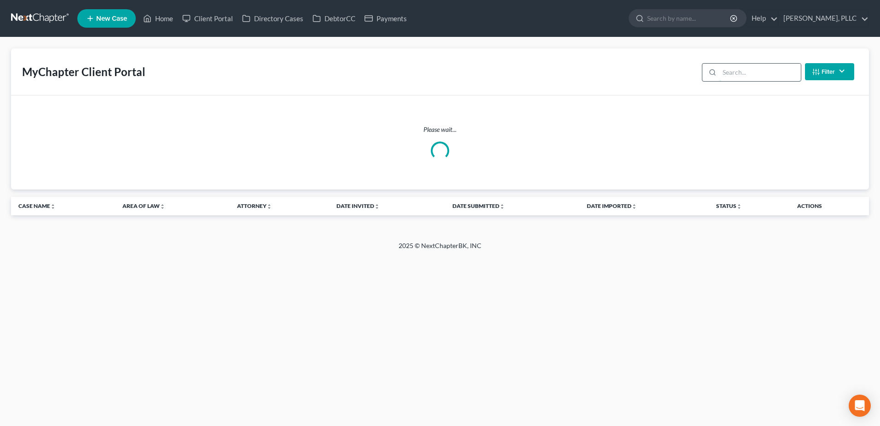
click at [736, 70] on input "search" at bounding box center [761, 72] width 82 height 17
type input "g"
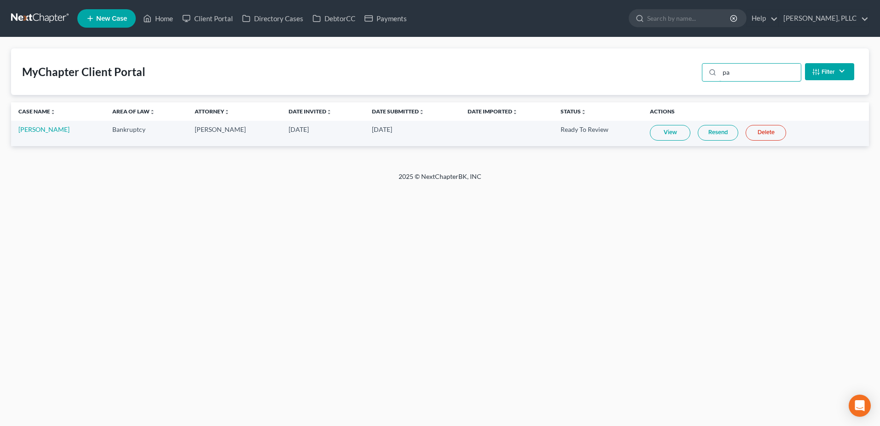
type input "p"
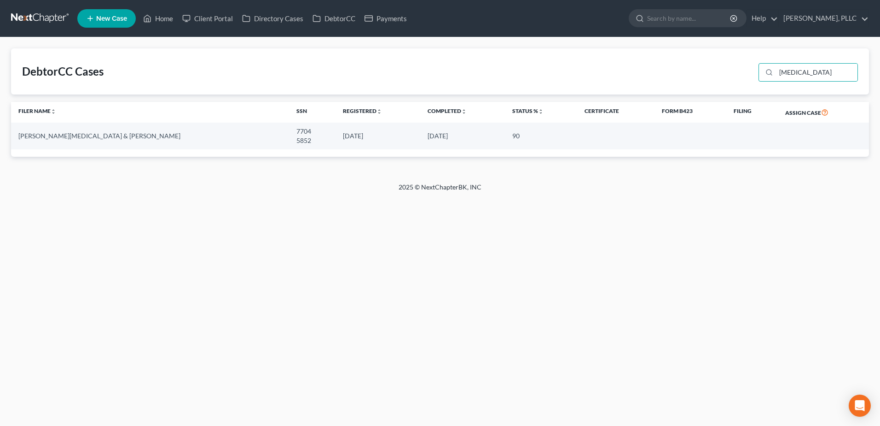
drag, startPoint x: 816, startPoint y: 68, endPoint x: 746, endPoint y: 65, distance: 70.1
click at [747, 66] on div "DebtorCC Cases [MEDICAL_DATA]" at bounding box center [440, 71] width 858 height 46
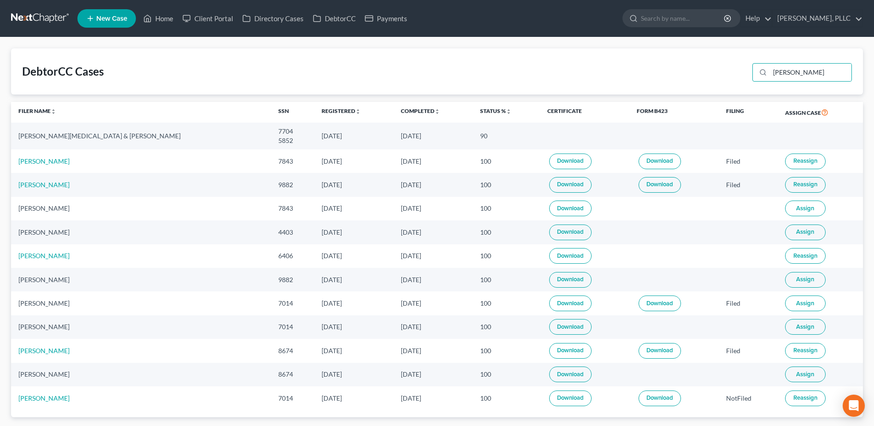
type input "[PERSON_NAME]"
click at [796, 229] on span "Assign" at bounding box center [805, 231] width 18 height 7
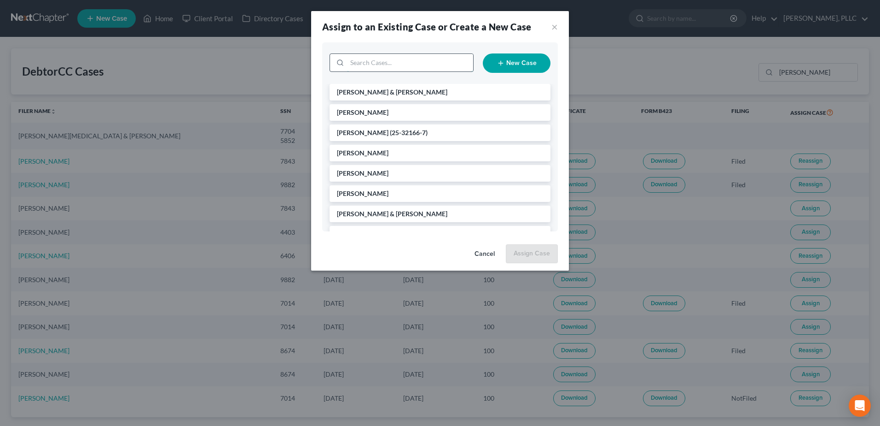
click at [449, 63] on input "search" at bounding box center [410, 62] width 126 height 17
type input "martin"
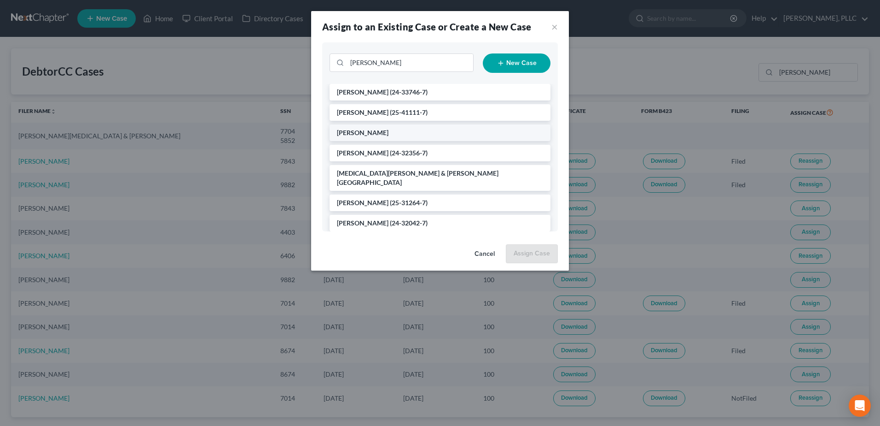
click at [372, 131] on span "Martin, Ashley" at bounding box center [363, 132] width 52 height 8
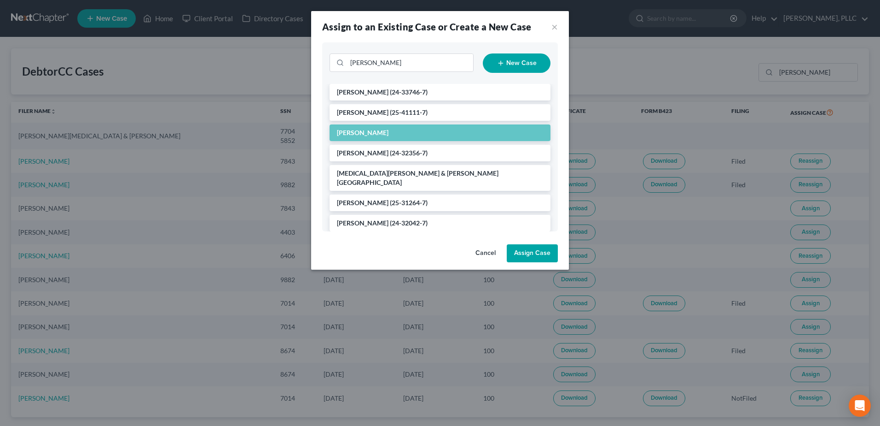
click at [534, 251] on button "Assign Case" at bounding box center [532, 253] width 51 height 18
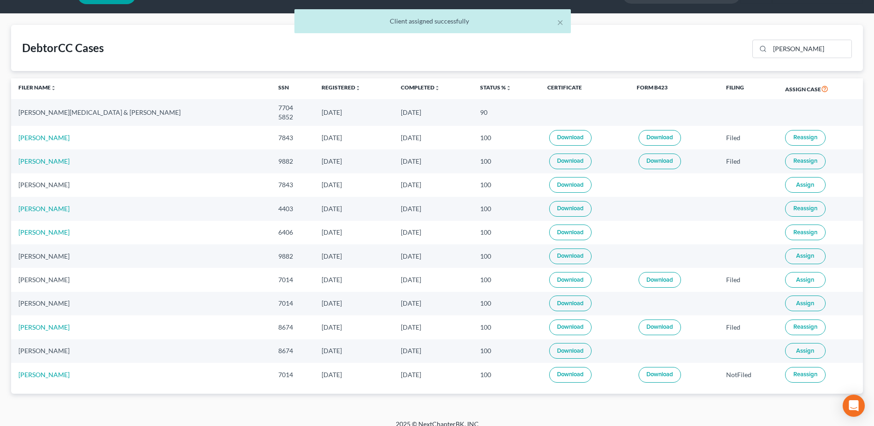
scroll to position [34, 0]
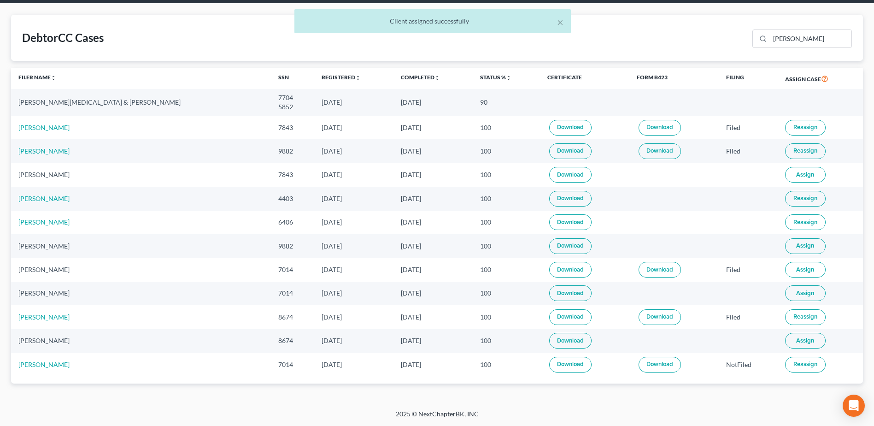
click at [549, 201] on link "Download" at bounding box center [570, 199] width 42 height 16
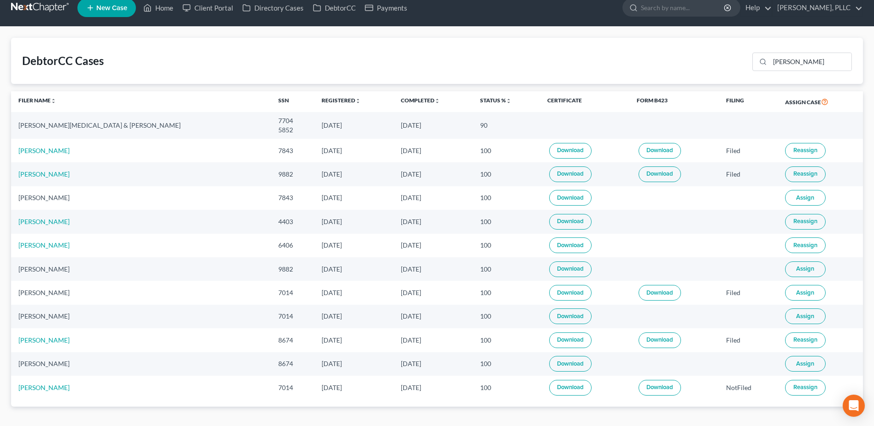
scroll to position [0, 0]
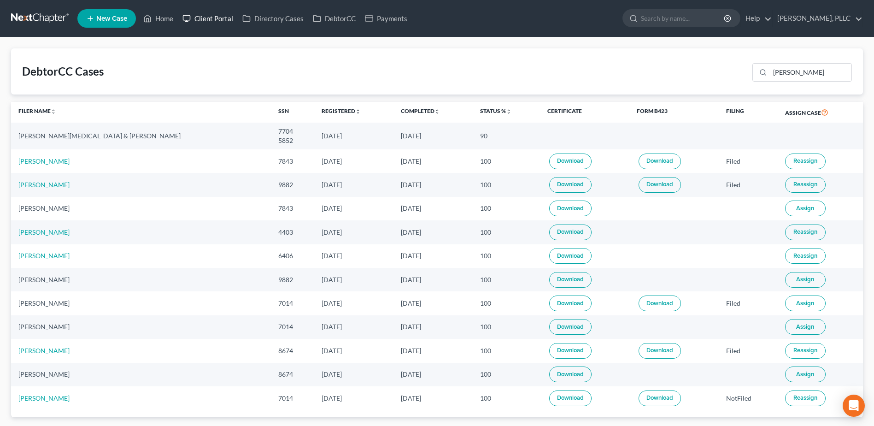
click at [205, 17] on link "Client Portal" at bounding box center [208, 18] width 60 height 17
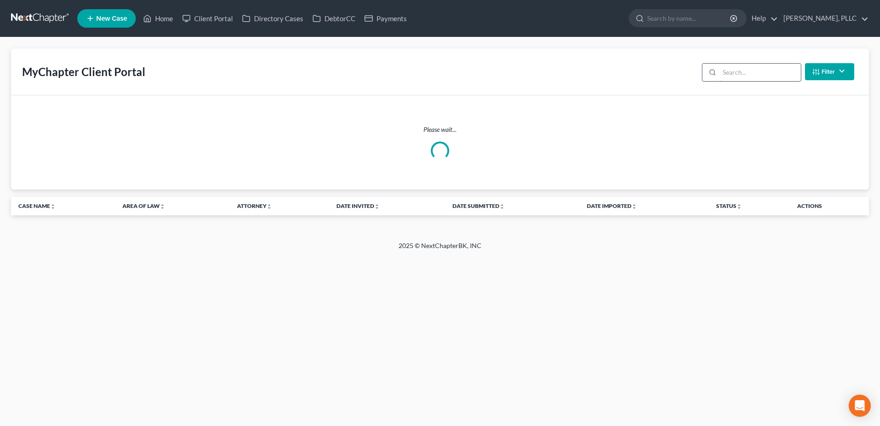
click at [767, 76] on input "search" at bounding box center [761, 72] width 82 height 17
type input ","
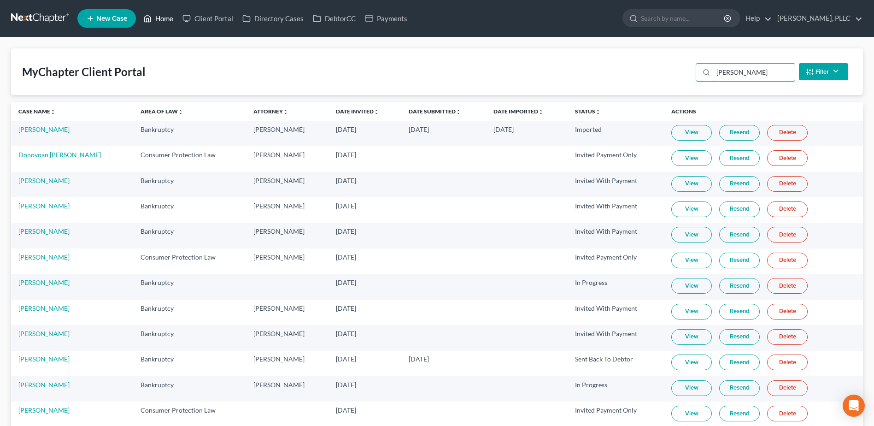
type input "martin"
click at [165, 20] on link "Home" at bounding box center [158, 18] width 39 height 17
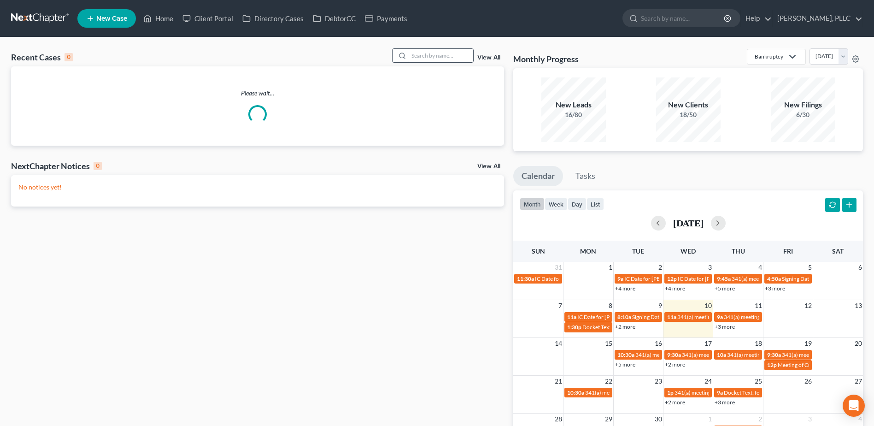
click at [429, 57] on input "search" at bounding box center [440, 55] width 64 height 13
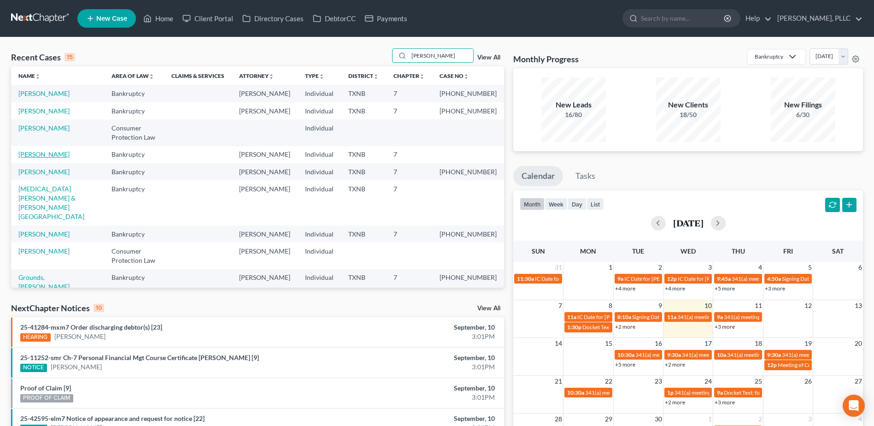
type input "martin"
click at [47, 155] on link "Martin, Ashley" at bounding box center [43, 154] width 51 height 8
select select "0"
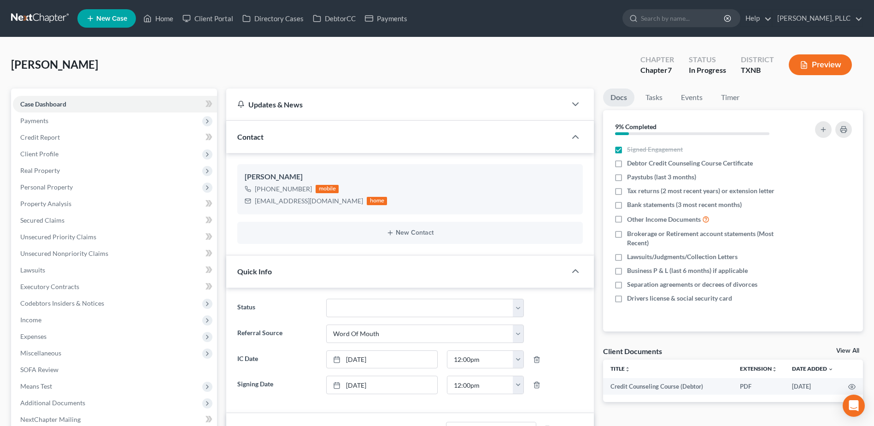
scroll to position [1153, 0]
click at [26, 155] on span "Client Profile" at bounding box center [39, 154] width 38 height 8
drag, startPoint x: 75, startPoint y: 221, endPoint x: 464, endPoint y: 225, distance: 389.2
click at [76, 221] on span "Debtor Addresses" at bounding box center [65, 220] width 52 height 8
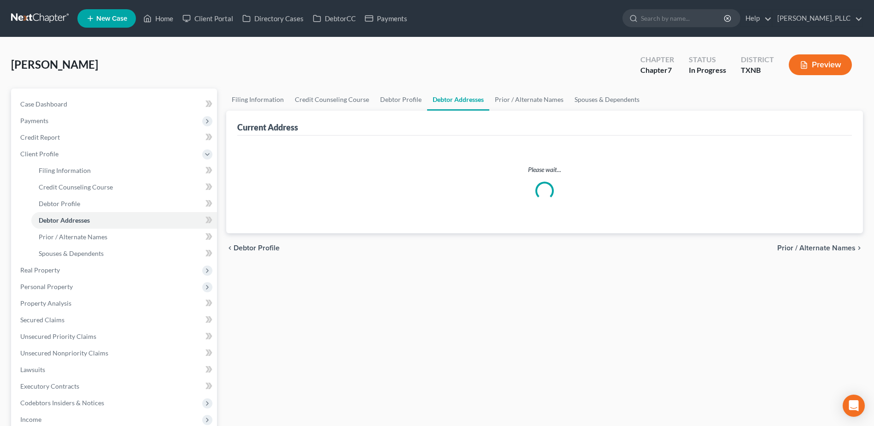
select select "0"
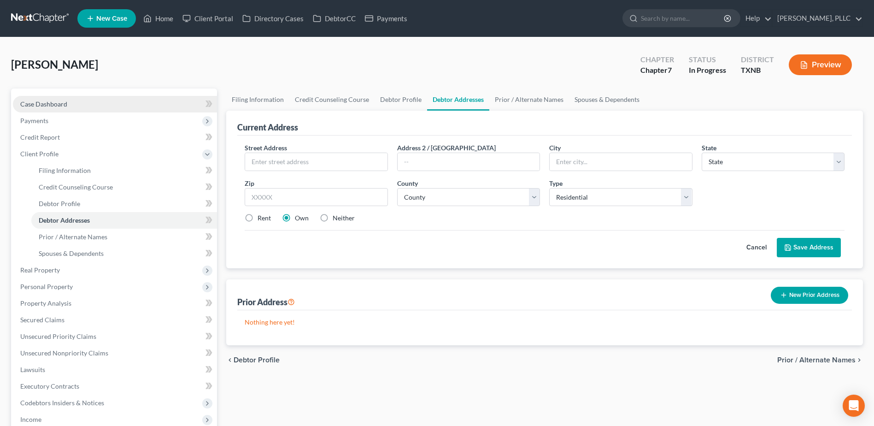
click at [54, 105] on span "Case Dashboard" at bounding box center [43, 104] width 47 height 8
select select "0"
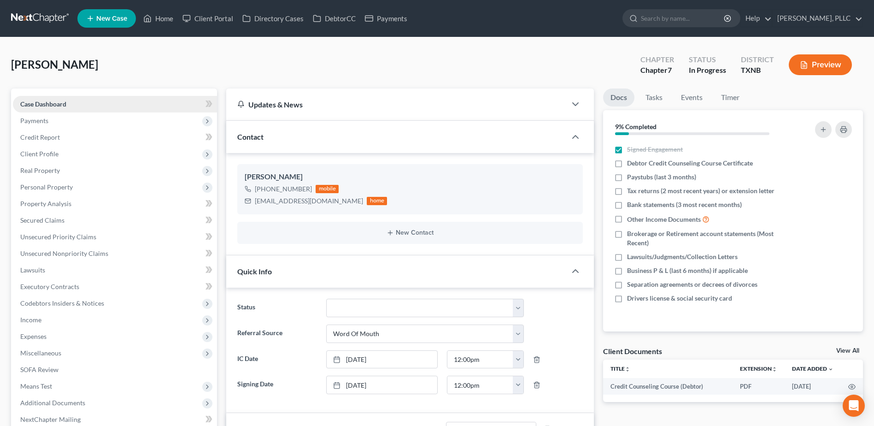
scroll to position [1153, 0]
drag, startPoint x: 621, startPoint y: 163, endPoint x: 495, endPoint y: 124, distance: 132.1
click at [627, 163] on label "Debtor Credit Counseling Course Certificate" at bounding box center [690, 162] width 126 height 9
click at [630, 163] on input "Debtor Credit Counseling Course Certificate" at bounding box center [633, 161] width 6 height 6
checkbox input "true"
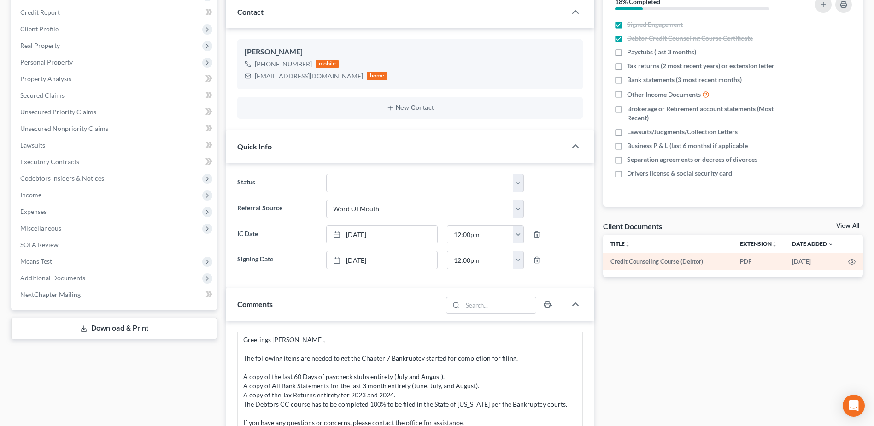
scroll to position [0, 0]
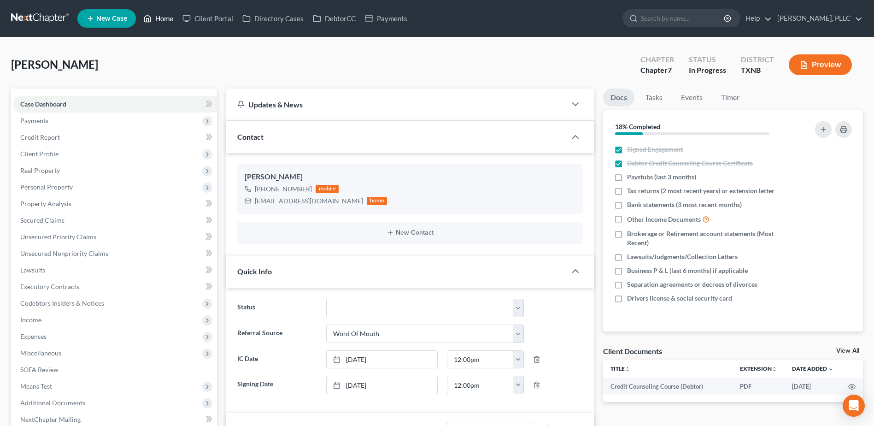
click at [165, 22] on link "Home" at bounding box center [158, 18] width 39 height 17
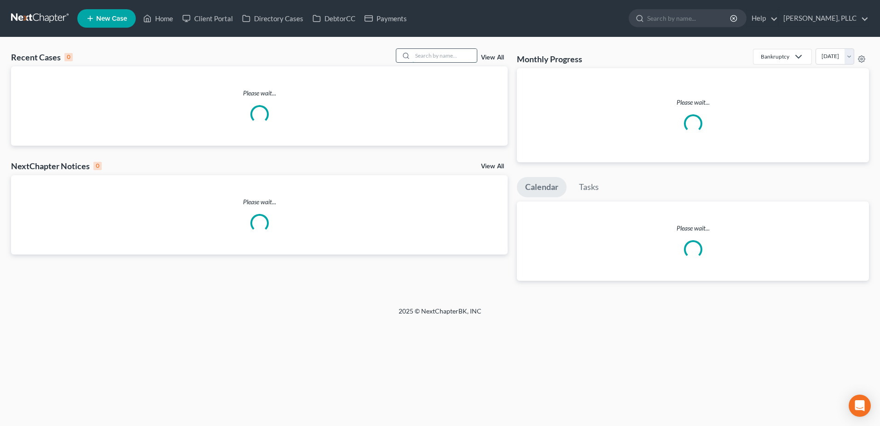
click at [440, 56] on input "search" at bounding box center [445, 55] width 64 height 13
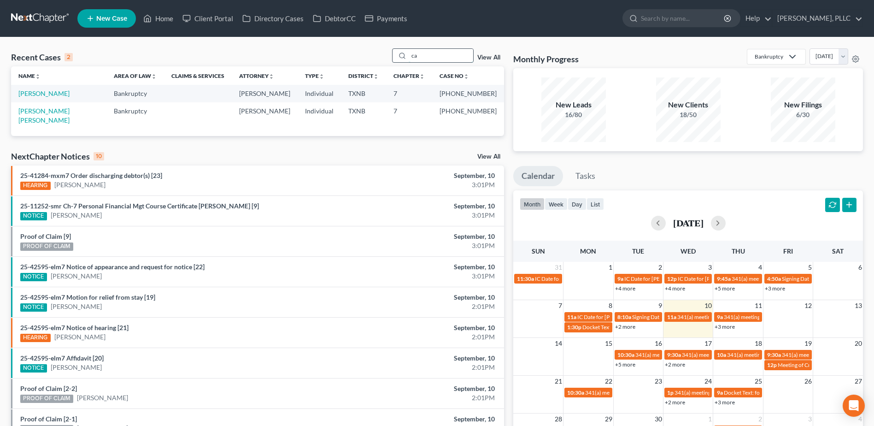
type input "c"
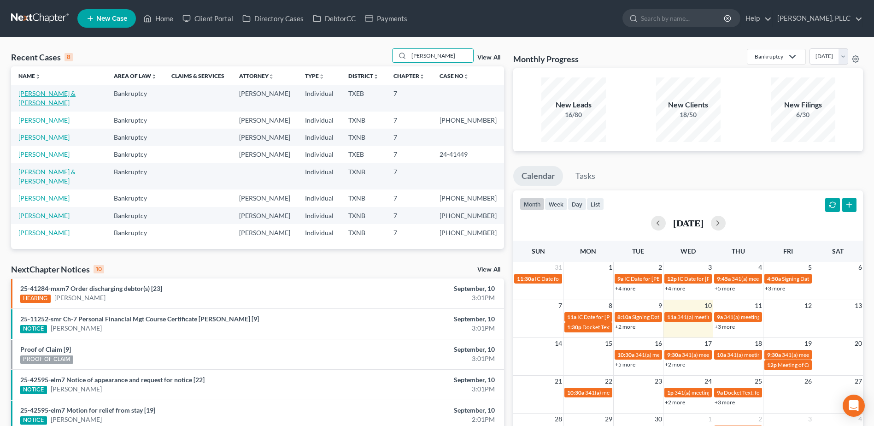
type input "lopez"
click at [76, 94] on link "Lopez, Adrian & Cervantes, Monica" at bounding box center [46, 97] width 57 height 17
select select "4"
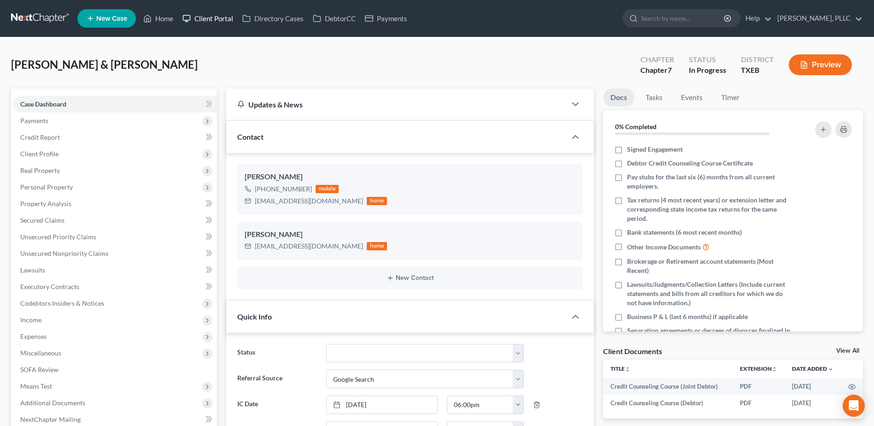
click at [215, 17] on link "Client Portal" at bounding box center [208, 18] width 60 height 17
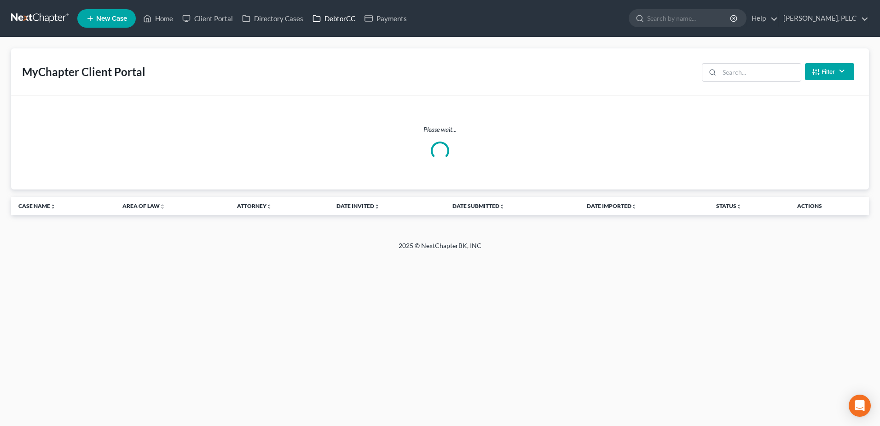
click at [339, 17] on link "DebtorCC" at bounding box center [334, 18] width 52 height 17
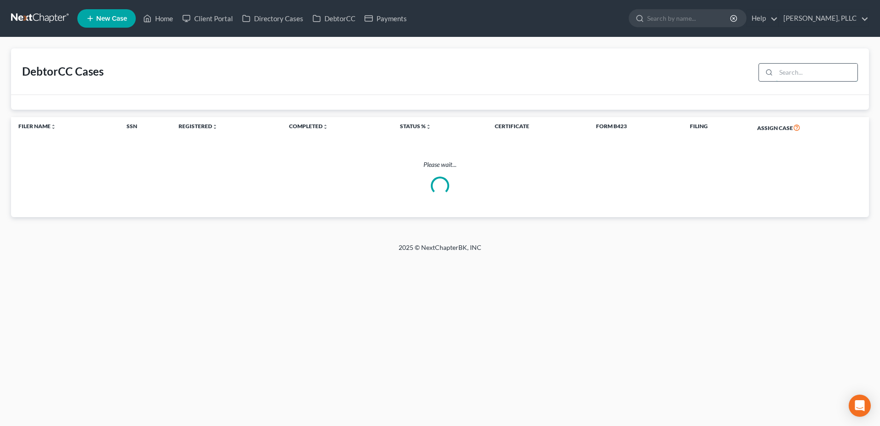
click at [791, 72] on input "search" at bounding box center [817, 72] width 82 height 17
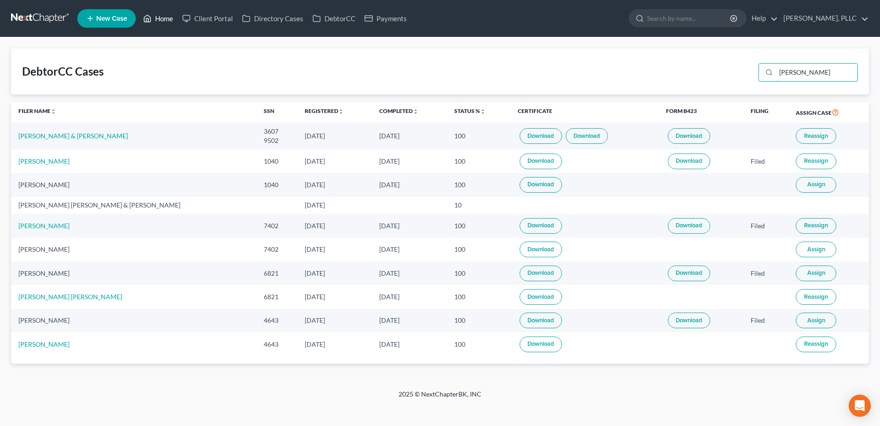
type input "lopez"
click at [160, 21] on link "Home" at bounding box center [158, 18] width 39 height 17
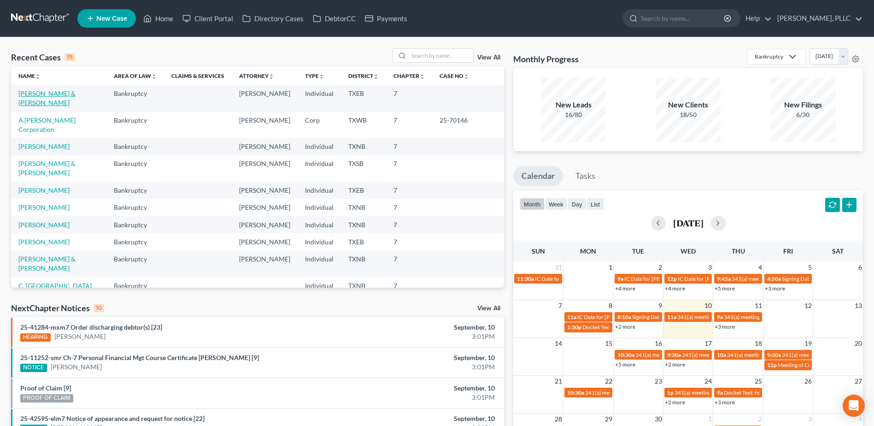
click at [76, 93] on link "Lopez, Adrian & Cervantes, Monica" at bounding box center [46, 97] width 57 height 17
select select "4"
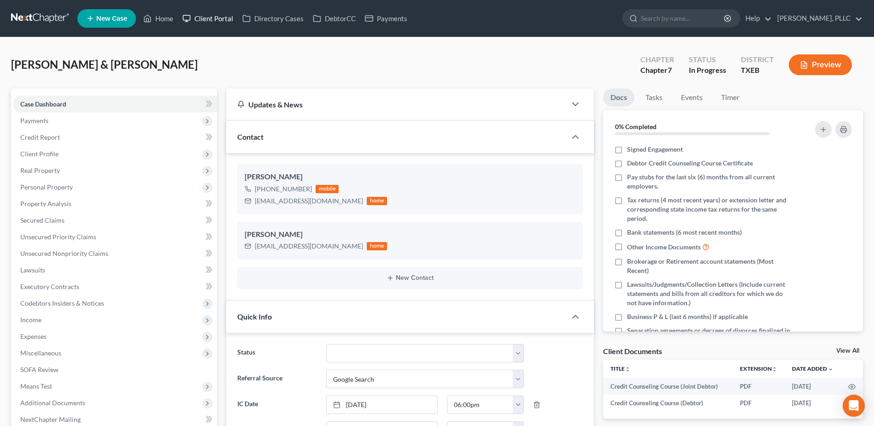
click at [203, 18] on link "Client Portal" at bounding box center [208, 18] width 60 height 17
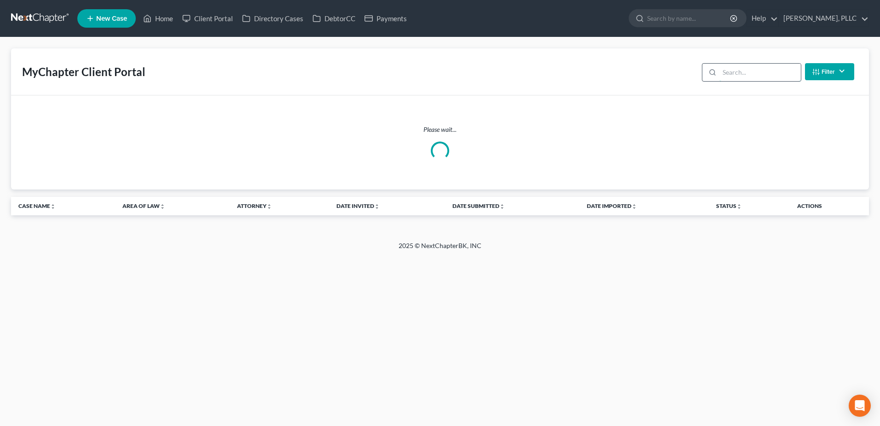
click at [738, 70] on input "search" at bounding box center [761, 72] width 82 height 17
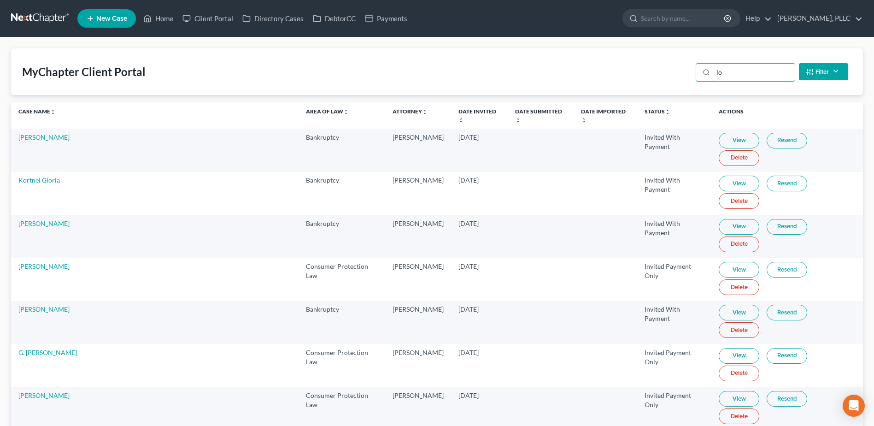
type input "l"
click at [740, 69] on input "search" at bounding box center [754, 72] width 82 height 17
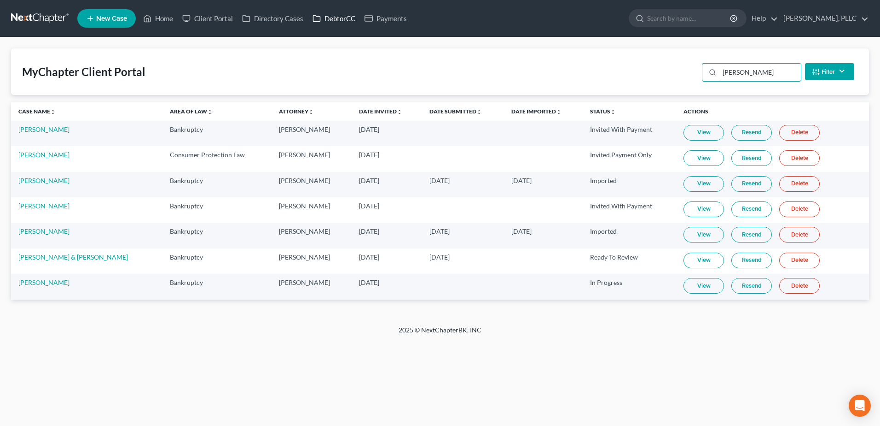
type input "monica"
click at [338, 19] on link "DebtorCC" at bounding box center [334, 18] width 52 height 17
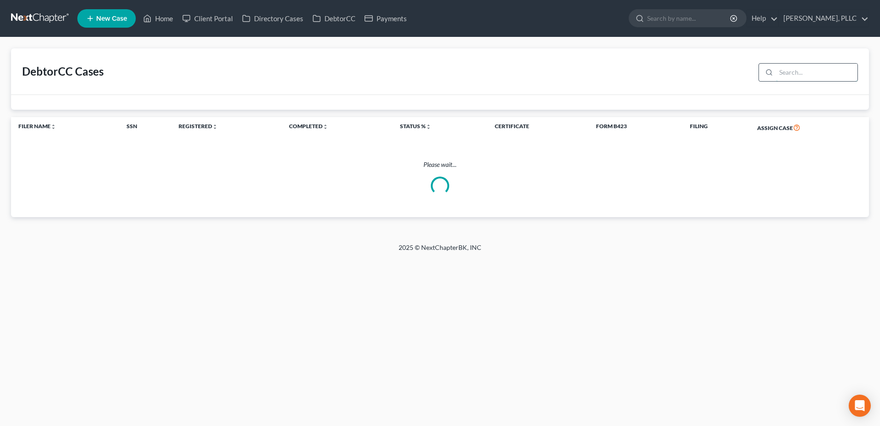
click at [799, 70] on input "search" at bounding box center [817, 72] width 82 height 17
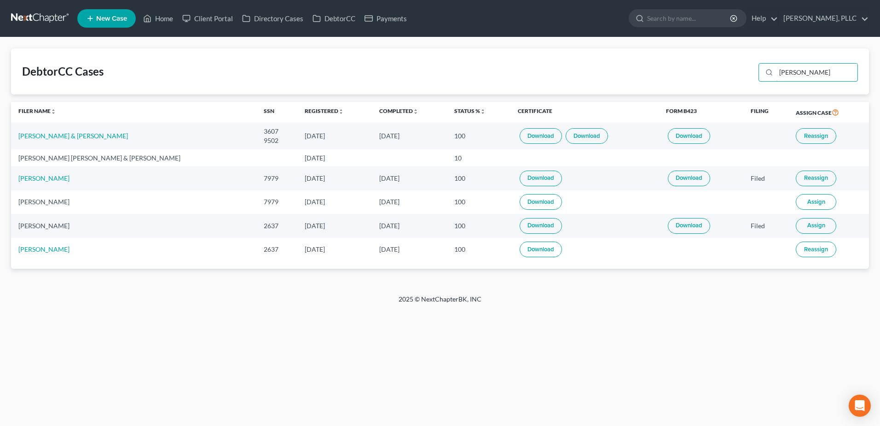
type input "castillo"
click at [169, 21] on link "Home" at bounding box center [158, 18] width 39 height 17
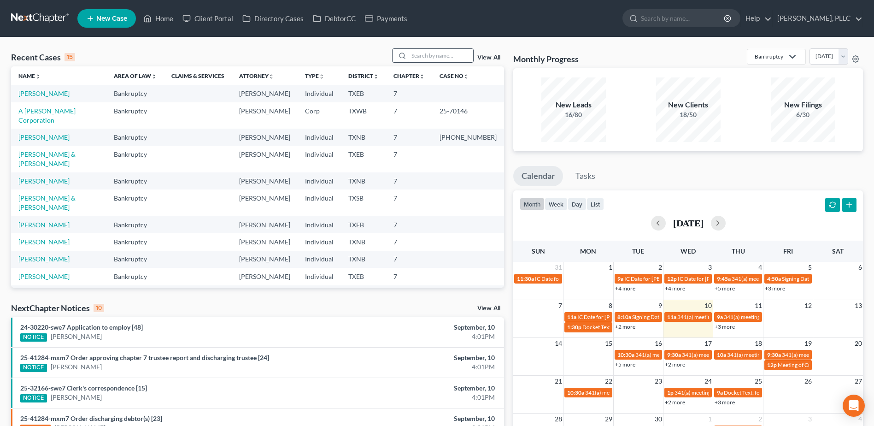
click at [439, 59] on input "search" at bounding box center [440, 55] width 64 height 13
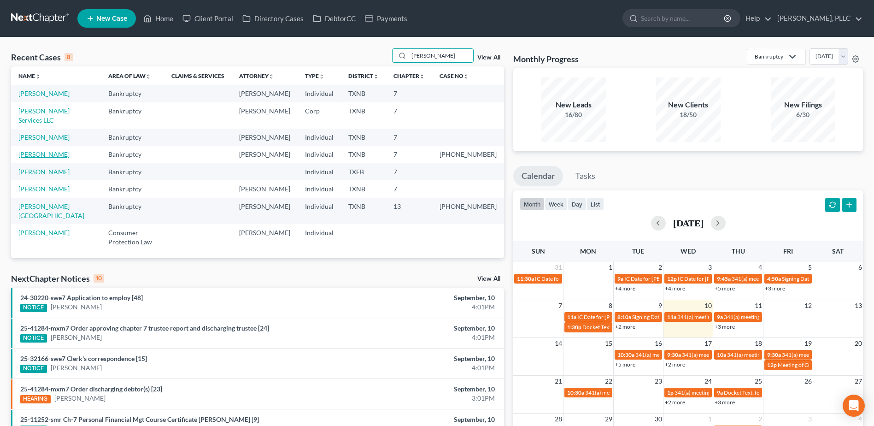
type input "thompson"
click at [45, 150] on link "Thompson, Michael" at bounding box center [43, 154] width 51 height 8
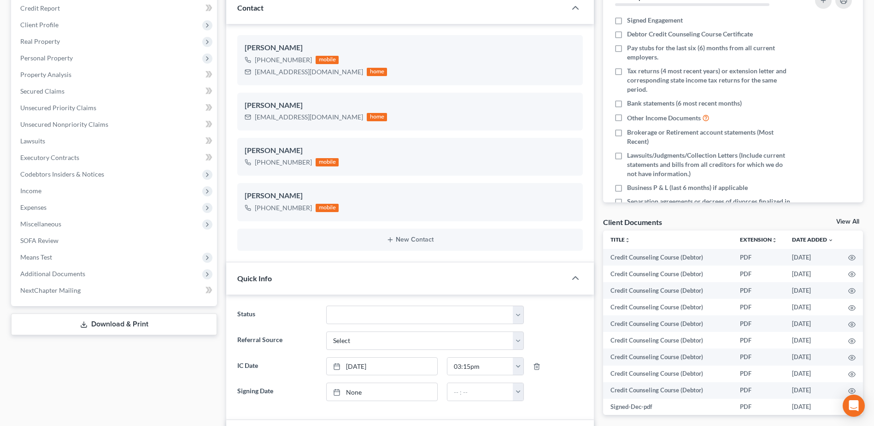
scroll to position [138, 0]
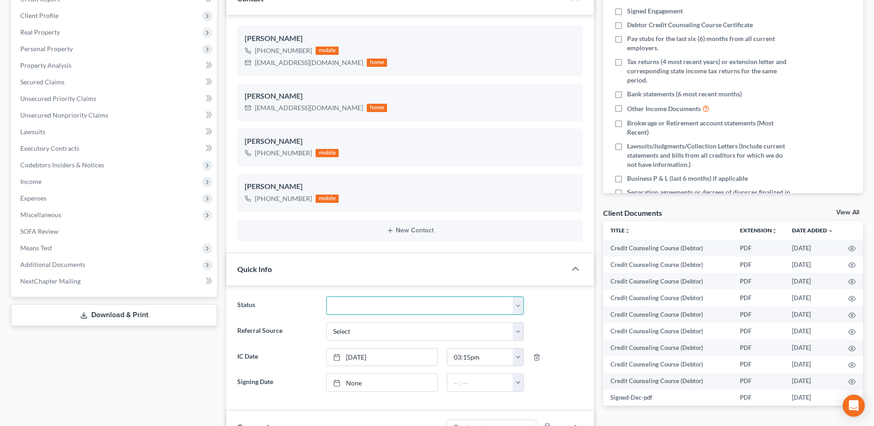
click at [514, 306] on select "Appellate Phase Case Closed Dead File Demand Letter Phase Discharged Discharge …" at bounding box center [425, 305] width 198 height 18
select select "1"
click at [326, 296] on select "Appellate Phase Case Closed Dead File Demand Letter Phase Discharged Discharge …" at bounding box center [425, 305] width 198 height 18
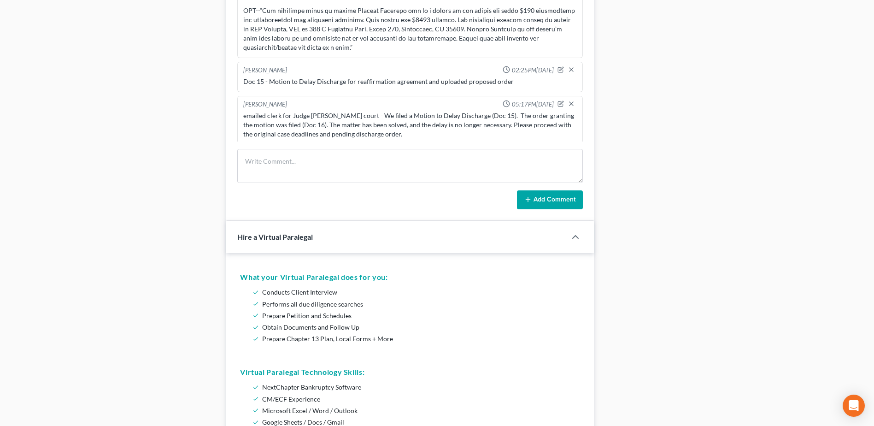
scroll to position [599, 0]
click at [272, 160] on textarea at bounding box center [409, 165] width 345 height 34
type textarea "Doc 23 - Order of Discharge emailed to client"
click at [536, 198] on button "Add Comment" at bounding box center [550, 199] width 66 height 19
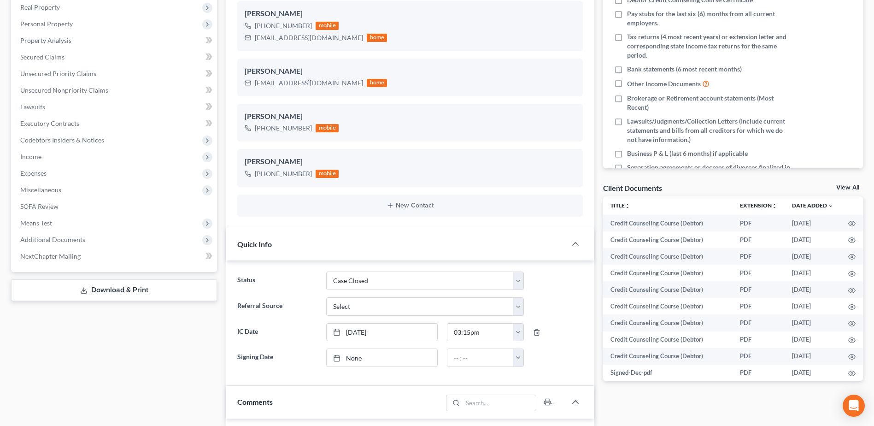
scroll to position [0, 0]
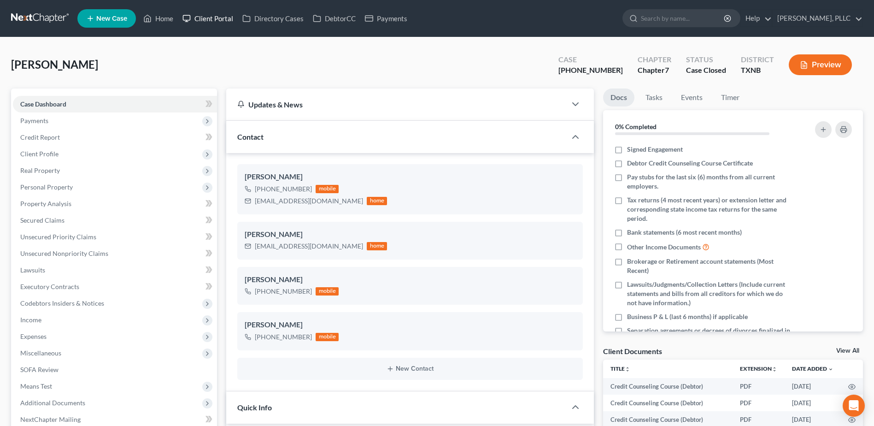
drag, startPoint x: 217, startPoint y: 19, endPoint x: 593, endPoint y: 72, distance: 379.9
click at [217, 18] on link "Client Portal" at bounding box center [208, 18] width 60 height 17
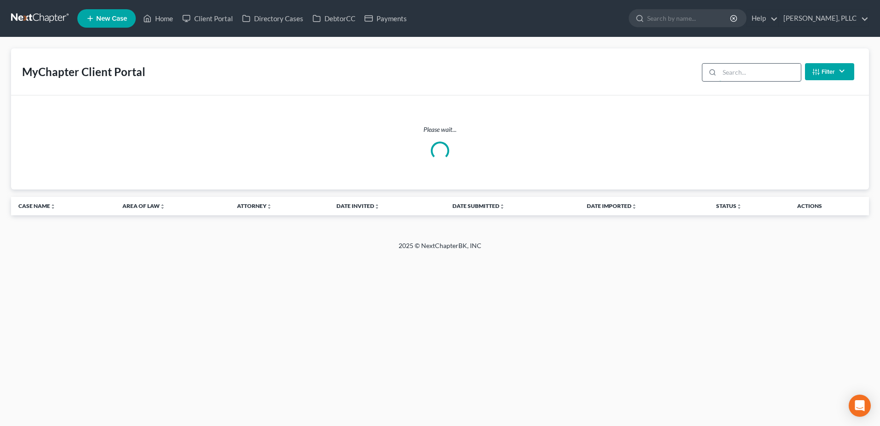
click at [747, 70] on input "search" at bounding box center [761, 72] width 82 height 17
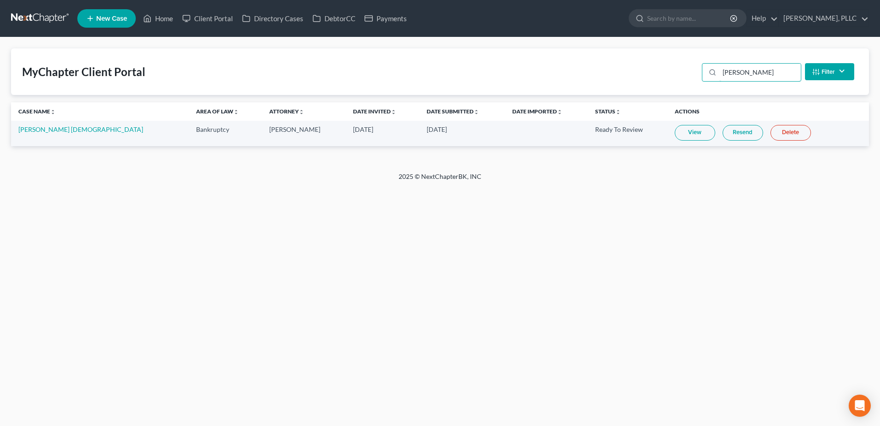
type input "[PERSON_NAME]"
drag, startPoint x: 46, startPoint y: 127, endPoint x: 170, endPoint y: 157, distance: 128.0
click at [46, 127] on link "Maurice Barrera Male" at bounding box center [80, 129] width 125 height 8
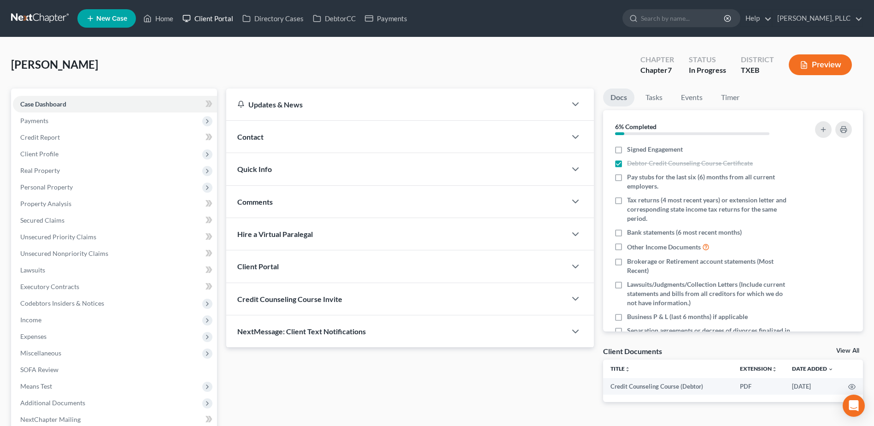
drag, startPoint x: 218, startPoint y: 15, endPoint x: 617, endPoint y: 110, distance: 409.9
click at [218, 14] on link "Client Portal" at bounding box center [208, 18] width 60 height 17
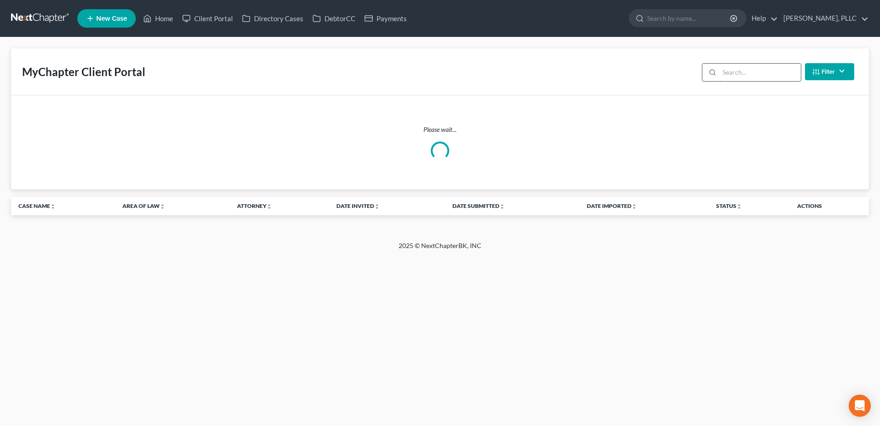
click at [775, 75] on input "search" at bounding box center [761, 72] width 82 height 17
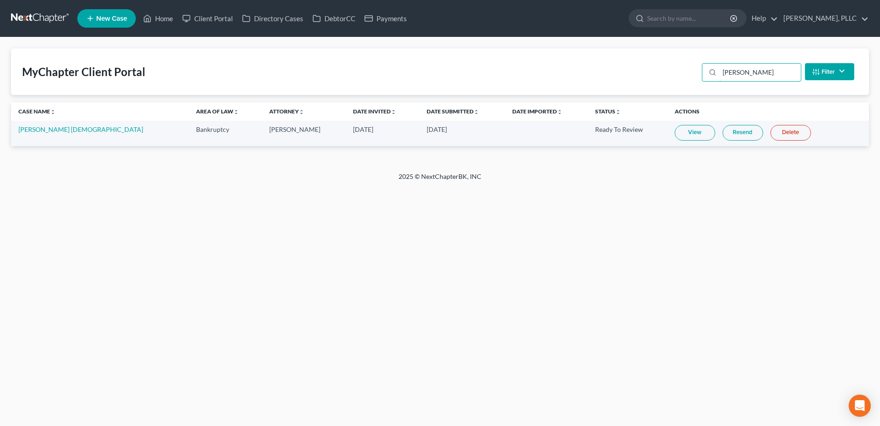
type input "[PERSON_NAME]"
click at [675, 136] on link "View" at bounding box center [695, 133] width 41 height 16
drag, startPoint x: 61, startPoint y: 127, endPoint x: 136, endPoint y: 158, distance: 81.5
click at [61, 127] on link "Maurice Barrera Male" at bounding box center [80, 129] width 125 height 8
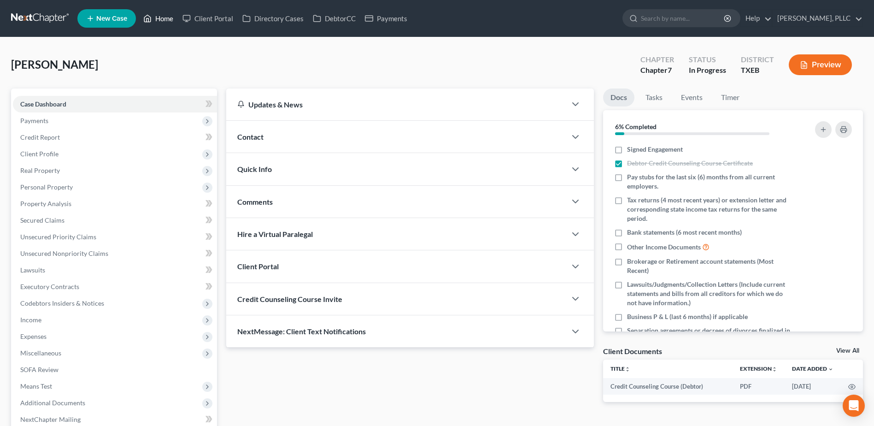
drag, startPoint x: 170, startPoint y: 17, endPoint x: 512, endPoint y: 68, distance: 345.5
click at [170, 17] on link "Home" at bounding box center [158, 18] width 39 height 17
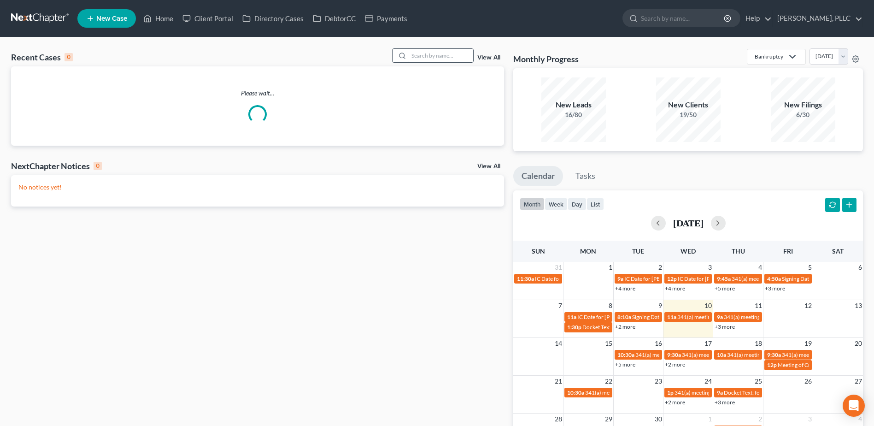
click at [453, 54] on input "search" at bounding box center [440, 55] width 64 height 13
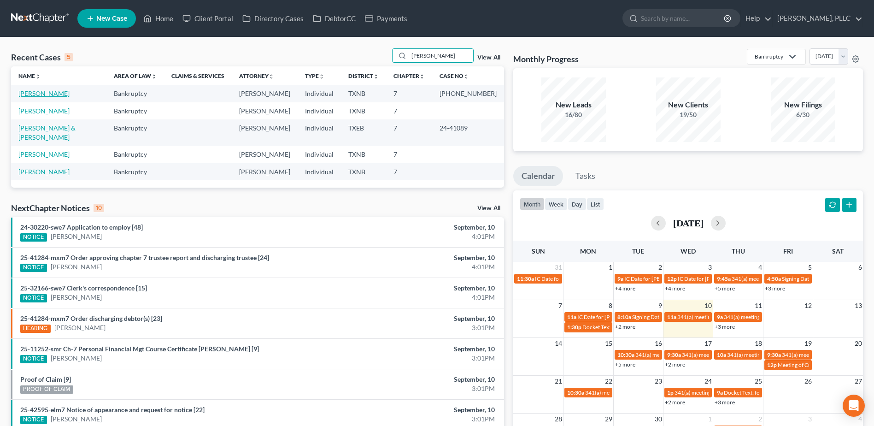
type input "[PERSON_NAME]"
click at [31, 94] on link "[PERSON_NAME]" at bounding box center [43, 93] width 51 height 8
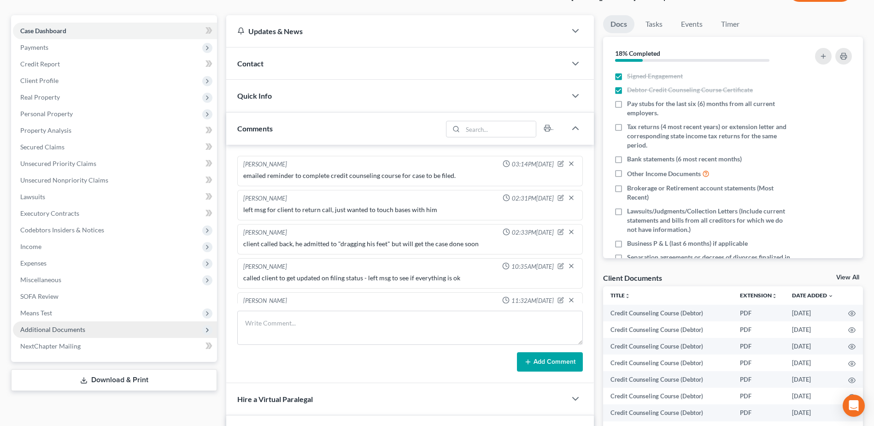
scroll to position [934, 0]
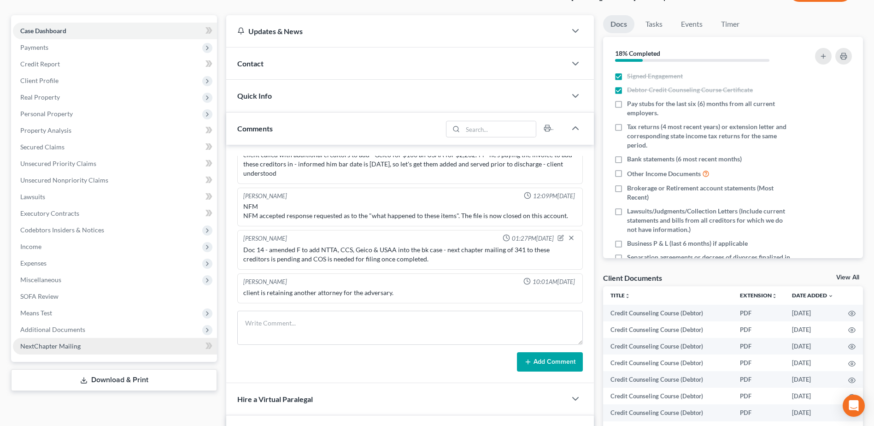
click at [82, 346] on link "NextChapter Mailing" at bounding box center [115, 346] width 204 height 17
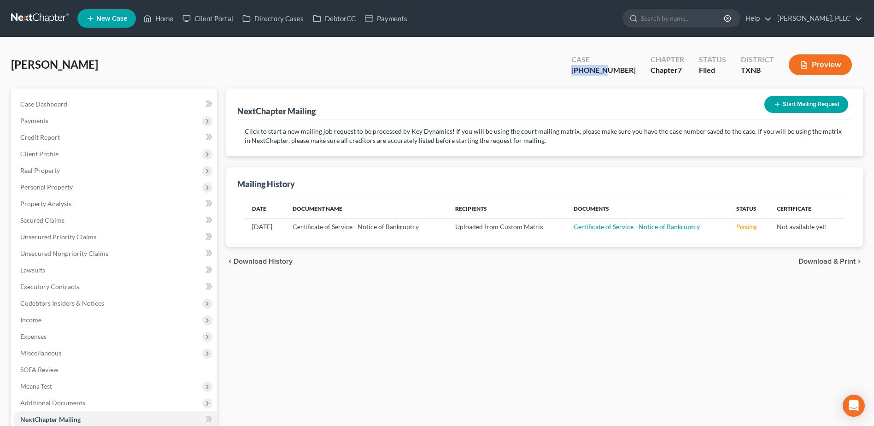
drag, startPoint x: 630, startPoint y: 72, endPoint x: 586, endPoint y: 72, distance: 44.2
click at [586, 72] on div "Cox, Tyler Upgraded Case 25-32166-7 Chapter Chapter 7 Status Filed District TXN…" at bounding box center [436, 68] width 851 height 40
copy div "25-32166"
click at [34, 103] on span "Case Dashboard" at bounding box center [43, 104] width 47 height 8
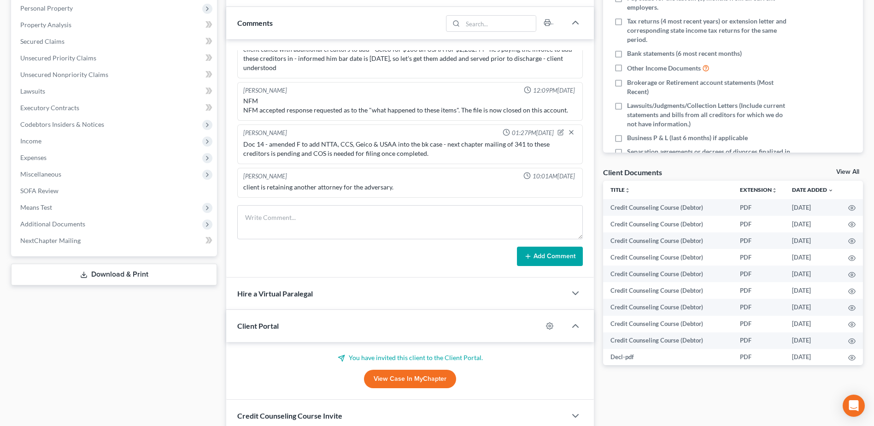
scroll to position [184, 0]
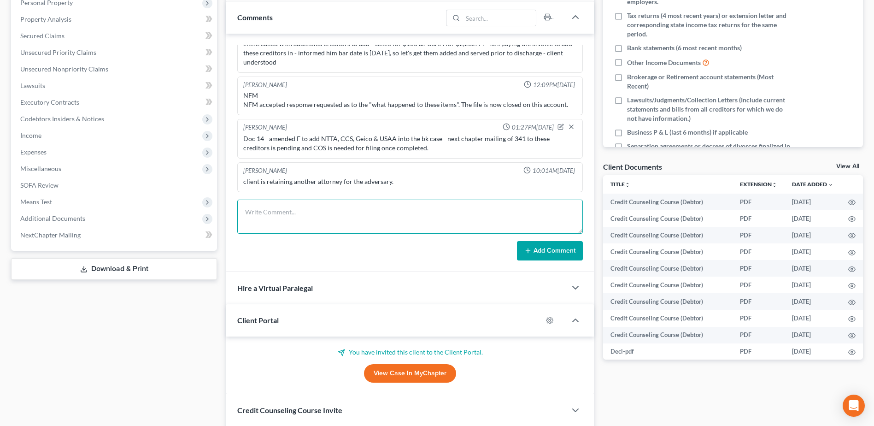
click at [311, 216] on textarea at bounding box center [409, 216] width 345 height 34
type textarea "Doc 16 - Cert of Service filed for added creditors - Sch F"
click at [536, 244] on button "Add Comment" at bounding box center [550, 250] width 66 height 19
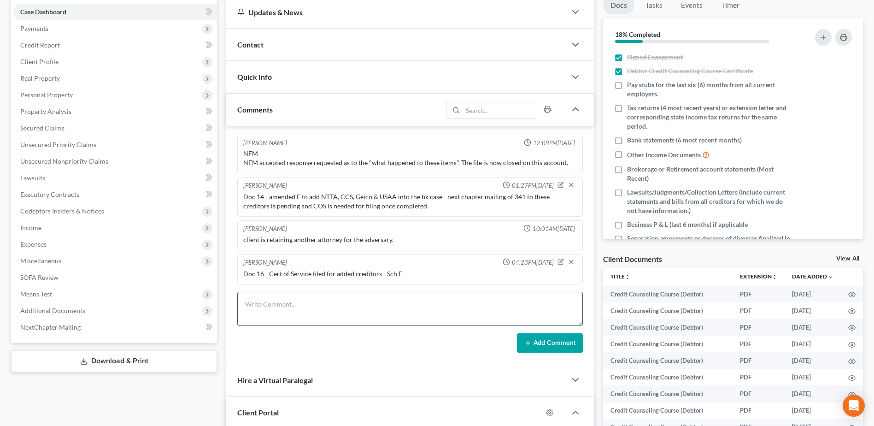
scroll to position [0, 0]
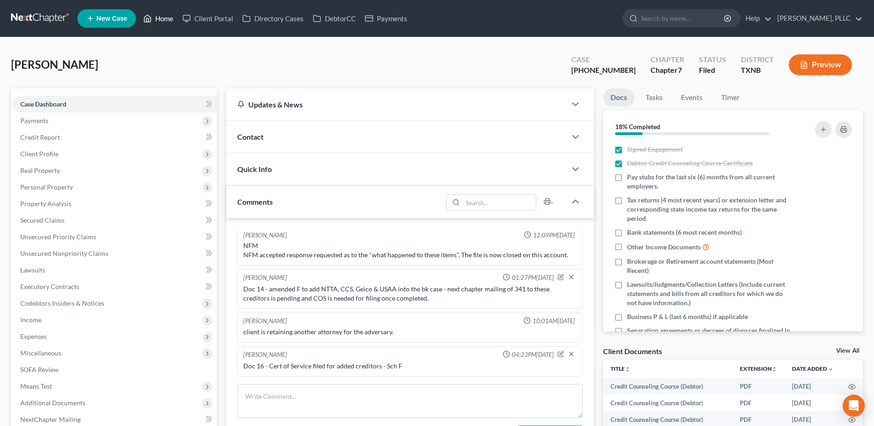
drag, startPoint x: 163, startPoint y: 20, endPoint x: 443, endPoint y: 61, distance: 283.0
click at [163, 20] on link "Home" at bounding box center [158, 18] width 39 height 17
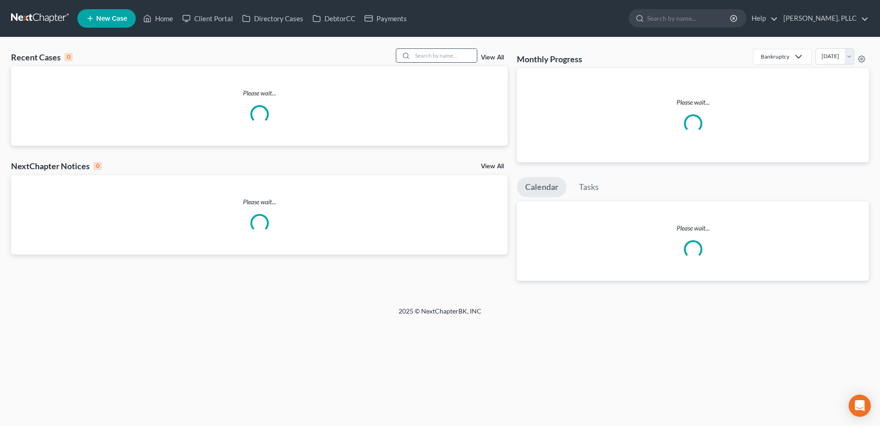
click at [441, 58] on input "search" at bounding box center [445, 55] width 64 height 13
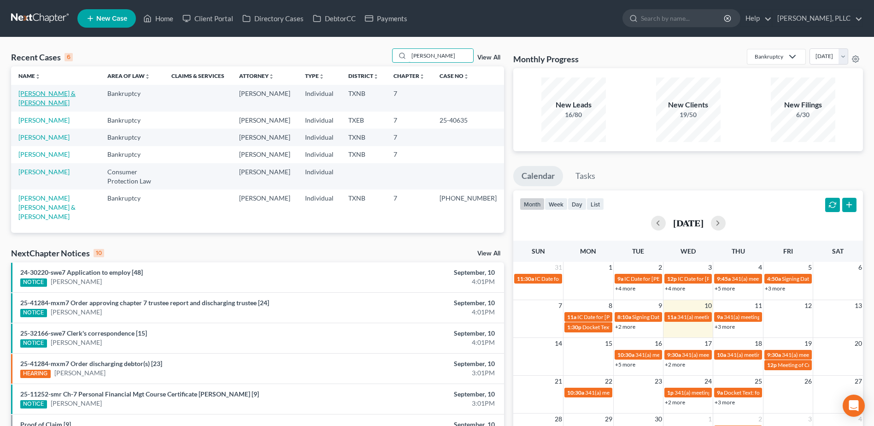
type input "dunn"
click at [56, 95] on link "Dunn, James & Amanda" at bounding box center [46, 97] width 57 height 17
select select "6"
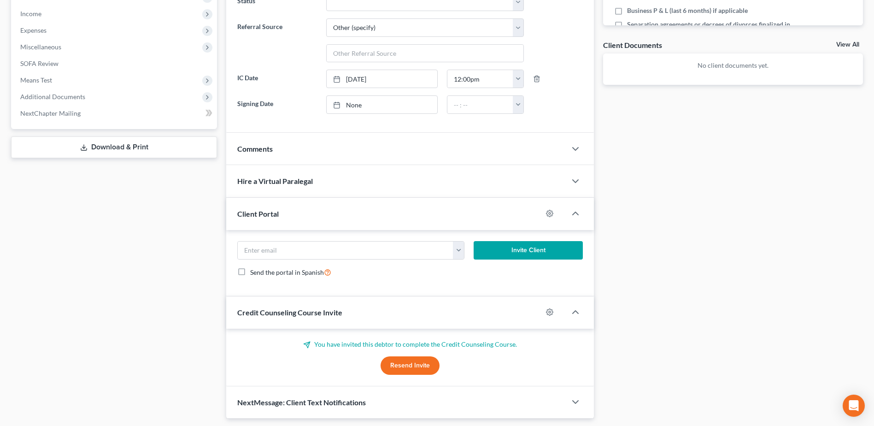
scroll to position [322, 0]
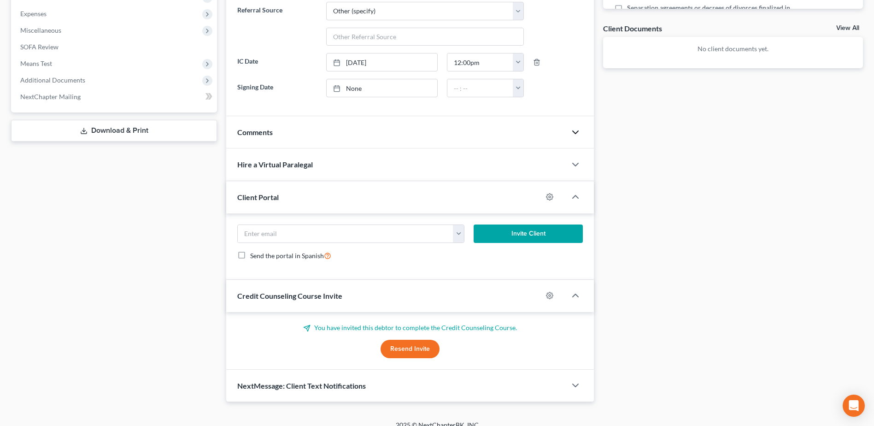
click at [575, 131] on icon "button" at bounding box center [575, 132] width 11 height 11
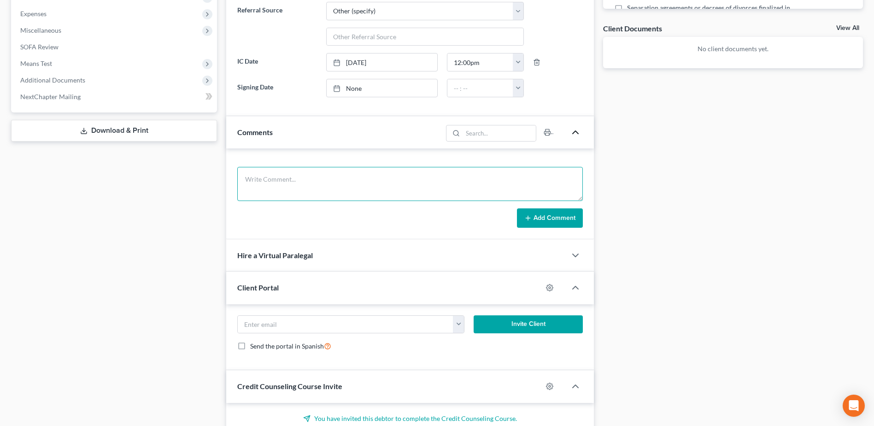
click at [352, 186] on textarea at bounding box center [409, 184] width 345 height 34
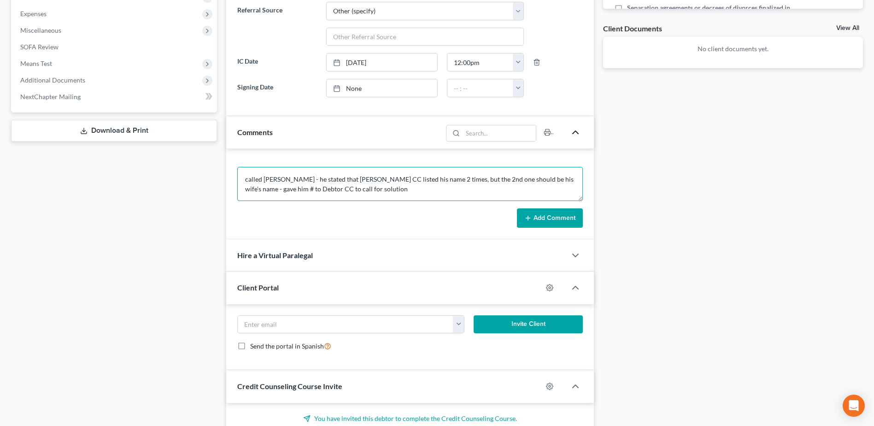
type textarea "called Mr. Dunn - he stated that Debtor CC listed his name 2 times, but the 2nd…"
click at [527, 216] on icon at bounding box center [527, 217] width 7 height 7
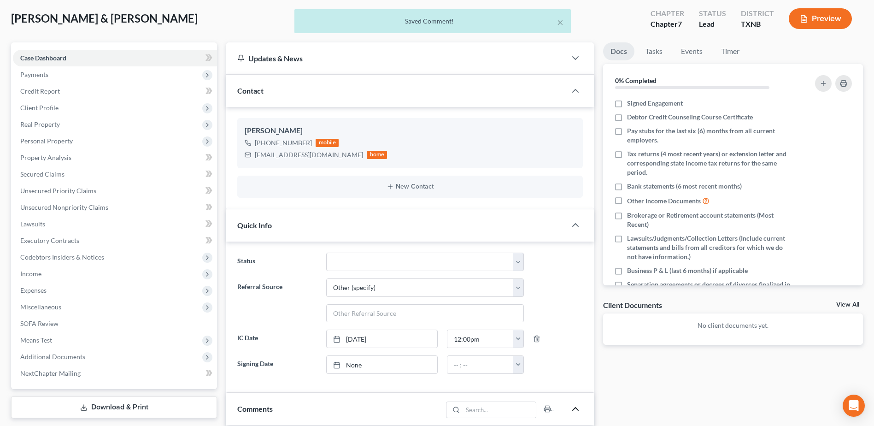
scroll to position [0, 0]
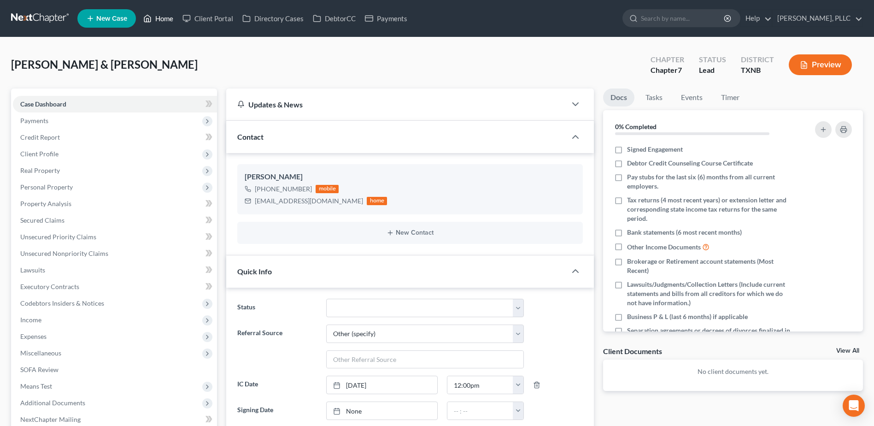
click at [163, 12] on link "Home" at bounding box center [158, 18] width 39 height 17
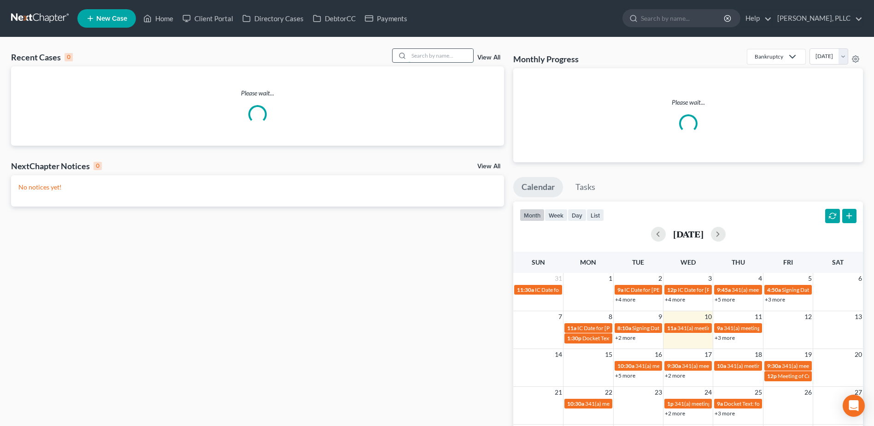
click at [437, 57] on input "search" at bounding box center [440, 55] width 64 height 13
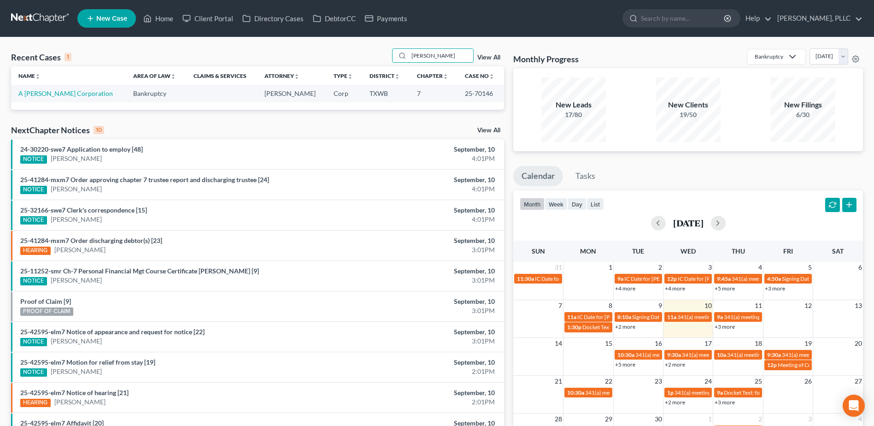
type input "rendon"
click at [63, 93] on link "A [PERSON_NAME] Corporation" at bounding box center [65, 93] width 94 height 8
select select "4"
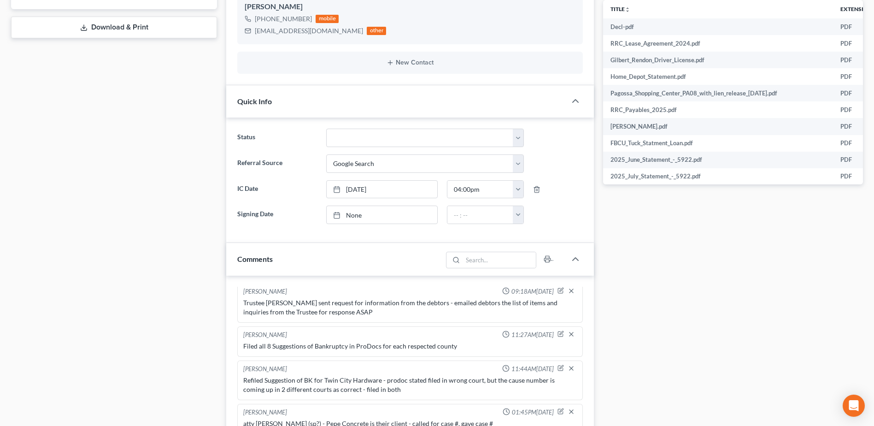
scroll to position [589, 0]
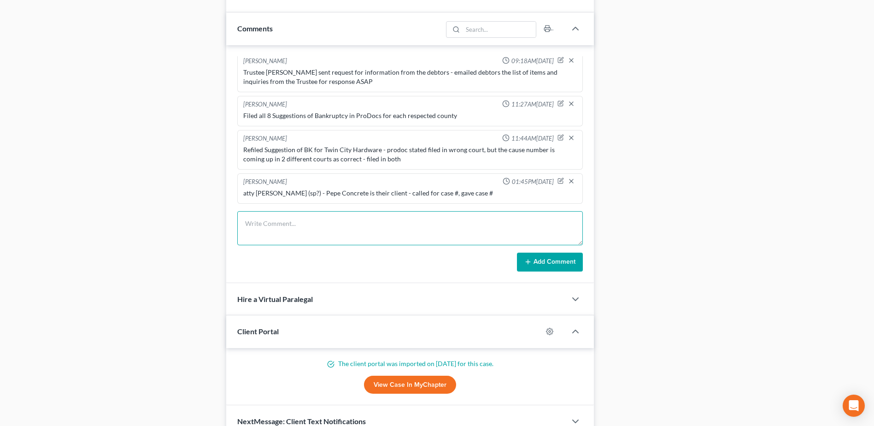
click at [315, 221] on textarea at bounding box center [409, 228] width 345 height 34
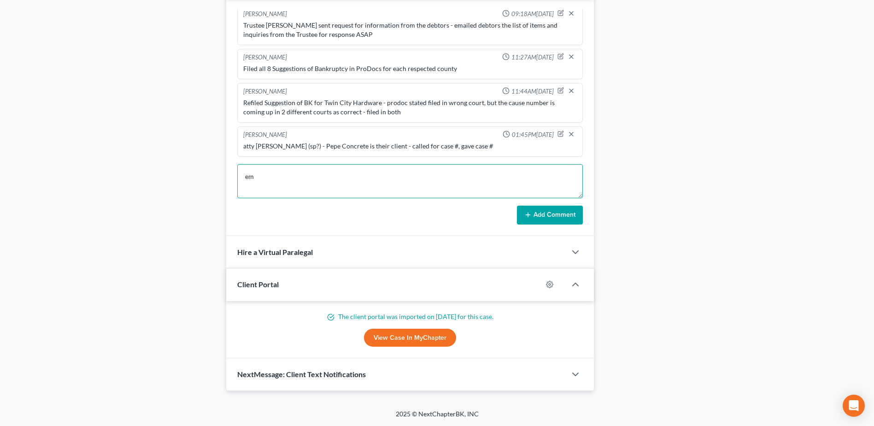
type textarea "e"
type textarea "uploaded 2022 & 2023 tax returns along with Mr. Ramirez DL to Trustee's portal …"
click at [536, 216] on button "Add Comment" at bounding box center [550, 214] width 66 height 19
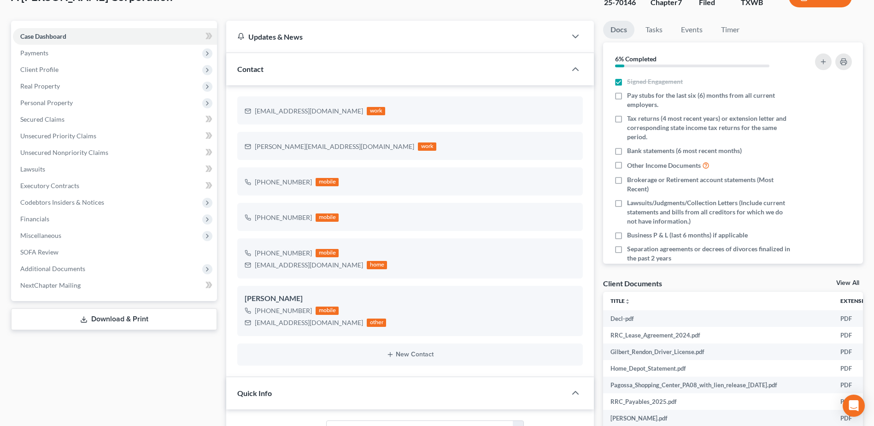
scroll to position [0, 0]
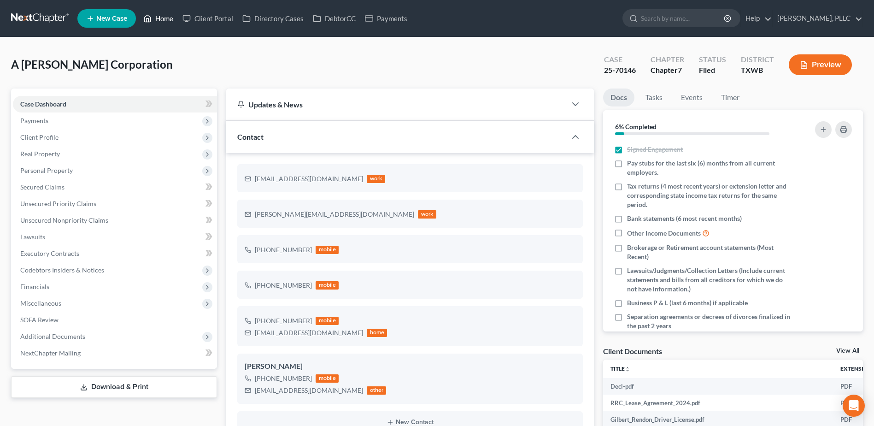
click at [159, 22] on link "Home" at bounding box center [158, 18] width 39 height 17
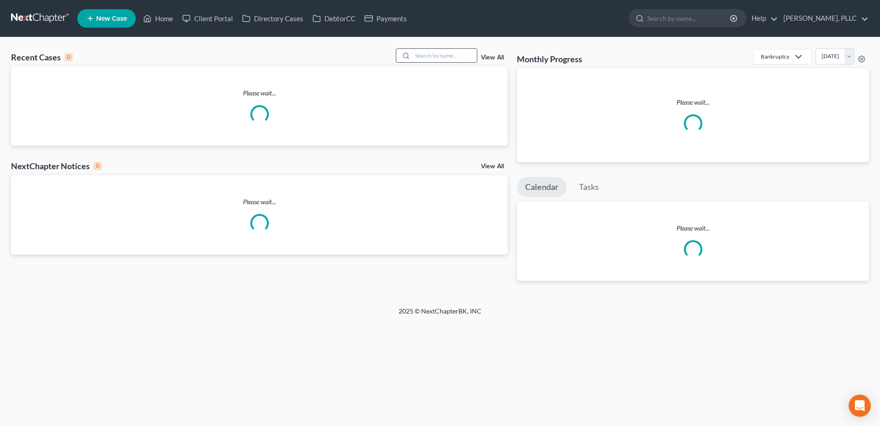
click at [449, 56] on input "search" at bounding box center [445, 55] width 64 height 13
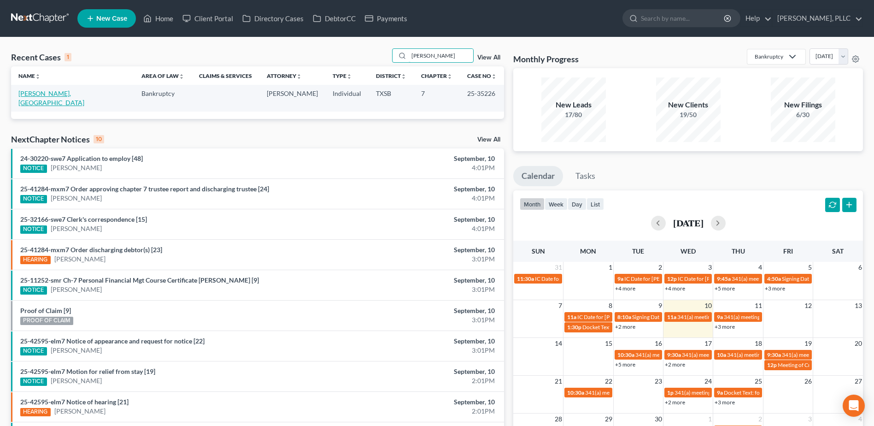
type input "yanez"
drag, startPoint x: 64, startPoint y: 95, endPoint x: 156, endPoint y: 127, distance: 97.4
click at [64, 95] on link "Yanez Franco, Israel" at bounding box center [51, 97] width 66 height 17
select select "6"
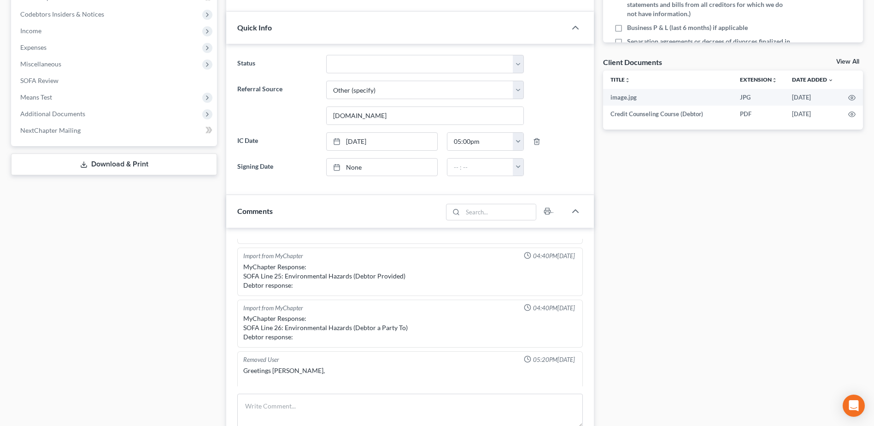
scroll to position [414, 0]
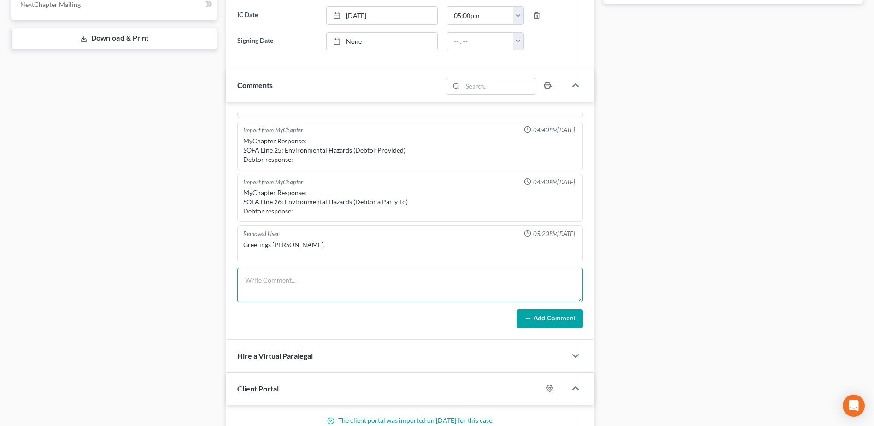
click at [294, 279] on textarea at bounding box center [409, 285] width 345 height 34
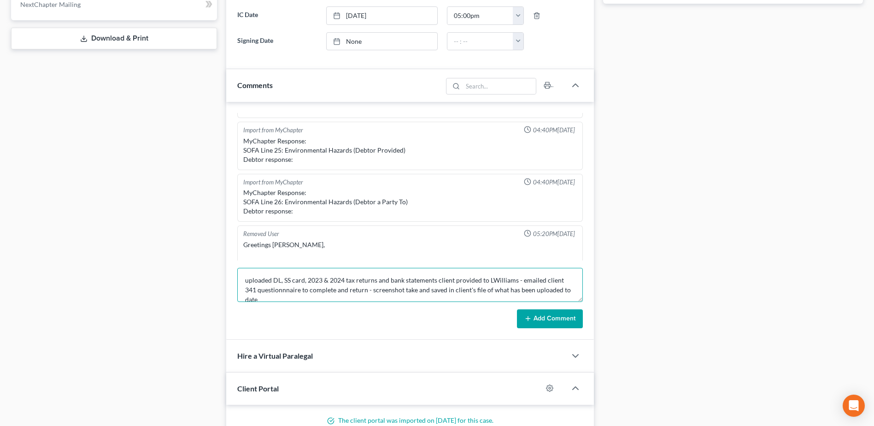
scroll to position [12, 0]
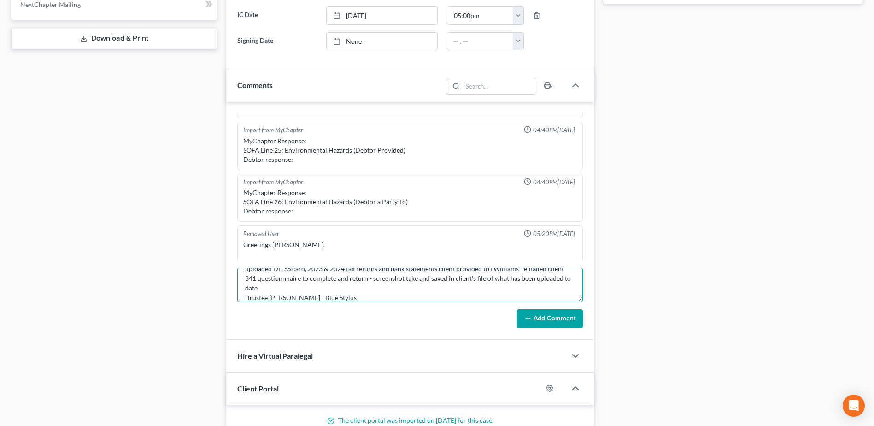
click at [245, 298] on textarea "uploaded DL, SS card, 2023 & 2024 tax returns and bank statements client provid…" at bounding box center [409, 285] width 345 height 34
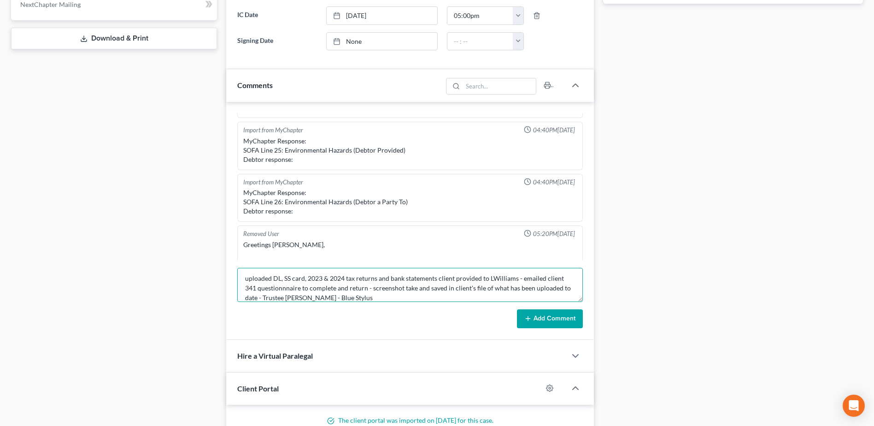
type textarea "uploaded DL, SS card, 2023 & 2024 tax returns and bank statements client provid…"
drag, startPoint x: 553, startPoint y: 318, endPoint x: 740, endPoint y: 329, distance: 187.8
click at [553, 317] on button "Add Comment" at bounding box center [550, 318] width 66 height 19
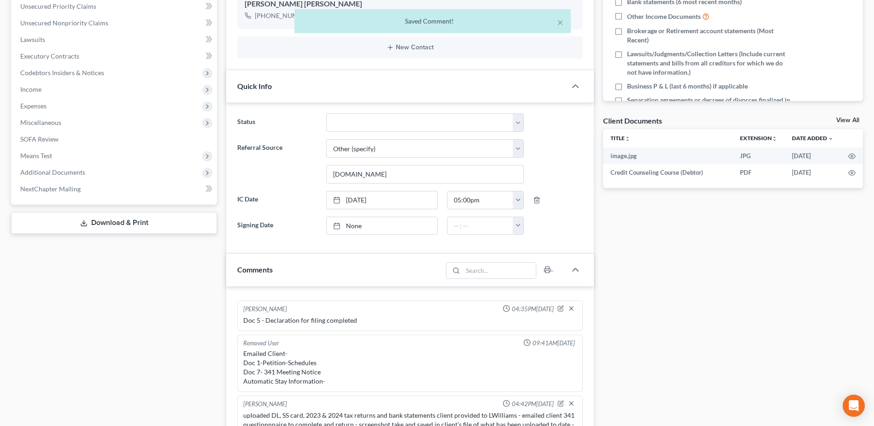
scroll to position [0, 0]
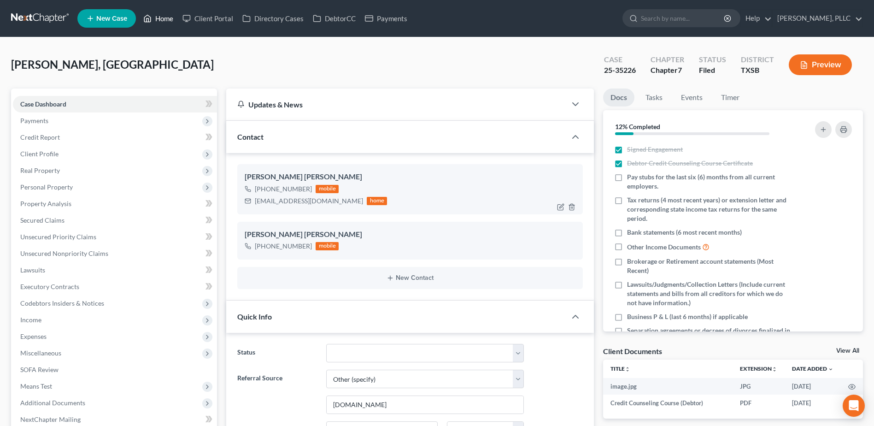
drag, startPoint x: 159, startPoint y: 15, endPoint x: 309, endPoint y: 196, distance: 235.5
click at [159, 15] on link "Home" at bounding box center [158, 18] width 39 height 17
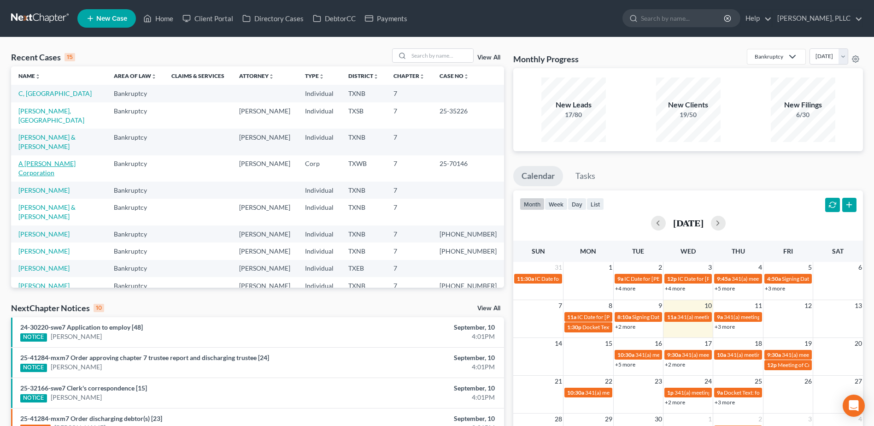
click at [43, 159] on link "A [PERSON_NAME] Corporation" at bounding box center [46, 167] width 57 height 17
select select "4"
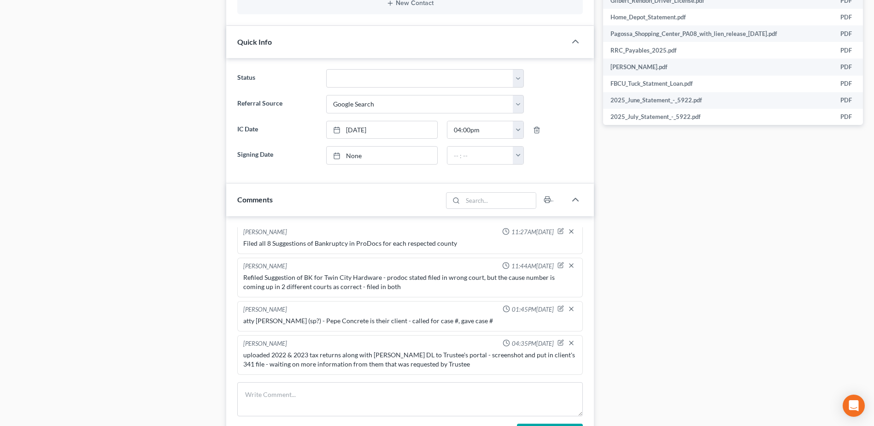
scroll to position [557, 0]
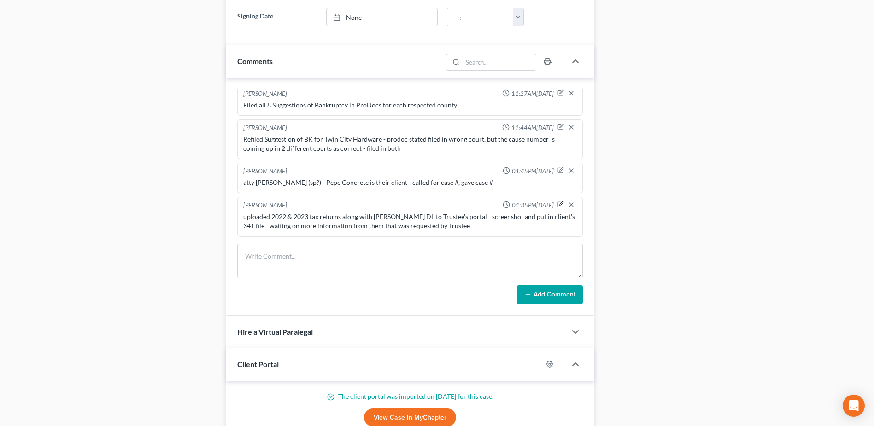
drag, startPoint x: 554, startPoint y: 205, endPoint x: 485, endPoint y: 226, distance: 71.7
click at [557, 204] on icon "button" at bounding box center [560, 204] width 6 height 6
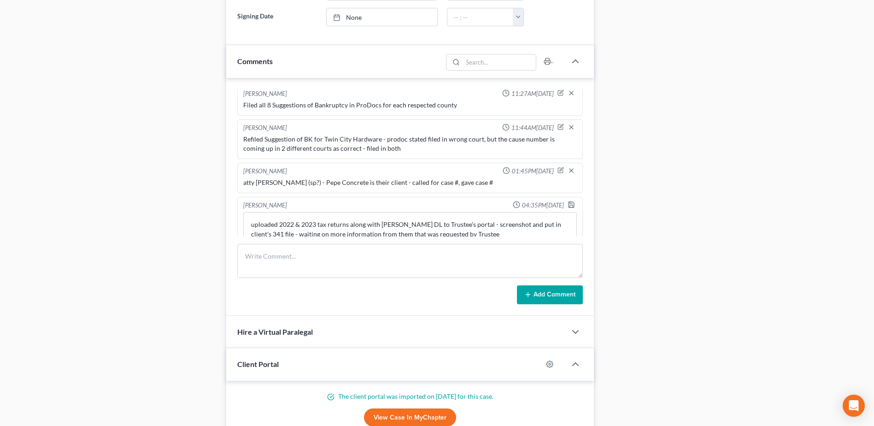
click at [496, 237] on div "Janiscia Jackson 12:30PM, 07/08/2025 left msg regarding payment attempt - Error…" at bounding box center [409, 197] width 367 height 238
click at [489, 234] on textarea "uploaded 2022 & 2023 tax returns along with Mr. Ramirez DL to Trustee's portal …" at bounding box center [409, 229] width 333 height 34
type textarea "uploaded 2022 & 2023 tax returns along with Mr. Ramirez DL to Trustee's portal …"
click at [568, 205] on icon "button" at bounding box center [571, 203] width 6 height 6
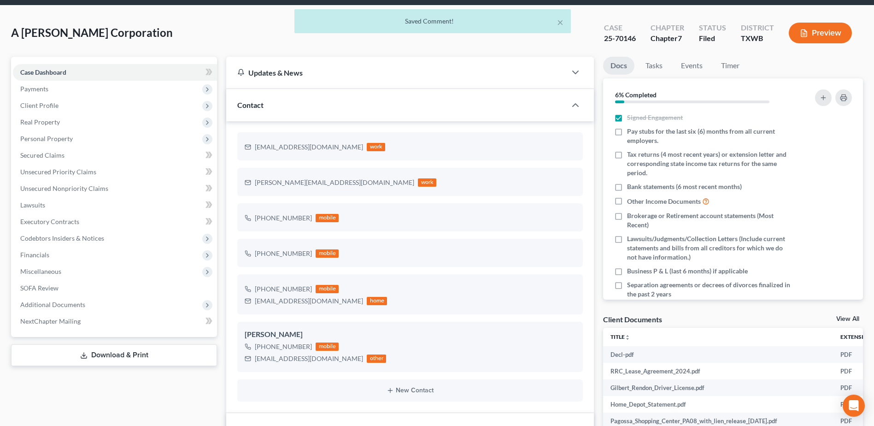
scroll to position [0, 0]
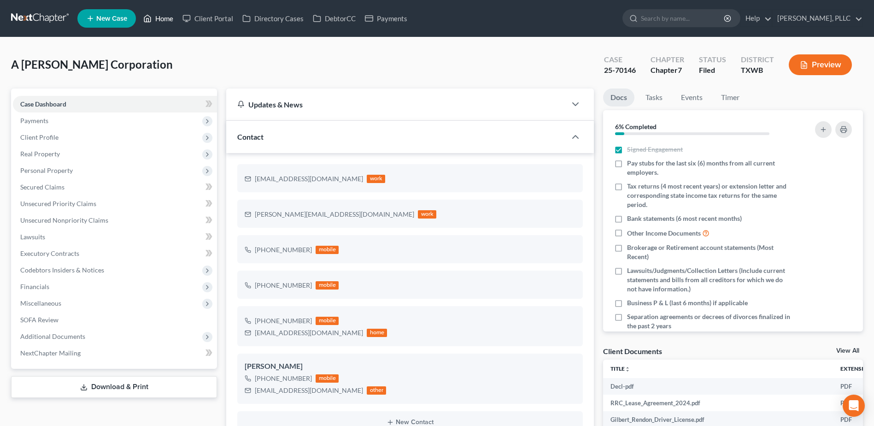
drag, startPoint x: 163, startPoint y: 19, endPoint x: 11, endPoint y: 47, distance: 155.4
click at [163, 18] on link "Home" at bounding box center [158, 18] width 39 height 17
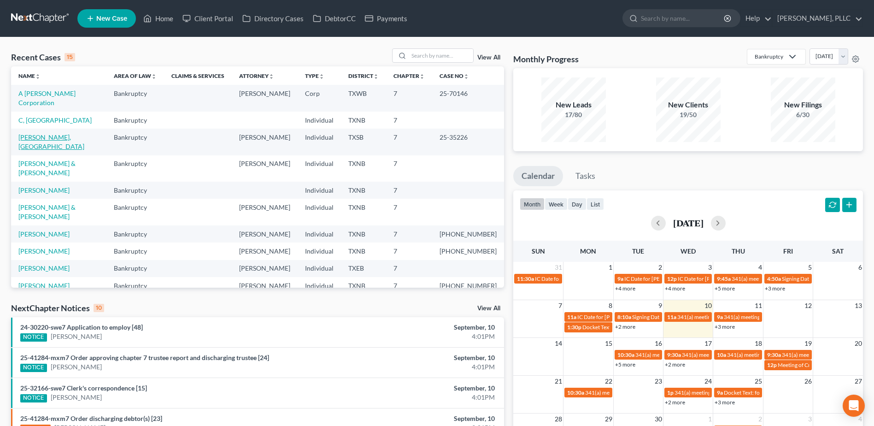
click at [50, 133] on link "Yanez Franco, Israel" at bounding box center [51, 141] width 66 height 17
select select "6"
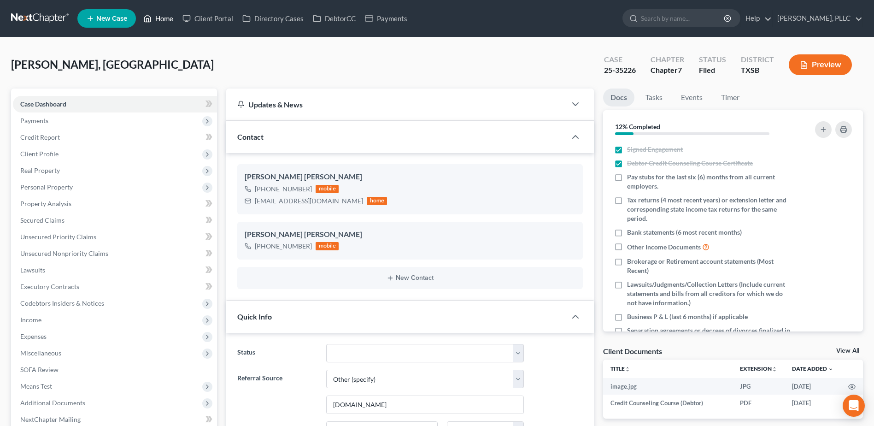
click at [170, 19] on link "Home" at bounding box center [158, 18] width 39 height 17
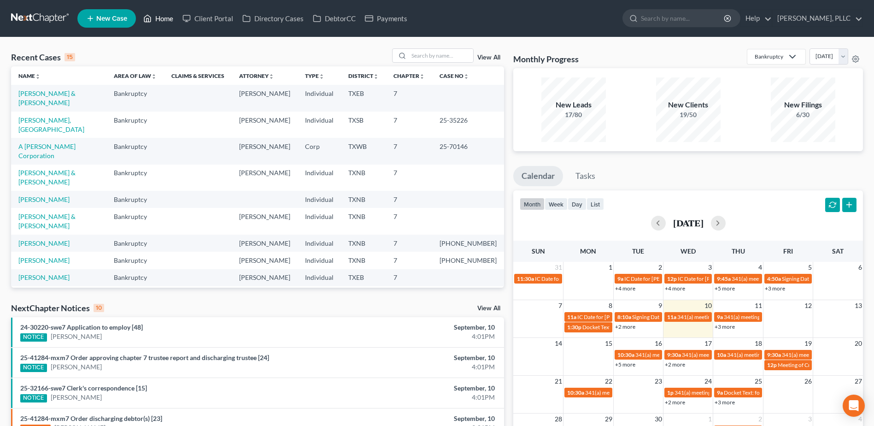
click at [139, 10] on link "Home" at bounding box center [158, 18] width 39 height 17
click at [434, 56] on input "search" at bounding box center [440, 55] width 64 height 13
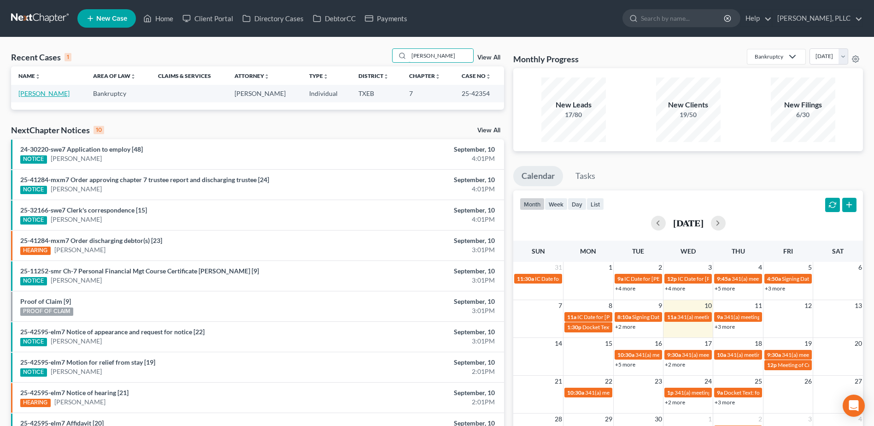
type input "rutlin"
click at [42, 91] on link "[PERSON_NAME]" at bounding box center [43, 93] width 51 height 8
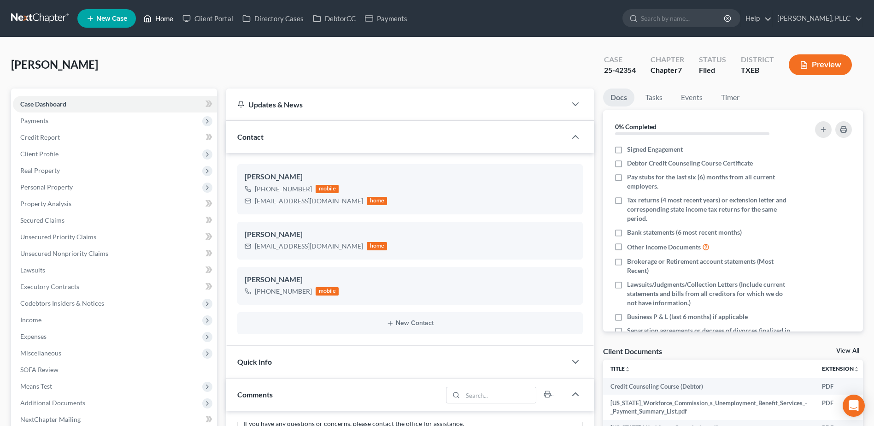
drag, startPoint x: 170, startPoint y: 18, endPoint x: 498, endPoint y: 74, distance: 332.6
click at [170, 18] on link "Home" at bounding box center [158, 18] width 39 height 17
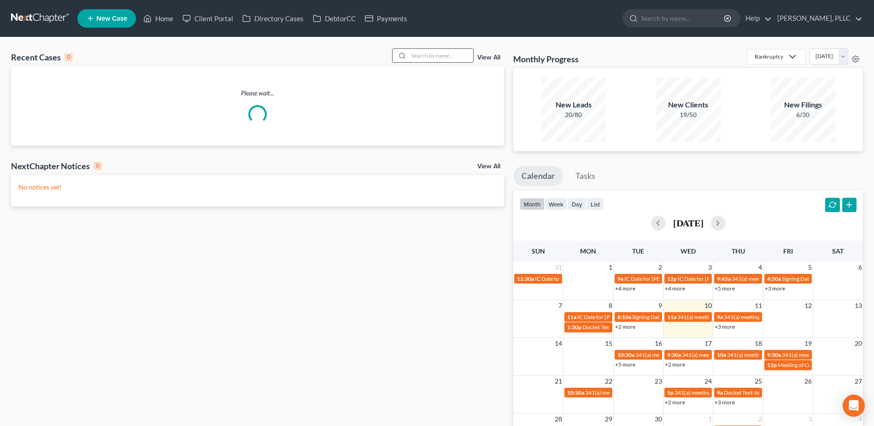
click at [420, 53] on input "search" at bounding box center [440, 55] width 64 height 13
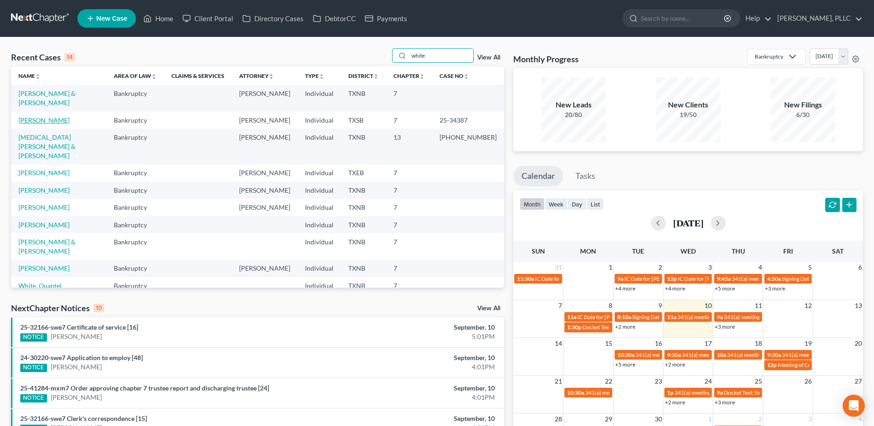
type input "white"
click at [46, 116] on link "[PERSON_NAME]" at bounding box center [43, 120] width 51 height 8
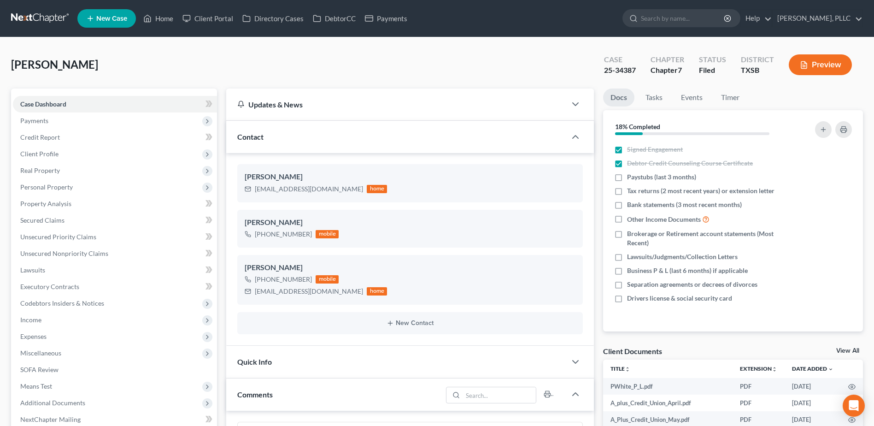
scroll to position [1577, 0]
click at [334, 58] on div "White, Paula Upgraded Case 25-34387 Chapter Chapter 7 Status Filed District TXS…" at bounding box center [436, 68] width 851 height 40
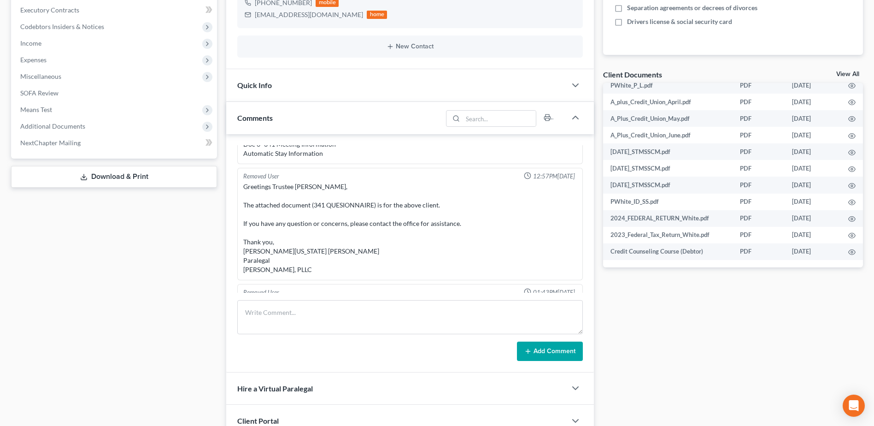
scroll to position [1347, 0]
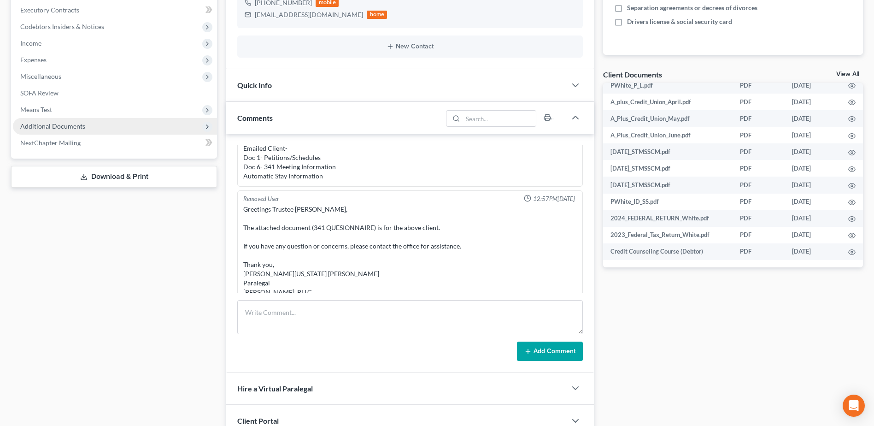
click at [70, 128] on span "Additional Documents" at bounding box center [52, 126] width 65 height 8
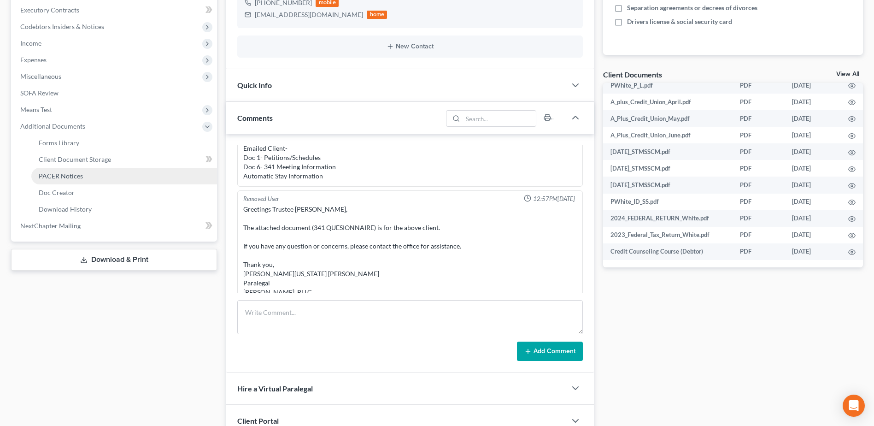
click at [65, 179] on span "PACER Notices" at bounding box center [61, 176] width 44 height 8
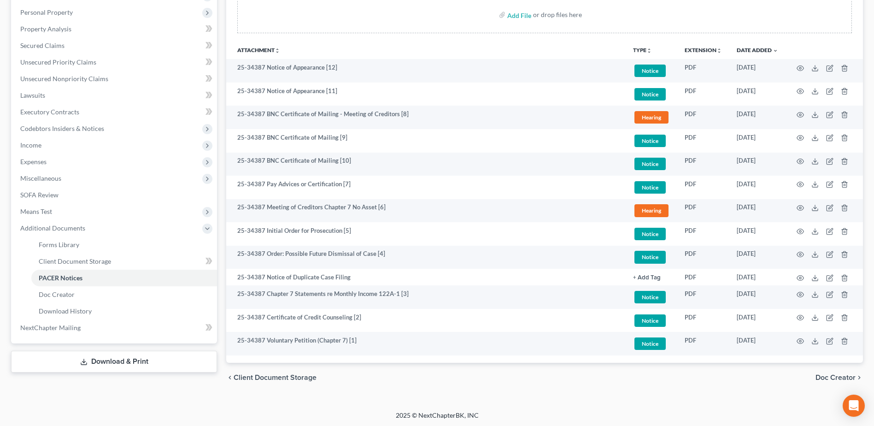
scroll to position [176, 0]
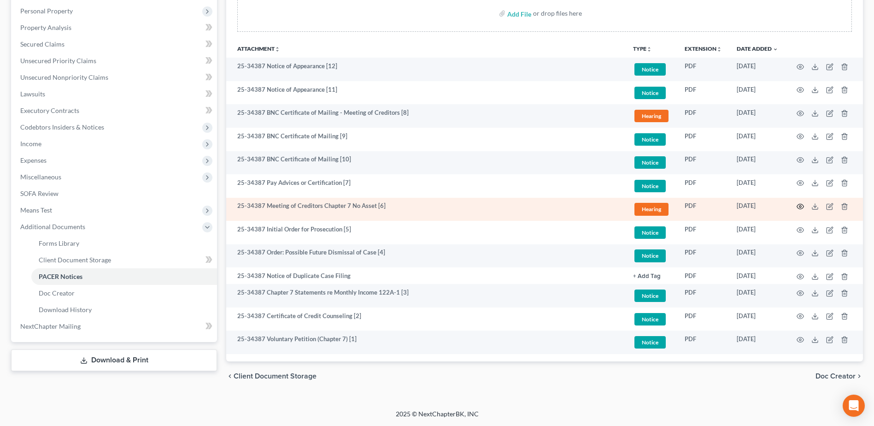
click at [802, 205] on icon "button" at bounding box center [799, 206] width 7 height 7
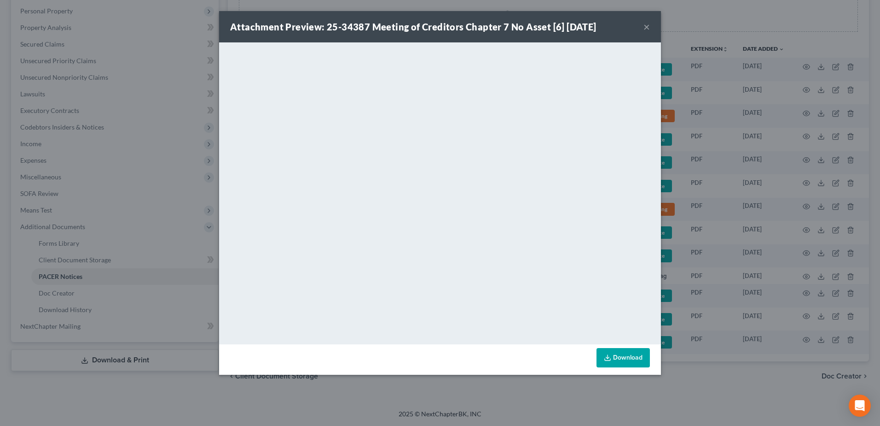
click at [649, 28] on button "×" at bounding box center [647, 26] width 6 height 11
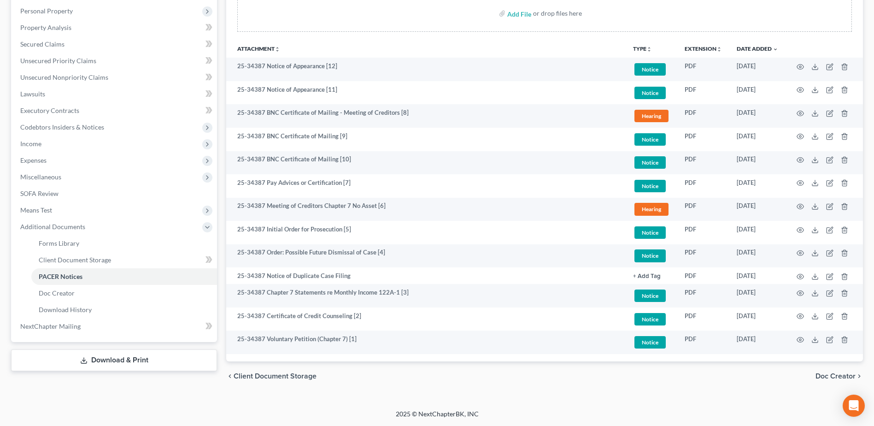
scroll to position [0, 0]
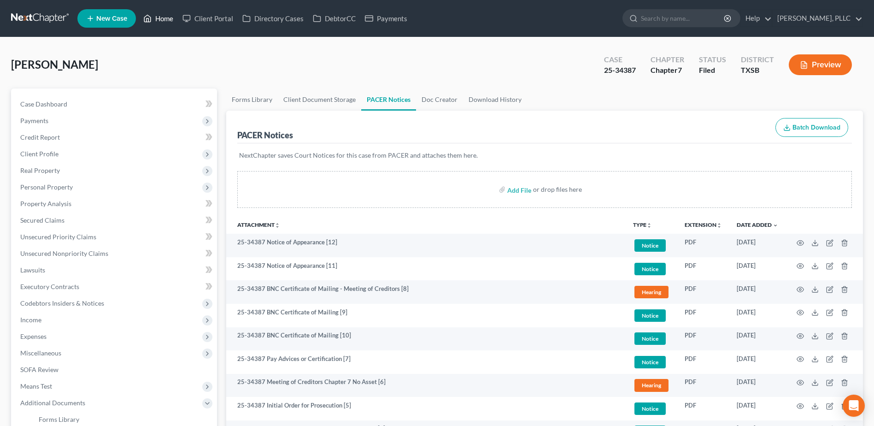
click at [162, 20] on link "Home" at bounding box center [158, 18] width 39 height 17
